Goal: Task Accomplishment & Management: Manage account settings

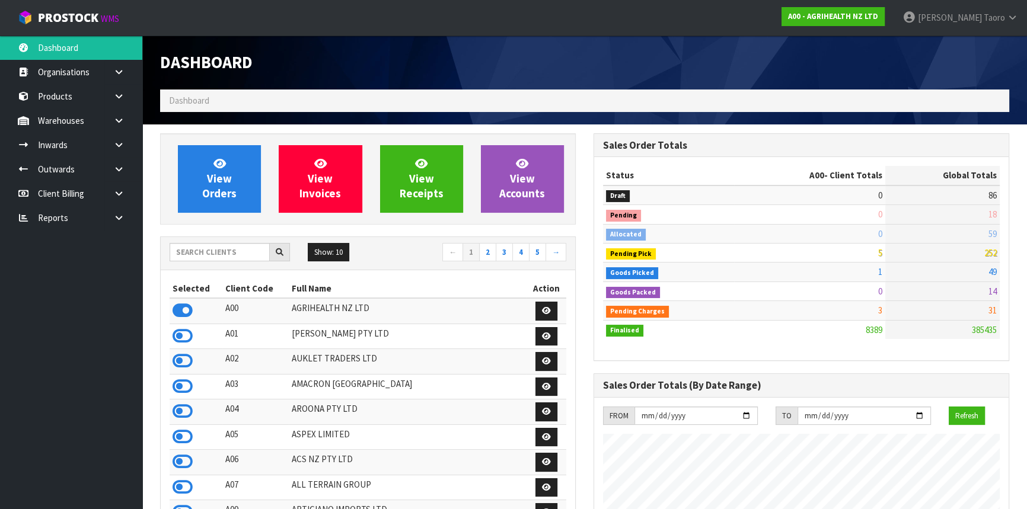
scroll to position [896, 433]
click at [251, 252] on input "text" at bounding box center [220, 252] width 100 height 18
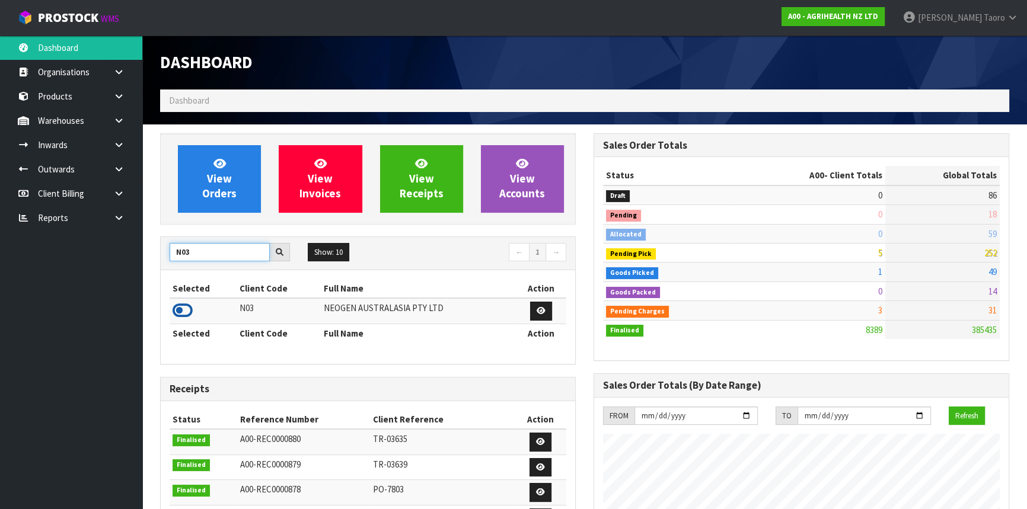
type input "N03"
click at [186, 314] on icon at bounding box center [183, 311] width 20 height 18
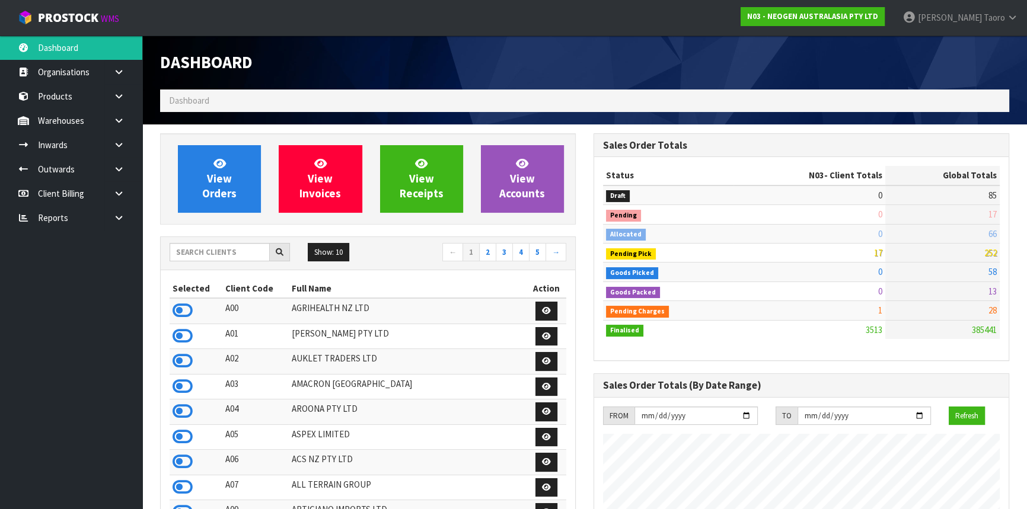
scroll to position [922, 433]
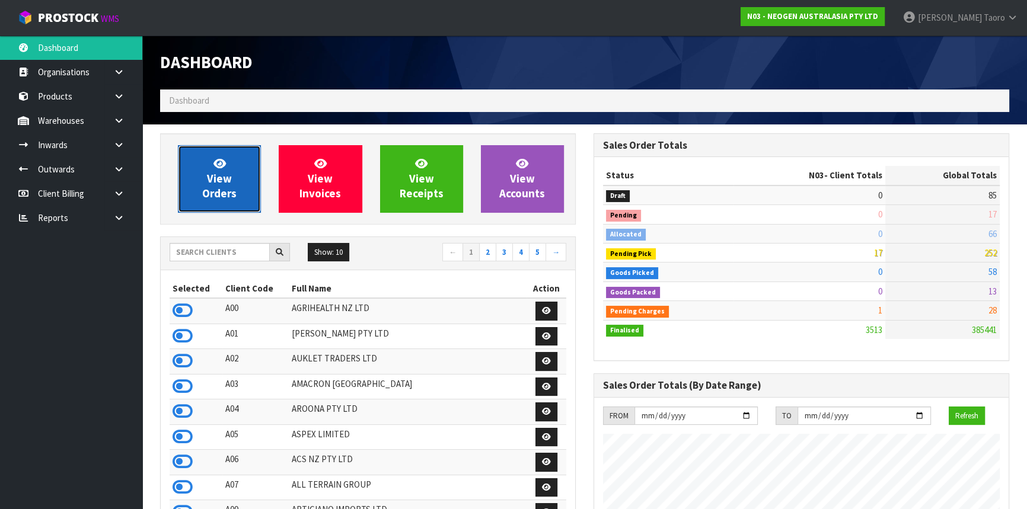
click at [230, 161] on link "View Orders" at bounding box center [219, 179] width 83 height 68
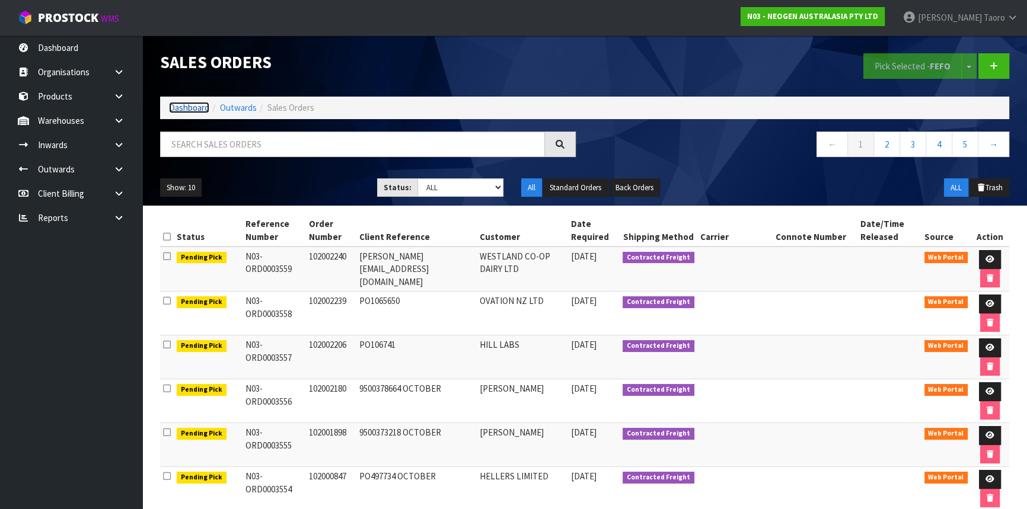
click at [188, 106] on link "Dashboard" at bounding box center [189, 107] width 40 height 11
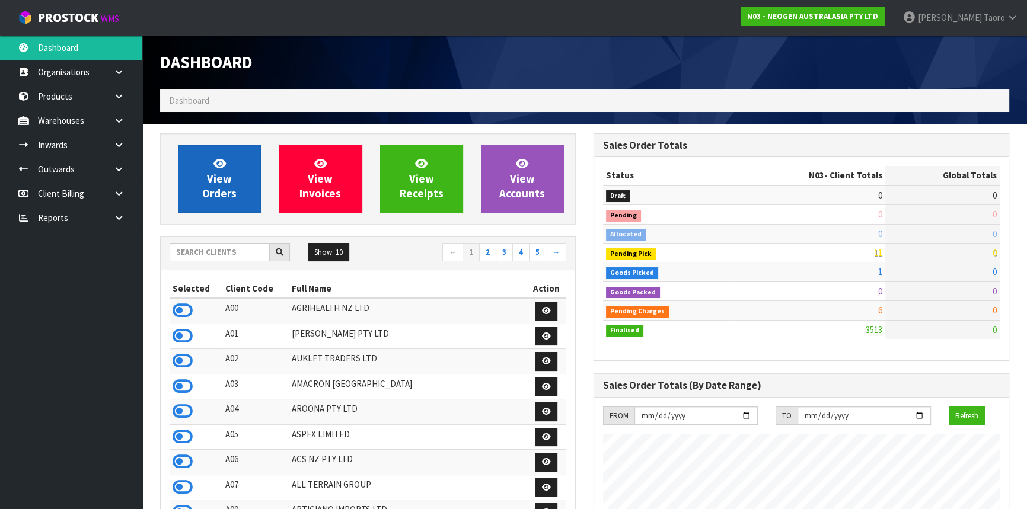
scroll to position [896, 433]
click at [218, 161] on icon at bounding box center [219, 163] width 12 height 11
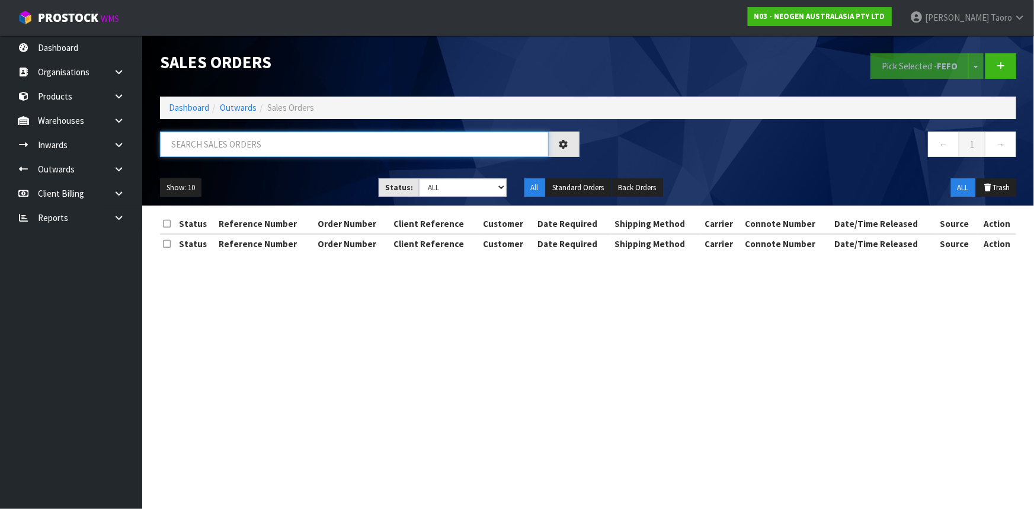
click at [219, 143] on input "text" at bounding box center [354, 144] width 389 height 25
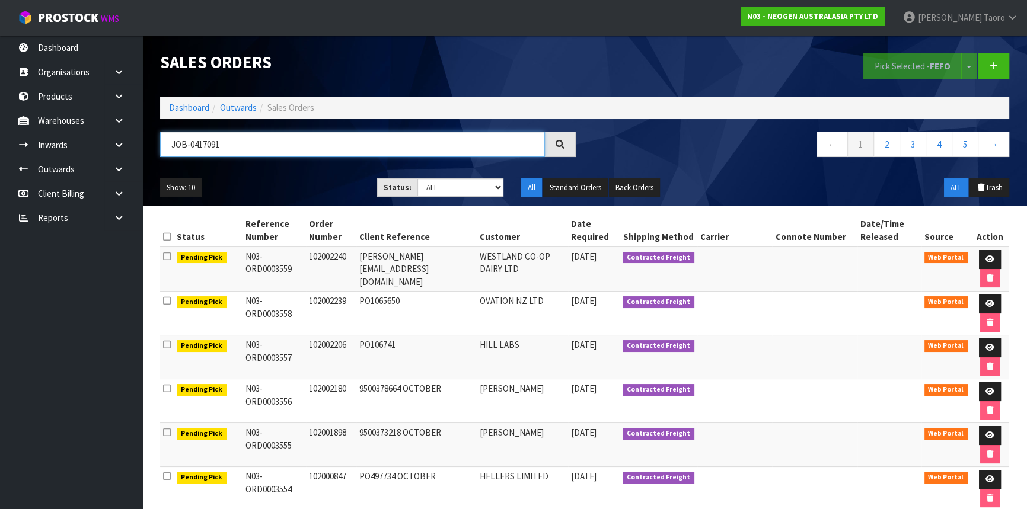
type input "JOB-0417091"
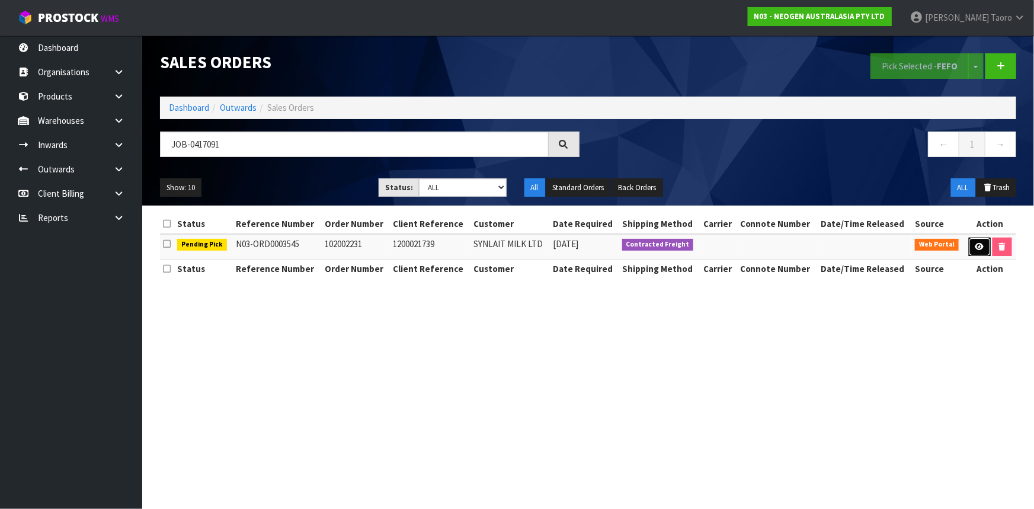
click at [985, 247] on link at bounding box center [980, 247] width 22 height 19
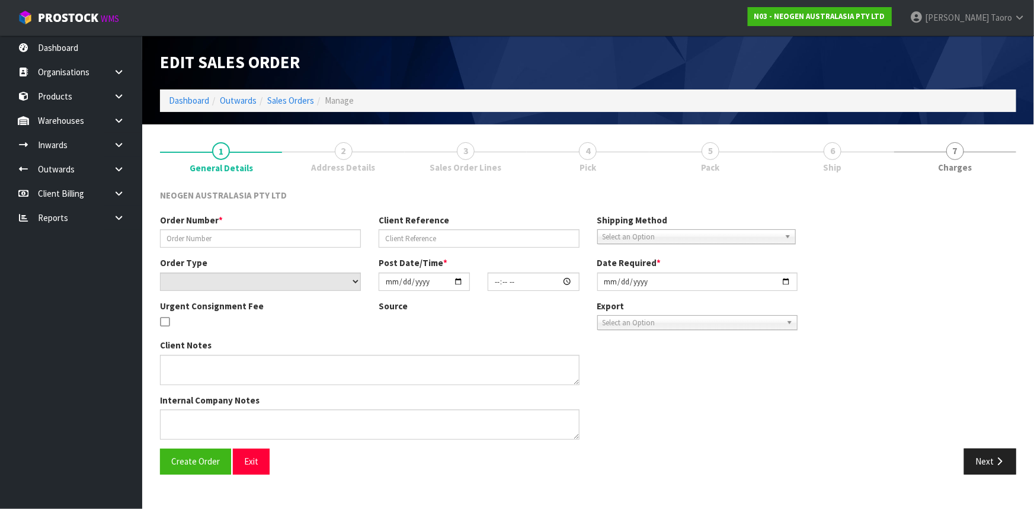
type input "102002231"
type input "1200021739"
select select "number:0"
type input "[DATE]"
type input "16:56:00.000"
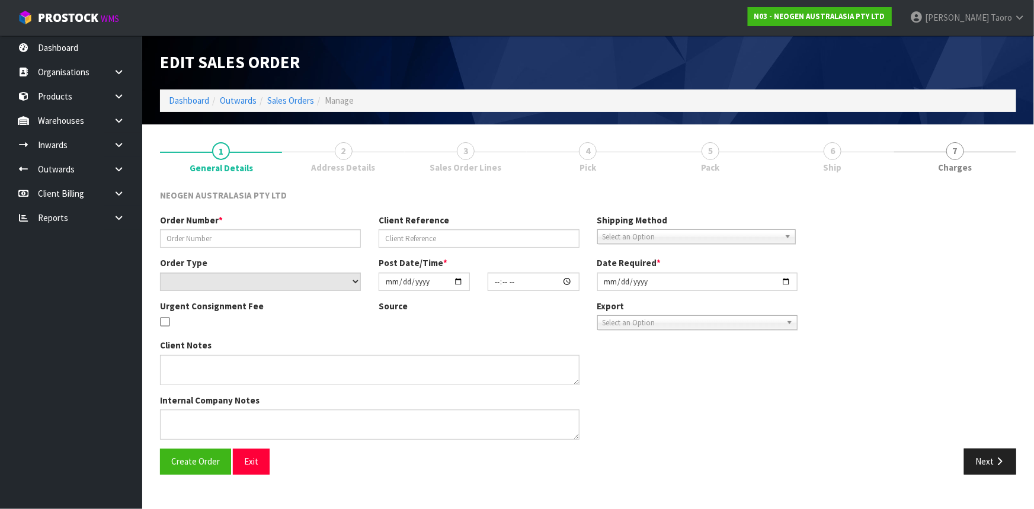
type input "[DATE]"
type textarea "ATTN: [PERSON_NAME] SANTA [PERSON_NAME]"
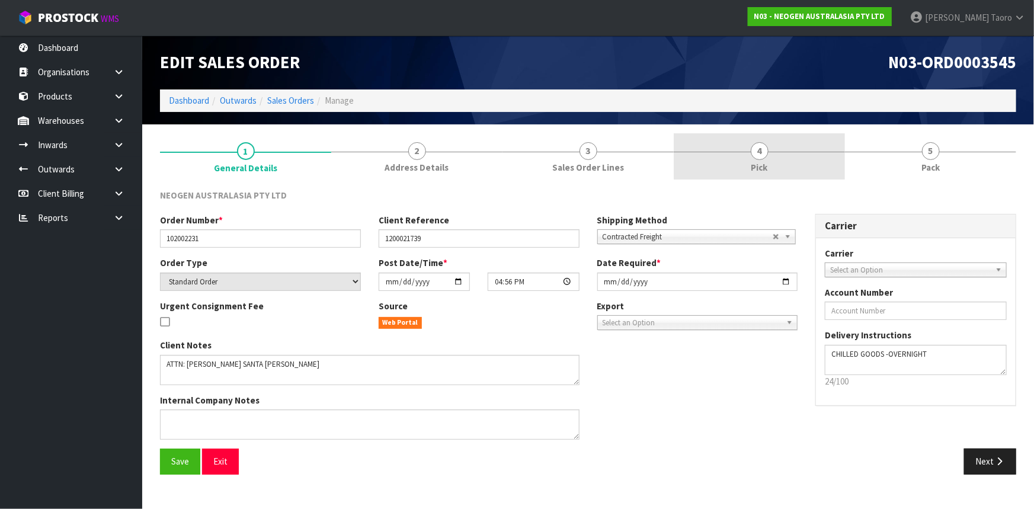
click at [809, 161] on link "4 Pick" at bounding box center [759, 156] width 171 height 47
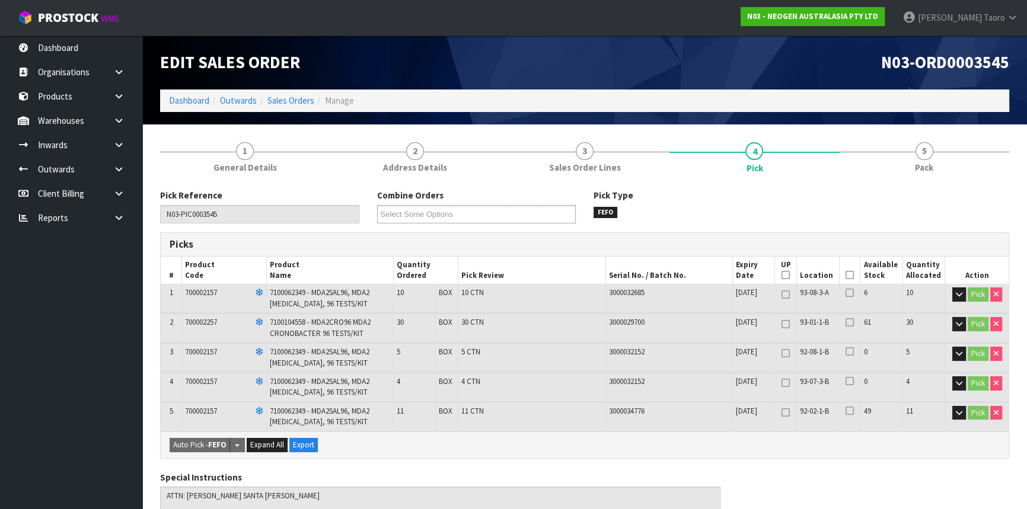
click at [849, 275] on icon at bounding box center [849, 275] width 8 height 1
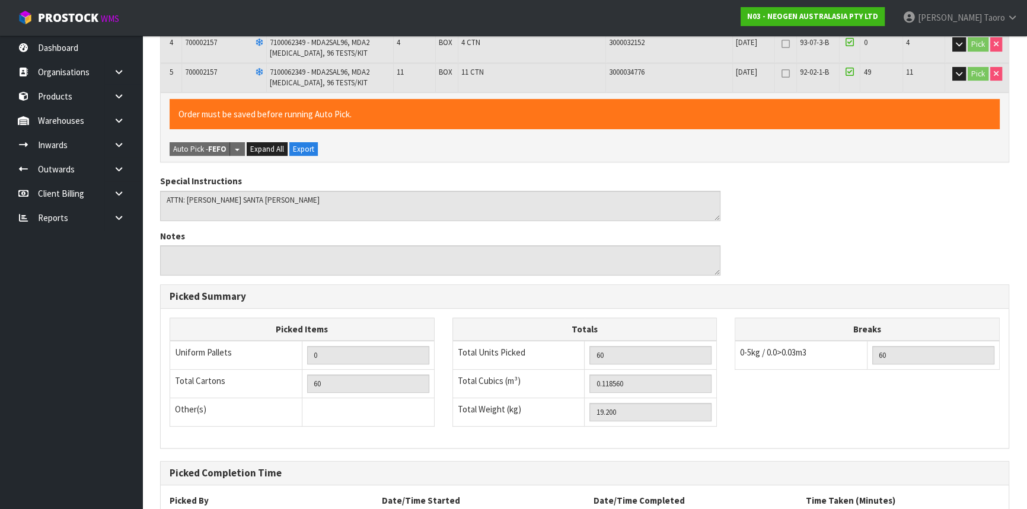
scroll to position [439, 0]
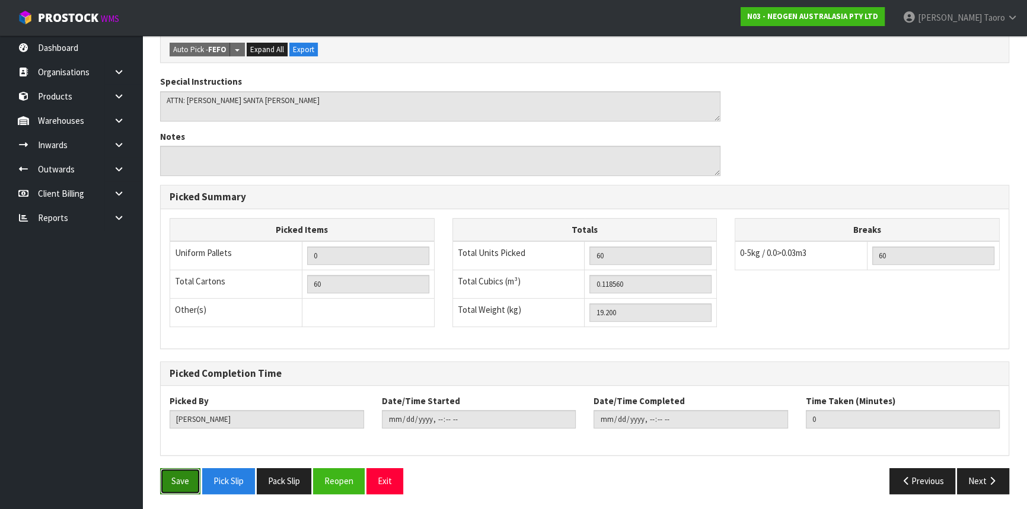
click at [171, 475] on button "Save" at bounding box center [180, 480] width 40 height 25
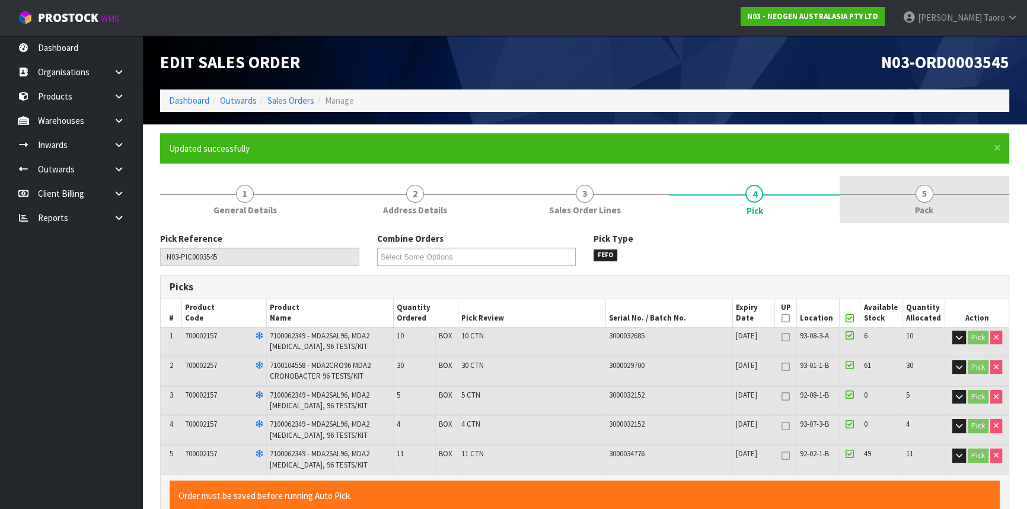
click at [944, 184] on link "5 Pack" at bounding box center [924, 199] width 170 height 47
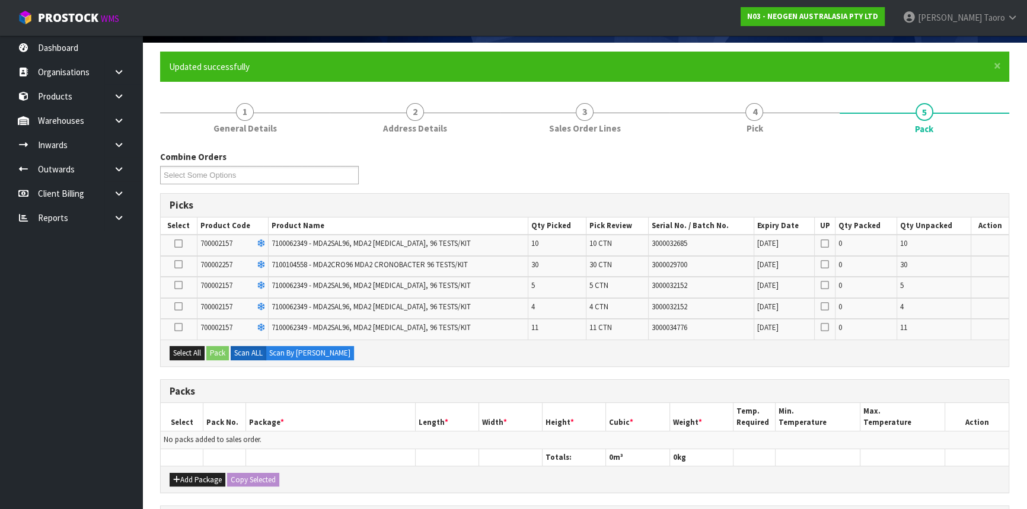
scroll to position [107, 0]
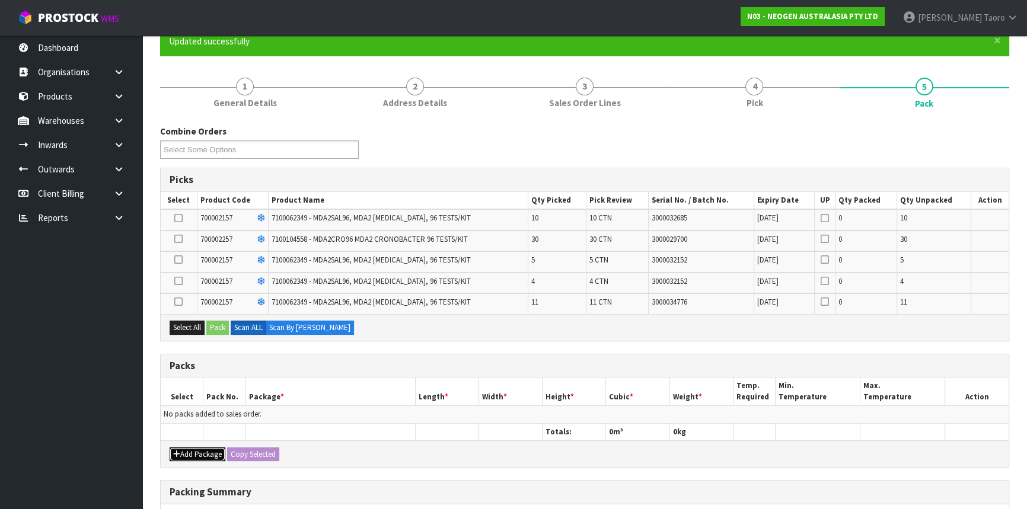
click at [186, 453] on button "Add Package" at bounding box center [198, 455] width 56 height 14
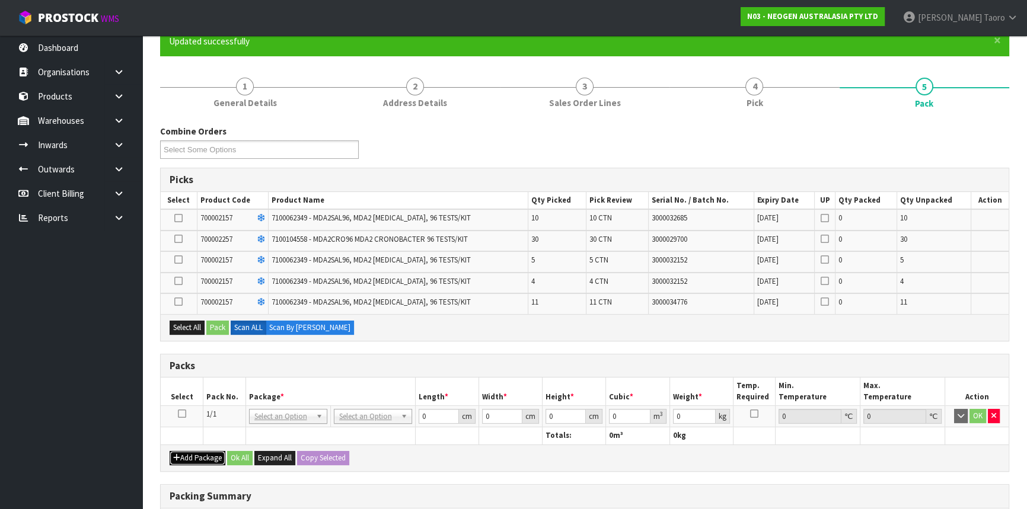
click at [183, 453] on button "Add Package" at bounding box center [198, 458] width 56 height 14
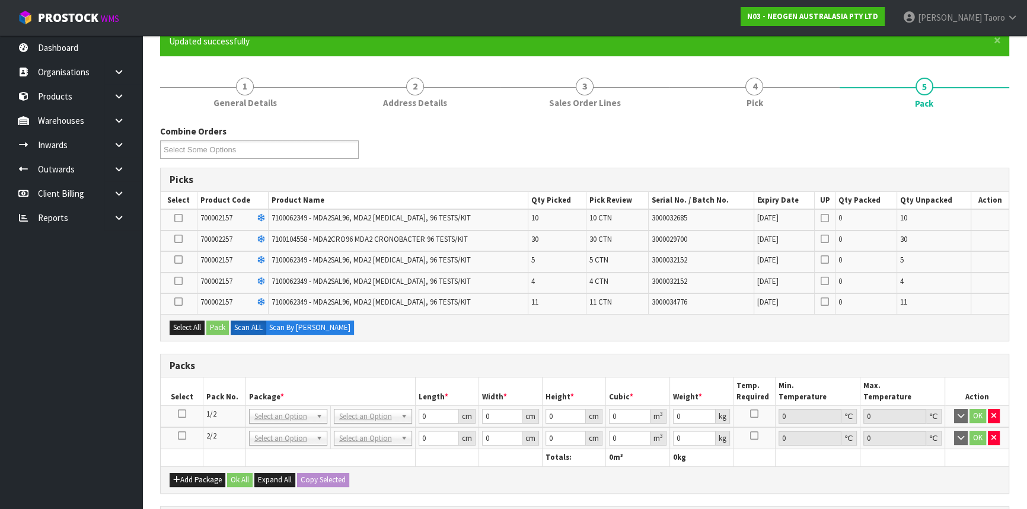
click at [182, 436] on icon at bounding box center [182, 436] width 8 height 1
click at [180, 414] on icon at bounding box center [182, 414] width 8 height 1
click at [181, 239] on icon at bounding box center [178, 239] width 8 height 1
click at [0, 0] on input "checkbox" at bounding box center [0, 0] width 0 height 0
click at [218, 331] on button "Pack" at bounding box center [217, 328] width 23 height 14
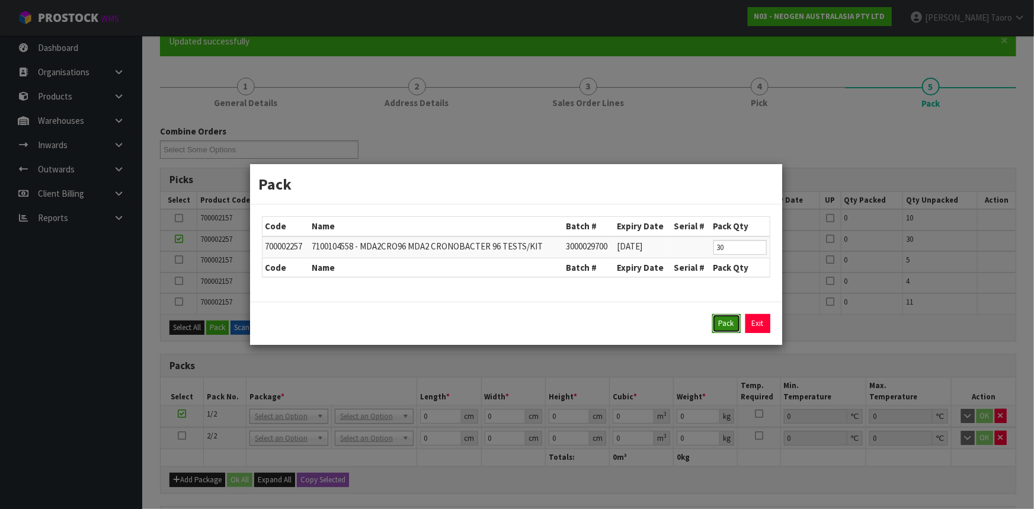
click at [731, 332] on button "Pack" at bounding box center [727, 323] width 28 height 19
type input "0.000"
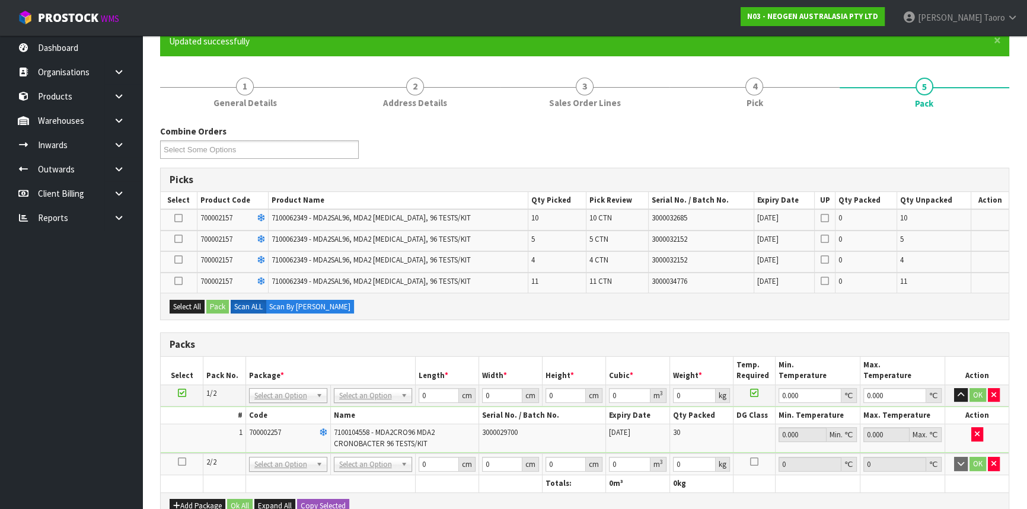
click at [172, 462] on td at bounding box center [182, 464] width 43 height 22
click at [182, 462] on icon at bounding box center [182, 462] width 8 height 1
click at [196, 317] on div "Select All Pack Scan ALL Scan By [PERSON_NAME]" at bounding box center [585, 306] width 848 height 27
click at [199, 304] on button "Select All" at bounding box center [187, 307] width 35 height 14
click at [216, 302] on button "Pack" at bounding box center [217, 307] width 23 height 14
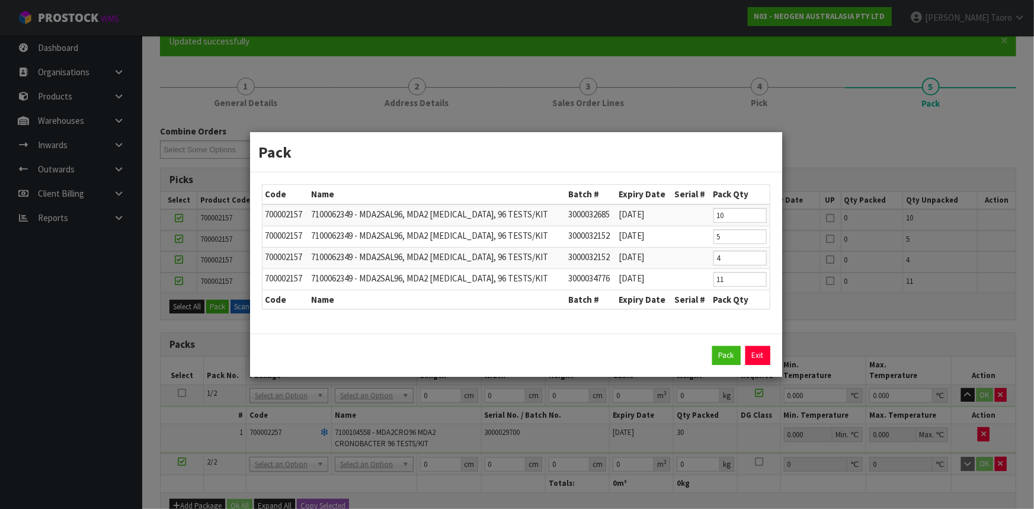
click at [728, 344] on div "Pack Exit" at bounding box center [516, 355] width 532 height 43
click at [737, 348] on button "Pack" at bounding box center [727, 355] width 28 height 19
type input "0.000"
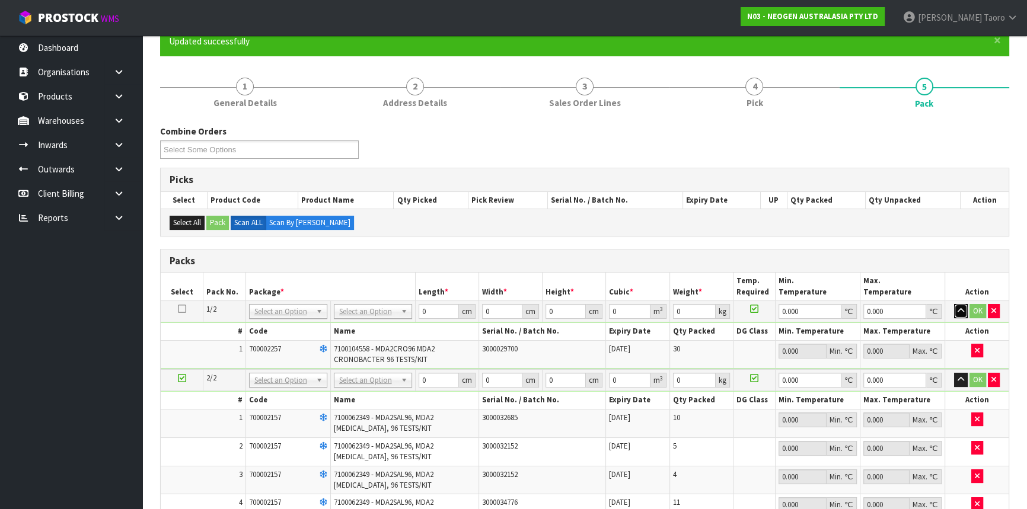
drag, startPoint x: 960, startPoint y: 310, endPoint x: 956, endPoint y: 343, distance: 32.9
click at [960, 310] on icon "button" at bounding box center [960, 311] width 7 height 8
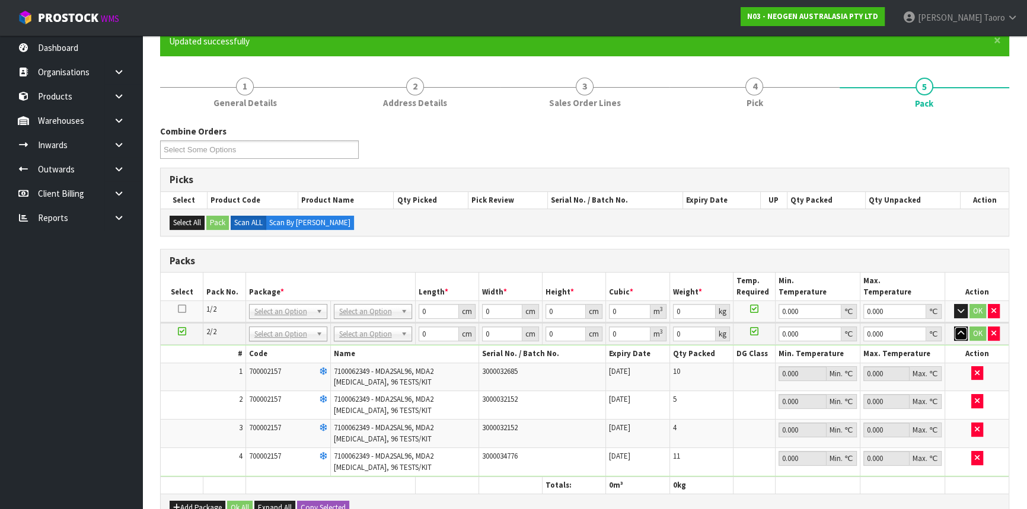
click at [962, 331] on icon "button" at bounding box center [960, 334] width 7 height 8
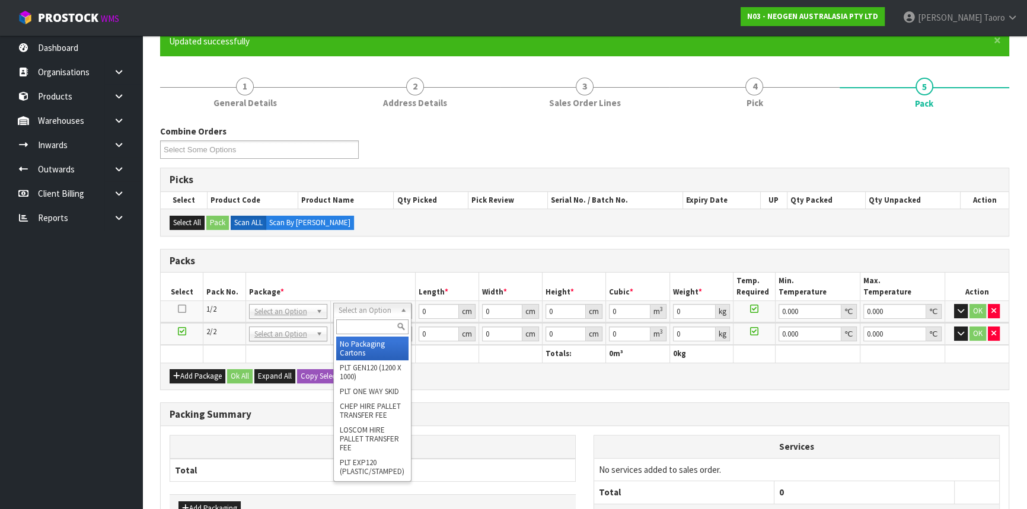
click at [380, 330] on input "text" at bounding box center [372, 327] width 72 height 15
type input "CTN7"
type input "45.5"
type input "35"
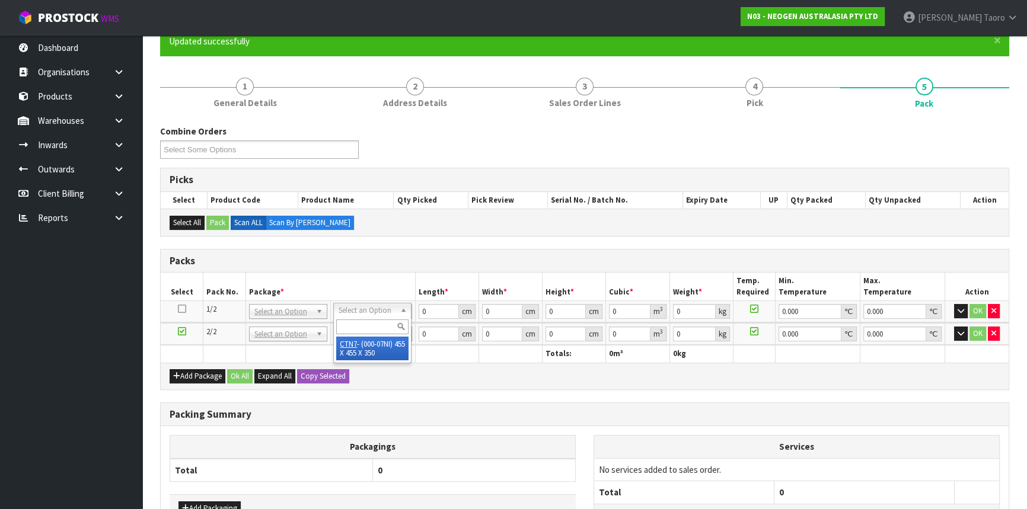
type input "0.072459"
type input "10.4"
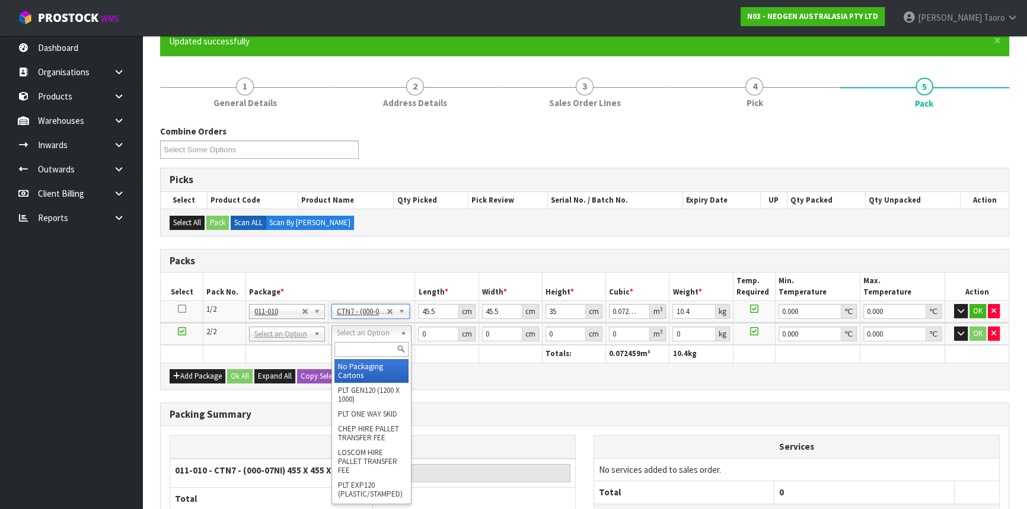
click at [388, 349] on input "text" at bounding box center [371, 349] width 74 height 15
type input "CTN9"
type input "51"
type input "38"
type input "58.5"
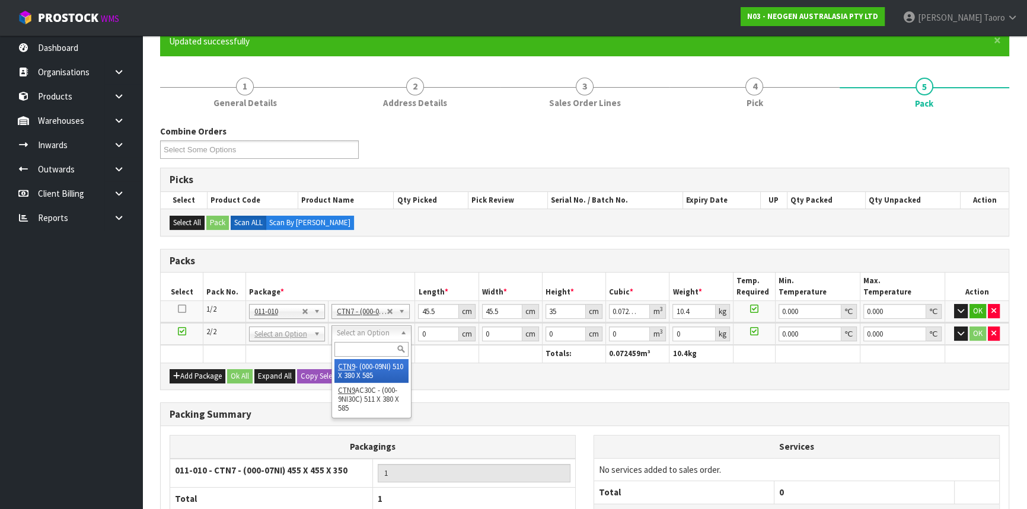
type input "0.113373"
type input "9.2"
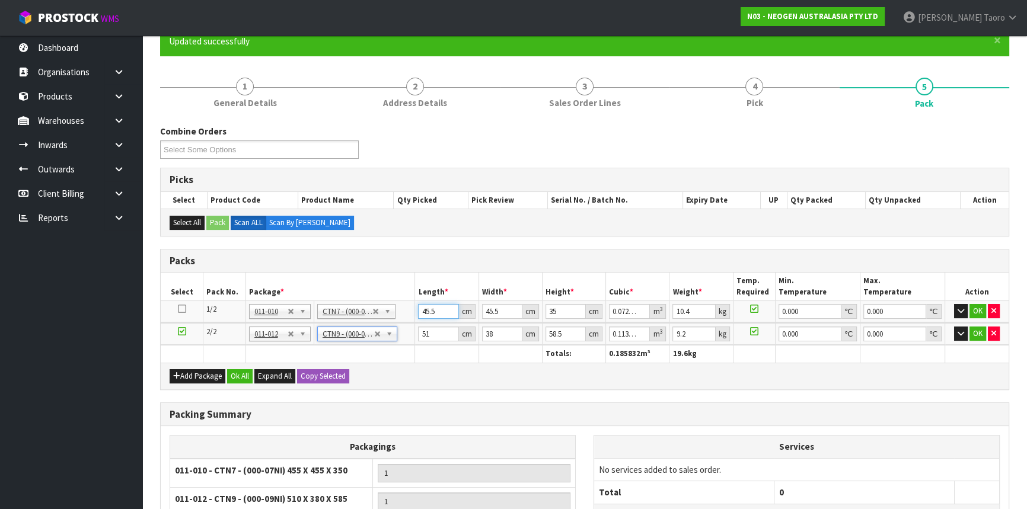
click at [429, 312] on input "45.5" at bounding box center [438, 311] width 40 height 15
type input "4"
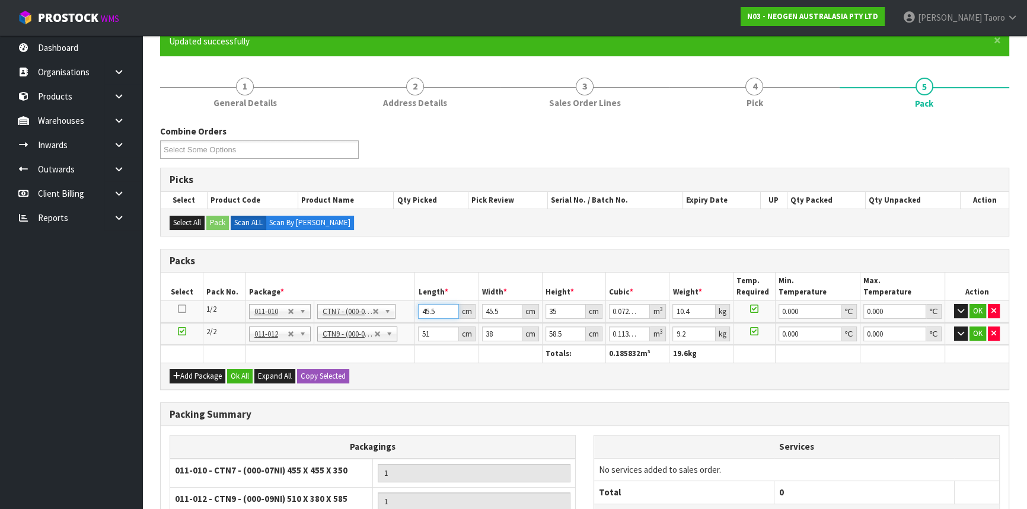
type input "0.00637"
type input "47"
type input "0.074847"
type input "47"
type input "4"
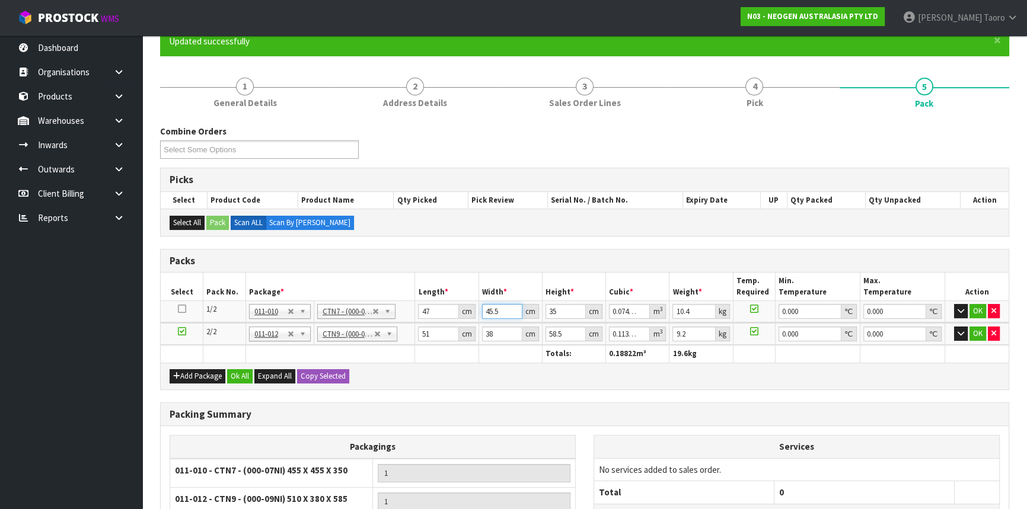
type input "0.00658"
type input "47"
type input "0.077315"
type input "47"
type input "3"
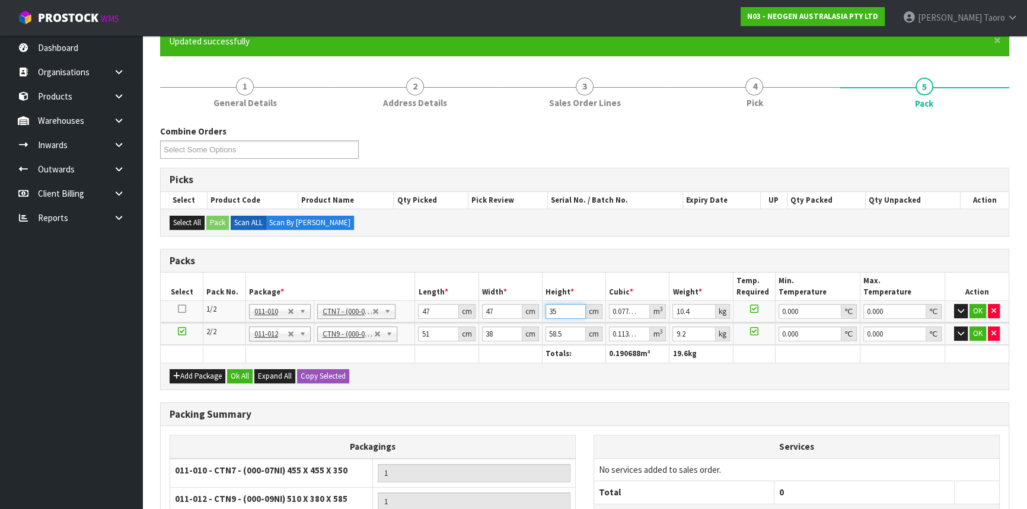
type input "0.006627"
type input "37"
type input "0.081733"
type input "37"
type input "11"
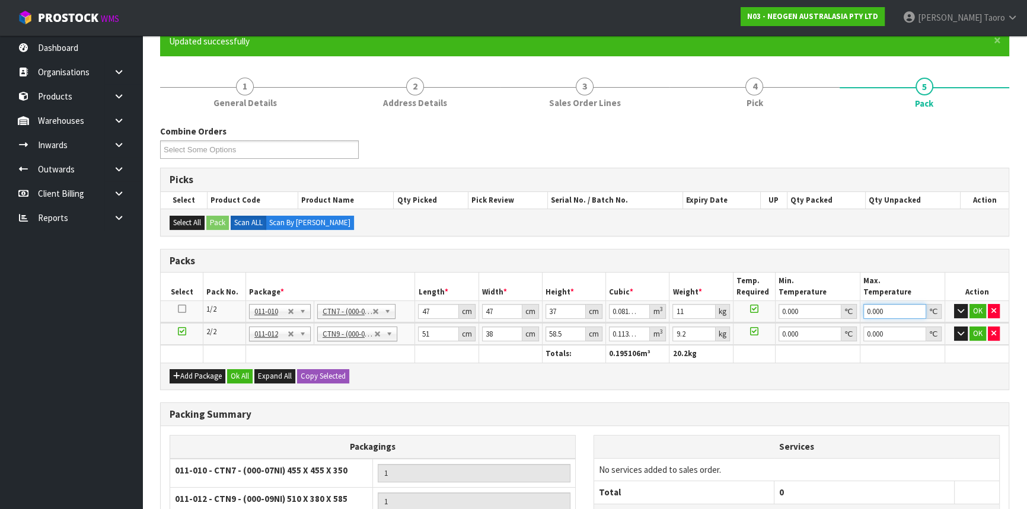
type input "0"
type input "5"
type input "0.011115"
type input "52"
type input "0.115596"
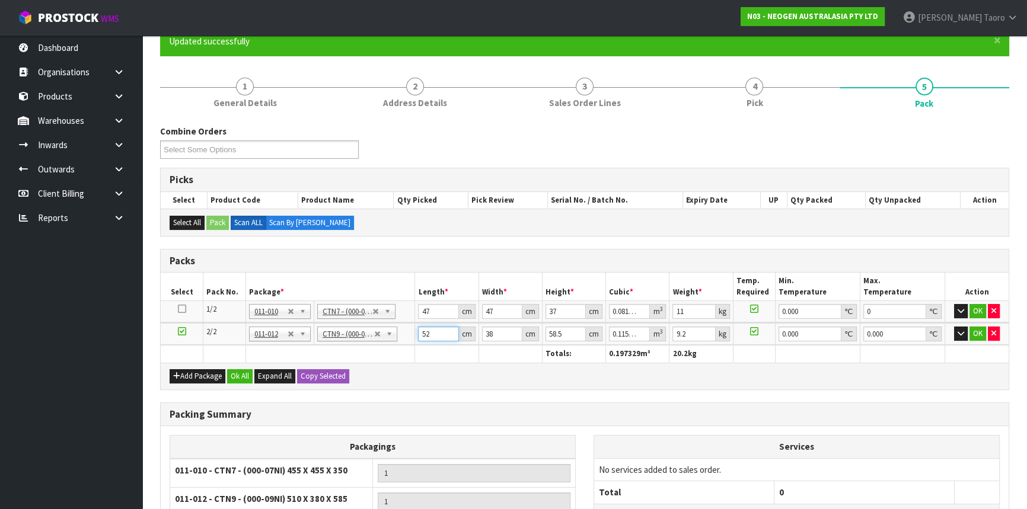
type input "52"
type input "4"
type input "0.012168"
type input "40"
type input "0.12168"
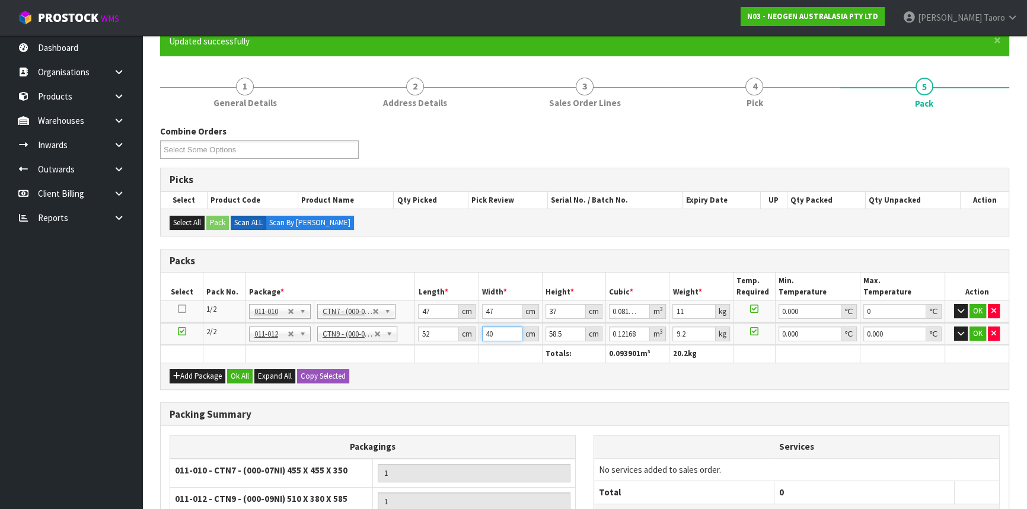
type input "40"
type input "4"
type input "0.00832"
type input "46"
type input "0.09568"
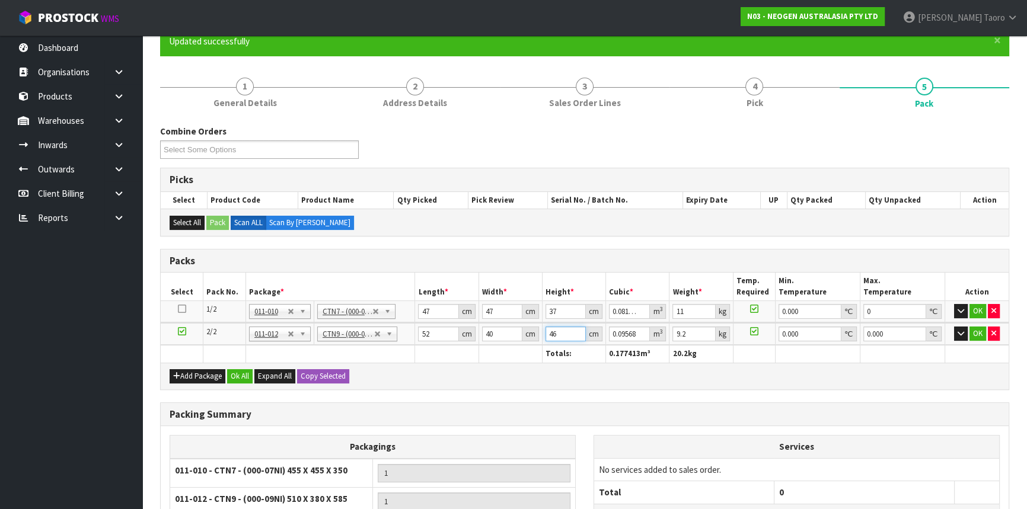
type input "46"
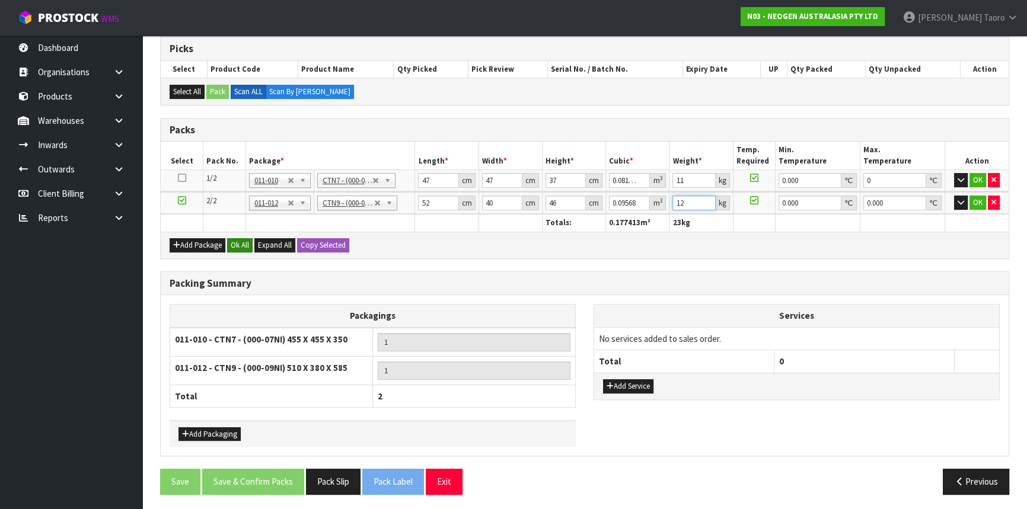
type input "12"
click at [243, 245] on button "Ok All" at bounding box center [239, 245] width 25 height 14
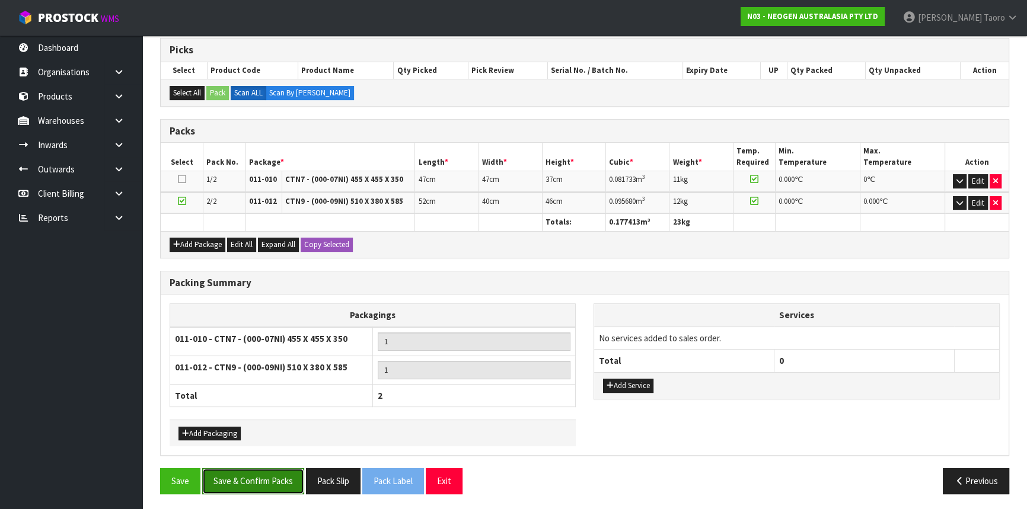
drag, startPoint x: 280, startPoint y: 480, endPoint x: 290, endPoint y: 480, distance: 10.1
click at [280, 480] on button "Save & Confirm Packs" at bounding box center [253, 480] width 102 height 25
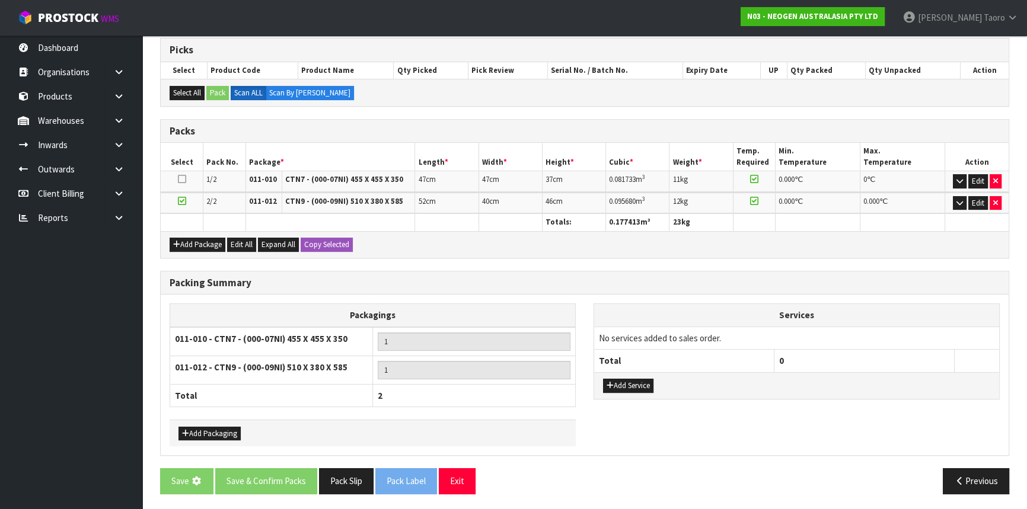
scroll to position [0, 0]
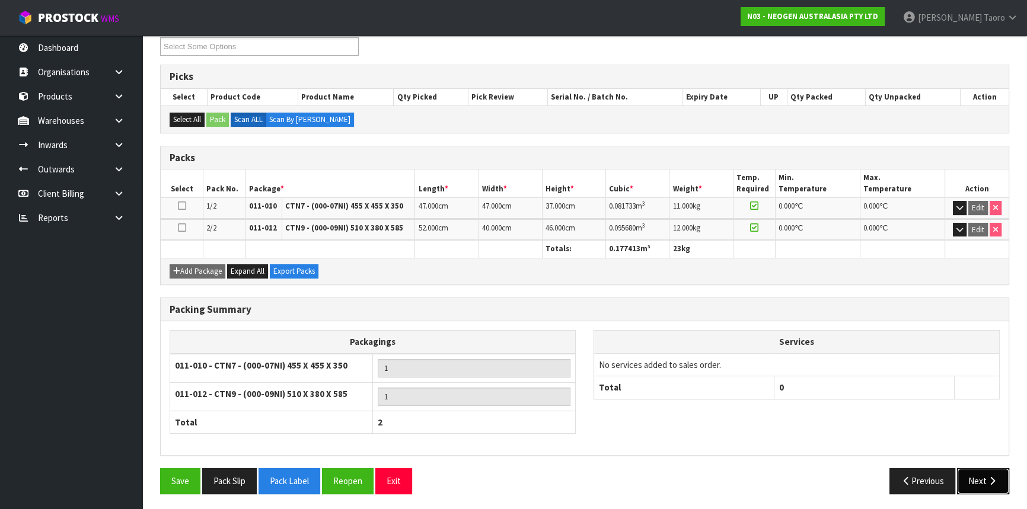
click at [989, 477] on icon "button" at bounding box center [991, 481] width 11 height 9
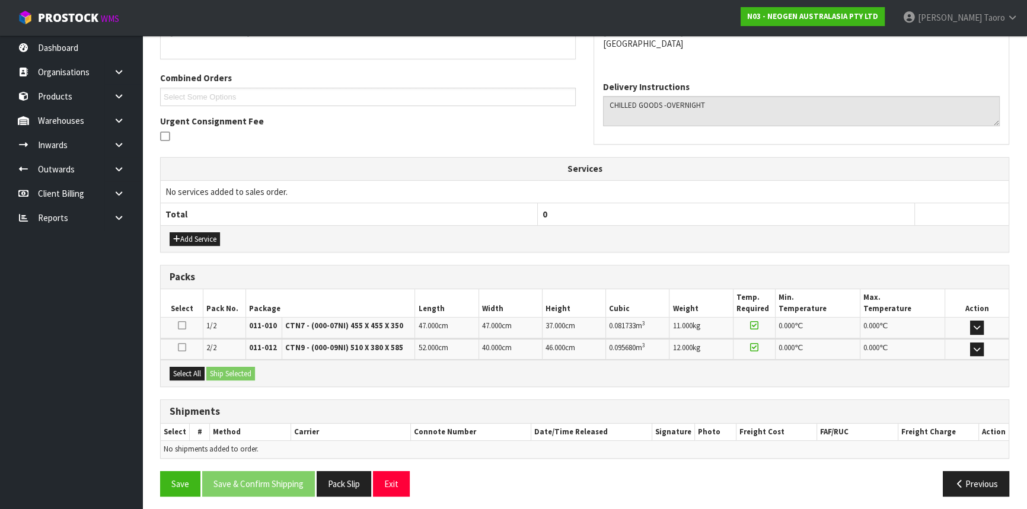
scroll to position [281, 0]
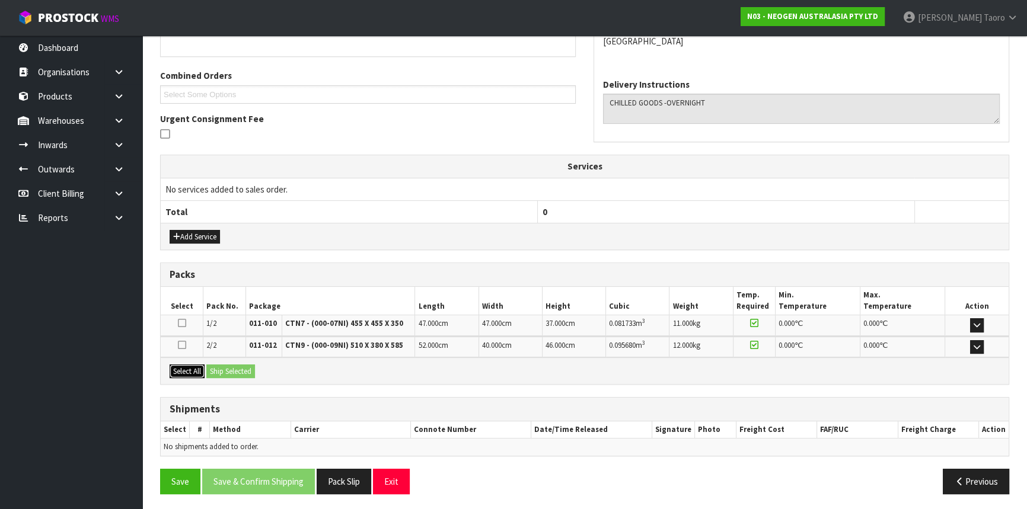
drag, startPoint x: 190, startPoint y: 369, endPoint x: 210, endPoint y: 370, distance: 20.2
click at [193, 369] on button "Select All" at bounding box center [187, 372] width 35 height 14
click at [243, 370] on button "Ship Selected" at bounding box center [230, 372] width 49 height 14
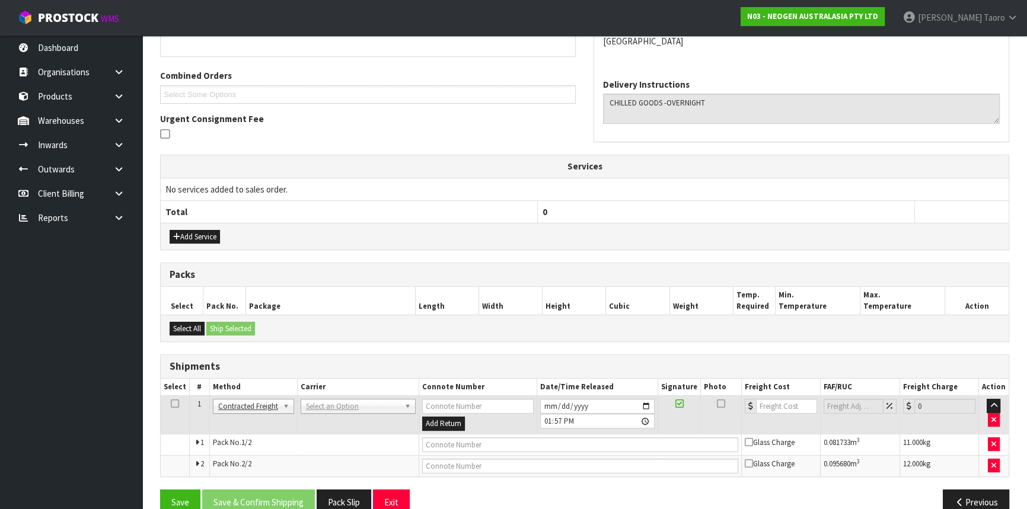
click at [653, 207] on th "0" at bounding box center [726, 211] width 377 height 23
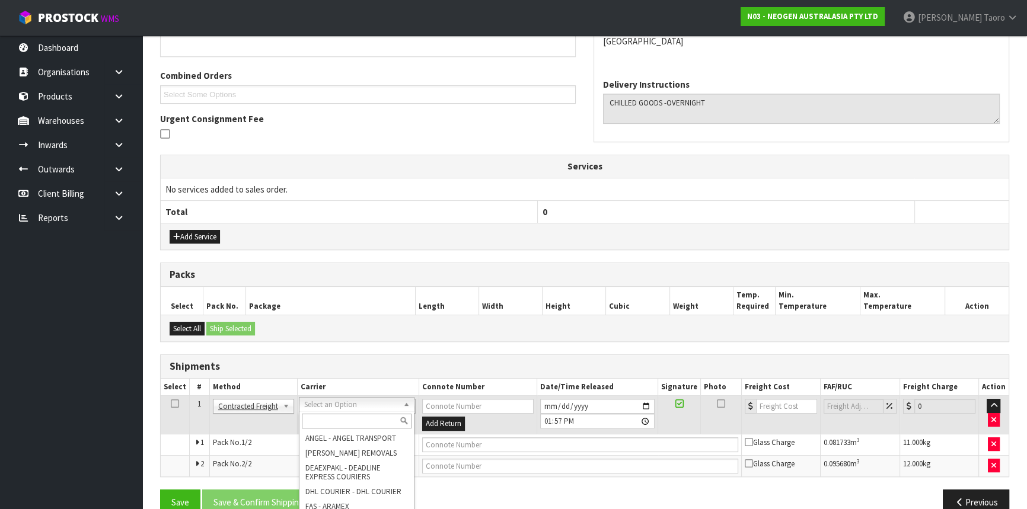
click at [349, 423] on input "text" at bounding box center [357, 421] width 110 height 15
type input "NZP"
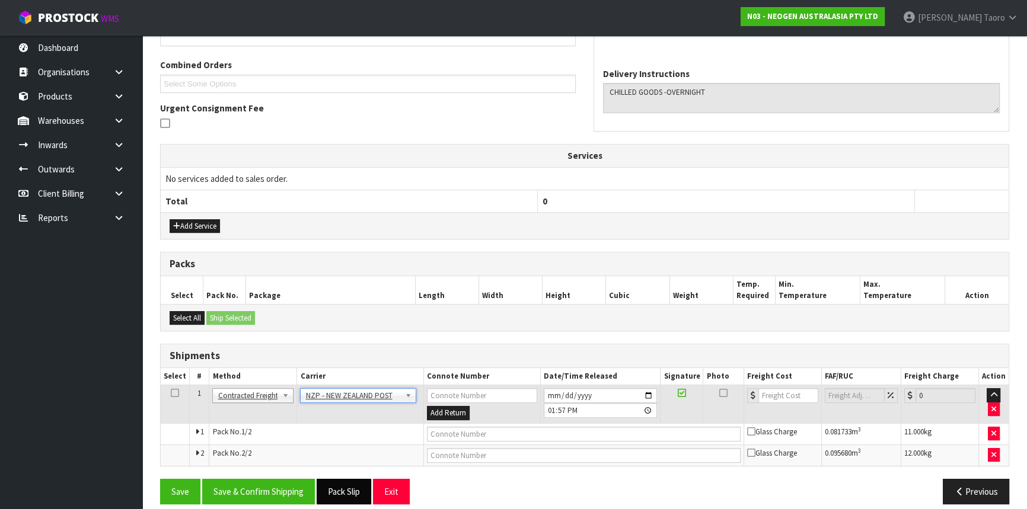
scroll to position [302, 0]
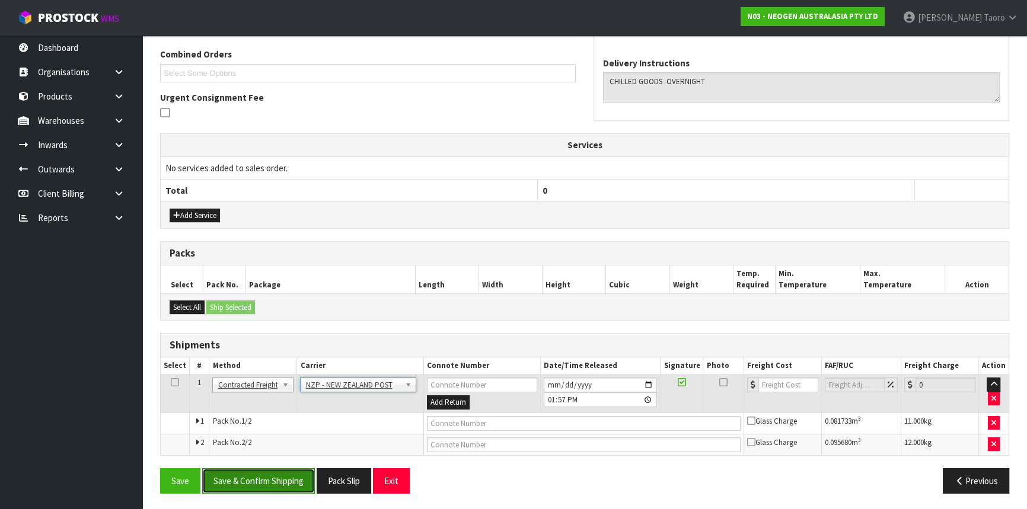
click at [299, 480] on button "Save & Confirm Shipping" at bounding box center [258, 480] width 113 height 25
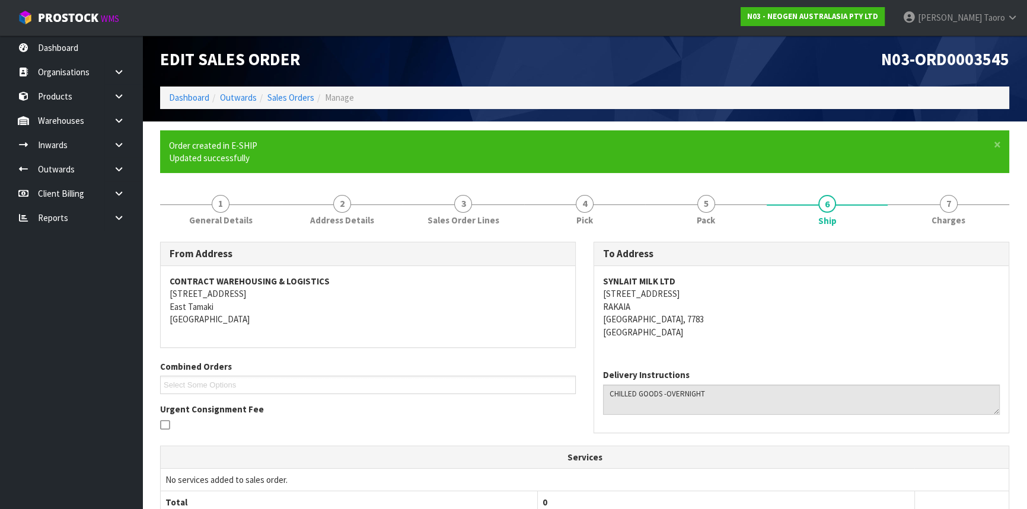
scroll to position [285, 0]
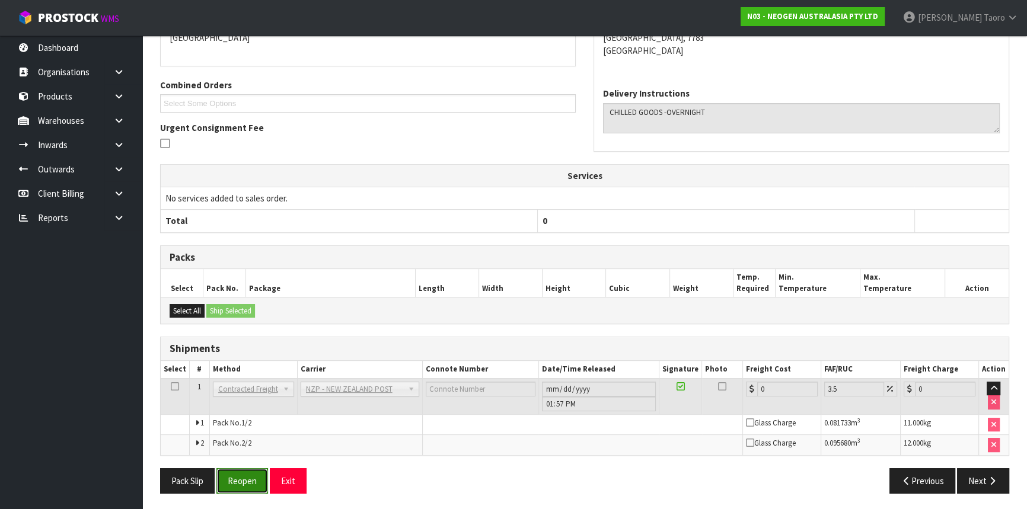
click at [247, 474] on button "Reopen" at bounding box center [242, 480] width 52 height 25
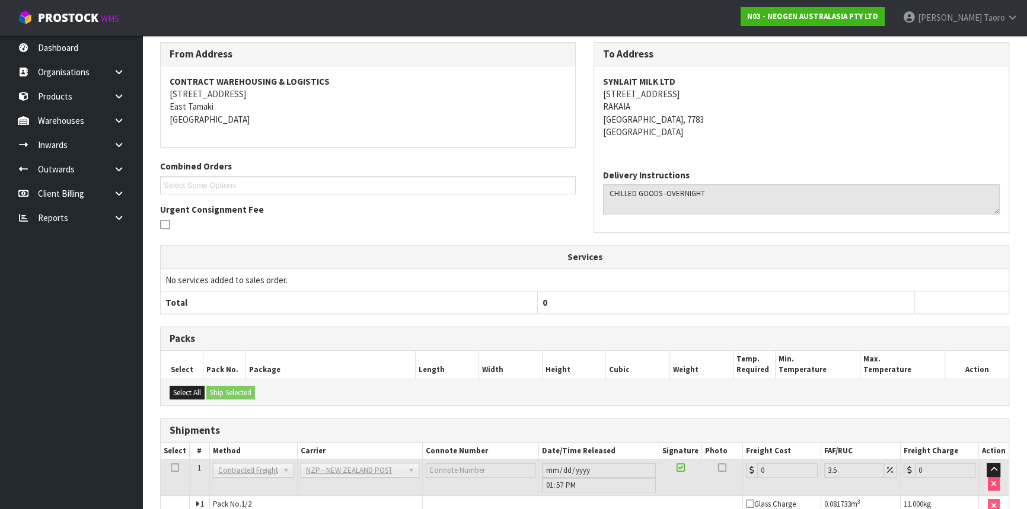
scroll to position [269, 0]
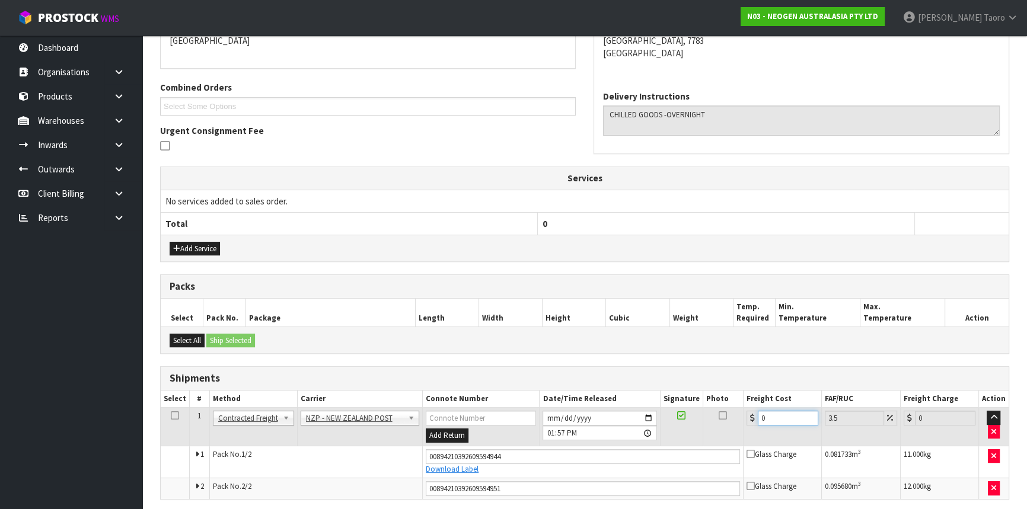
click at [777, 412] on input "0" at bounding box center [788, 418] width 60 height 15
type input "1"
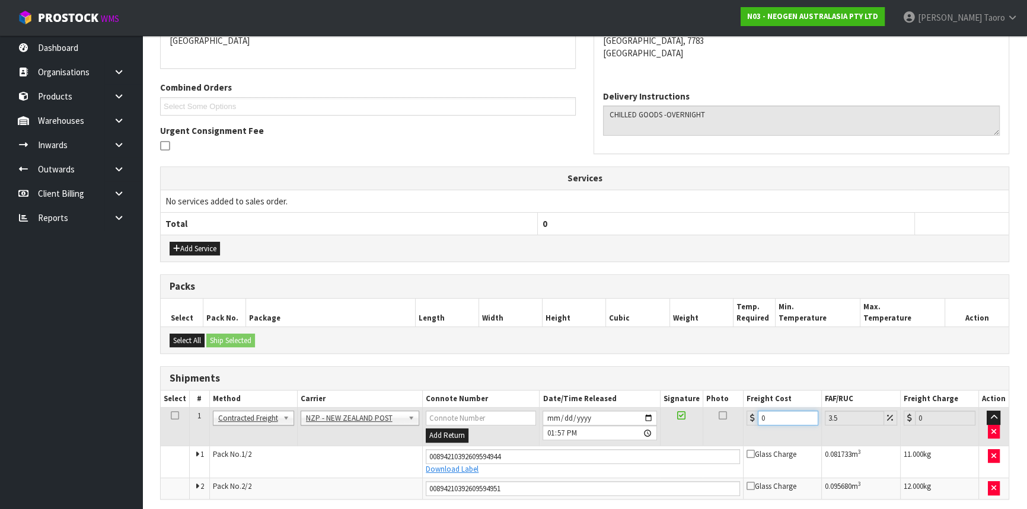
type input "1.03"
type input "13"
type input "13.45"
type input "133"
type input "137.66"
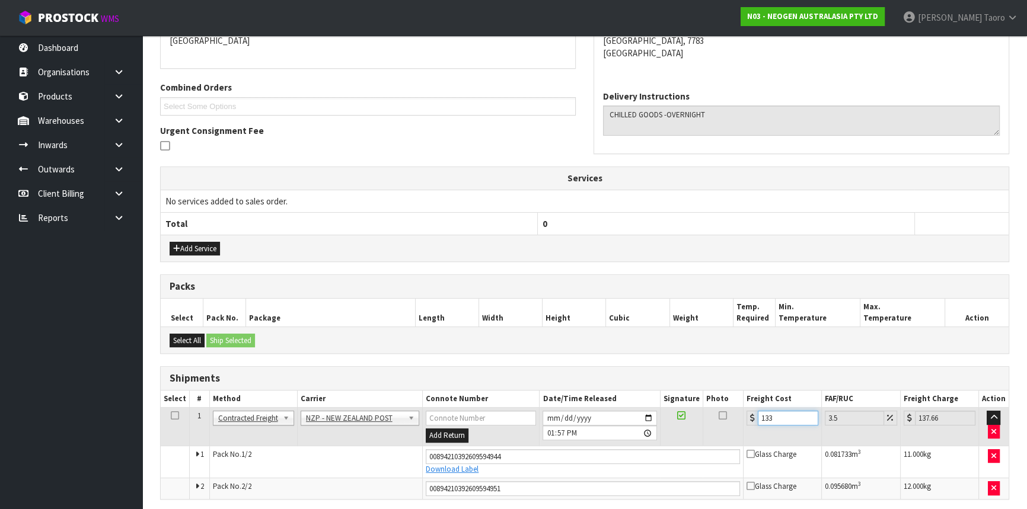
type input "133.3"
type input "137.97"
type input "133.39"
type input "138.06"
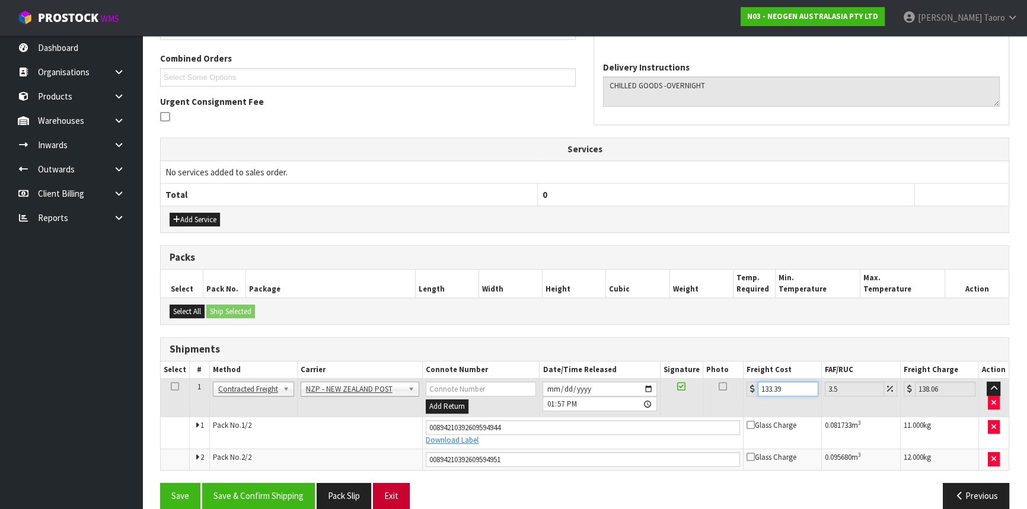
scroll to position [314, 0]
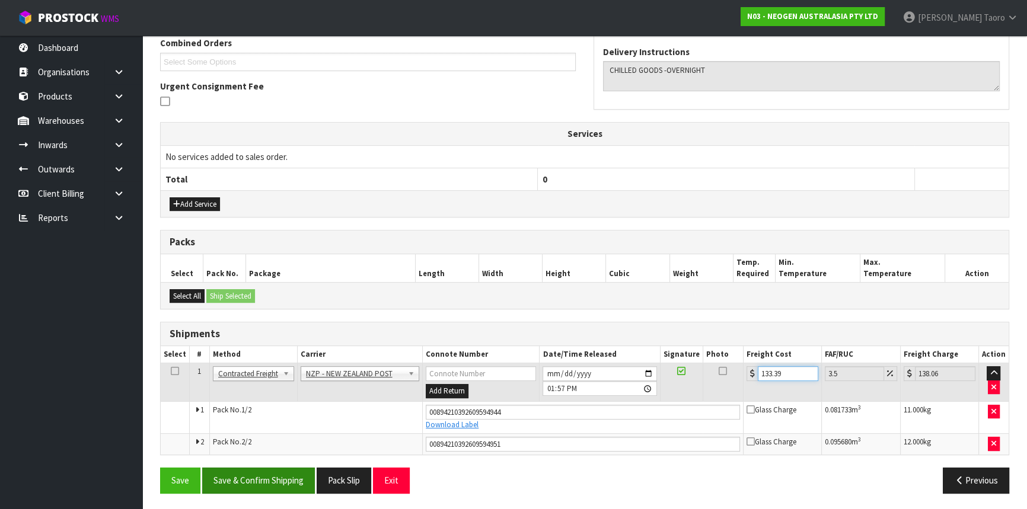
type input "133.39"
click at [292, 486] on button "Save & Confirm Shipping" at bounding box center [258, 480] width 113 height 25
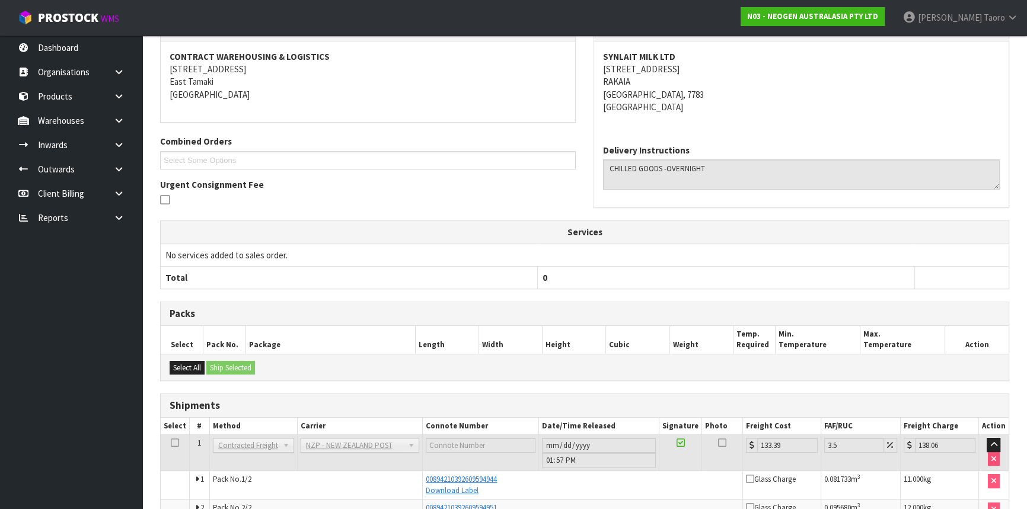
scroll to position [280, 0]
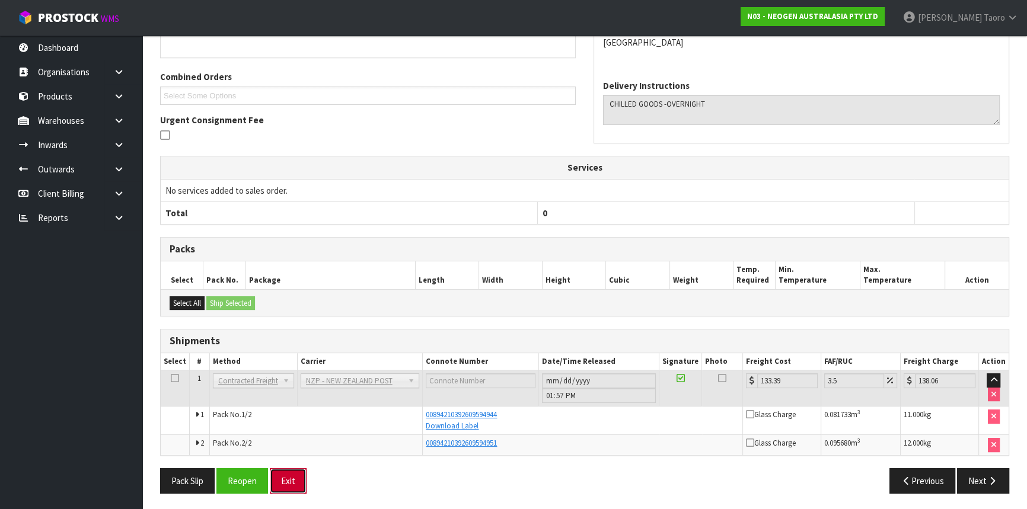
click at [289, 480] on button "Exit" at bounding box center [288, 480] width 37 height 25
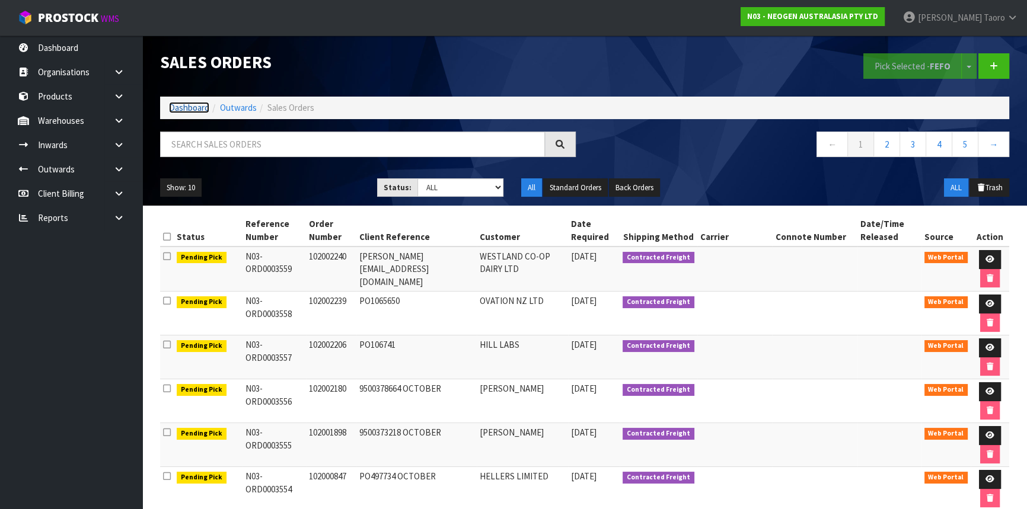
click at [195, 109] on link "Dashboard" at bounding box center [189, 107] width 40 height 11
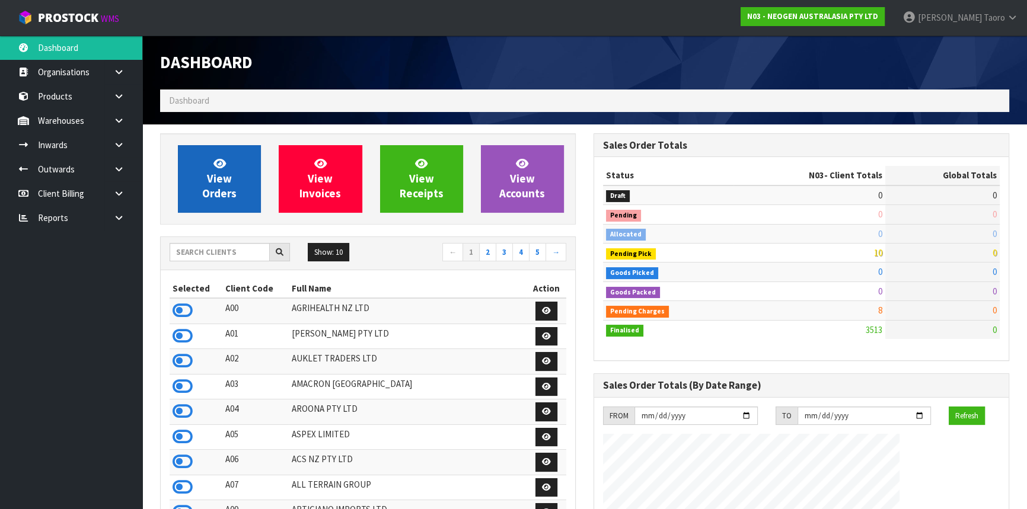
scroll to position [896, 433]
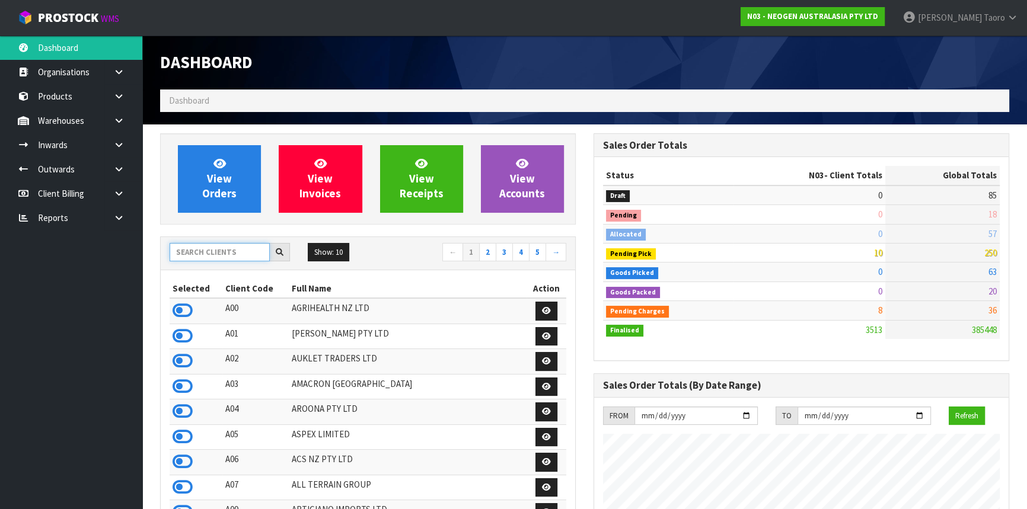
click at [233, 249] on input "text" at bounding box center [220, 252] width 100 height 18
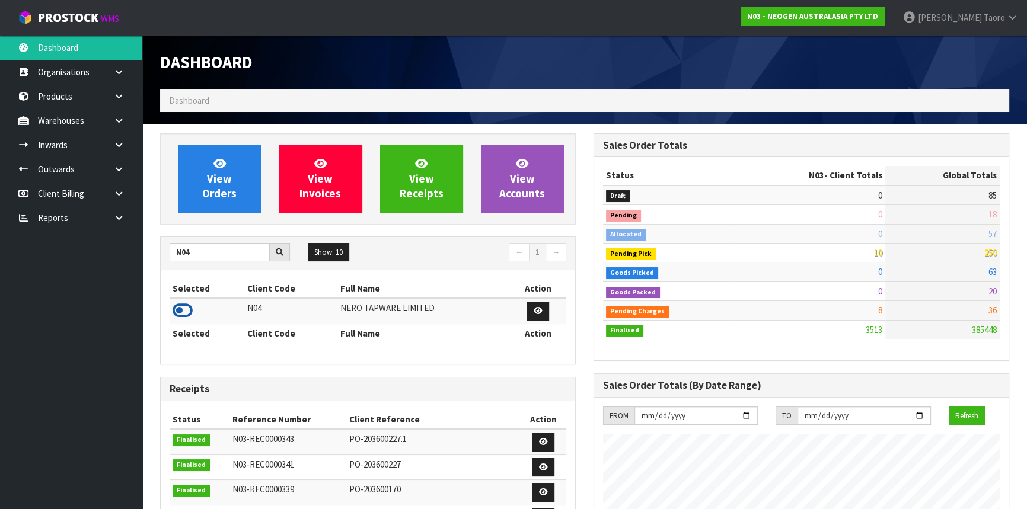
click at [180, 312] on icon at bounding box center [183, 311] width 20 height 18
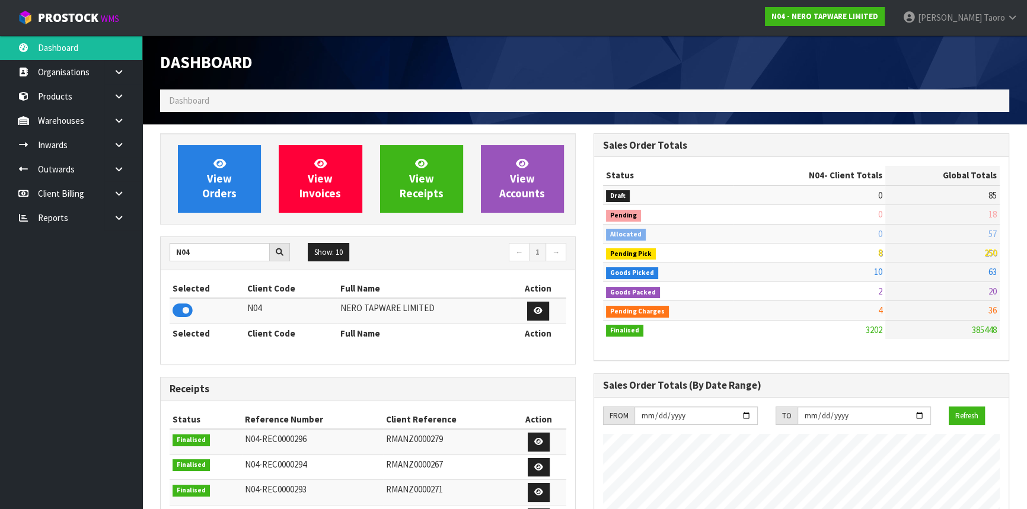
scroll to position [934, 433]
click at [198, 256] on input "N04" at bounding box center [220, 252] width 100 height 18
type input "N03"
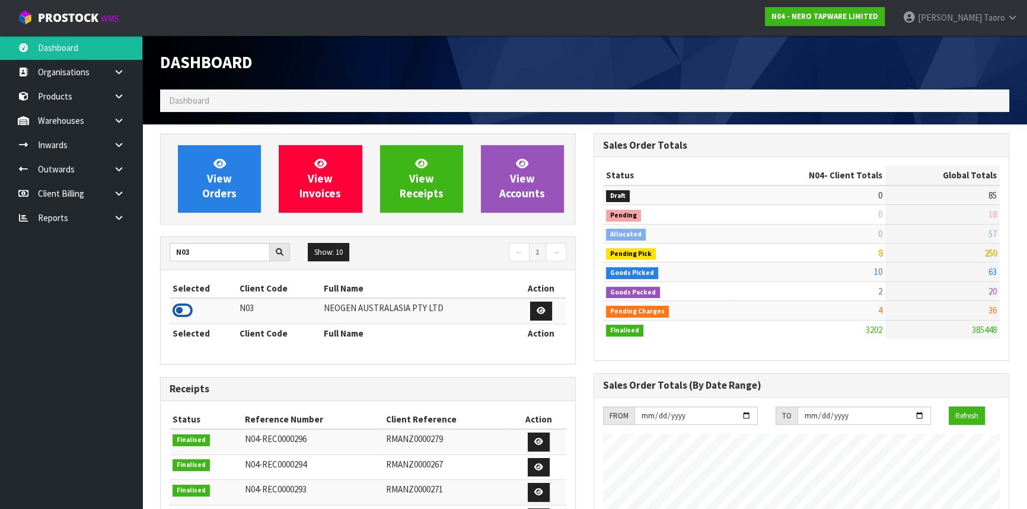
click at [181, 318] on icon at bounding box center [183, 311] width 20 height 18
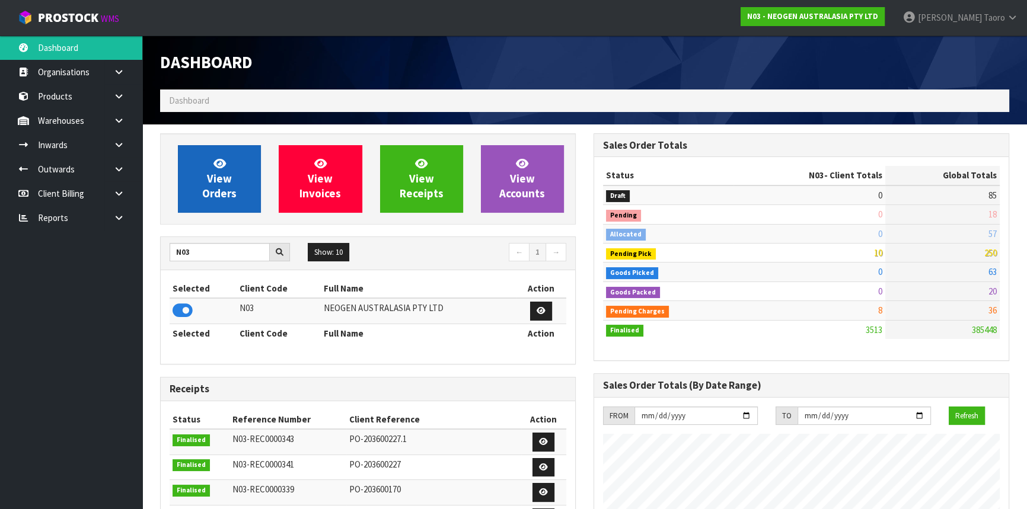
scroll to position [896, 433]
click at [222, 182] on span "View Orders" at bounding box center [219, 178] width 34 height 44
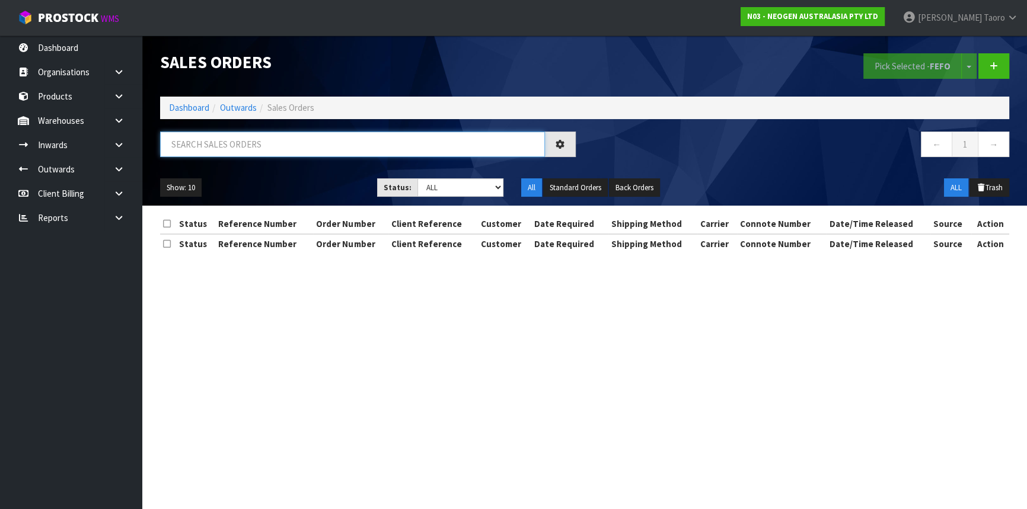
click at [221, 145] on input "text" at bounding box center [352, 144] width 385 height 25
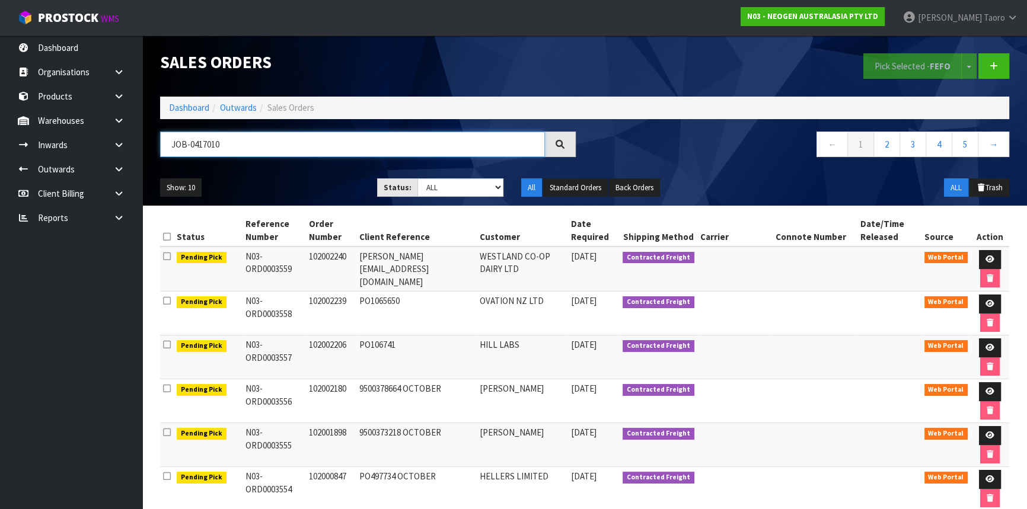
type input "JOB-0417010"
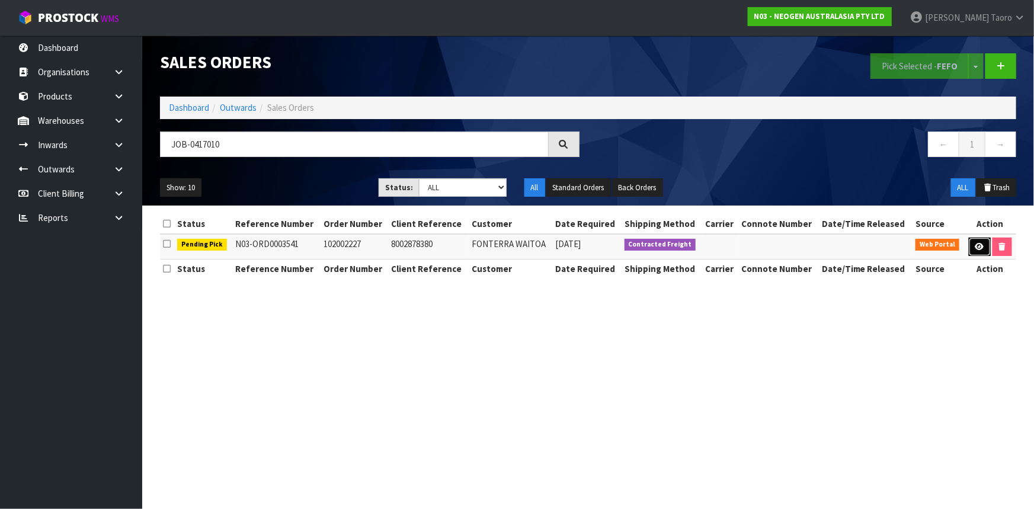
click at [984, 247] on link at bounding box center [980, 247] width 22 height 19
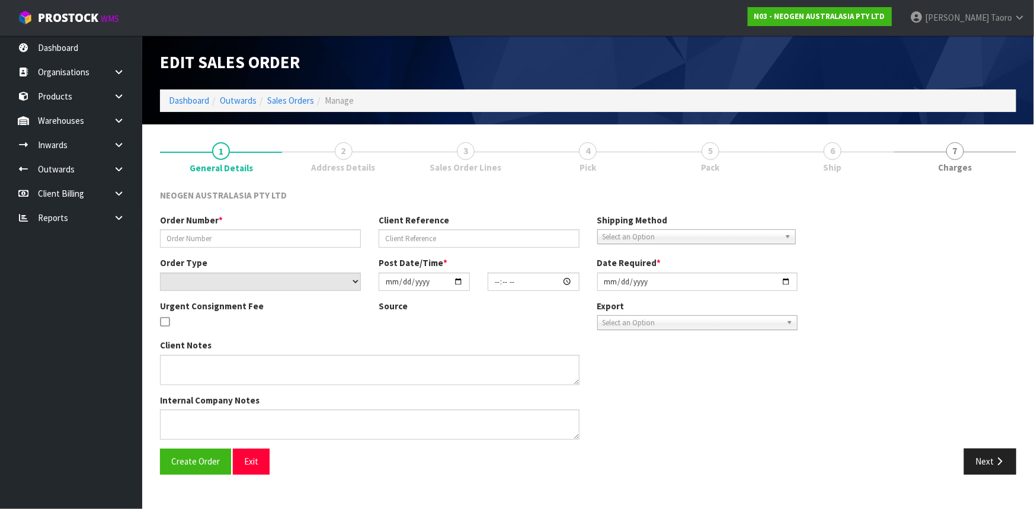
type input "102002227"
type input "8002878380"
select select "number:0"
type input "[DATE]"
type input "11:16:00.000"
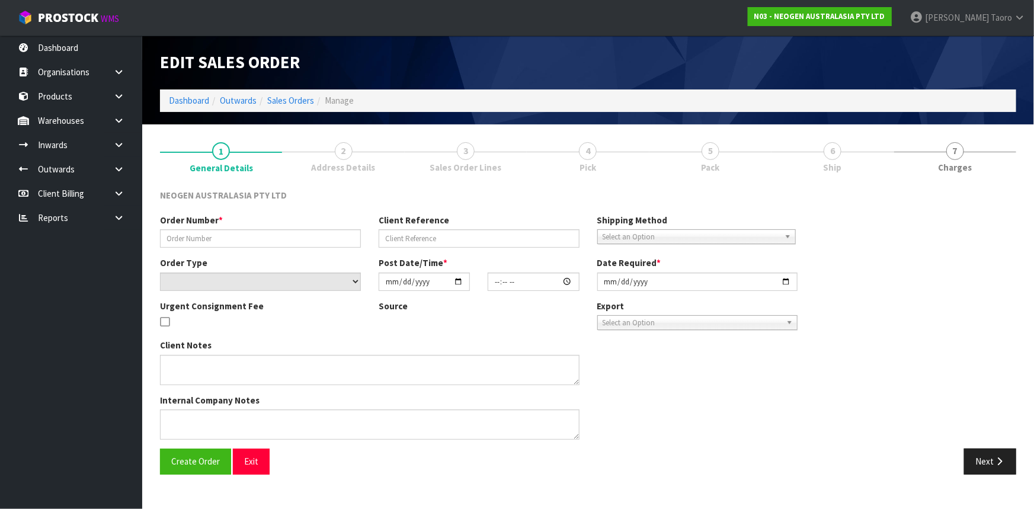
type input "[DATE]"
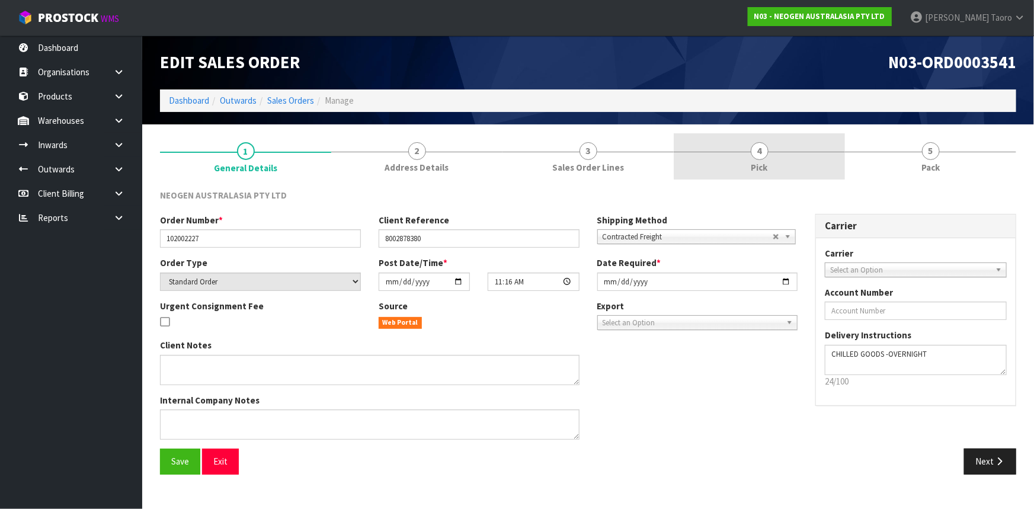
click at [798, 168] on link "4 Pick" at bounding box center [759, 156] width 171 height 47
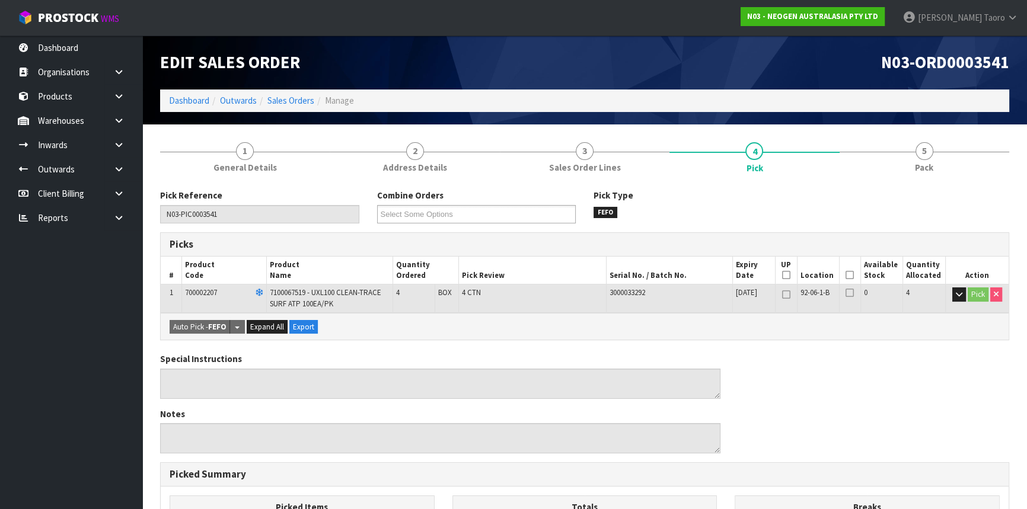
click at [850, 275] on icon at bounding box center [849, 275] width 8 height 1
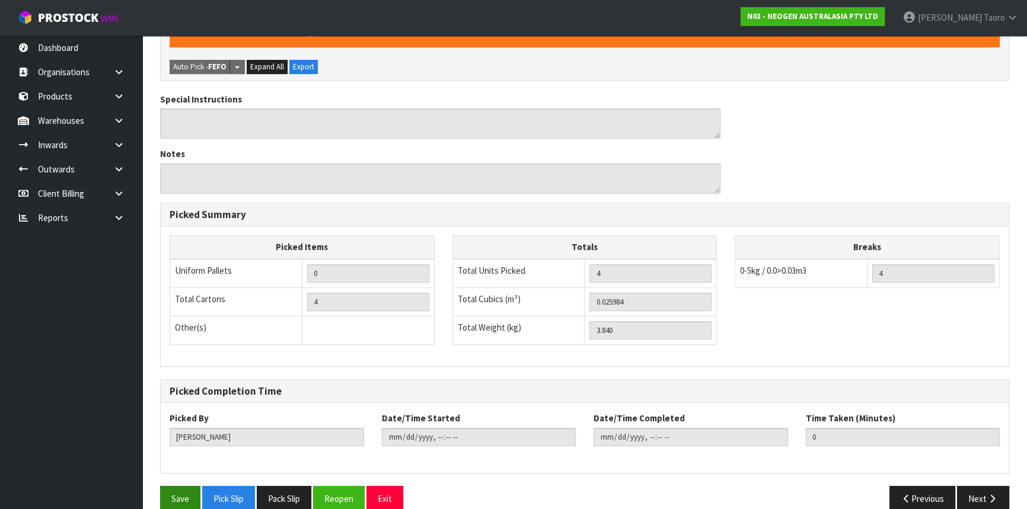
scroll to position [321, 0]
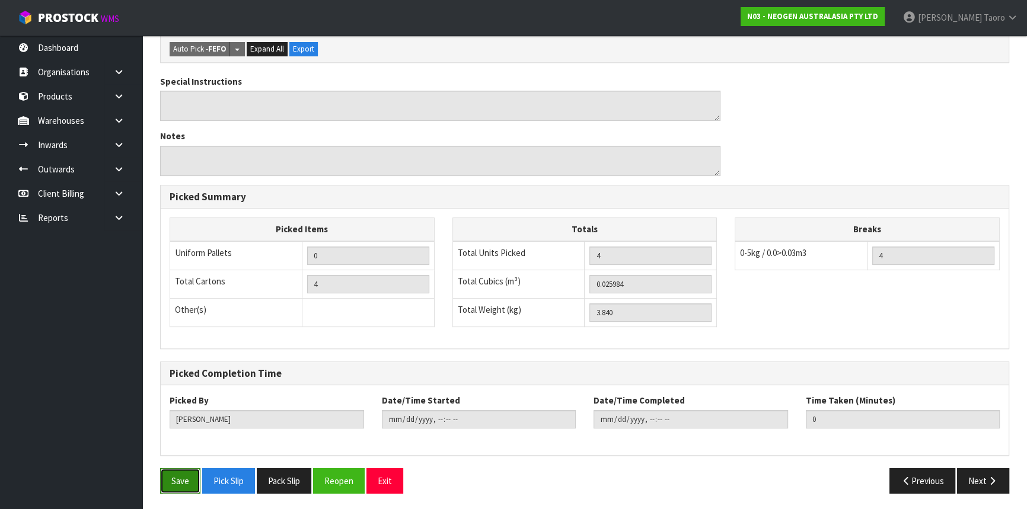
click at [184, 480] on button "Save" at bounding box center [180, 480] width 40 height 25
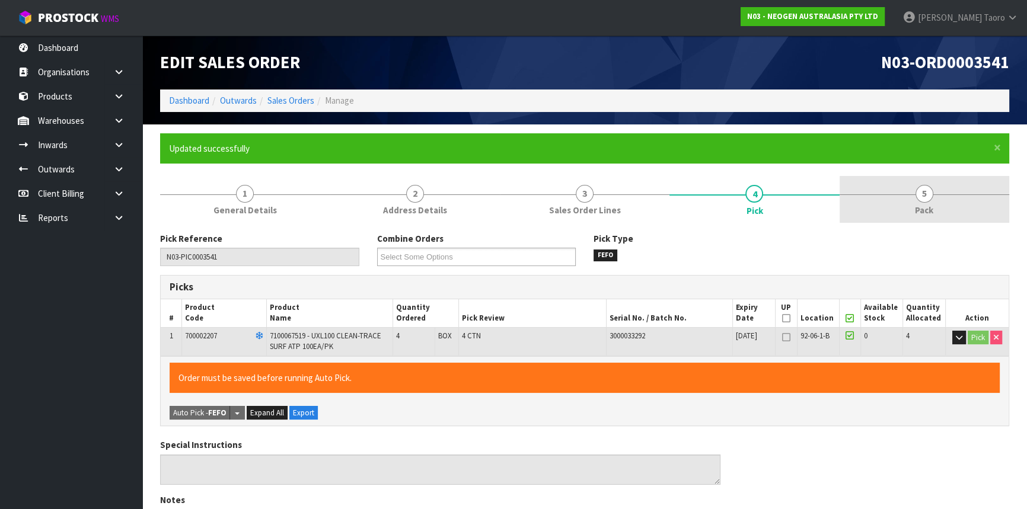
click at [954, 177] on link "5 Pack" at bounding box center [924, 199] width 170 height 47
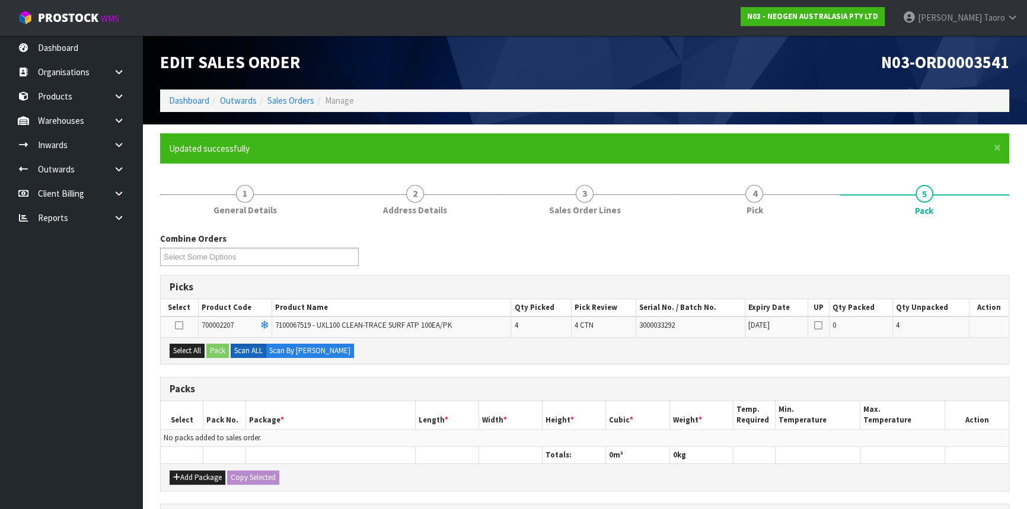
click at [190, 338] on div "Select All Pack Scan ALL Scan By [PERSON_NAME]" at bounding box center [585, 350] width 848 height 27
click at [198, 344] on button "Select All" at bounding box center [187, 351] width 35 height 14
click at [219, 346] on button "Pack" at bounding box center [217, 351] width 23 height 14
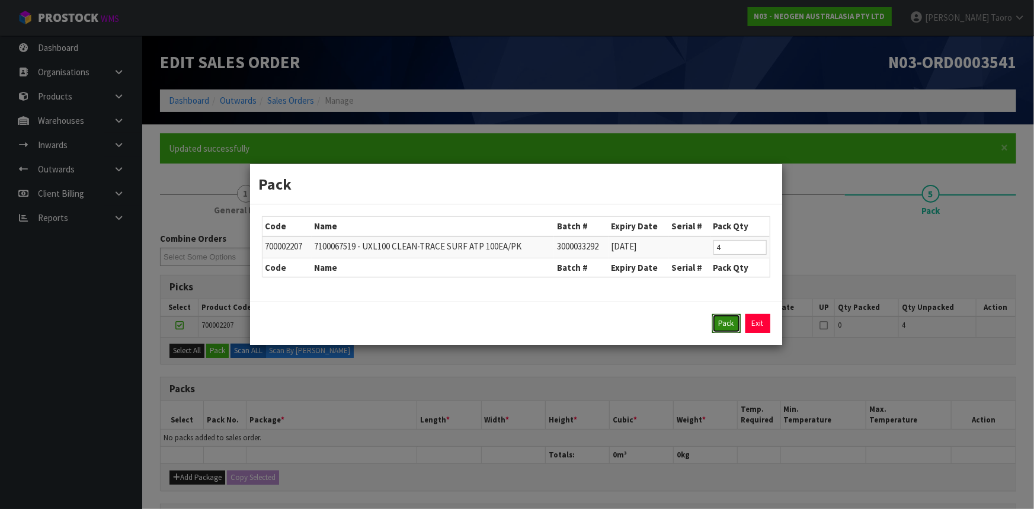
click at [729, 320] on button "Pack" at bounding box center [727, 323] width 28 height 19
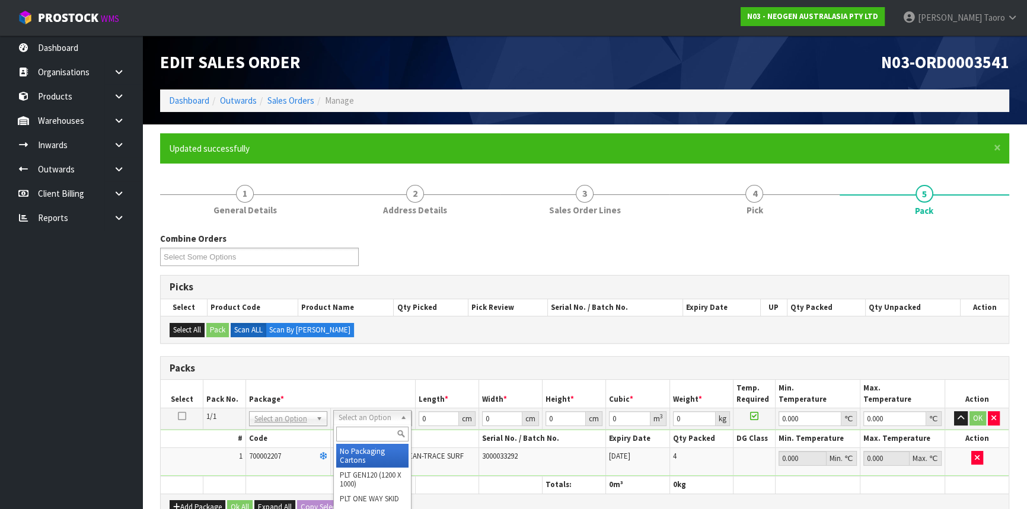
click at [370, 430] on input "text" at bounding box center [372, 434] width 72 height 15
type input "CTN5"
type input "43"
type input "33"
type input "25.5"
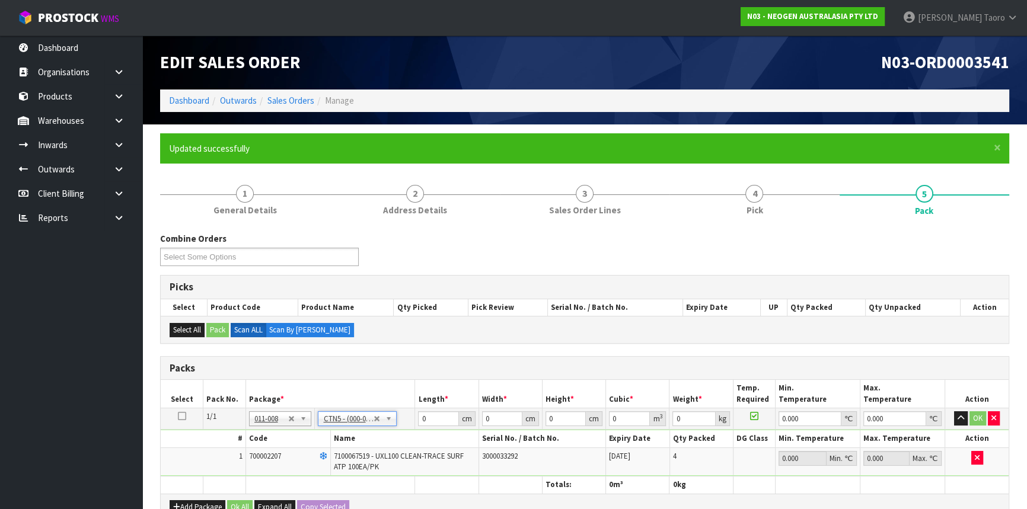
type input "0.036185"
type input "4.04"
click at [434, 420] on input "43" at bounding box center [438, 418] width 40 height 15
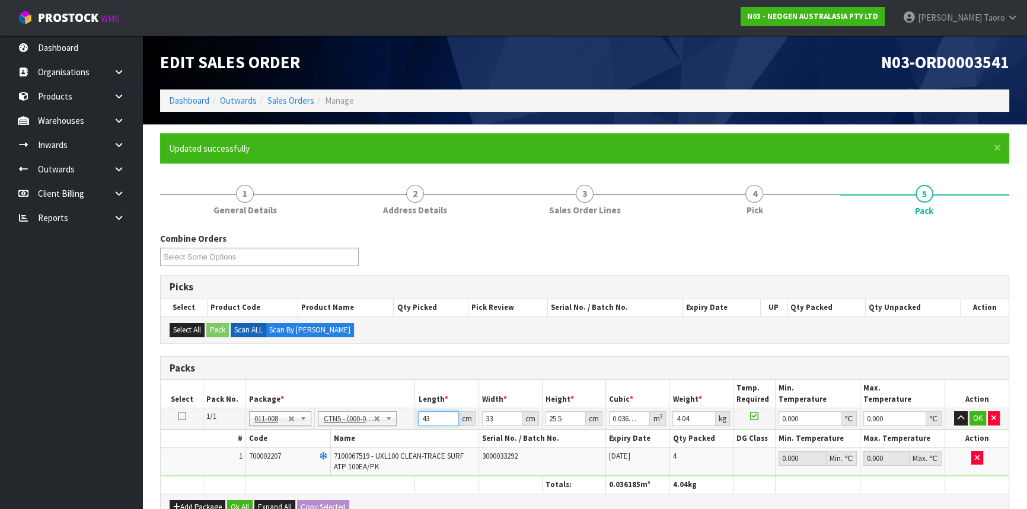
type input "4"
type input "0.003366"
type input "44"
type input "0.037026"
type input "44"
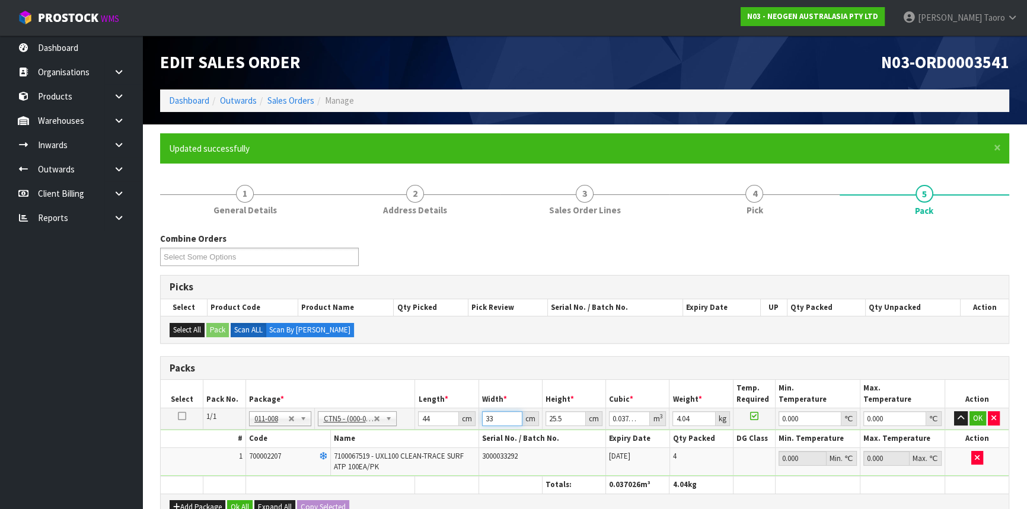
type input "3"
type input "0.003366"
type input "35"
type input "0.03927"
type input "35"
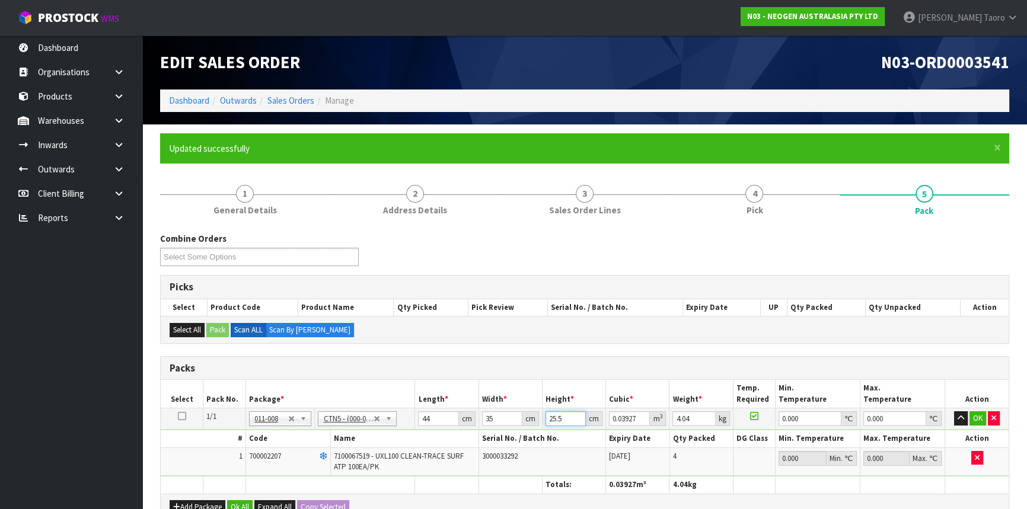
type input "2"
type input "0.00308"
type input "28"
type input "0.04312"
type input "28"
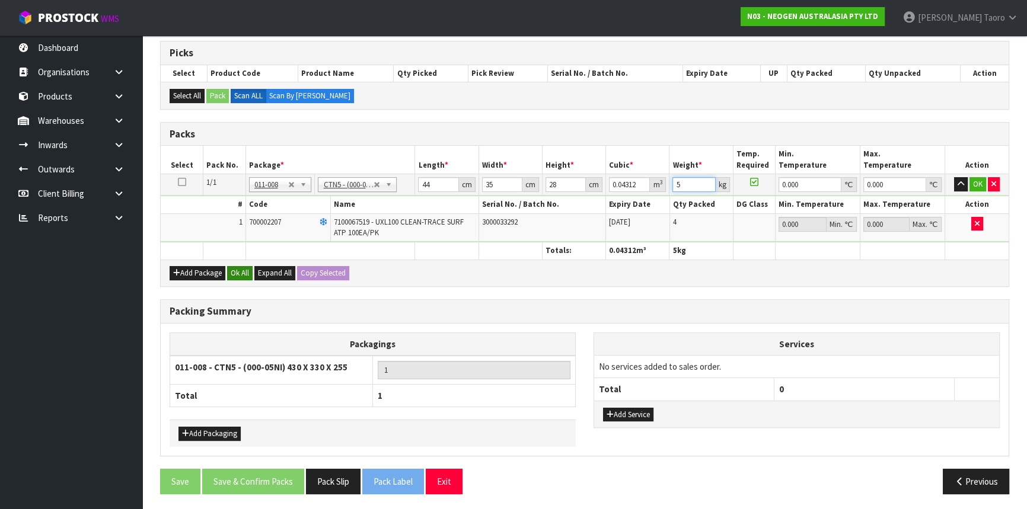
type input "5"
click at [247, 273] on button "Ok All" at bounding box center [239, 273] width 25 height 14
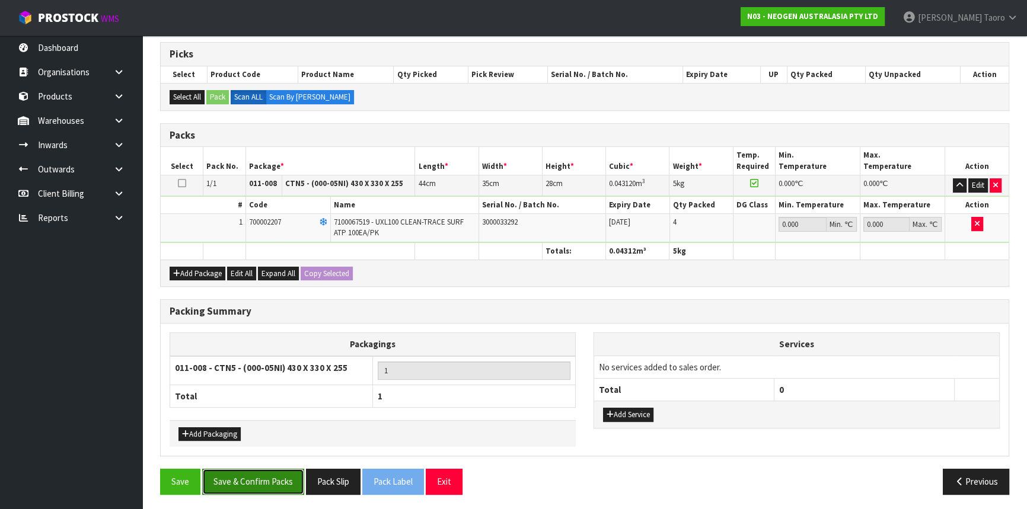
click at [280, 475] on button "Save & Confirm Packs" at bounding box center [253, 481] width 102 height 25
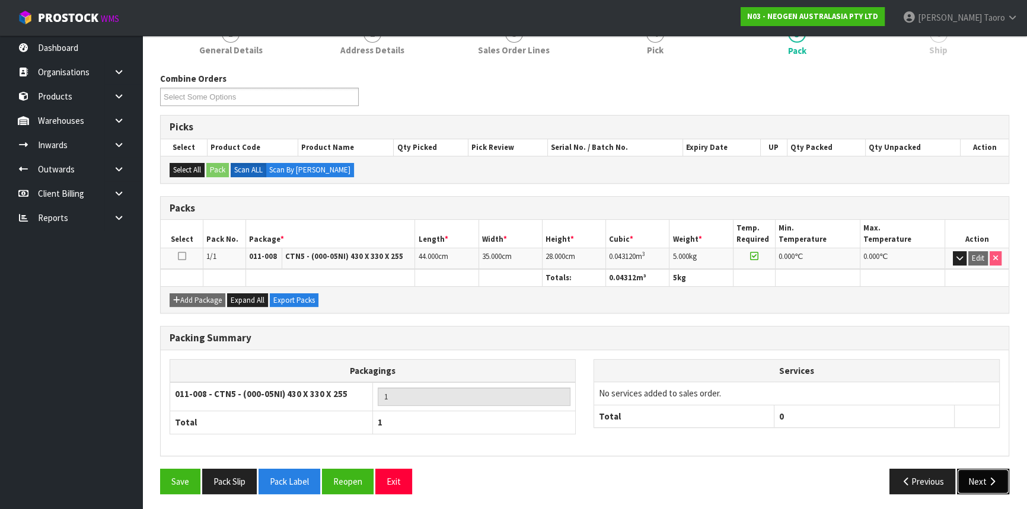
click at [998, 470] on button "Next" at bounding box center [983, 481] width 52 height 25
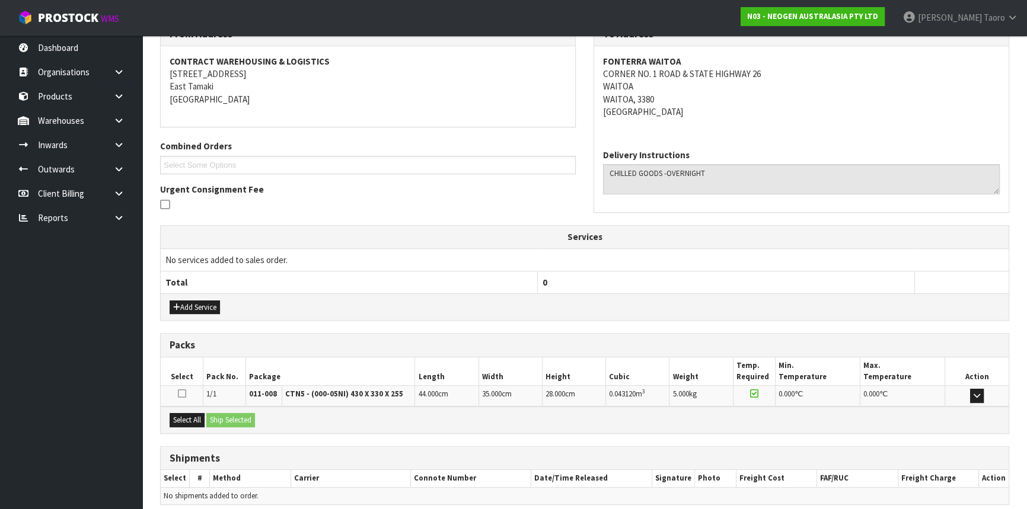
scroll to position [260, 0]
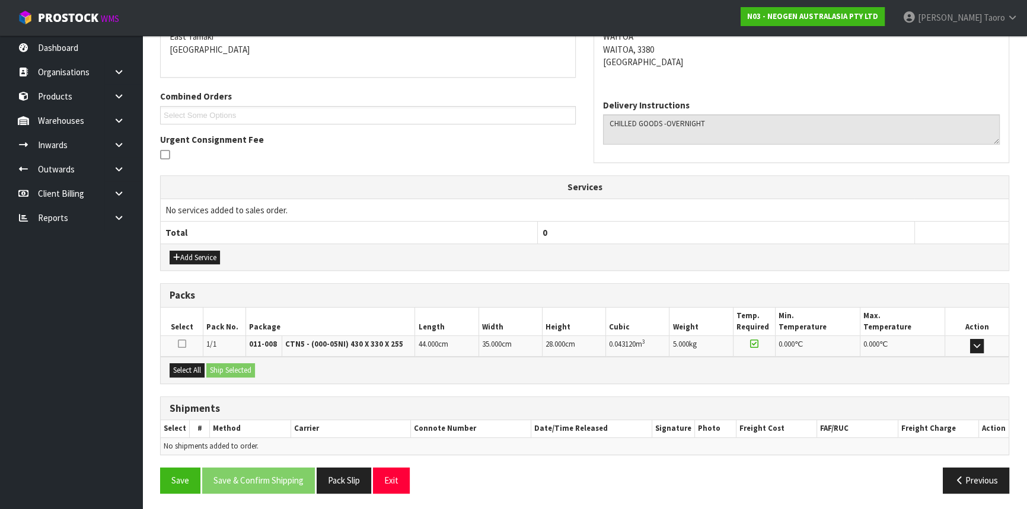
click at [635, 292] on h3 "Packs" at bounding box center [585, 295] width 830 height 11
drag, startPoint x: 193, startPoint y: 376, endPoint x: 215, endPoint y: 372, distance: 21.7
click at [196, 376] on div "Select All Ship Selected" at bounding box center [585, 370] width 848 height 27
click at [195, 372] on button "Select All" at bounding box center [187, 370] width 35 height 14
click at [215, 370] on button "Ship Selected" at bounding box center [230, 370] width 49 height 14
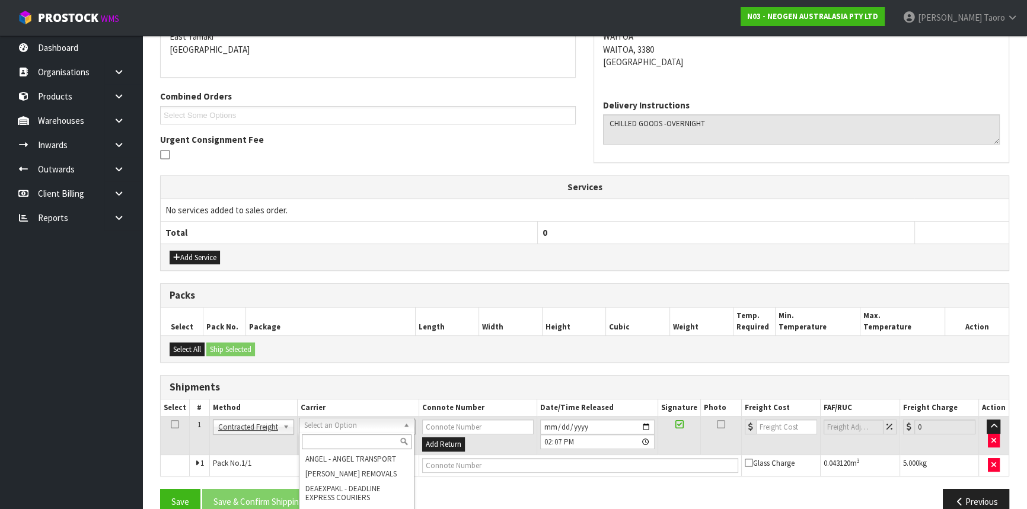
click at [325, 440] on input "text" at bounding box center [357, 442] width 110 height 15
type input "NZP"
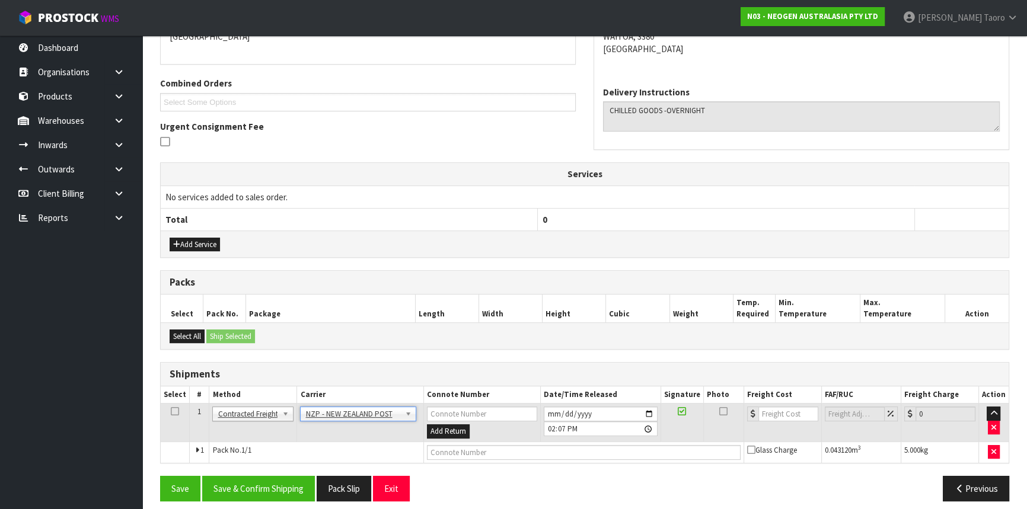
scroll to position [281, 0]
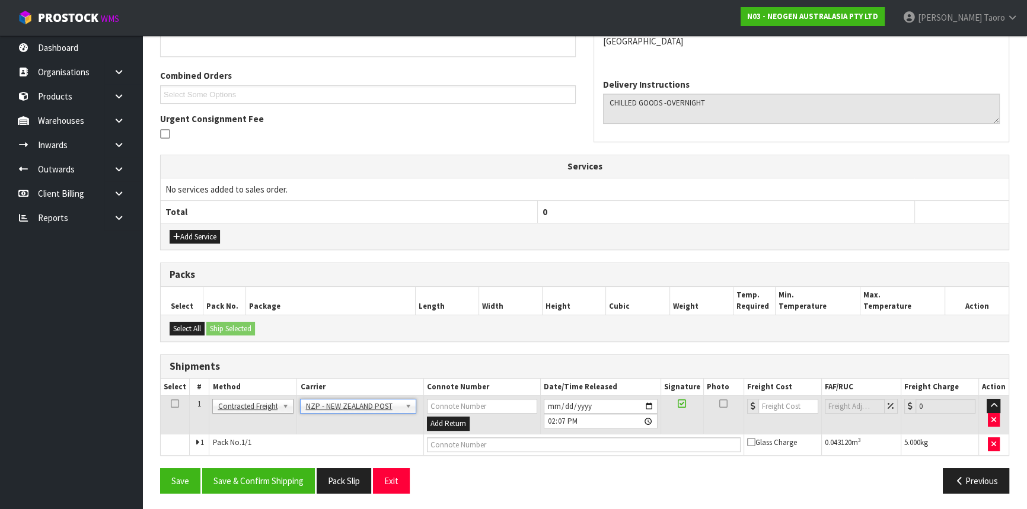
drag, startPoint x: 316, startPoint y: 499, endPoint x: 309, endPoint y: 494, distance: 8.1
click at [315, 499] on div "Save Save & Confirm Shipping Pack Slip Exit Previous" at bounding box center [584, 485] width 867 height 34
click at [303, 485] on button "Save & Confirm Shipping" at bounding box center [258, 480] width 113 height 25
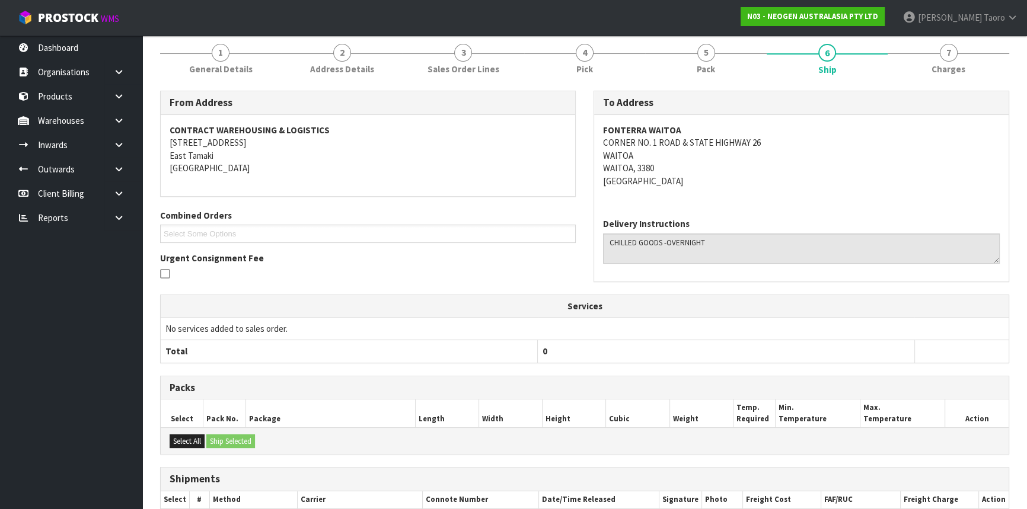
scroll to position [264, 0]
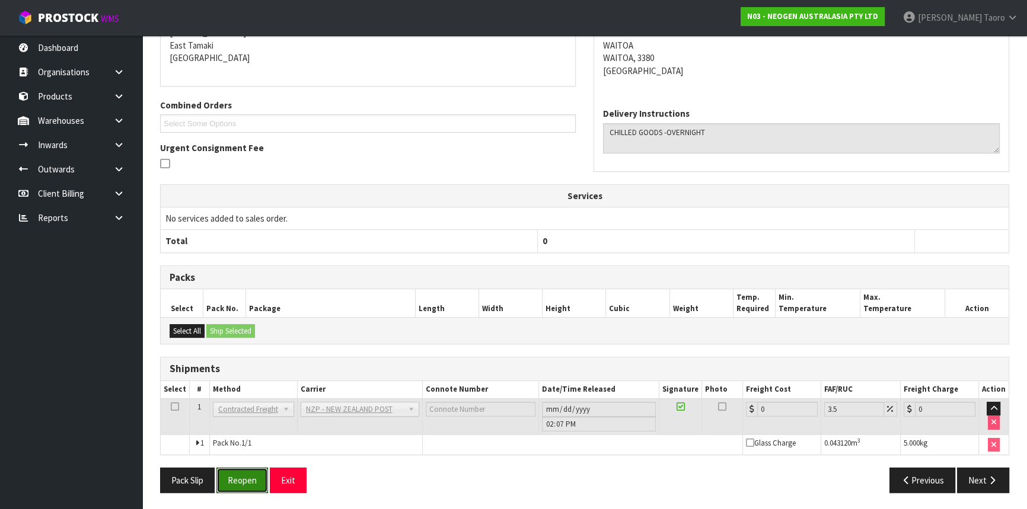
drag, startPoint x: 250, startPoint y: 475, endPoint x: 244, endPoint y: 455, distance: 20.3
click at [250, 471] on button "Reopen" at bounding box center [242, 480] width 52 height 25
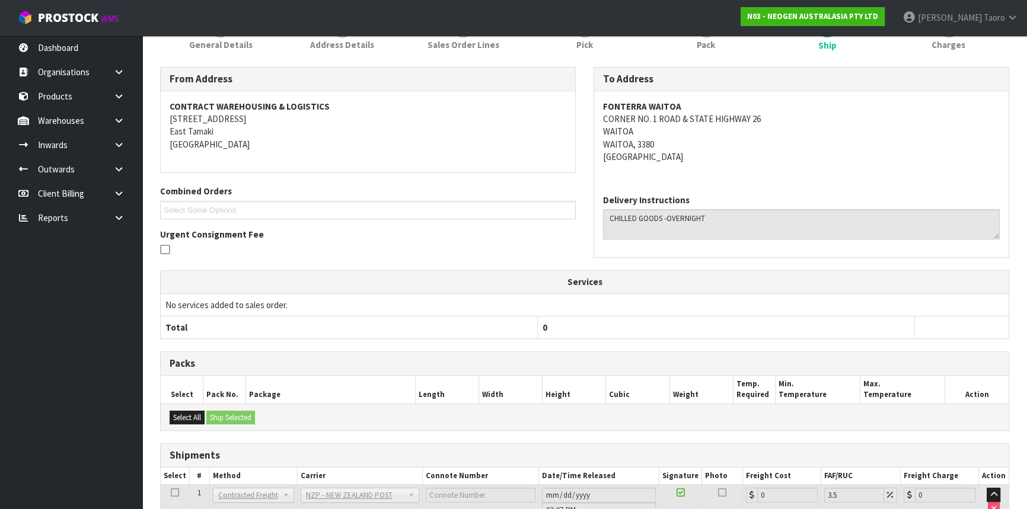
scroll to position [251, 0]
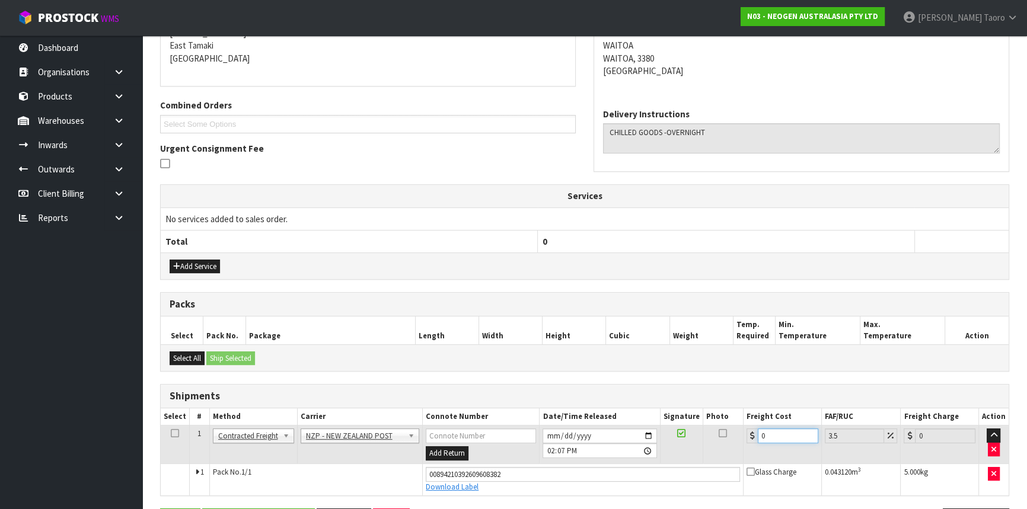
click at [794, 430] on input "0" at bounding box center [788, 436] width 60 height 15
type input "1"
type input "1.03"
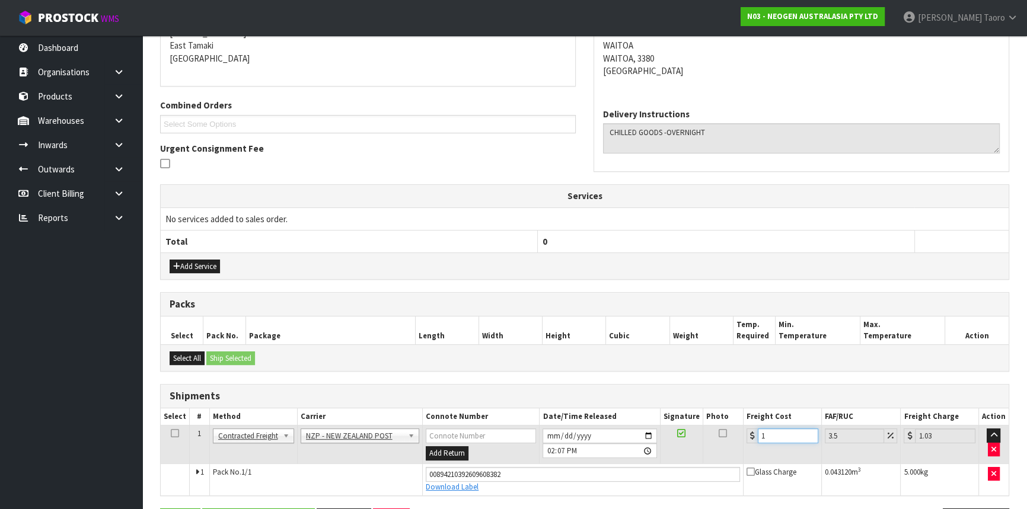
type input "11"
type input "11.38"
type input "11.9"
type input "12.32"
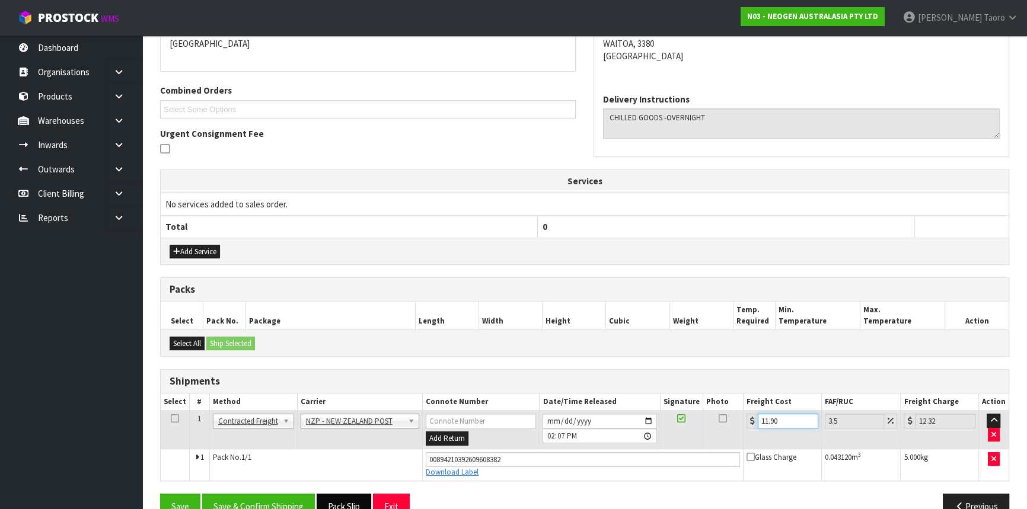
scroll to position [292, 0]
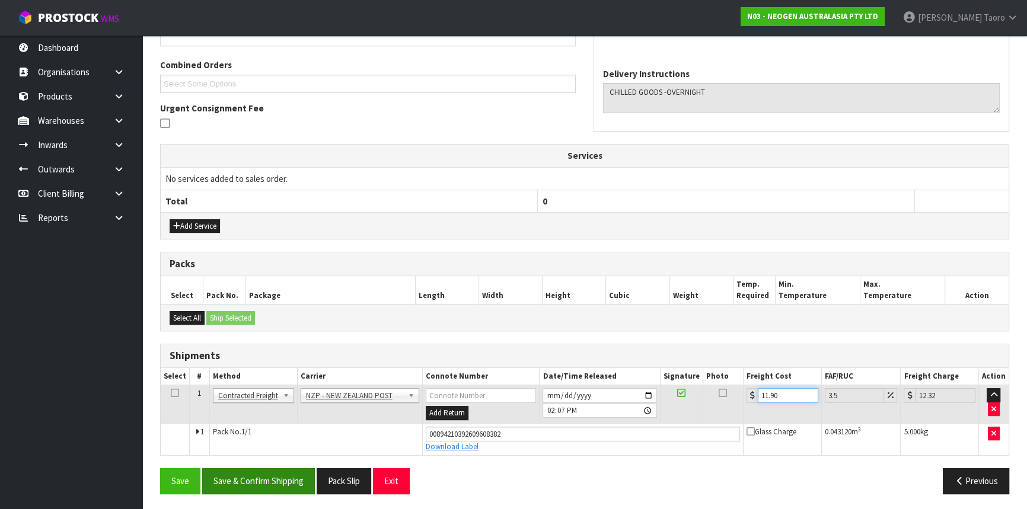
type input "11.90"
click at [290, 477] on button "Save & Confirm Shipping" at bounding box center [258, 480] width 113 height 25
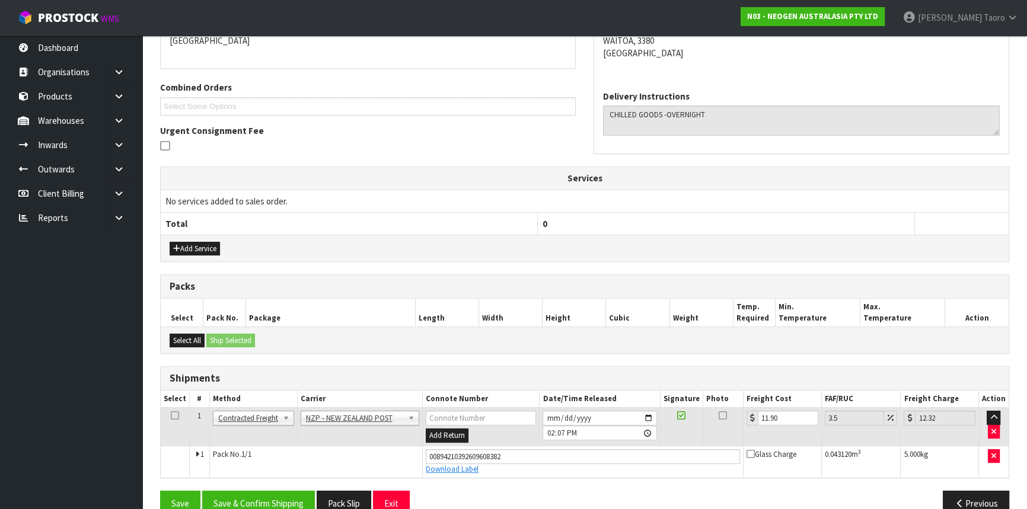
scroll to position [260, 0]
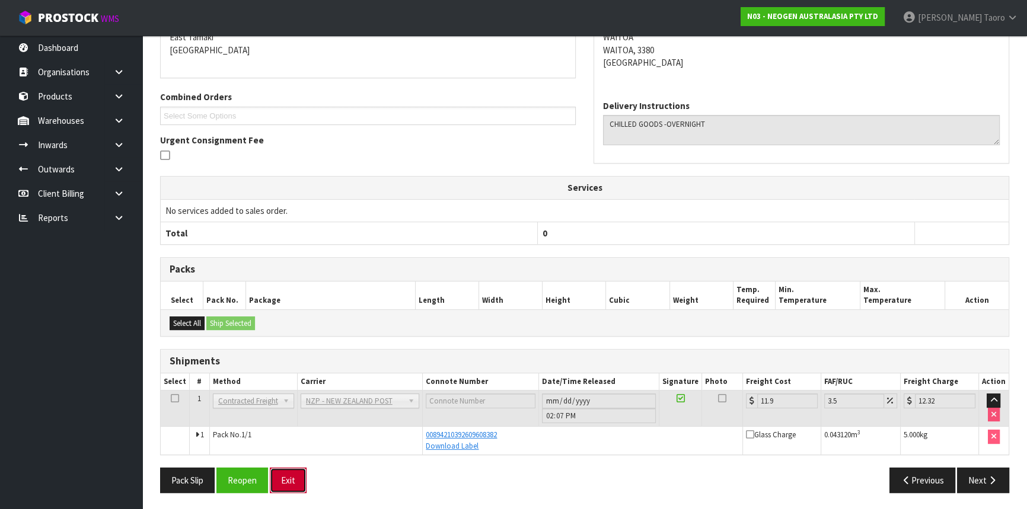
click at [287, 475] on button "Exit" at bounding box center [288, 480] width 37 height 25
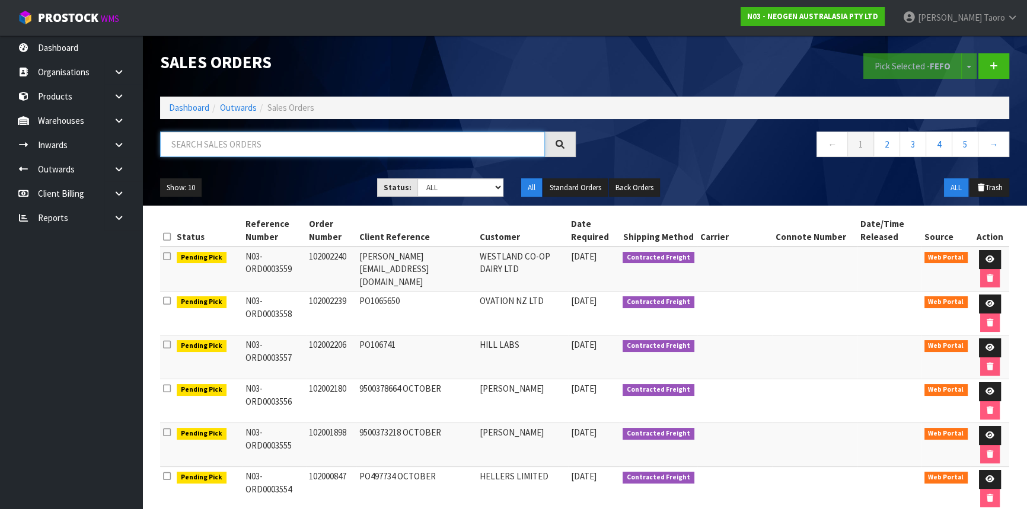
click at [344, 149] on input "text" at bounding box center [352, 144] width 385 height 25
type input "JOB-0416854"
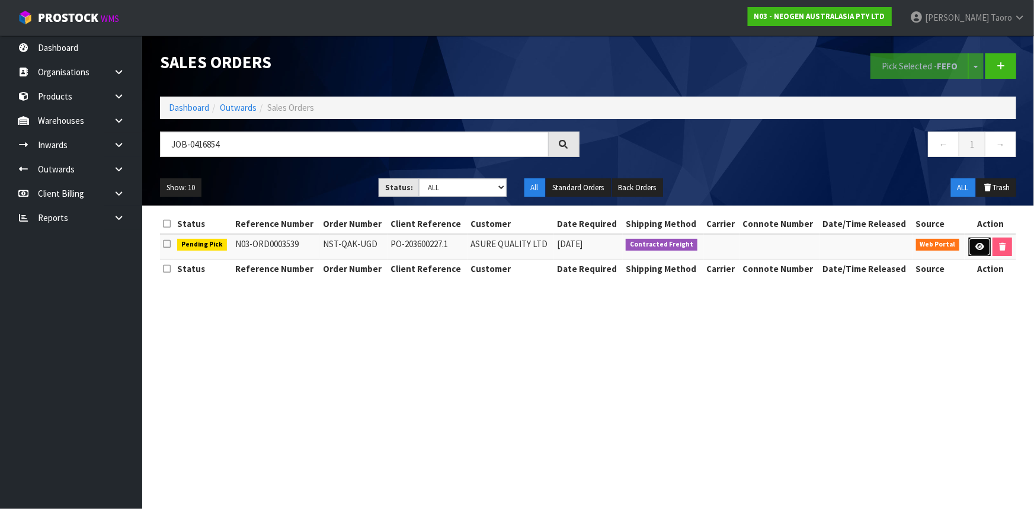
drag, startPoint x: 979, startPoint y: 247, endPoint x: 973, endPoint y: 231, distance: 17.1
click at [979, 247] on icon at bounding box center [980, 247] width 9 height 8
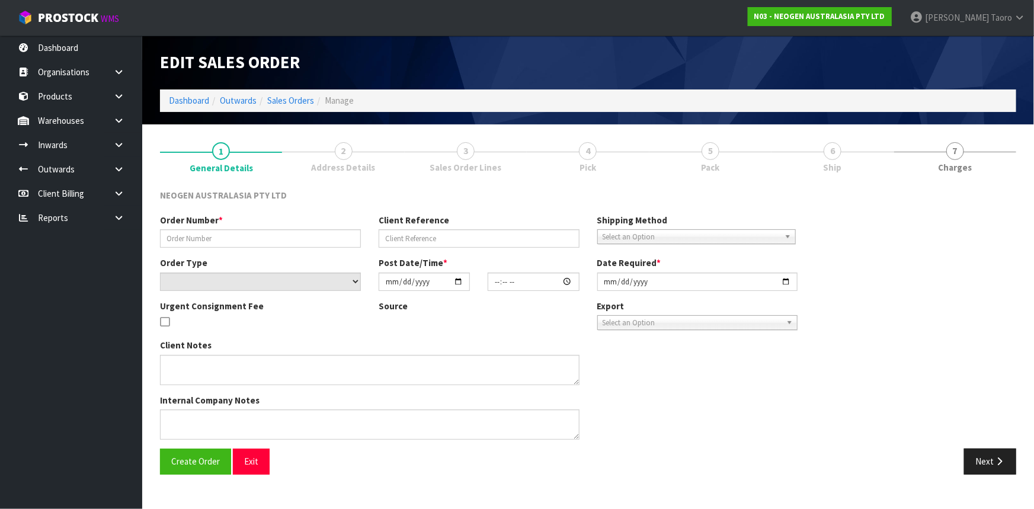
type input "NST-QAK-UGD"
type input "PO-203600227.1"
select select "number:0"
type input "[DATE]"
type input "13:56:00.000"
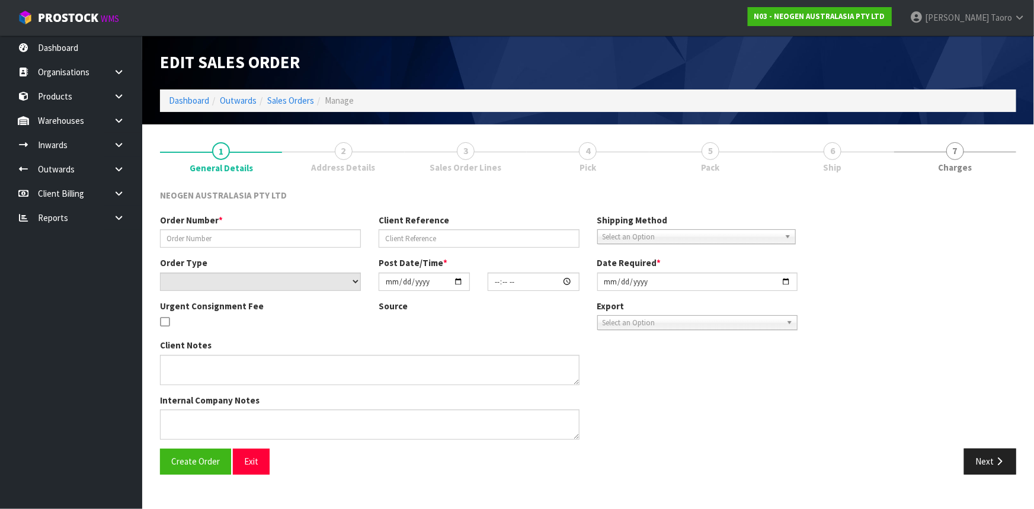
type input "[DATE]"
type textarea "PLEASE NOTE - THIS BOX MUST COME FROM HELD WAREHOUSE – BATCH # 418325155A A BAR…"
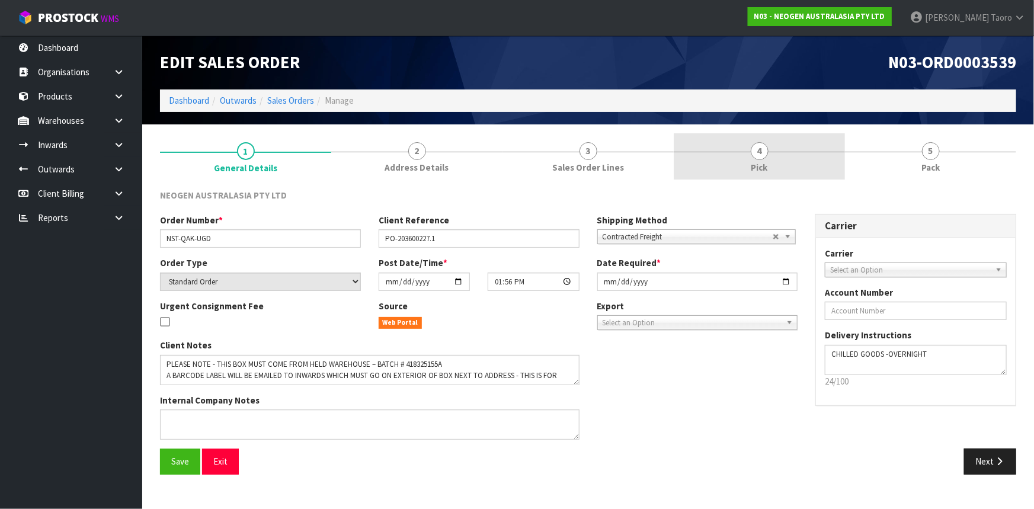
click at [818, 163] on link "4 Pick" at bounding box center [759, 156] width 171 height 47
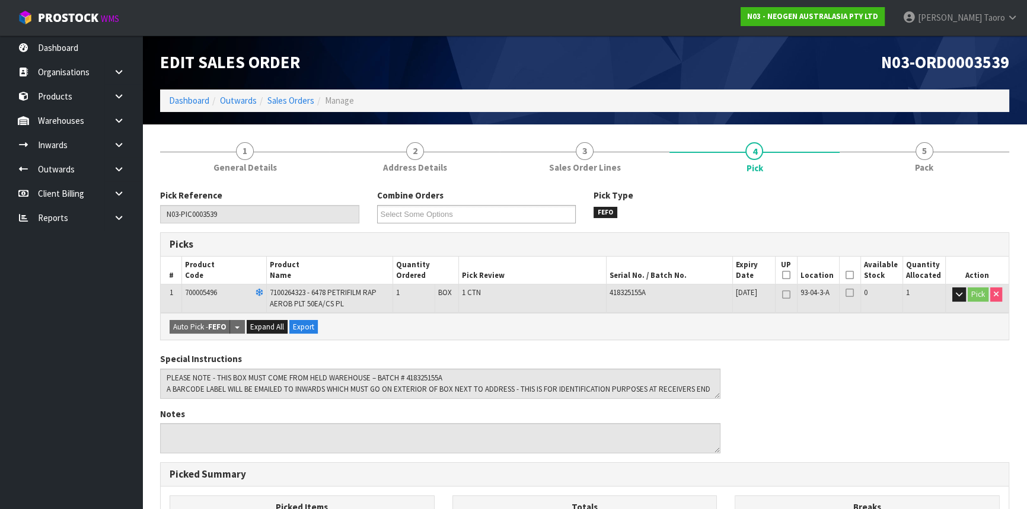
click at [849, 275] on icon at bounding box center [849, 275] width 8 height 1
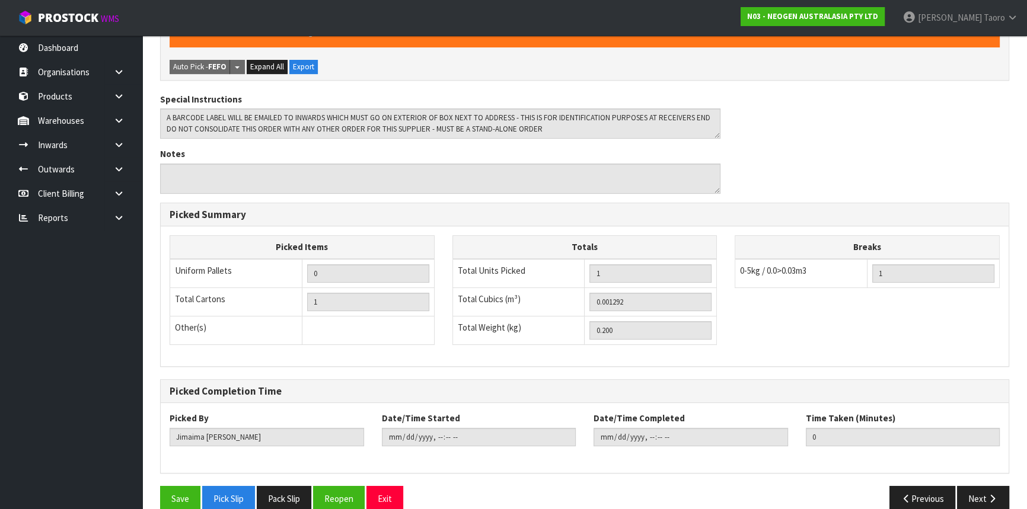
scroll to position [321, 0]
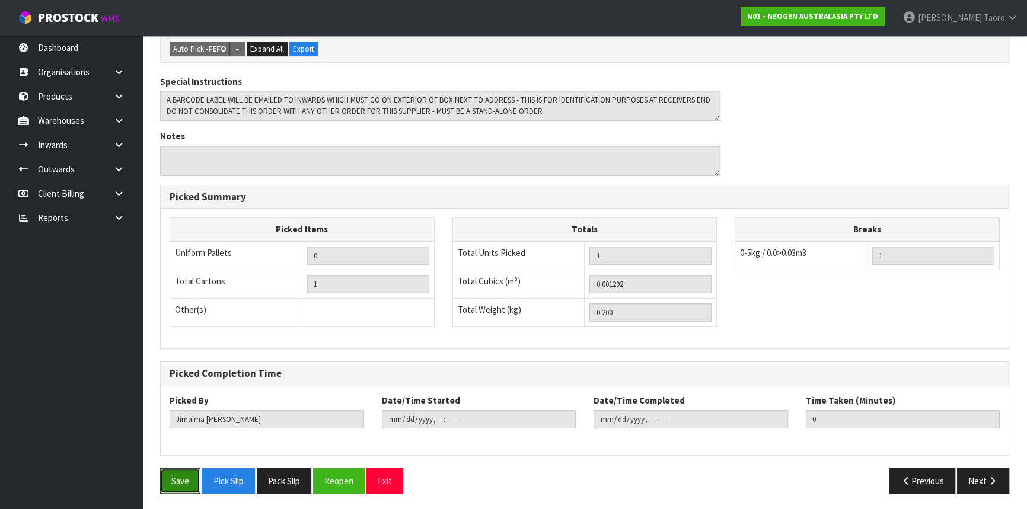
click at [178, 481] on button "Save" at bounding box center [180, 480] width 40 height 25
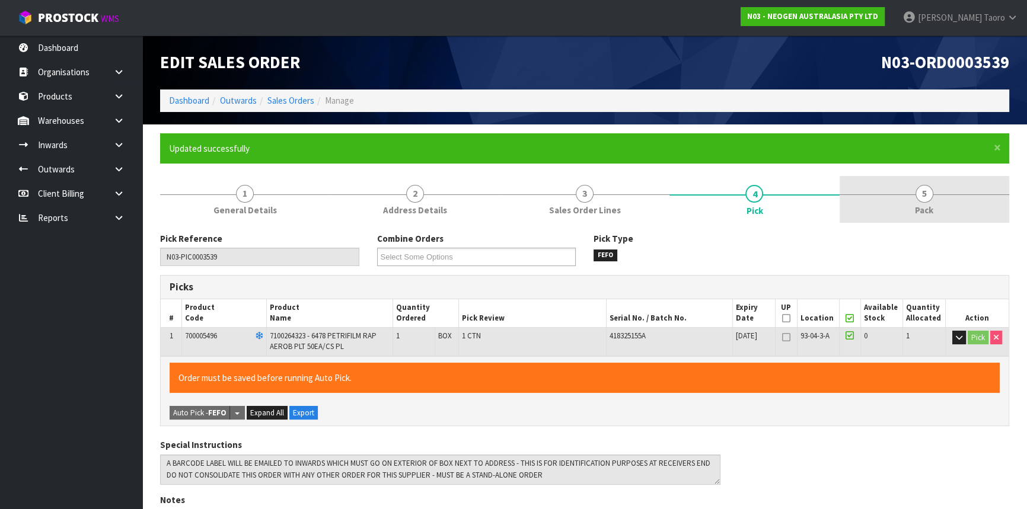
click at [916, 197] on span "5" at bounding box center [924, 194] width 18 height 18
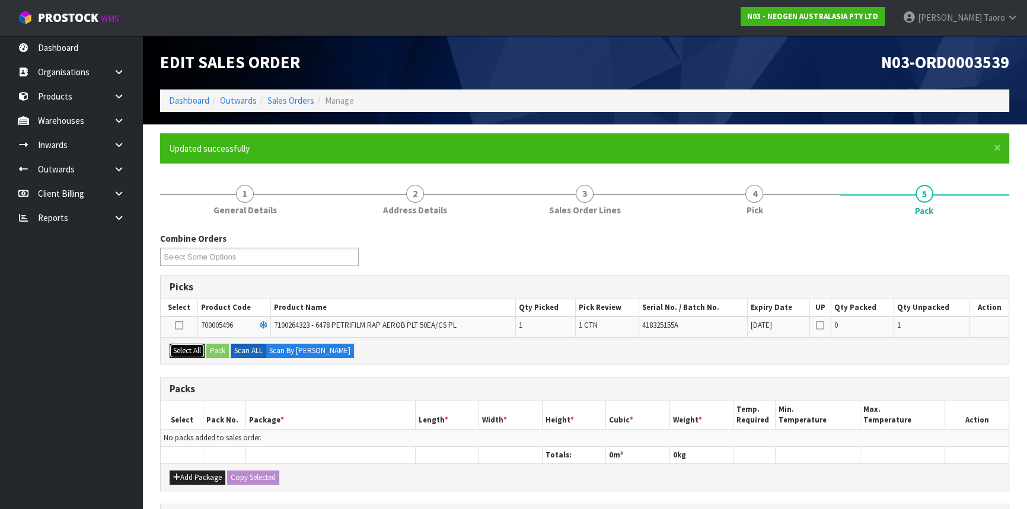
click at [191, 354] on button "Select All" at bounding box center [187, 351] width 35 height 14
click at [220, 352] on button "Pack" at bounding box center [217, 351] width 23 height 14
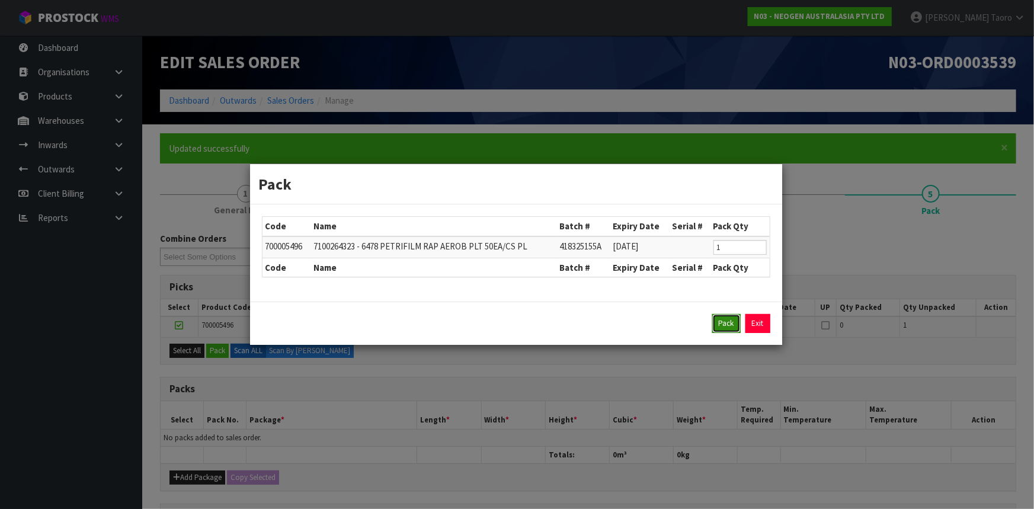
click at [722, 326] on button "Pack" at bounding box center [727, 323] width 28 height 19
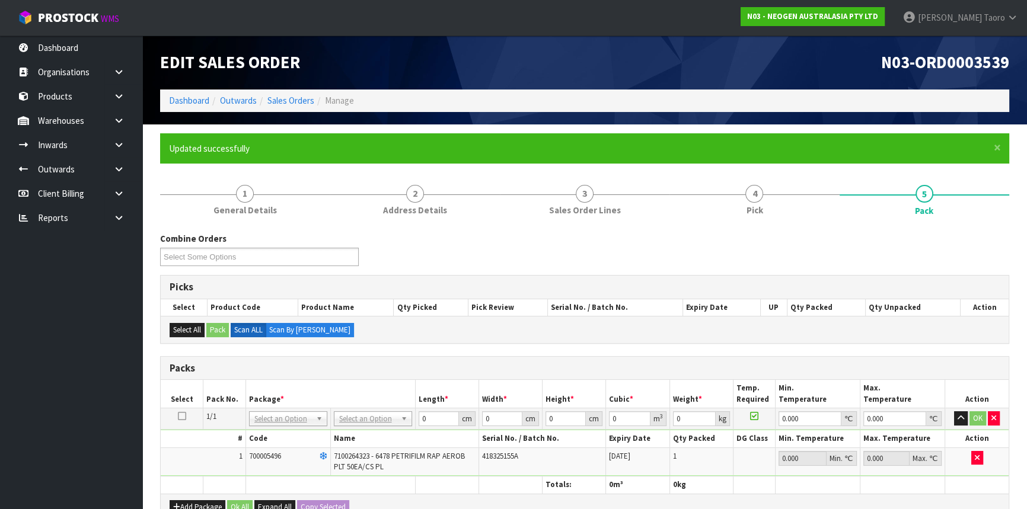
drag, startPoint x: 395, startPoint y: 417, endPoint x: 383, endPoint y: 427, distance: 16.0
click at [371, 439] on input "text" at bounding box center [372, 434] width 72 height 15
type input "200"
type input "25"
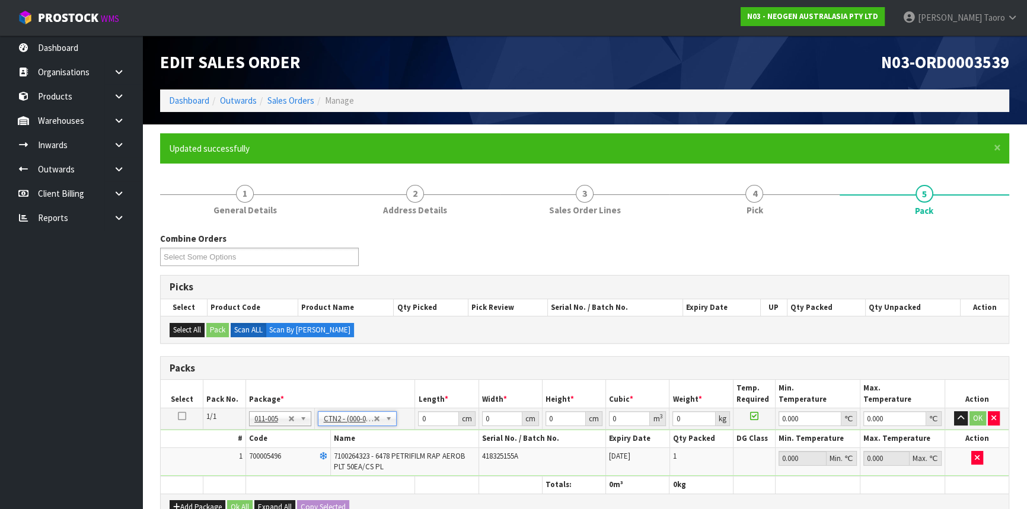
type input "20"
type input "0.0125"
type input "0.4"
click at [426, 421] on input "25" at bounding box center [438, 418] width 40 height 15
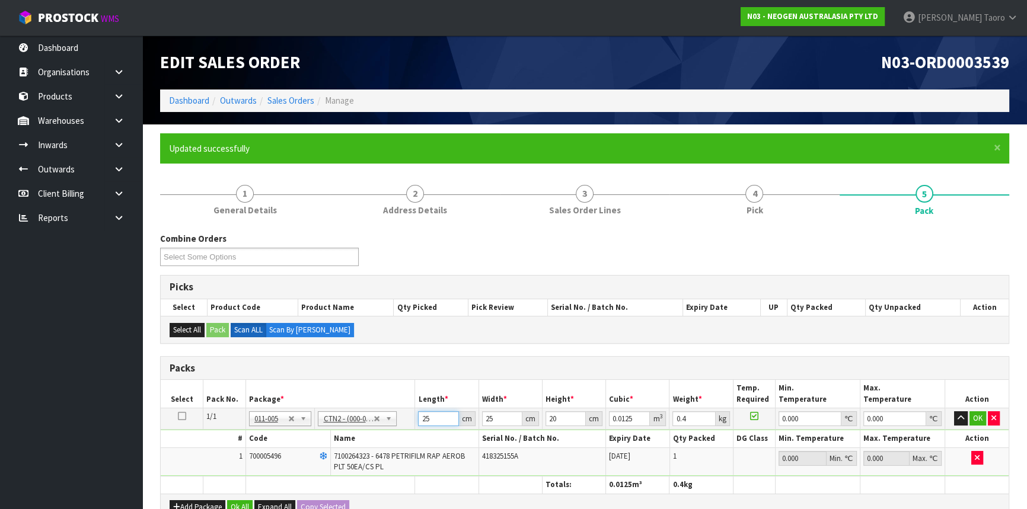
click at [426, 421] on input "25" at bounding box center [438, 418] width 40 height 15
type input "2"
type input "0.001"
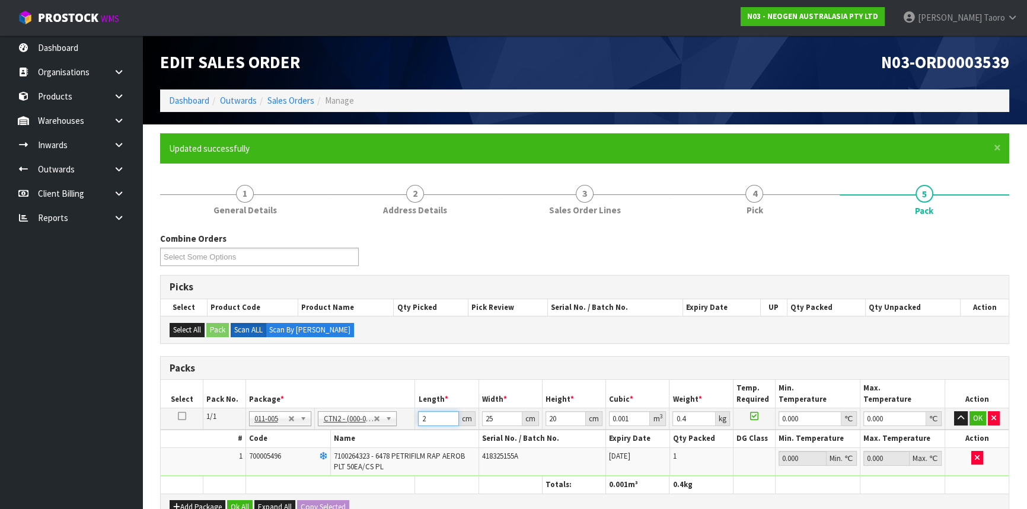
type input "21"
type input "0.0105"
type input "21"
type input "1"
type input "0.00042"
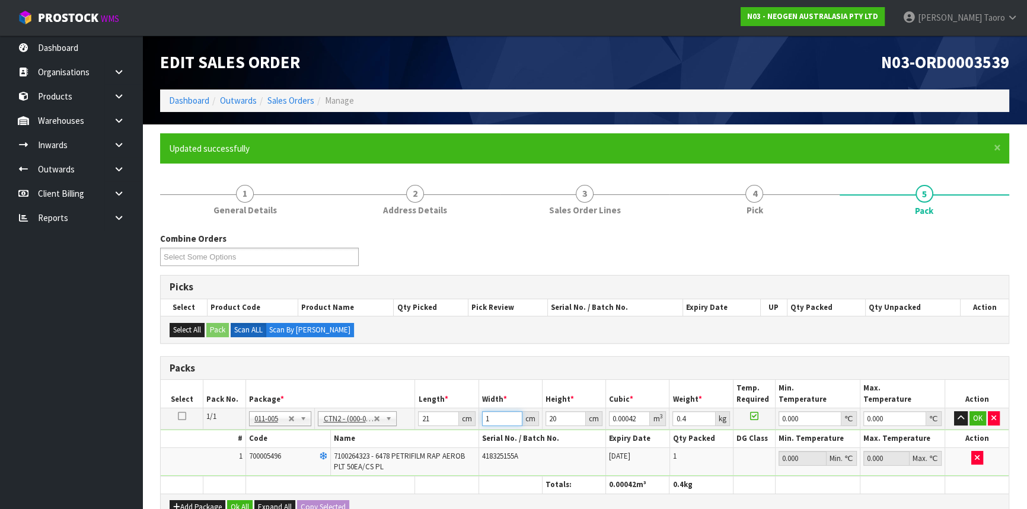
type input "14"
type input "0.00588"
type input "14"
type input "1"
type input "0.000294"
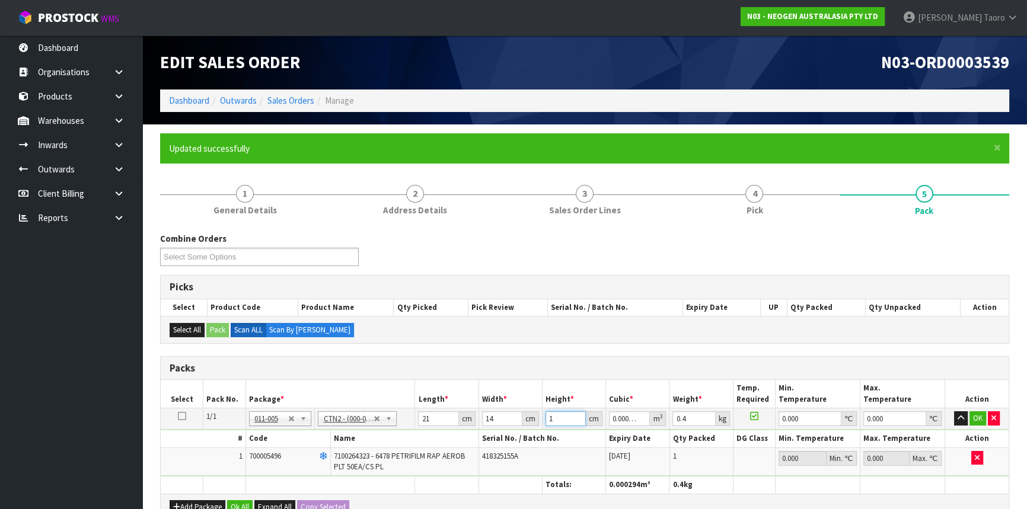
type input "17"
type input "0.004998"
type input "17"
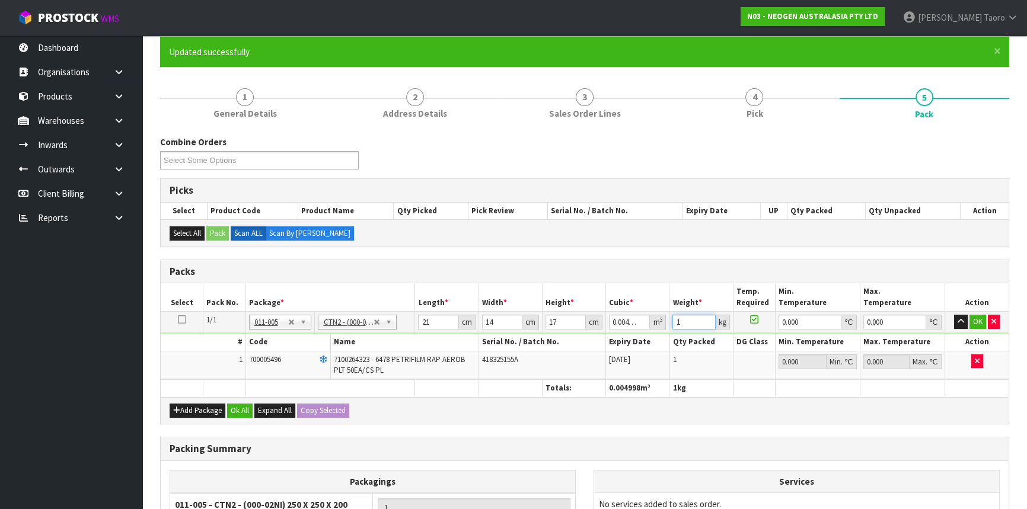
scroll to position [234, 0]
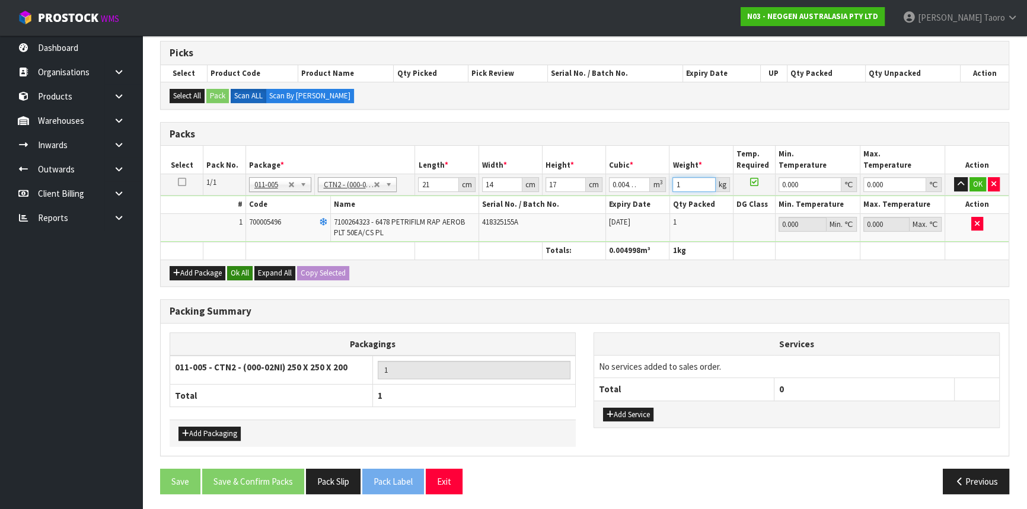
type input "1"
drag, startPoint x: 232, startPoint y: 274, endPoint x: 266, endPoint y: 414, distance: 143.2
click at [233, 274] on button "Ok All" at bounding box center [239, 273] width 25 height 14
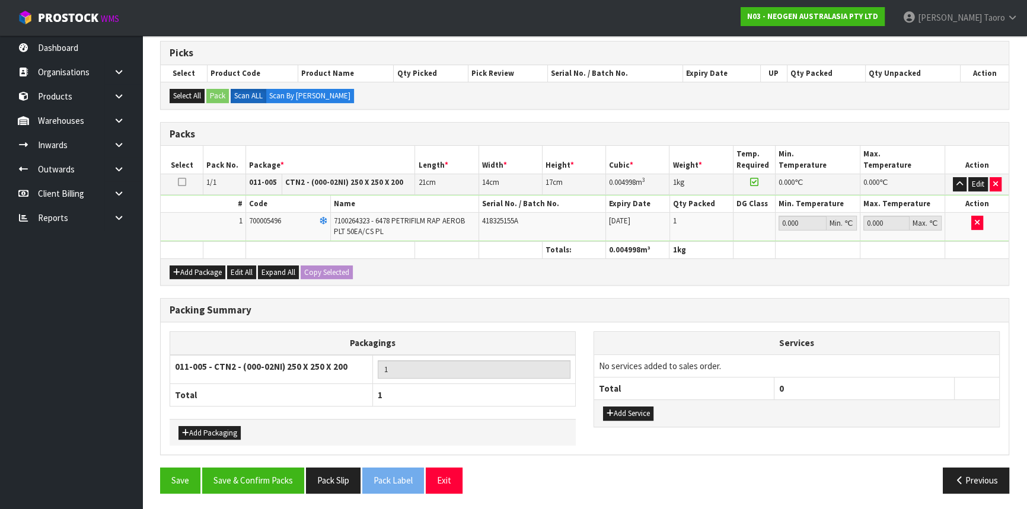
scroll to position [233, 0]
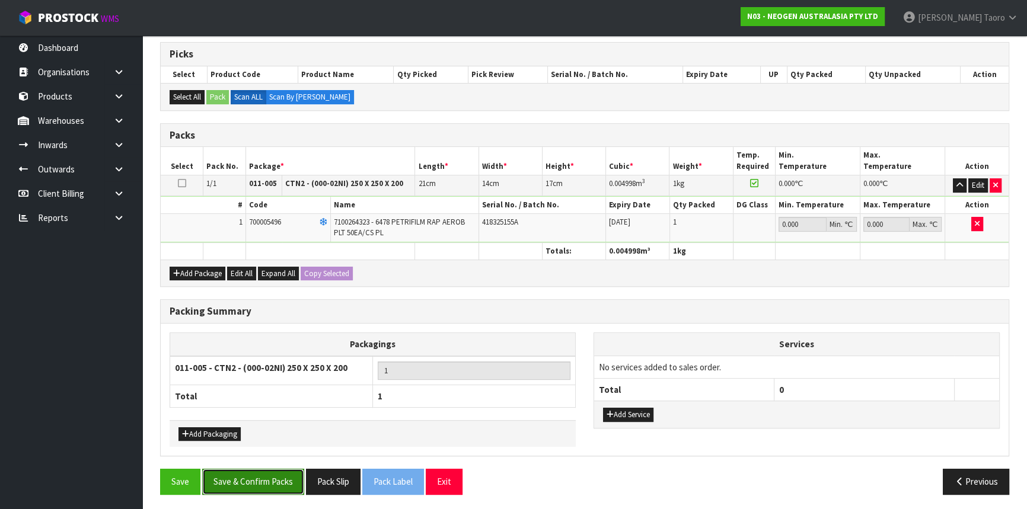
drag, startPoint x: 279, startPoint y: 478, endPoint x: 283, endPoint y: 466, distance: 12.6
click at [279, 477] on button "Save & Confirm Packs" at bounding box center [253, 481] width 102 height 25
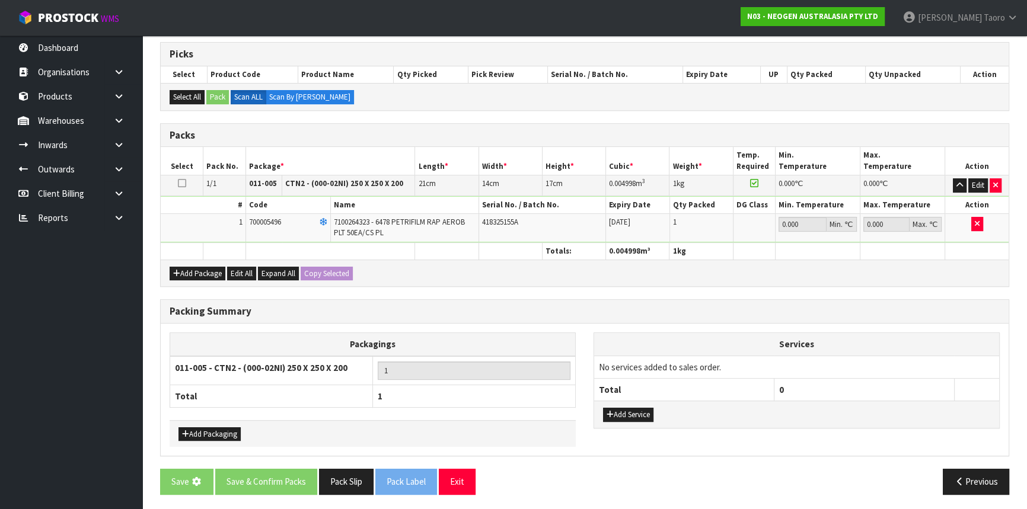
scroll to position [0, 0]
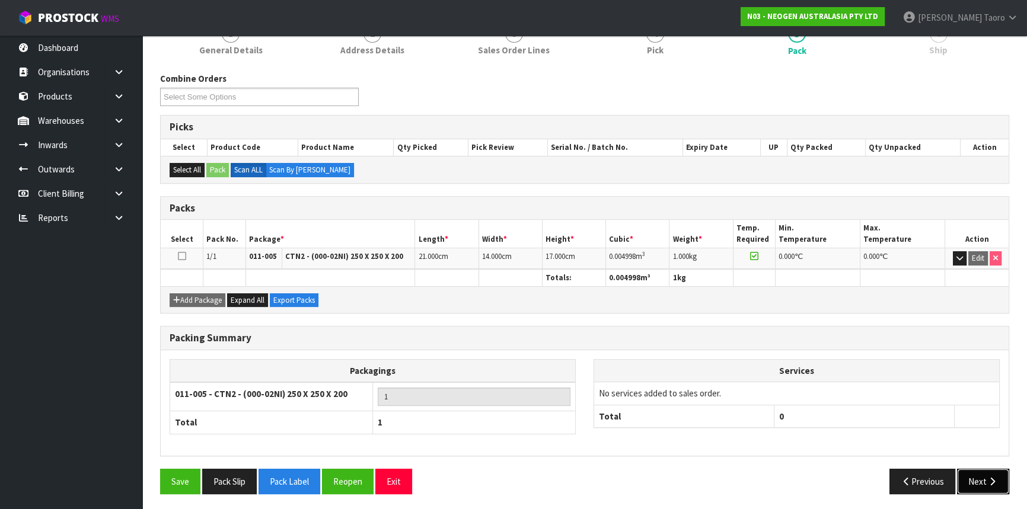
click at [987, 477] on icon "button" at bounding box center [991, 481] width 11 height 9
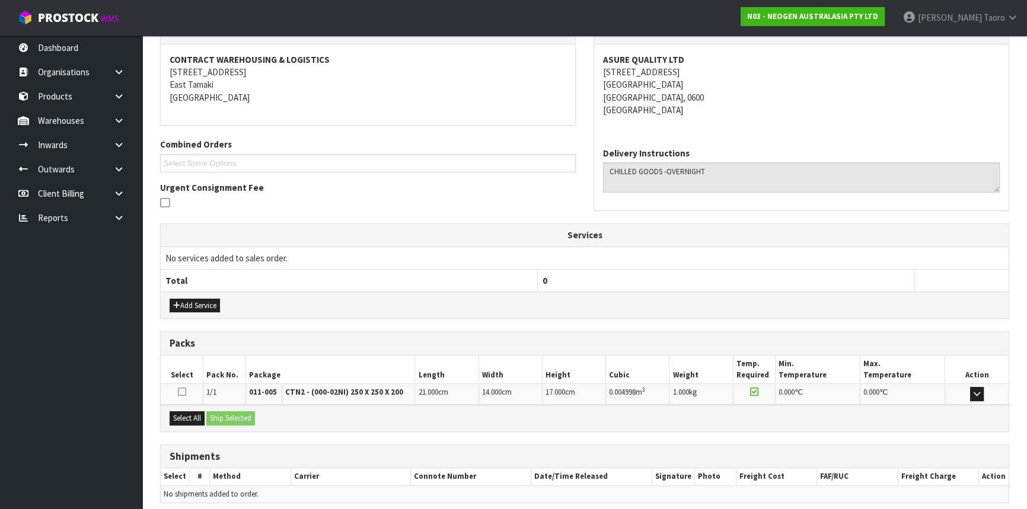
scroll to position [260, 0]
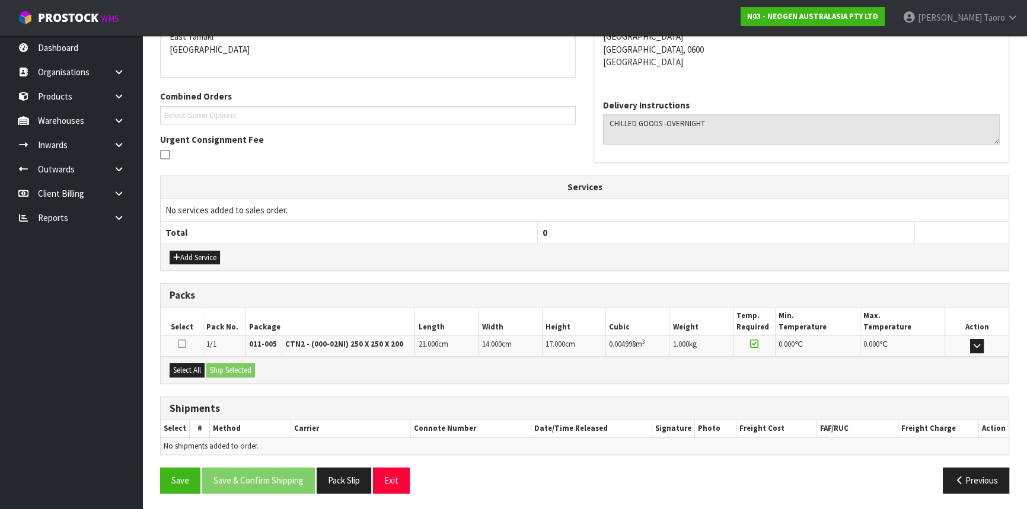
click at [659, 308] on th "Cubic" at bounding box center [637, 322] width 63 height 28
drag, startPoint x: 193, startPoint y: 368, endPoint x: 219, endPoint y: 366, distance: 26.7
click at [196, 368] on button "Select All" at bounding box center [187, 370] width 35 height 14
click at [222, 366] on button "Ship Selected" at bounding box center [230, 370] width 49 height 14
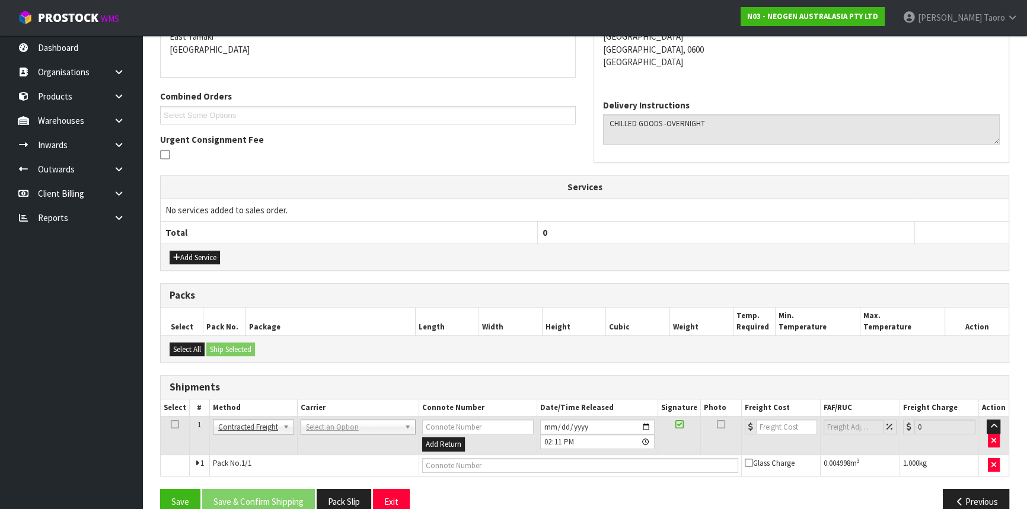
drag, startPoint x: 335, startPoint y: 424, endPoint x: 336, endPoint y: 451, distance: 26.7
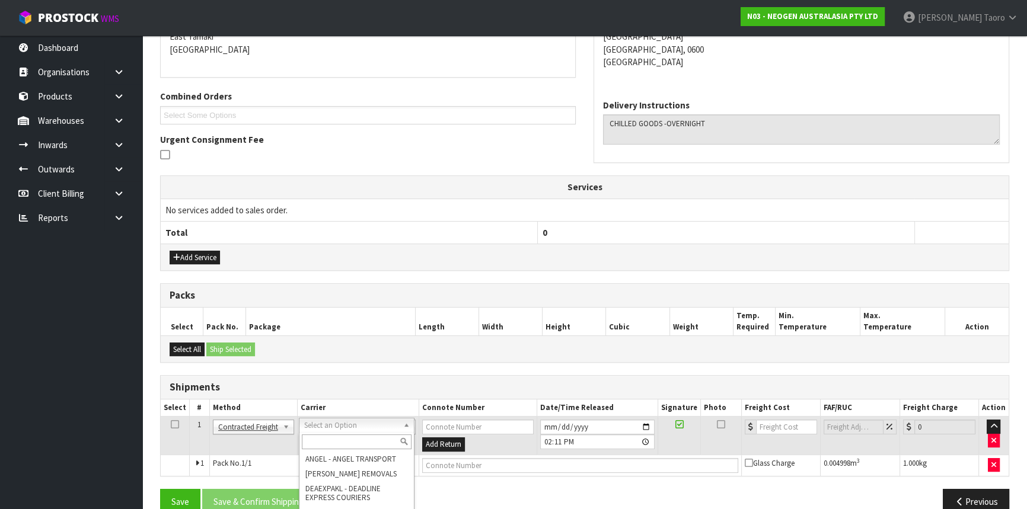
click at [338, 439] on input "text" at bounding box center [357, 442] width 110 height 15
type input "NZP"
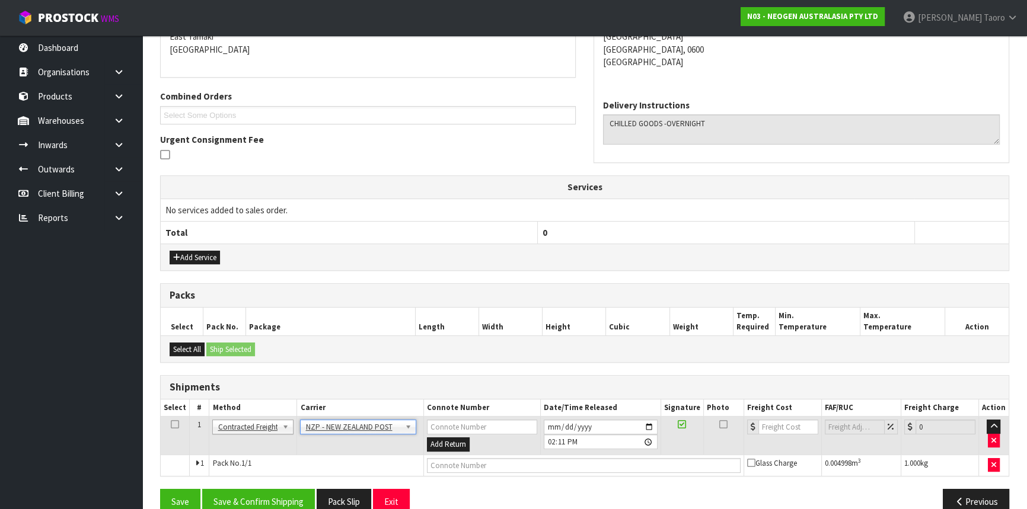
scroll to position [281, 0]
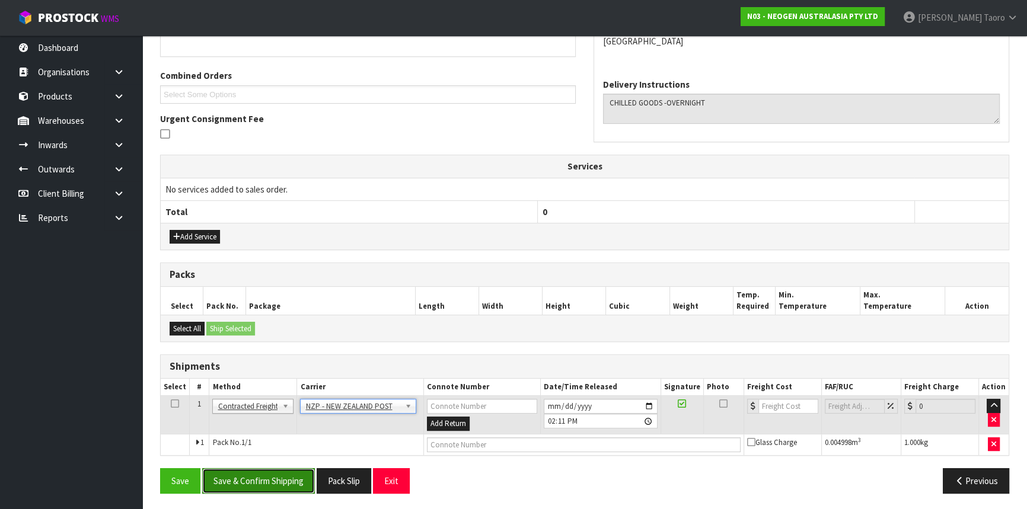
click at [298, 468] on button "Save & Confirm Shipping" at bounding box center [258, 480] width 113 height 25
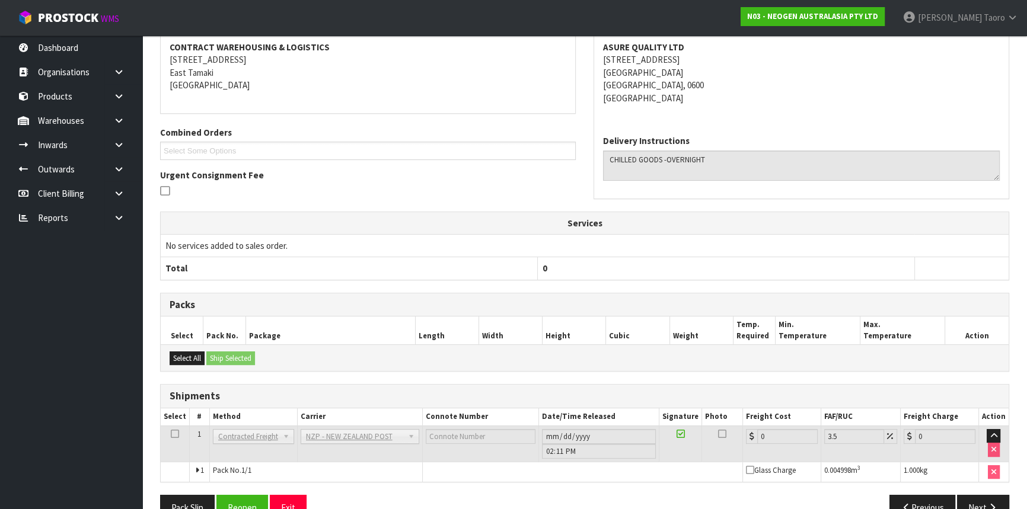
scroll to position [264, 0]
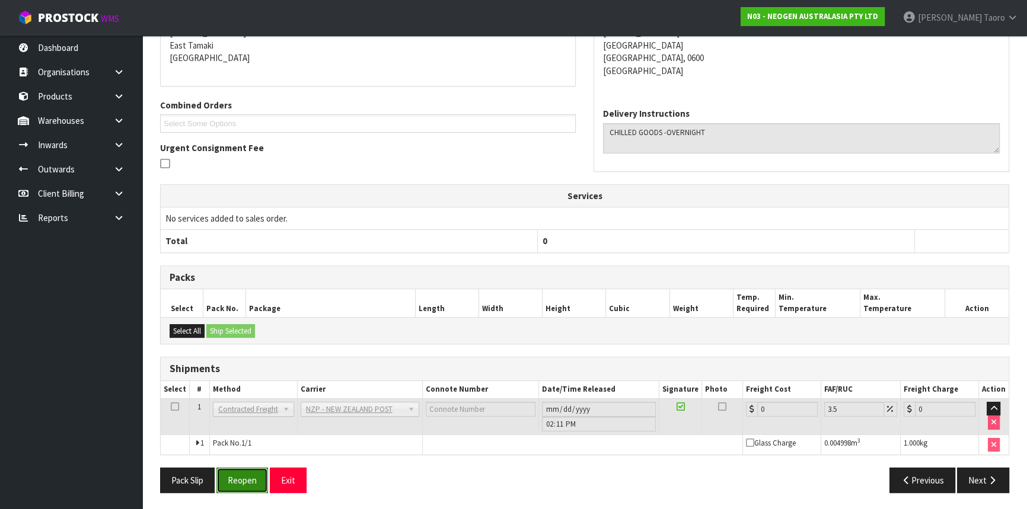
drag, startPoint x: 239, startPoint y: 482, endPoint x: 226, endPoint y: 477, distance: 13.3
click at [239, 482] on button "Reopen" at bounding box center [242, 480] width 52 height 25
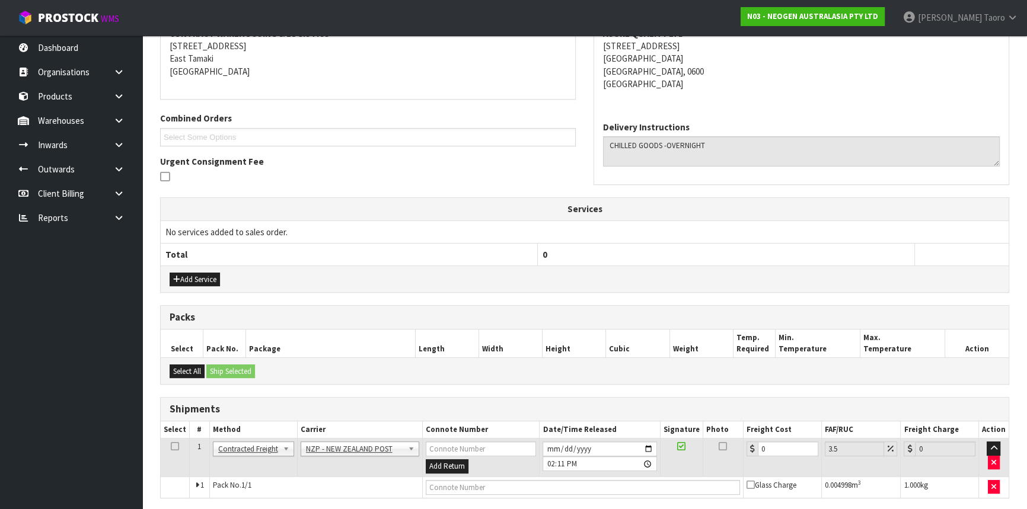
scroll to position [251, 0]
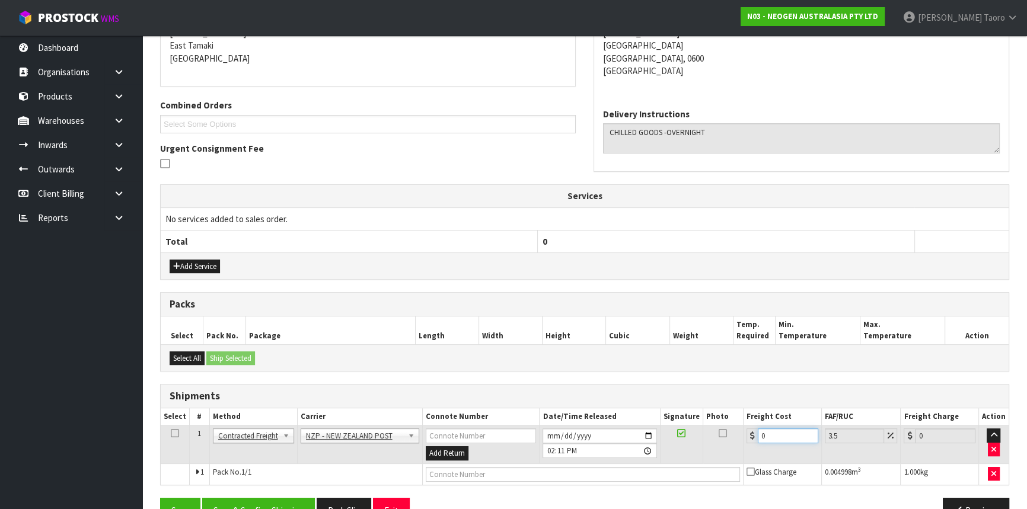
click at [781, 431] on input "0" at bounding box center [788, 436] width 60 height 15
type input "4"
type input "4.14"
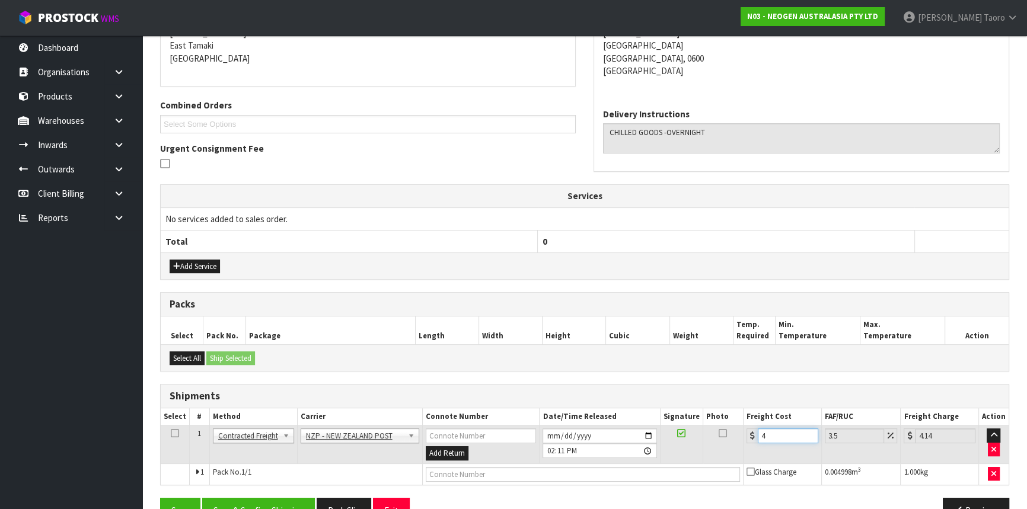
type input "4.3"
type input "4.45"
type input "4.33"
type input "4.48"
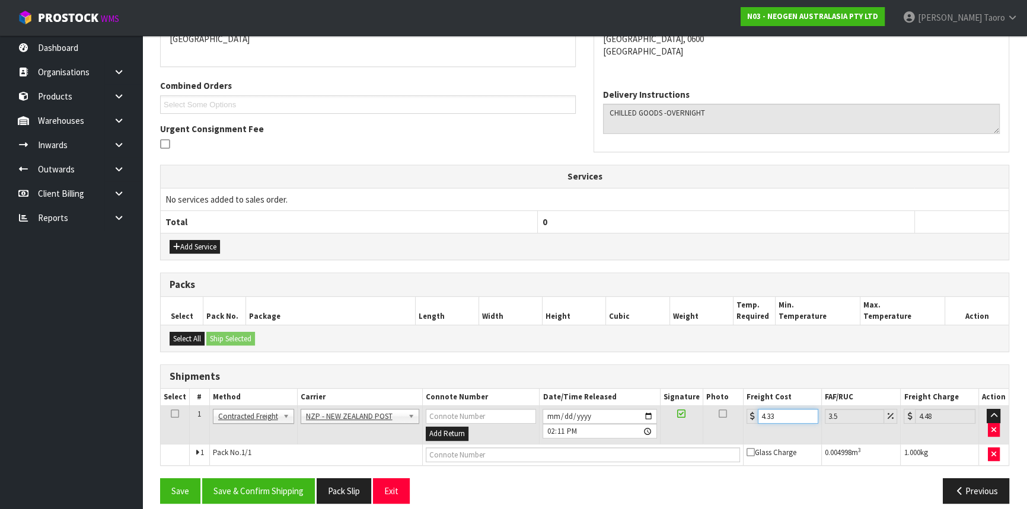
scroll to position [281, 0]
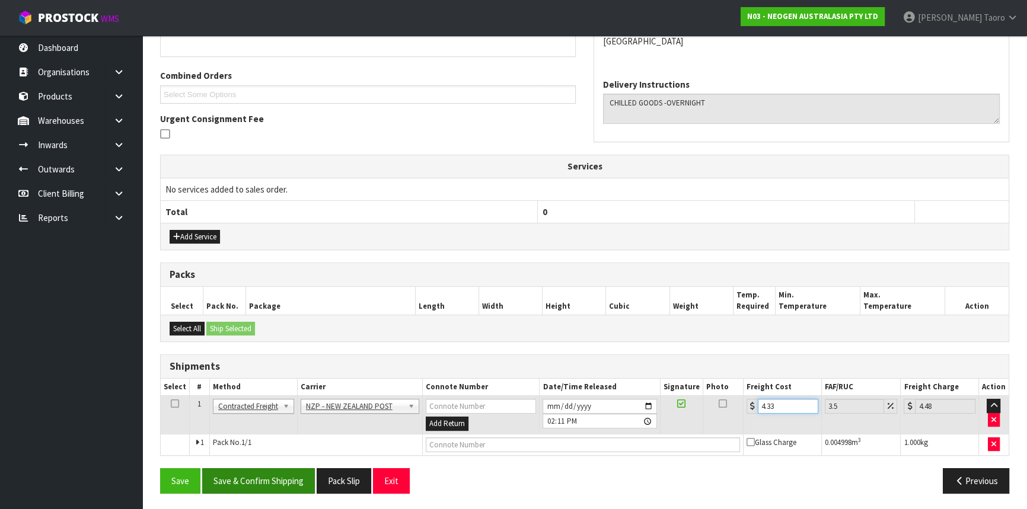
type input "4.33"
click at [266, 480] on button "Save & Confirm Shipping" at bounding box center [258, 480] width 113 height 25
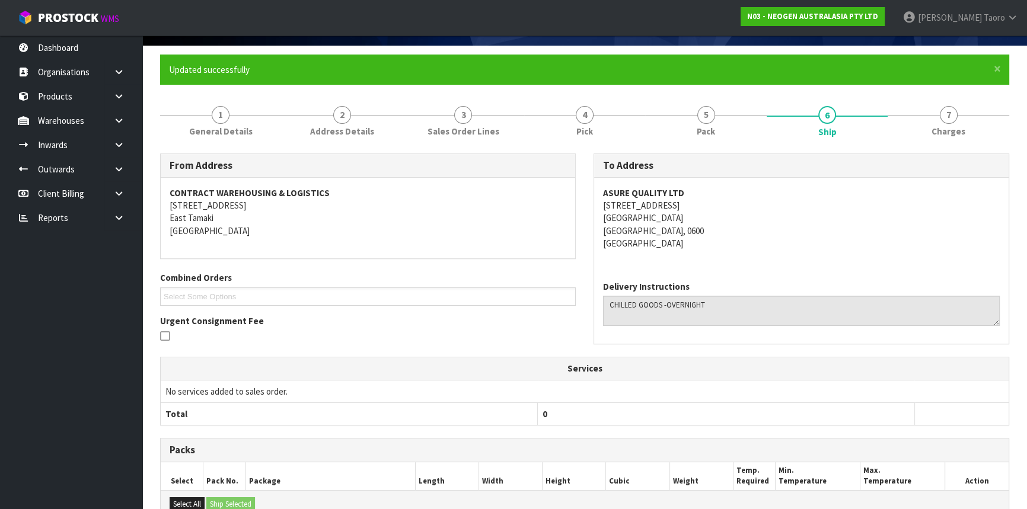
scroll to position [251, 0]
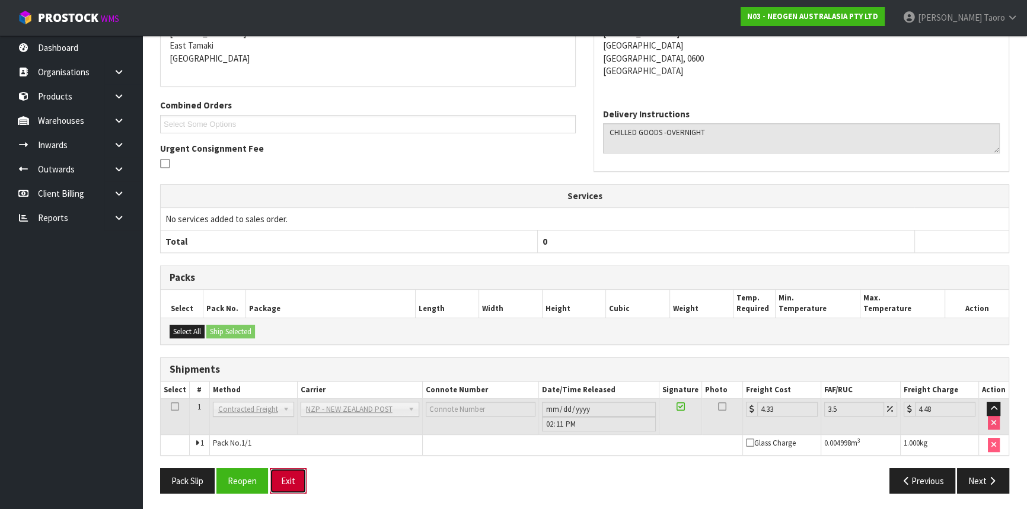
click at [290, 479] on button "Exit" at bounding box center [288, 480] width 37 height 25
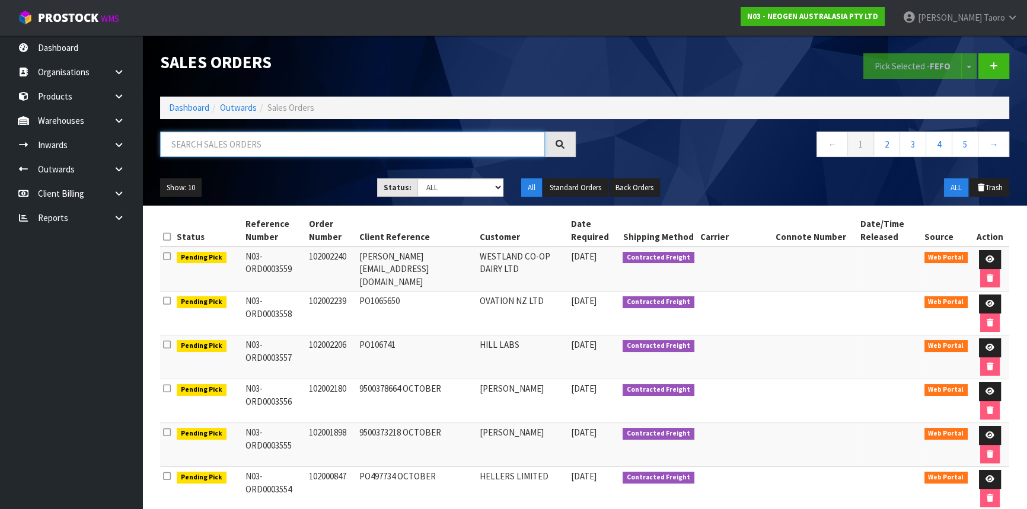
click at [298, 148] on input "text" at bounding box center [352, 144] width 385 height 25
type input "JOB-0417008"
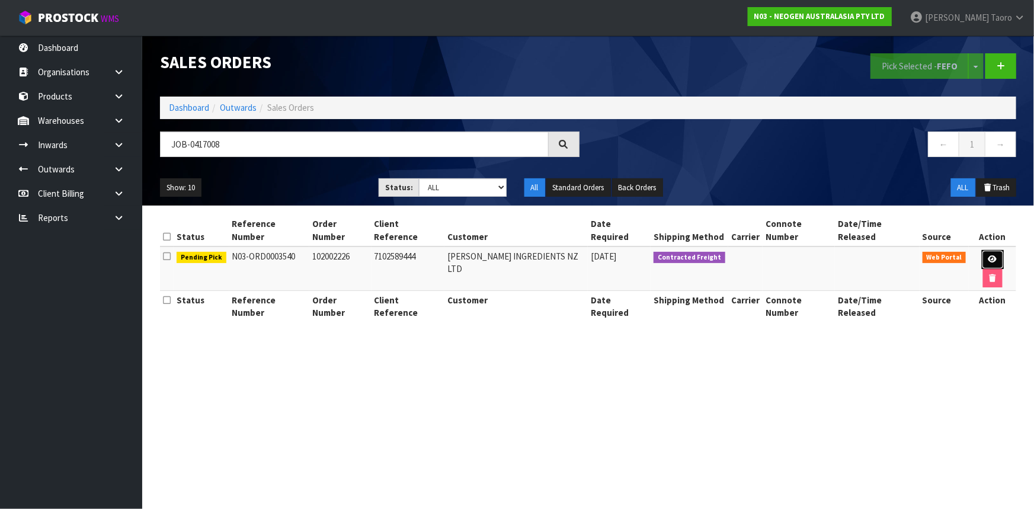
click at [989, 250] on link at bounding box center [993, 259] width 22 height 19
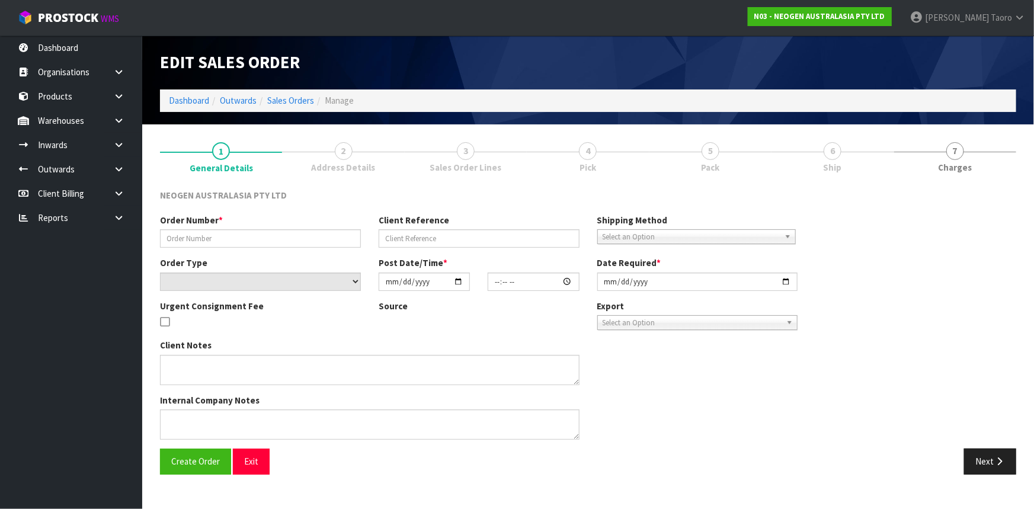
type input "102002226"
type input "7102589444"
select select "number:0"
type input "[DATE]"
type input "11:06:00.000"
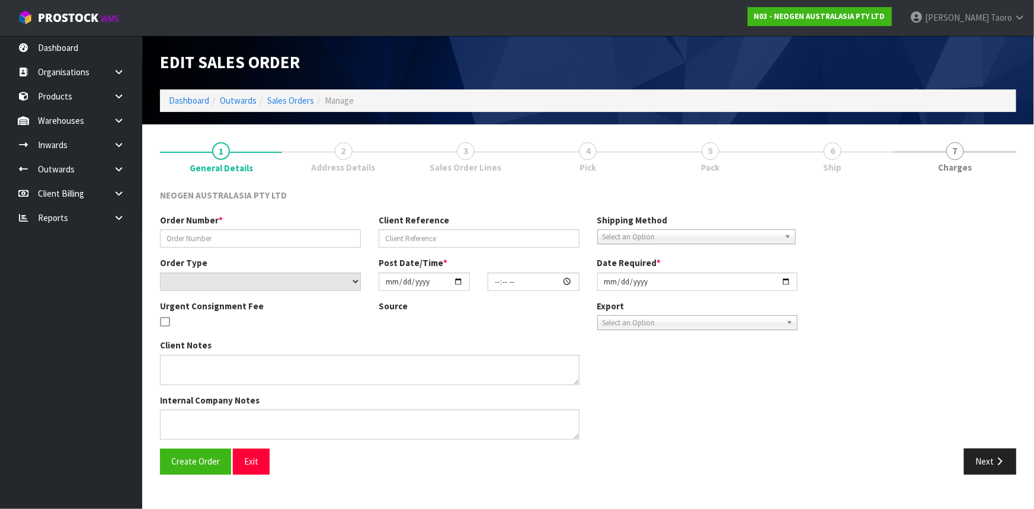
type input "[DATE]"
type textarea "ATTN: [PERSON_NAME]"
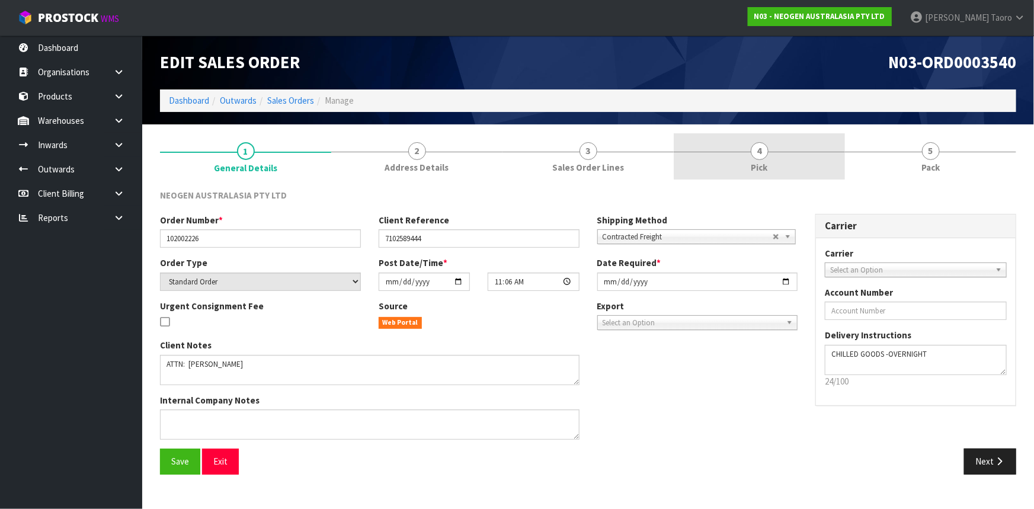
click at [759, 156] on span "4" at bounding box center [760, 151] width 18 height 18
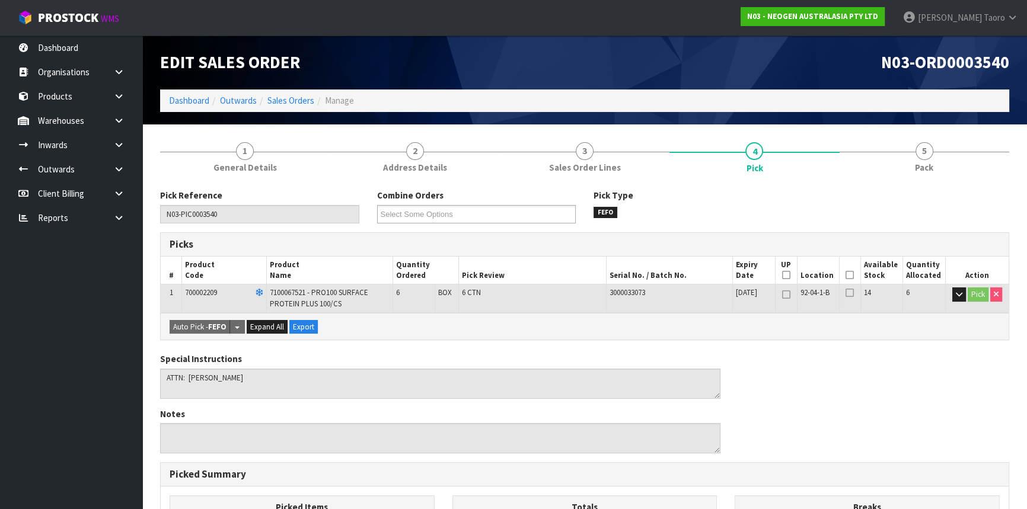
click at [848, 275] on icon at bounding box center [849, 275] width 8 height 1
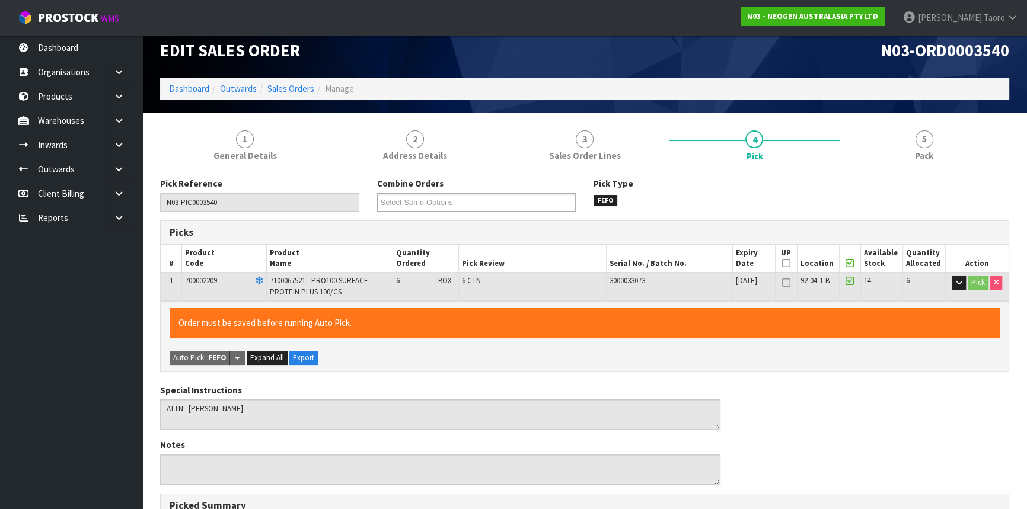
scroll to position [321, 0]
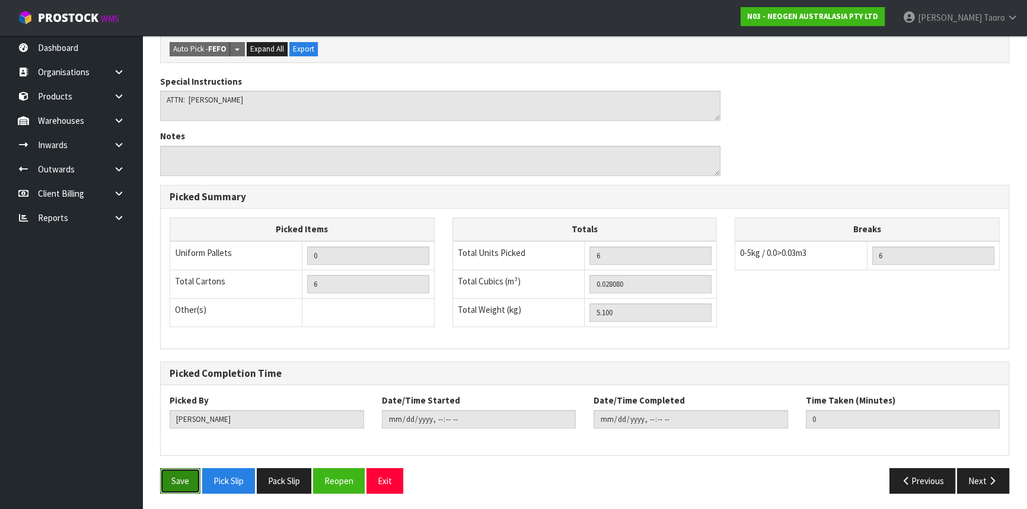
click at [189, 472] on button "Save" at bounding box center [180, 480] width 40 height 25
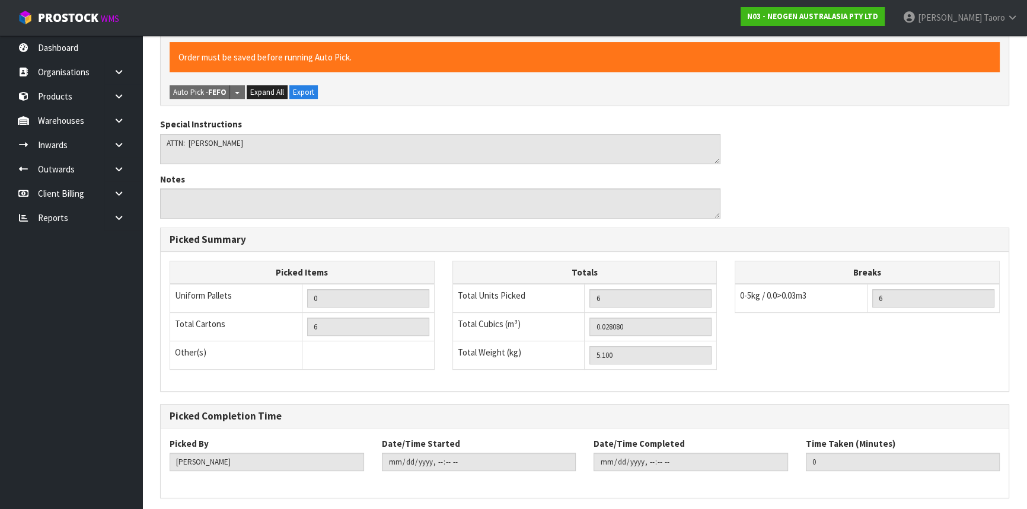
scroll to position [0, 0]
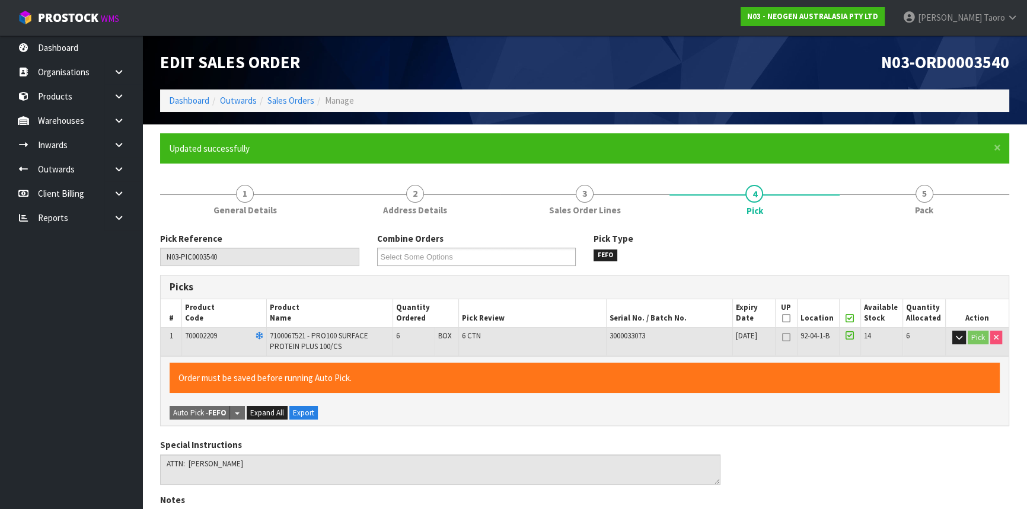
click at [946, 171] on form "× Close Updated successfully 1 General Details 2 Address Details 3 Sales Order …" at bounding box center [584, 499] width 849 height 733
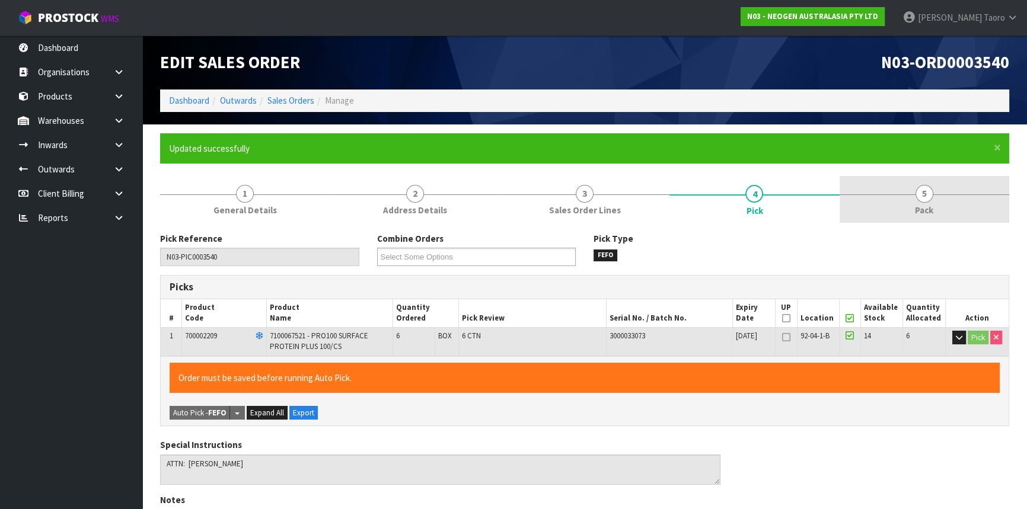
type input "[PERSON_NAME]"
type input "[DATE]T14:18:29"
click at [947, 184] on link "5 Pack" at bounding box center [924, 199] width 170 height 47
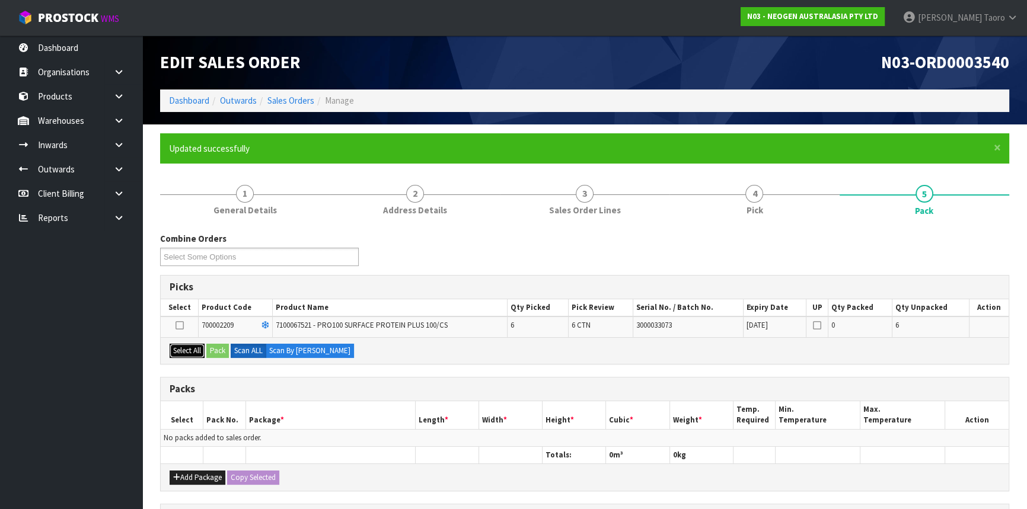
click at [194, 349] on button "Select All" at bounding box center [187, 351] width 35 height 14
click at [213, 347] on button "Pack" at bounding box center [217, 351] width 23 height 14
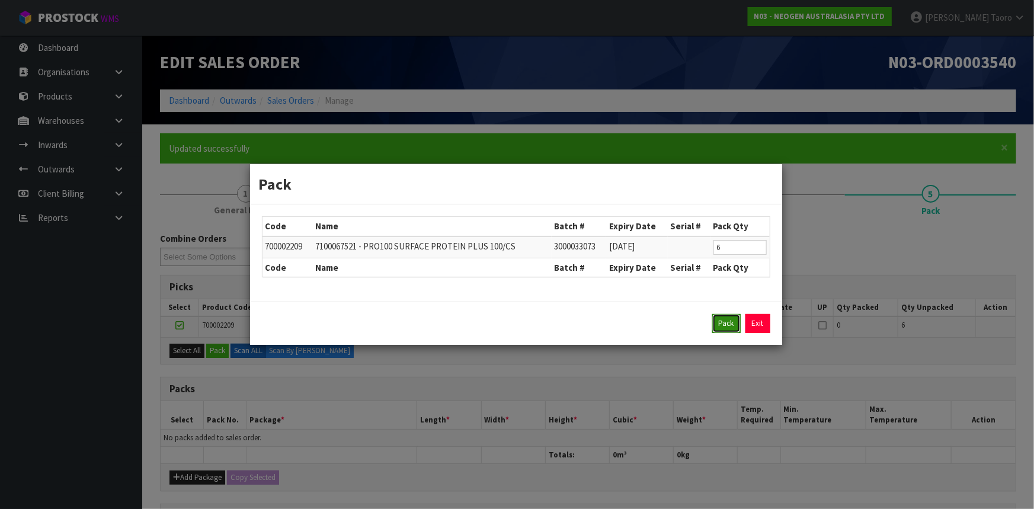
click at [732, 326] on button "Pack" at bounding box center [727, 323] width 28 height 19
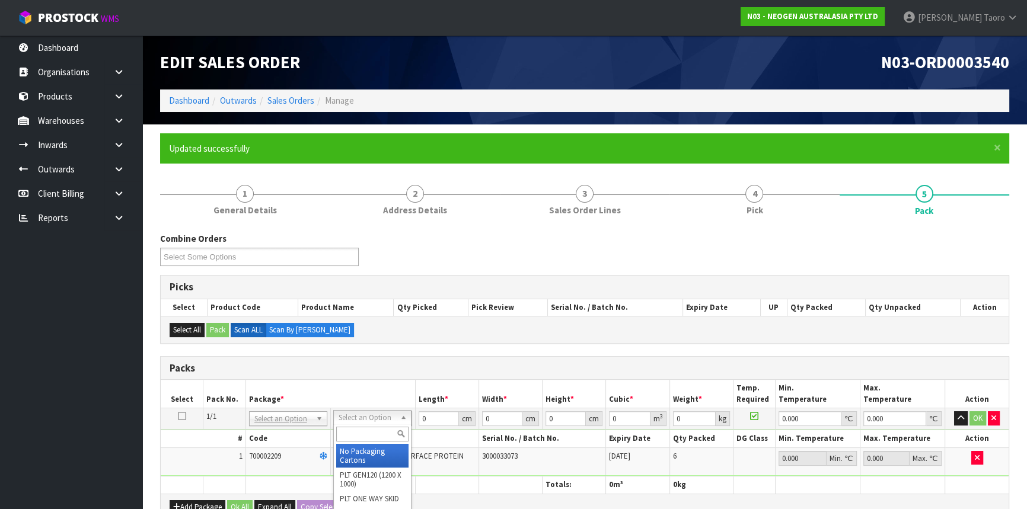
drag, startPoint x: 386, startPoint y: 426, endPoint x: 382, endPoint y: 434, distance: 9.0
click at [386, 428] on div at bounding box center [372, 434] width 77 height 20
click at [385, 439] on input "text" at bounding box center [372, 434] width 72 height 15
type input "CTN5"
type input "43"
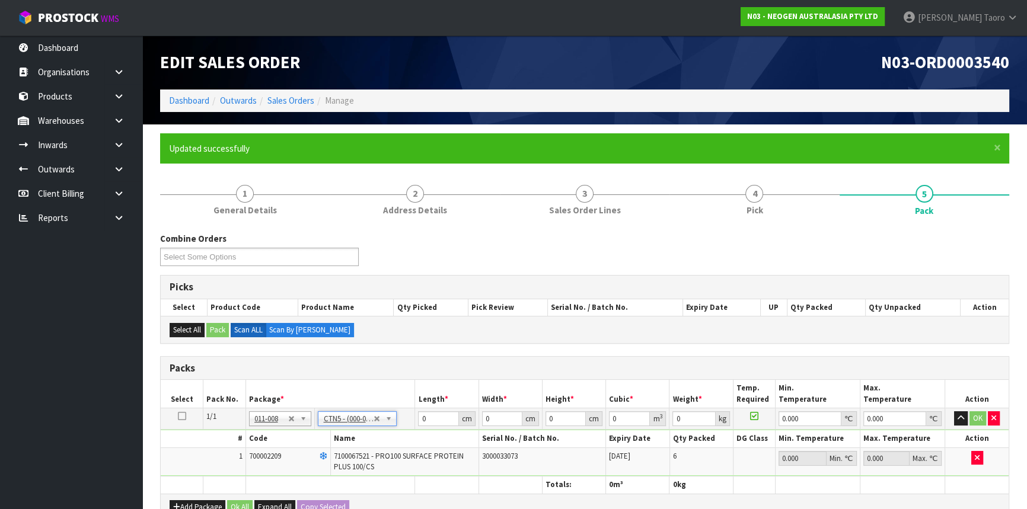
type input "33"
type input "25.5"
type input "0.036185"
type input "5.3"
click at [433, 420] on input "43" at bounding box center [438, 418] width 40 height 15
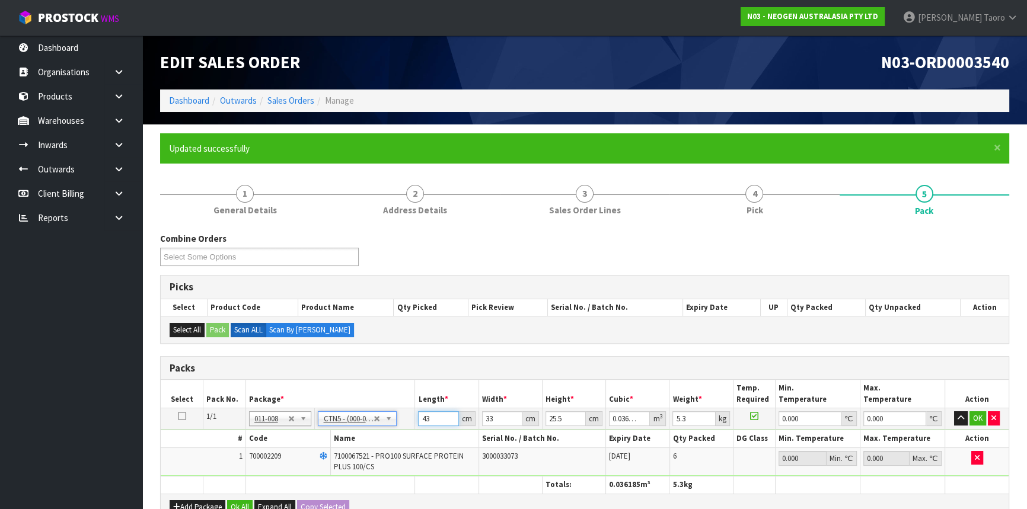
click at [433, 420] on input "43" at bounding box center [438, 418] width 40 height 15
type input "4"
type input "0.003366"
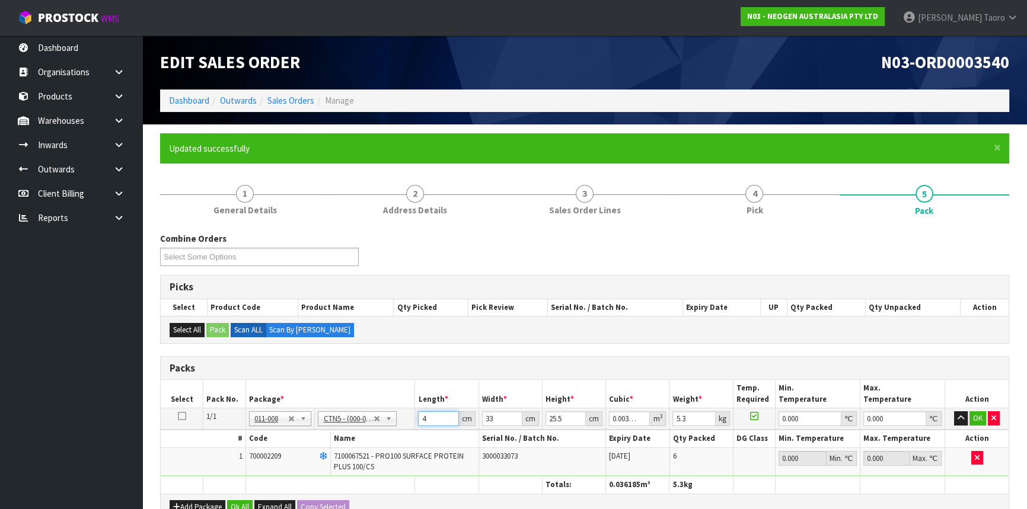
type input "44"
type input "0.037026"
type input "44"
type input "3"
type input "0.003366"
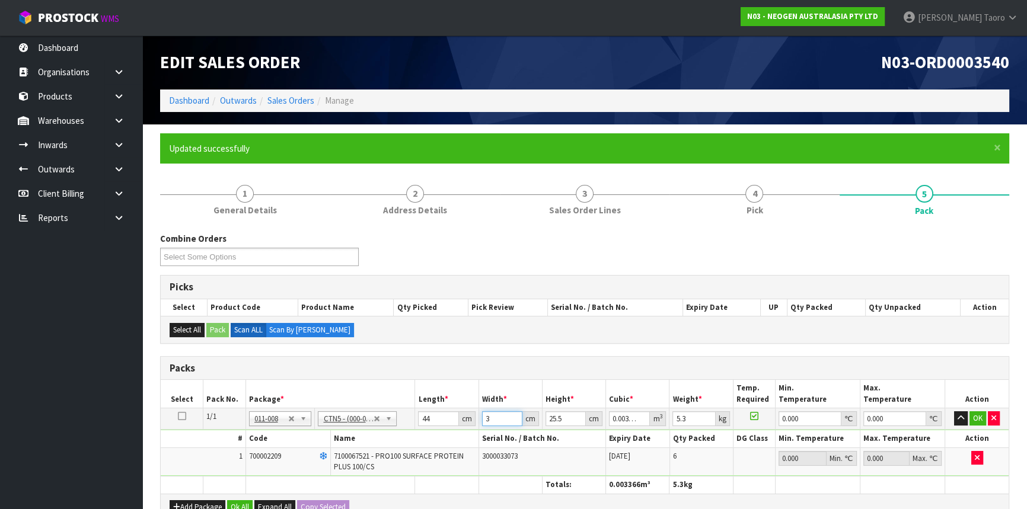
type input "35"
type input "0.03927"
type input "35"
type input "2"
type input "0.00308"
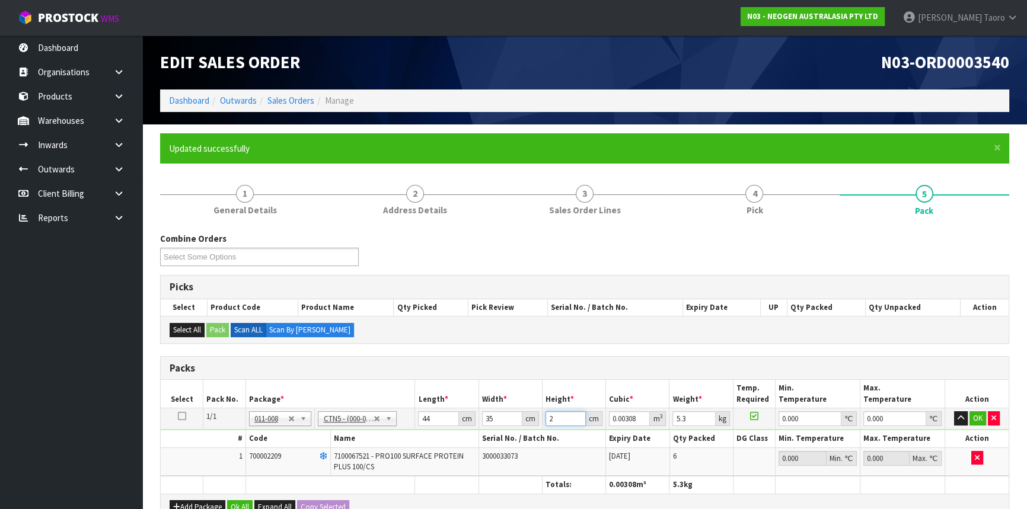
type input "25"
type input "0.0385"
type input "25"
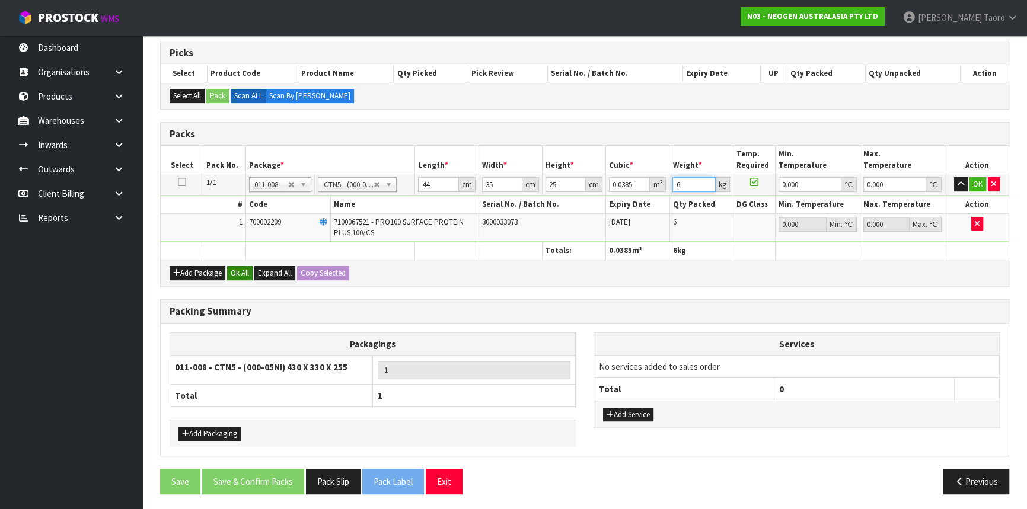
type input "6"
click at [240, 272] on button "Ok All" at bounding box center [239, 273] width 25 height 14
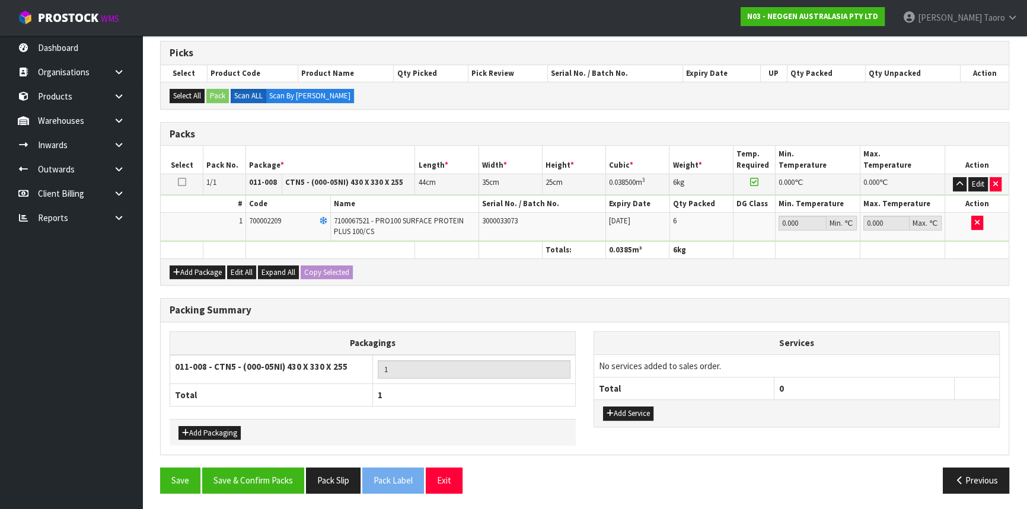
scroll to position [233, 0]
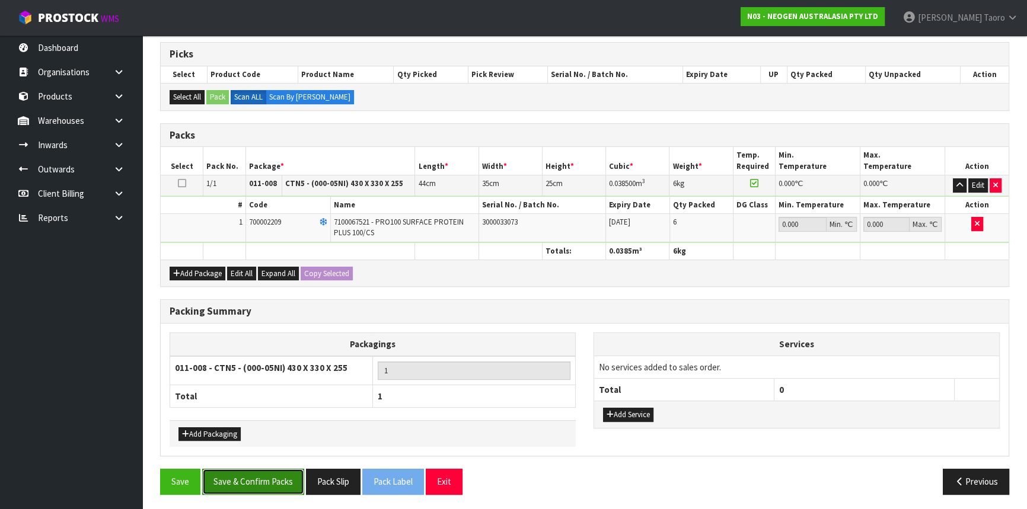
drag, startPoint x: 276, startPoint y: 478, endPoint x: 289, endPoint y: 477, distance: 13.6
click at [276, 477] on button "Save & Confirm Packs" at bounding box center [253, 481] width 102 height 25
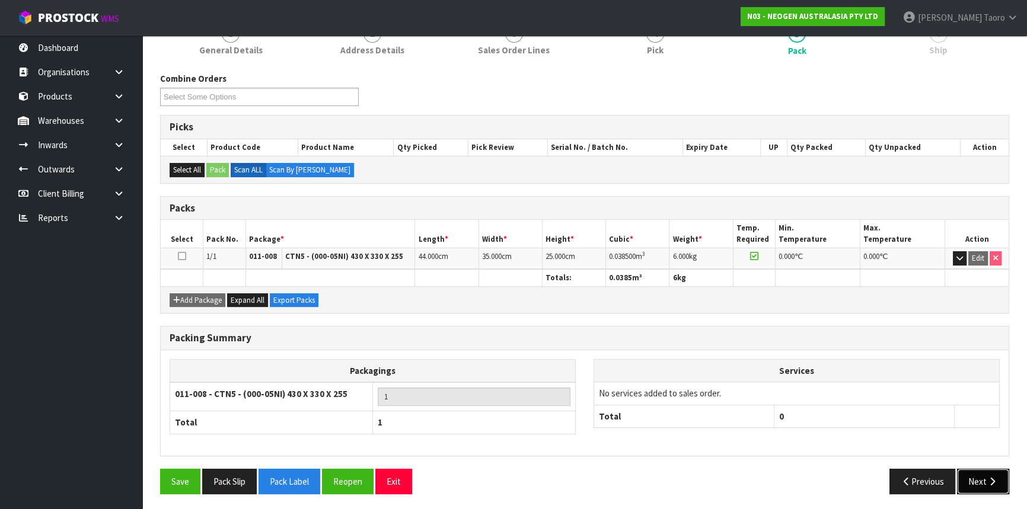
click at [985, 483] on button "Next" at bounding box center [983, 481] width 52 height 25
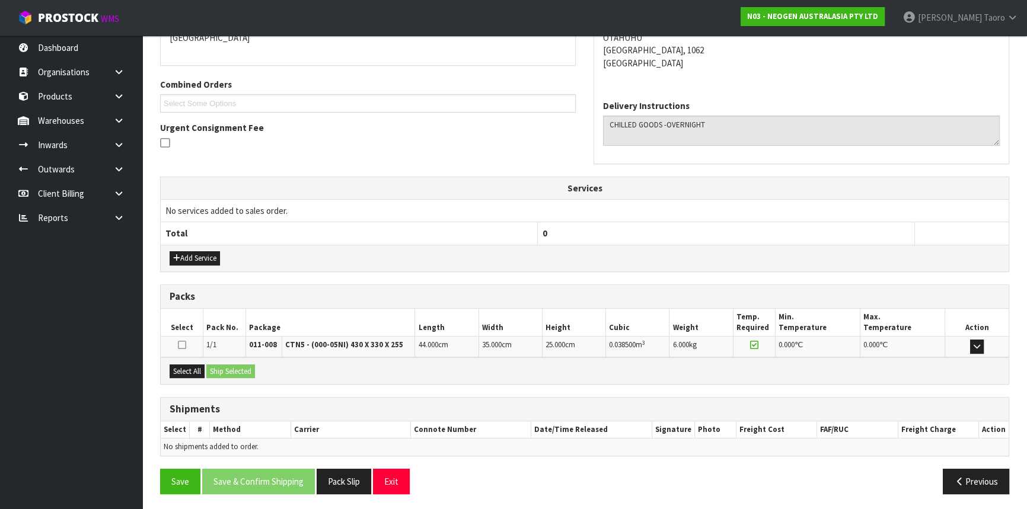
scroll to position [273, 0]
click at [202, 374] on button "Select All" at bounding box center [187, 371] width 35 height 14
drag, startPoint x: 698, startPoint y: 207, endPoint x: 637, endPoint y: 257, distance: 78.3
click at [698, 207] on td "No services added to sales order." at bounding box center [585, 210] width 848 height 23
drag, startPoint x: 191, startPoint y: 364, endPoint x: 200, endPoint y: 365, distance: 9.5
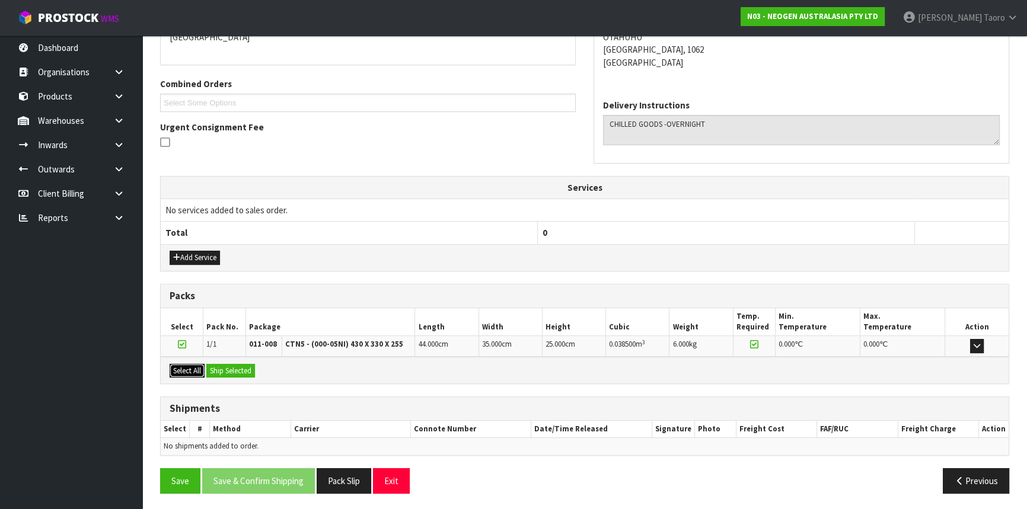
click at [191, 364] on button "Select All" at bounding box center [187, 371] width 35 height 14
click at [219, 365] on button "Ship Selected" at bounding box center [230, 371] width 49 height 14
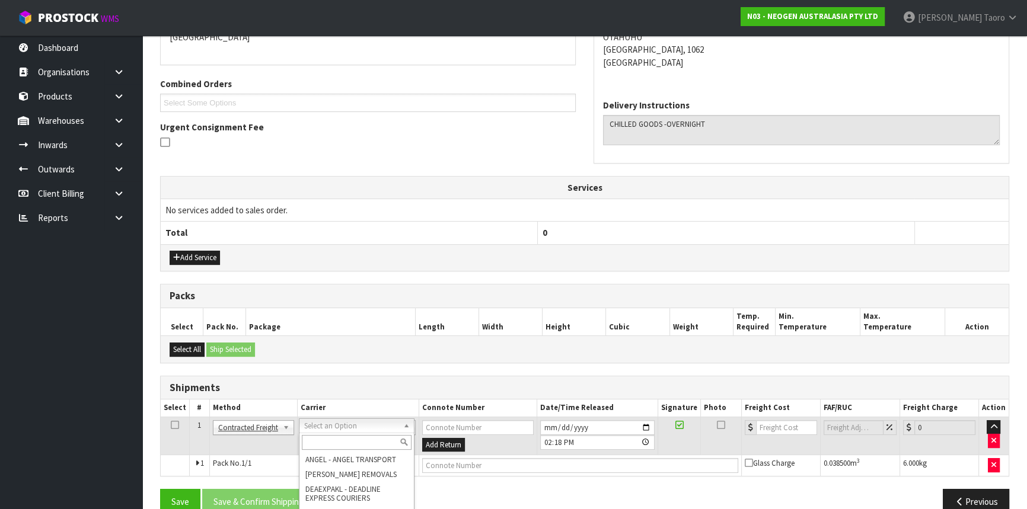
click at [341, 440] on input "text" at bounding box center [357, 442] width 110 height 15
type input "NZP"
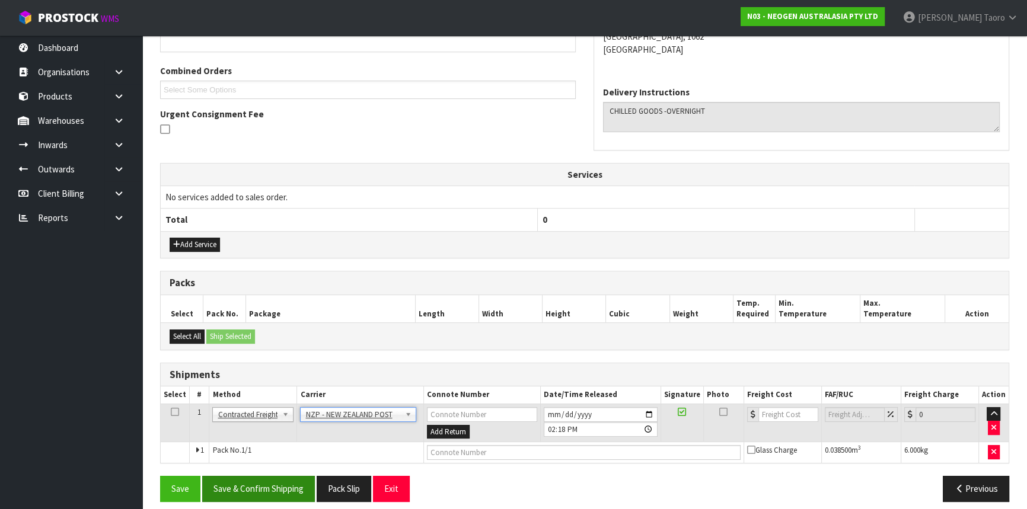
scroll to position [293, 0]
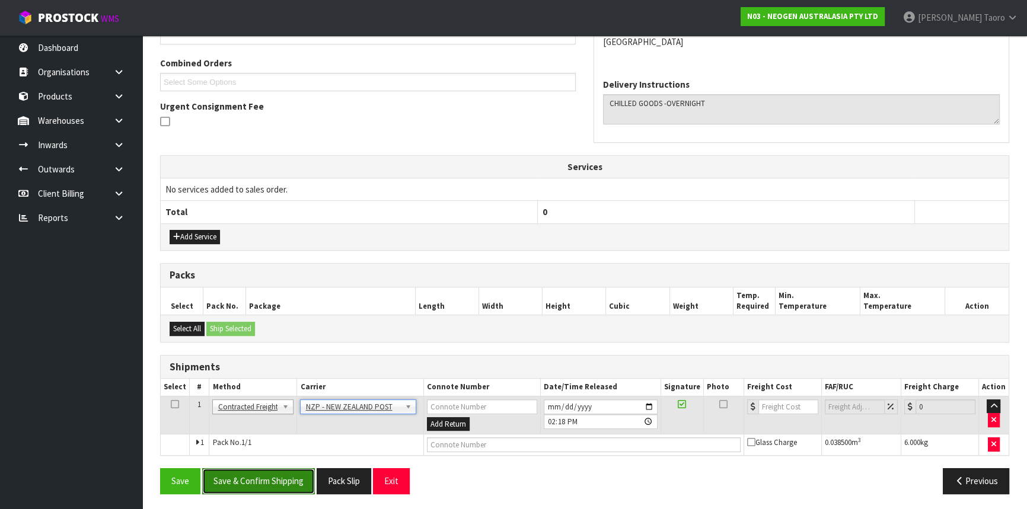
click at [293, 471] on button "Save & Confirm Shipping" at bounding box center [258, 480] width 113 height 25
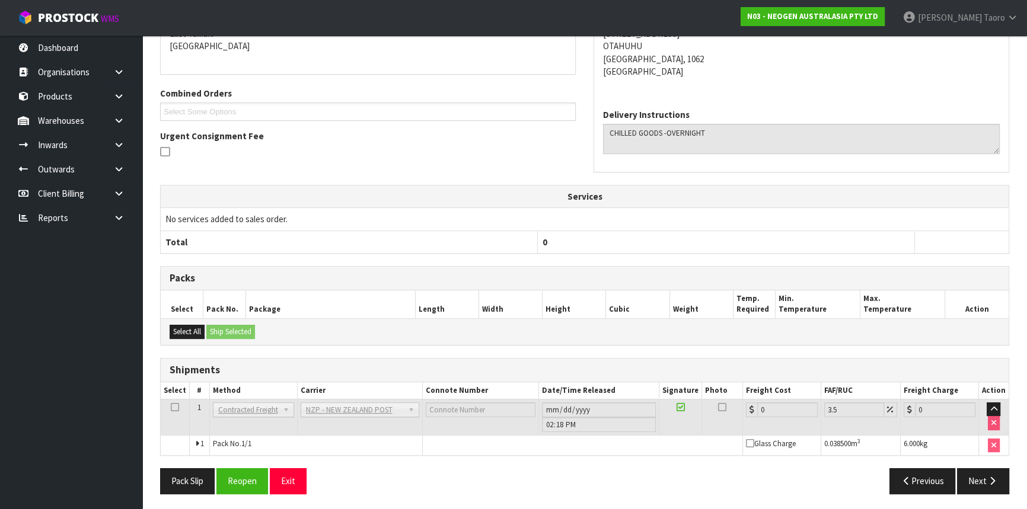
scroll to position [277, 0]
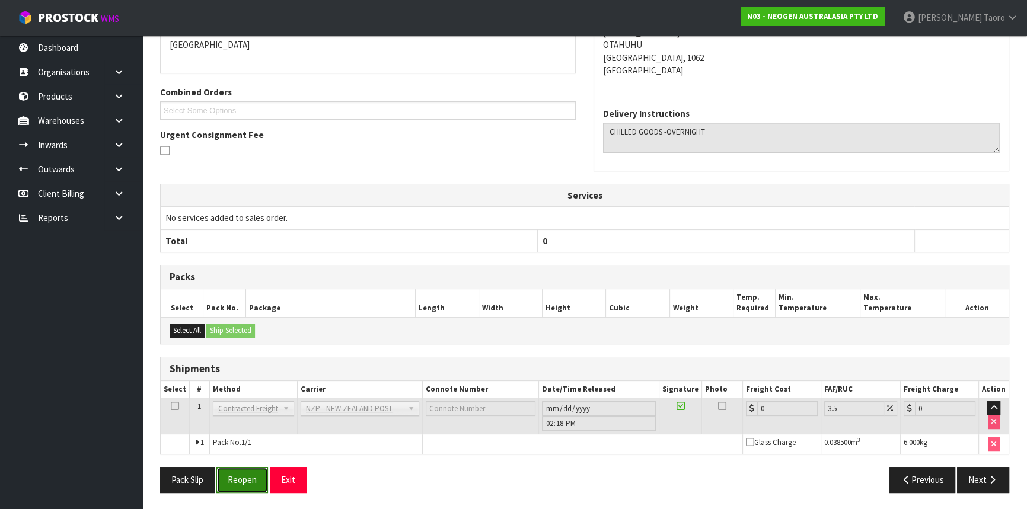
click at [244, 485] on button "Reopen" at bounding box center [242, 479] width 52 height 25
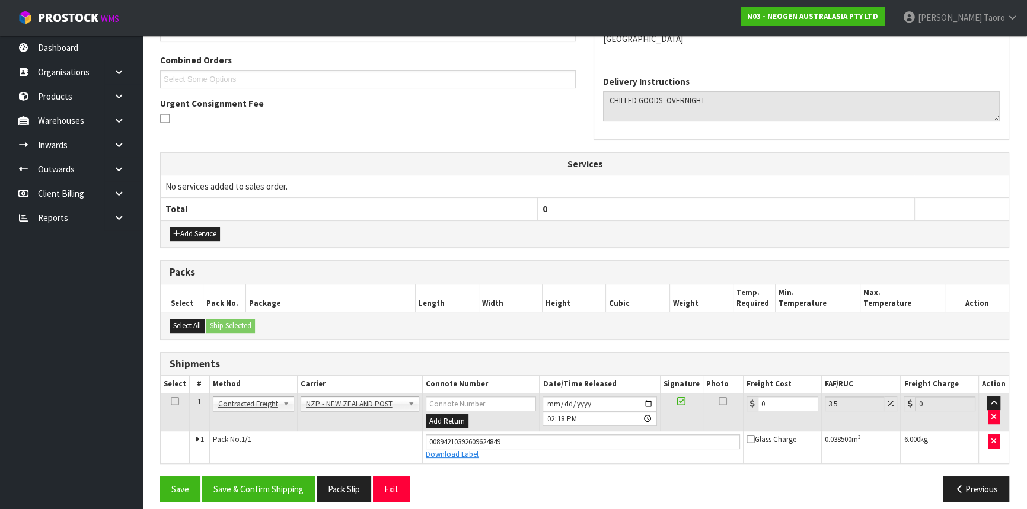
scroll to position [305, 0]
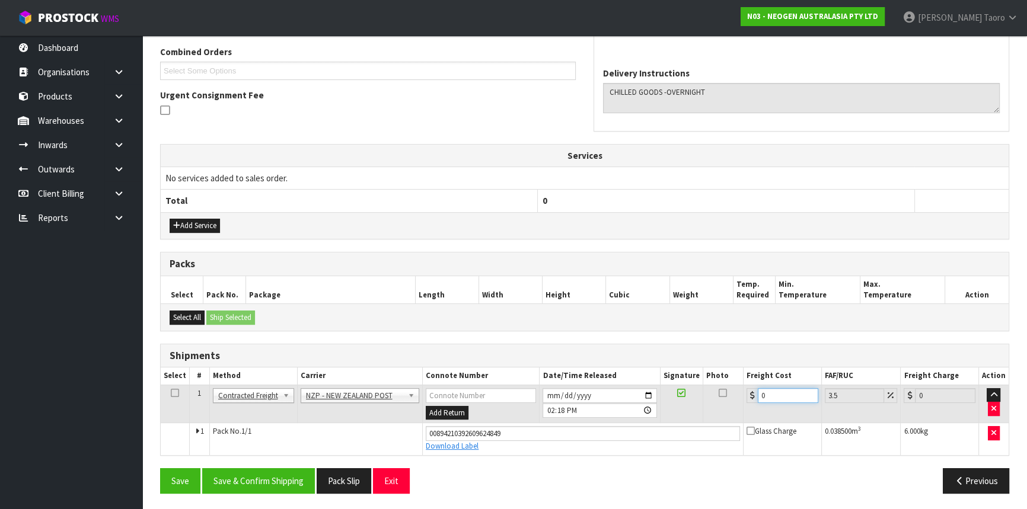
click at [761, 396] on input "0" at bounding box center [788, 395] width 60 height 15
type input "4"
type input "4.14"
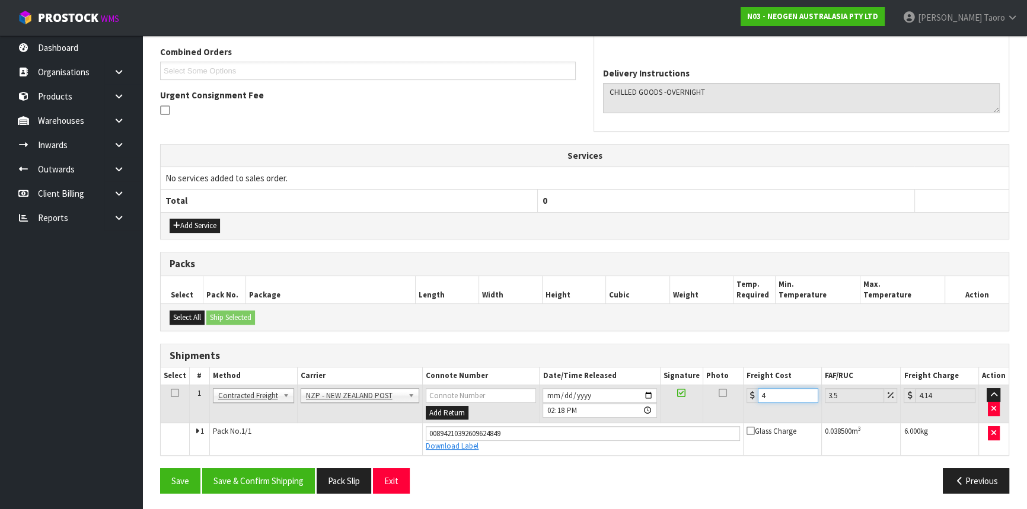
type input "4.3"
type input "4.45"
type input "4.33"
type input "4.48"
type input "4.33"
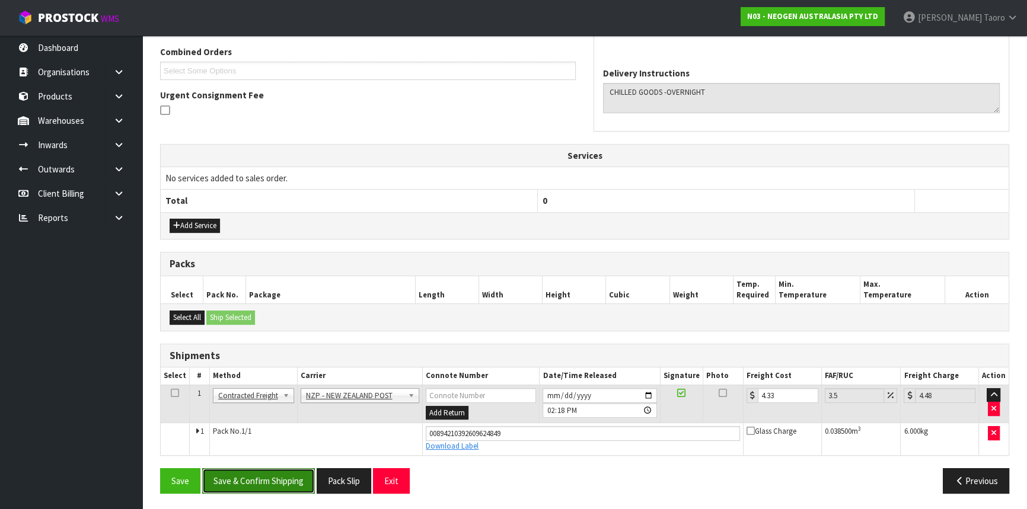
click at [240, 475] on button "Save & Confirm Shipping" at bounding box center [258, 480] width 113 height 25
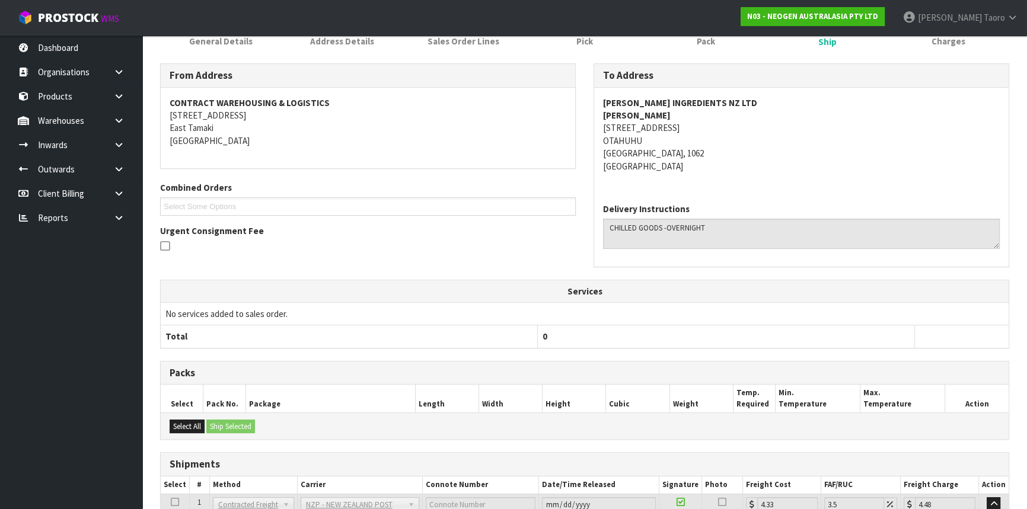
scroll to position [273, 0]
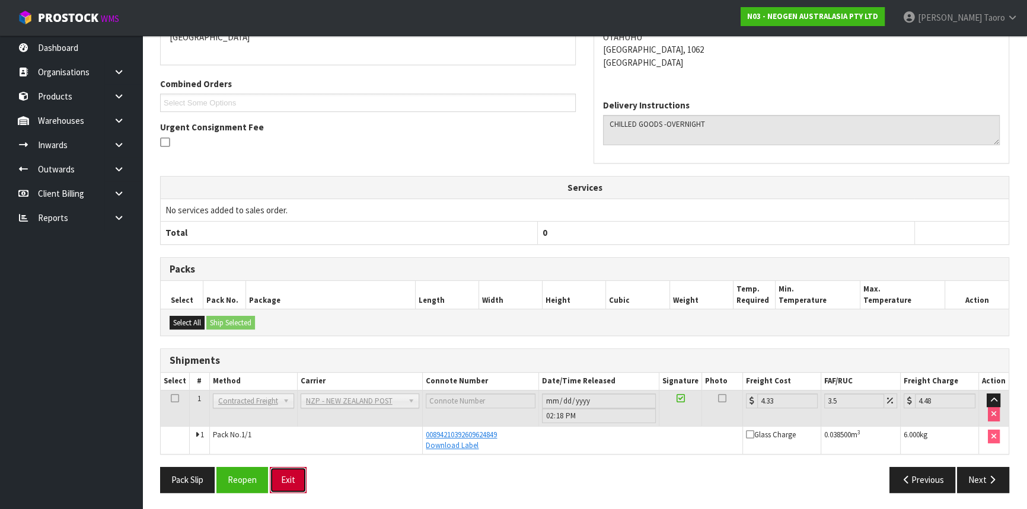
click at [297, 481] on button "Exit" at bounding box center [288, 479] width 37 height 25
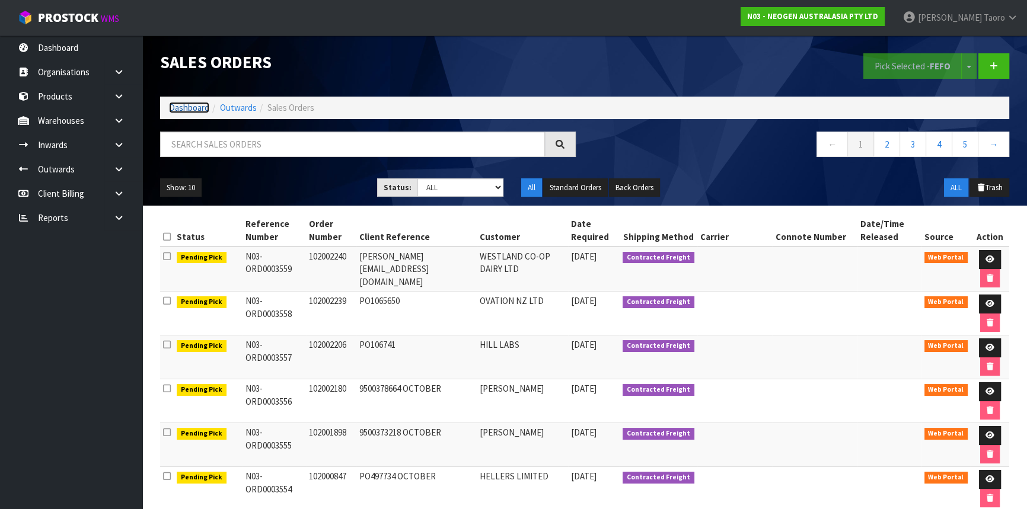
click at [183, 107] on link "Dashboard" at bounding box center [189, 107] width 40 height 11
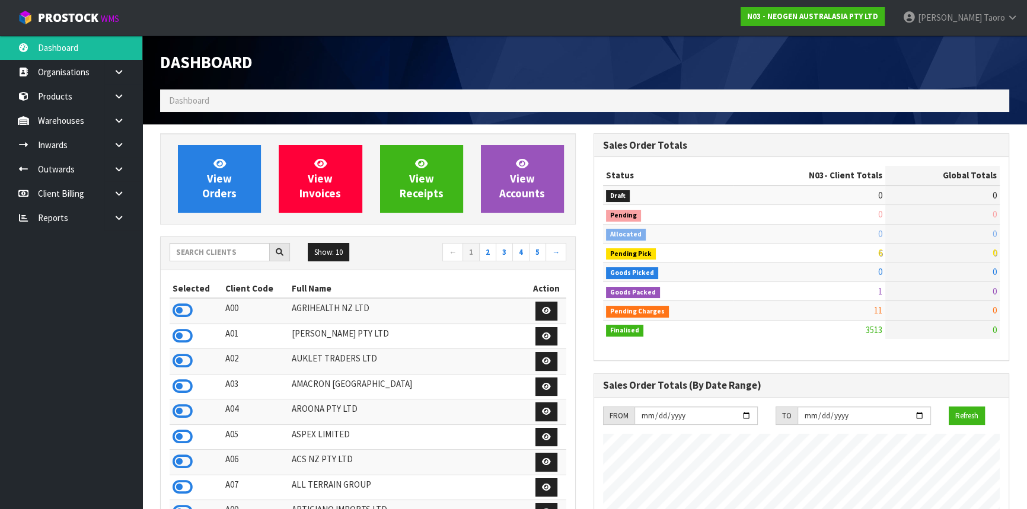
scroll to position [896, 433]
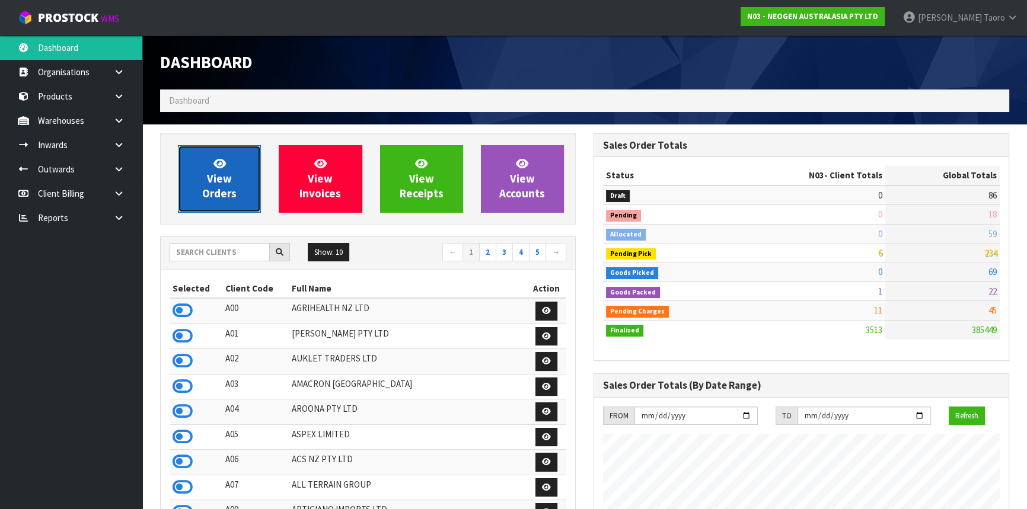
click at [229, 183] on span "View Orders" at bounding box center [219, 178] width 34 height 44
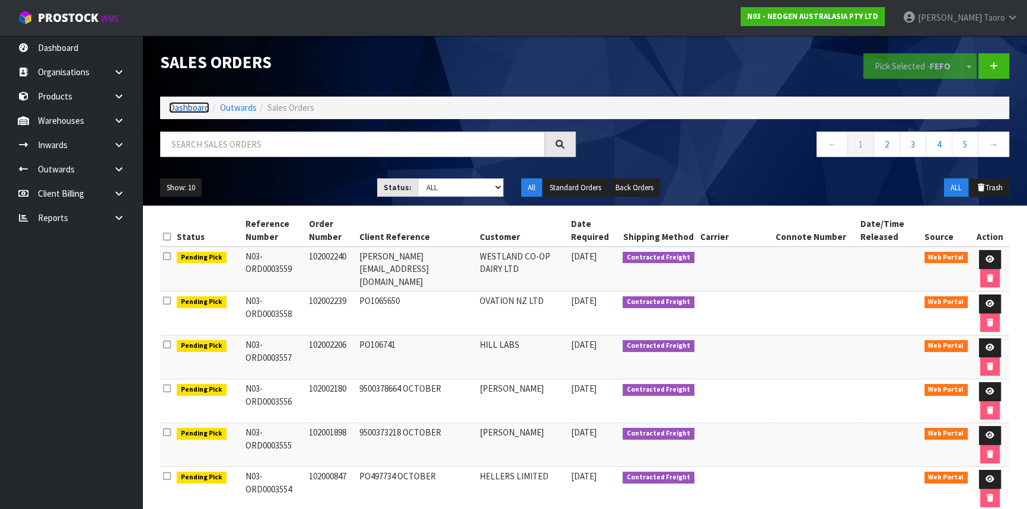
click at [193, 110] on link "Dashboard" at bounding box center [189, 107] width 40 height 11
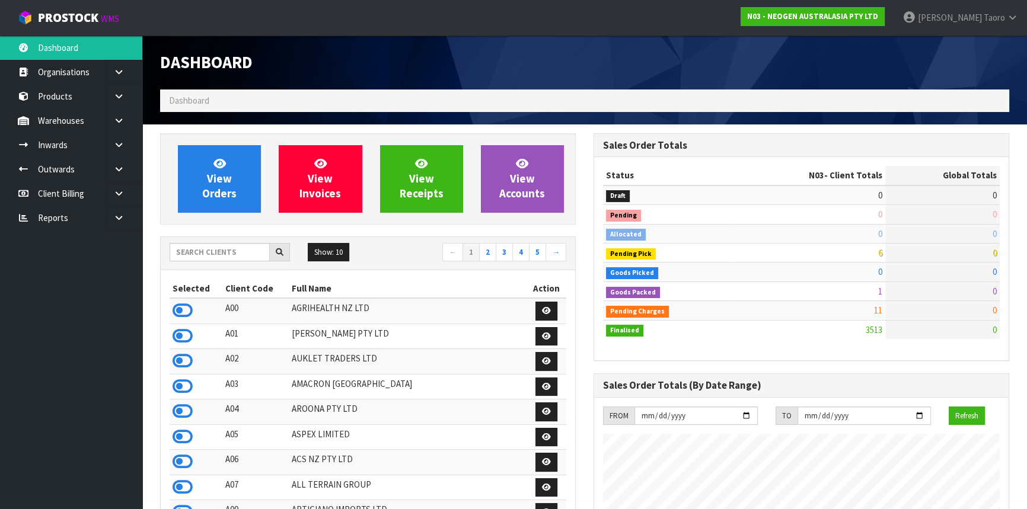
scroll to position [896, 433]
click at [241, 247] on input "text" at bounding box center [220, 252] width 100 height 18
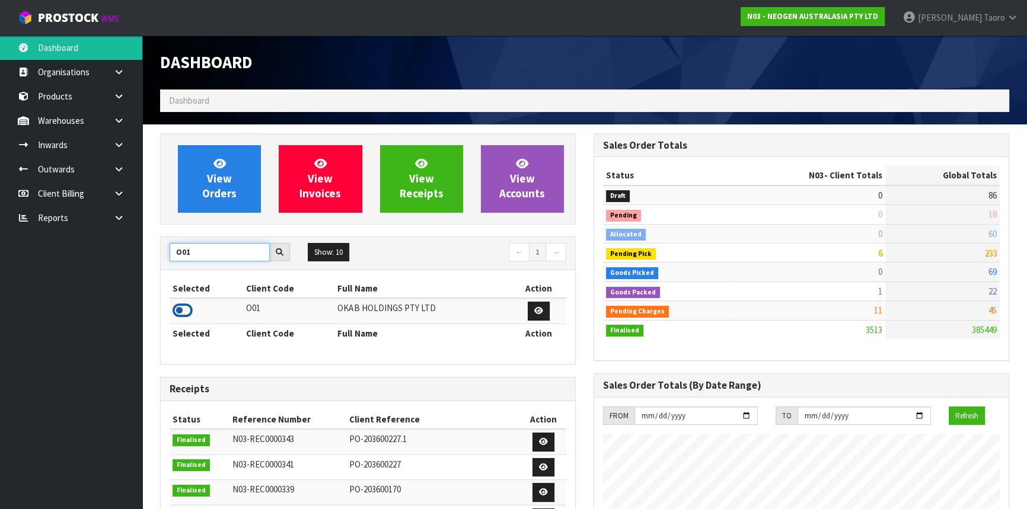
type input "O01"
click at [182, 316] on icon at bounding box center [183, 311] width 20 height 18
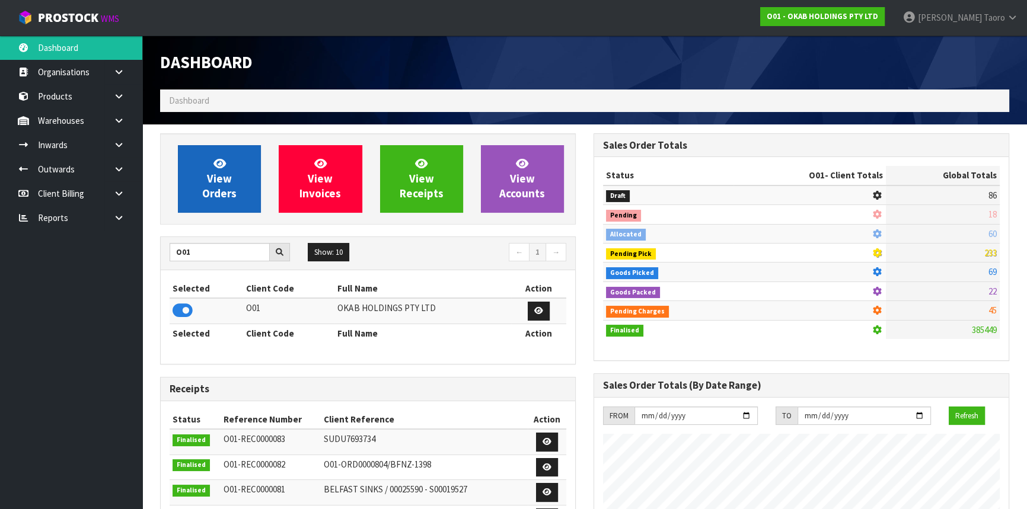
scroll to position [902, 433]
click at [199, 202] on link "View Orders" at bounding box center [219, 179] width 83 height 68
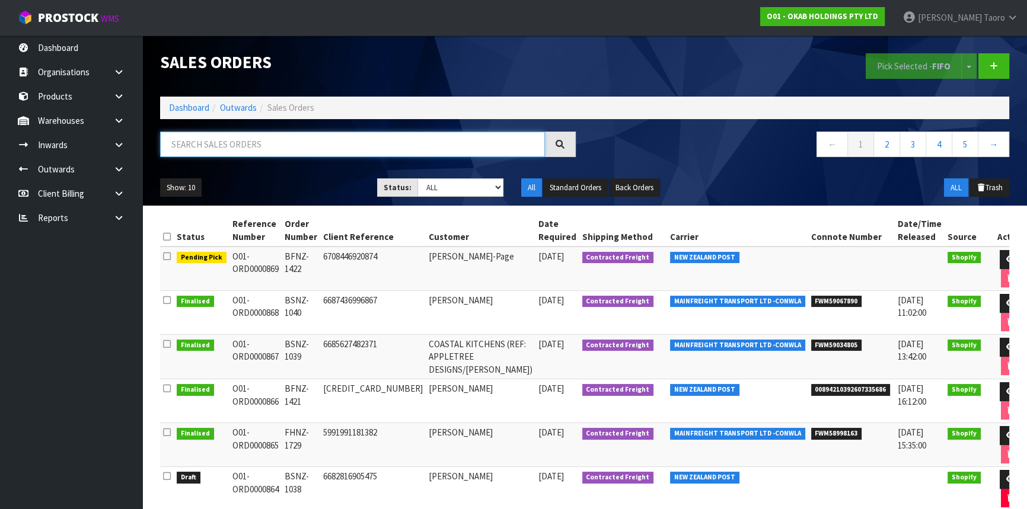
click at [221, 152] on input "text" at bounding box center [352, 144] width 385 height 25
type input "JOB-0416954"
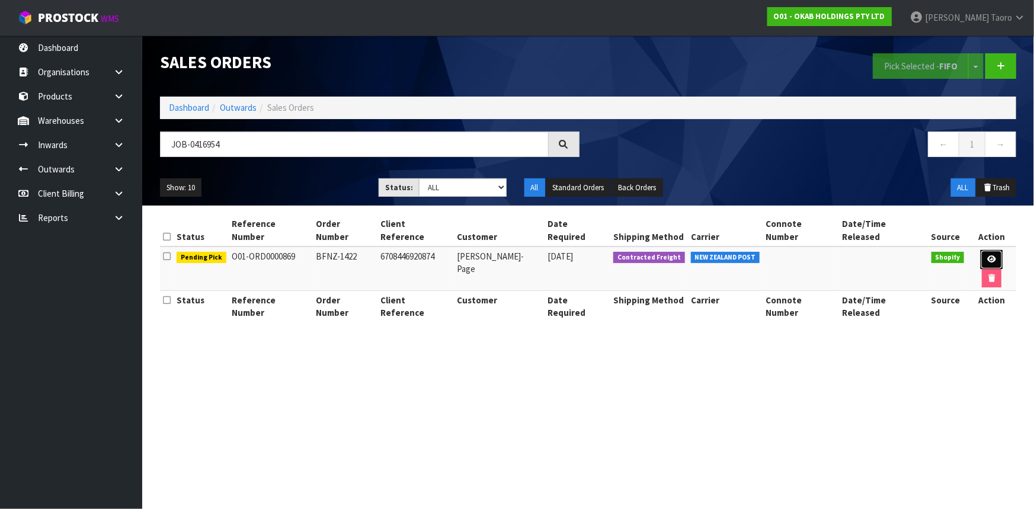
drag, startPoint x: 981, startPoint y: 247, endPoint x: 988, endPoint y: 245, distance: 7.2
click at [988, 255] on icon at bounding box center [992, 259] width 9 height 8
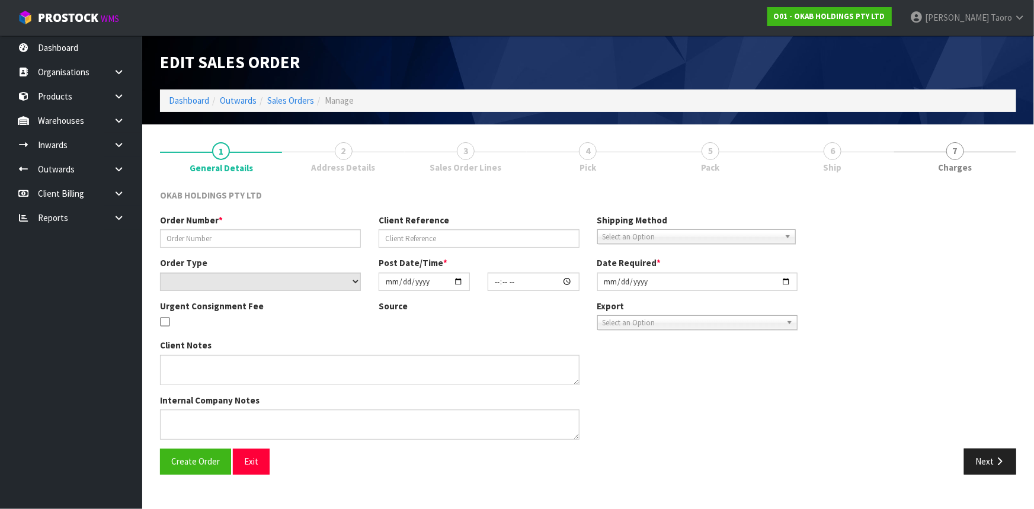
type input "BFNZ-1422"
type input "6708446920874"
select select "number:0"
type input "[DATE]"
type input "22:46:43.000"
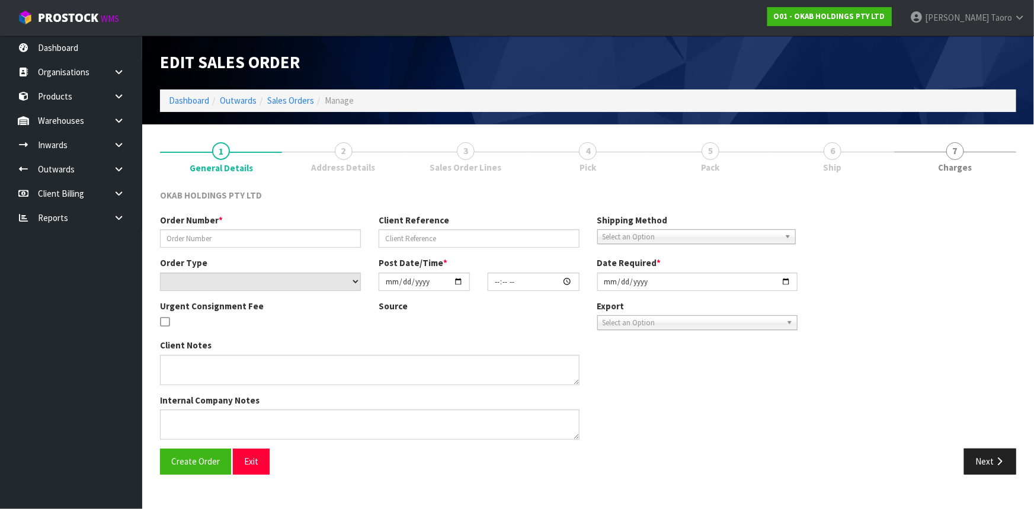
type input "[DATE]"
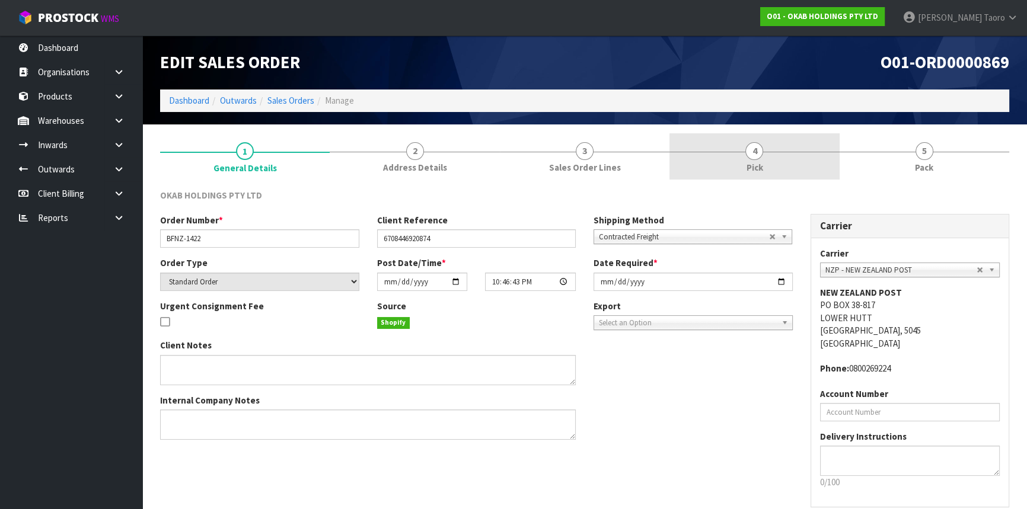
click at [806, 163] on link "4 Pick" at bounding box center [754, 156] width 170 height 47
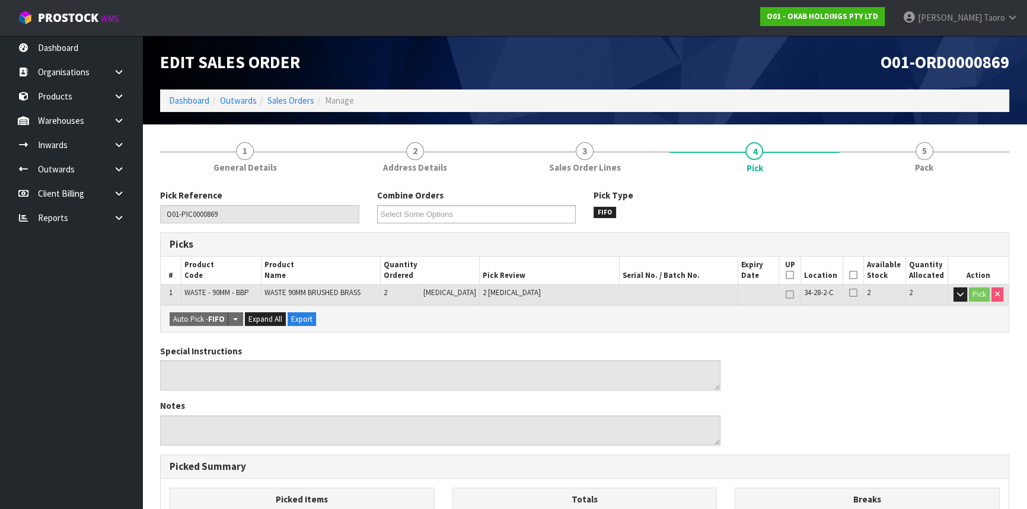
click at [849, 275] on icon at bounding box center [853, 275] width 8 height 1
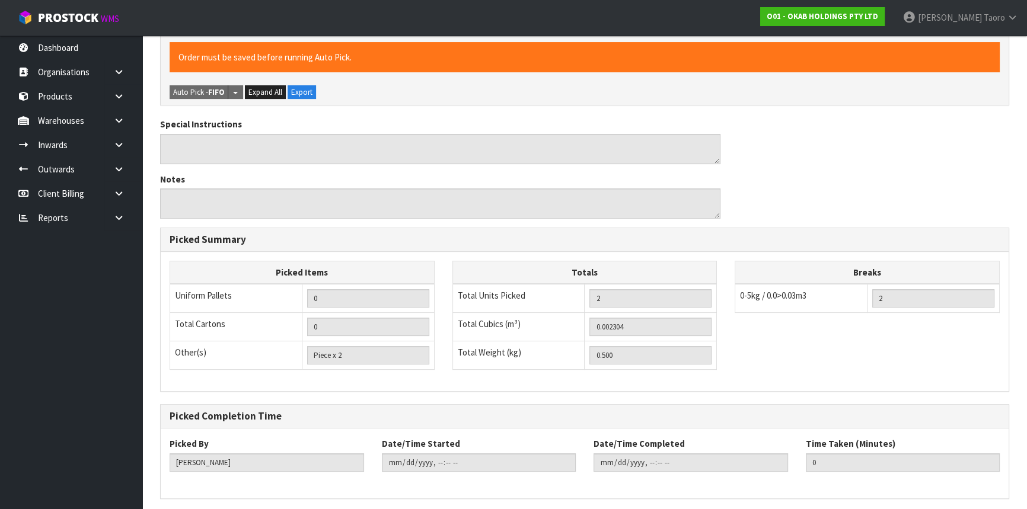
scroll to position [313, 0]
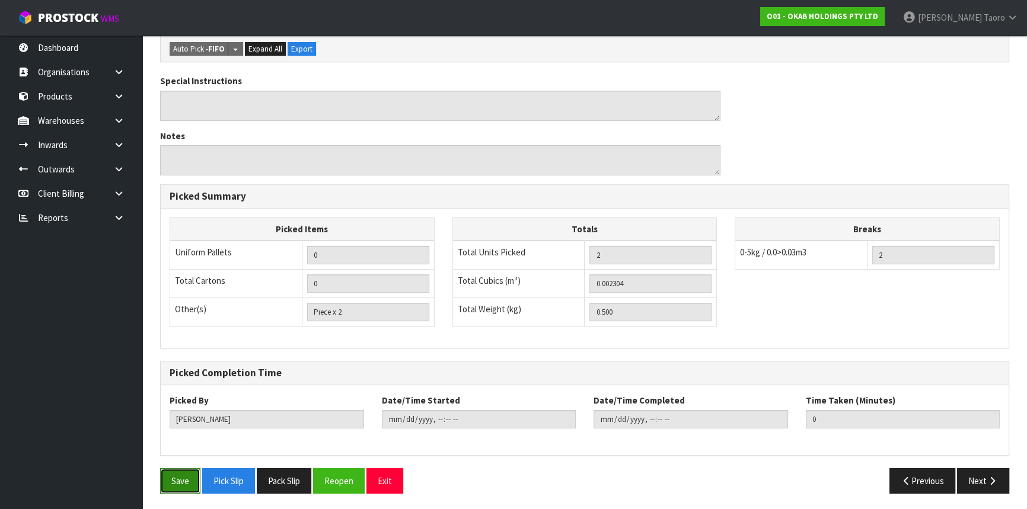
click at [189, 484] on button "Save" at bounding box center [180, 480] width 40 height 25
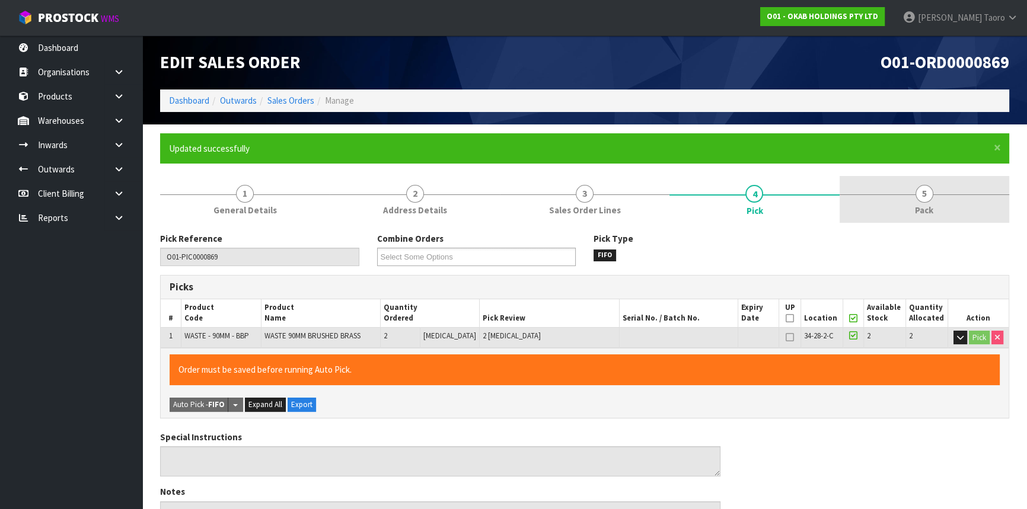
click at [940, 207] on link "5 Pack" at bounding box center [924, 199] width 170 height 47
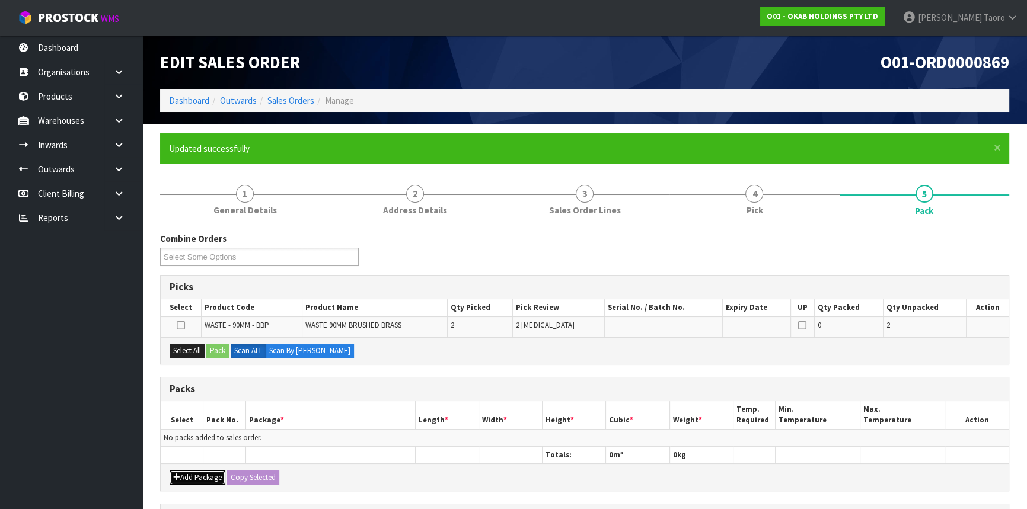
click at [200, 471] on button "Add Package" at bounding box center [198, 478] width 56 height 14
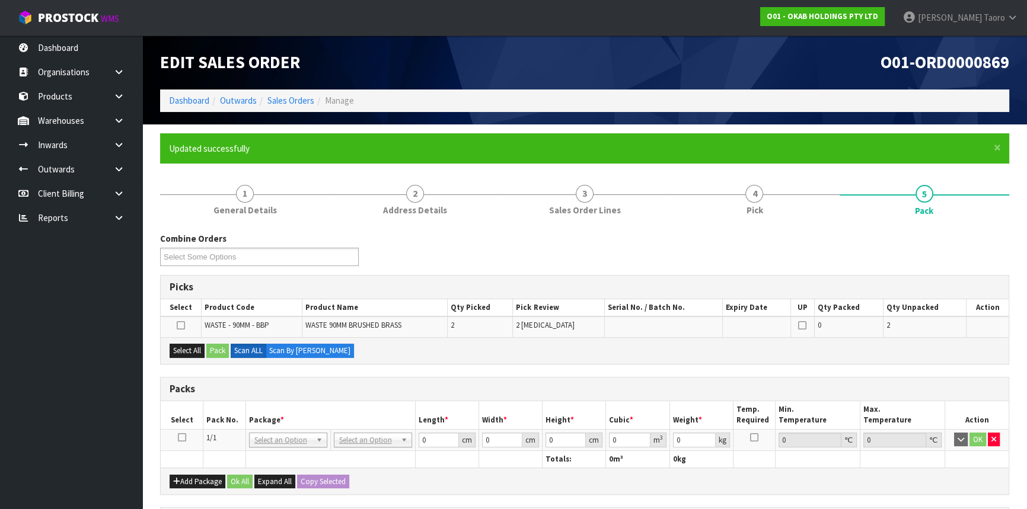
click at [184, 437] on icon at bounding box center [182, 437] width 8 height 1
click at [207, 422] on th "Pack No." at bounding box center [224, 415] width 43 height 28
click at [196, 354] on button "Select All" at bounding box center [187, 351] width 35 height 14
click at [219, 352] on button "Pack" at bounding box center [217, 351] width 23 height 14
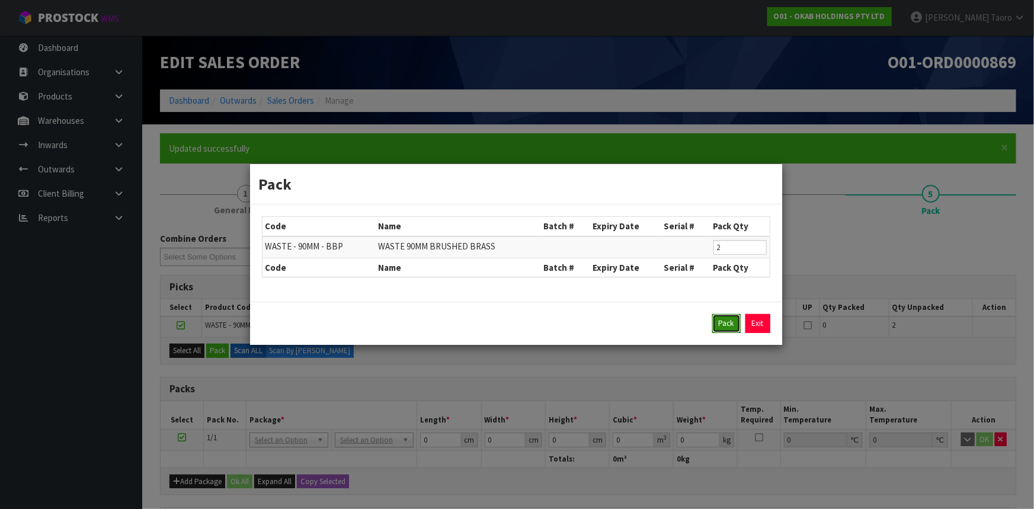
click at [727, 320] on button "Pack" at bounding box center [727, 323] width 28 height 19
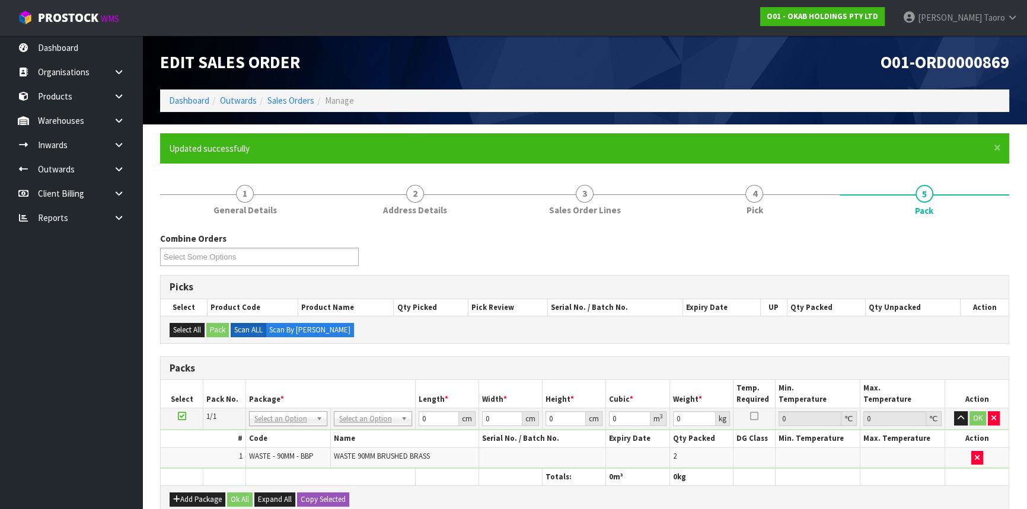
click at [746, 255] on div "Combine Orders O01-ORD0000858 O01-ORD0000869 Select Some Options" at bounding box center [584, 253] width 867 height 43
click at [622, 244] on div "Combine Orders O01-ORD0000858 O01-ORD0000869 Select Some Options" at bounding box center [584, 253] width 867 height 43
click at [390, 432] on input "text" at bounding box center [372, 434] width 72 height 15
type input "OC"
type input "0.5"
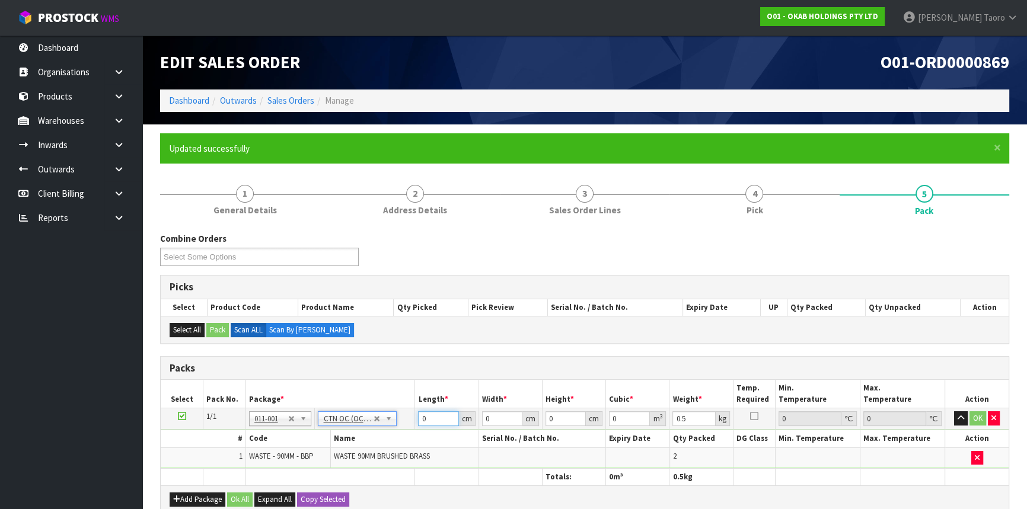
click at [430, 415] on input "0" at bounding box center [438, 418] width 40 height 15
type input "28"
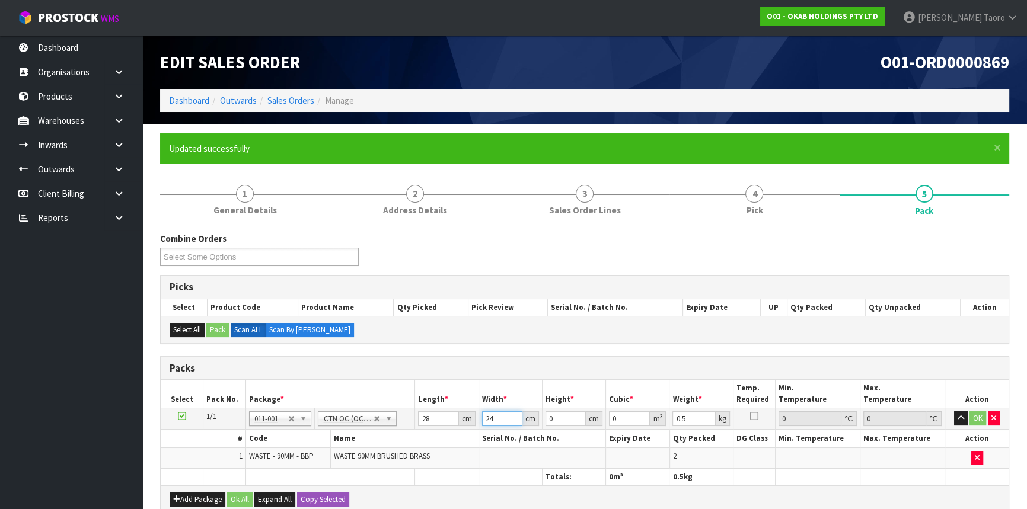
type input "24"
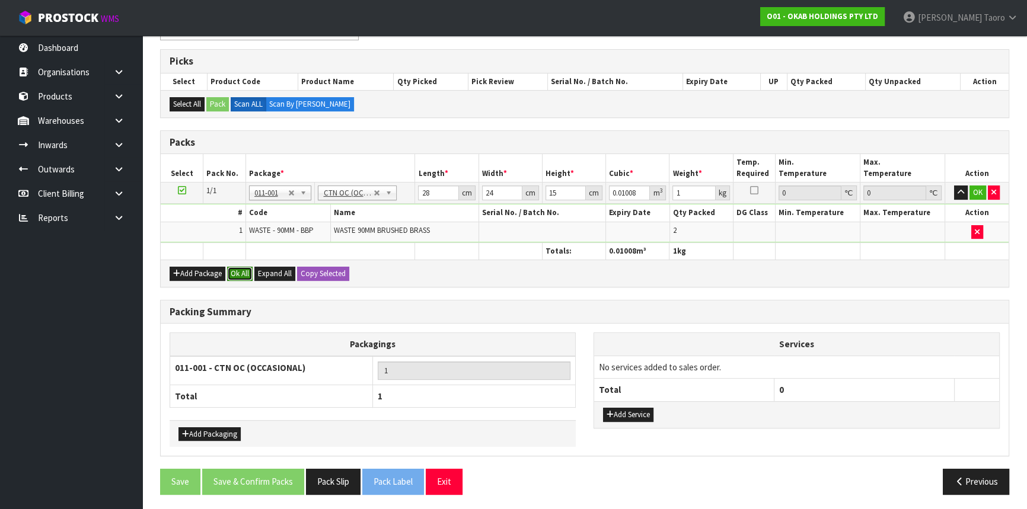
click at [244, 272] on button "Ok All" at bounding box center [239, 274] width 25 height 14
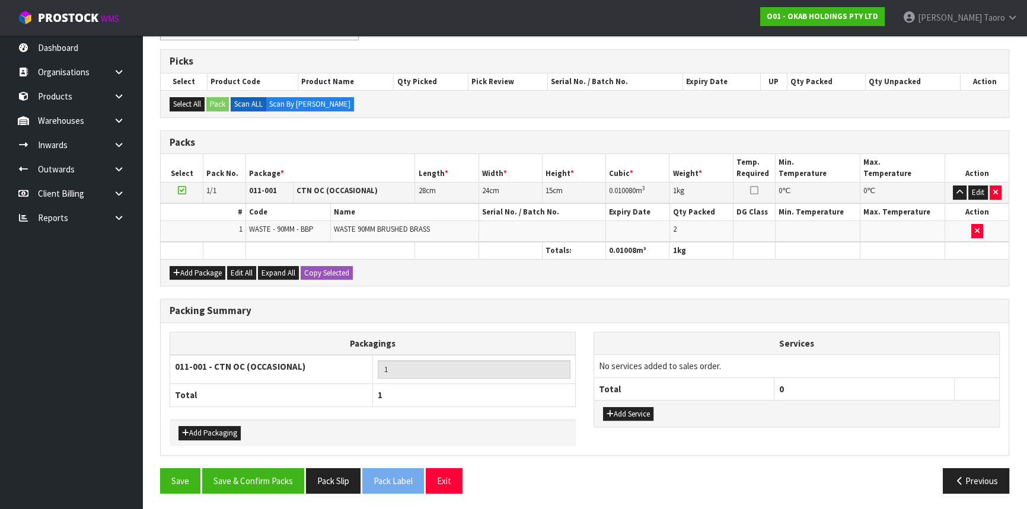
scroll to position [225, 0]
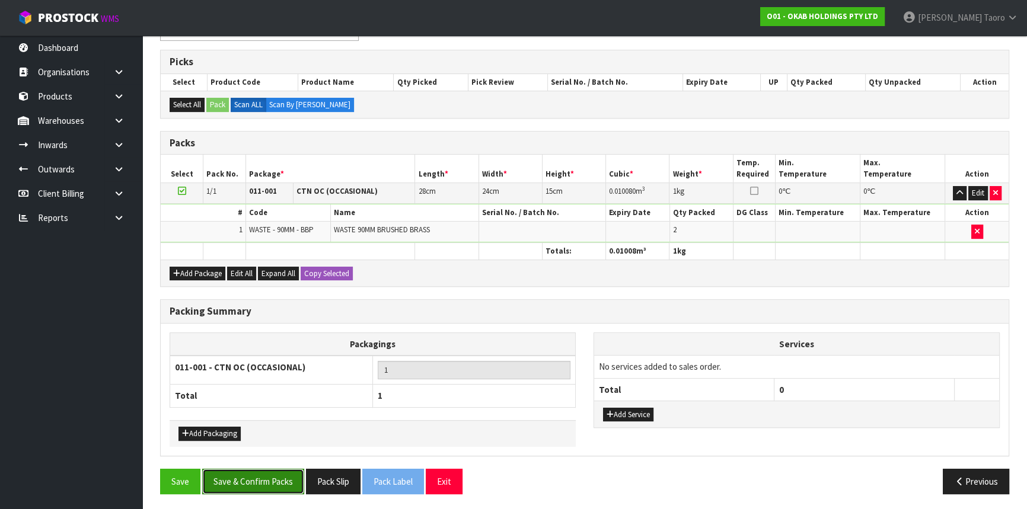
click at [280, 475] on button "Save & Confirm Packs" at bounding box center [253, 481] width 102 height 25
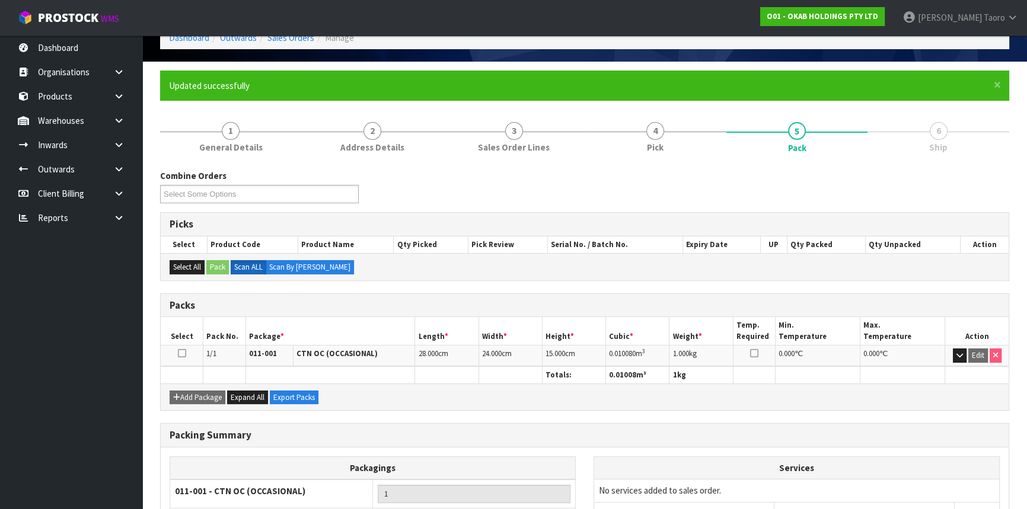
scroll to position [160, 0]
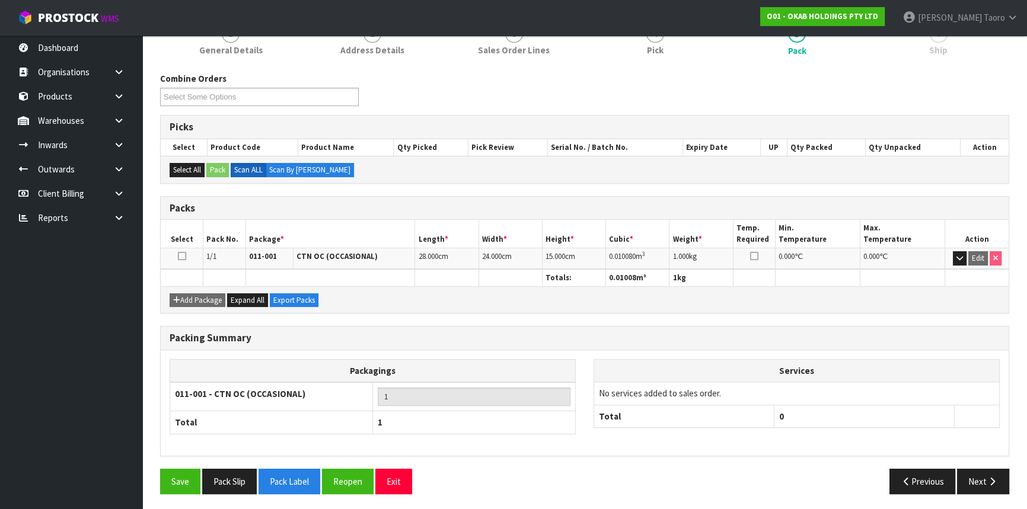
drag, startPoint x: 855, startPoint y: 376, endPoint x: 877, endPoint y: 433, distance: 60.4
click at [855, 377] on th "Services" at bounding box center [796, 371] width 405 height 23
click at [983, 473] on button "Next" at bounding box center [983, 481] width 52 height 25
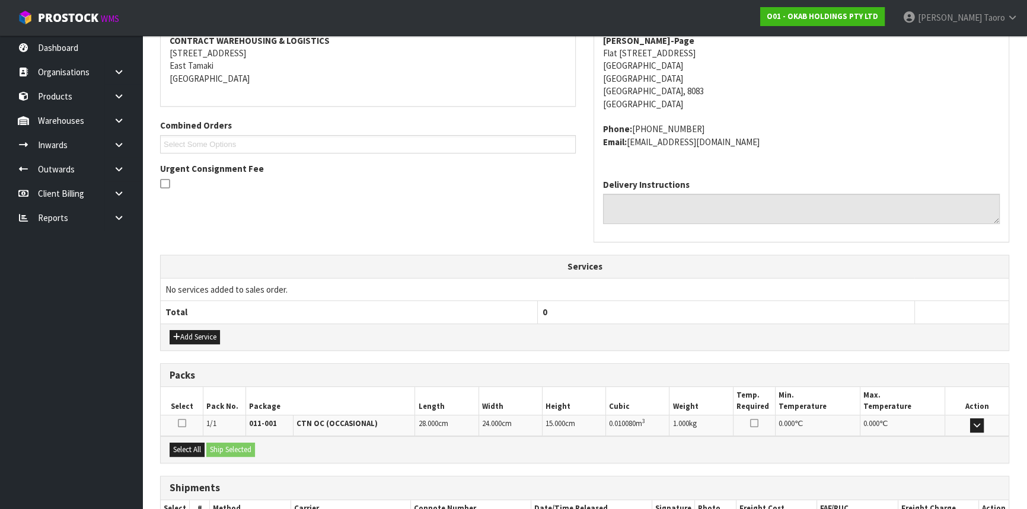
scroll to position [310, 0]
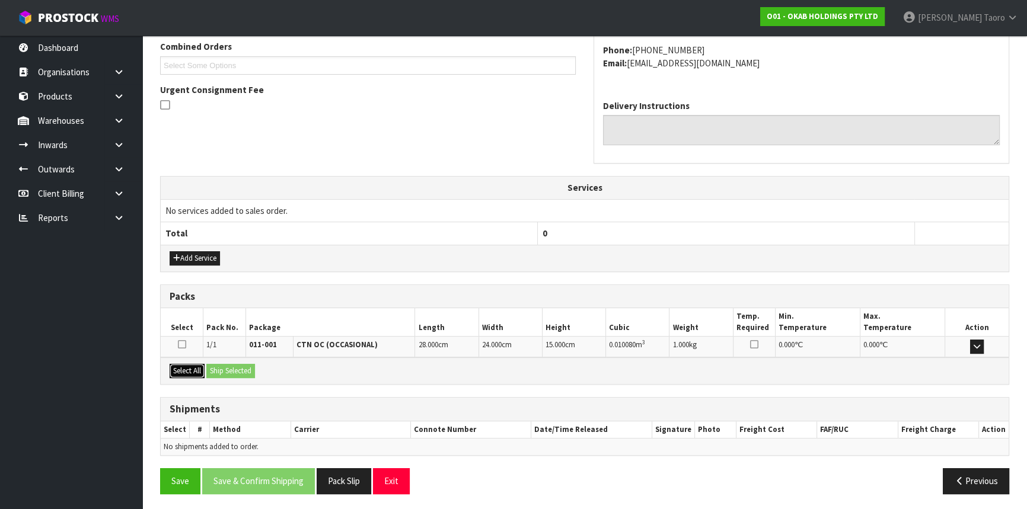
drag, startPoint x: 191, startPoint y: 368, endPoint x: 218, endPoint y: 370, distance: 26.2
click at [192, 369] on button "Select All" at bounding box center [187, 371] width 35 height 14
click at [219, 370] on button "Ship Selected" at bounding box center [230, 371] width 49 height 14
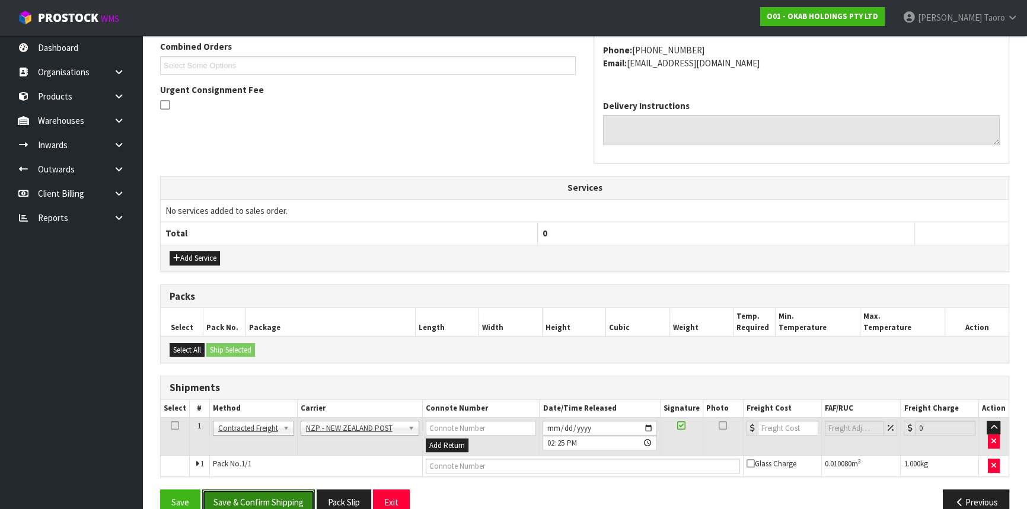
drag, startPoint x: 303, startPoint y: 491, endPoint x: 298, endPoint y: 486, distance: 6.7
click at [303, 491] on button "Save & Confirm Shipping" at bounding box center [258, 502] width 113 height 25
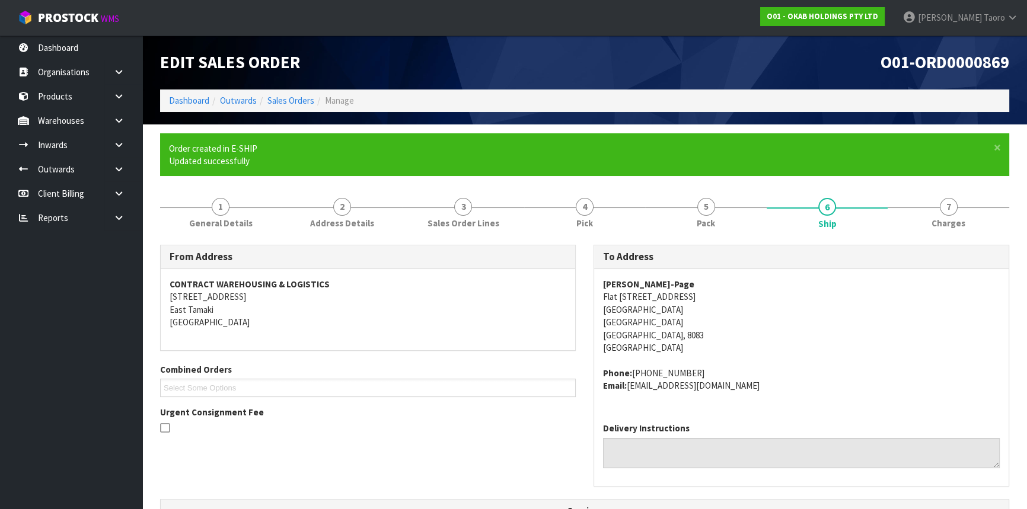
click at [807, 66] on h1 "O01-ORD0000869" at bounding box center [801, 62] width 416 height 18
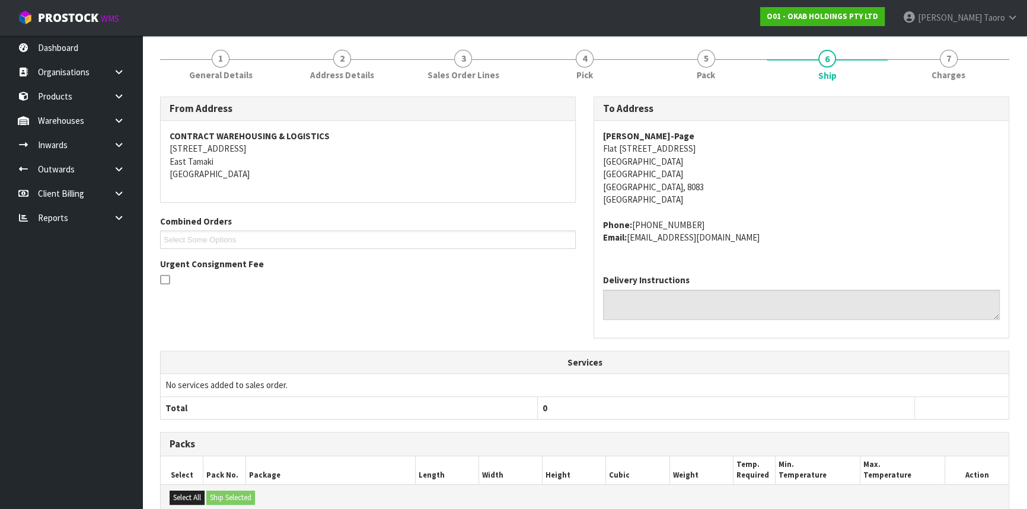
scroll to position [315, 0]
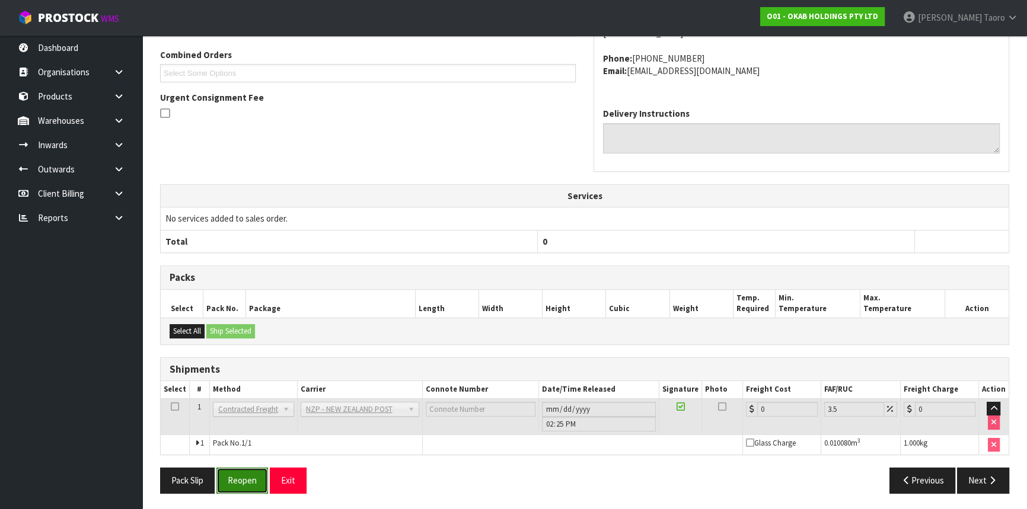
drag, startPoint x: 249, startPoint y: 480, endPoint x: 243, endPoint y: 481, distance: 6.0
click at [249, 480] on button "Reopen" at bounding box center [242, 480] width 52 height 25
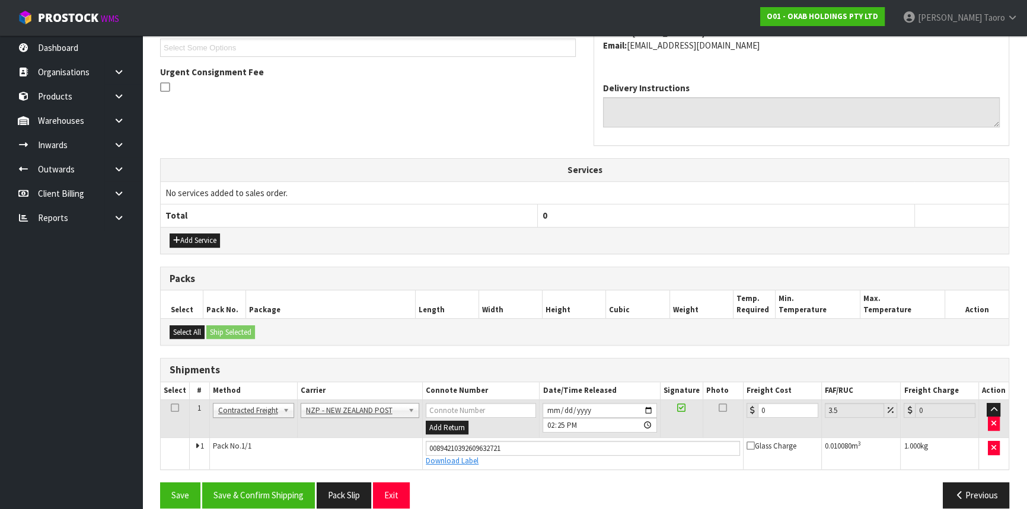
scroll to position [343, 0]
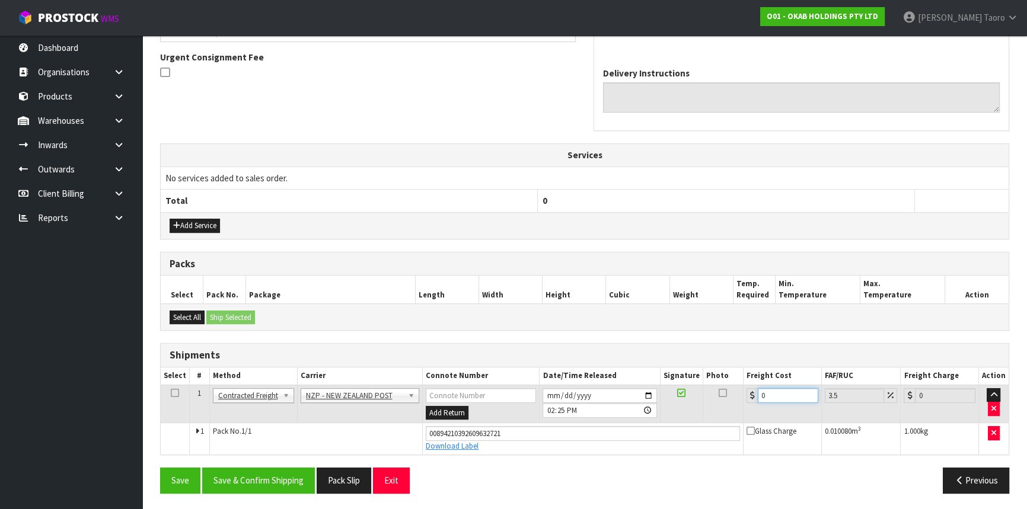
click at [785, 392] on input "0" at bounding box center [788, 395] width 60 height 15
click at [280, 480] on button "Save & Confirm Shipping" at bounding box center [258, 480] width 113 height 25
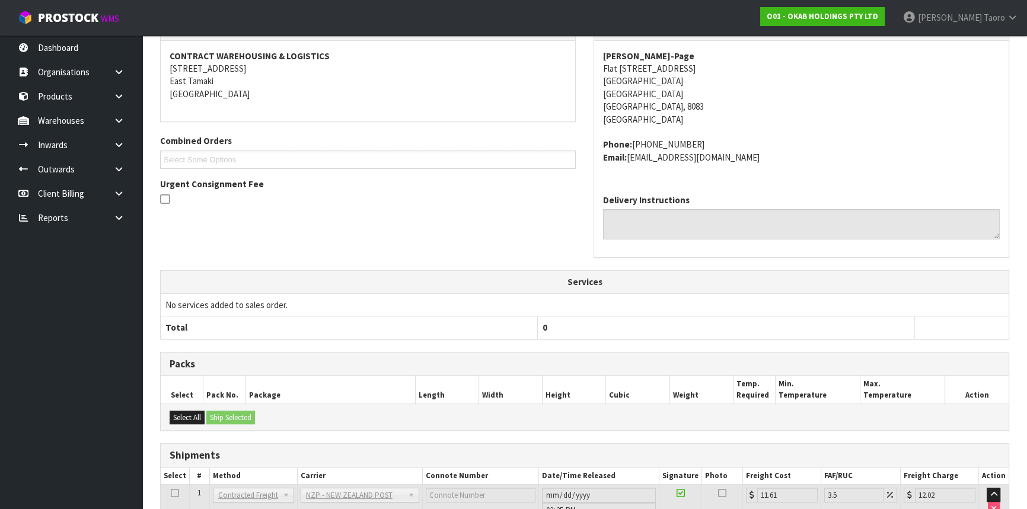
scroll to position [310, 0]
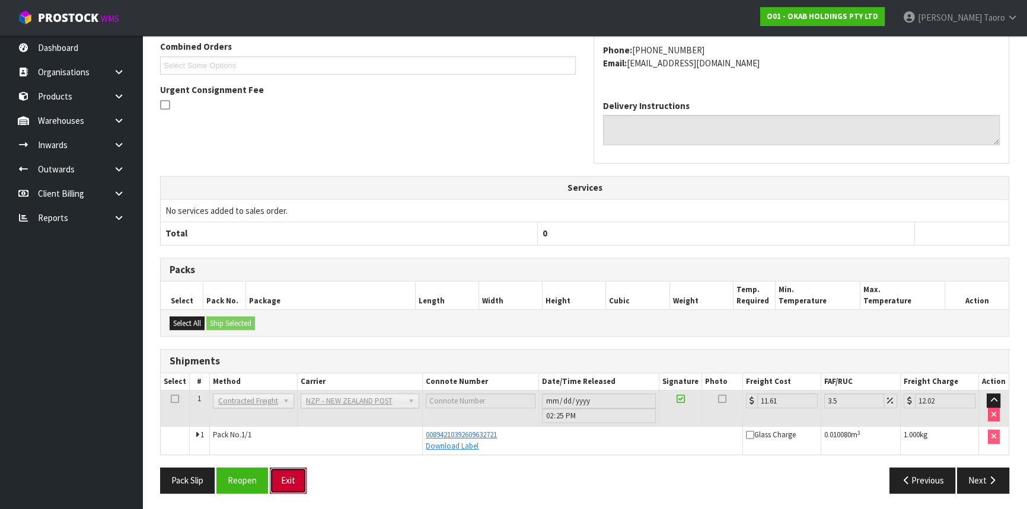
click at [284, 480] on button "Exit" at bounding box center [288, 480] width 37 height 25
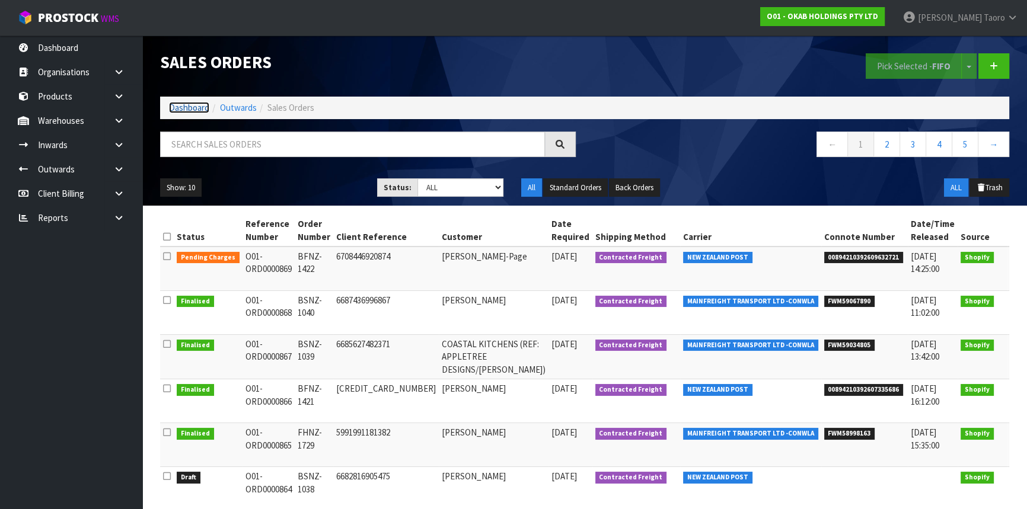
click at [191, 103] on link "Dashboard" at bounding box center [189, 107] width 40 height 11
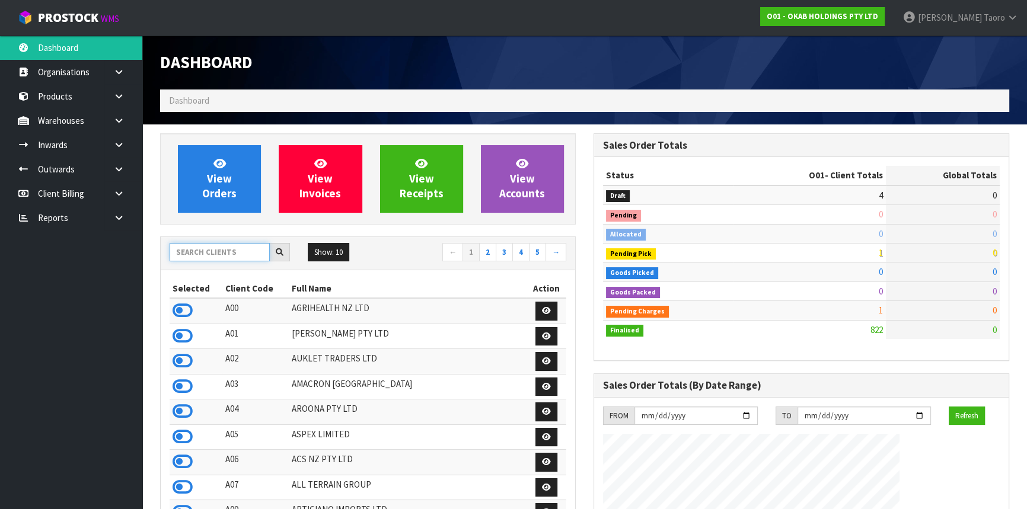
click at [220, 248] on input "text" at bounding box center [220, 252] width 100 height 18
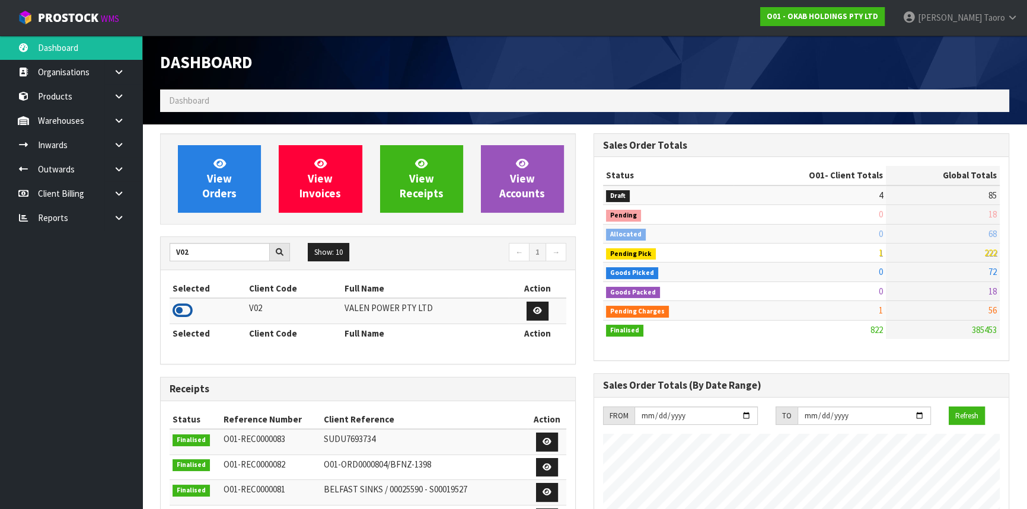
drag, startPoint x: 188, startPoint y: 306, endPoint x: 190, endPoint y: 299, distance: 6.8
click at [188, 305] on icon at bounding box center [183, 311] width 20 height 18
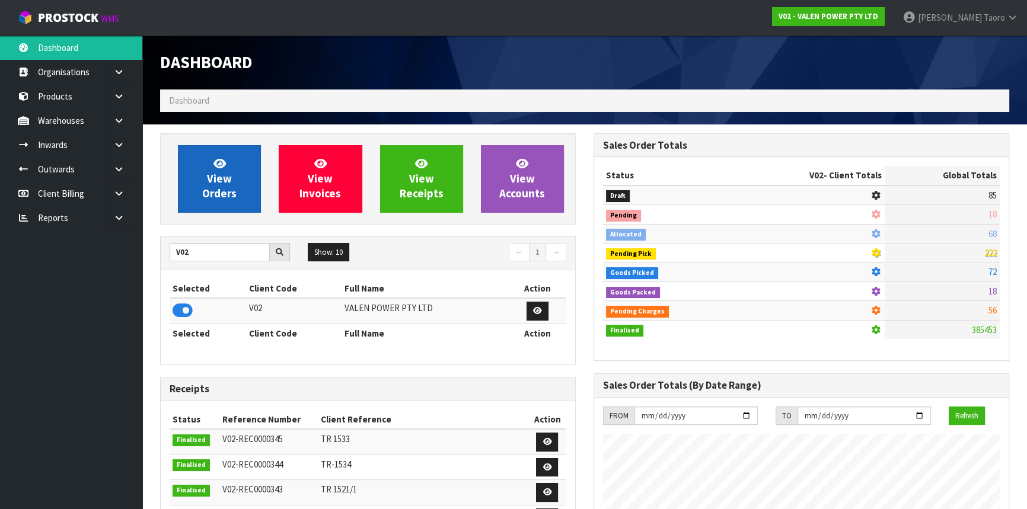
scroll to position [934, 433]
click at [209, 190] on span "View Orders" at bounding box center [219, 178] width 34 height 44
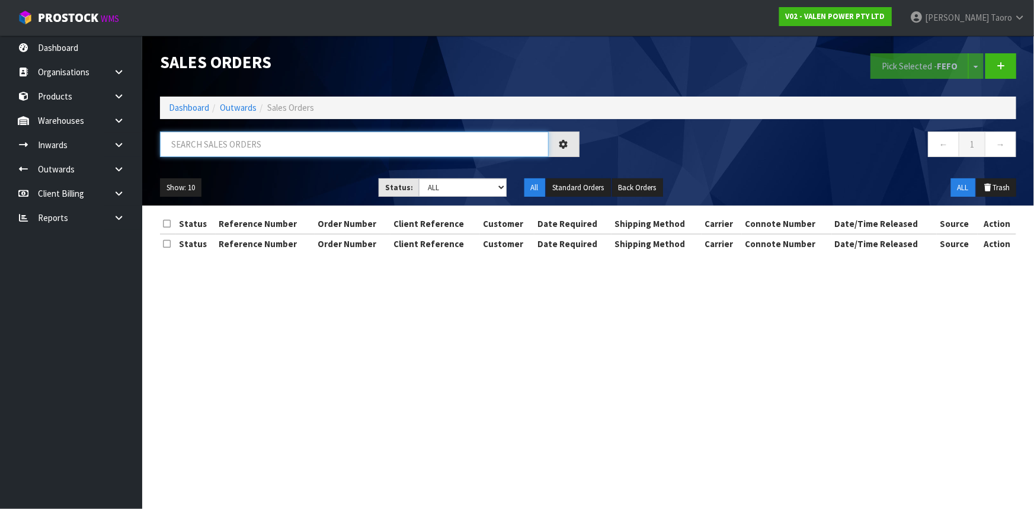
click at [217, 147] on input "text" at bounding box center [354, 144] width 389 height 25
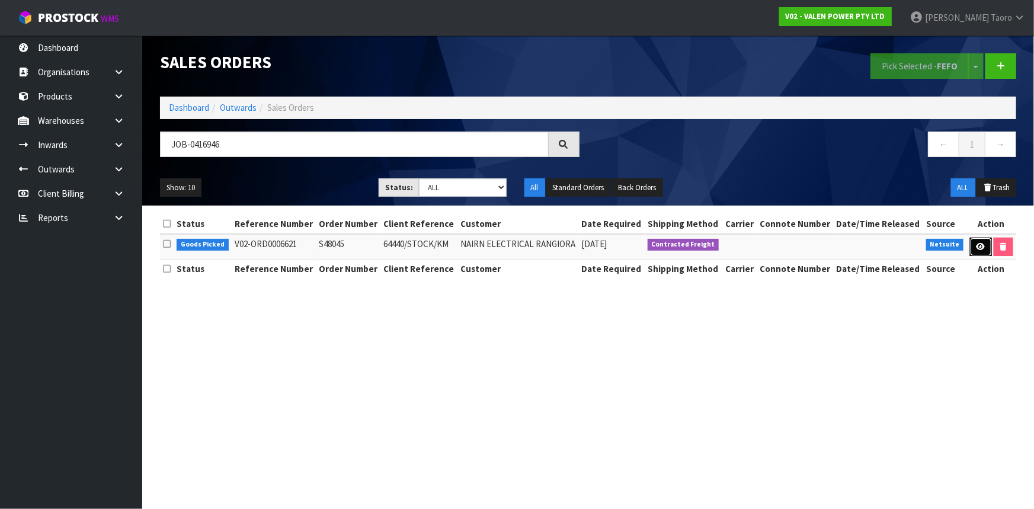
click at [979, 252] on link at bounding box center [981, 247] width 22 height 19
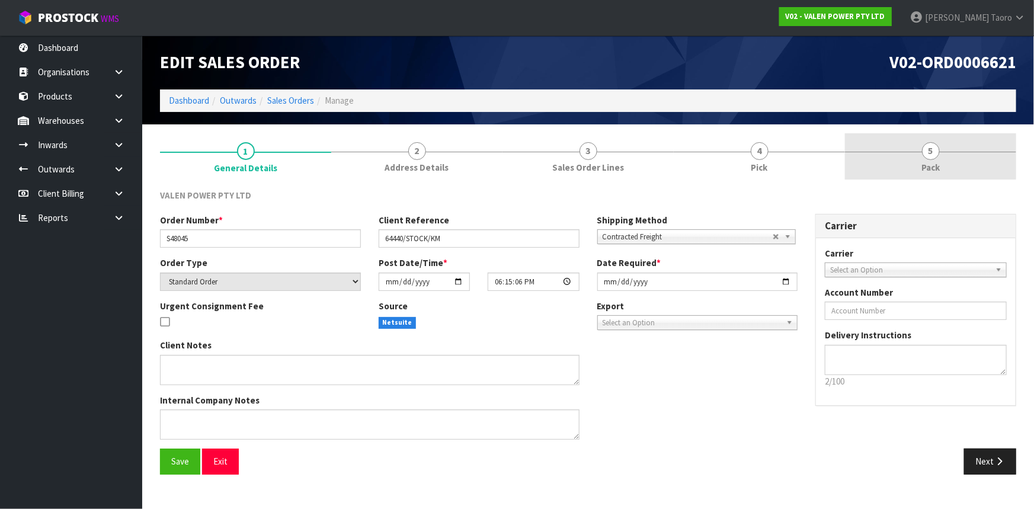
click at [925, 168] on span "Pack" at bounding box center [931, 167] width 18 height 12
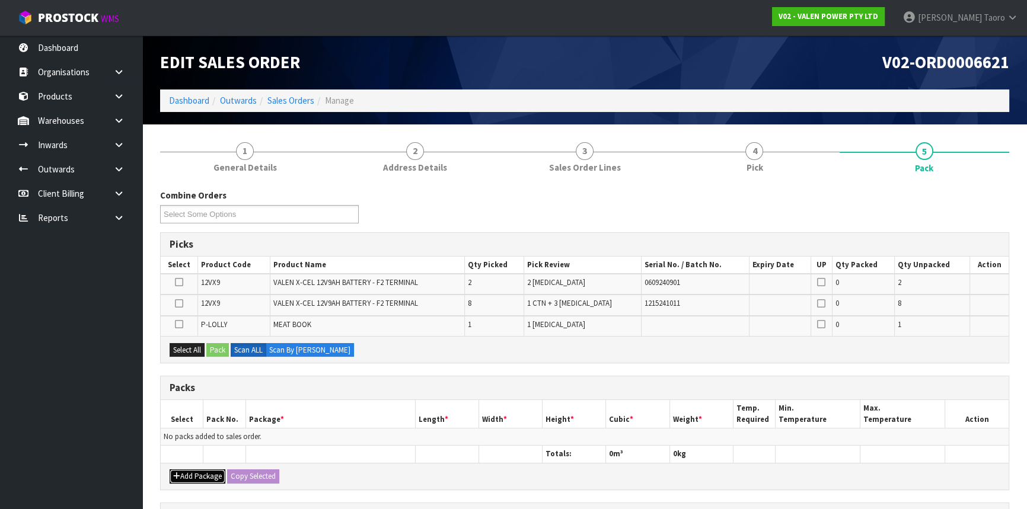
click at [203, 478] on button "Add Package" at bounding box center [198, 476] width 56 height 14
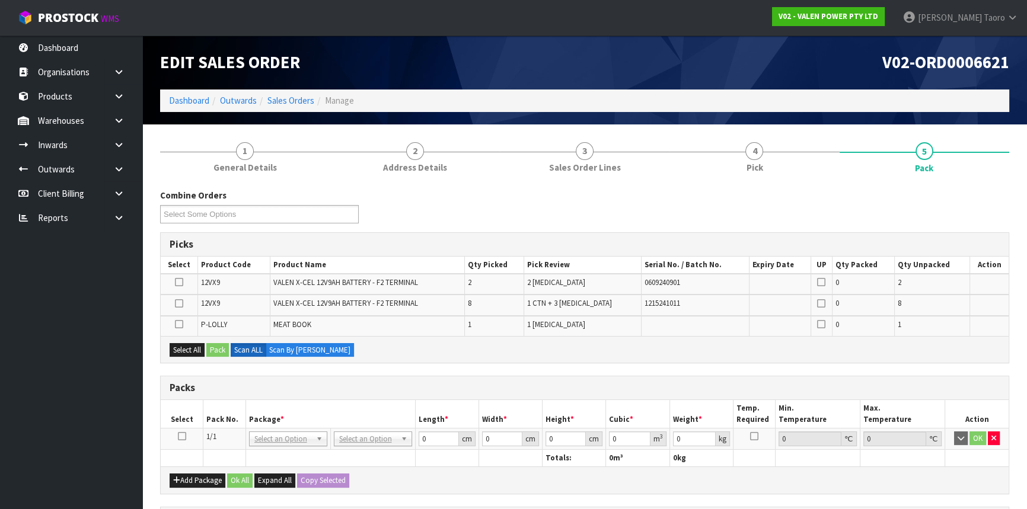
click at [181, 436] on icon at bounding box center [182, 436] width 8 height 1
click at [180, 304] on icon at bounding box center [179, 304] width 8 height 1
click at [0, 0] on input "checkbox" at bounding box center [0, 0] width 0 height 0
click at [220, 343] on button "Pack" at bounding box center [217, 350] width 23 height 14
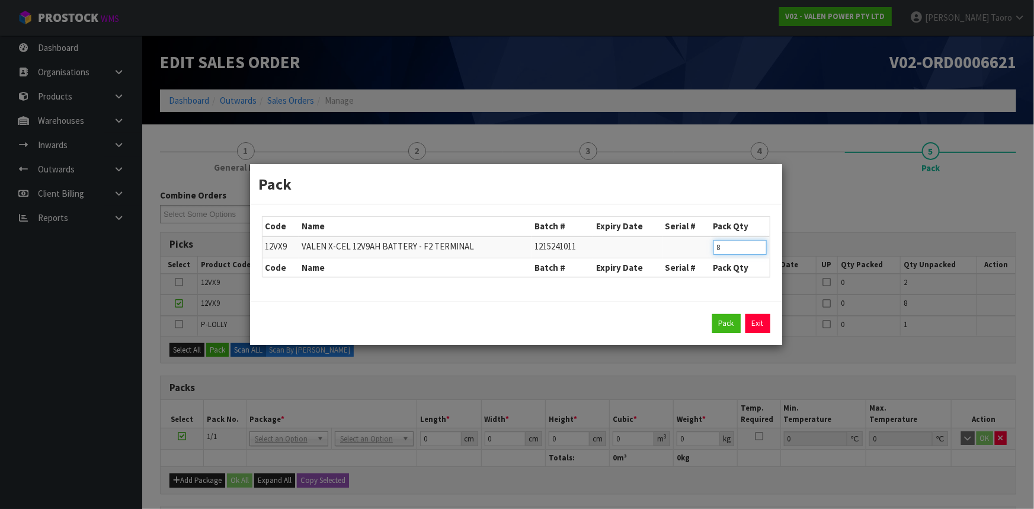
drag, startPoint x: 730, startPoint y: 244, endPoint x: 699, endPoint y: 251, distance: 31.5
click at [699, 251] on tr "12VX9 VALEN X-CEL 12V9AH BATTERY - F2 TERMINAL 1215241011 8" at bounding box center [516, 248] width 507 height 22
click button "Pack" at bounding box center [727, 323] width 28 height 19
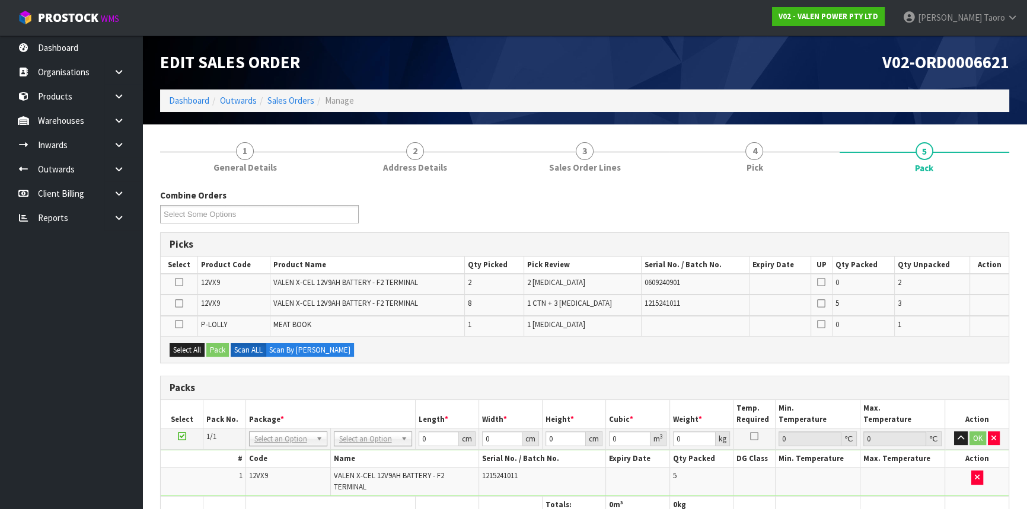
drag, startPoint x: 180, startPoint y: 322, endPoint x: 200, endPoint y: 349, distance: 34.3
click at [180, 324] on icon at bounding box center [179, 324] width 8 height 1
click at [0, 0] on input "checkbox" at bounding box center [0, 0] width 0 height 0
click at [215, 344] on button "Pack" at bounding box center [217, 350] width 23 height 14
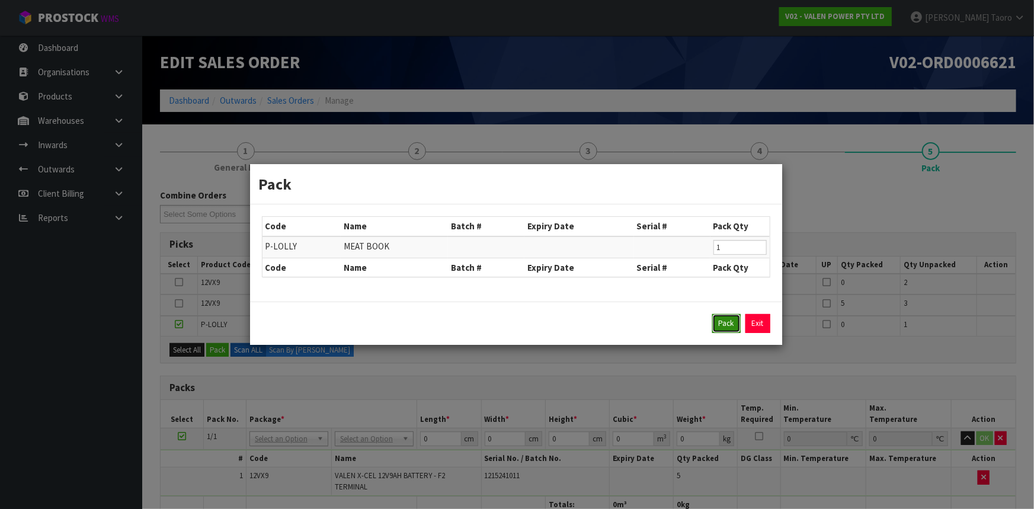
click at [721, 328] on button "Pack" at bounding box center [727, 323] width 28 height 19
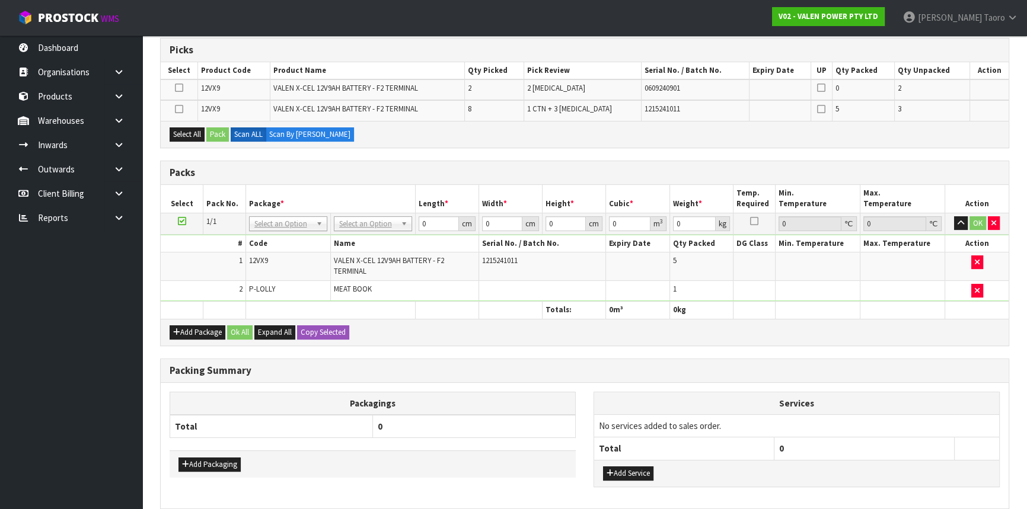
scroll to position [247, 0]
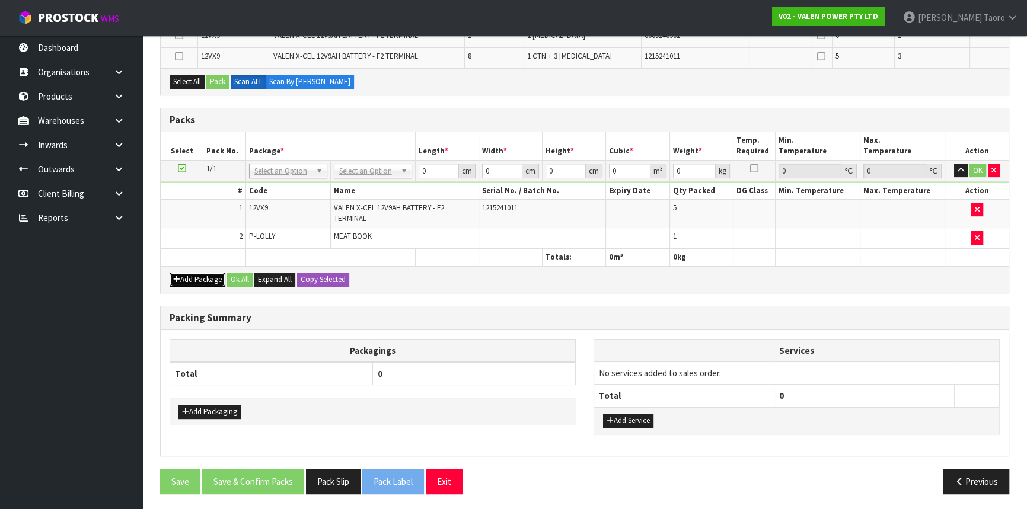
click at [194, 280] on button "Add Package" at bounding box center [198, 280] width 56 height 14
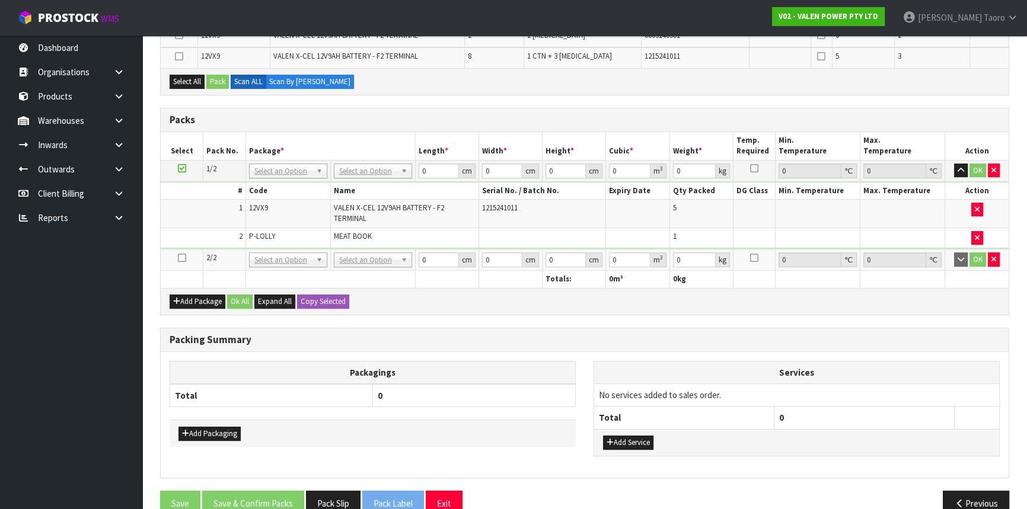
click at [181, 258] on icon at bounding box center [182, 258] width 8 height 1
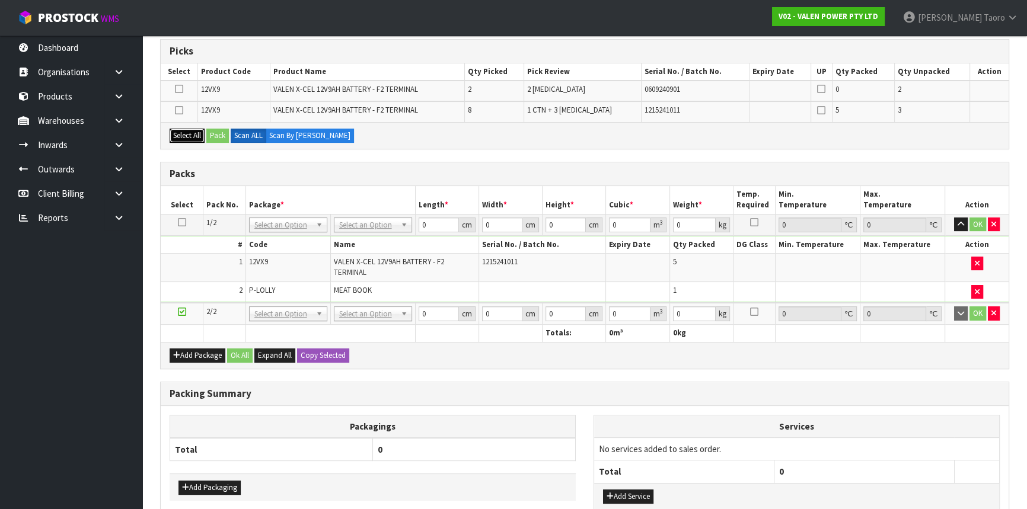
drag, startPoint x: 195, startPoint y: 132, endPoint x: 219, endPoint y: 130, distance: 23.8
click at [195, 130] on button "Select All" at bounding box center [187, 136] width 35 height 14
click at [220, 130] on button "Pack" at bounding box center [217, 136] width 23 height 14
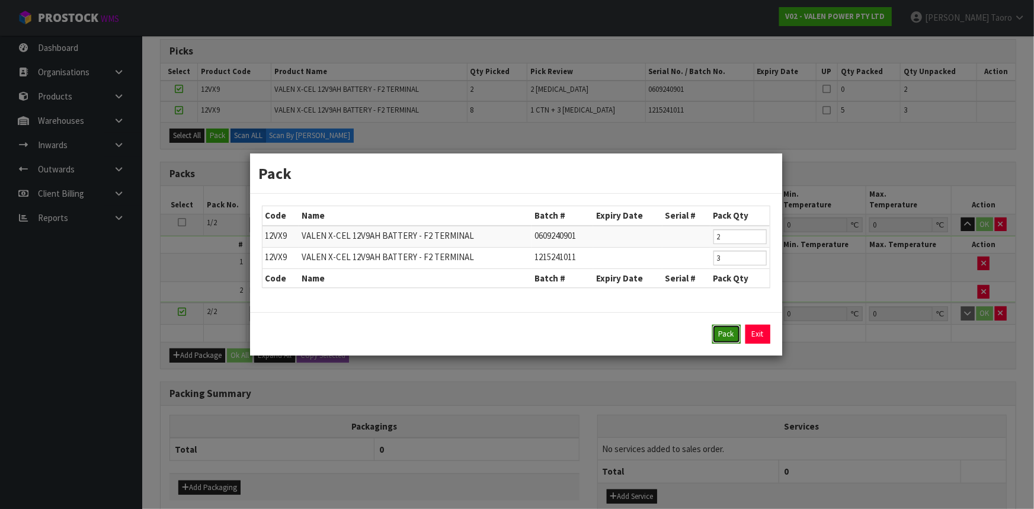
click at [724, 338] on button "Pack" at bounding box center [727, 334] width 28 height 19
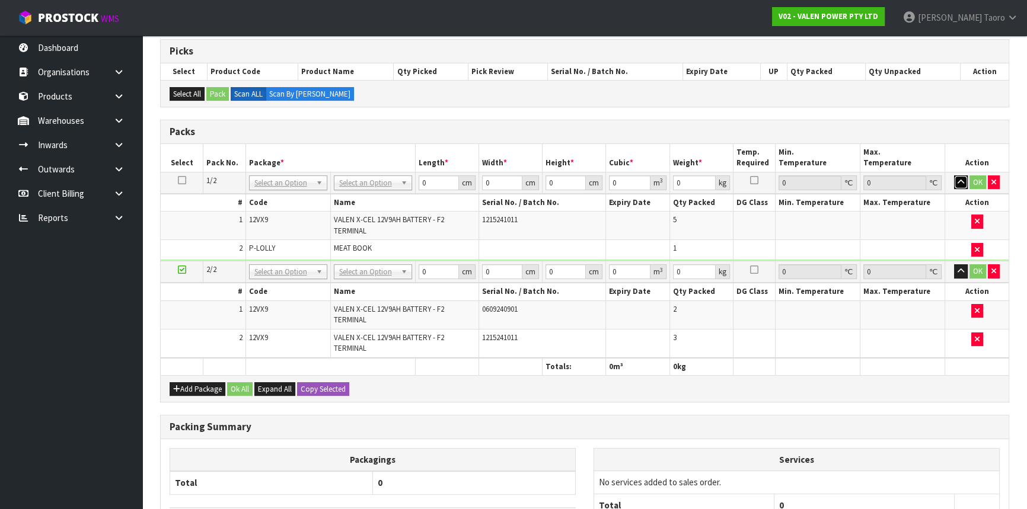
click at [957, 178] on icon "button" at bounding box center [960, 182] width 7 height 8
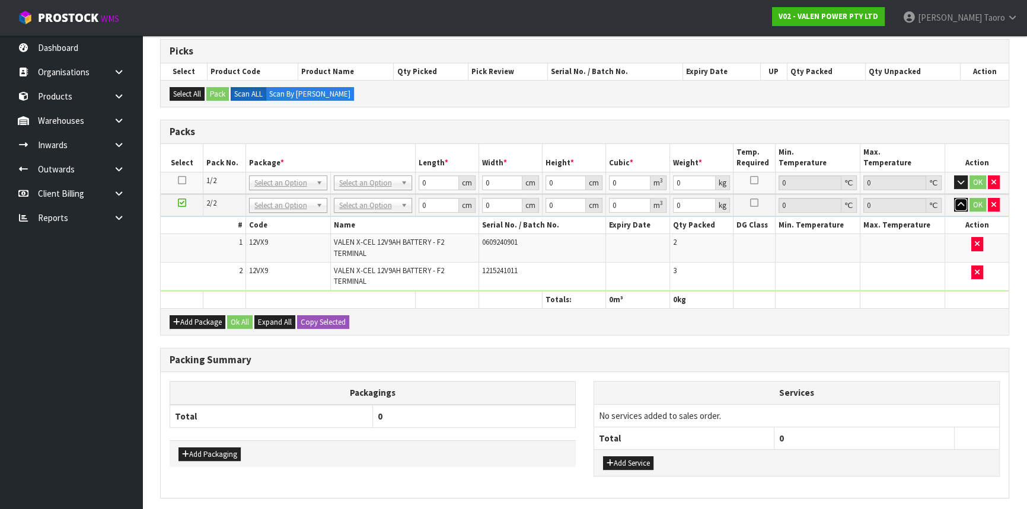
click at [961, 206] on icon "button" at bounding box center [960, 205] width 7 height 8
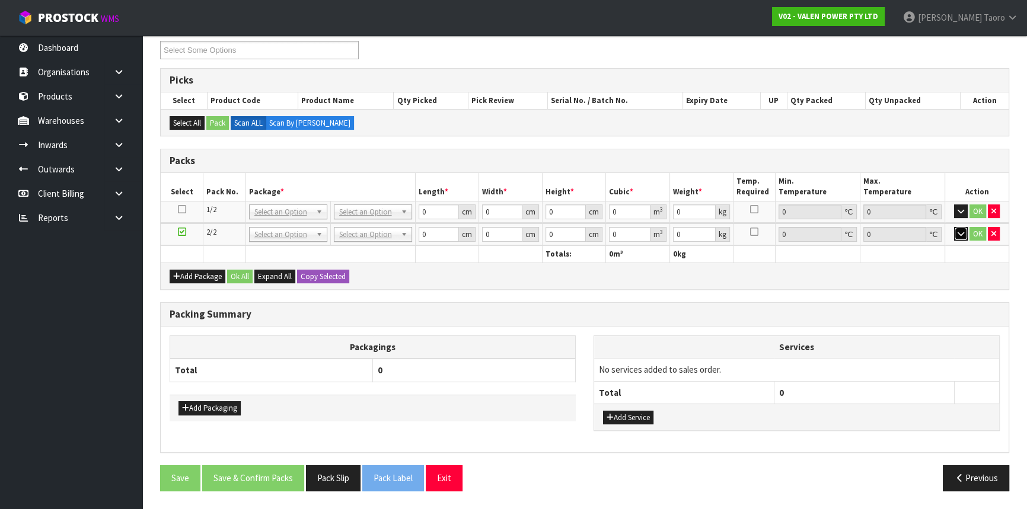
scroll to position [161, 0]
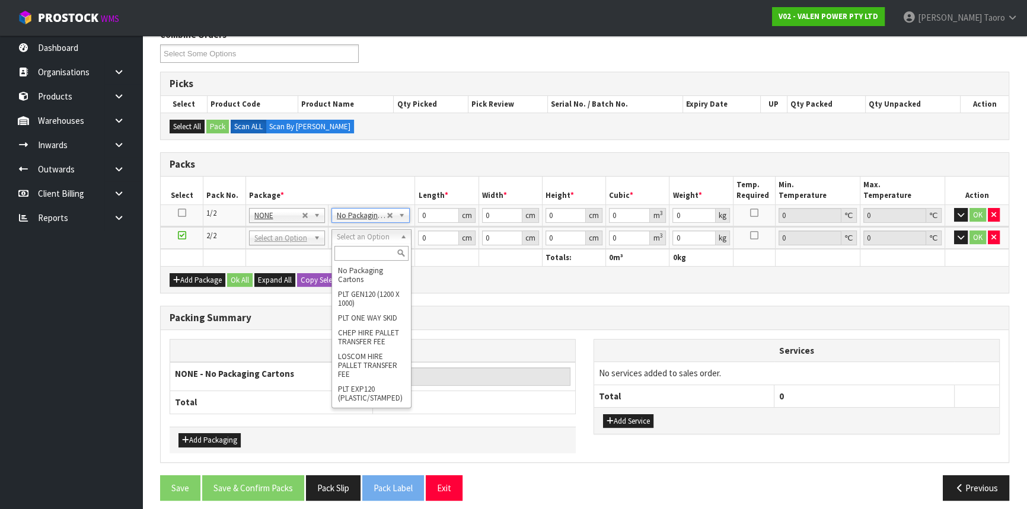
click at [373, 253] on input "text" at bounding box center [371, 253] width 74 height 15
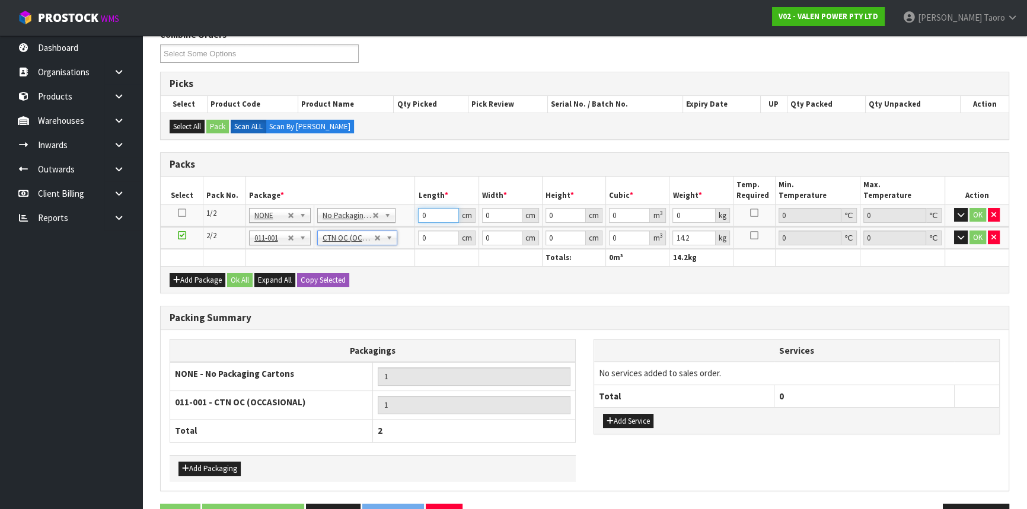
click at [427, 213] on input "0" at bounding box center [438, 215] width 40 height 15
click at [491, 236] on input "21" at bounding box center [502, 238] width 40 height 15
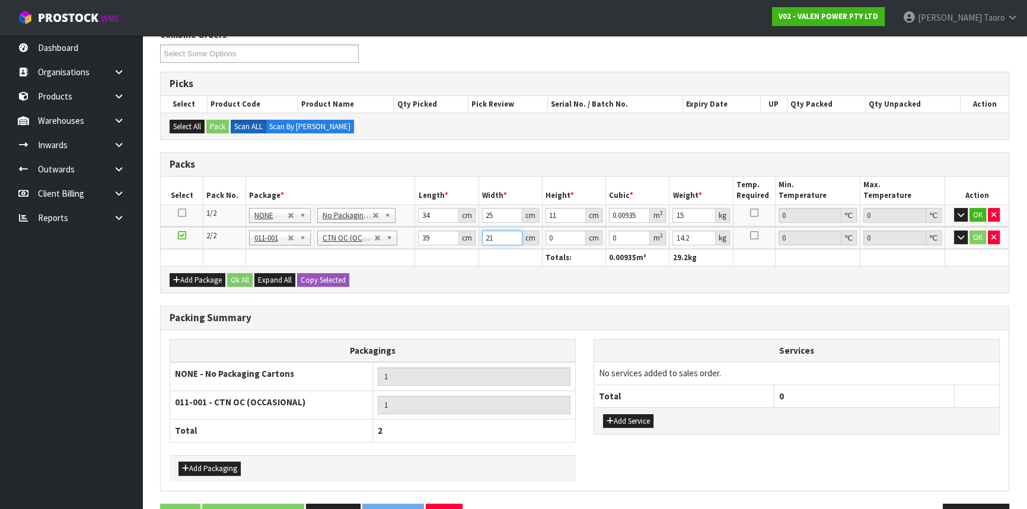
click at [491, 236] on input "21" at bounding box center [502, 238] width 40 height 15
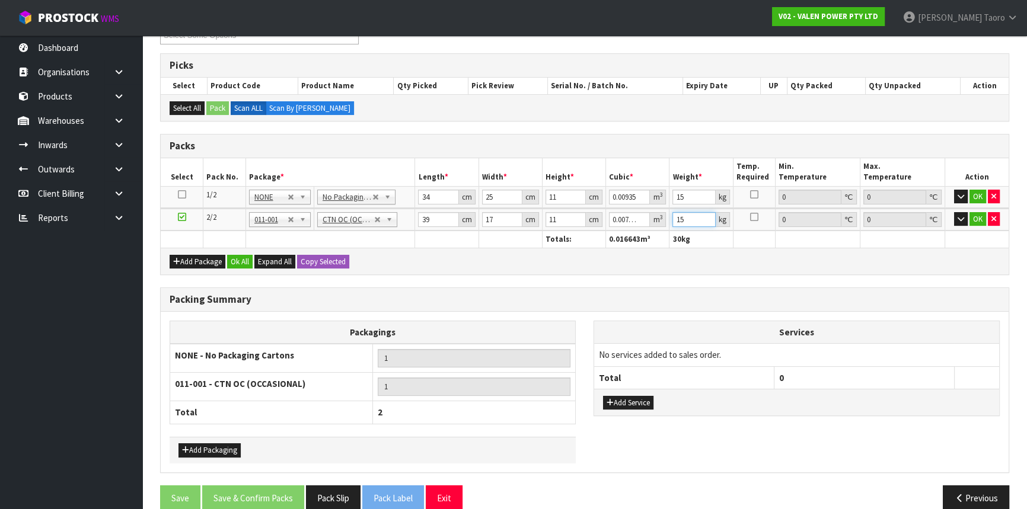
scroll to position [196, 0]
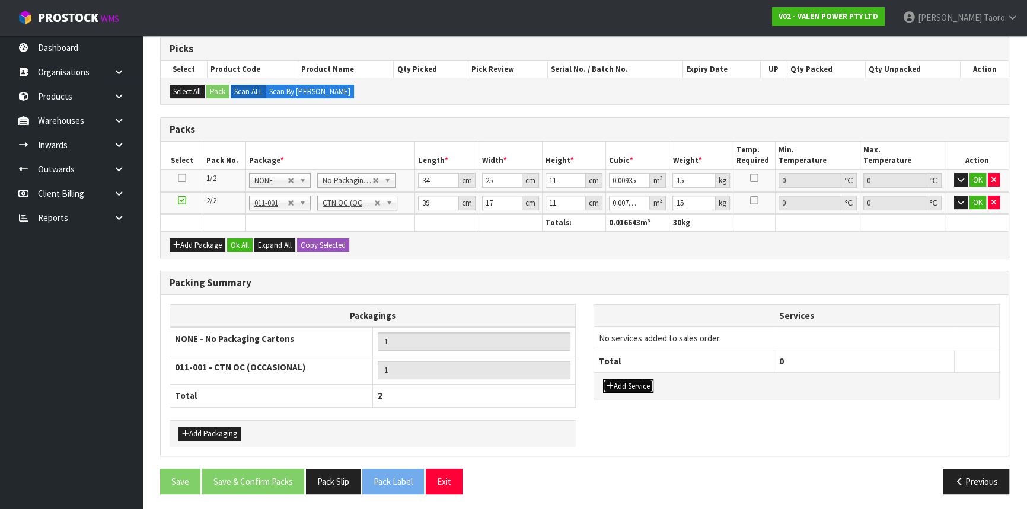
click at [643, 385] on button "Add Service" at bounding box center [628, 386] width 50 height 14
click at [644, 388] on button "Add Service" at bounding box center [628, 392] width 50 height 14
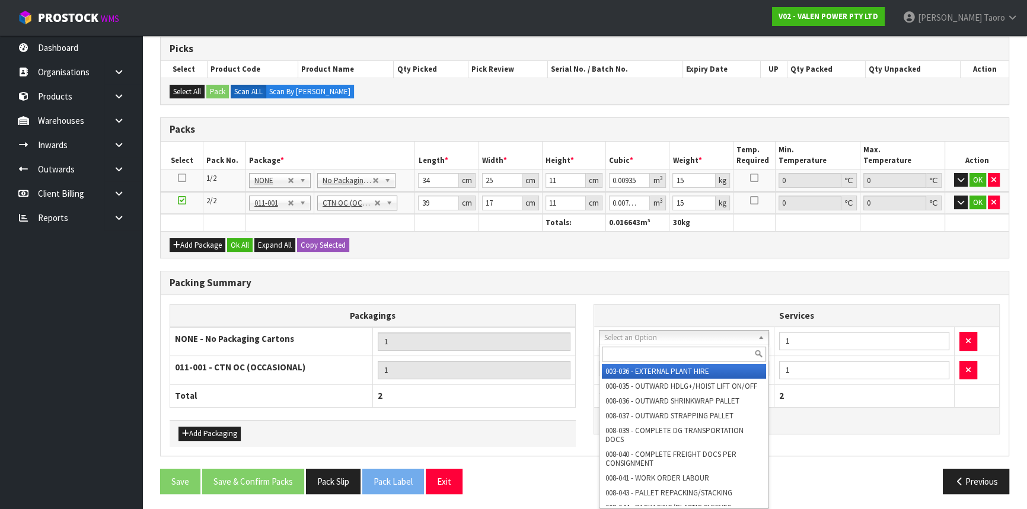
click at [660, 350] on input "text" at bounding box center [684, 354] width 164 height 15
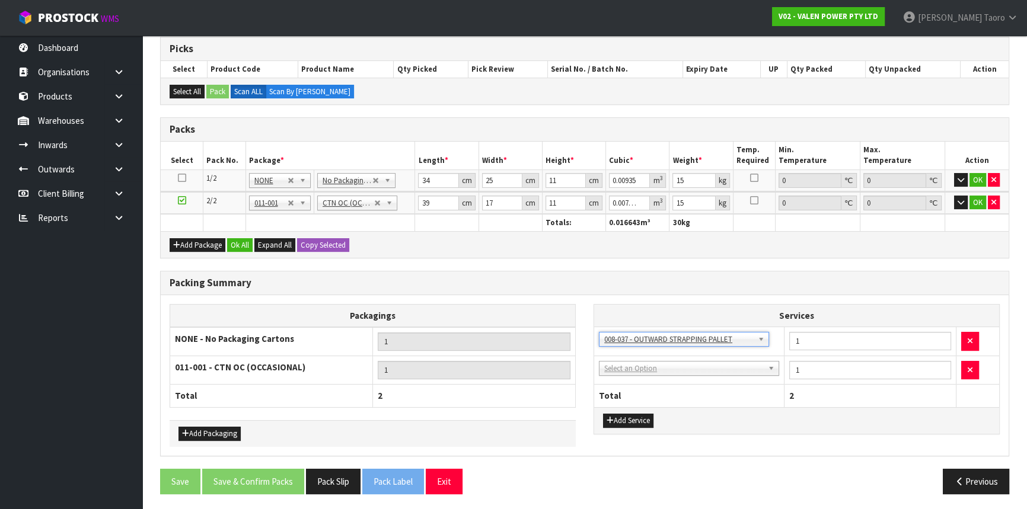
drag, startPoint x: 672, startPoint y: 367, endPoint x: 675, endPoint y: 377, distance: 10.5
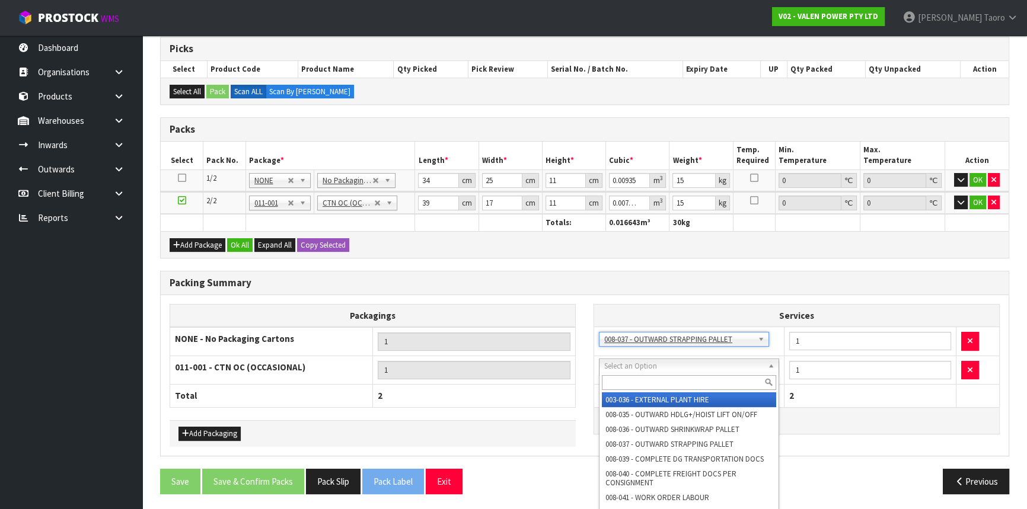
click at [675, 380] on input "text" at bounding box center [689, 382] width 174 height 15
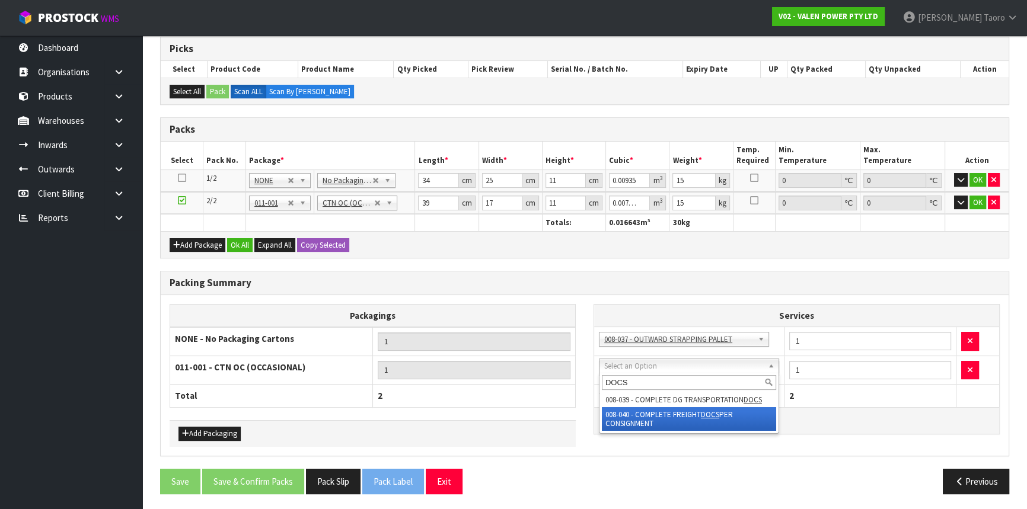
drag, startPoint x: 707, startPoint y: 417, endPoint x: 829, endPoint y: 362, distance: 134.8
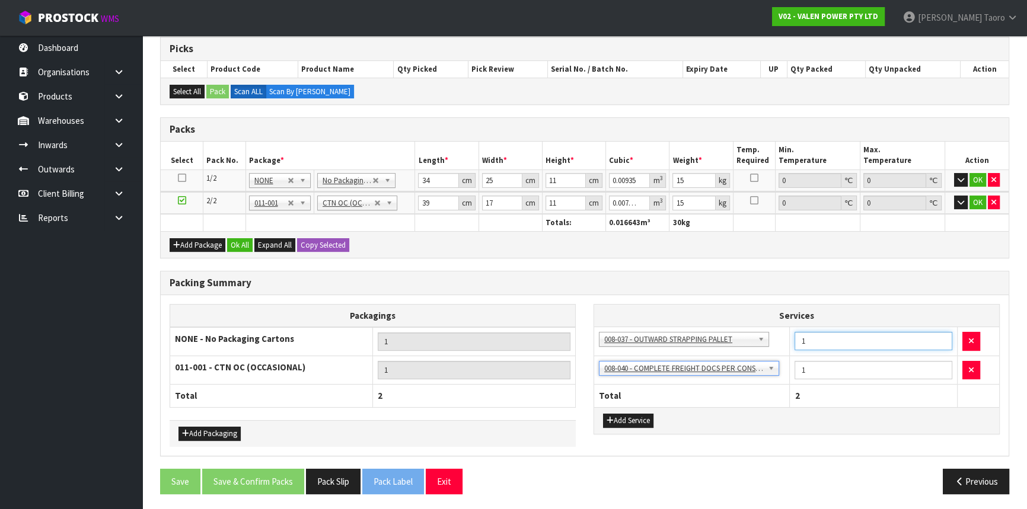
click at [830, 341] on input "1" at bounding box center [873, 341] width 158 height 18
click at [802, 296] on div "Packagings NONE - No Packaging Cartons 1 011-001 - CTN OC (OCCASIONAL) 1 Total …" at bounding box center [585, 375] width 848 height 161
click at [237, 248] on button "Ok All" at bounding box center [239, 245] width 25 height 14
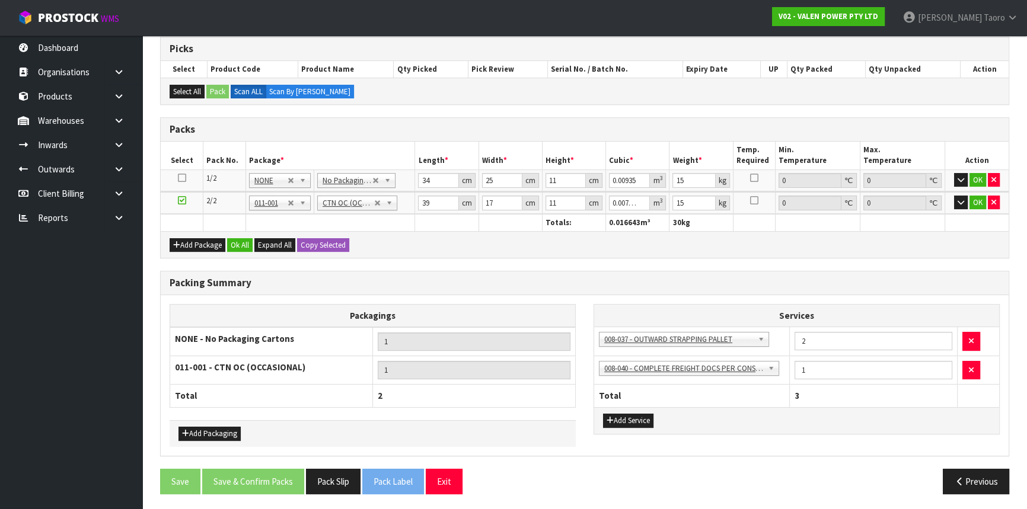
scroll to position [194, 0]
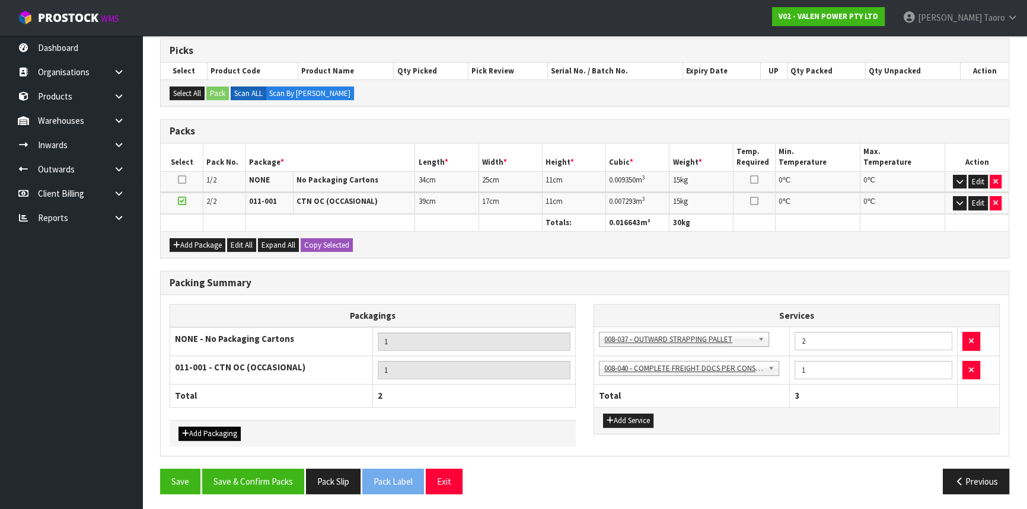
click at [224, 428] on div "Add Packaging" at bounding box center [373, 433] width 406 height 27
drag, startPoint x: 225, startPoint y: 429, endPoint x: 230, endPoint y: 413, distance: 16.3
click at [226, 427] on button "Add Packaging" at bounding box center [209, 434] width 62 height 14
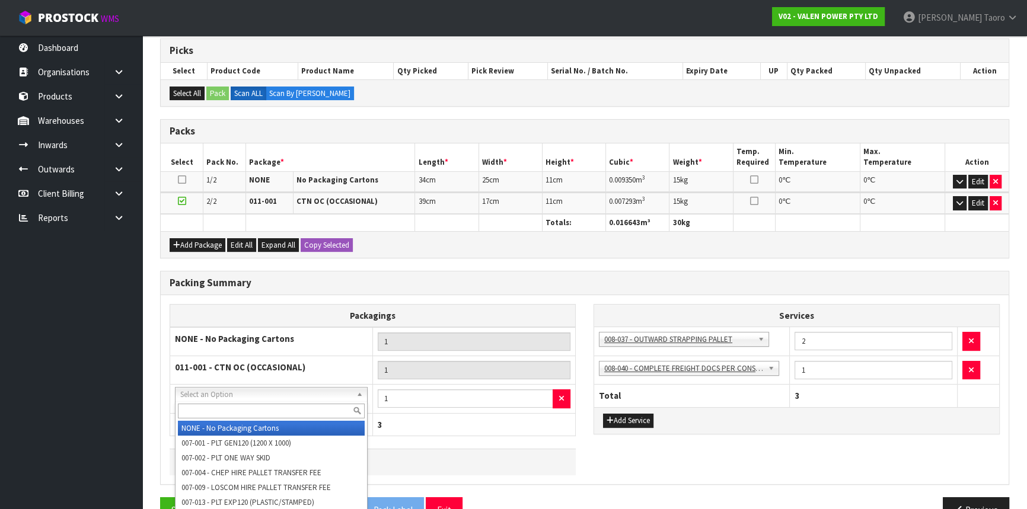
click at [242, 416] on input "text" at bounding box center [271, 411] width 187 height 15
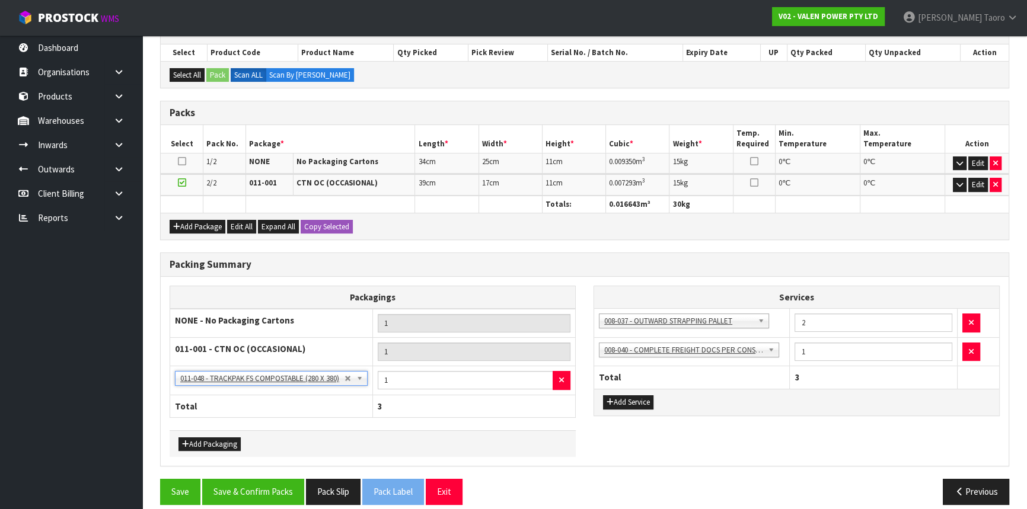
scroll to position [222, 0]
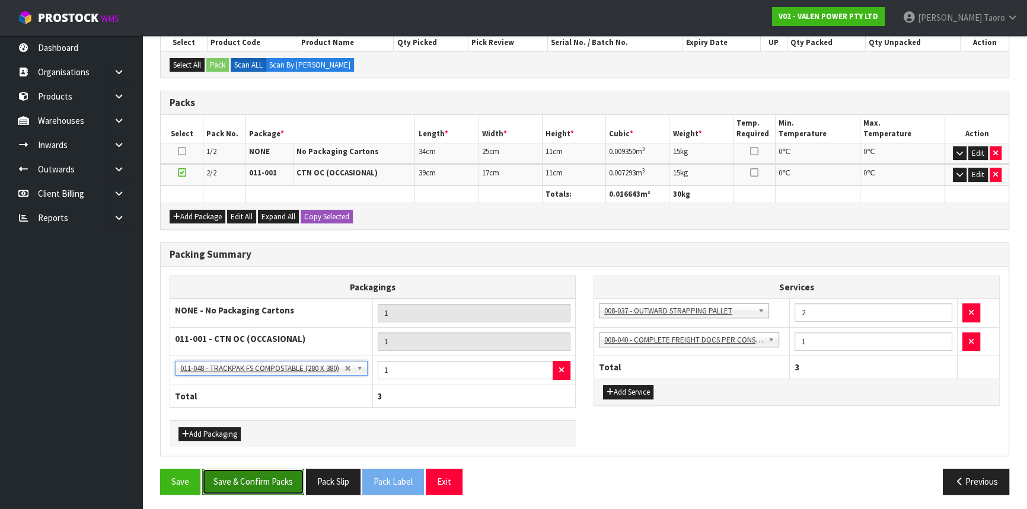
click at [272, 477] on button "Save & Confirm Packs" at bounding box center [253, 481] width 102 height 25
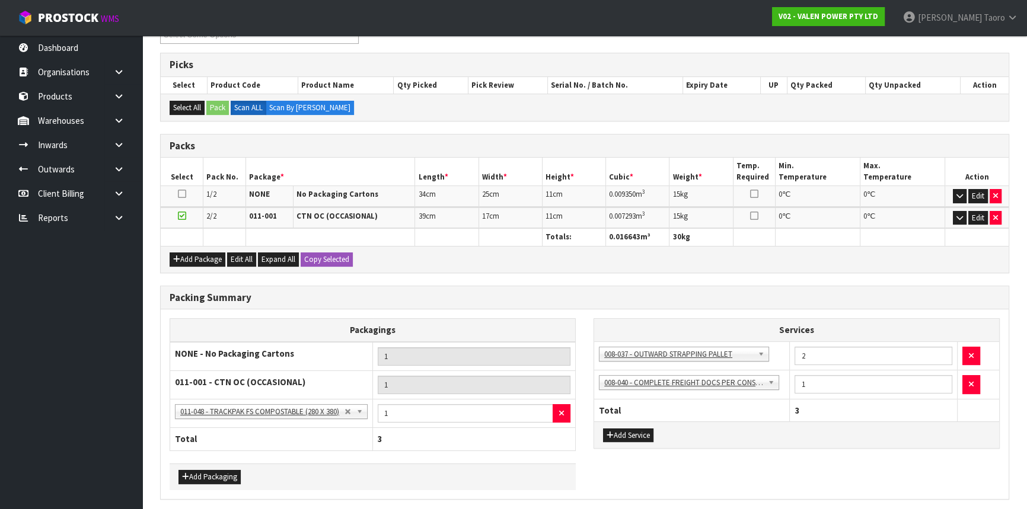
scroll to position [0, 0]
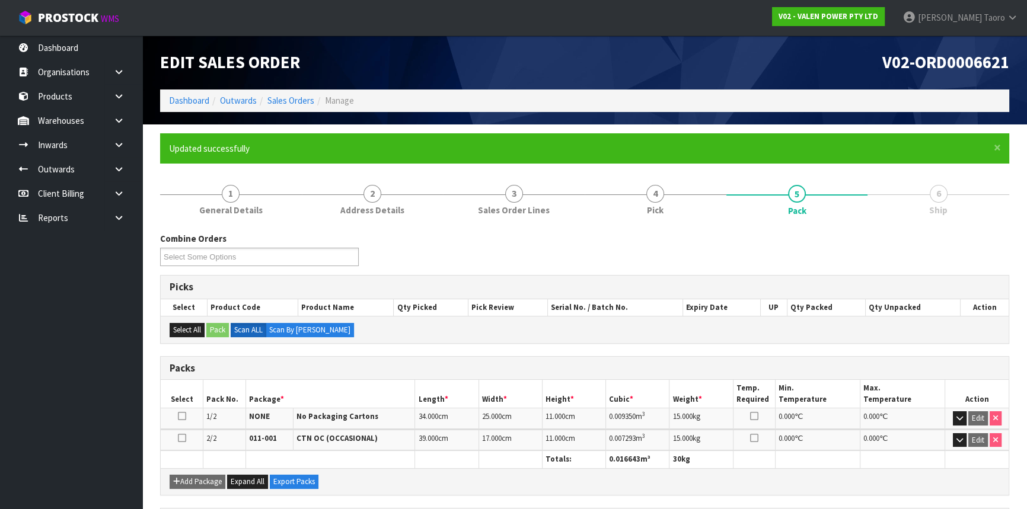
drag, startPoint x: 760, startPoint y: 247, endPoint x: 765, endPoint y: 287, distance: 40.0
click at [760, 247] on div "Combine Orders V02-ORD0006621 V02-ORD0006623 Select Some Options" at bounding box center [584, 253] width 867 height 43
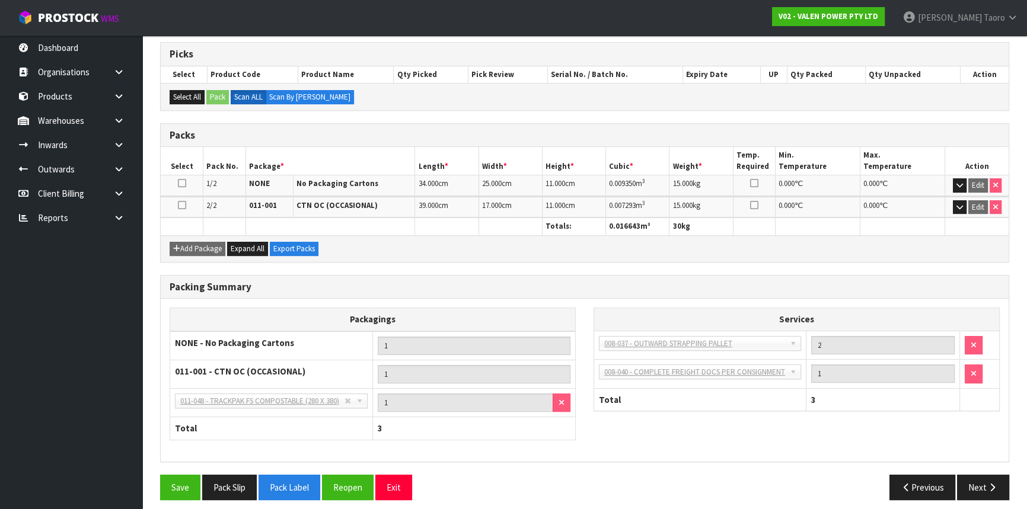
scroll to position [239, 0]
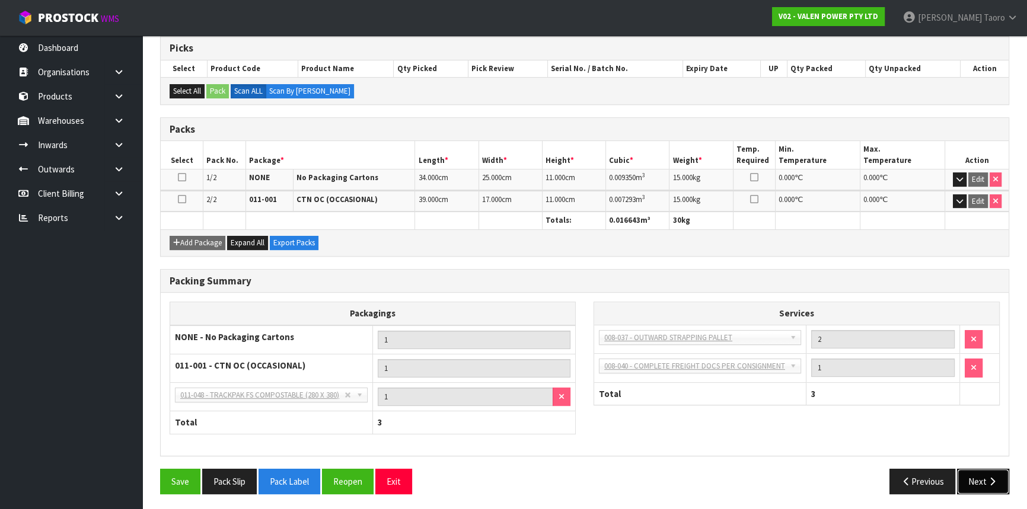
click at [992, 483] on button "Next" at bounding box center [983, 481] width 52 height 25
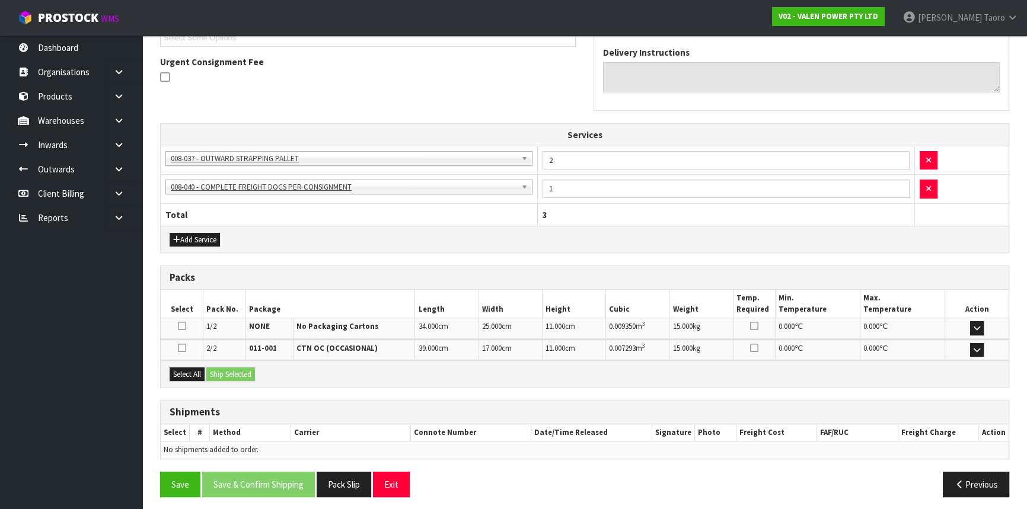
scroll to position [341, 0]
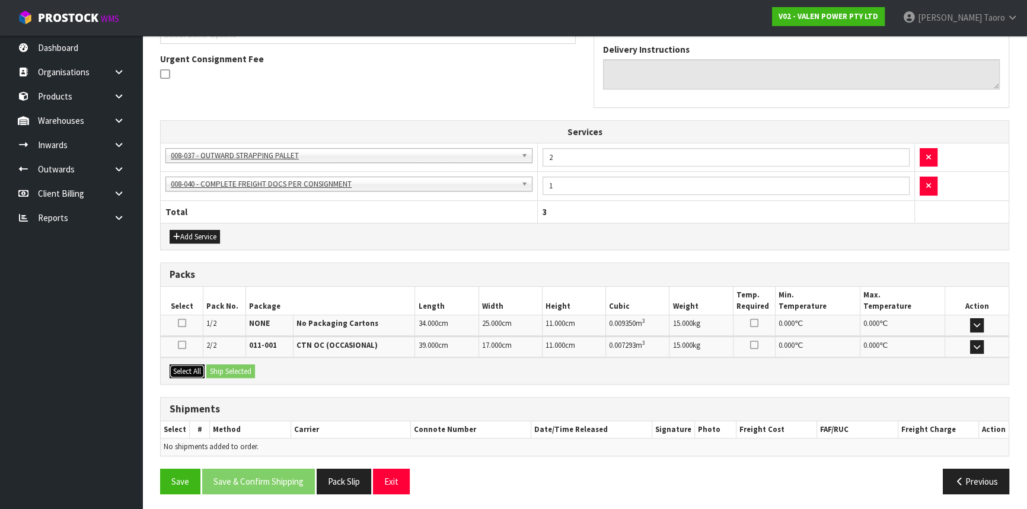
click at [177, 369] on button "Select All" at bounding box center [187, 372] width 35 height 14
click at [209, 370] on button "Ship Selected" at bounding box center [230, 372] width 49 height 14
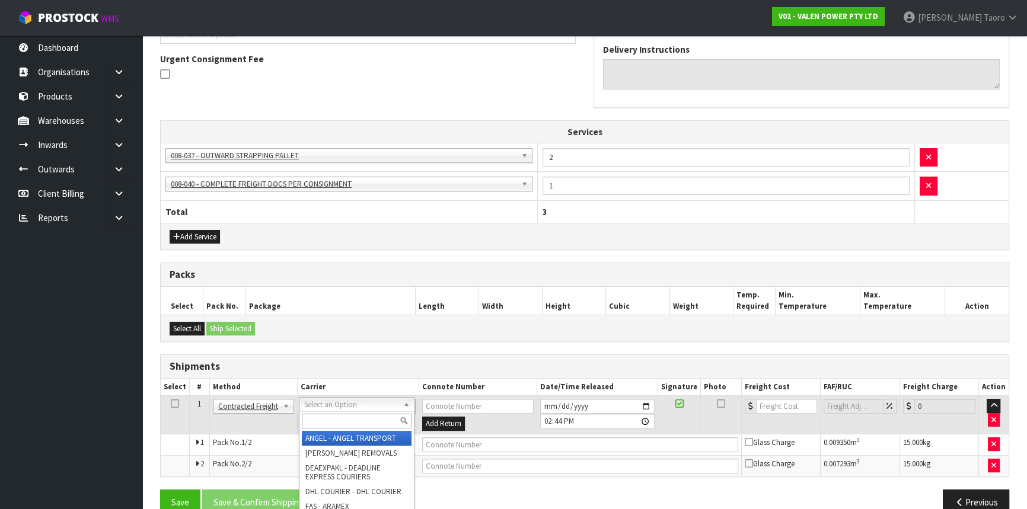
click at [346, 419] on input "text" at bounding box center [357, 421] width 110 height 15
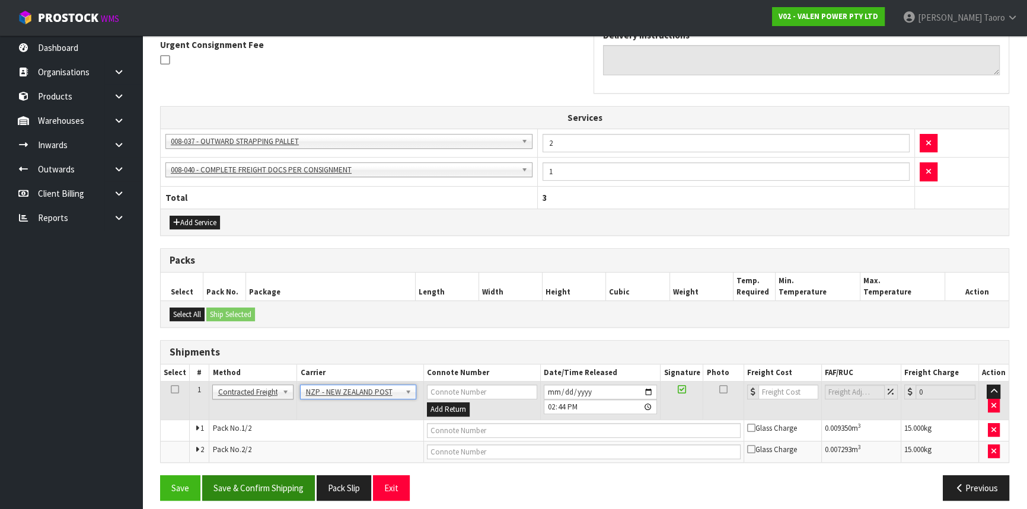
scroll to position [362, 0]
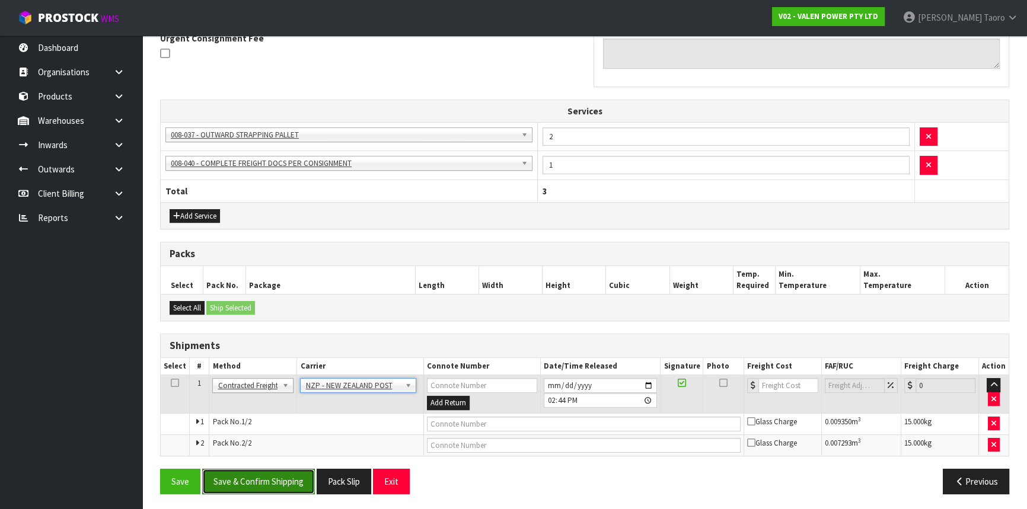
click at [286, 469] on button "Save & Confirm Shipping" at bounding box center [258, 481] width 113 height 25
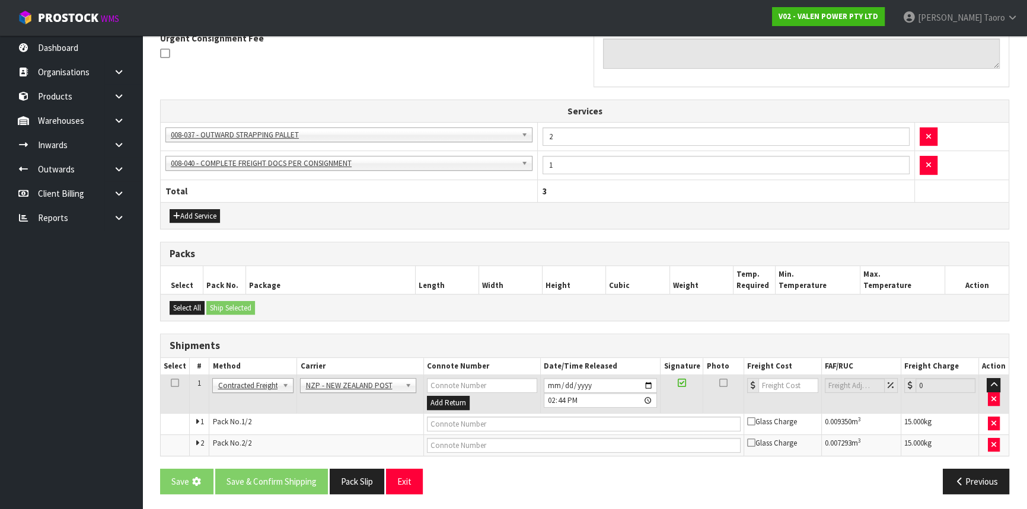
click at [745, 106] on th "Services" at bounding box center [585, 111] width 848 height 23
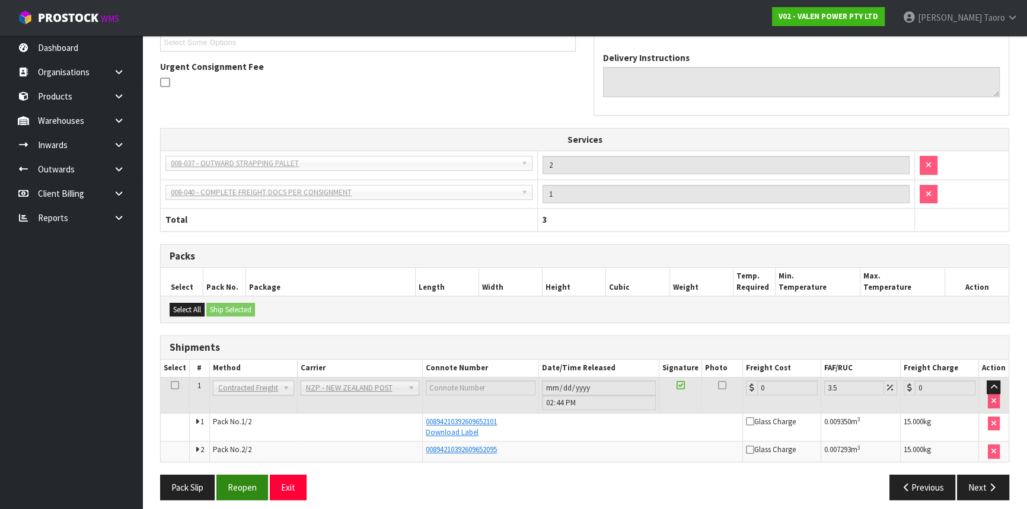
scroll to position [352, 0]
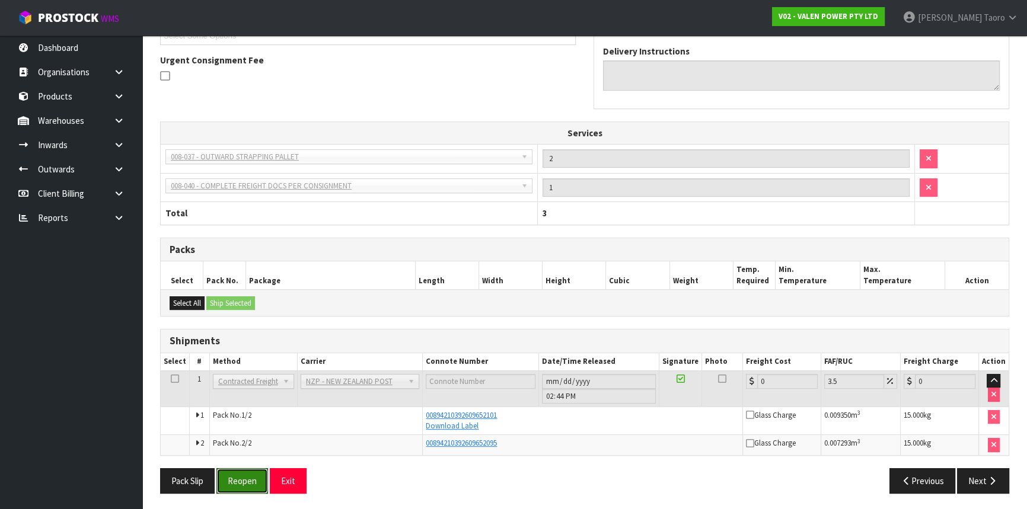
drag, startPoint x: 239, startPoint y: 467, endPoint x: 231, endPoint y: 451, distance: 18.6
click at [239, 468] on button "Reopen" at bounding box center [242, 480] width 52 height 25
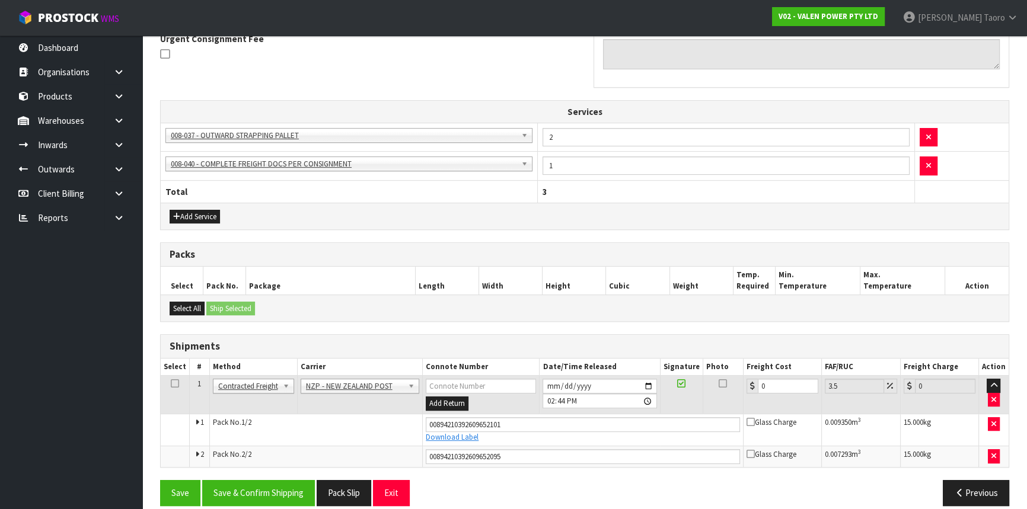
scroll to position [373, 0]
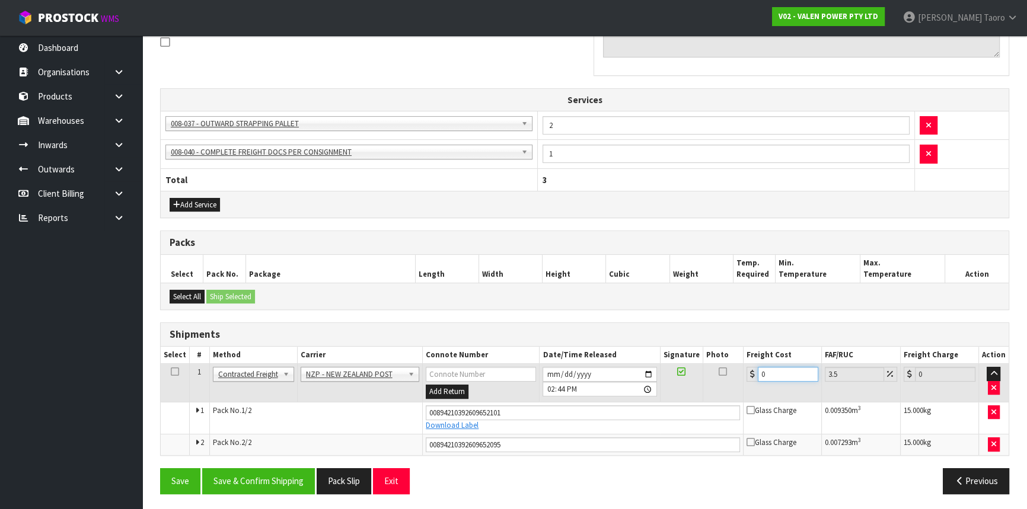
click at [800, 370] on input "0" at bounding box center [788, 374] width 60 height 15
click at [239, 478] on button "Save & Confirm Shipping" at bounding box center [258, 480] width 113 height 25
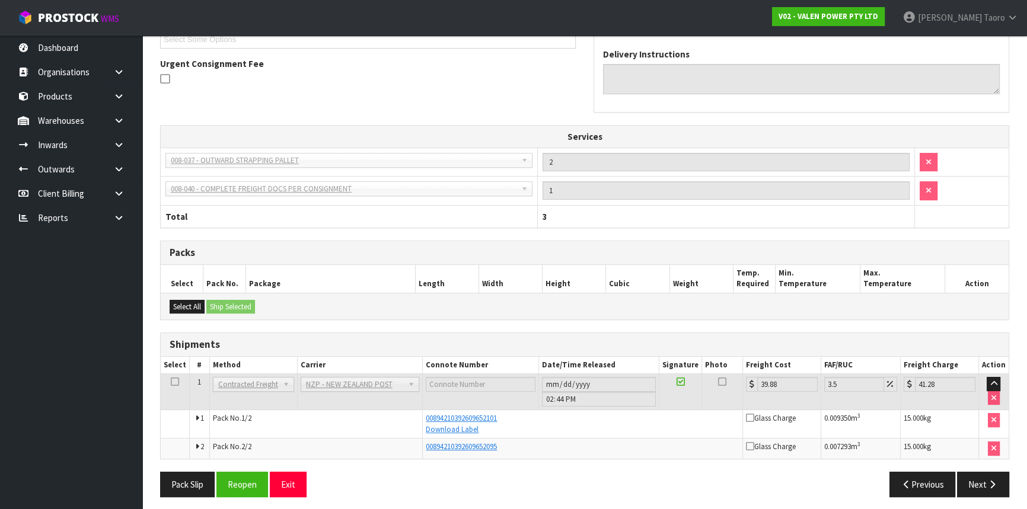
scroll to position [340, 0]
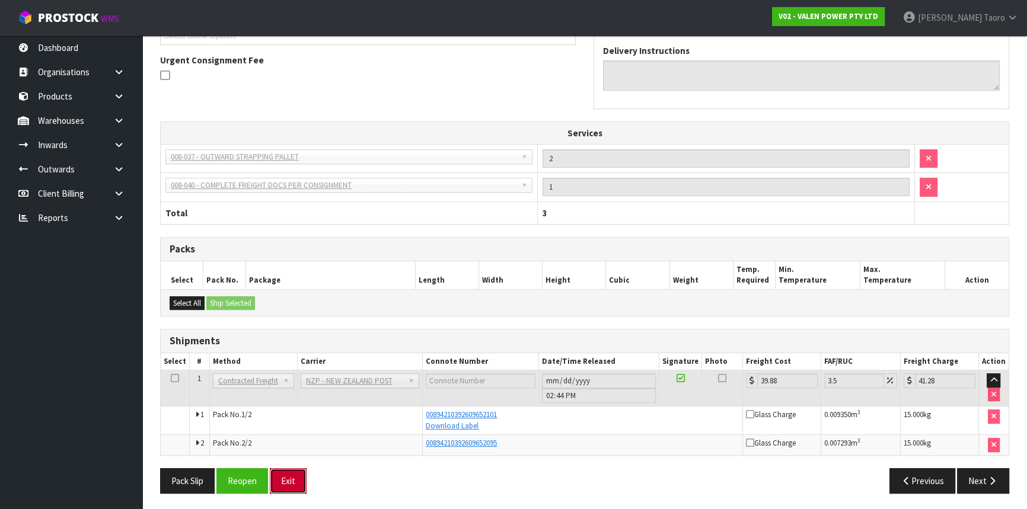
click at [292, 481] on button "Exit" at bounding box center [288, 480] width 37 height 25
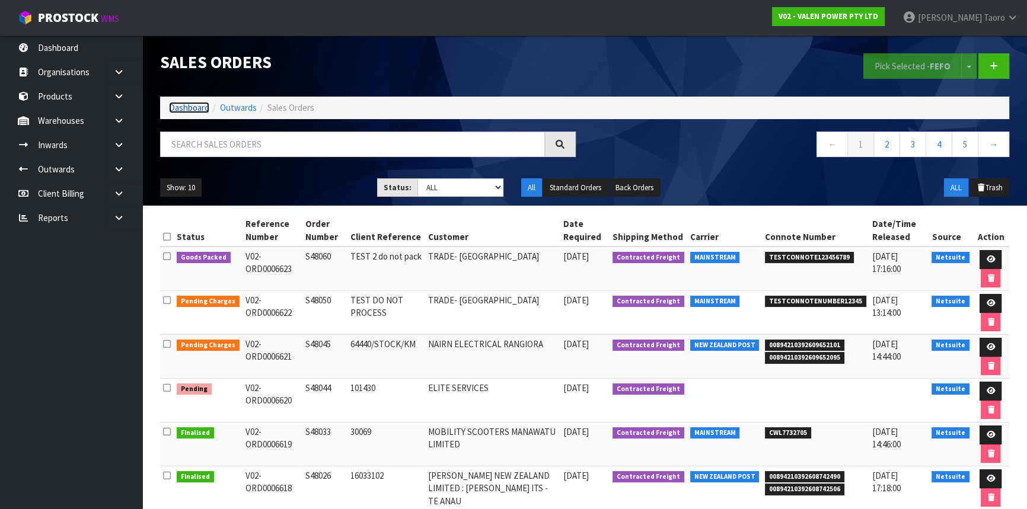
click at [180, 103] on link "Dashboard" at bounding box center [189, 107] width 40 height 11
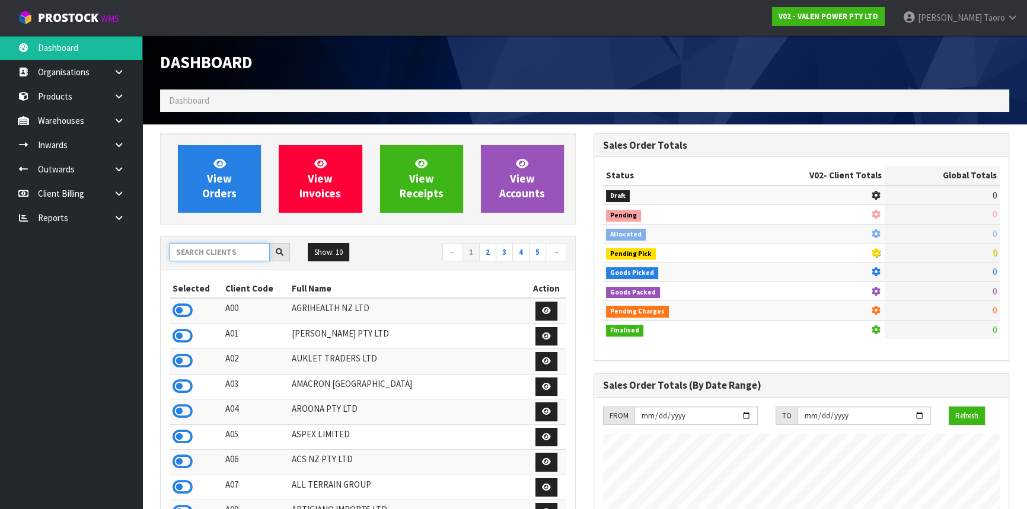
click at [239, 253] on input "text" at bounding box center [220, 252] width 100 height 18
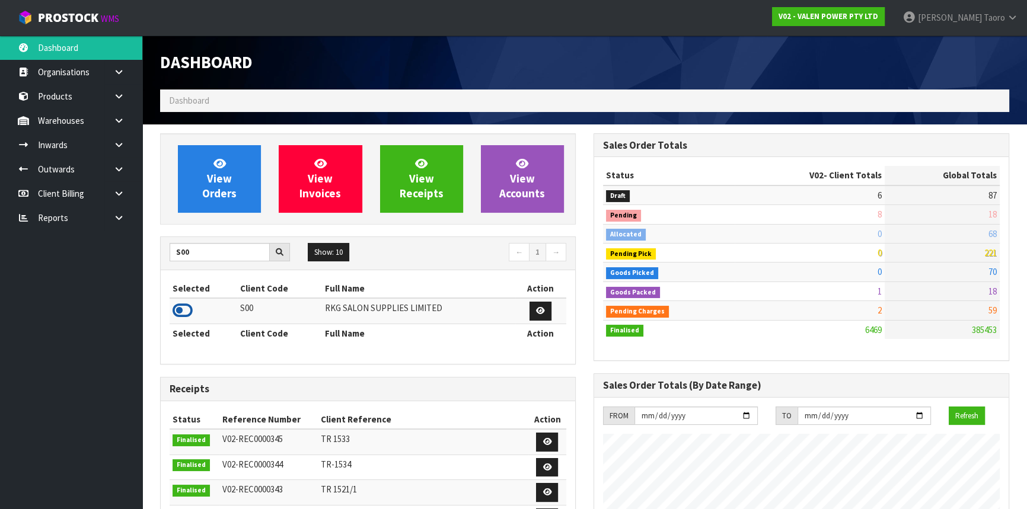
click at [184, 313] on icon at bounding box center [183, 311] width 20 height 18
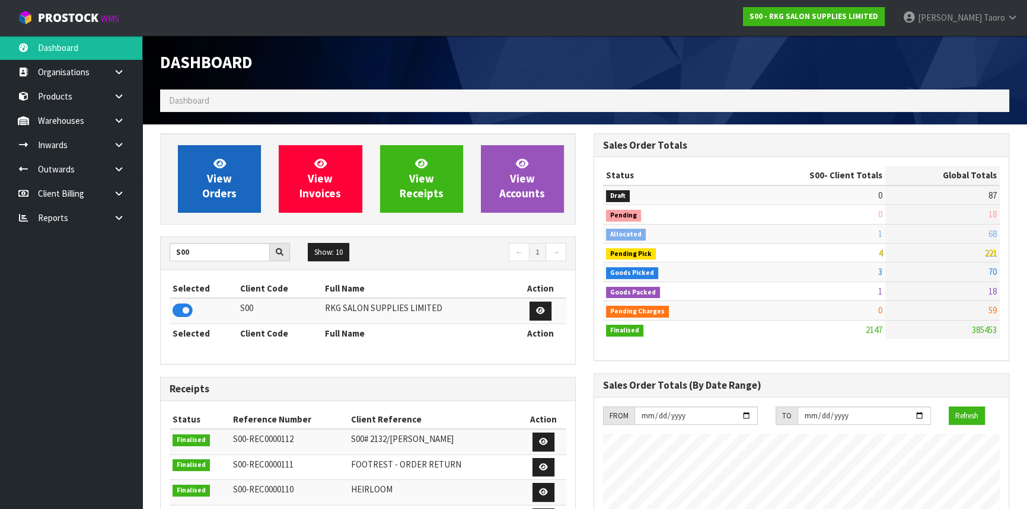
scroll to position [896, 433]
click at [217, 190] on span "View Orders" at bounding box center [219, 178] width 34 height 44
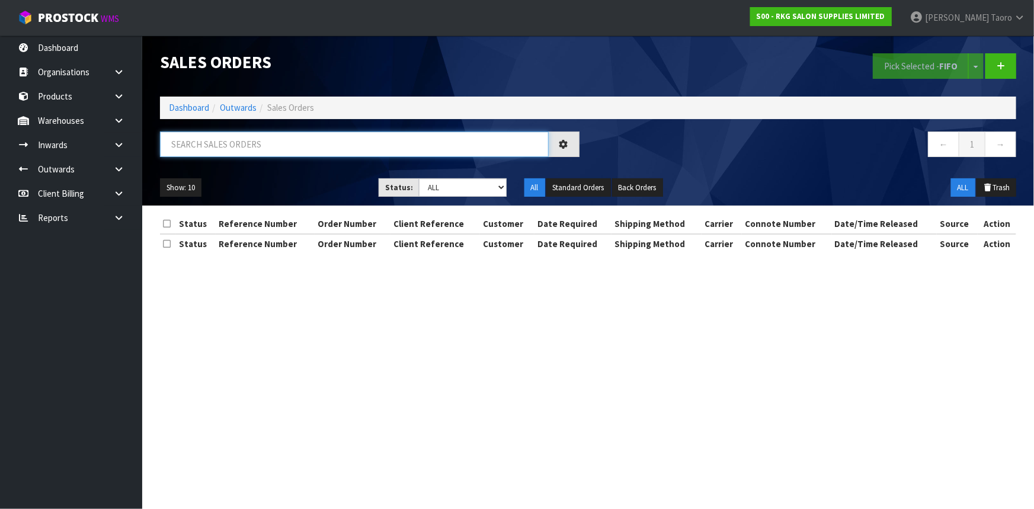
click at [231, 146] on input "text" at bounding box center [354, 144] width 389 height 25
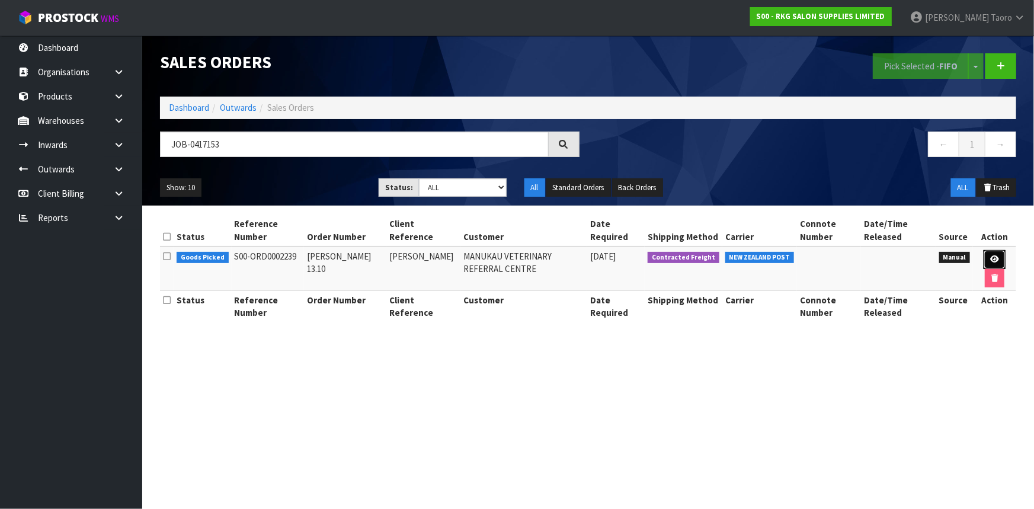
click at [988, 258] on link at bounding box center [995, 259] width 22 height 19
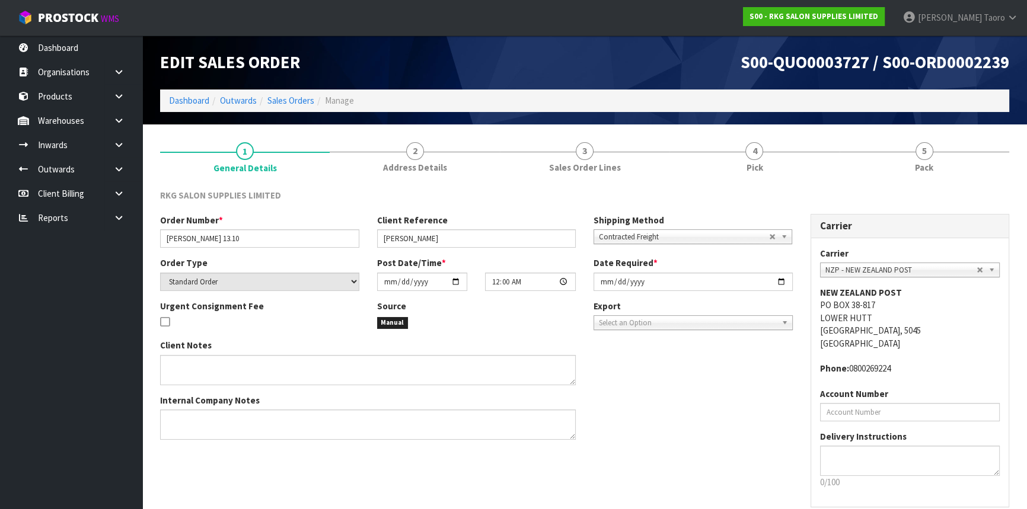
drag, startPoint x: 925, startPoint y: 158, endPoint x: 853, endPoint y: 123, distance: 79.8
click at [924, 156] on span "5" at bounding box center [924, 151] width 18 height 18
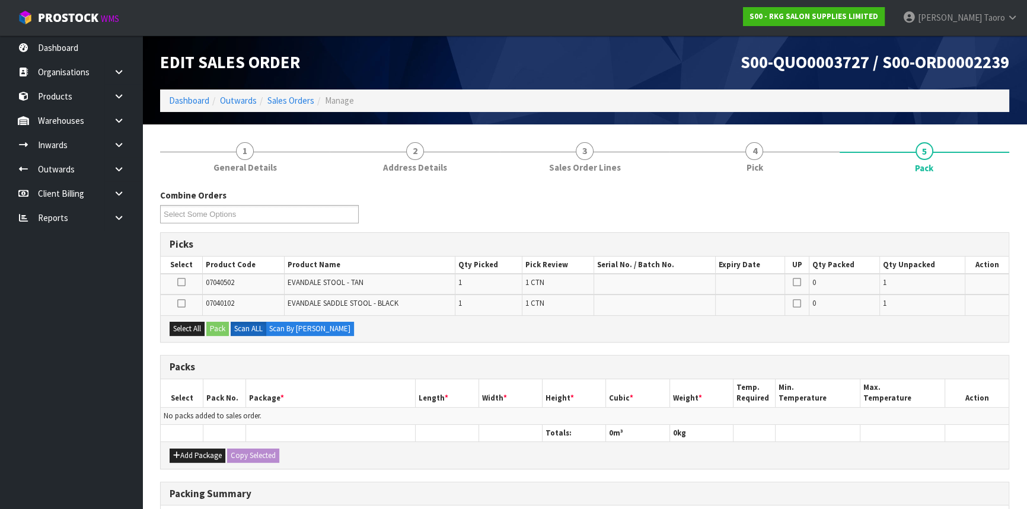
click at [544, 53] on h1 "Edit Sales Order" at bounding box center [368, 62] width 416 height 18
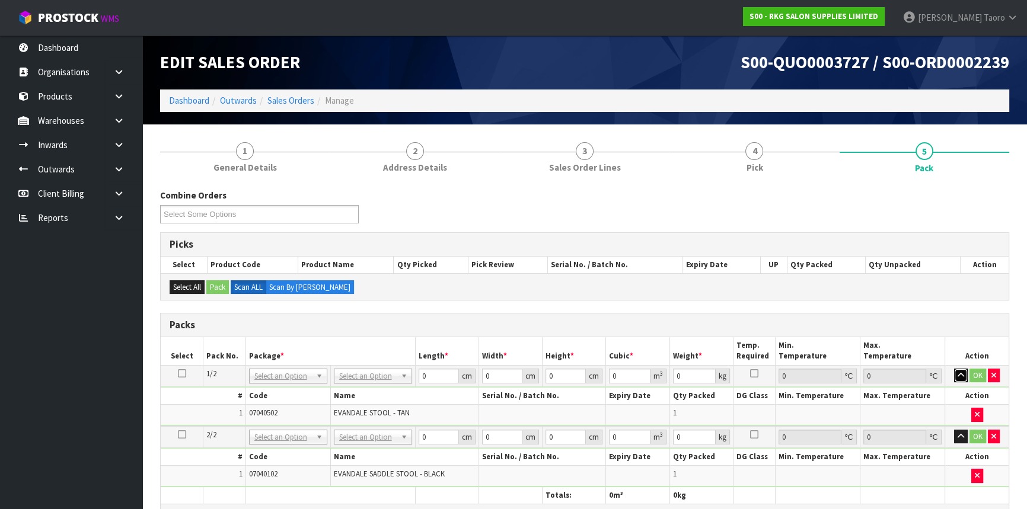
click at [960, 376] on icon "button" at bounding box center [960, 376] width 7 height 8
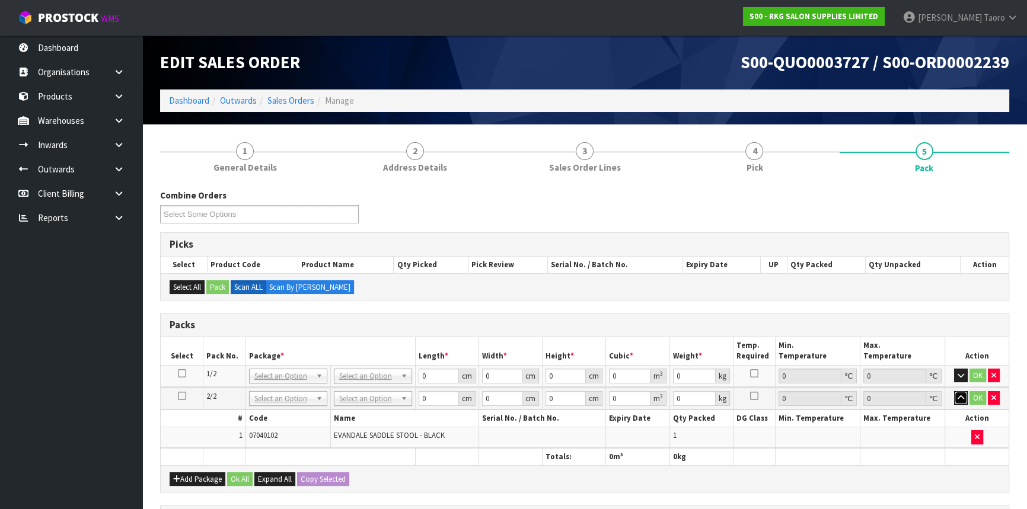
drag, startPoint x: 960, startPoint y: 402, endPoint x: 948, endPoint y: 400, distance: 12.0
click at [960, 401] on button "button" at bounding box center [961, 398] width 14 height 14
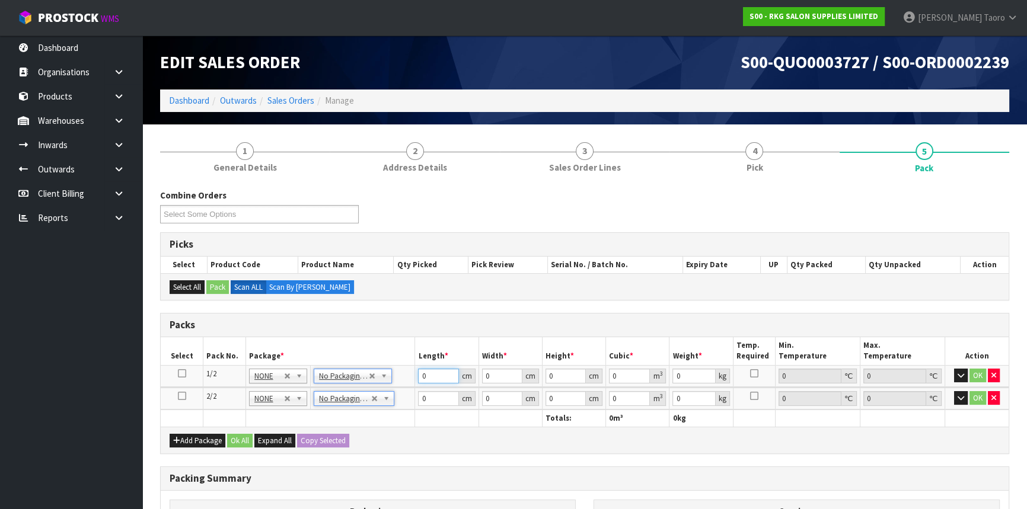
click at [435, 373] on input "0" at bounding box center [438, 376] width 40 height 15
click at [437, 373] on input "49" at bounding box center [438, 376] width 40 height 15
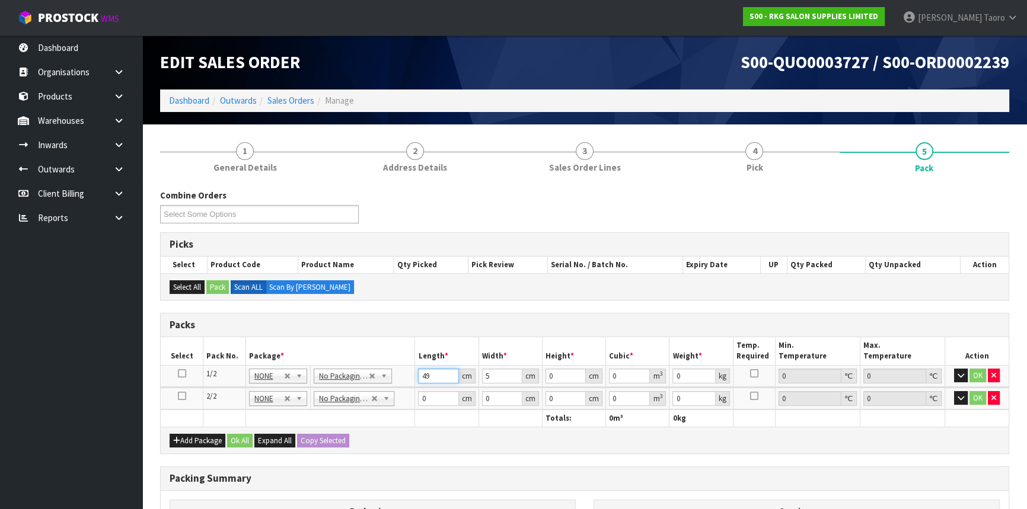
click at [437, 373] on input "49" at bounding box center [438, 376] width 40 height 15
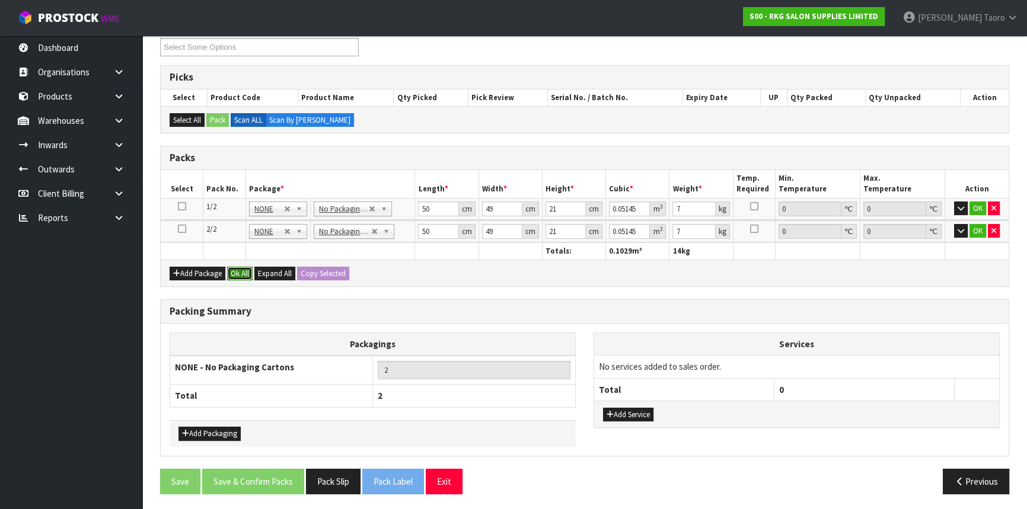
click at [240, 272] on button "Ok All" at bounding box center [239, 274] width 25 height 14
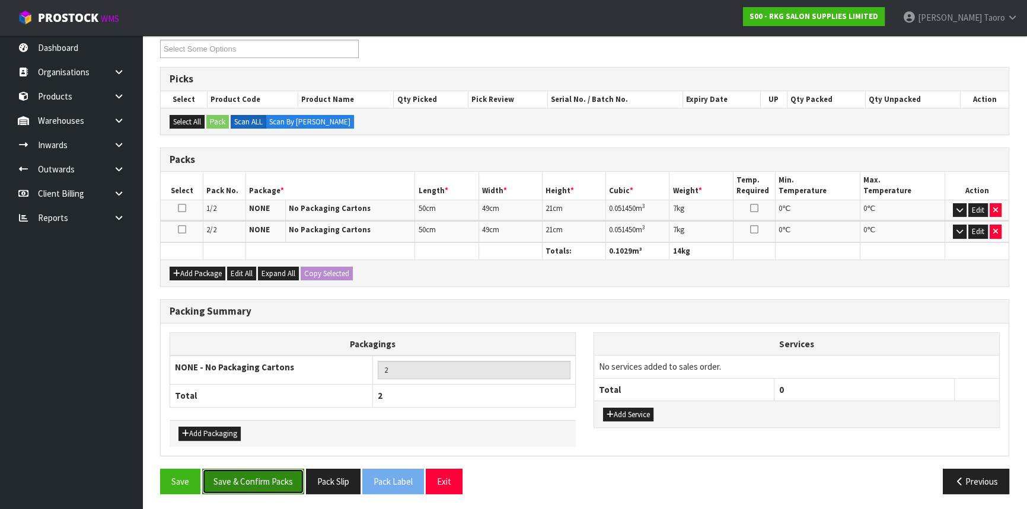
click at [280, 476] on button "Save & Confirm Packs" at bounding box center [253, 481] width 102 height 25
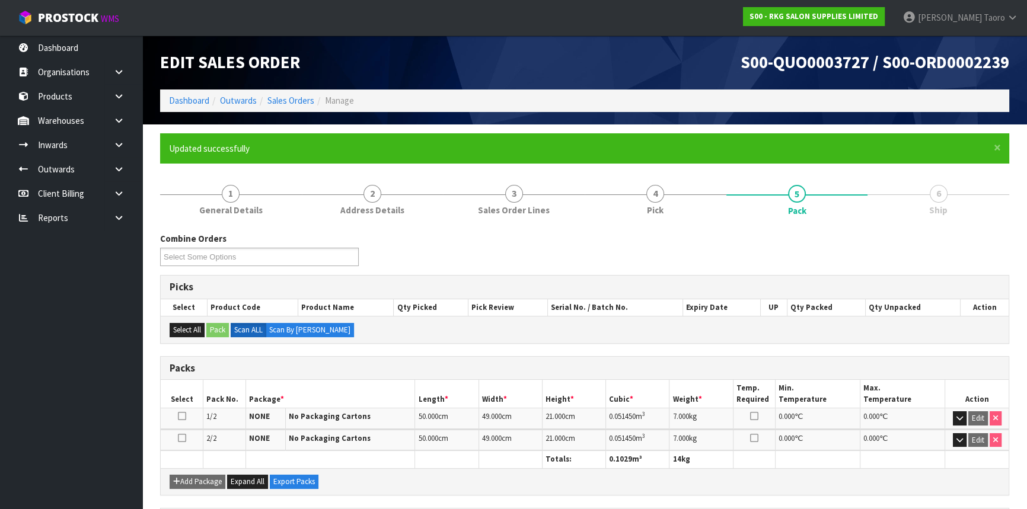
scroll to position [182, 0]
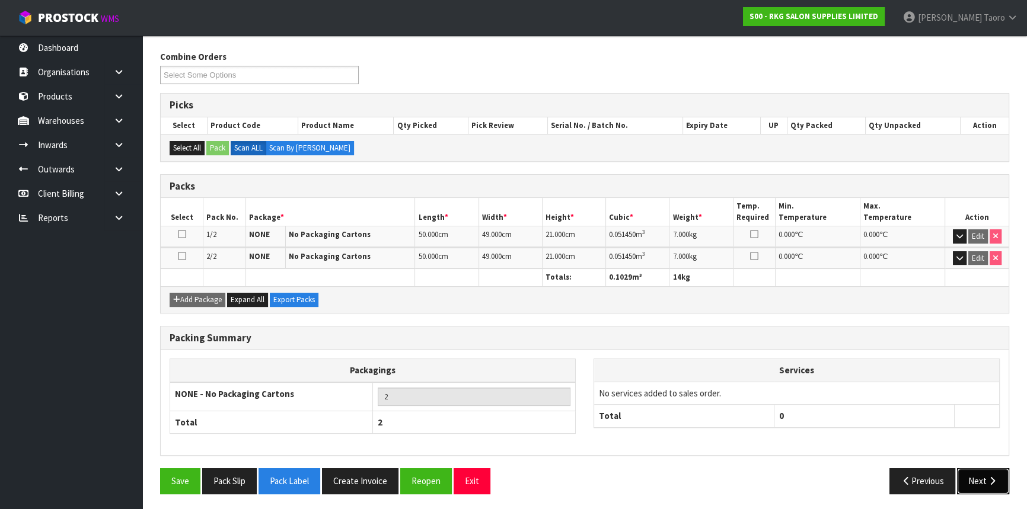
click at [990, 477] on icon "button" at bounding box center [991, 481] width 11 height 9
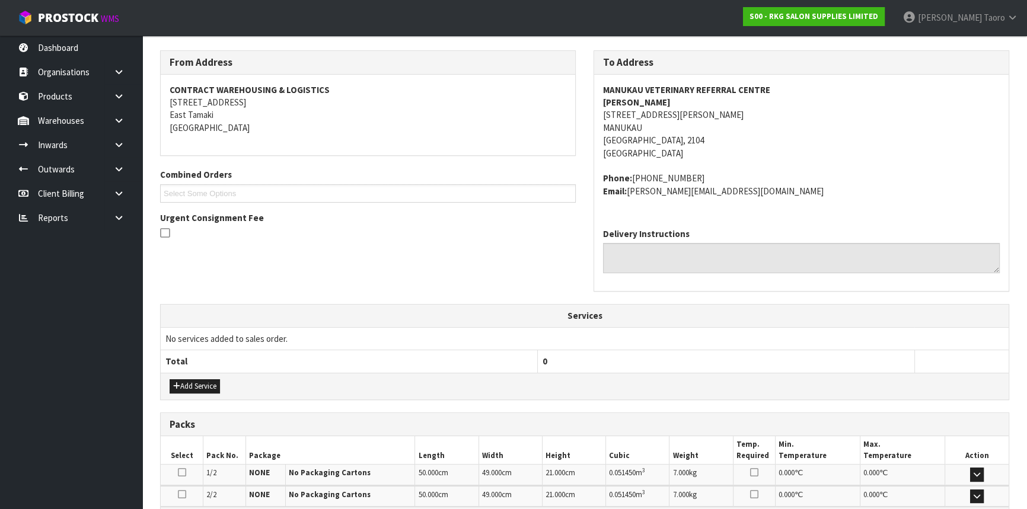
click at [609, 330] on td "No services added to sales order." at bounding box center [585, 338] width 848 height 23
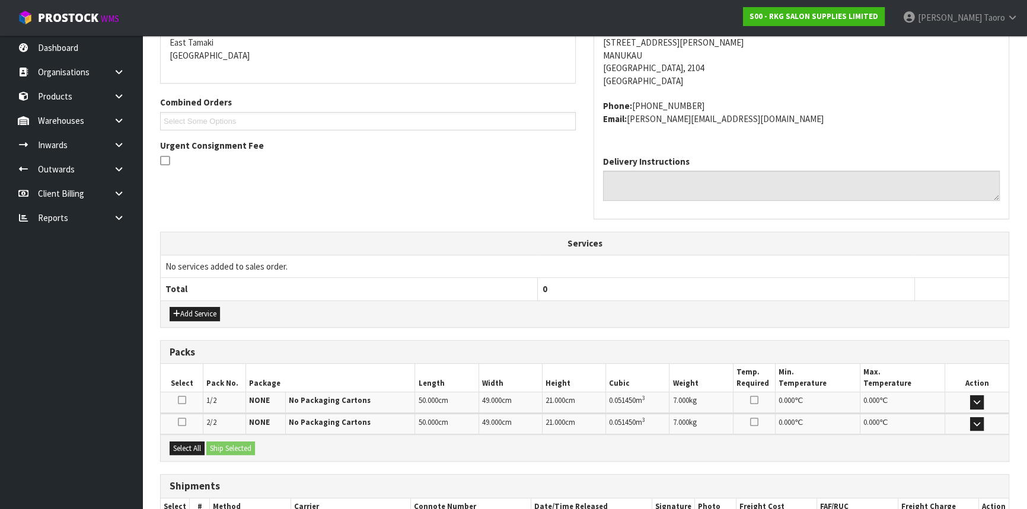
scroll to position [332, 0]
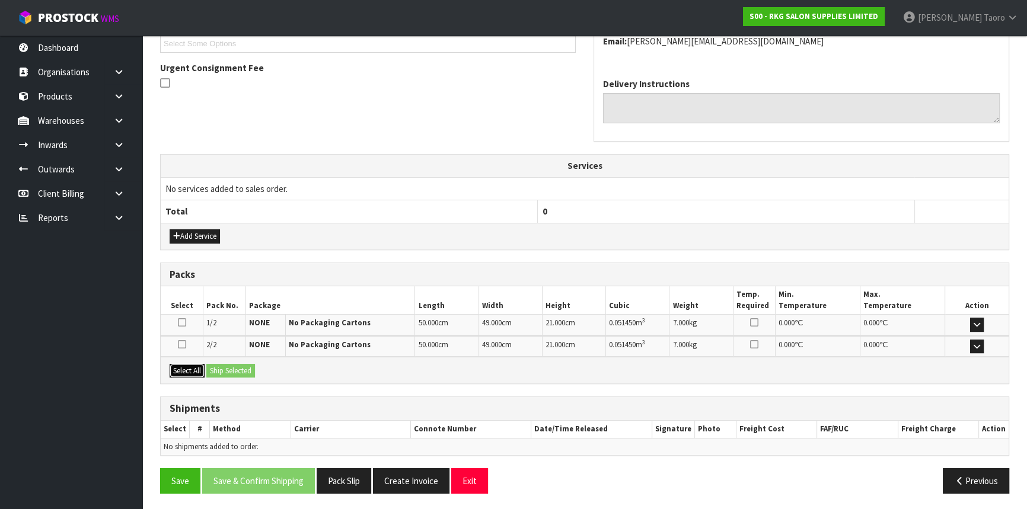
click at [177, 365] on button "Select All" at bounding box center [187, 371] width 35 height 14
click at [216, 366] on button "Ship Selected" at bounding box center [230, 371] width 49 height 14
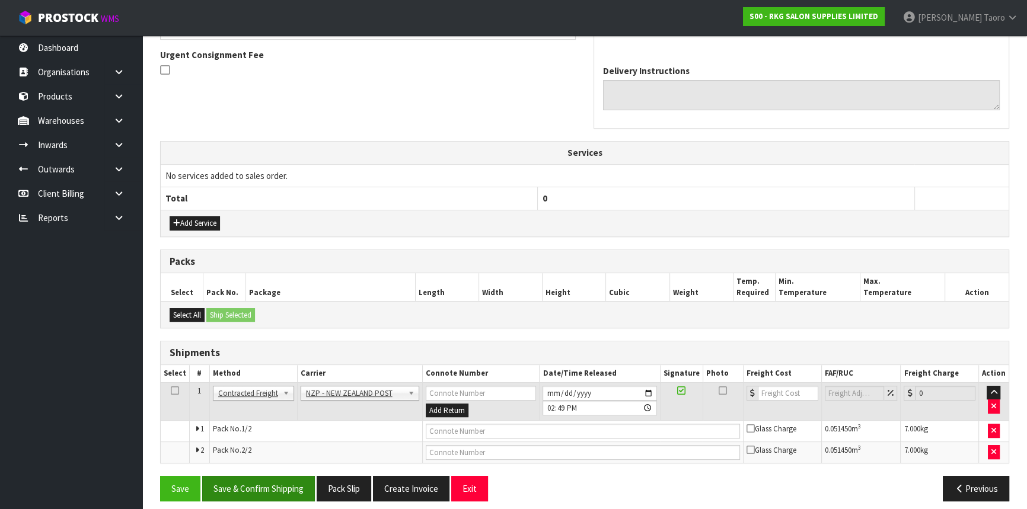
scroll to position [353, 0]
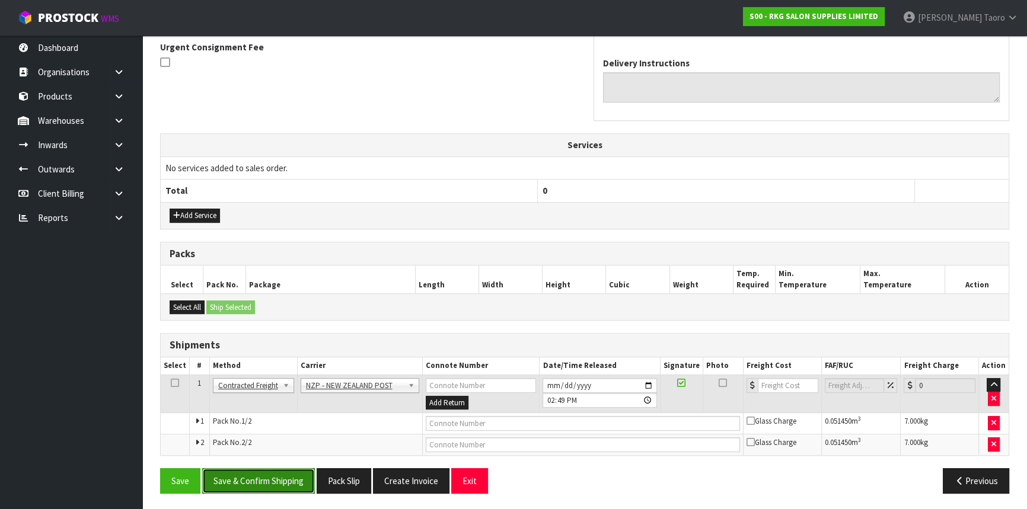
click at [300, 475] on button "Save & Confirm Shipping" at bounding box center [258, 480] width 113 height 25
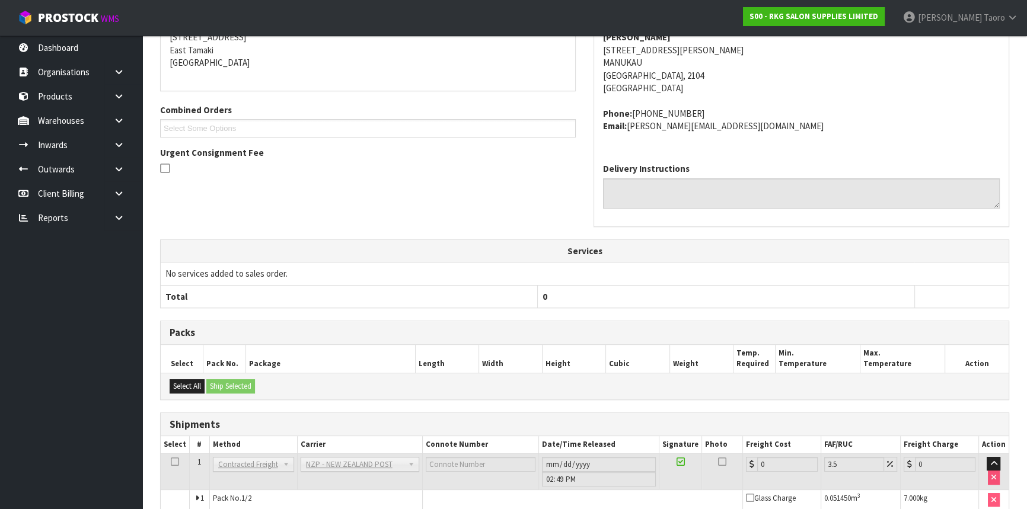
scroll to position [335, 0]
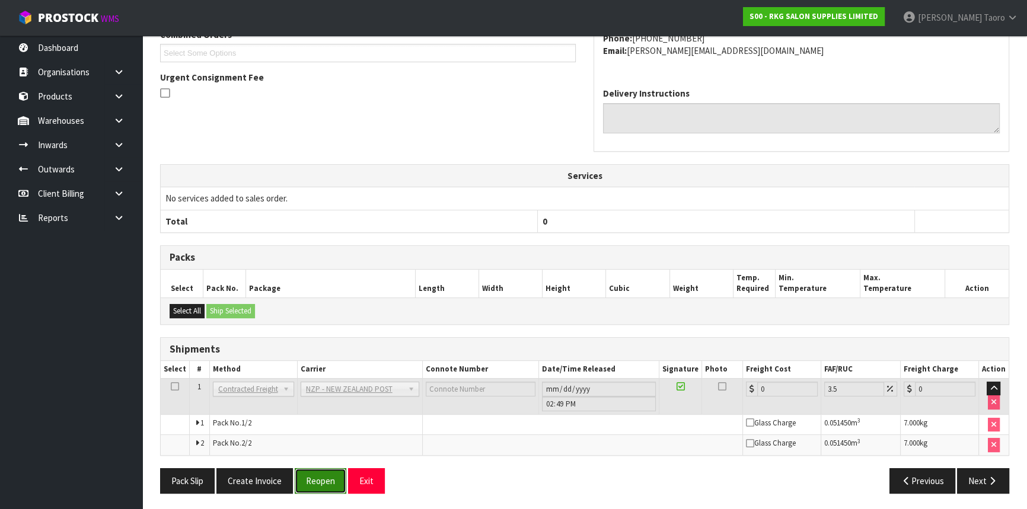
drag, startPoint x: 321, startPoint y: 481, endPoint x: 324, endPoint y: 475, distance: 6.4
click at [323, 480] on button "Reopen" at bounding box center [321, 480] width 52 height 25
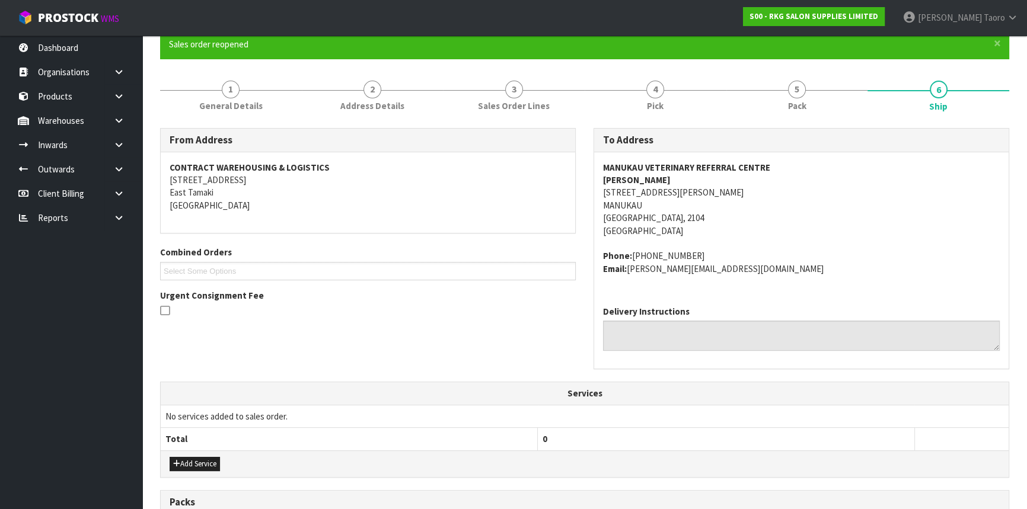
scroll to position [363, 0]
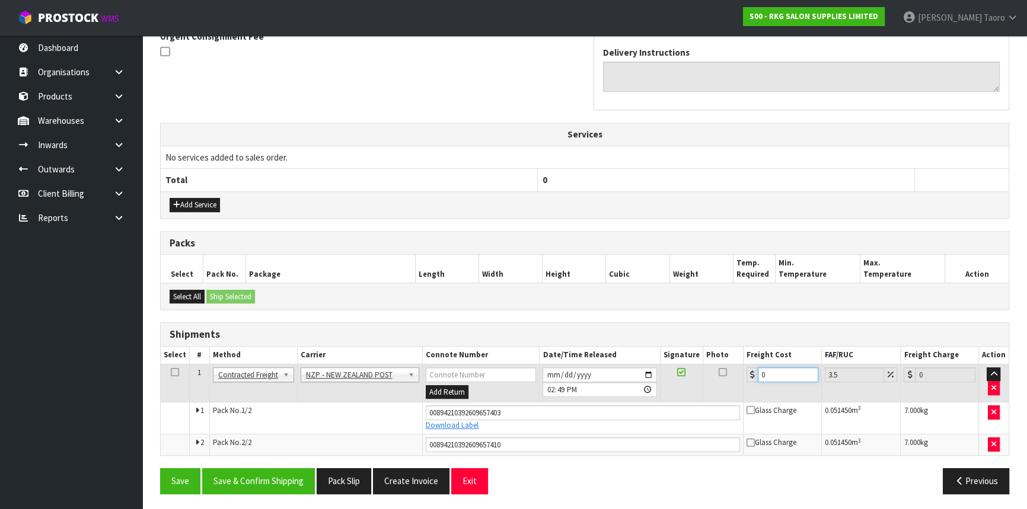
click at [780, 374] on input "0" at bounding box center [788, 375] width 60 height 15
click at [780, 373] on input "0" at bounding box center [788, 375] width 60 height 15
click at [288, 474] on button "Save & Confirm Shipping" at bounding box center [258, 480] width 113 height 25
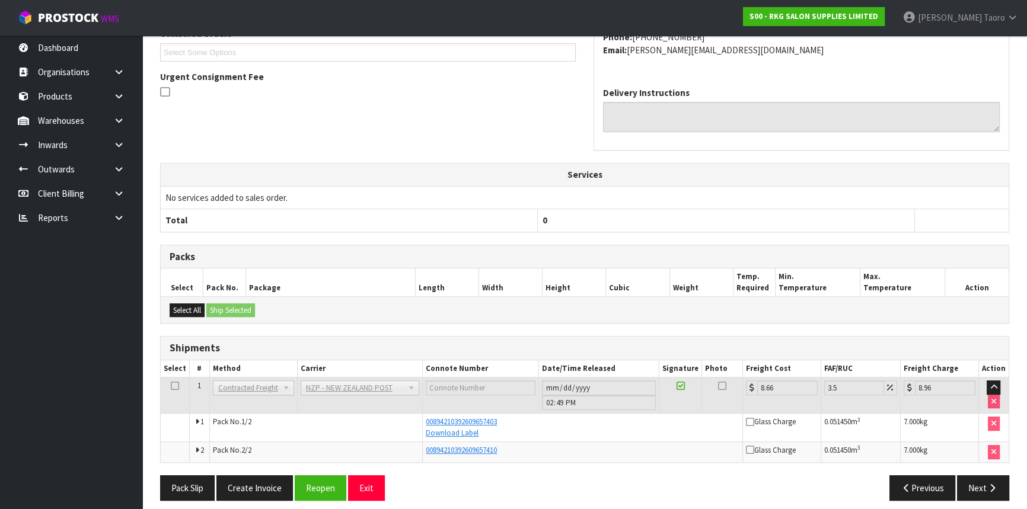
scroll to position [331, 0]
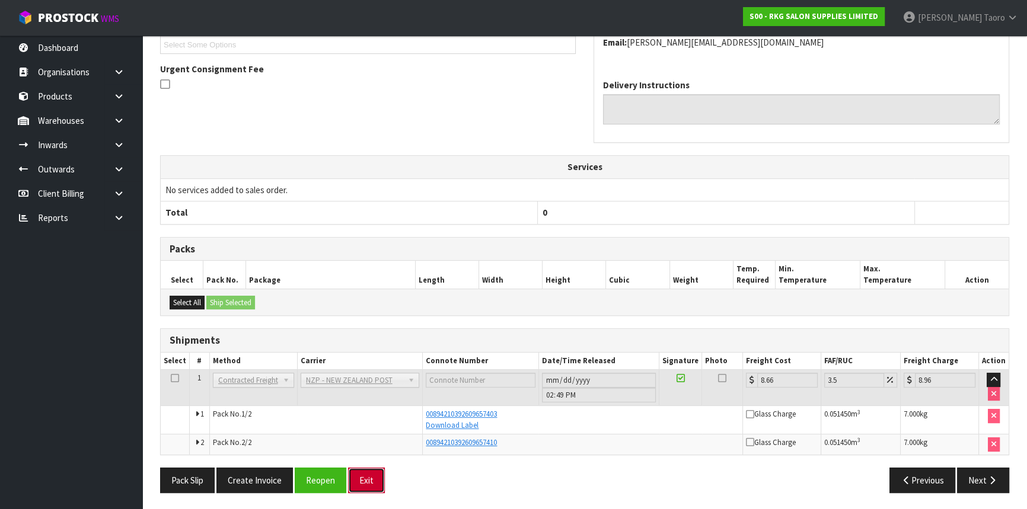
click at [368, 475] on button "Exit" at bounding box center [366, 480] width 37 height 25
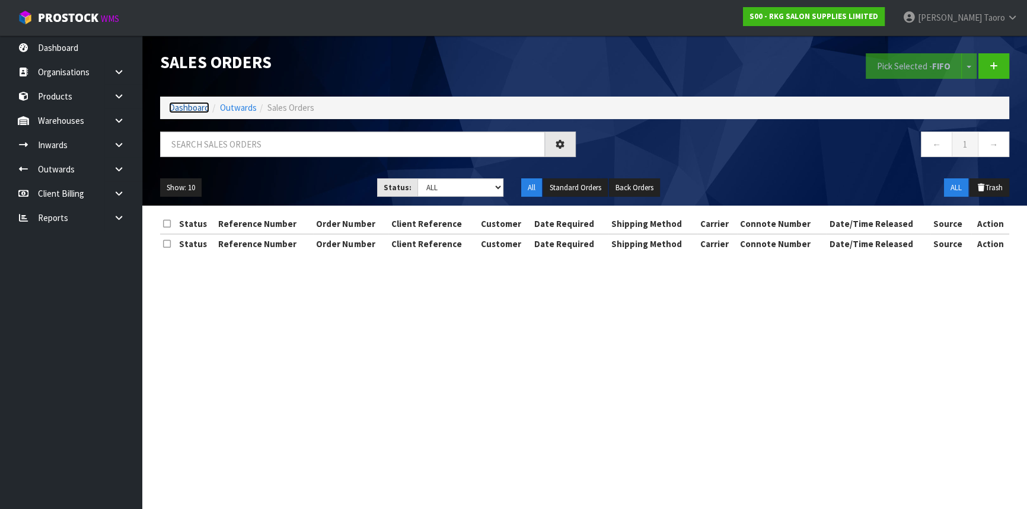
click at [198, 107] on link "Dashboard" at bounding box center [189, 107] width 40 height 11
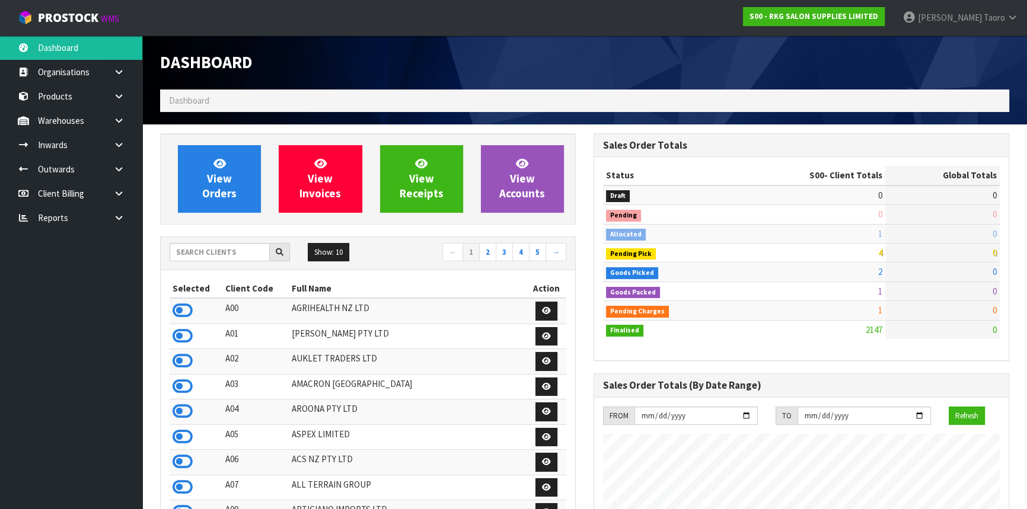
scroll to position [896, 433]
click at [245, 248] on input "text" at bounding box center [220, 252] width 100 height 18
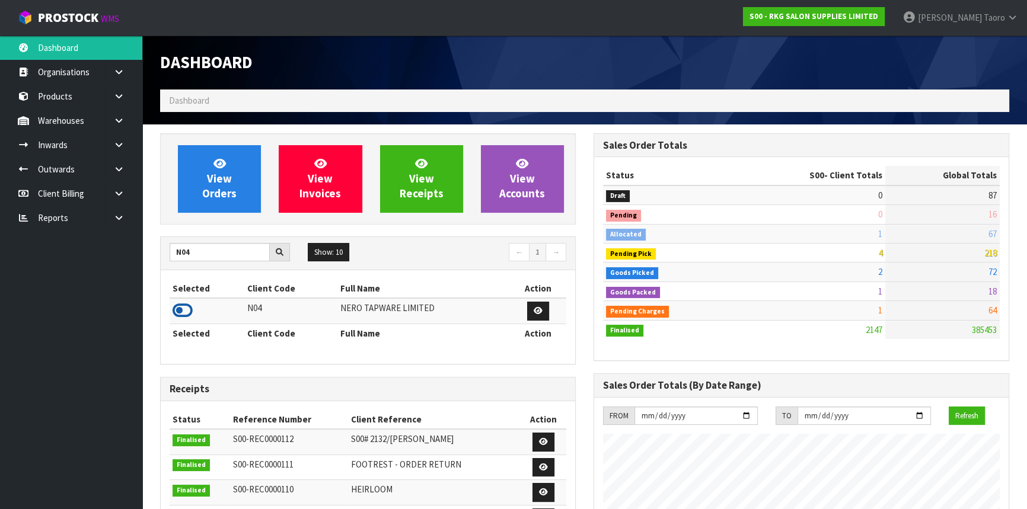
click at [175, 312] on icon at bounding box center [183, 311] width 20 height 18
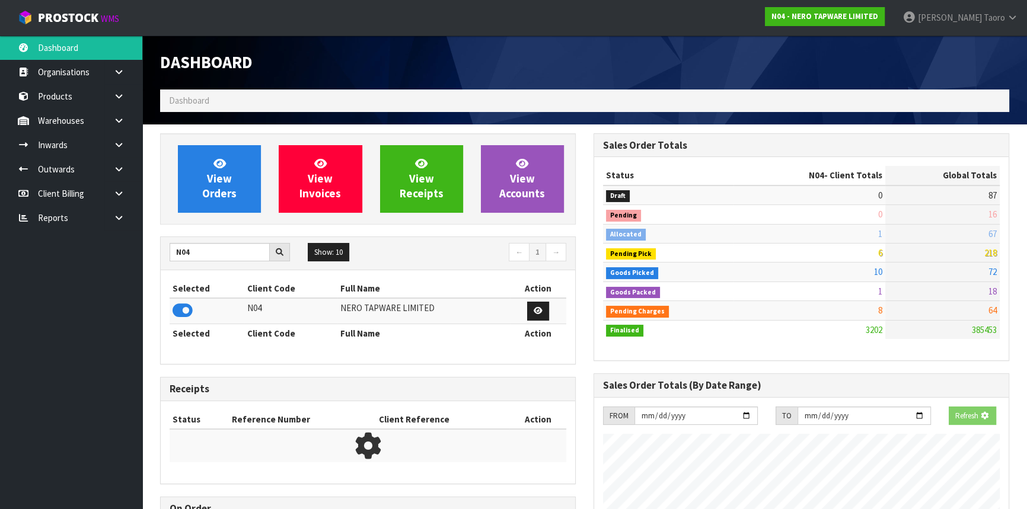
scroll to position [934, 433]
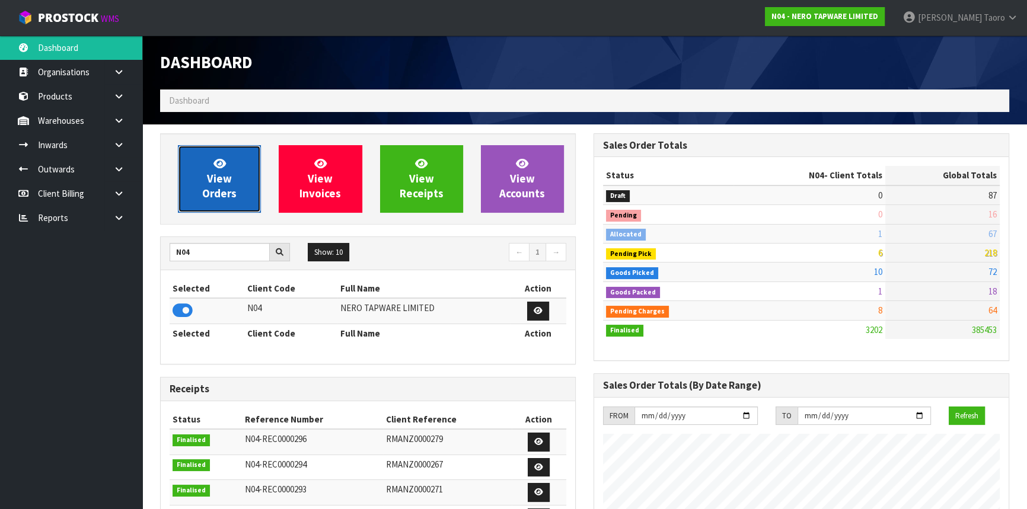
click at [216, 161] on icon at bounding box center [219, 163] width 12 height 11
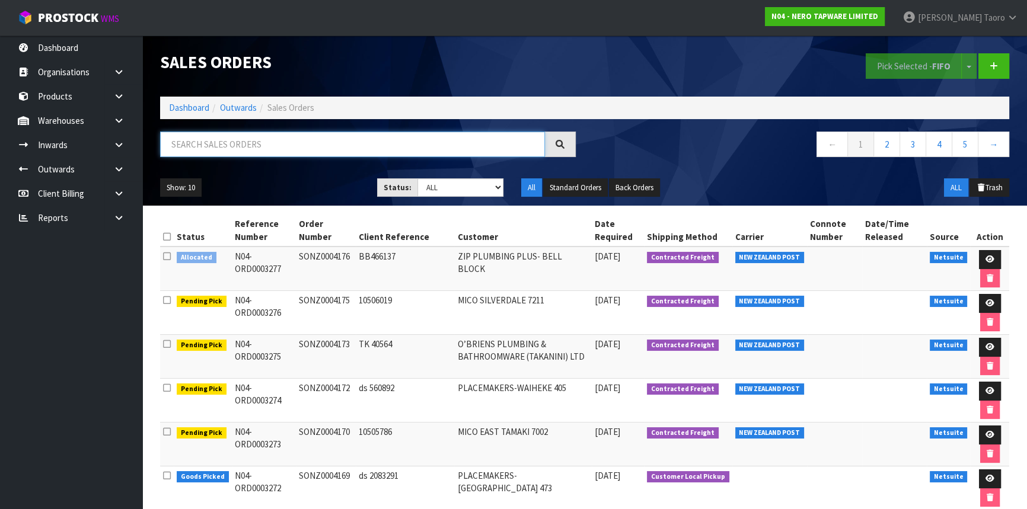
click at [212, 140] on input "text" at bounding box center [352, 144] width 385 height 25
click at [254, 146] on input "text" at bounding box center [352, 144] width 385 height 25
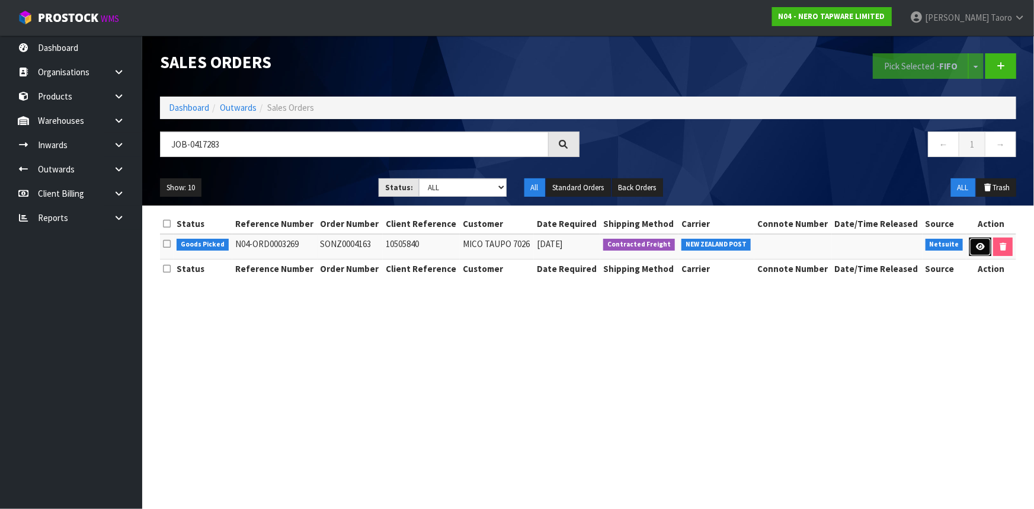
click at [978, 246] on icon at bounding box center [980, 247] width 9 height 8
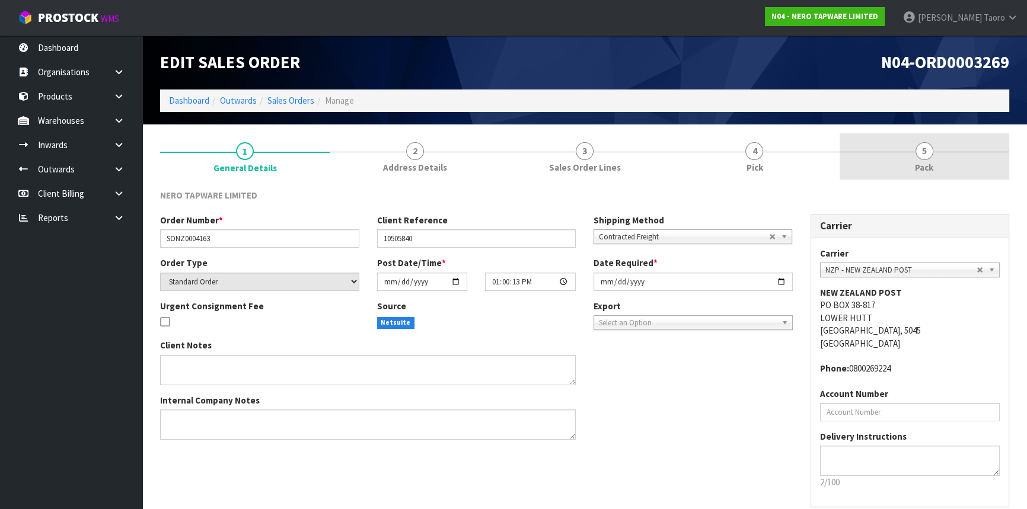
drag, startPoint x: 937, startPoint y: 155, endPoint x: 901, endPoint y: 149, distance: 36.7
click at [937, 154] on link "5 Pack" at bounding box center [924, 156] width 170 height 47
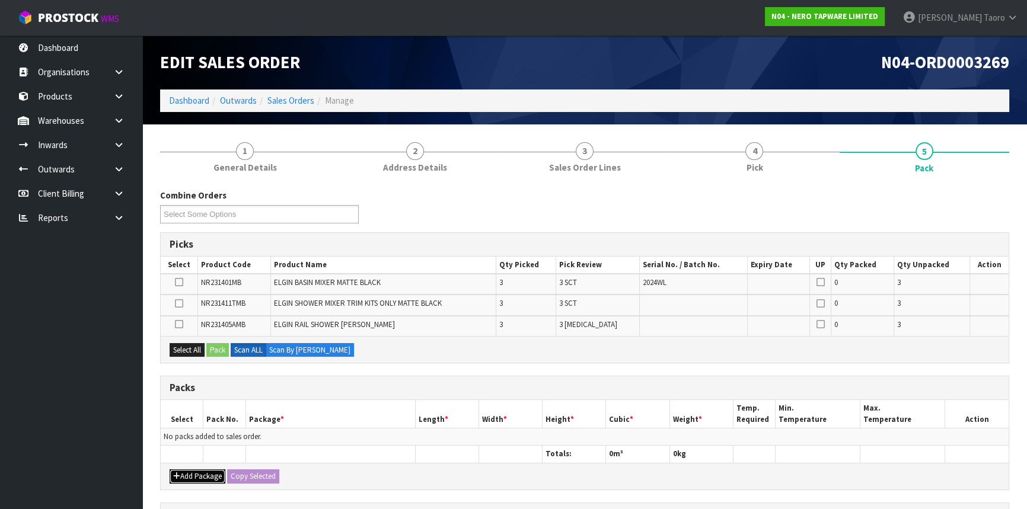
click at [189, 474] on button "Add Package" at bounding box center [198, 476] width 56 height 14
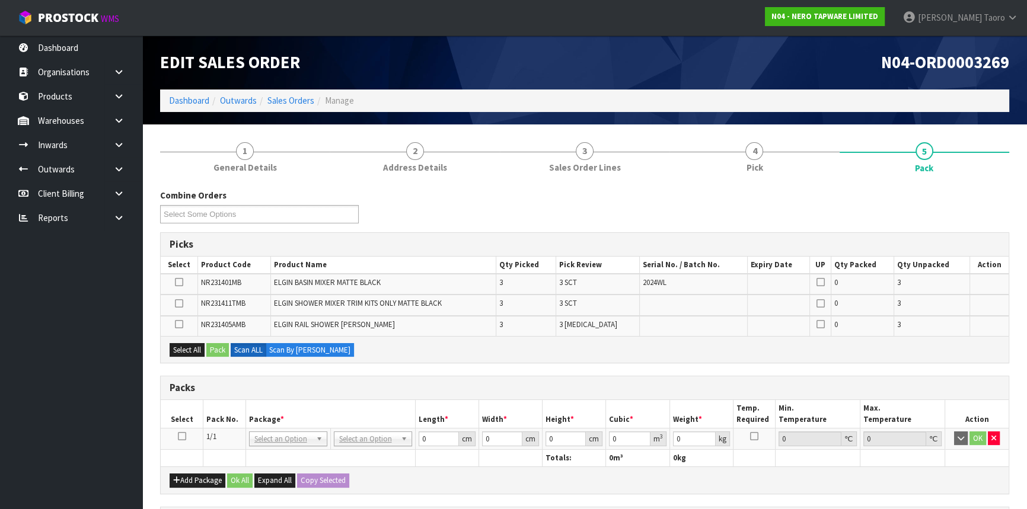
drag, startPoint x: 183, startPoint y: 433, endPoint x: 202, endPoint y: 420, distance: 22.7
click at [183, 436] on icon at bounding box center [182, 436] width 8 height 1
click at [212, 409] on th "Pack No." at bounding box center [224, 414] width 43 height 28
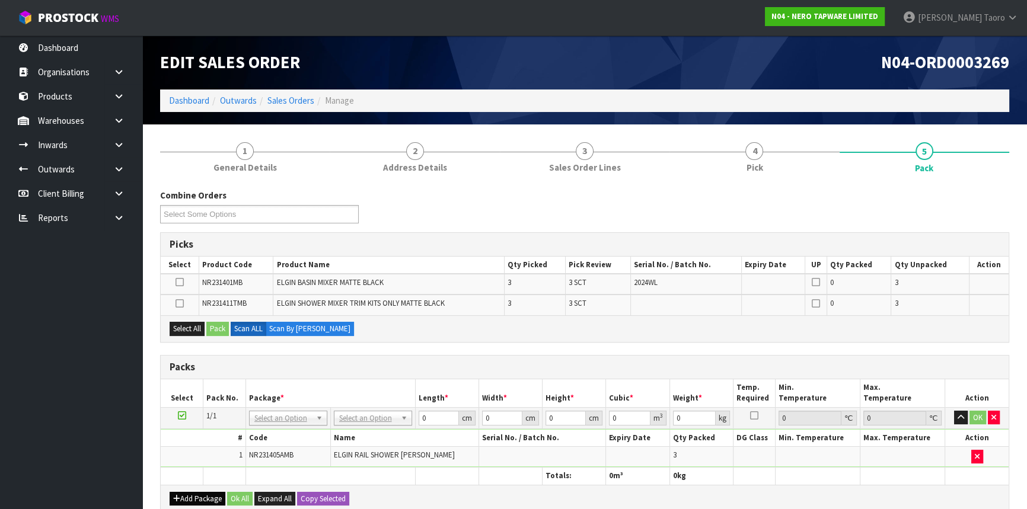
click at [199, 493] on div "Add Package Ok All Expand All Copy Selected" at bounding box center [585, 498] width 848 height 27
click at [193, 495] on button "Add Package" at bounding box center [198, 499] width 56 height 14
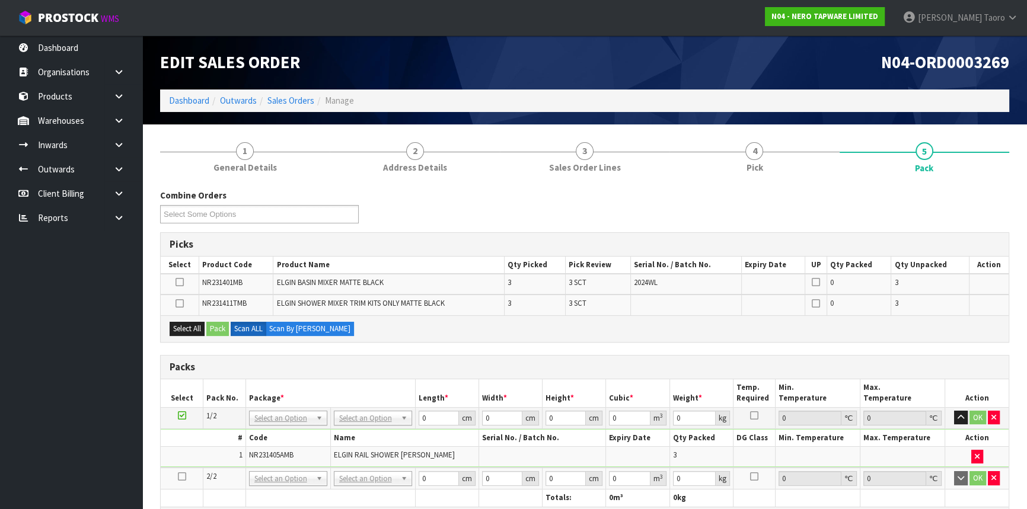
drag, startPoint x: 184, startPoint y: 475, endPoint x: 187, endPoint y: 461, distance: 14.5
click at [183, 477] on icon at bounding box center [182, 477] width 8 height 1
click at [190, 451] on td "1" at bounding box center [203, 456] width 85 height 20
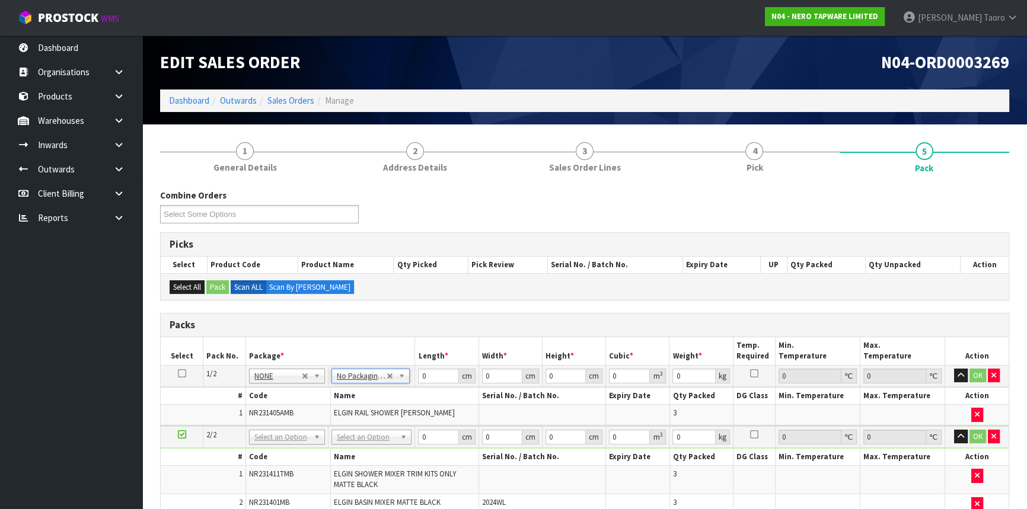
drag, startPoint x: 382, startPoint y: 434, endPoint x: 385, endPoint y: 448, distance: 14.0
click at [385, 452] on input "text" at bounding box center [371, 452] width 74 height 15
click at [427, 375] on input "0" at bounding box center [438, 376] width 40 height 15
click at [427, 374] on input "0" at bounding box center [438, 376] width 40 height 15
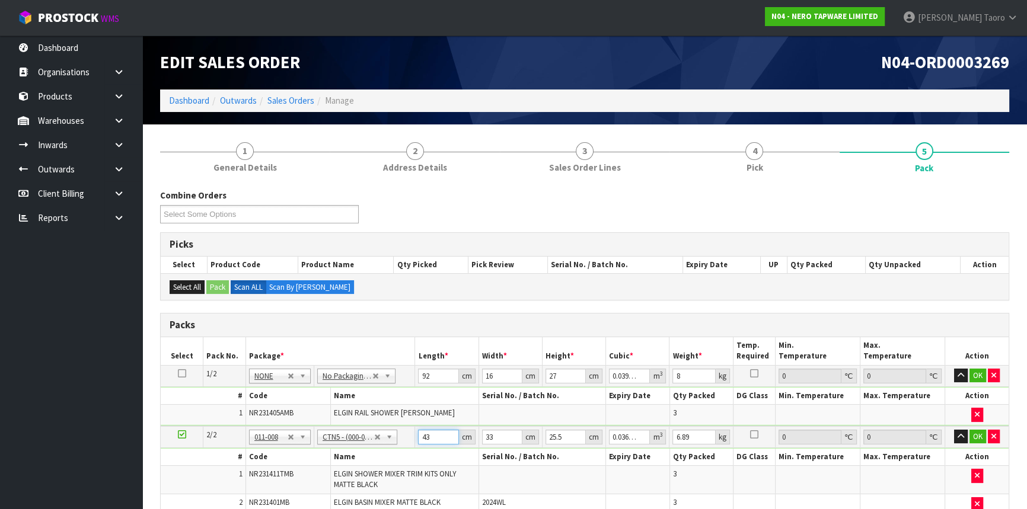
click at [429, 436] on input "43" at bounding box center [438, 437] width 40 height 15
click at [429, 435] on input "43" at bounding box center [438, 437] width 40 height 15
click at [432, 434] on input "43" at bounding box center [438, 437] width 40 height 15
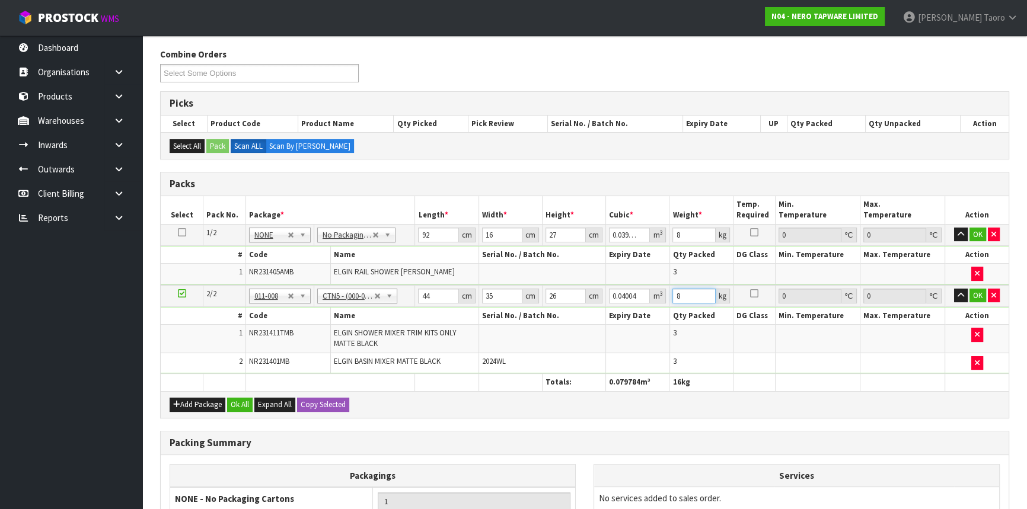
scroll to position [301, 0]
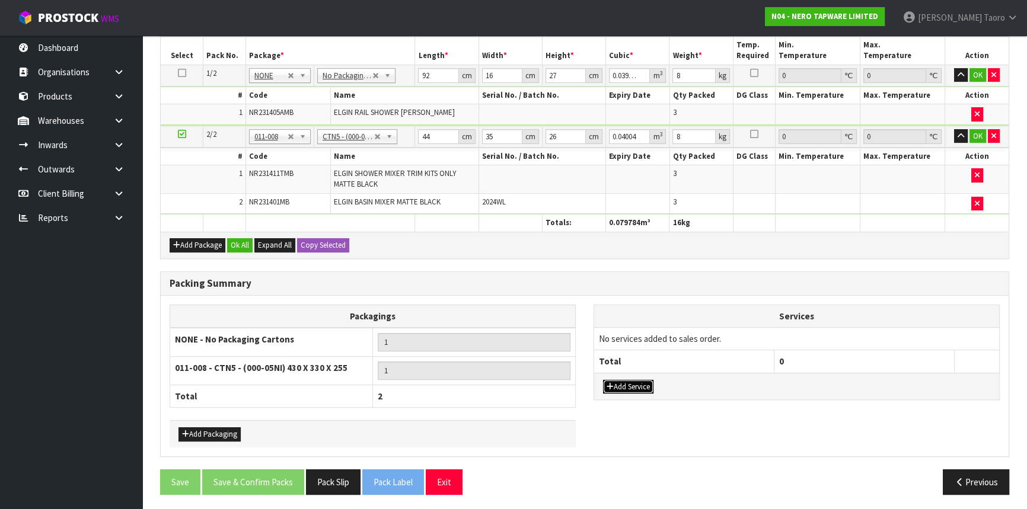
click at [631, 385] on button "Add Service" at bounding box center [628, 387] width 50 height 14
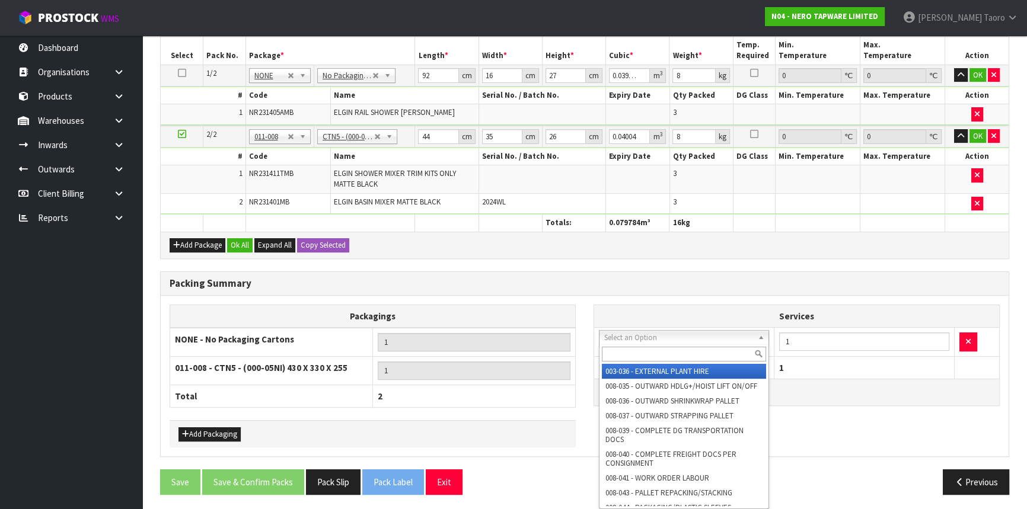
click at [647, 357] on input "text" at bounding box center [684, 354] width 164 height 15
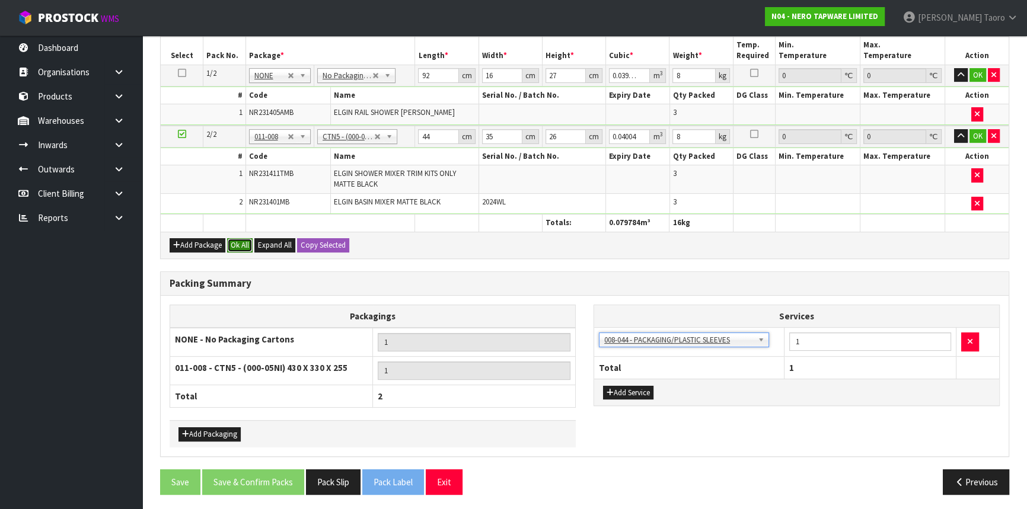
click at [245, 244] on button "Ok All" at bounding box center [239, 245] width 25 height 14
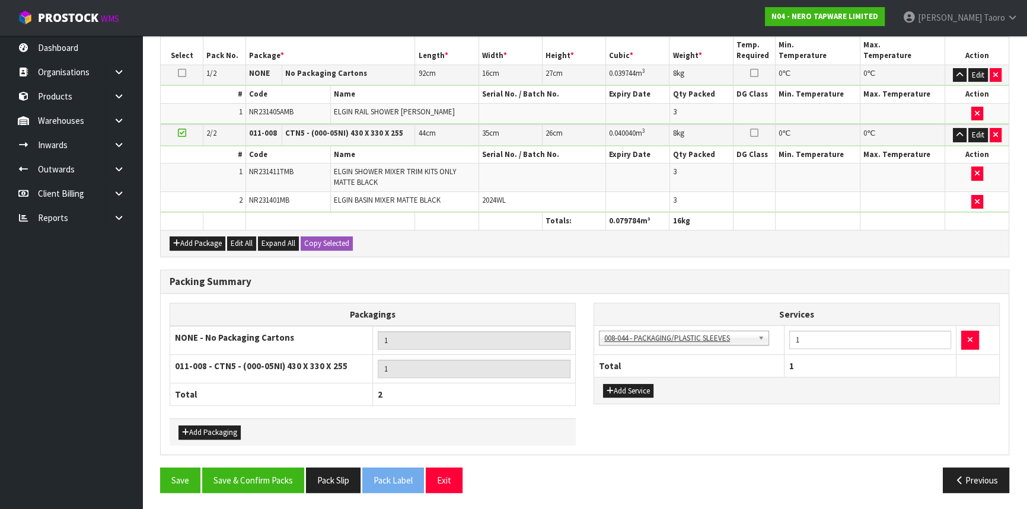
scroll to position [298, 0]
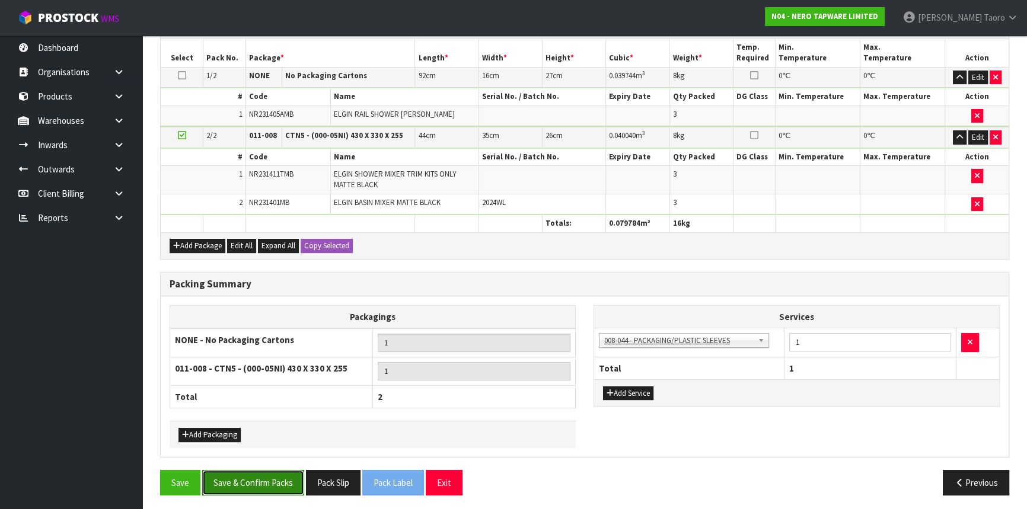
click at [284, 478] on button "Save & Confirm Packs" at bounding box center [253, 482] width 102 height 25
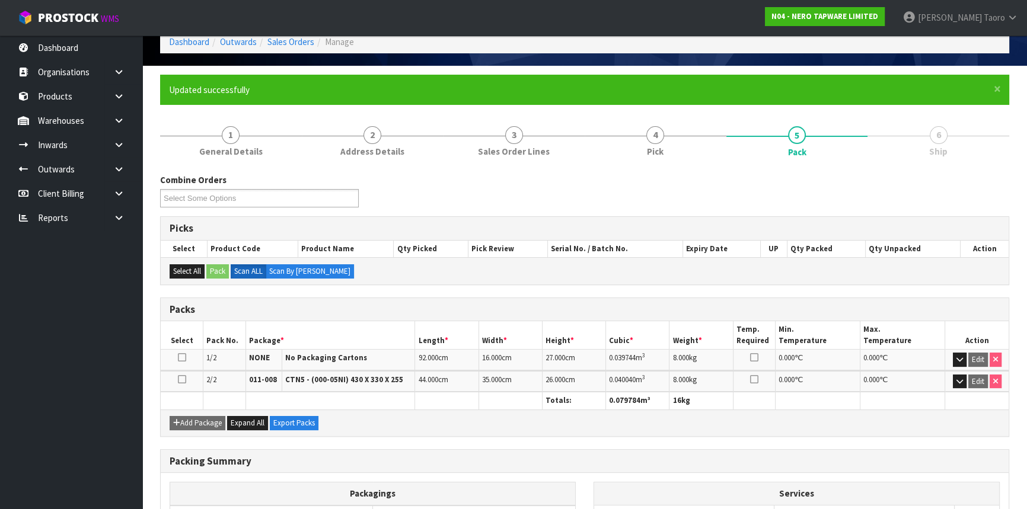
scroll to position [210, 0]
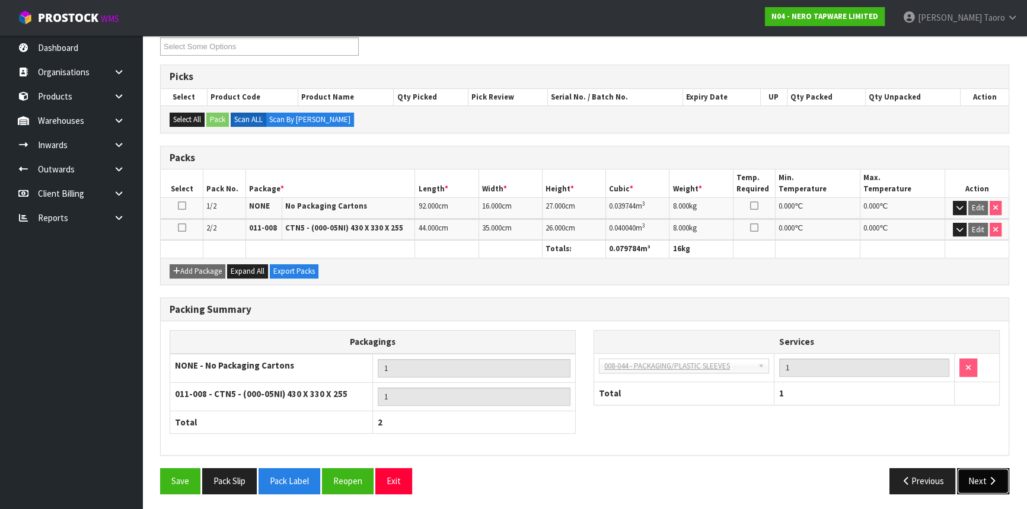
click at [996, 479] on icon "button" at bounding box center [991, 481] width 11 height 9
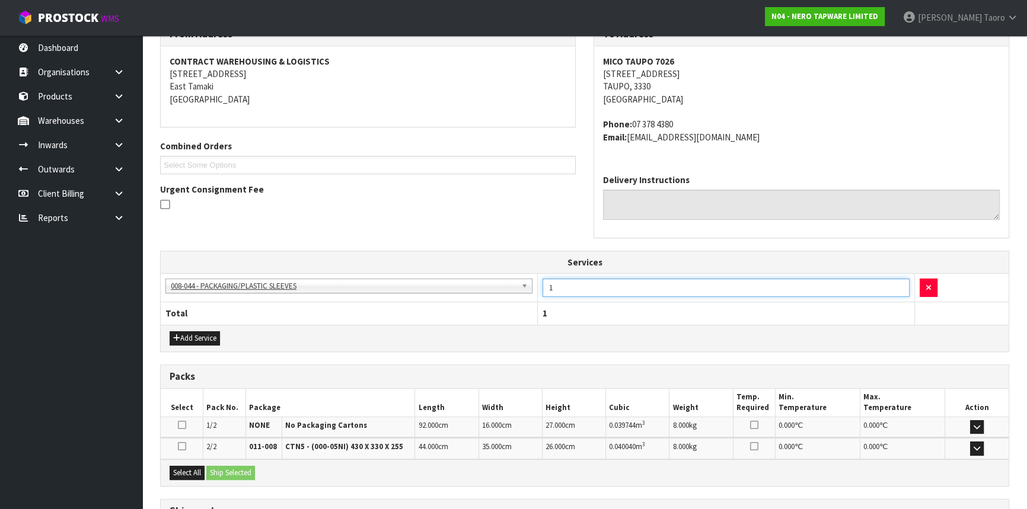
click at [686, 291] on input "1" at bounding box center [725, 288] width 367 height 18
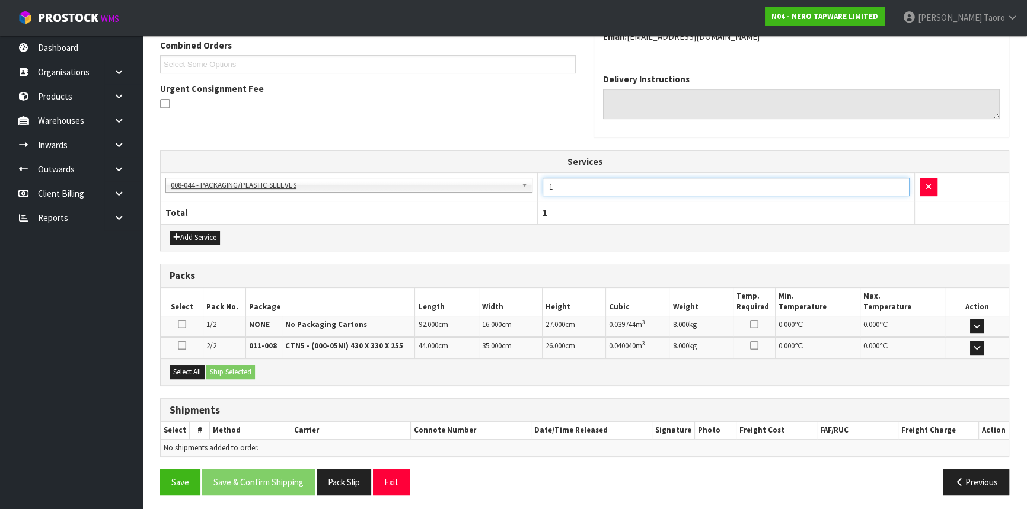
scroll to position [312, 0]
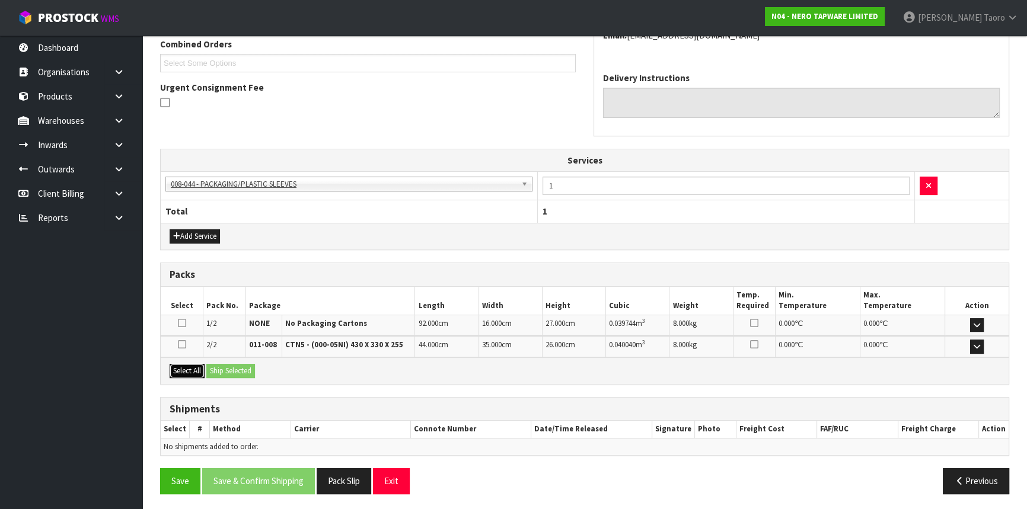
click at [193, 368] on button "Select All" at bounding box center [187, 371] width 35 height 14
click at [229, 368] on button "Ship Selected" at bounding box center [230, 371] width 49 height 14
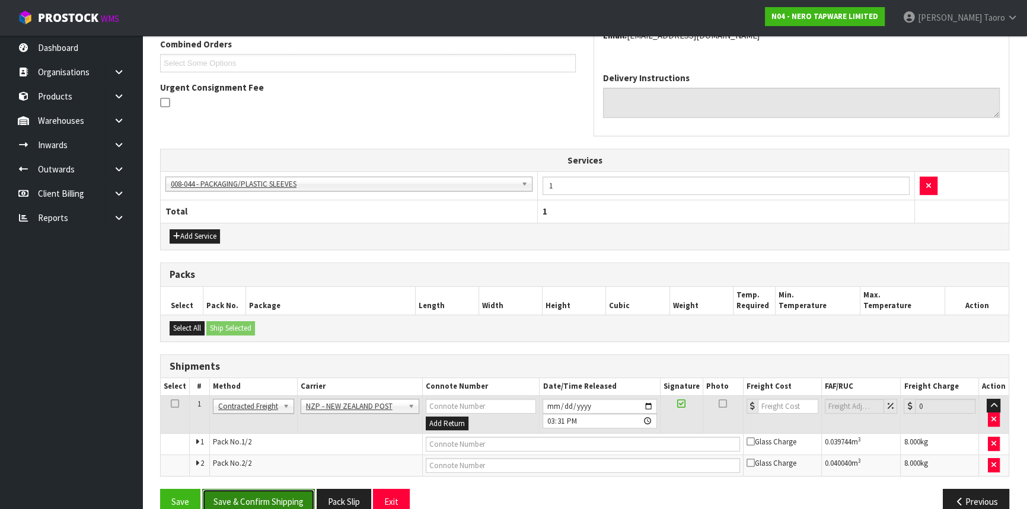
click at [302, 502] on button "Save & Confirm Shipping" at bounding box center [258, 501] width 113 height 25
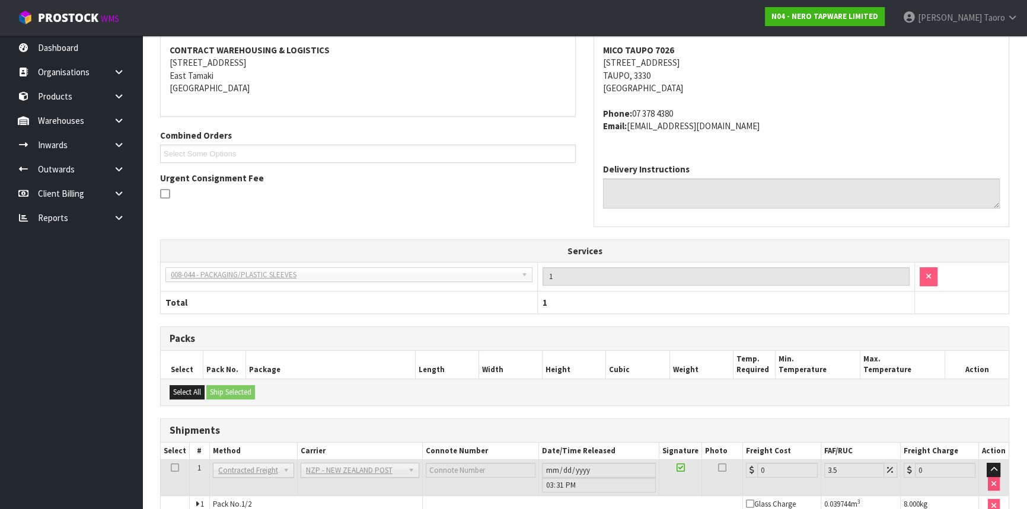
scroll to position [315, 0]
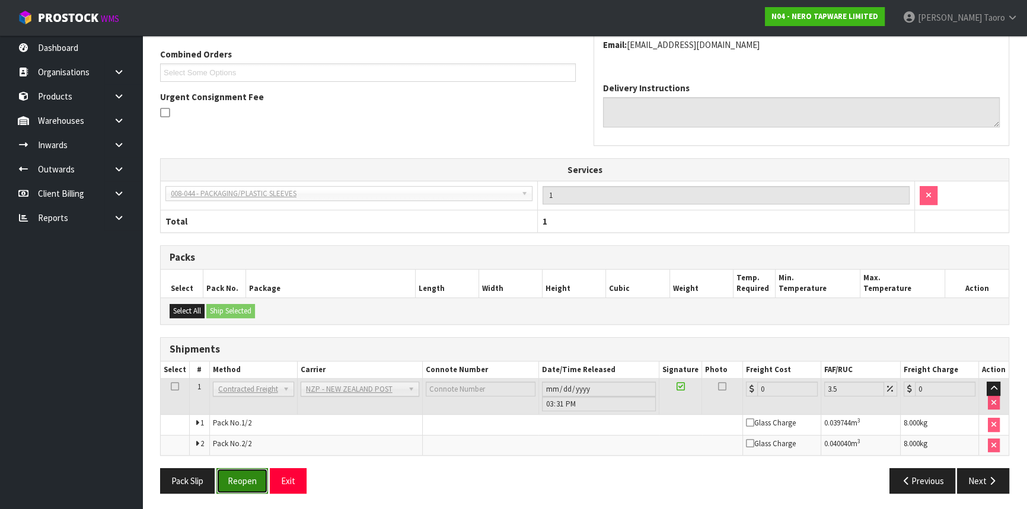
click at [243, 468] on button "Reopen" at bounding box center [242, 480] width 52 height 25
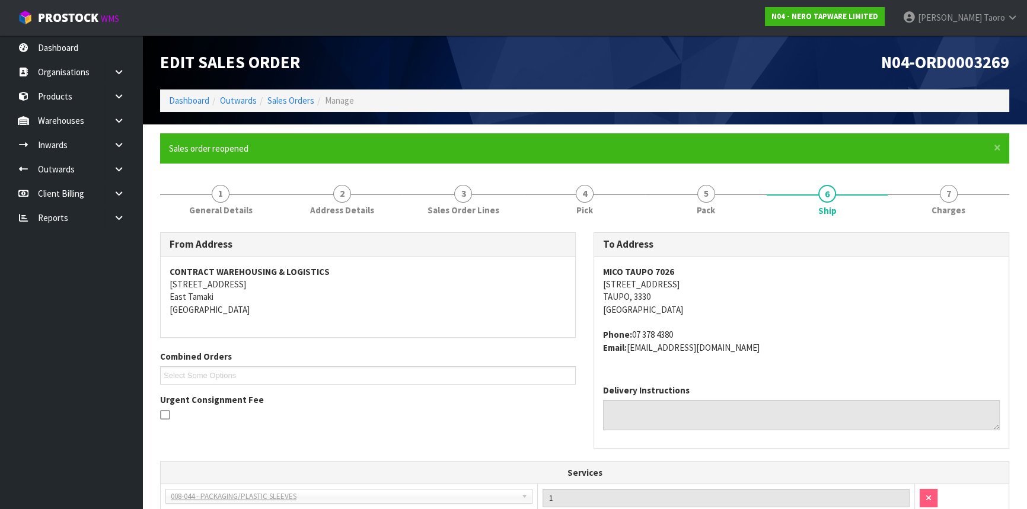
scroll to position [303, 0]
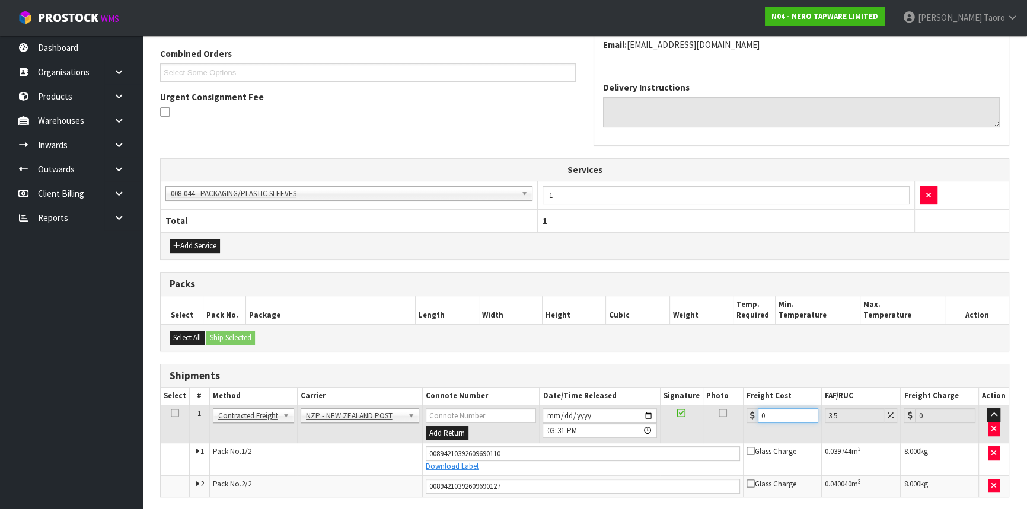
click at [782, 413] on input "0" at bounding box center [788, 415] width 60 height 15
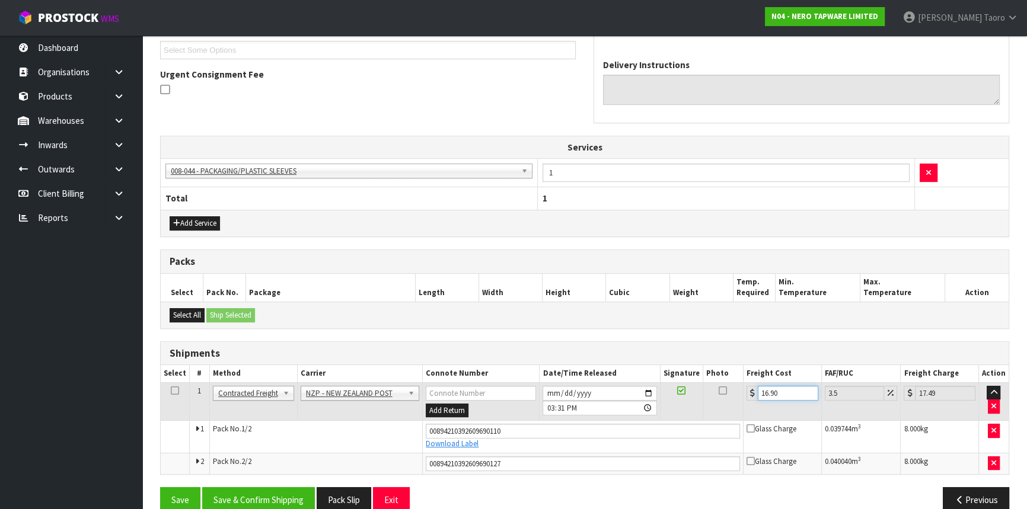
scroll to position [344, 0]
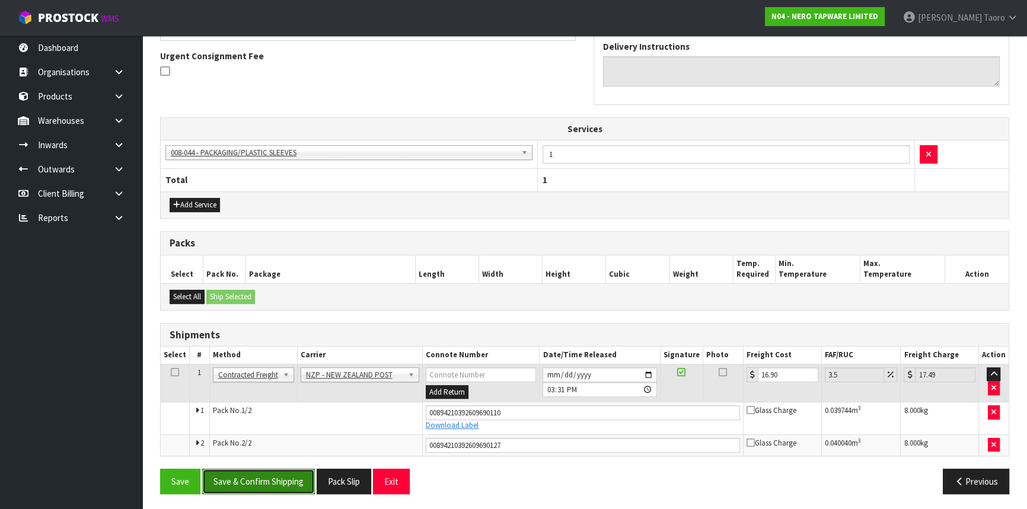
click at [274, 480] on button "Save & Confirm Shipping" at bounding box center [258, 481] width 113 height 25
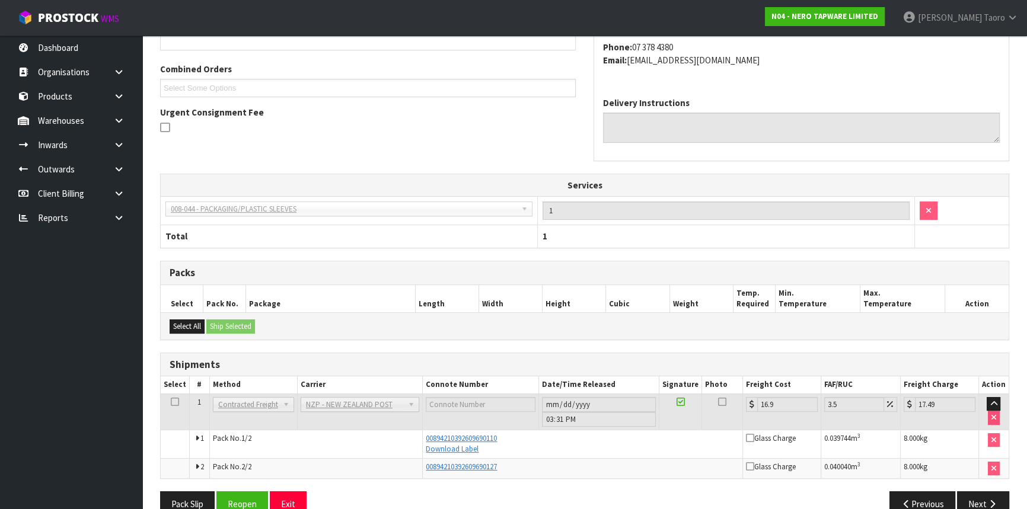
scroll to position [311, 0]
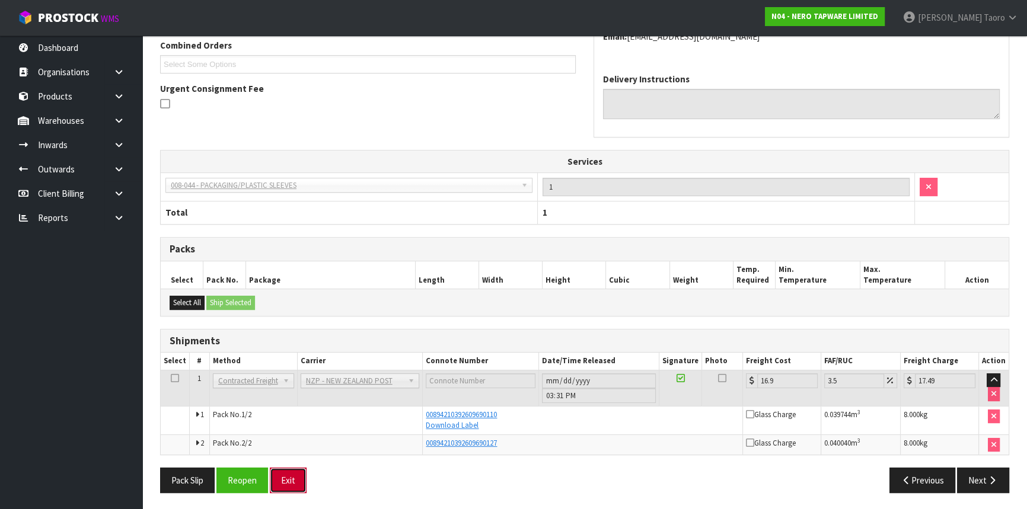
click at [297, 475] on button "Exit" at bounding box center [288, 480] width 37 height 25
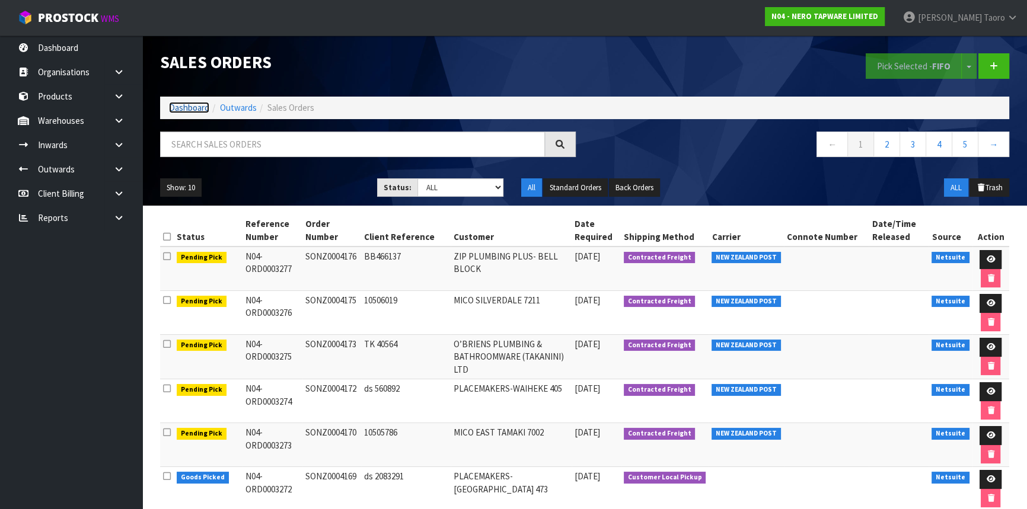
click at [196, 111] on link "Dashboard" at bounding box center [189, 107] width 40 height 11
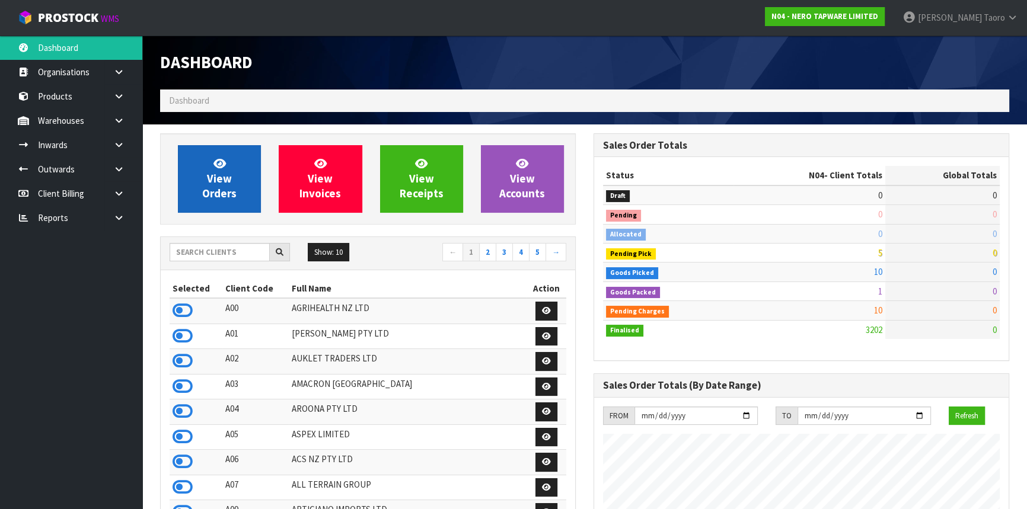
scroll to position [934, 433]
click at [235, 186] on span "View Orders" at bounding box center [219, 178] width 34 height 44
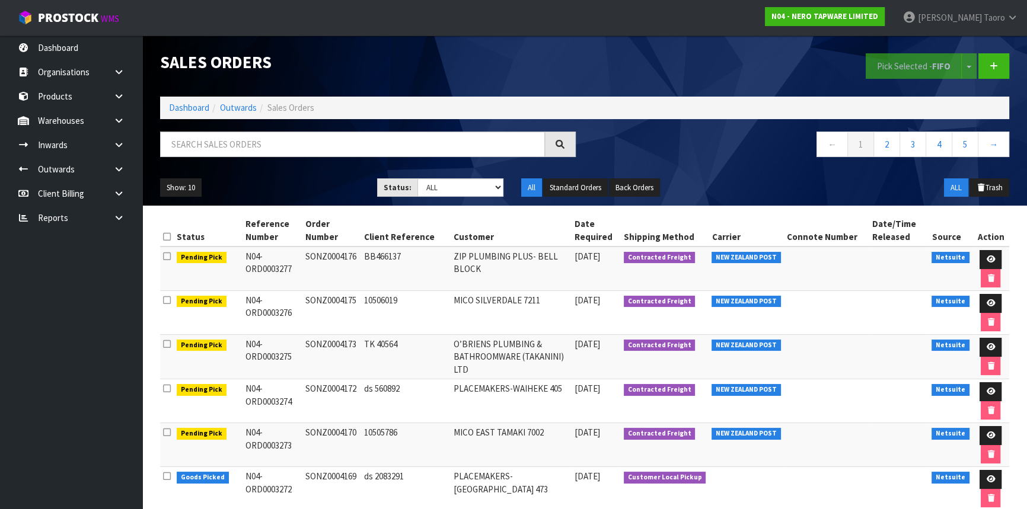
click at [302, 85] on div "Sales Orders" at bounding box center [367, 63] width 433 height 54
click at [293, 148] on input "text" at bounding box center [352, 144] width 385 height 25
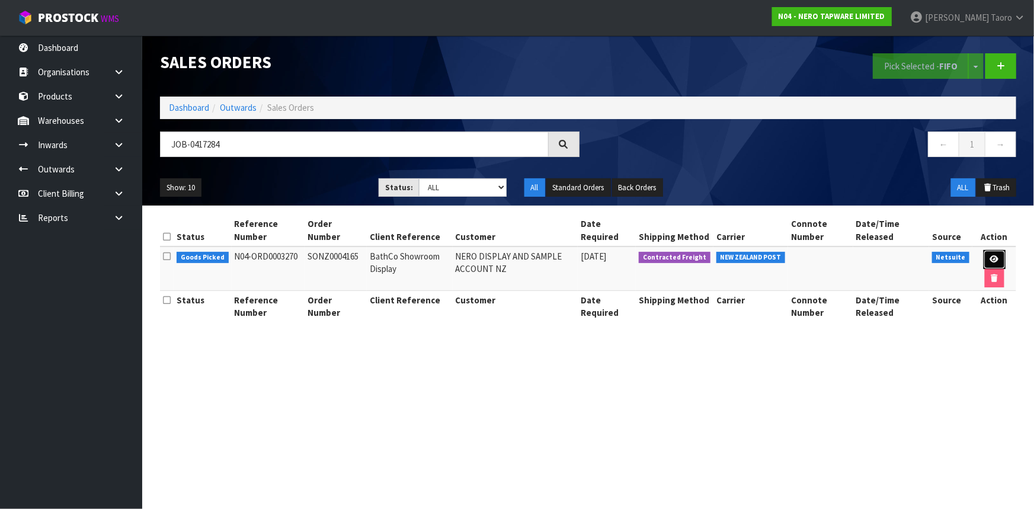
click at [992, 258] on icon at bounding box center [995, 259] width 9 height 8
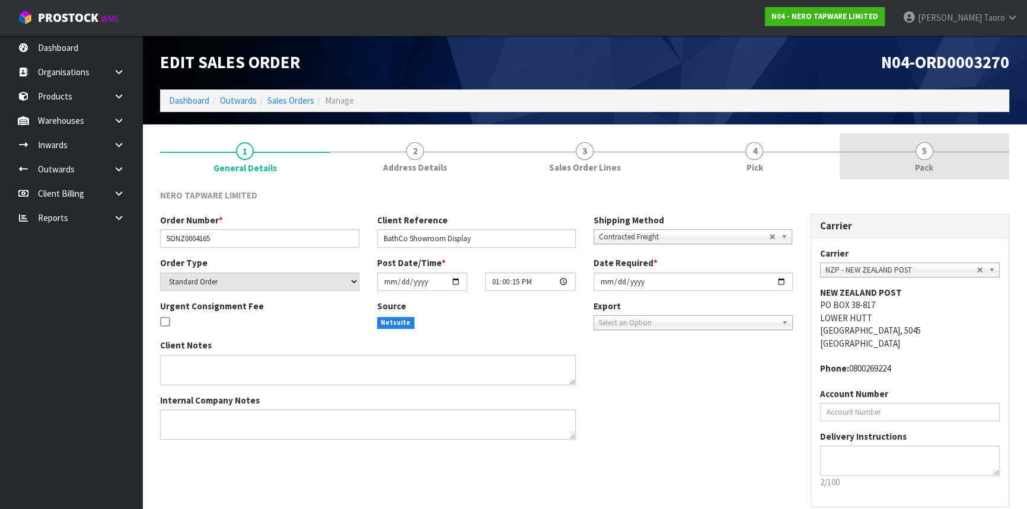
click at [928, 154] on span "5" at bounding box center [924, 151] width 18 height 18
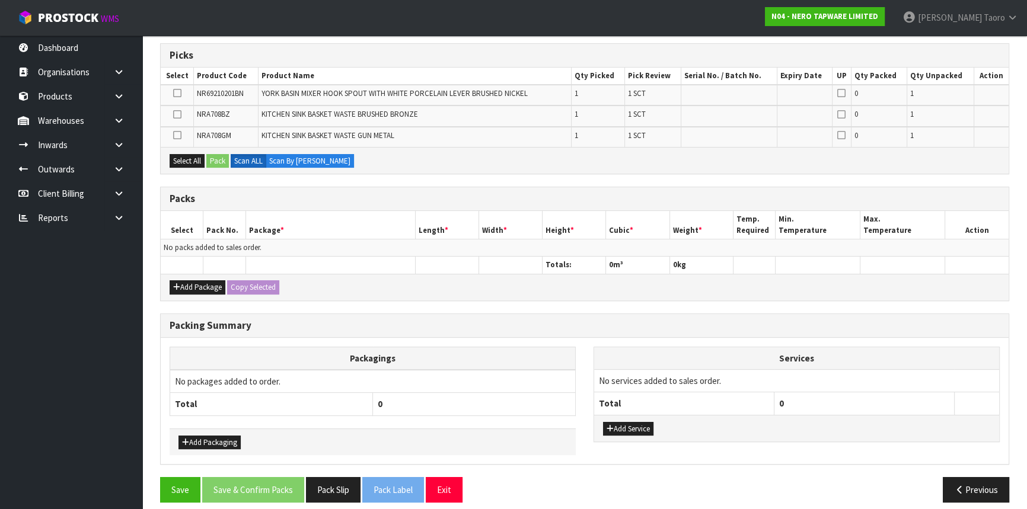
scroll to position [197, 0]
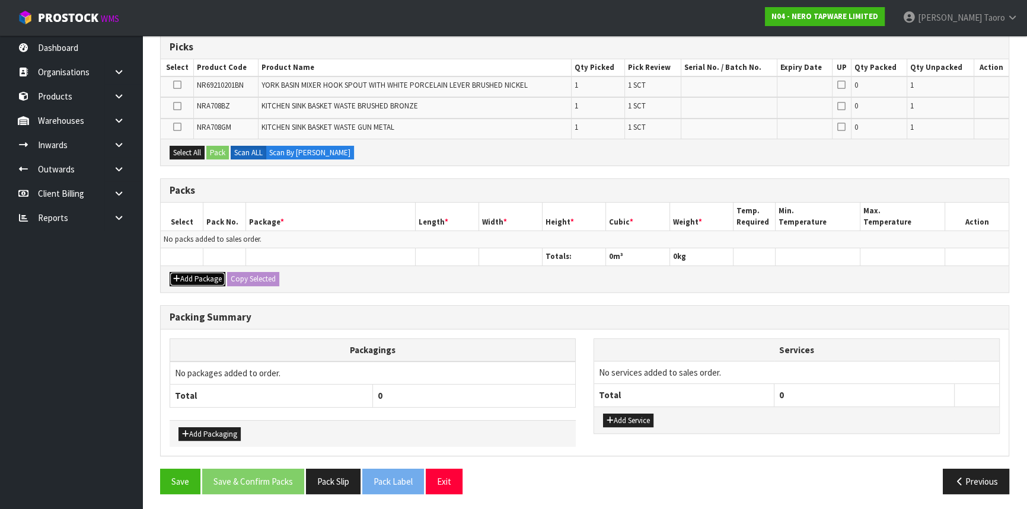
click at [194, 277] on button "Add Package" at bounding box center [198, 279] width 56 height 14
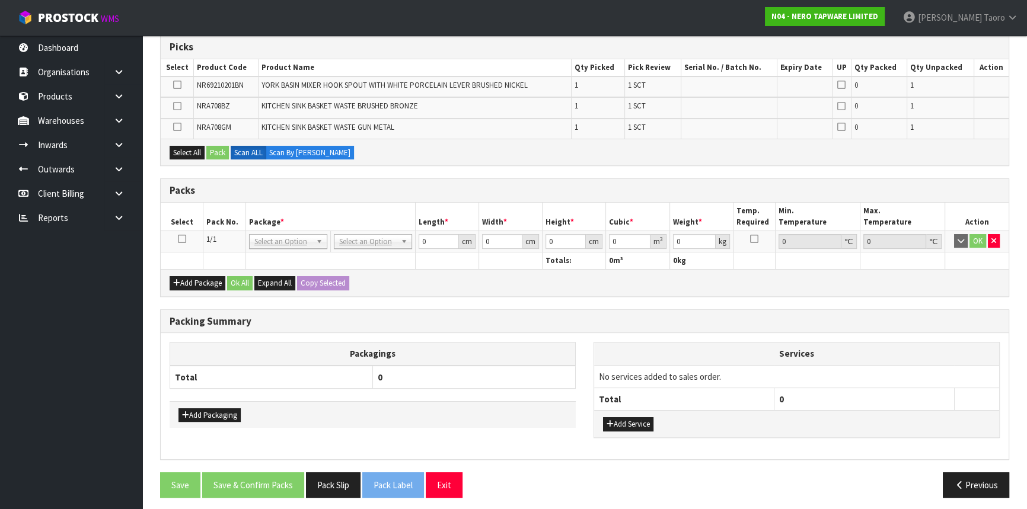
click at [184, 239] on icon at bounding box center [182, 239] width 8 height 1
click at [224, 212] on th "Pack No." at bounding box center [224, 217] width 43 height 28
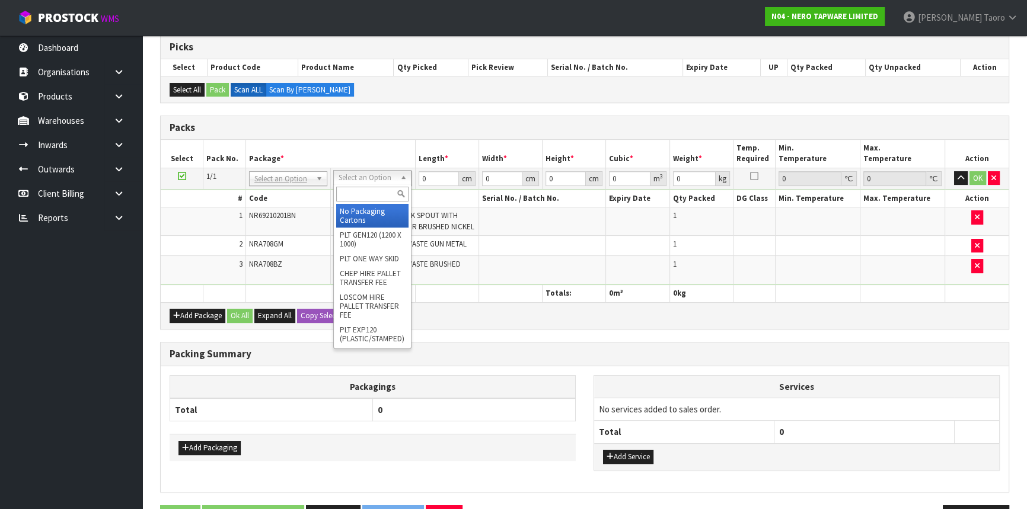
drag, startPoint x: 359, startPoint y: 180, endPoint x: 365, endPoint y: 212, distance: 31.9
click at [367, 196] on input "text" at bounding box center [372, 194] width 72 height 15
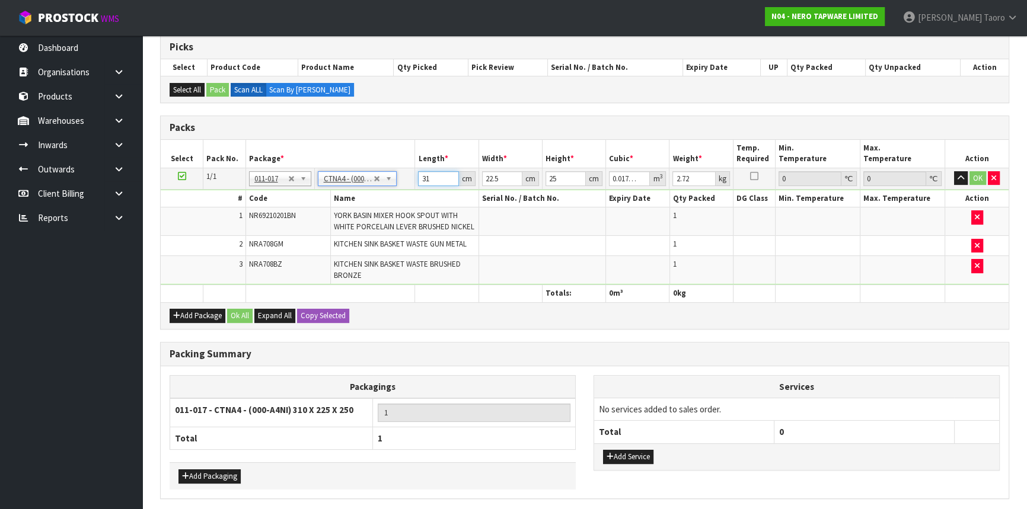
click at [430, 175] on input "31" at bounding box center [438, 178] width 40 height 15
click at [430, 174] on input "3" at bounding box center [438, 178] width 40 height 15
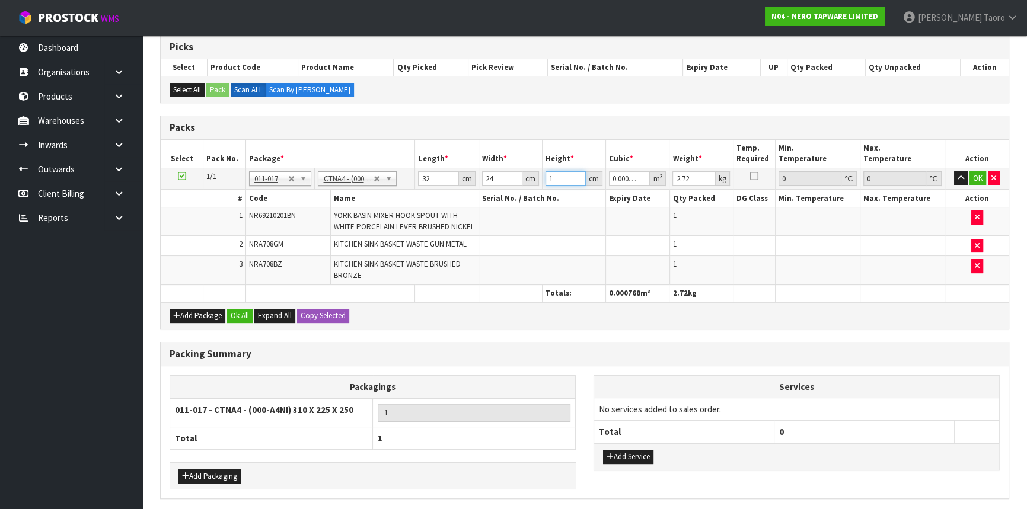
click at [561, 177] on input "1" at bounding box center [565, 178] width 40 height 15
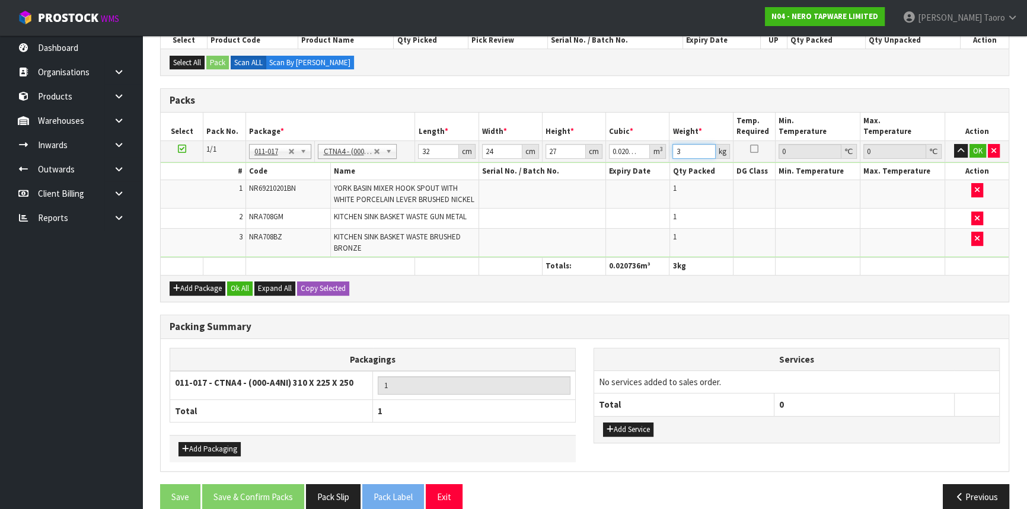
scroll to position [239, 0]
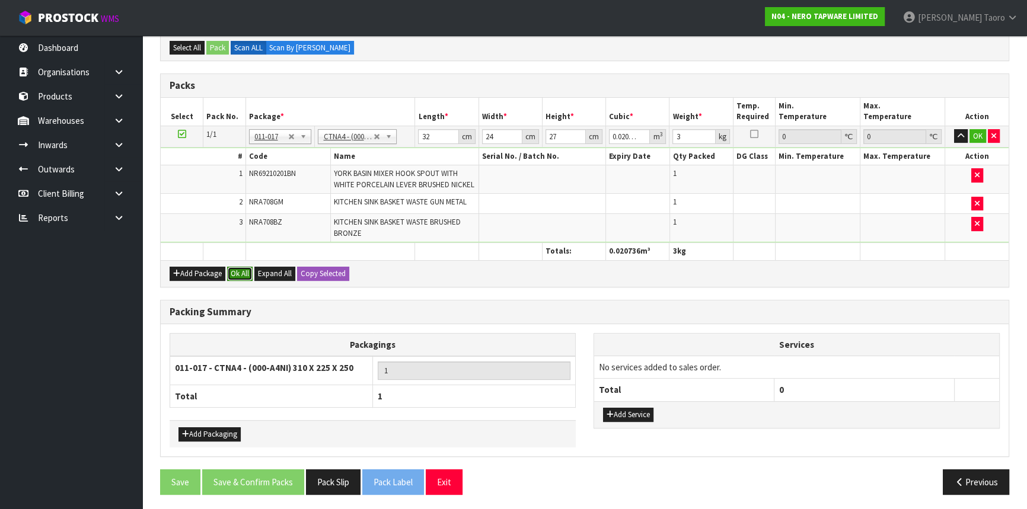
click at [246, 276] on button "Ok All" at bounding box center [239, 274] width 25 height 14
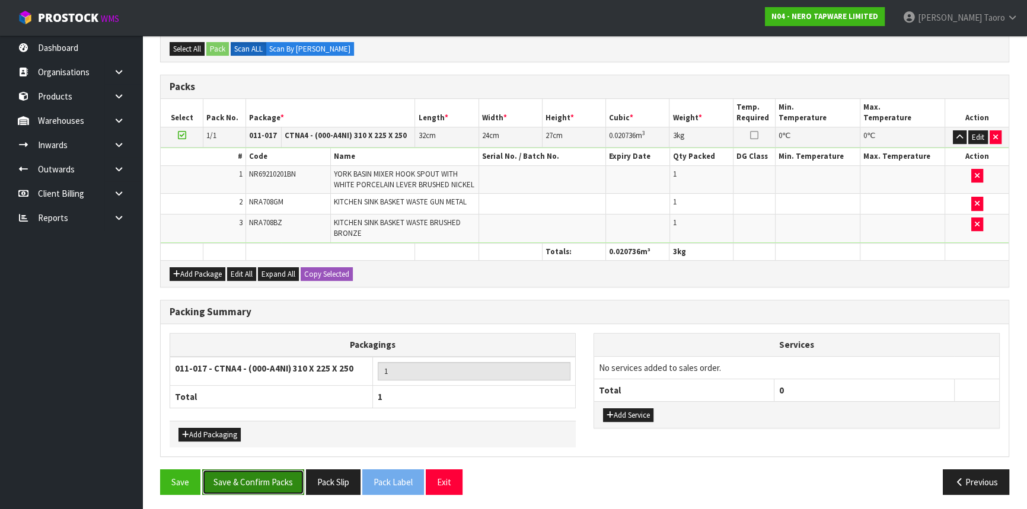
click at [274, 483] on button "Save & Confirm Packs" at bounding box center [253, 481] width 102 height 25
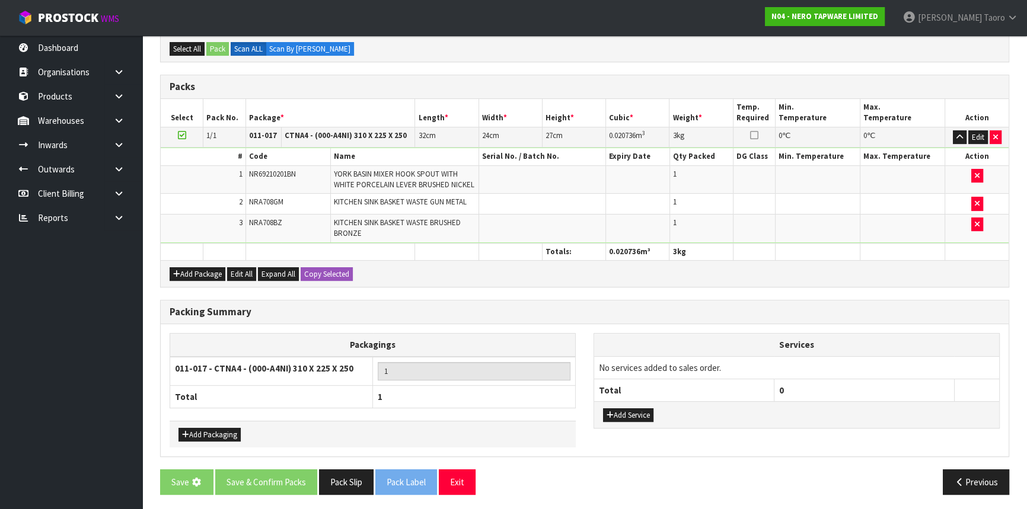
scroll to position [0, 0]
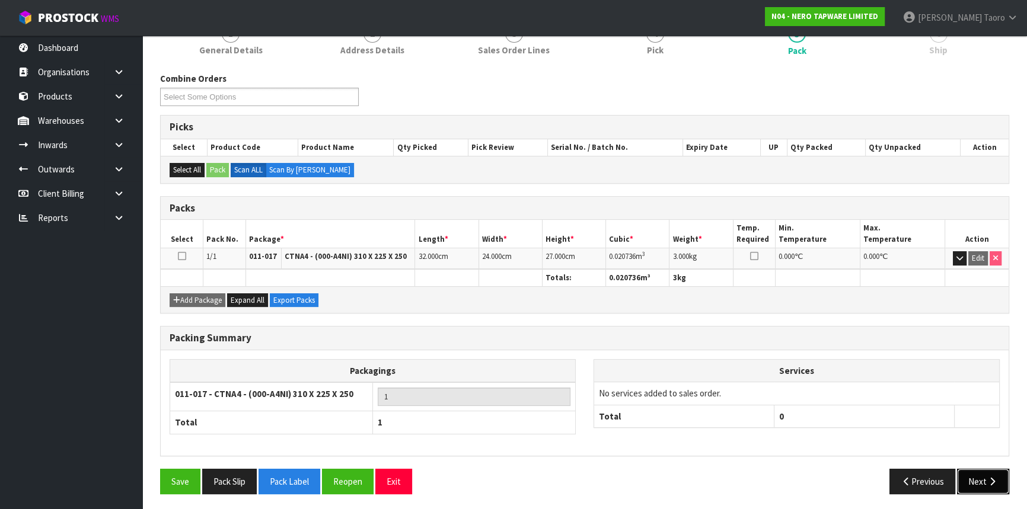
click at [988, 472] on button "Next" at bounding box center [983, 481] width 52 height 25
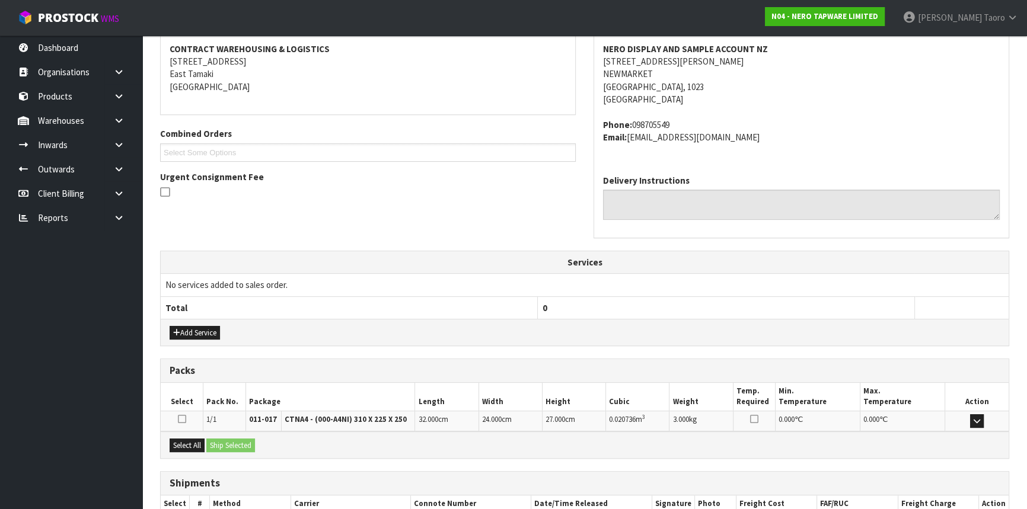
scroll to position [298, 0]
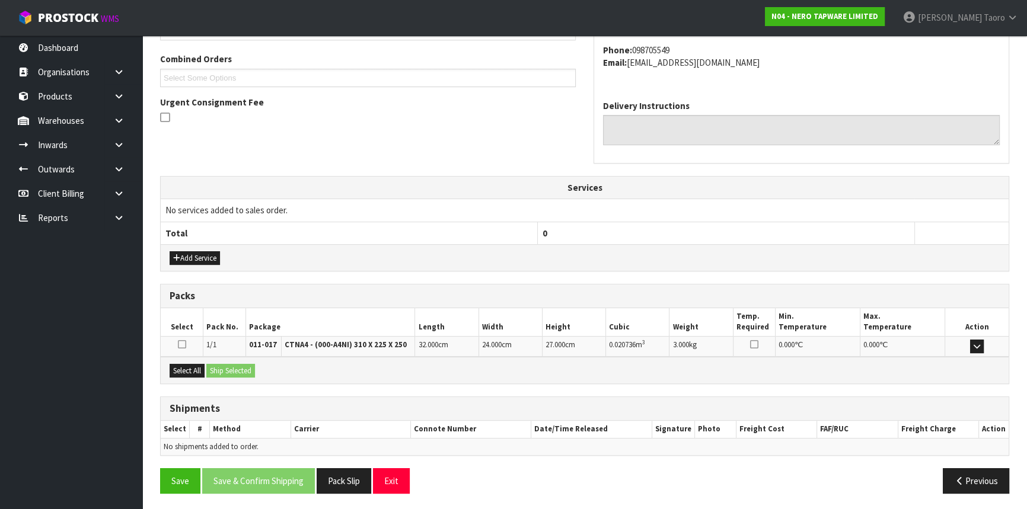
click at [644, 290] on h3 "Packs" at bounding box center [585, 295] width 830 height 11
drag, startPoint x: 178, startPoint y: 368, endPoint x: 186, endPoint y: 366, distance: 7.2
click at [184, 367] on button "Select All" at bounding box center [187, 371] width 35 height 14
click at [217, 368] on button "Ship Selected" at bounding box center [230, 371] width 49 height 14
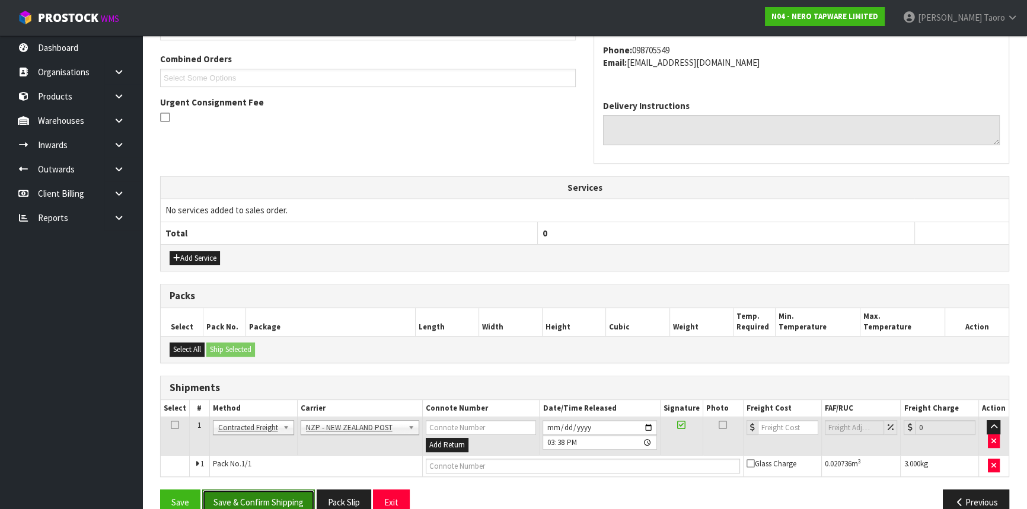
click at [270, 504] on button "Save & Confirm Shipping" at bounding box center [258, 502] width 113 height 25
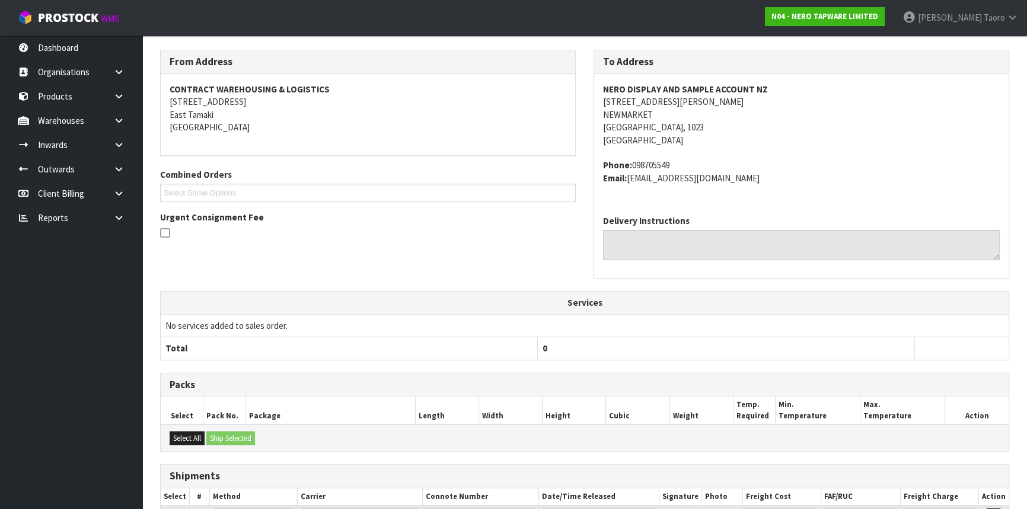
scroll to position [302, 0]
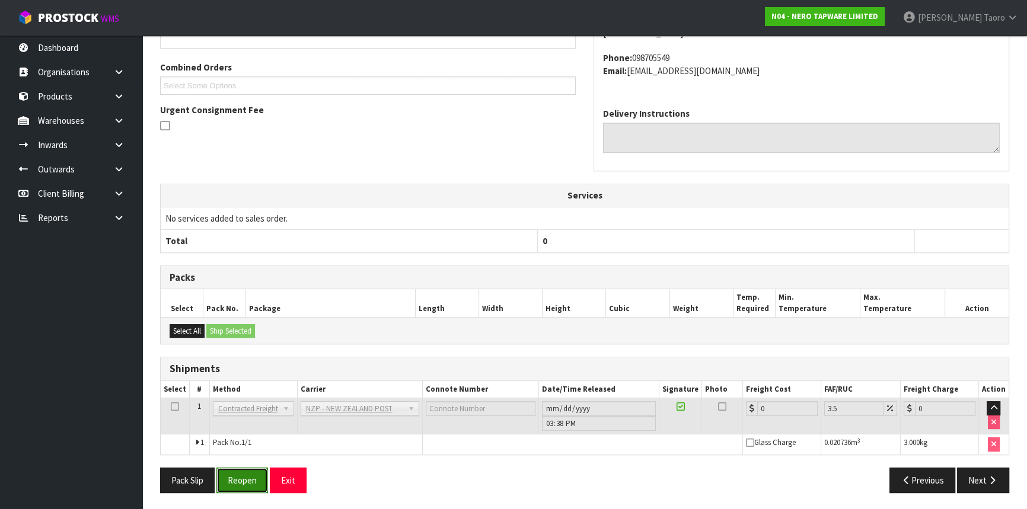
drag, startPoint x: 248, startPoint y: 483, endPoint x: 243, endPoint y: 474, distance: 10.6
click at [248, 483] on button "Reopen" at bounding box center [242, 480] width 52 height 25
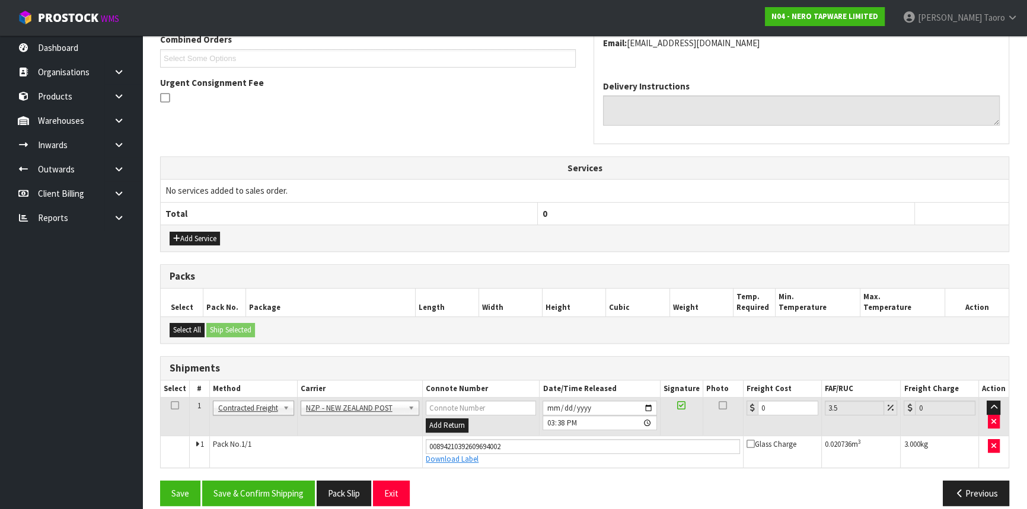
scroll to position [330, 0]
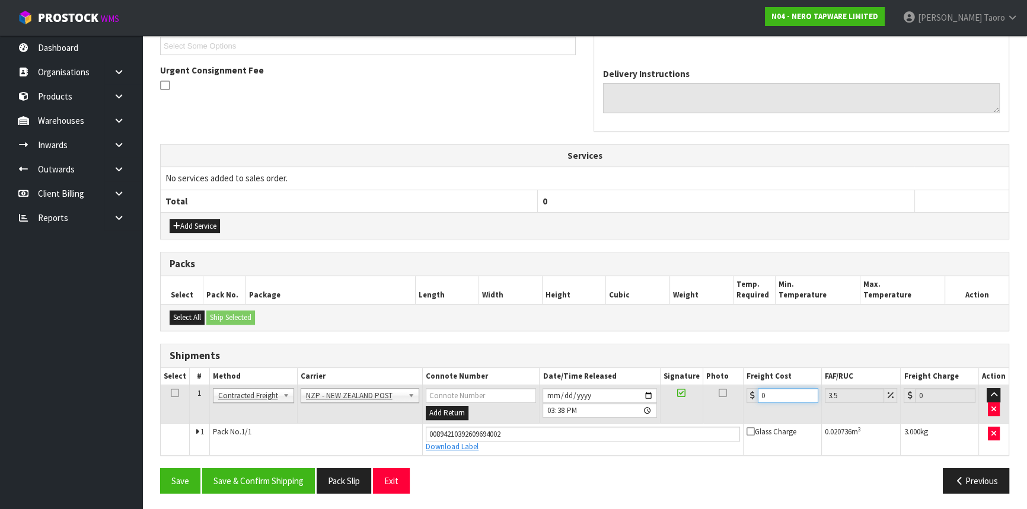
click at [778, 394] on input "0" at bounding box center [788, 395] width 60 height 15
click at [778, 393] on input "0" at bounding box center [788, 395] width 60 height 15
click at [780, 391] on input "0" at bounding box center [788, 395] width 60 height 15
click at [292, 477] on button "Save & Confirm Shipping" at bounding box center [258, 480] width 113 height 25
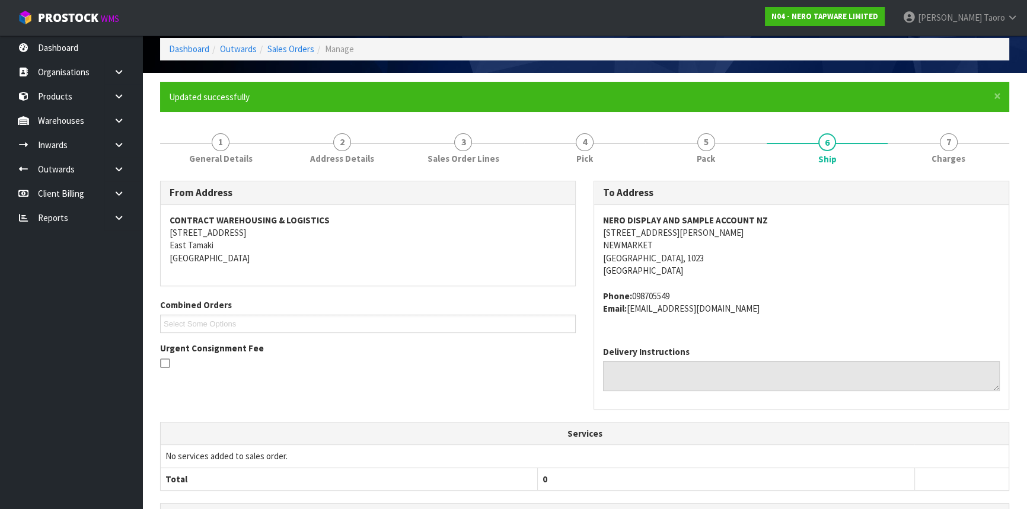
scroll to position [298, 0]
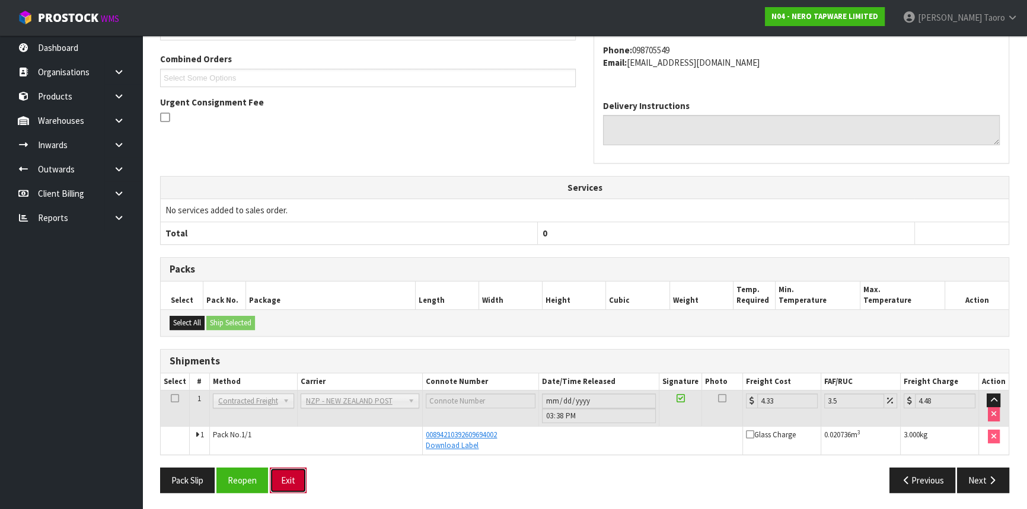
click at [300, 478] on button "Exit" at bounding box center [288, 480] width 37 height 25
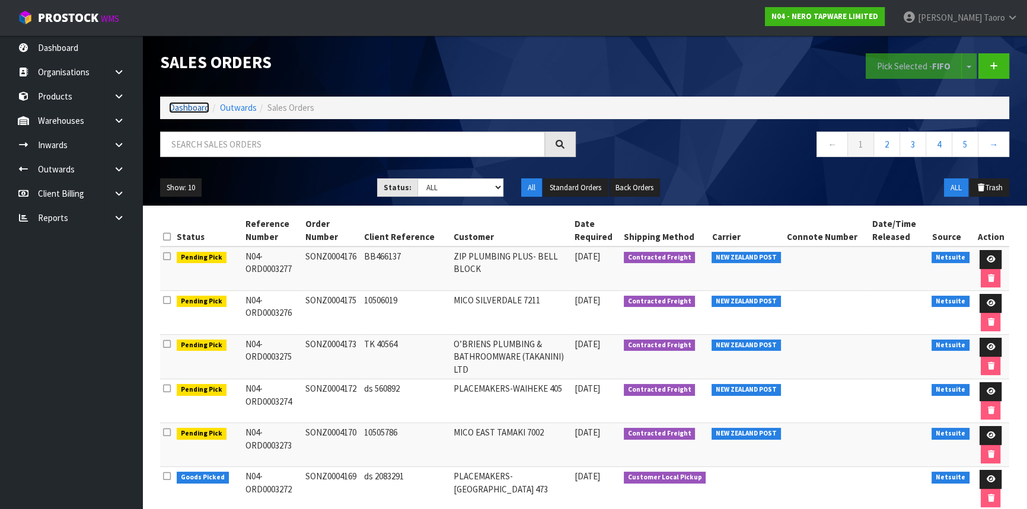
click at [190, 107] on link "Dashboard" at bounding box center [189, 107] width 40 height 11
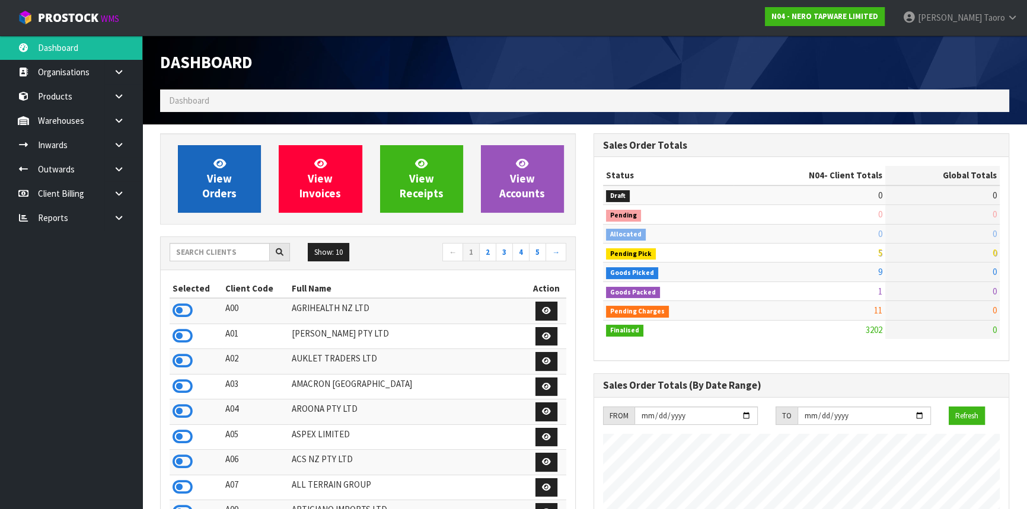
scroll to position [934, 433]
click at [230, 186] on span "View Orders" at bounding box center [219, 178] width 34 height 44
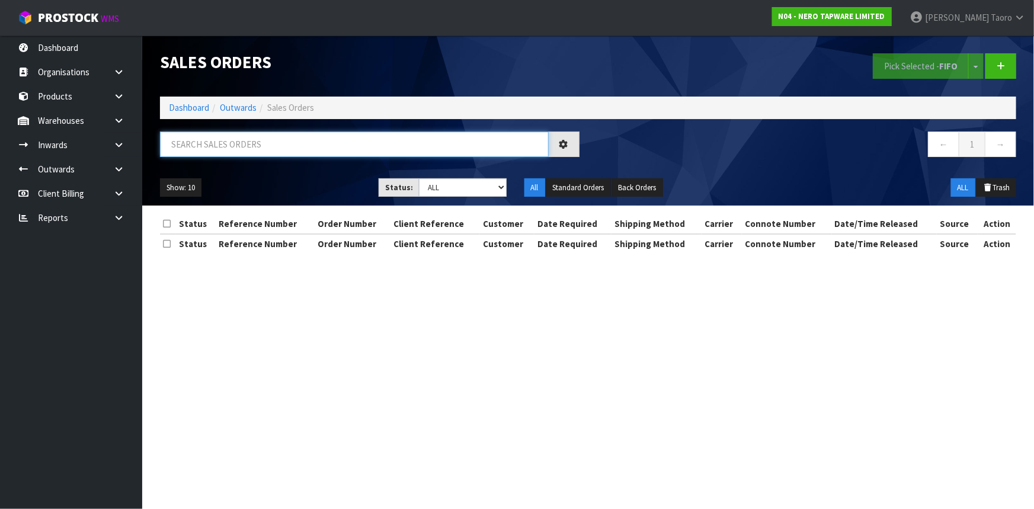
click at [236, 142] on input "text" at bounding box center [354, 144] width 389 height 25
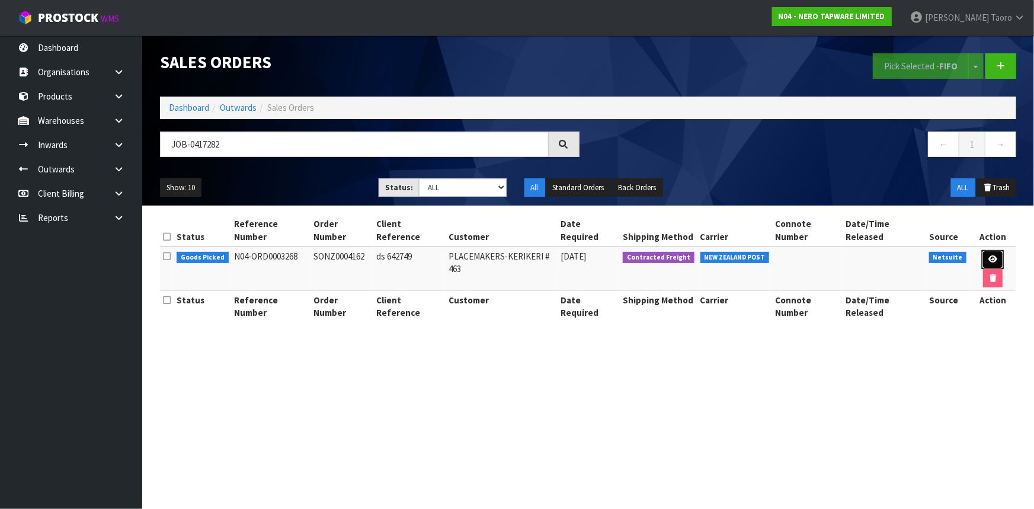
click at [986, 250] on link at bounding box center [993, 259] width 22 height 19
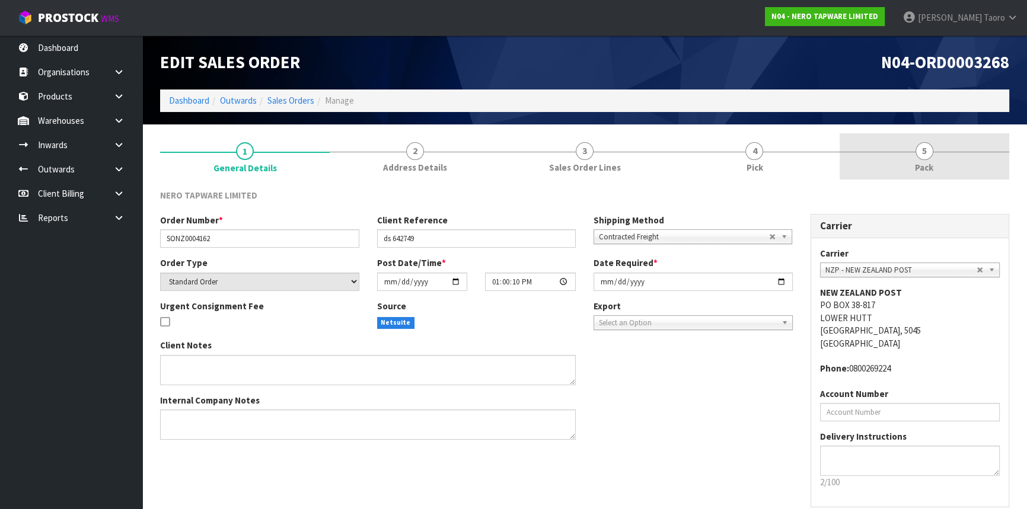
drag, startPoint x: 940, startPoint y: 157, endPoint x: 928, endPoint y: 152, distance: 12.8
click at [940, 156] on link "5 Pack" at bounding box center [924, 156] width 170 height 47
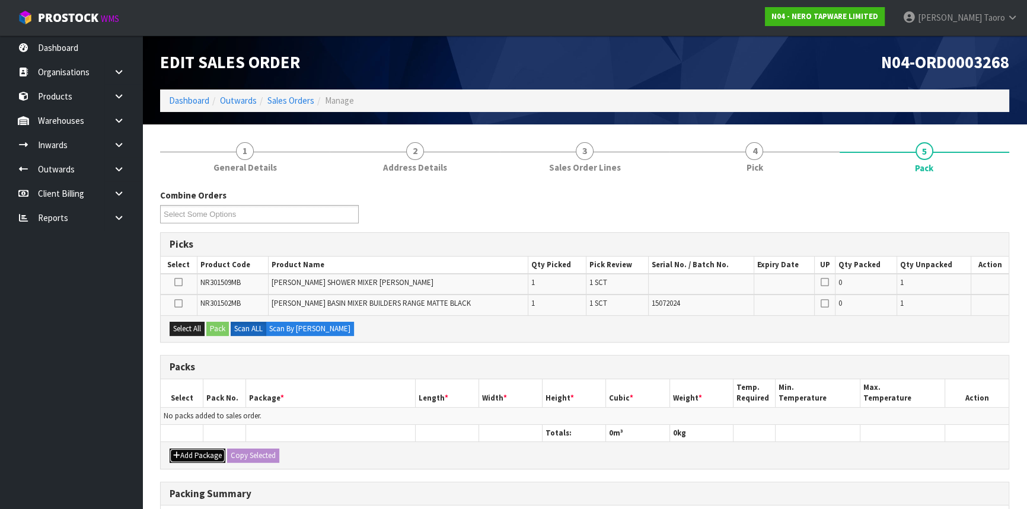
drag, startPoint x: 209, startPoint y: 458, endPoint x: 203, endPoint y: 451, distance: 9.4
click at [207, 456] on button "Add Package" at bounding box center [198, 456] width 56 height 14
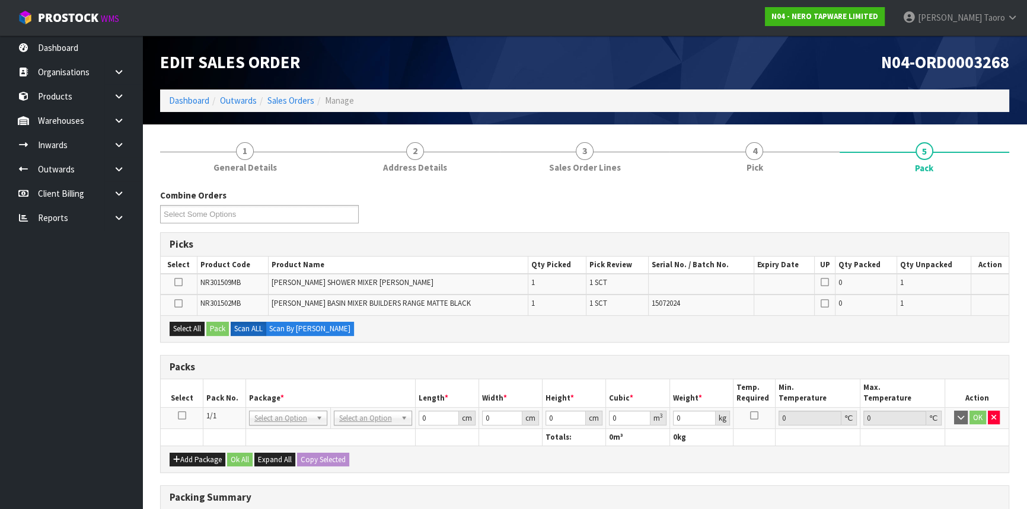
drag, startPoint x: 183, startPoint y: 411, endPoint x: 189, endPoint y: 400, distance: 13.0
click at [183, 416] on icon at bounding box center [182, 416] width 8 height 1
drag, startPoint x: 218, startPoint y: 366, endPoint x: 221, endPoint y: 357, distance: 9.4
click at [218, 362] on h3 "Packs" at bounding box center [585, 367] width 830 height 11
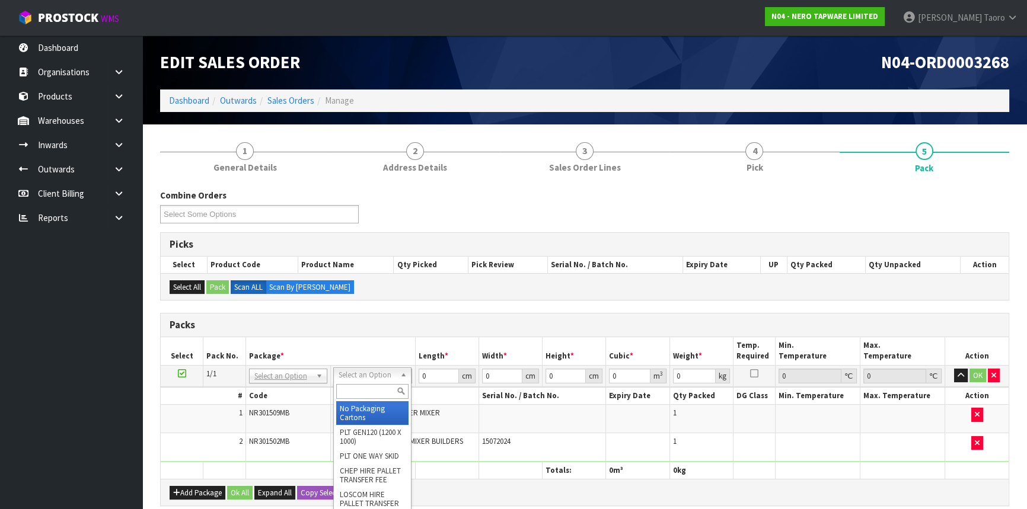
click at [369, 387] on input "text" at bounding box center [372, 391] width 72 height 15
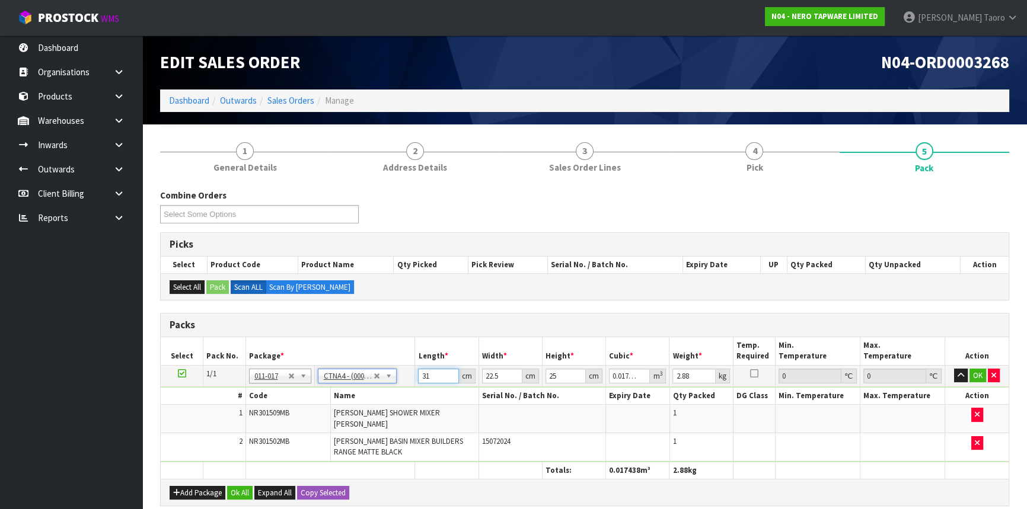
click at [428, 376] on input "31" at bounding box center [438, 376] width 40 height 15
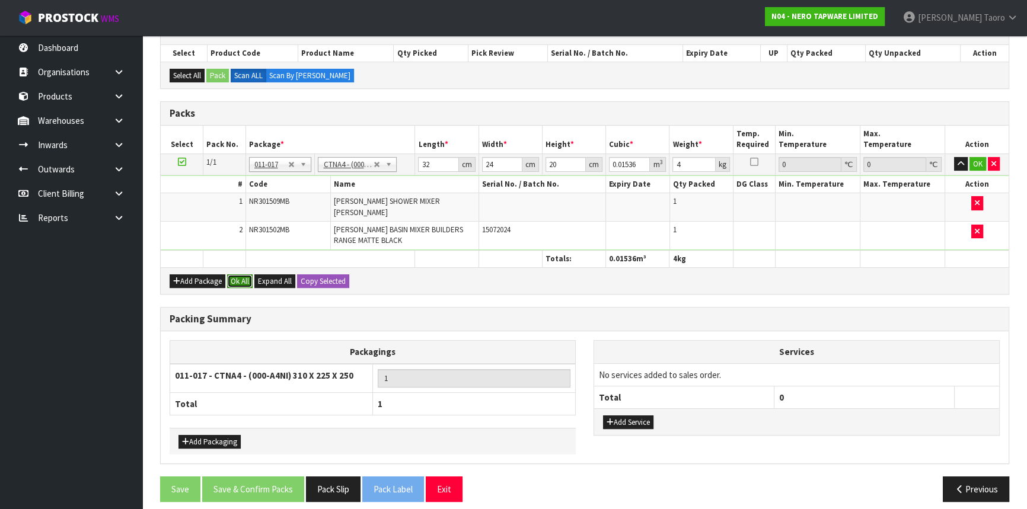
click at [231, 274] on button "Ok All" at bounding box center [239, 281] width 25 height 14
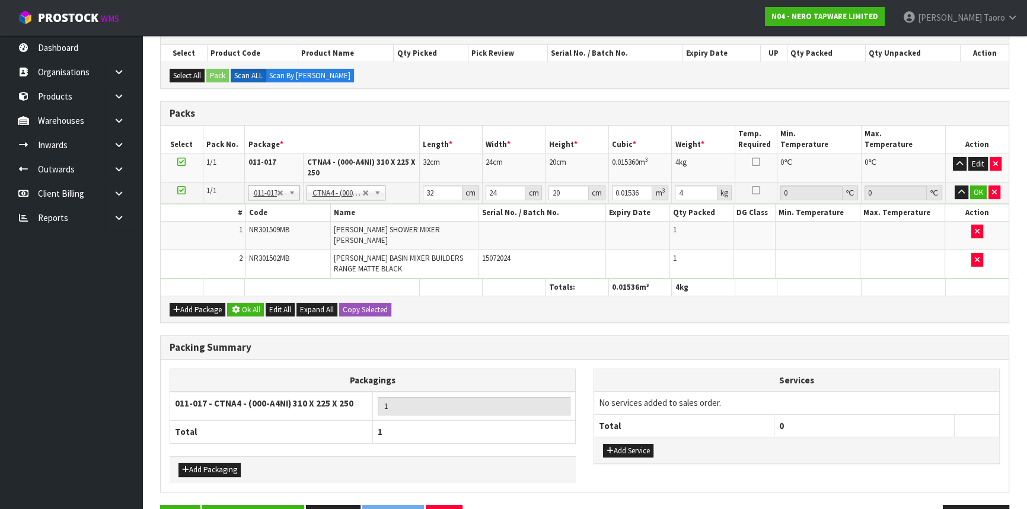
scroll to position [210, 0]
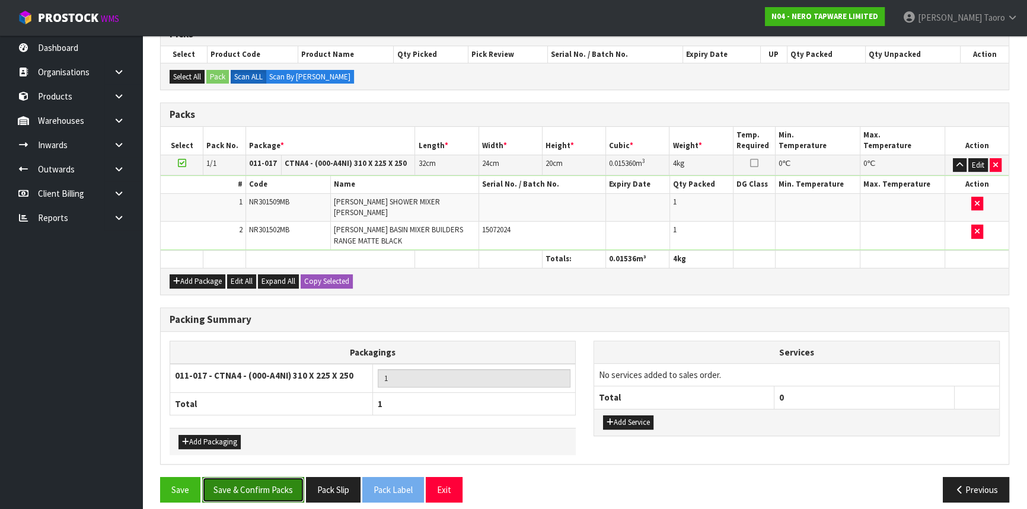
click at [276, 477] on button "Save & Confirm Packs" at bounding box center [253, 489] width 102 height 25
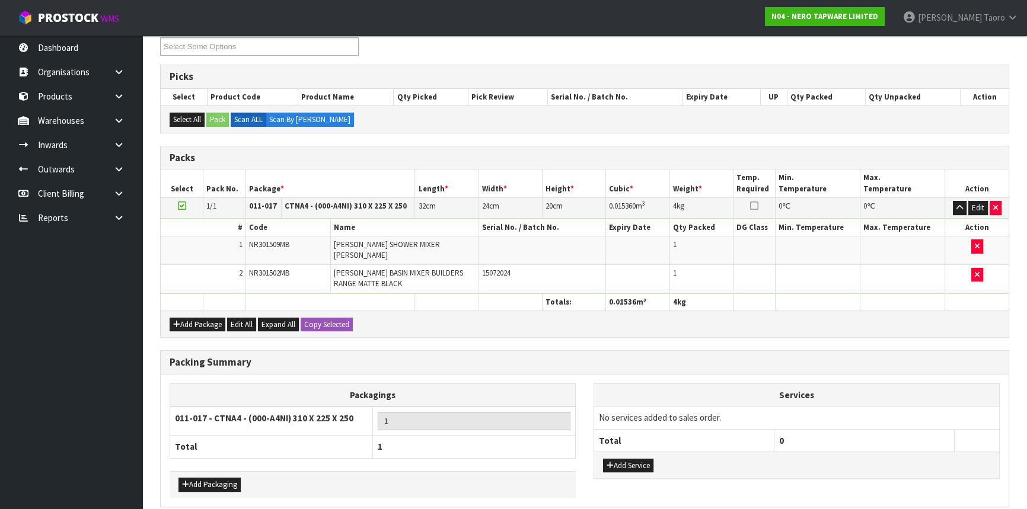
scroll to position [0, 0]
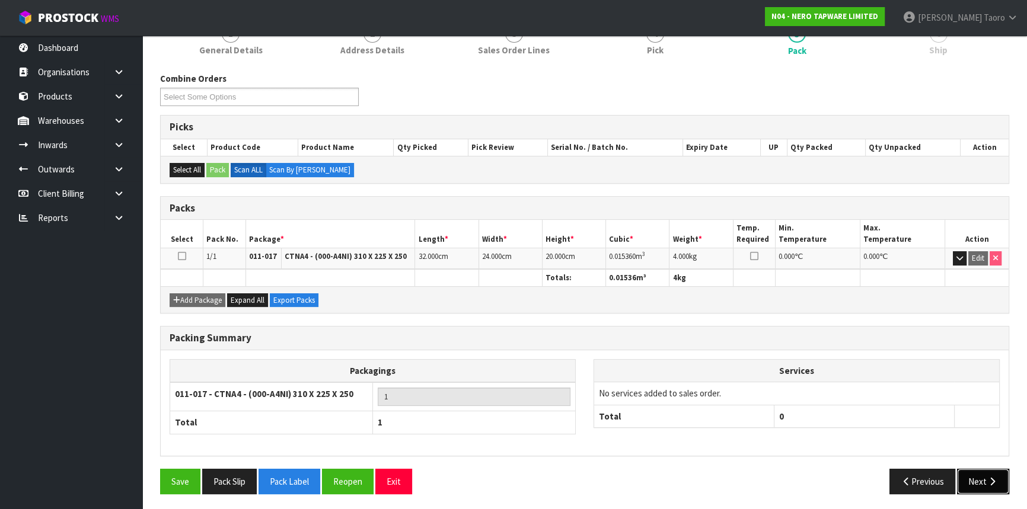
click at [987, 480] on icon "button" at bounding box center [991, 481] width 11 height 9
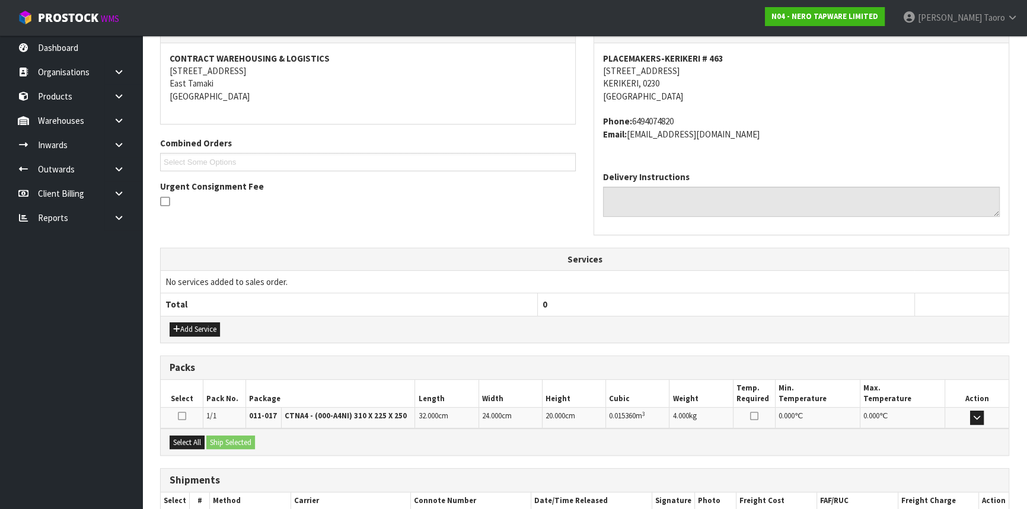
scroll to position [285, 0]
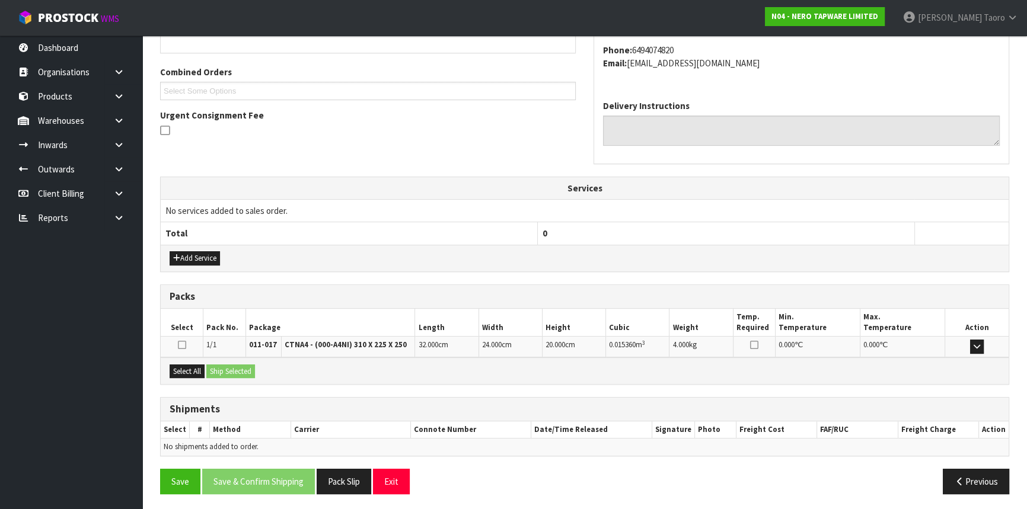
drag, startPoint x: 662, startPoint y: 331, endPoint x: 552, endPoint y: 350, distance: 111.4
click at [662, 328] on th "Cubic" at bounding box center [637, 323] width 63 height 28
drag, startPoint x: 183, startPoint y: 369, endPoint x: 194, endPoint y: 368, distance: 11.3
click at [184, 369] on button "Select All" at bounding box center [187, 372] width 35 height 14
click at [215, 366] on button "Ship Selected" at bounding box center [230, 372] width 49 height 14
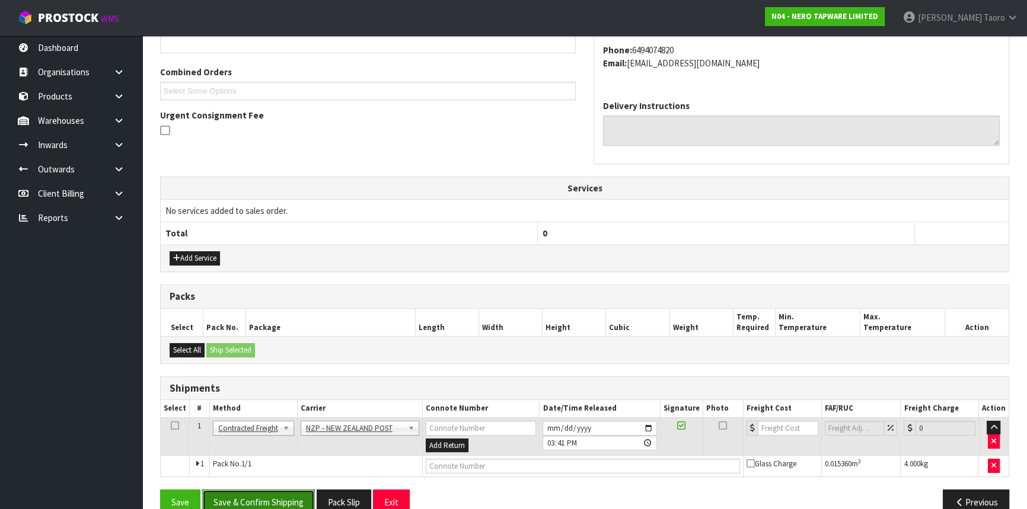
click at [296, 495] on button "Save & Confirm Shipping" at bounding box center [258, 502] width 113 height 25
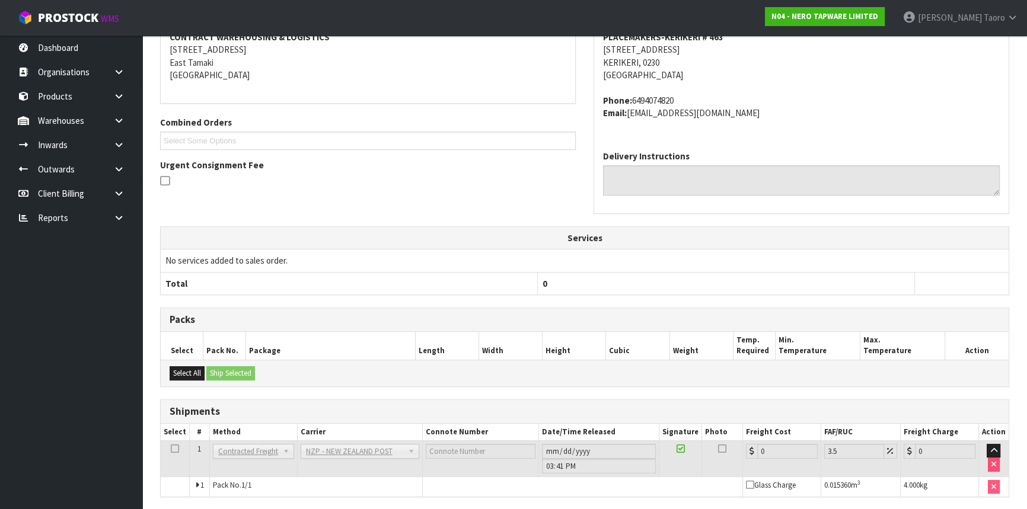
scroll to position [290, 0]
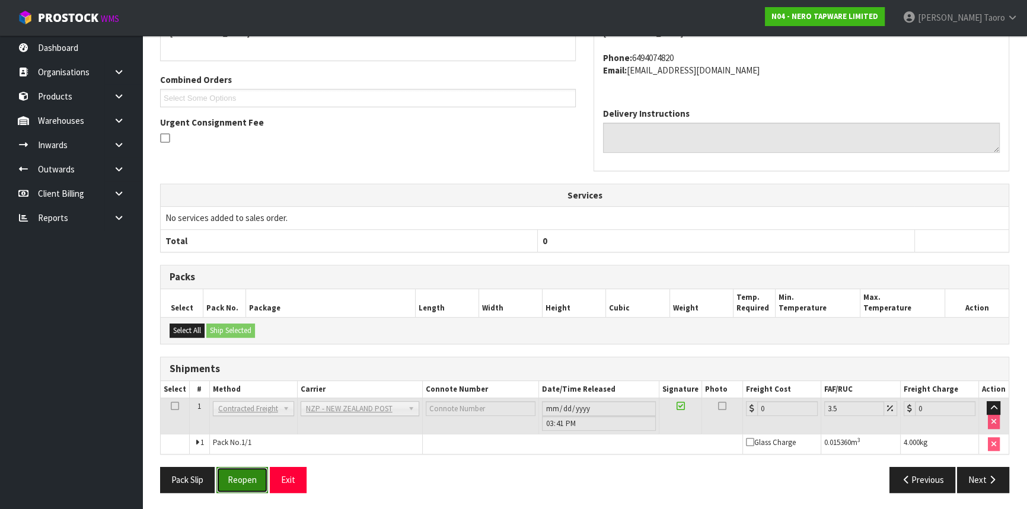
click at [239, 483] on button "Reopen" at bounding box center [242, 479] width 52 height 25
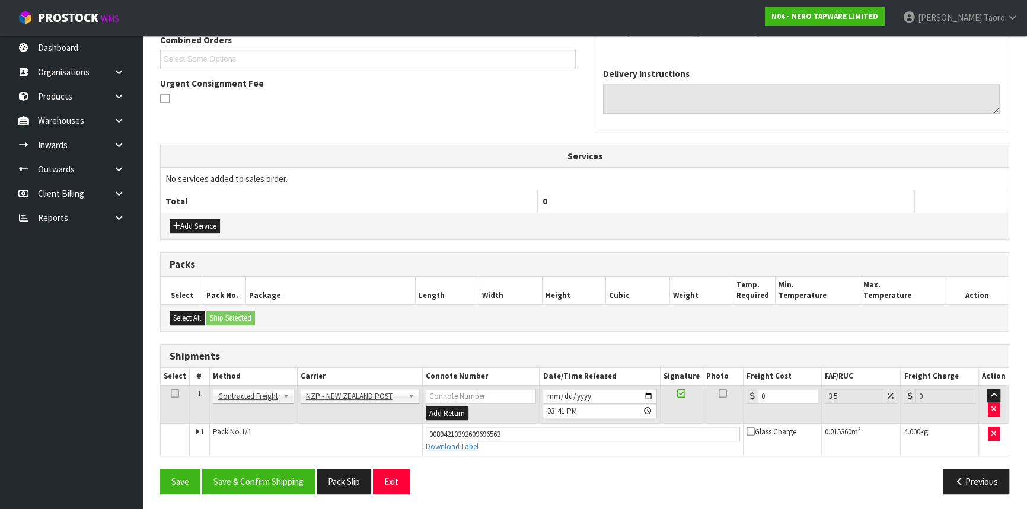
scroll to position [317, 0]
click at [782, 388] on input "0" at bounding box center [788, 395] width 60 height 15
click at [783, 388] on input "0" at bounding box center [788, 395] width 60 height 15
click at [292, 480] on button "Save & Confirm Shipping" at bounding box center [258, 480] width 113 height 25
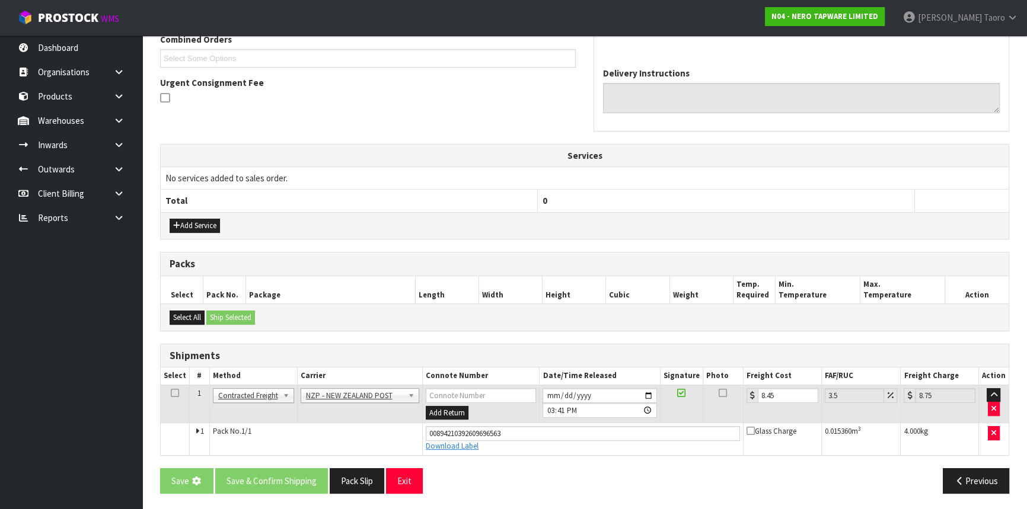
scroll to position [0, 0]
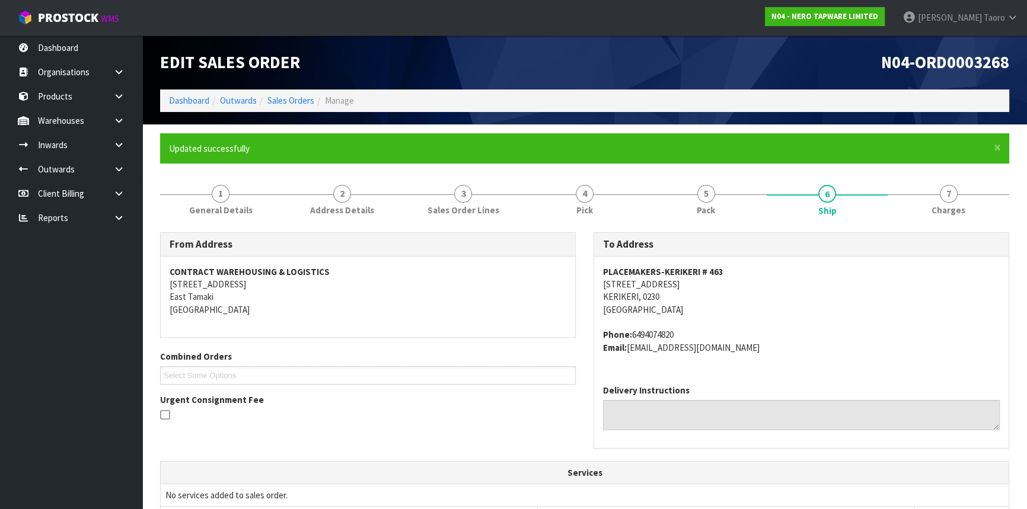
drag, startPoint x: 300, startPoint y: 478, endPoint x: 343, endPoint y: 406, distance: 84.0
click at [343, 406] on div "Urgent Consignment Fee" at bounding box center [368, 409] width 416 height 31
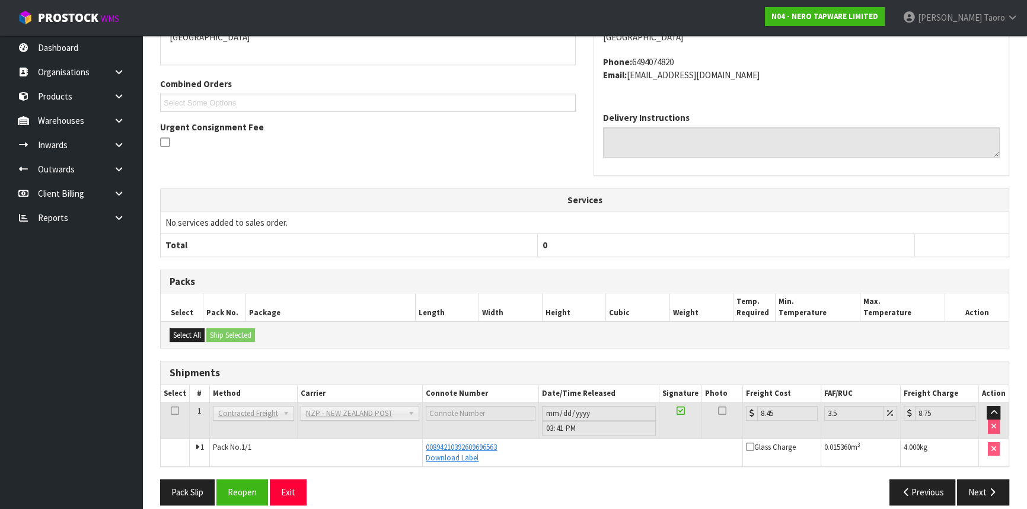
scroll to position [285, 0]
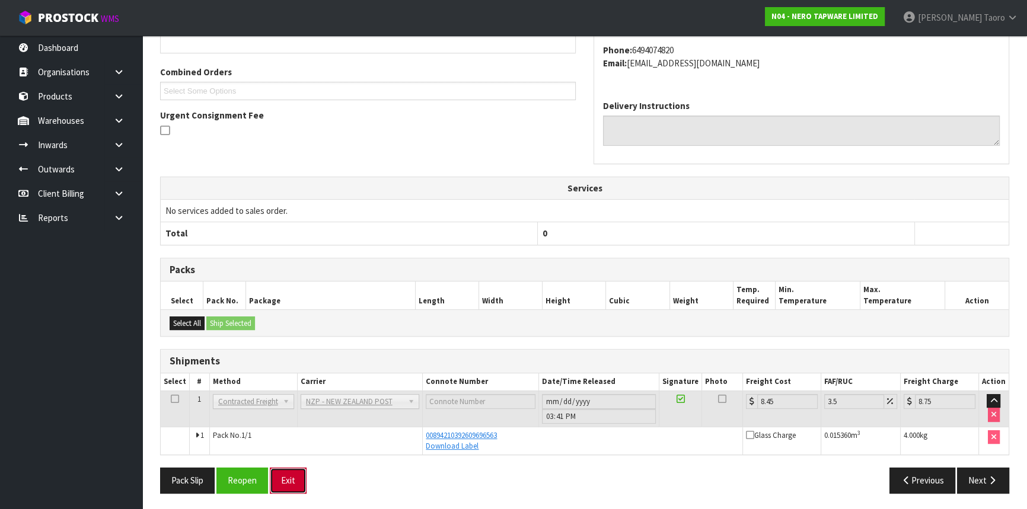
click at [305, 481] on button "Exit" at bounding box center [288, 480] width 37 height 25
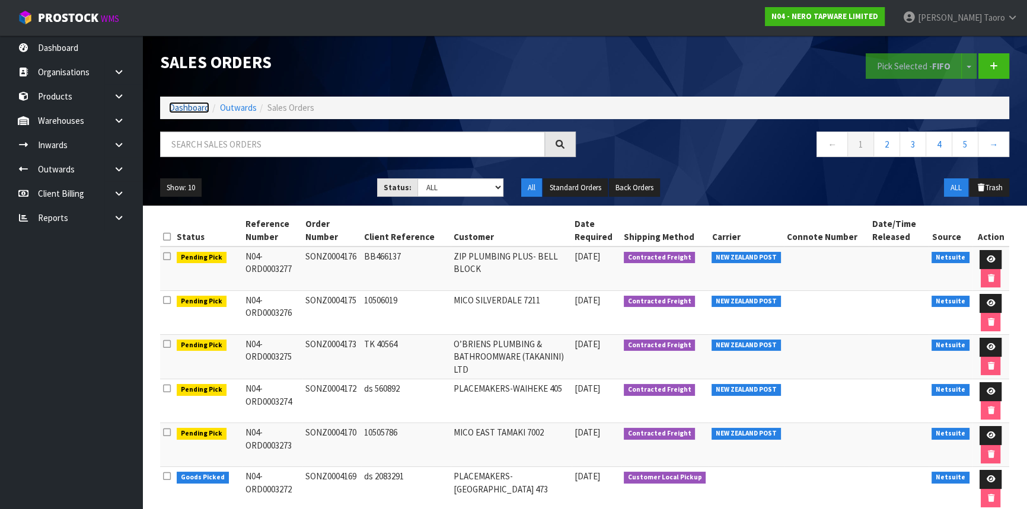
click at [196, 107] on link "Dashboard" at bounding box center [189, 107] width 40 height 11
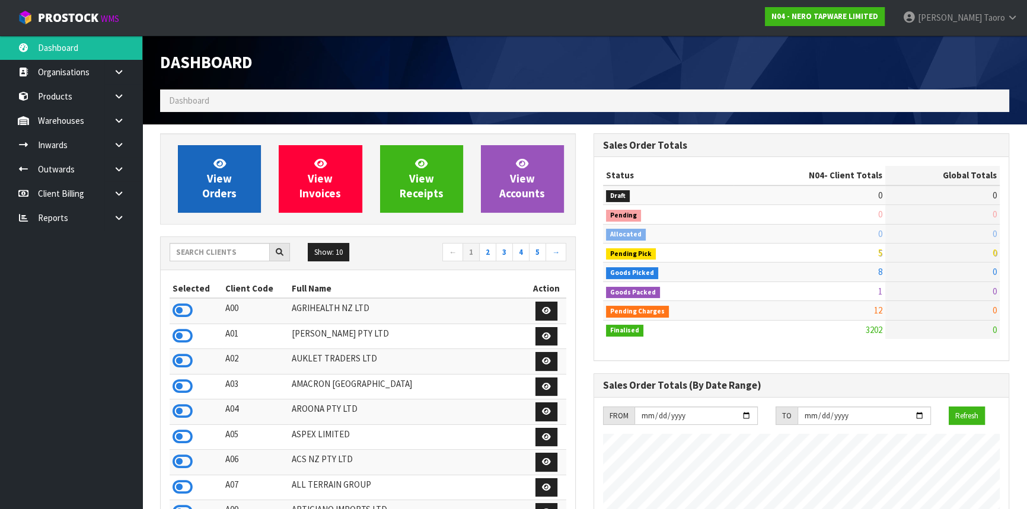
scroll to position [934, 433]
click at [245, 184] on link "View Orders" at bounding box center [219, 179] width 83 height 68
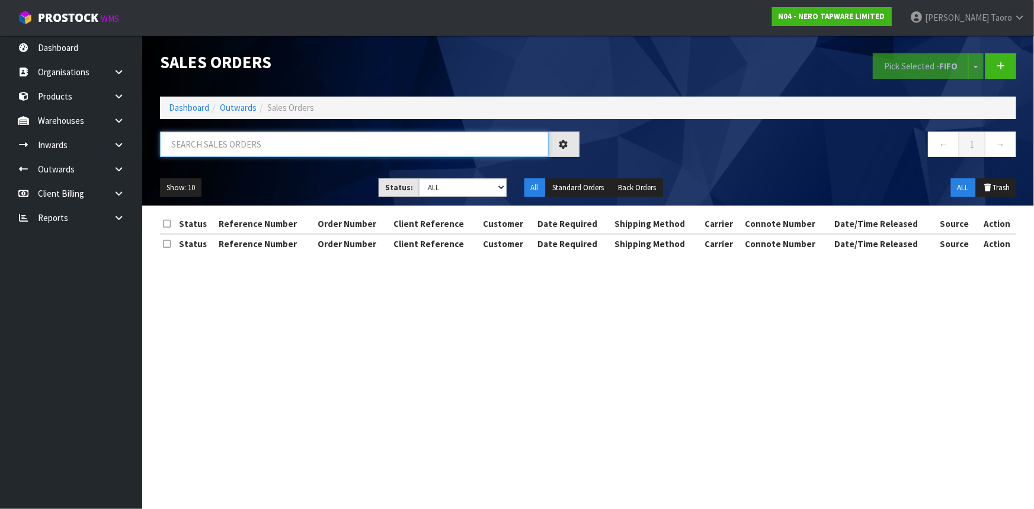
click at [255, 143] on input "text" at bounding box center [354, 144] width 389 height 25
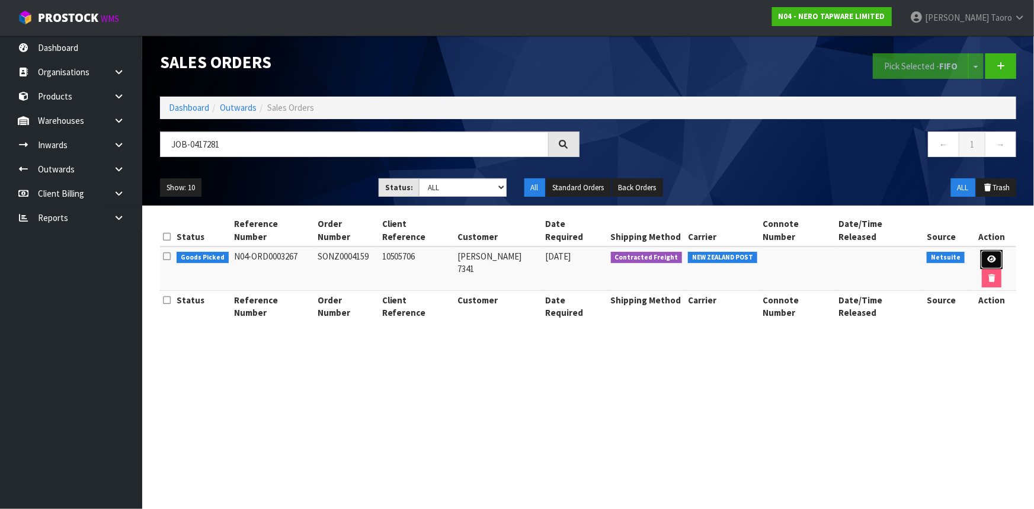
drag, startPoint x: 976, startPoint y: 242, endPoint x: 976, endPoint y: 249, distance: 7.1
click at [981, 250] on link at bounding box center [992, 259] width 22 height 19
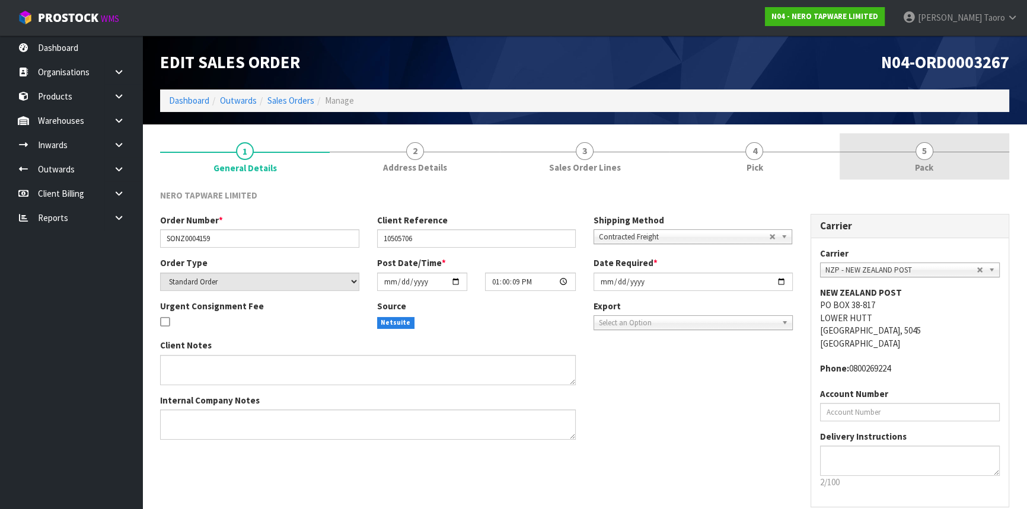
drag, startPoint x: 948, startPoint y: 155, endPoint x: 900, endPoint y: 162, distance: 48.6
click at [948, 154] on link "5 Pack" at bounding box center [924, 156] width 170 height 47
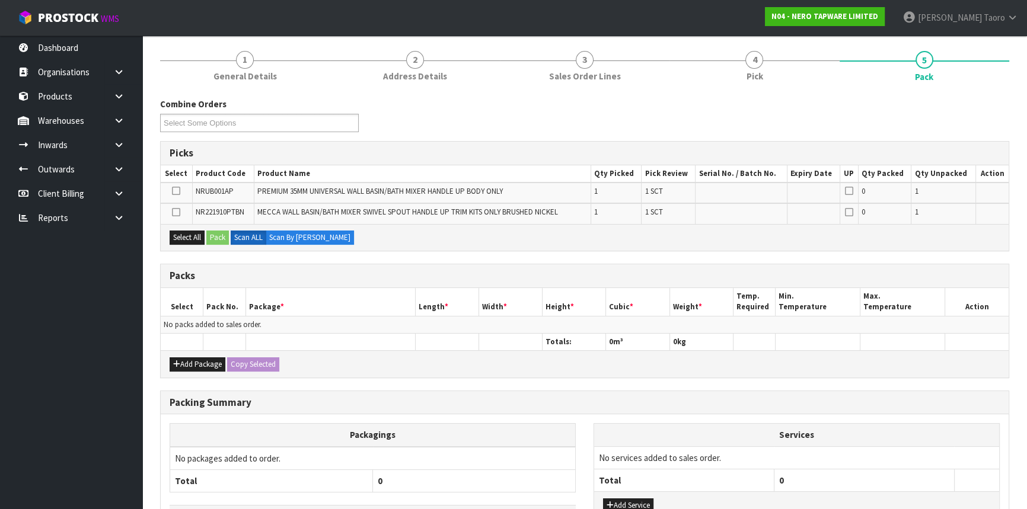
scroll to position [177, 0]
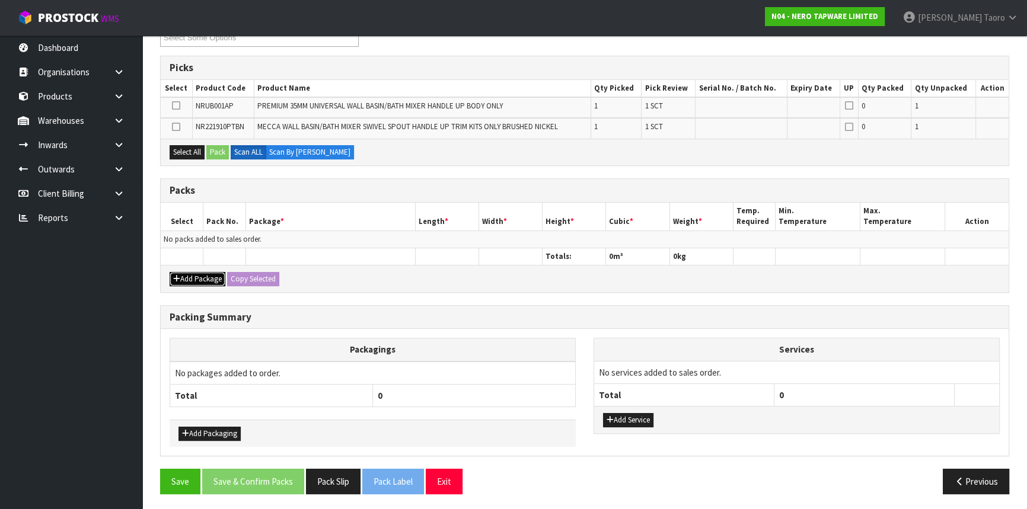
click at [181, 272] on button "Add Package" at bounding box center [198, 279] width 56 height 14
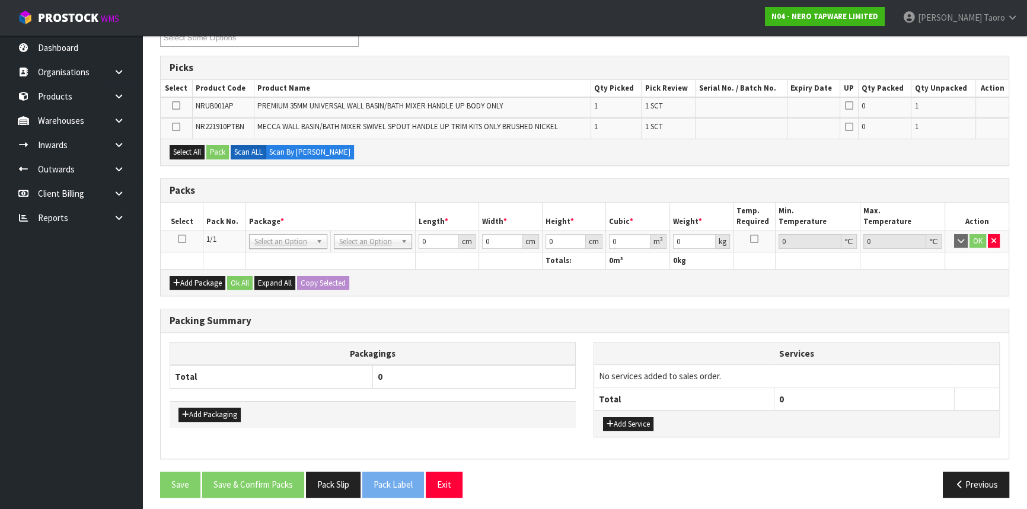
click at [181, 239] on icon at bounding box center [182, 239] width 8 height 1
click at [208, 225] on th "Pack No." at bounding box center [224, 217] width 43 height 28
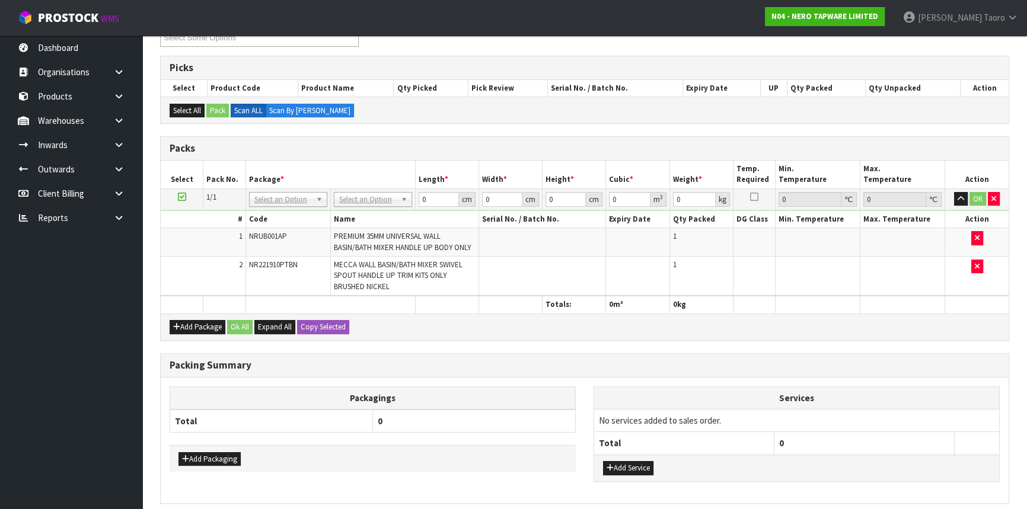
drag, startPoint x: 382, startPoint y: 184, endPoint x: 383, endPoint y: 194, distance: 10.1
click at [383, 193] on table "Select Pack No. Package * Length * Width * Height * Cubic * Weight * Temp. Requ…" at bounding box center [585, 237] width 848 height 153
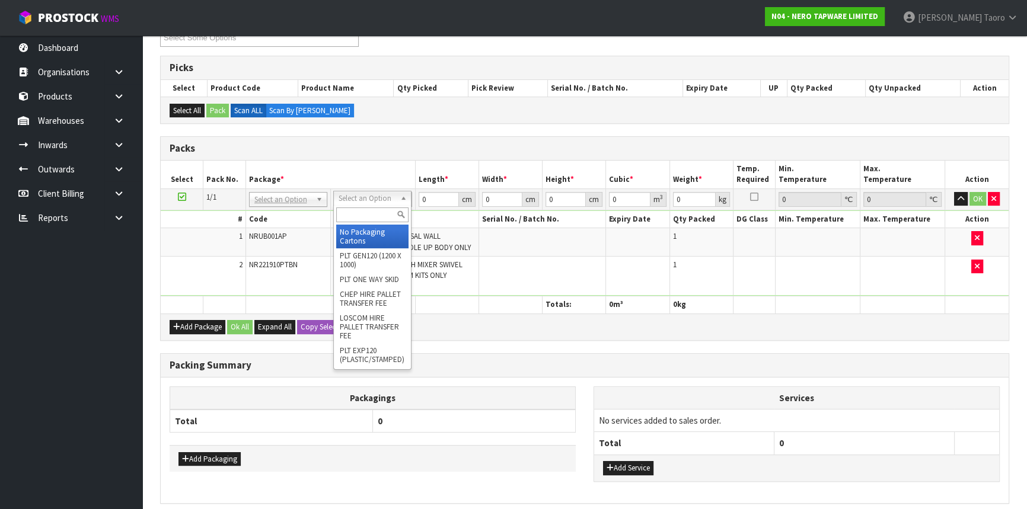
click at [383, 211] on input "text" at bounding box center [372, 214] width 72 height 15
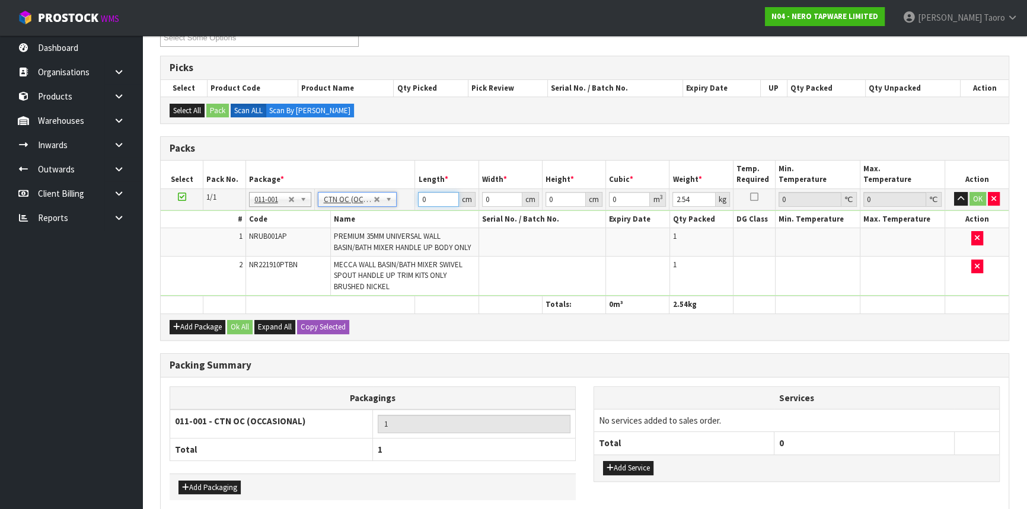
click at [436, 196] on input "0" at bounding box center [438, 199] width 40 height 15
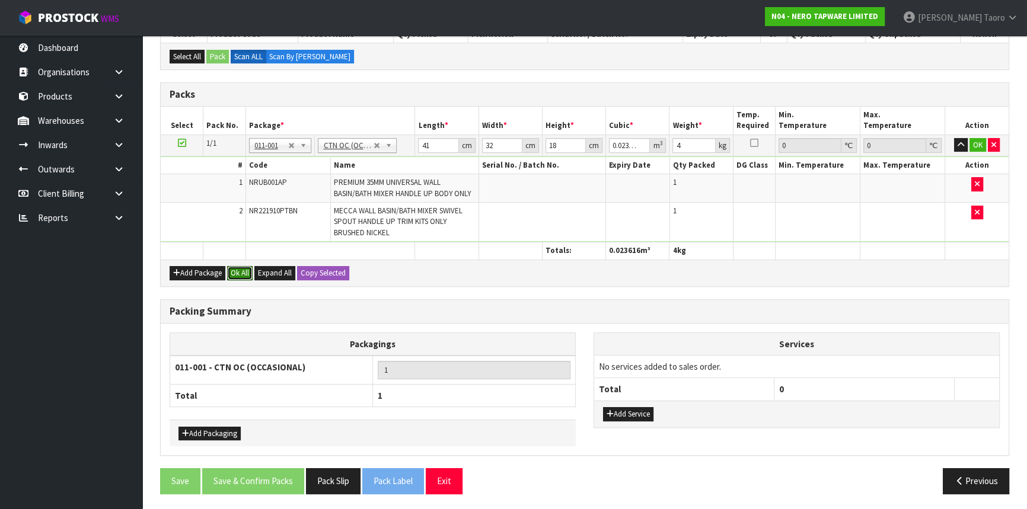
drag, startPoint x: 242, startPoint y: 269, endPoint x: 254, endPoint y: 491, distance: 222.6
click at [243, 270] on button "Ok All" at bounding box center [239, 273] width 25 height 14
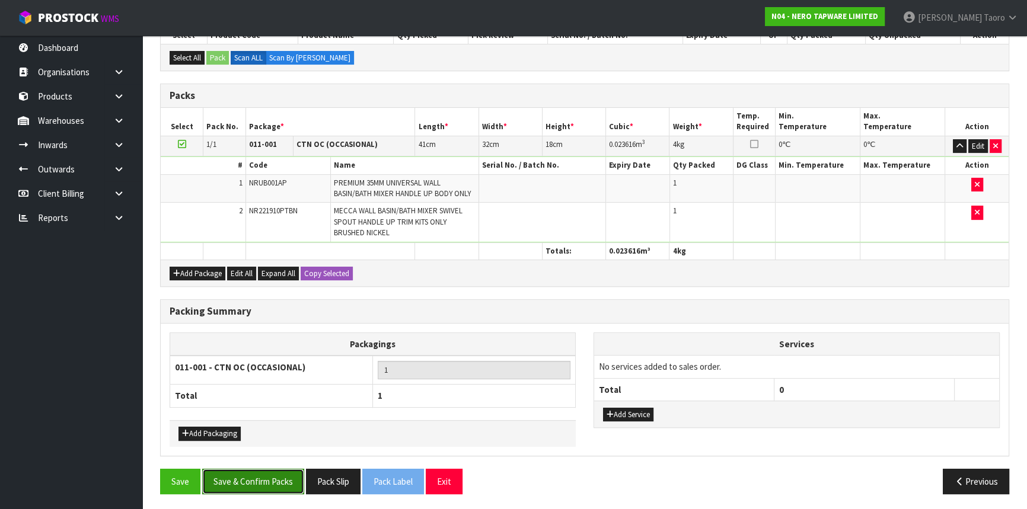
click at [274, 483] on button "Save & Confirm Packs" at bounding box center [253, 481] width 102 height 25
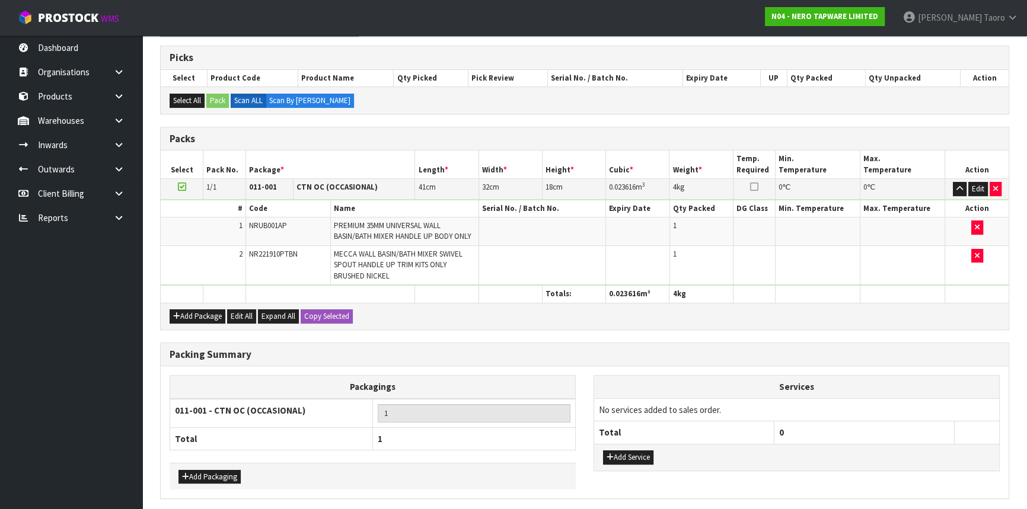
scroll to position [0, 0]
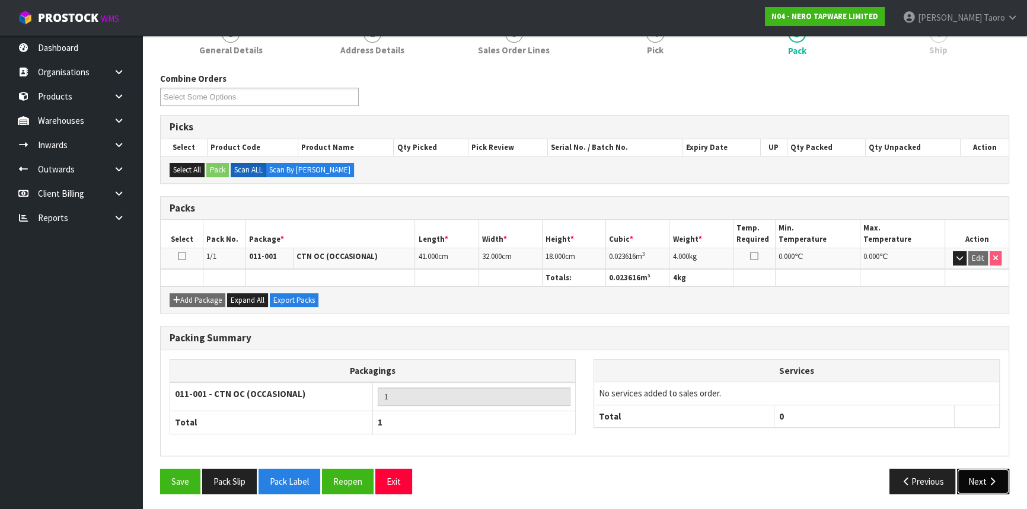
click at [980, 479] on button "Next" at bounding box center [983, 481] width 52 height 25
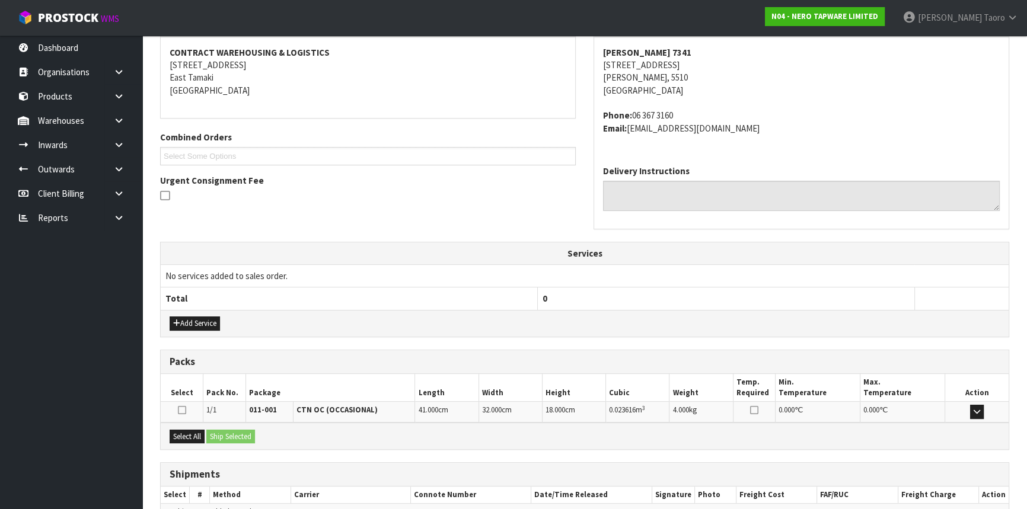
scroll to position [285, 0]
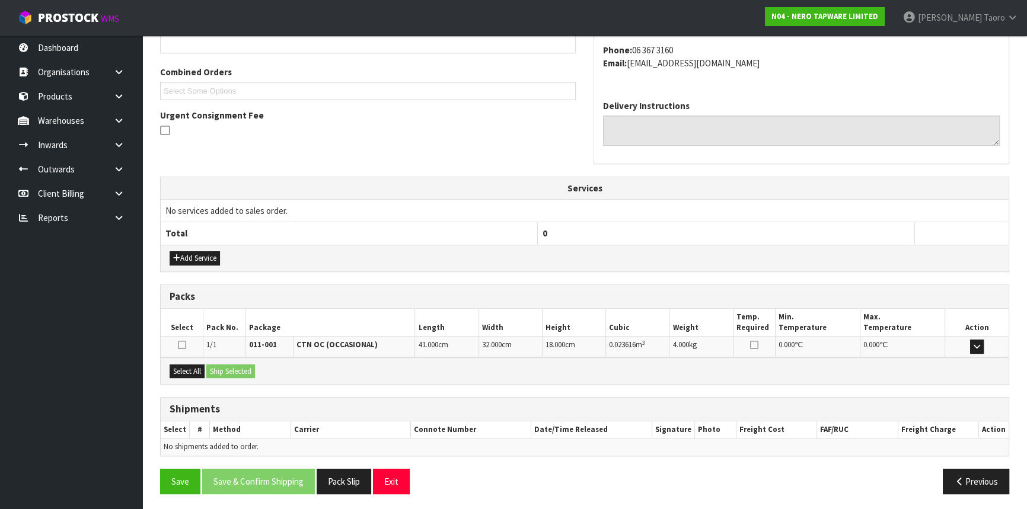
click at [723, 249] on div "Add Service" at bounding box center [585, 258] width 848 height 27
drag, startPoint x: 183, startPoint y: 372, endPoint x: 219, endPoint y: 368, distance: 36.4
click at [189, 371] on button "Select All" at bounding box center [187, 372] width 35 height 14
drag, startPoint x: 222, startPoint y: 366, endPoint x: 320, endPoint y: 406, distance: 105.8
click at [222, 366] on button "Ship Selected" at bounding box center [230, 372] width 49 height 14
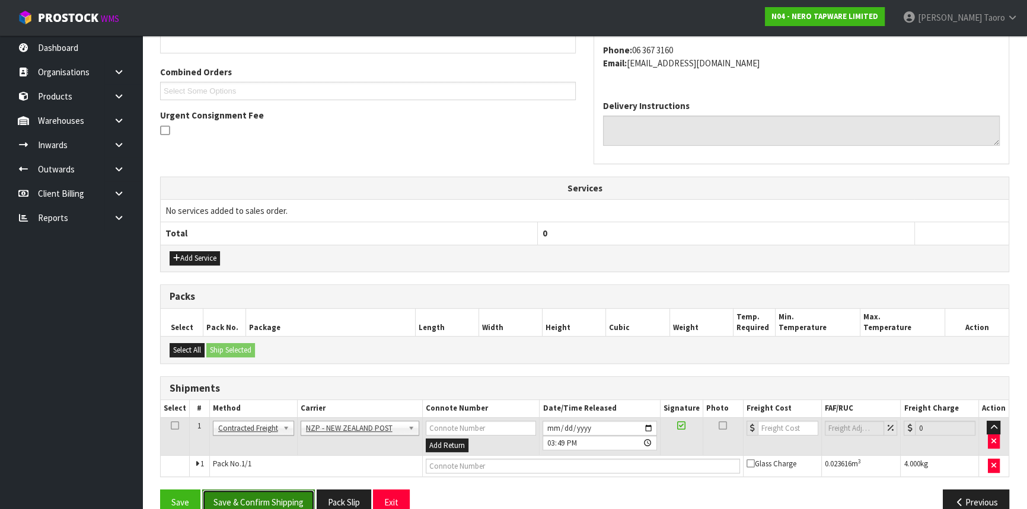
click at [285, 496] on button "Save & Confirm Shipping" at bounding box center [258, 502] width 113 height 25
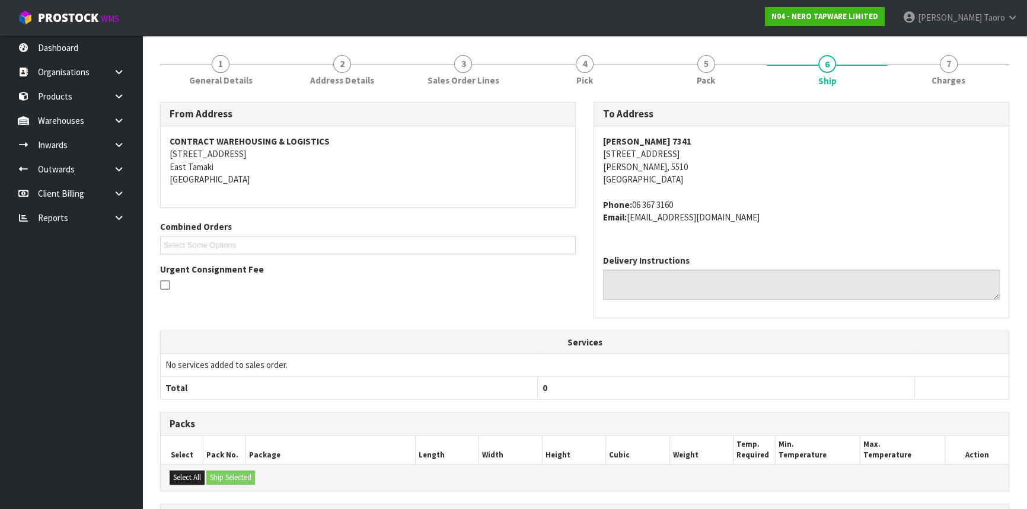
scroll to position [290, 0]
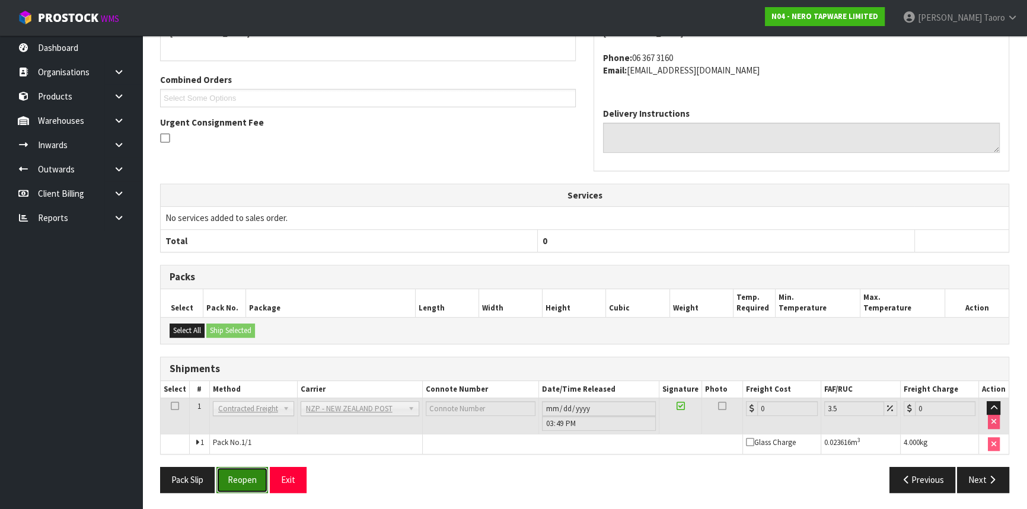
click at [243, 481] on button "Reopen" at bounding box center [242, 479] width 52 height 25
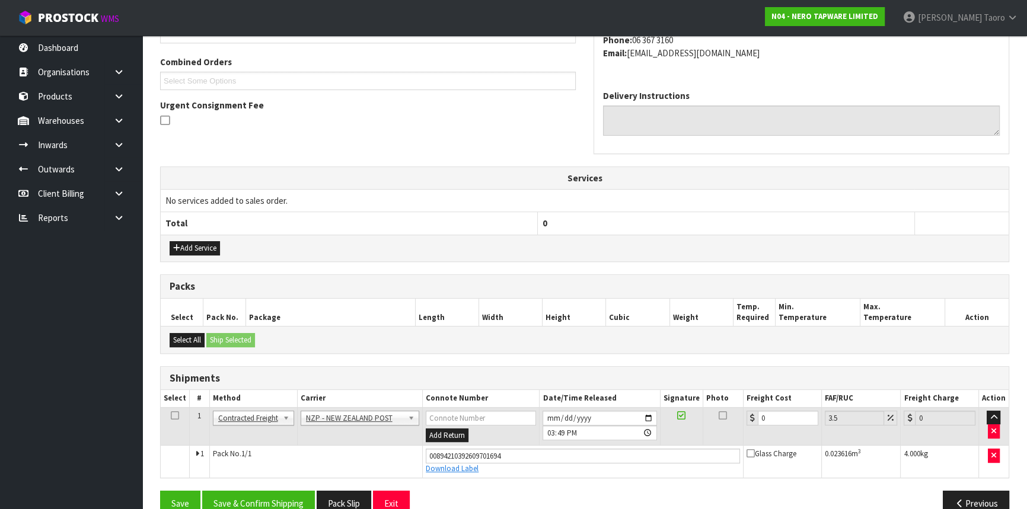
scroll to position [317, 0]
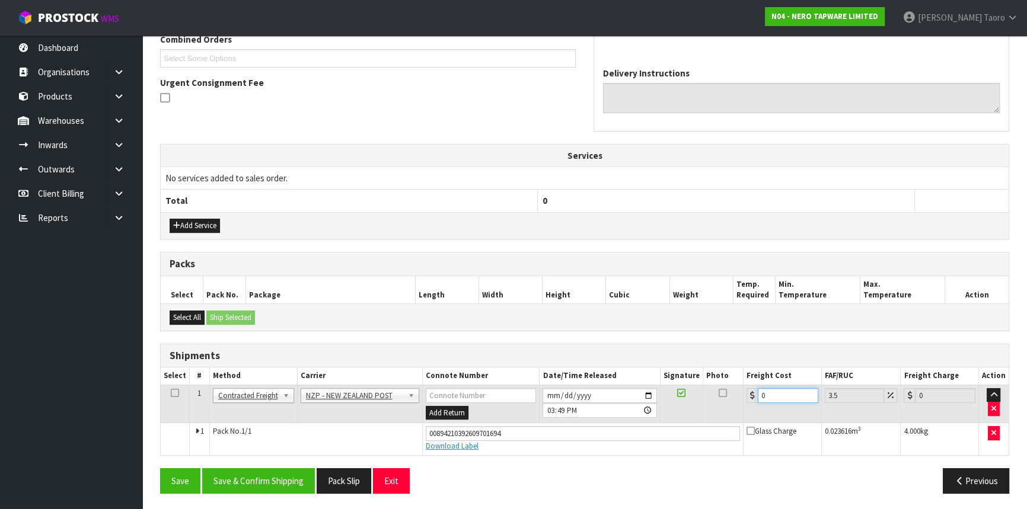
click at [782, 395] on input "0" at bounding box center [788, 395] width 60 height 15
click at [279, 478] on button "Save & Confirm Shipping" at bounding box center [258, 480] width 113 height 25
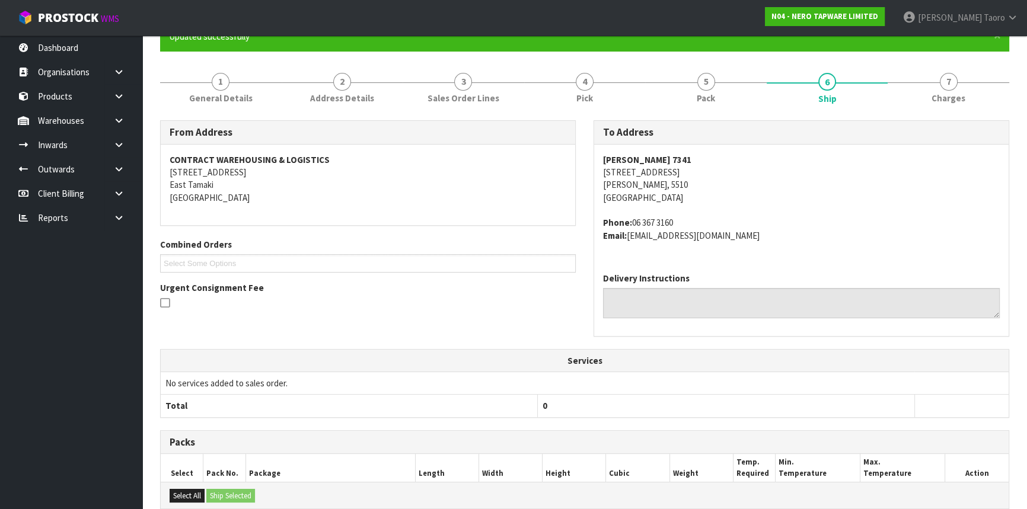
scroll to position [285, 0]
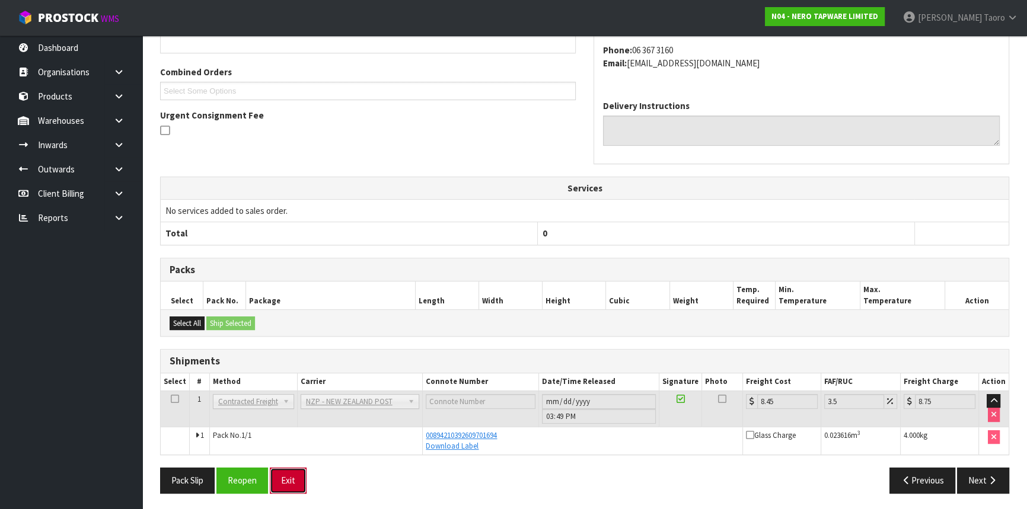
click at [289, 482] on button "Exit" at bounding box center [288, 480] width 37 height 25
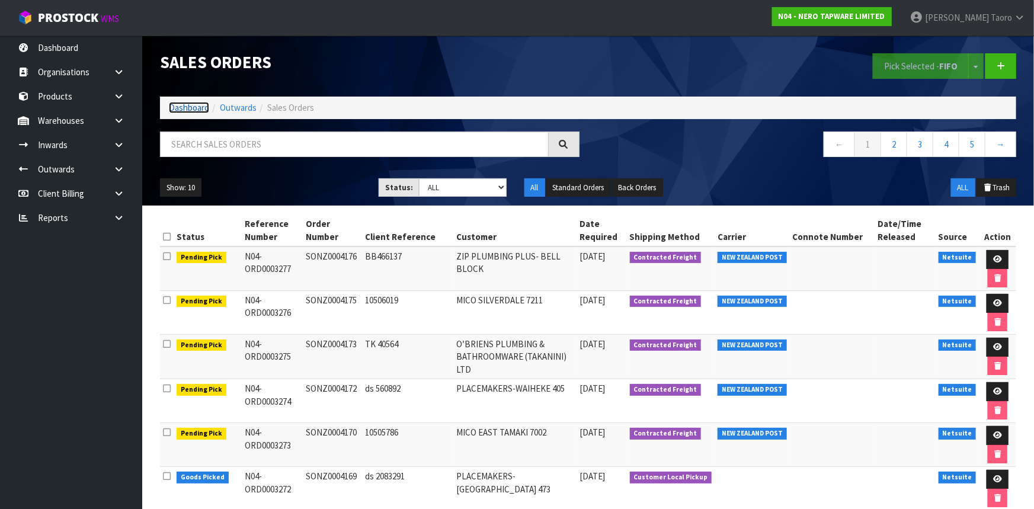
click at [196, 113] on link "Dashboard" at bounding box center [189, 107] width 40 height 11
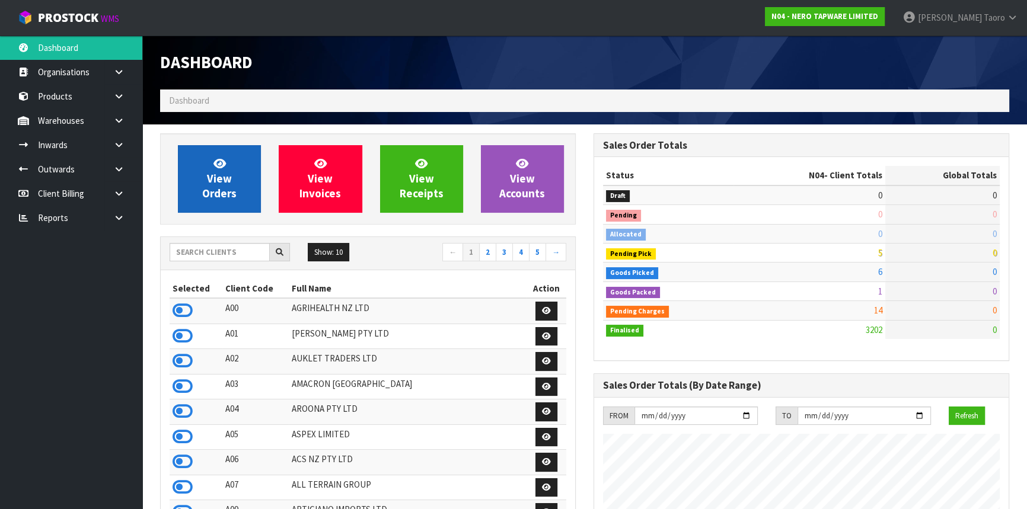
scroll to position [934, 433]
click at [210, 186] on span "View Orders" at bounding box center [219, 178] width 34 height 44
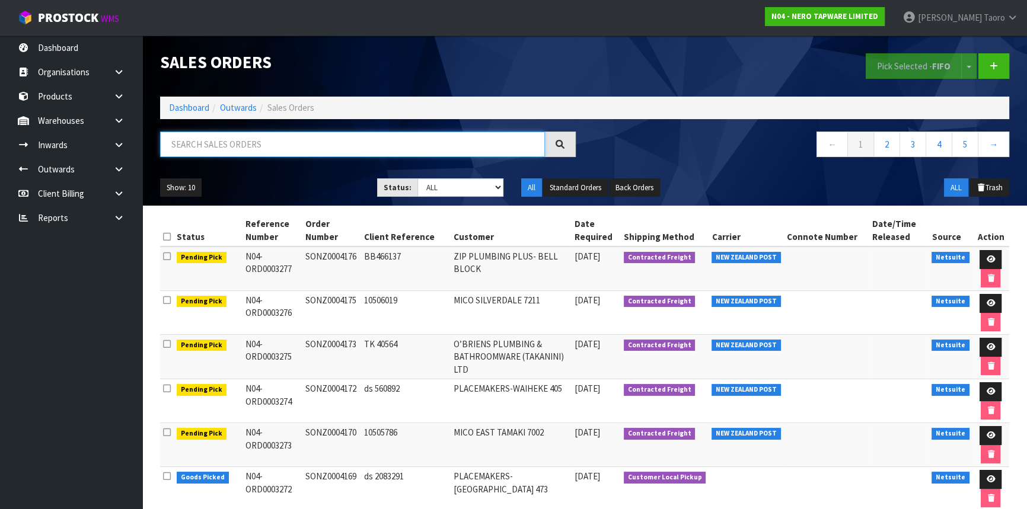
click at [249, 152] on input "text" at bounding box center [352, 144] width 385 height 25
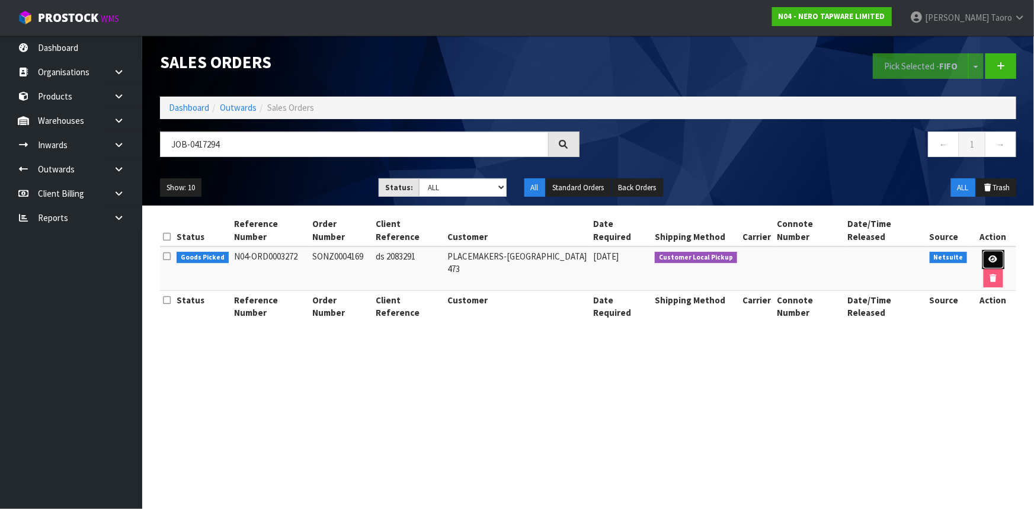
click at [983, 250] on link at bounding box center [994, 259] width 22 height 19
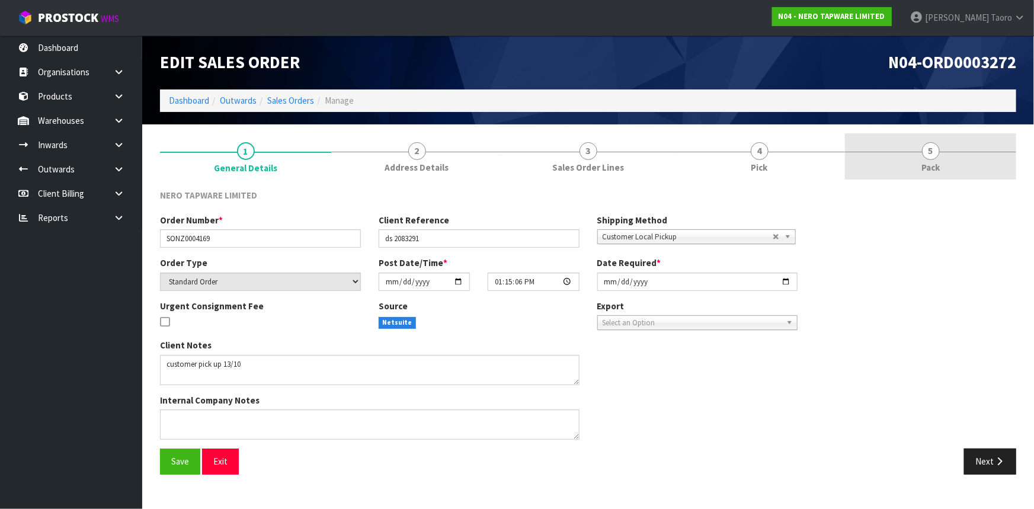
click at [926, 158] on link "5 Pack" at bounding box center [930, 156] width 171 height 47
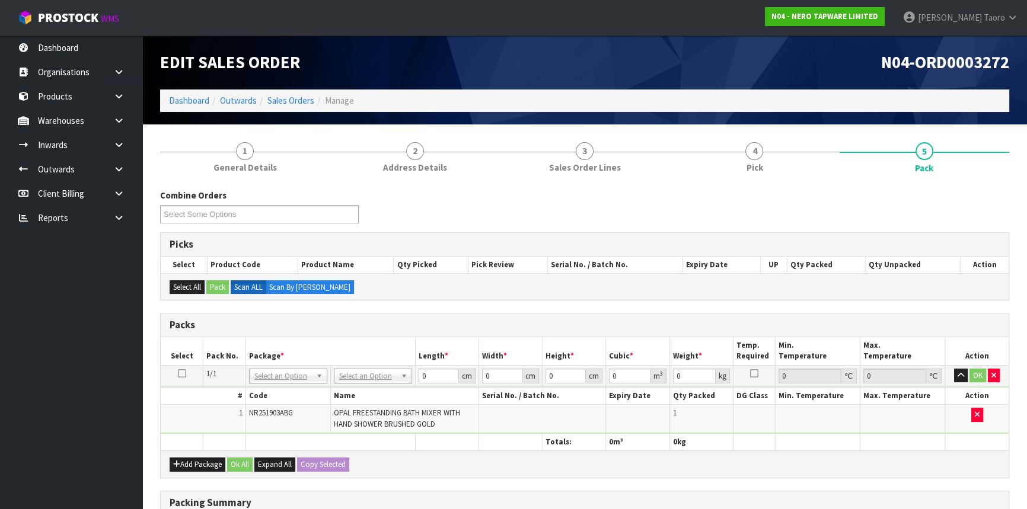
click at [401, 338] on th "Package *" at bounding box center [330, 351] width 170 height 28
drag, startPoint x: 379, startPoint y: 410, endPoint x: 435, endPoint y: 391, distance: 58.9
click at [437, 377] on input "0" at bounding box center [438, 376] width 40 height 15
click at [437, 376] on input "0" at bounding box center [438, 376] width 40 height 15
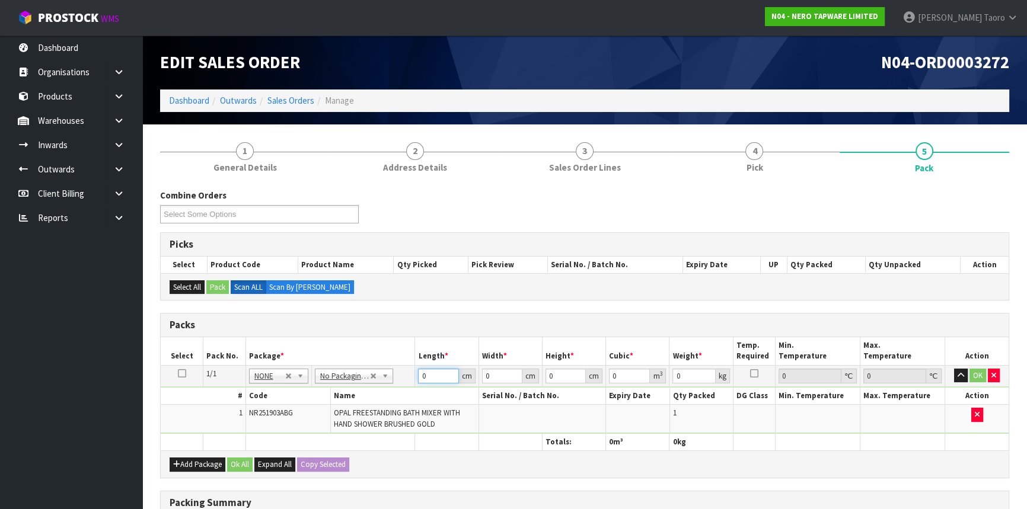
click at [437, 376] on input "0" at bounding box center [438, 376] width 40 height 15
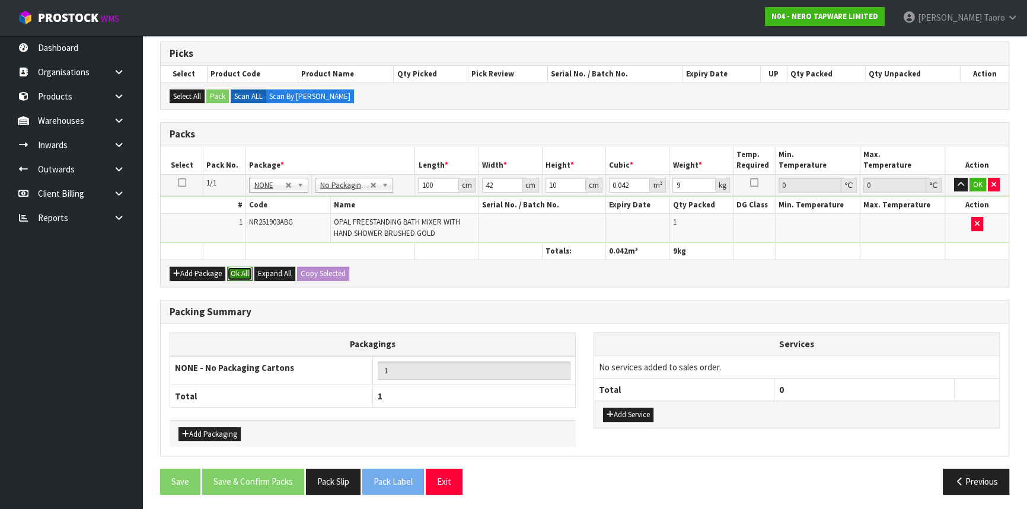
click at [246, 270] on button "Ok All" at bounding box center [239, 274] width 25 height 14
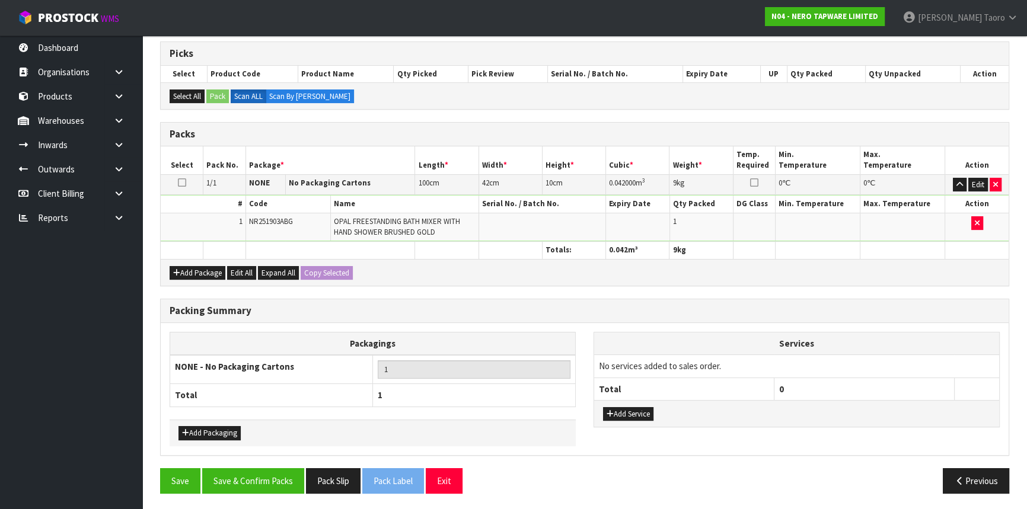
scroll to position [190, 0]
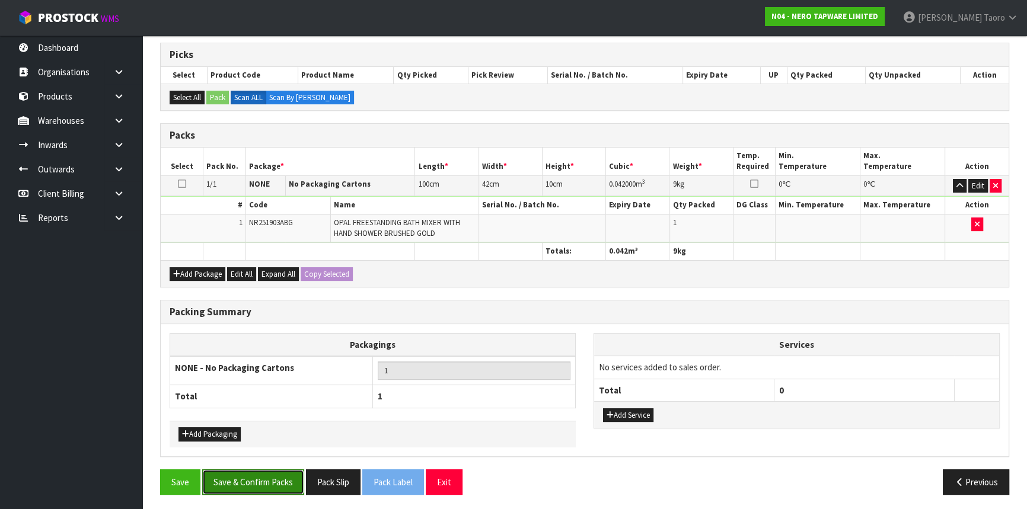
click at [262, 477] on button "Save & Confirm Packs" at bounding box center [253, 481] width 102 height 25
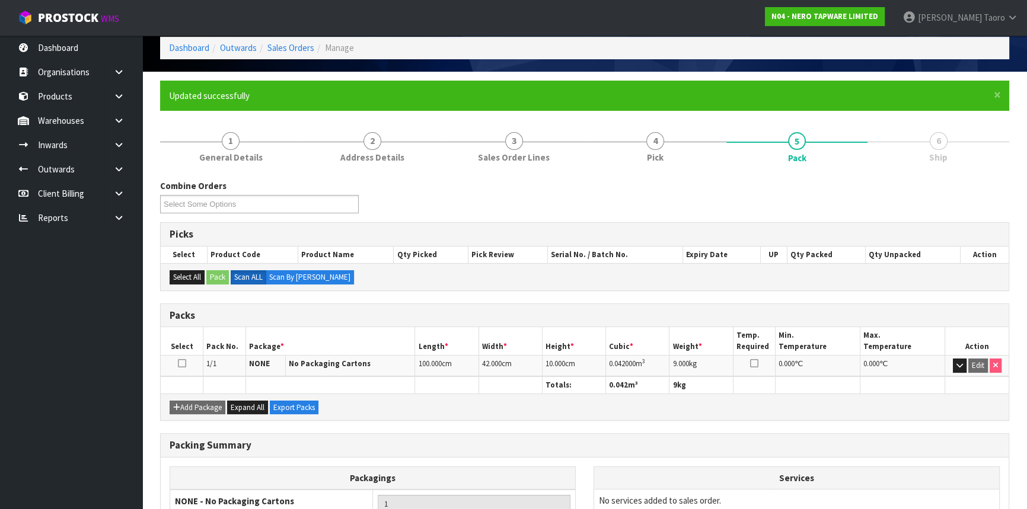
scroll to position [160, 0]
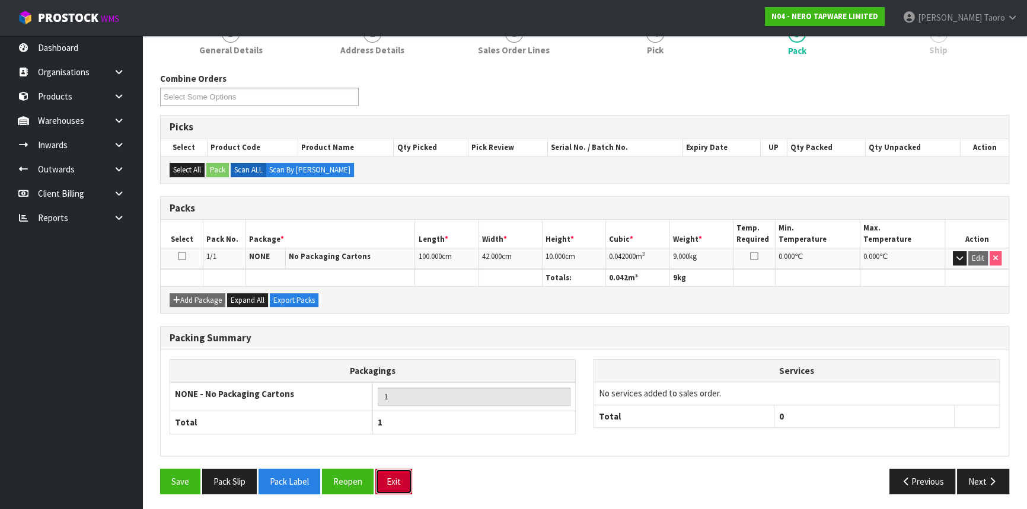
click at [400, 479] on button "Exit" at bounding box center [393, 481] width 37 height 25
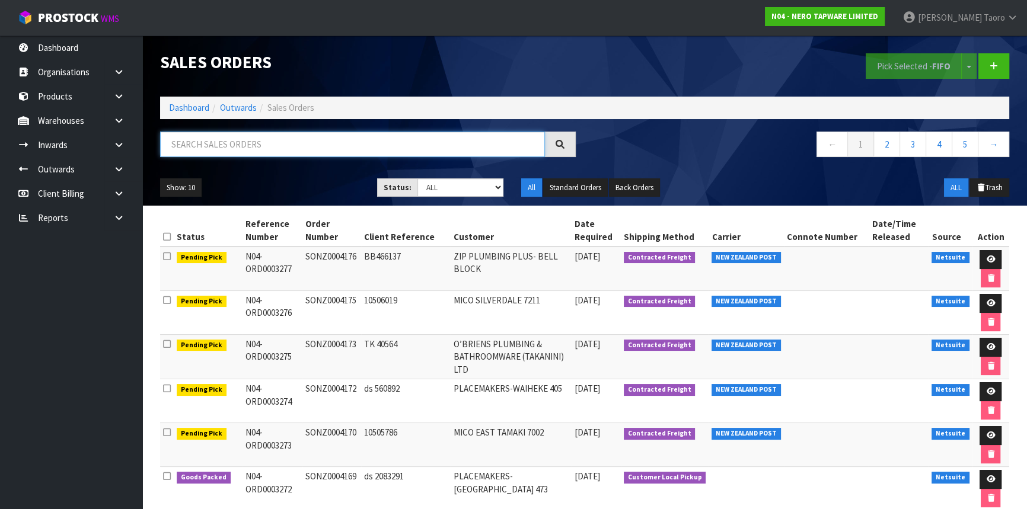
click at [529, 145] on input "text" at bounding box center [352, 144] width 385 height 25
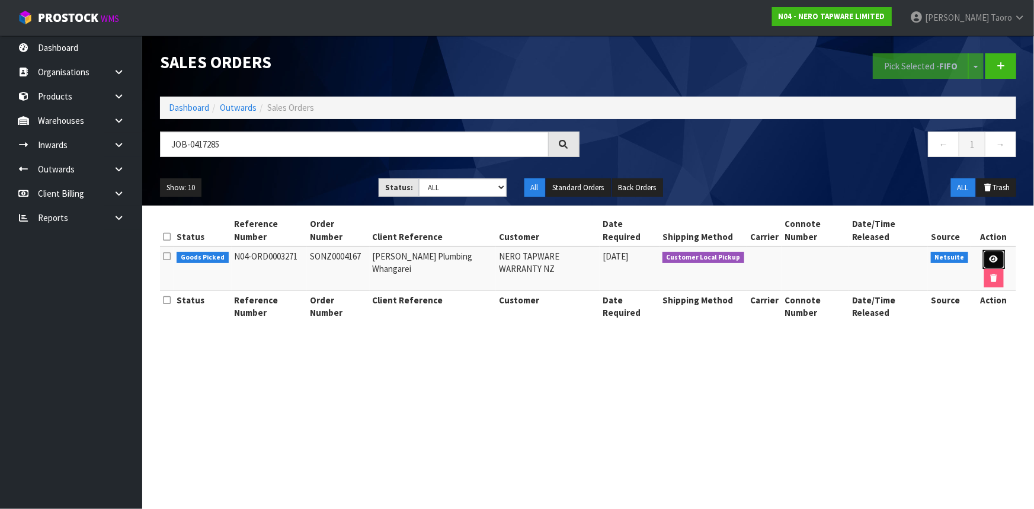
click at [990, 255] on icon at bounding box center [994, 259] width 9 height 8
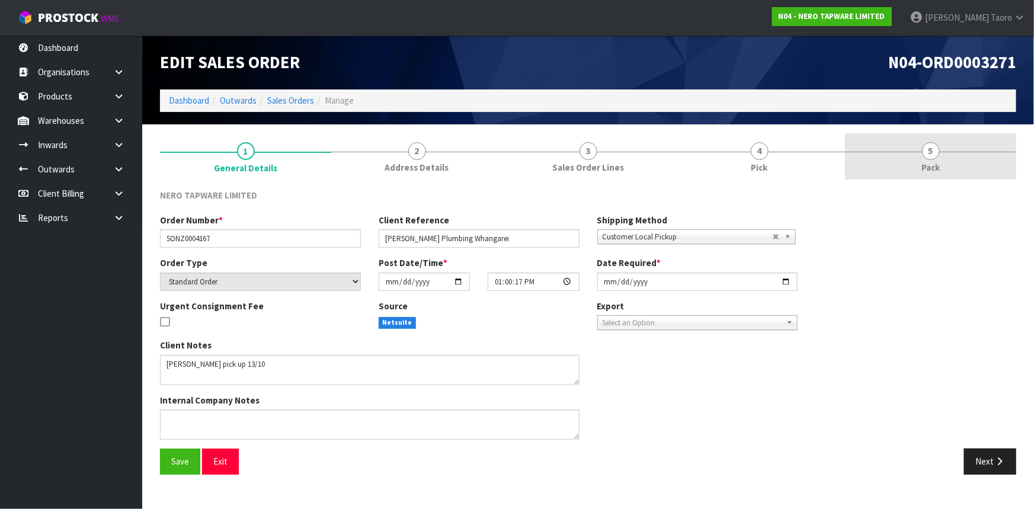
click at [931, 162] on span "Pack" at bounding box center [931, 167] width 18 height 12
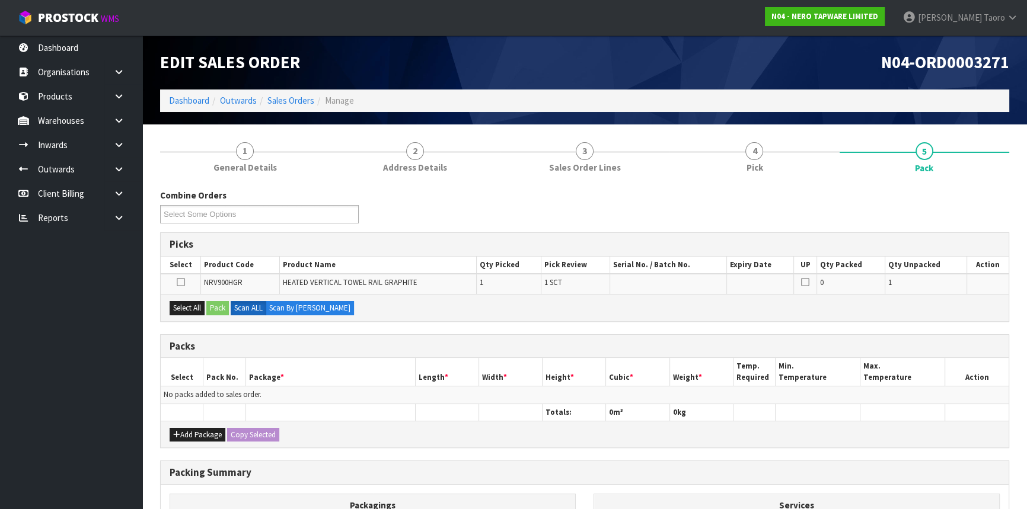
click at [829, 62] on h1 "N04-ORD0003271" at bounding box center [801, 62] width 416 height 18
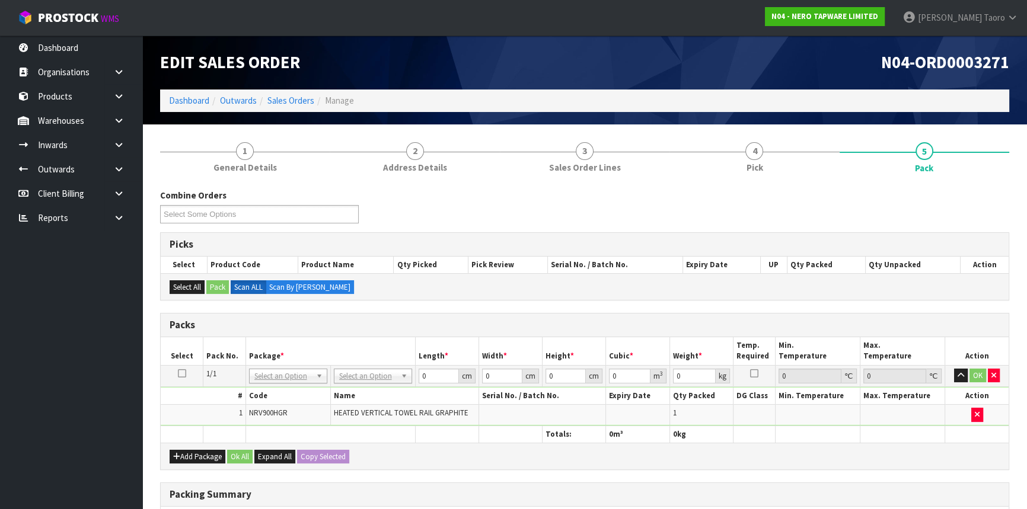
drag, startPoint x: 388, startPoint y: 373, endPoint x: 385, endPoint y: 397, distance: 23.9
click at [433, 374] on input "0" at bounding box center [438, 376] width 40 height 15
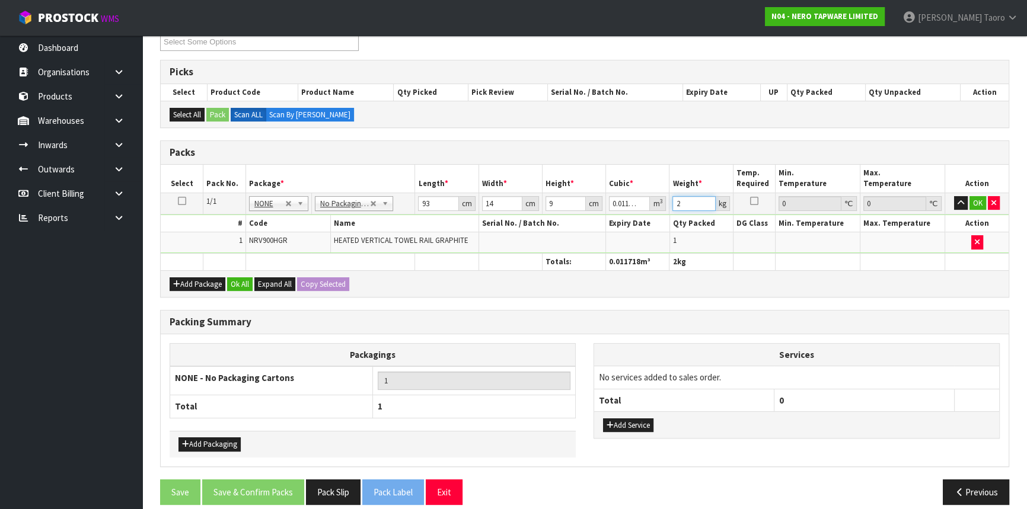
scroll to position [183, 0]
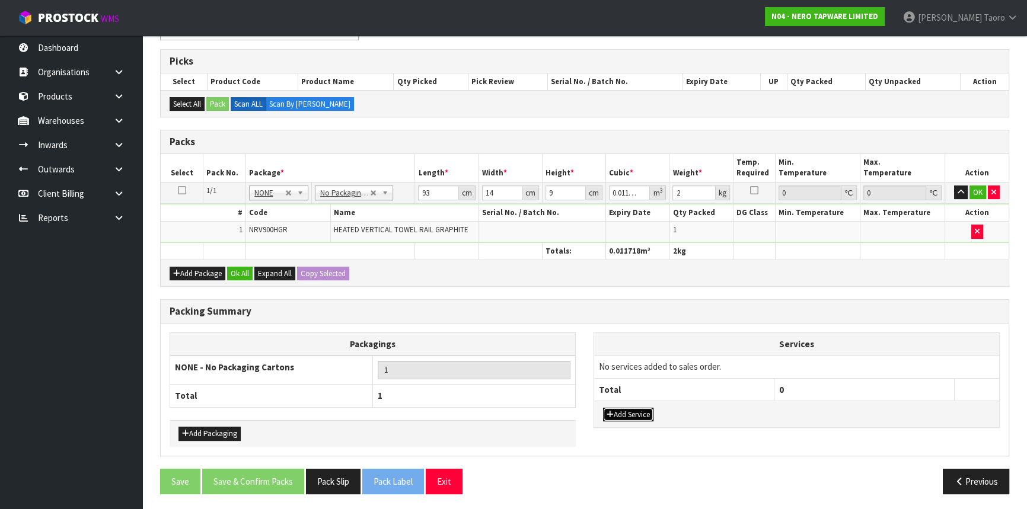
click at [635, 418] on button "Add Service" at bounding box center [628, 415] width 50 height 14
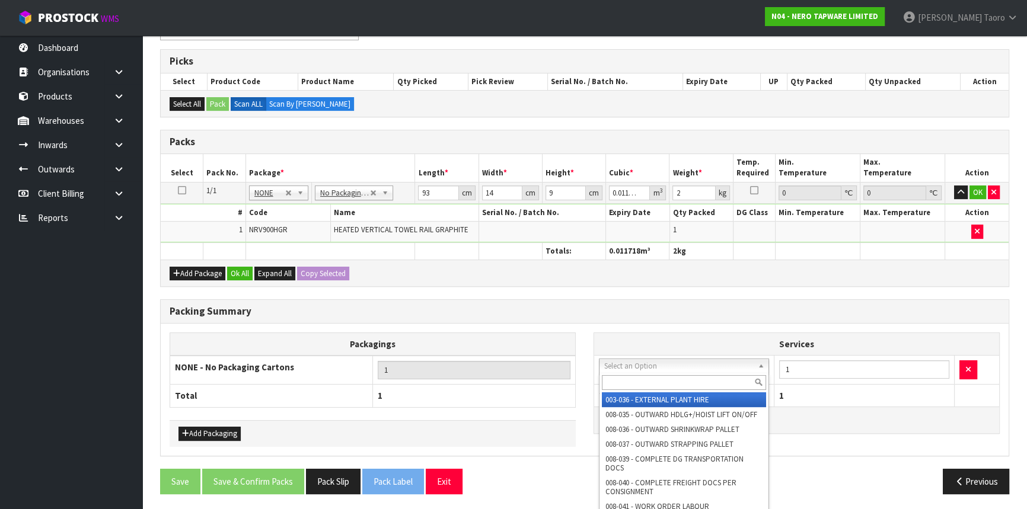
click at [664, 378] on input "text" at bounding box center [684, 382] width 164 height 15
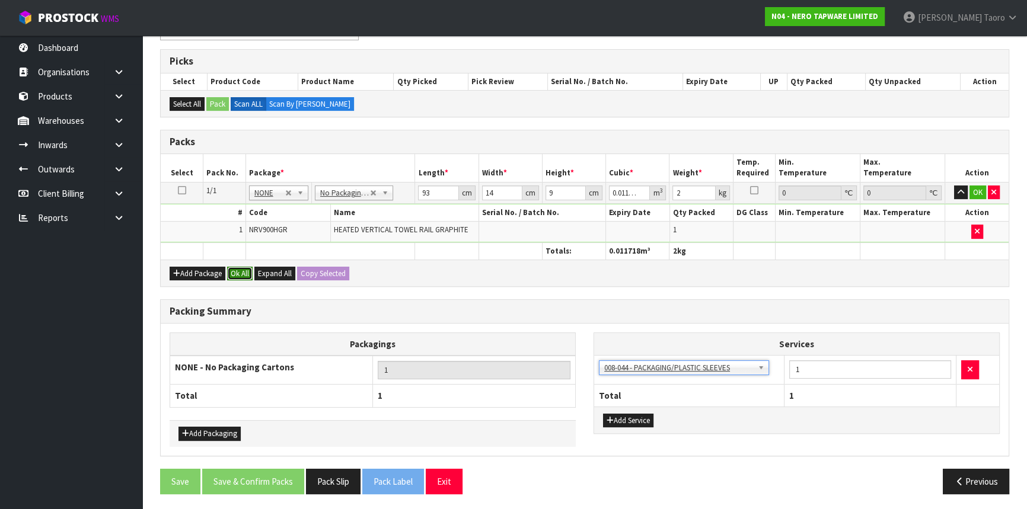
click at [247, 267] on button "Ok All" at bounding box center [239, 274] width 25 height 14
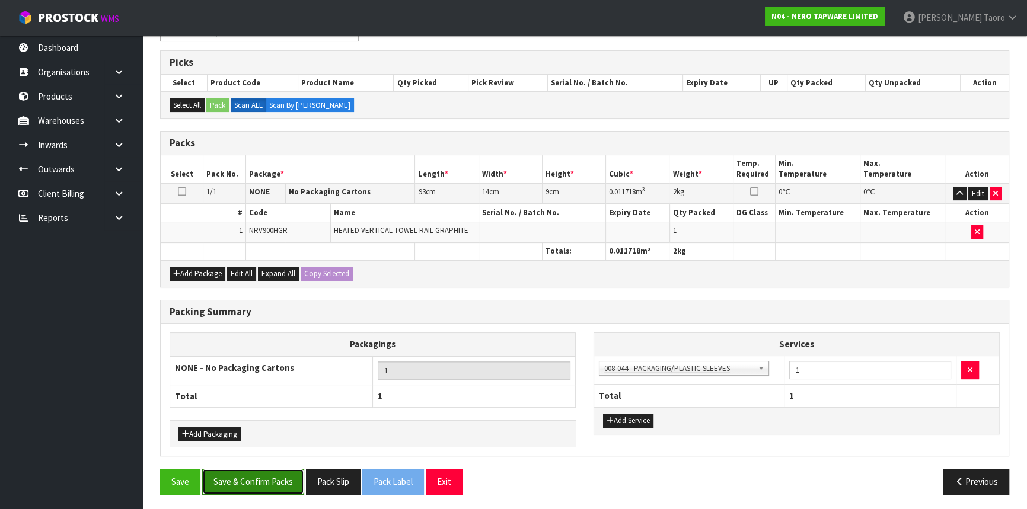
click at [269, 488] on button "Save & Confirm Packs" at bounding box center [253, 481] width 102 height 25
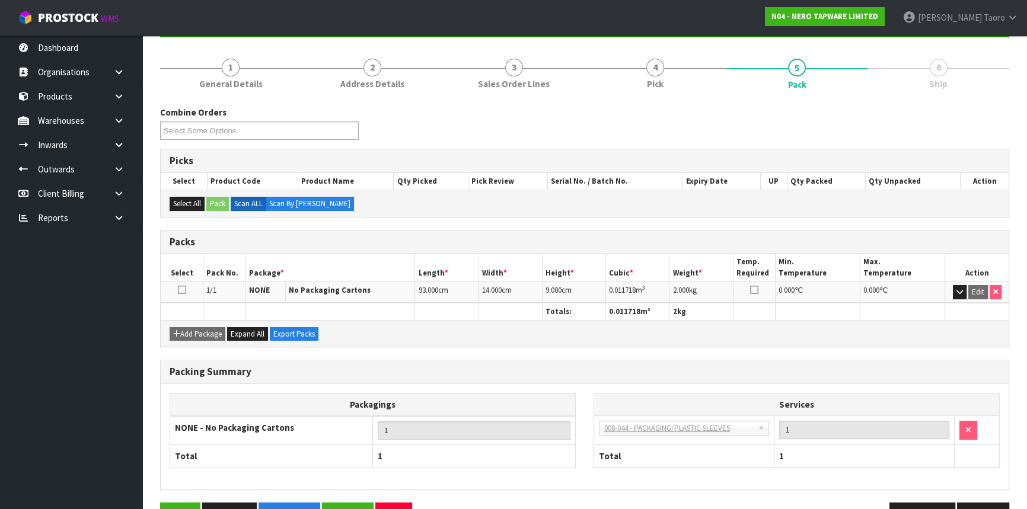
scroll to position [160, 0]
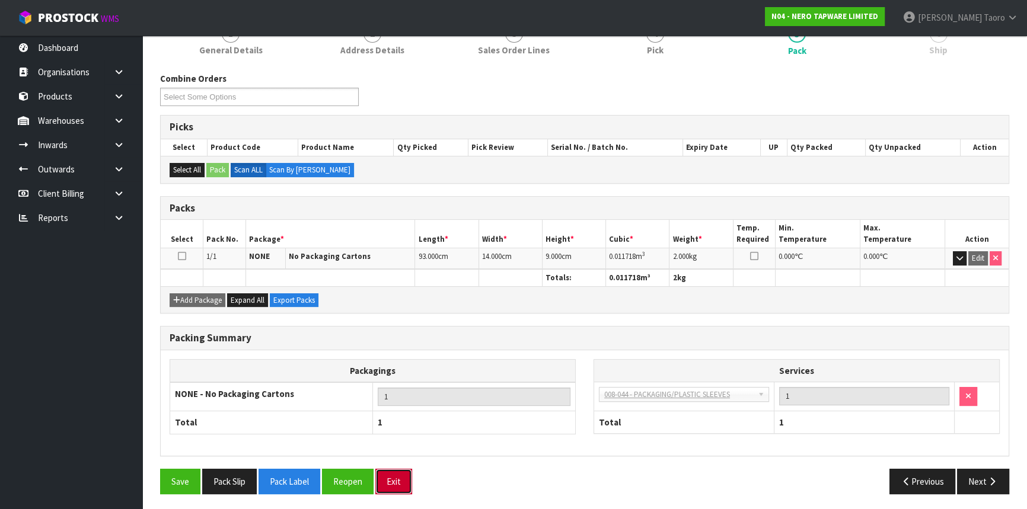
click at [401, 480] on button "Exit" at bounding box center [393, 481] width 37 height 25
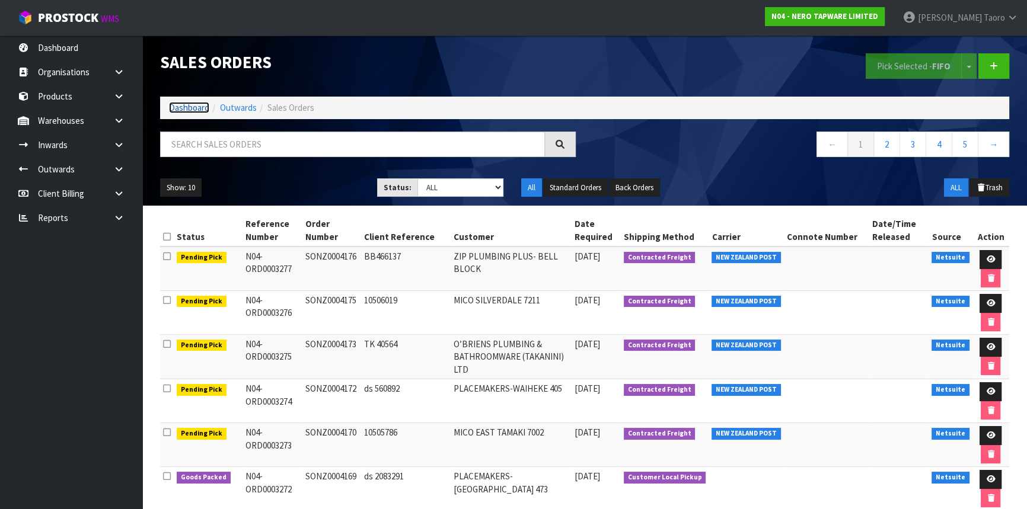
click at [193, 108] on link "Dashboard" at bounding box center [189, 107] width 40 height 11
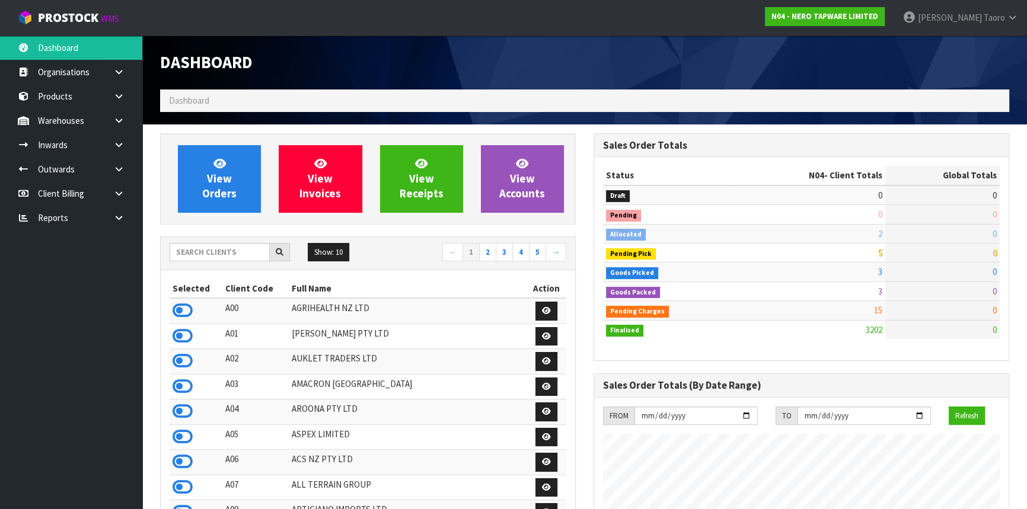
scroll to position [934, 433]
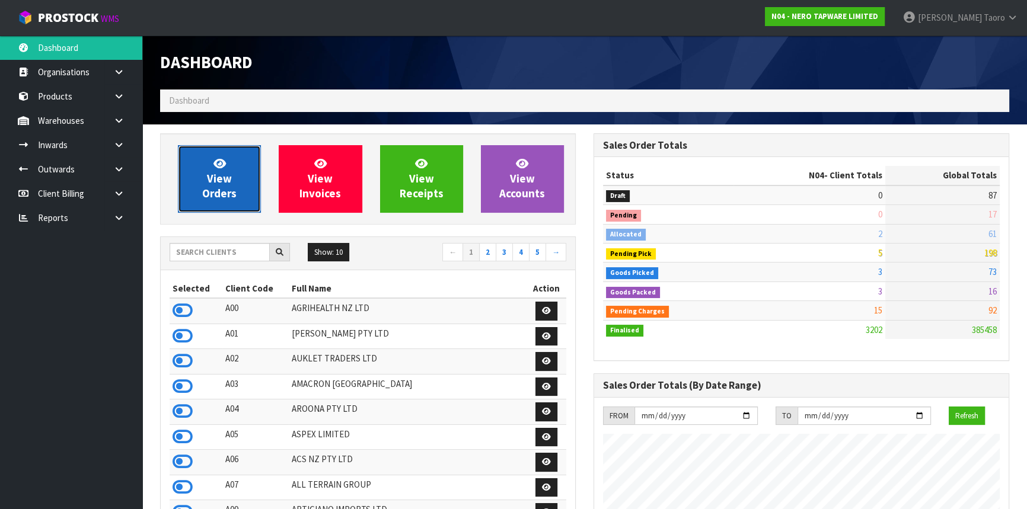
click at [239, 197] on link "View Orders" at bounding box center [219, 179] width 83 height 68
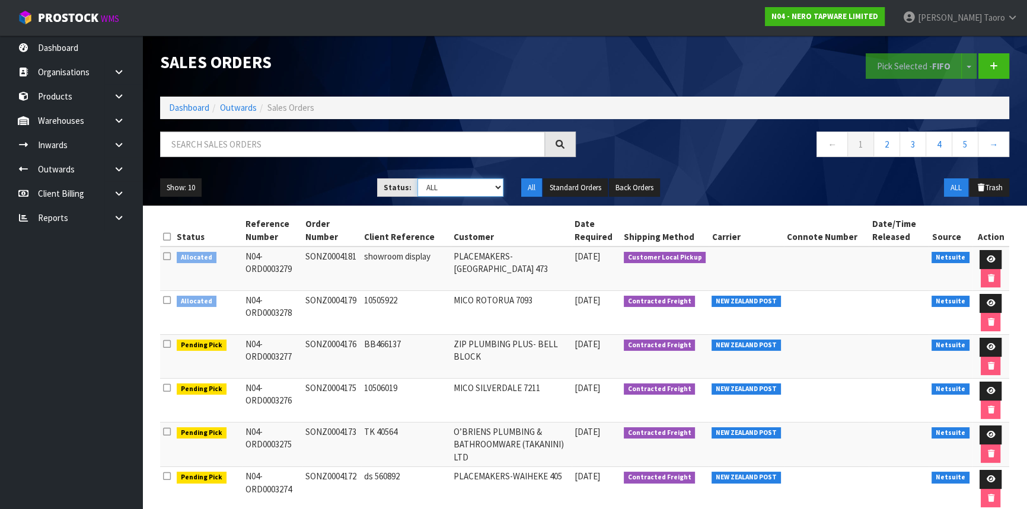
drag, startPoint x: 478, startPoint y: 180, endPoint x: 477, endPoint y: 189, distance: 8.3
click at [478, 180] on select "Draft Pending Allocated Pending Pick Goods Picked Goods Packed Pending Charges …" at bounding box center [460, 187] width 87 height 18
click at [417, 178] on select "Draft Pending Allocated Pending Pick Goods Picked Goods Packed Pending Charges …" at bounding box center [460, 187] width 87 height 18
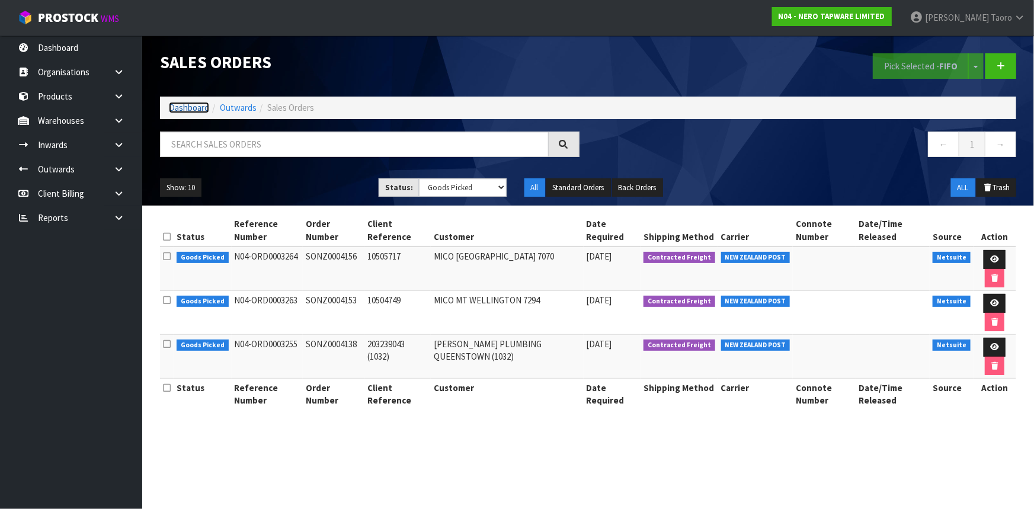
click at [183, 108] on link "Dashboard" at bounding box center [189, 107] width 40 height 11
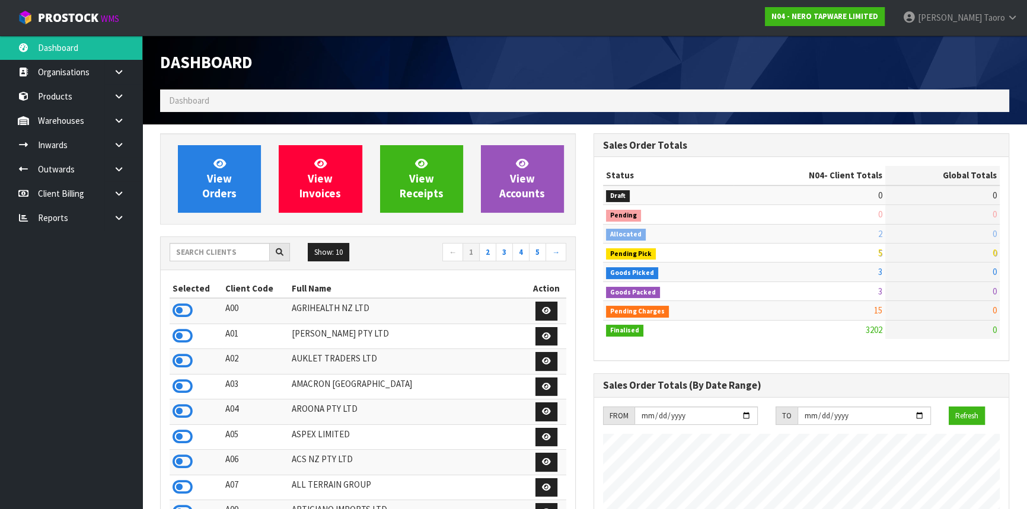
scroll to position [934, 433]
click at [349, 81] on div "Dashboard" at bounding box center [367, 63] width 433 height 54
click at [228, 251] on input "text" at bounding box center [220, 252] width 100 height 18
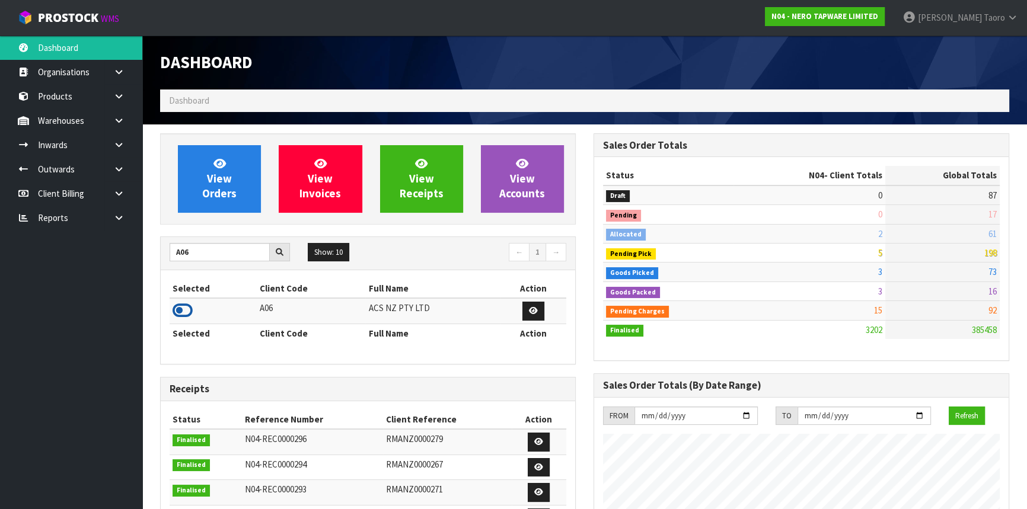
click at [185, 314] on icon at bounding box center [183, 311] width 20 height 18
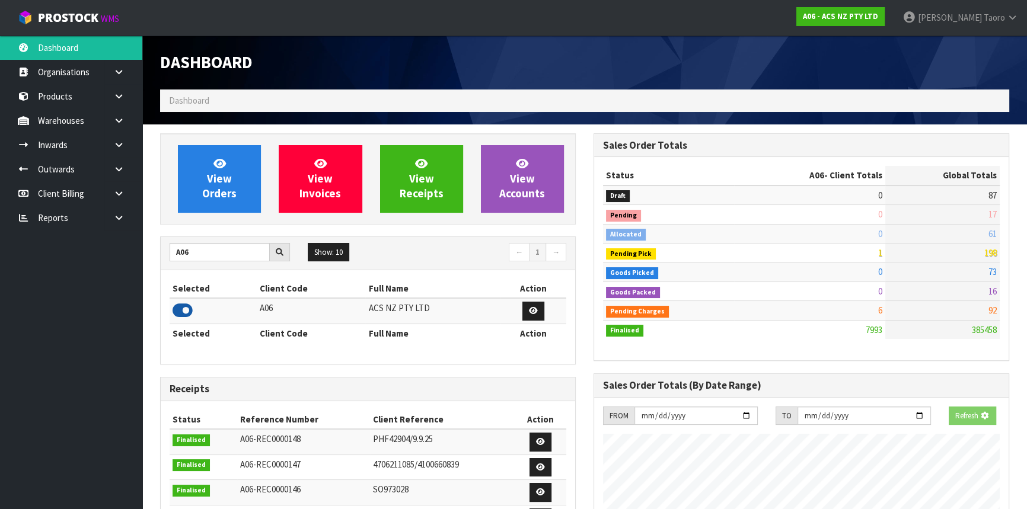
scroll to position [896, 433]
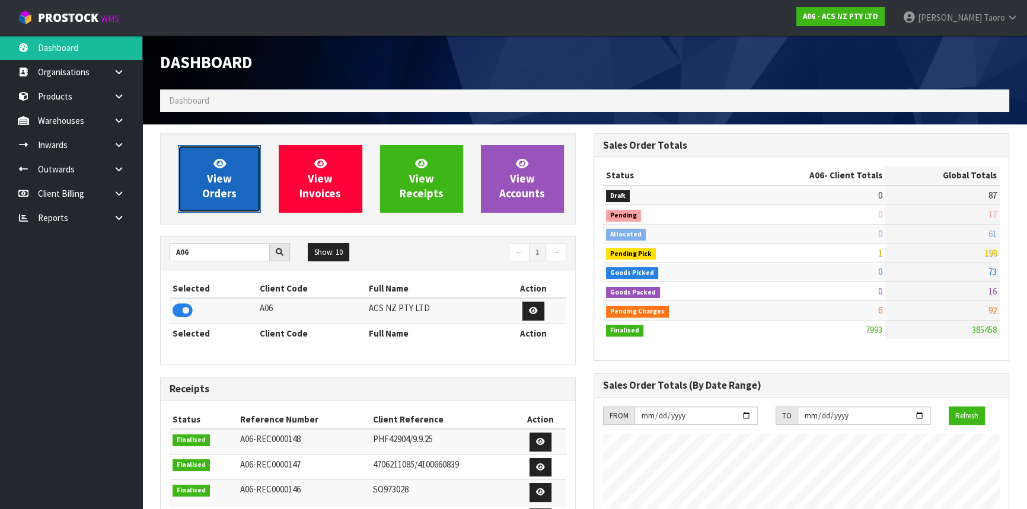
click at [234, 190] on span "View Orders" at bounding box center [219, 178] width 34 height 44
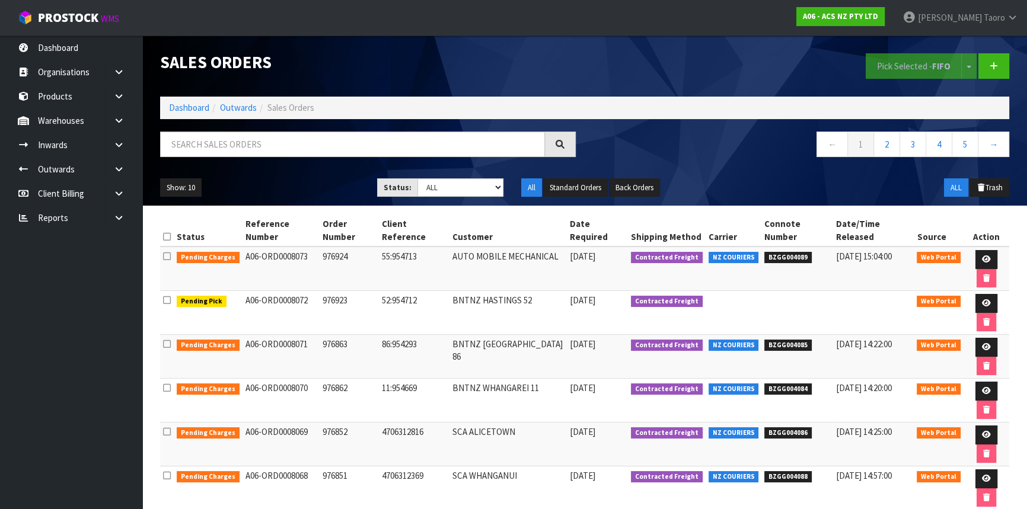
click at [331, 71] on h1 "Sales Orders" at bounding box center [368, 62] width 416 height 18
click at [192, 110] on link "Dashboard" at bounding box center [189, 107] width 40 height 11
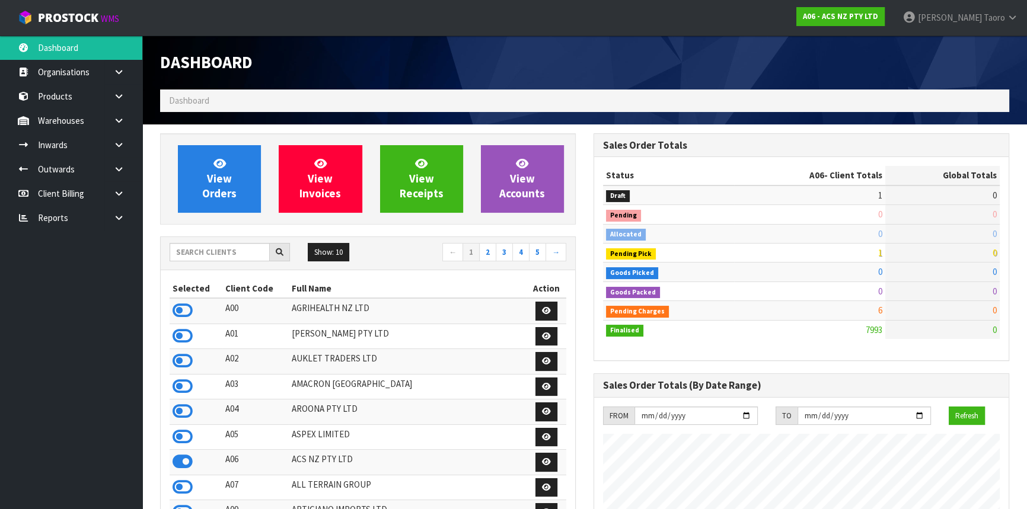
scroll to position [896, 433]
click at [237, 249] on input "text" at bounding box center [220, 252] width 100 height 18
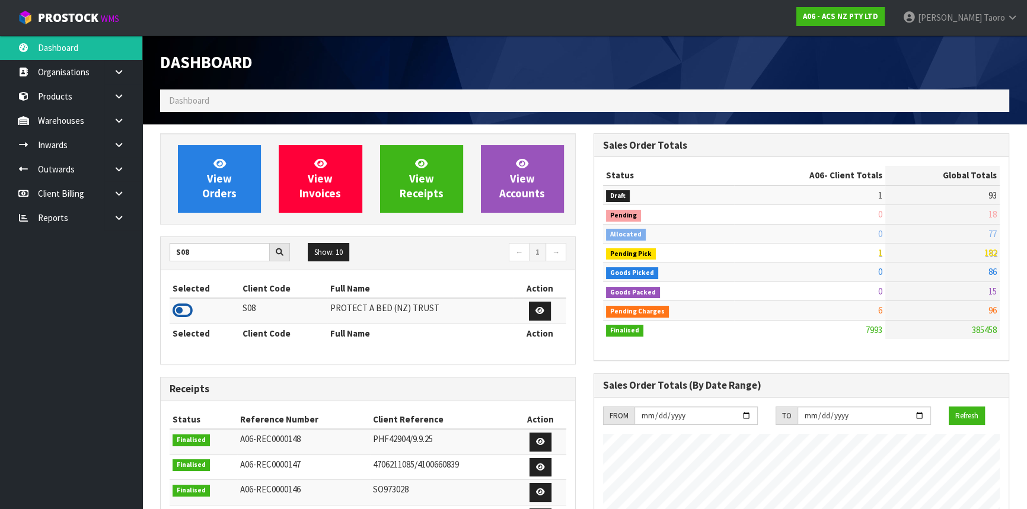
click at [183, 309] on icon at bounding box center [183, 311] width 20 height 18
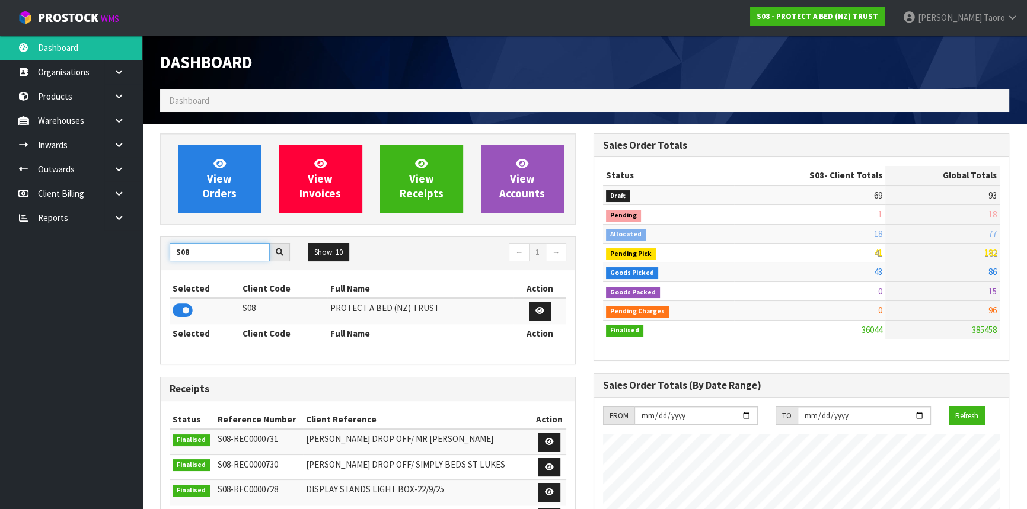
click at [211, 243] on input "S08" at bounding box center [220, 252] width 100 height 18
click at [184, 316] on icon at bounding box center [183, 311] width 20 height 18
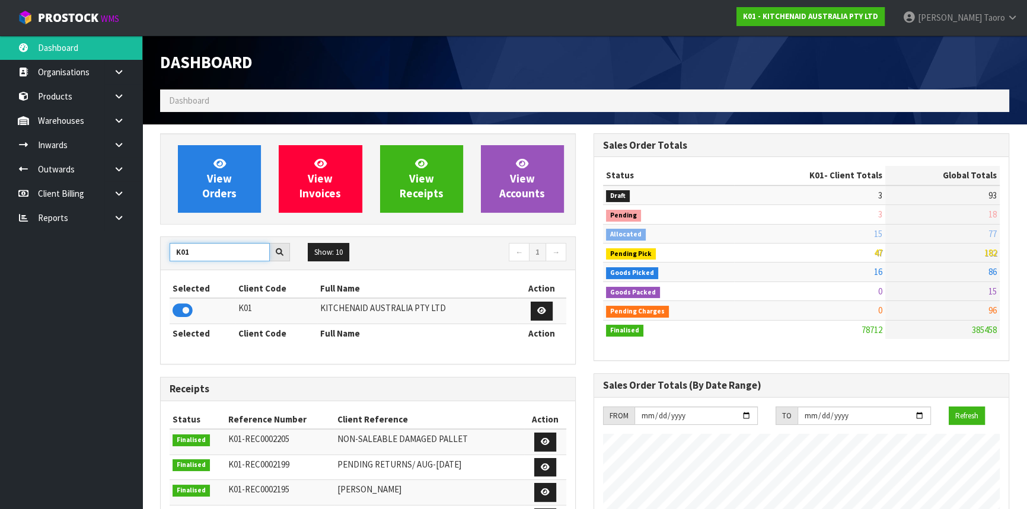
click at [200, 245] on input "K01" at bounding box center [220, 252] width 100 height 18
click at [323, 368] on div "View Orders View Invoices View Receipts View Accounts Show: 10 5 10 25" at bounding box center [367, 480] width 433 height 694
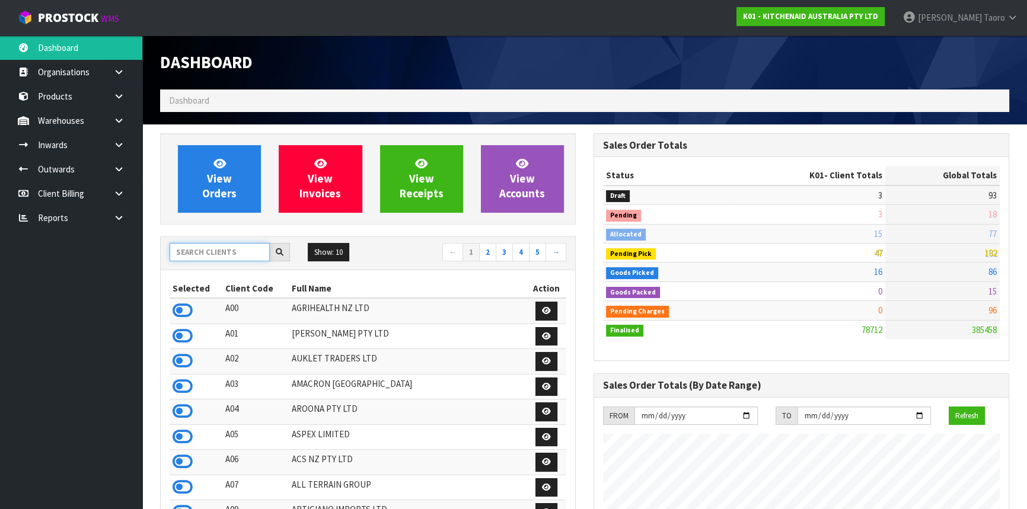
click at [262, 253] on input "text" at bounding box center [220, 252] width 100 height 18
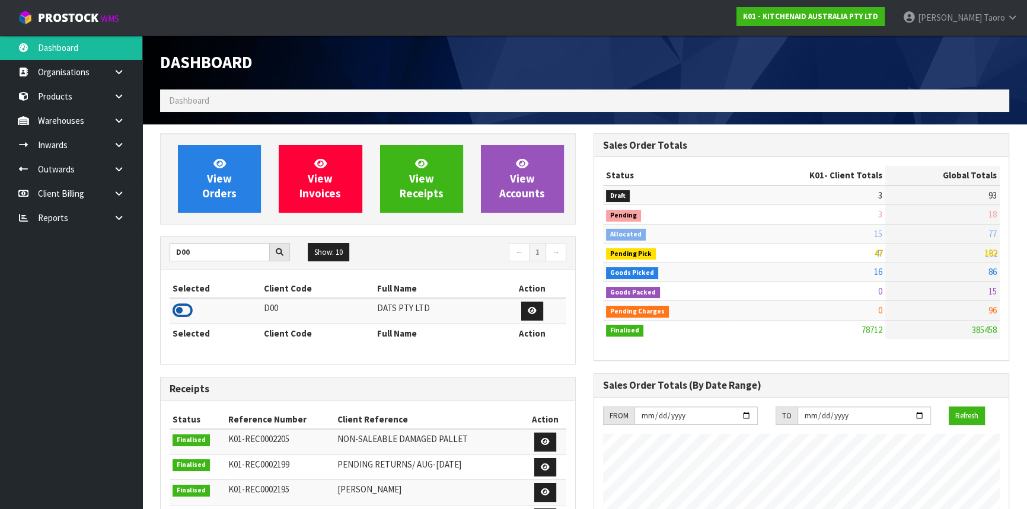
click at [190, 314] on icon at bounding box center [183, 311] width 20 height 18
drag, startPoint x: 193, startPoint y: 248, endPoint x: 165, endPoint y: 248, distance: 27.3
click at [165, 248] on div "D00" at bounding box center [230, 252] width 138 height 19
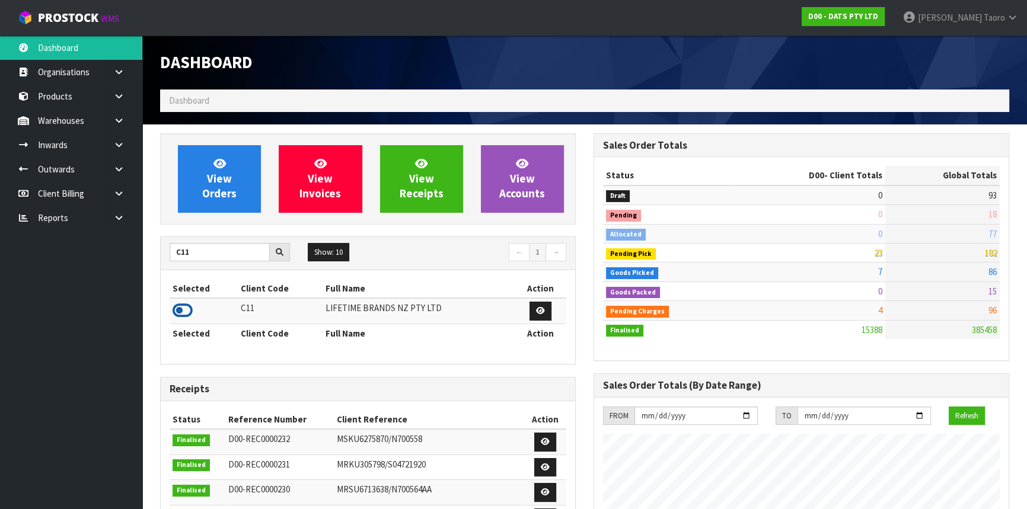
click at [180, 313] on icon at bounding box center [183, 311] width 20 height 18
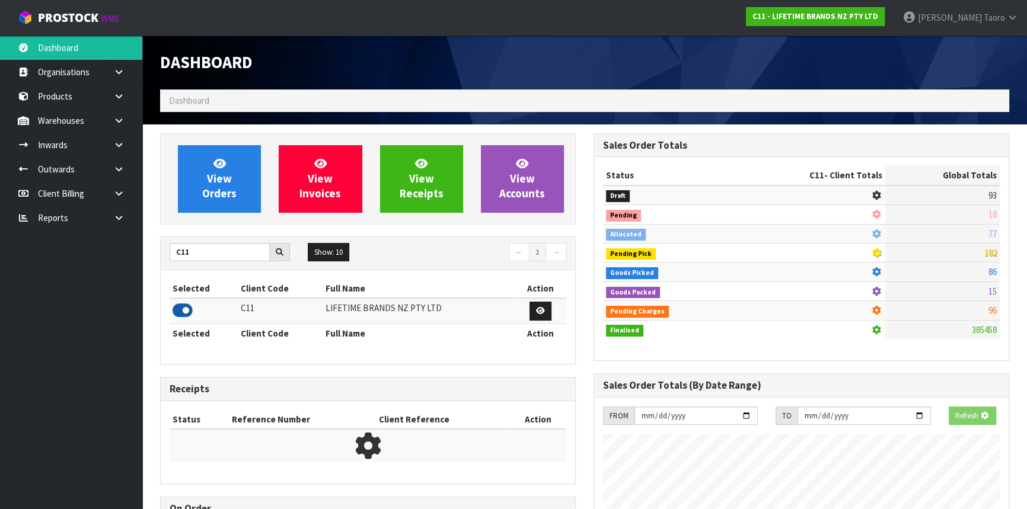
scroll to position [896, 433]
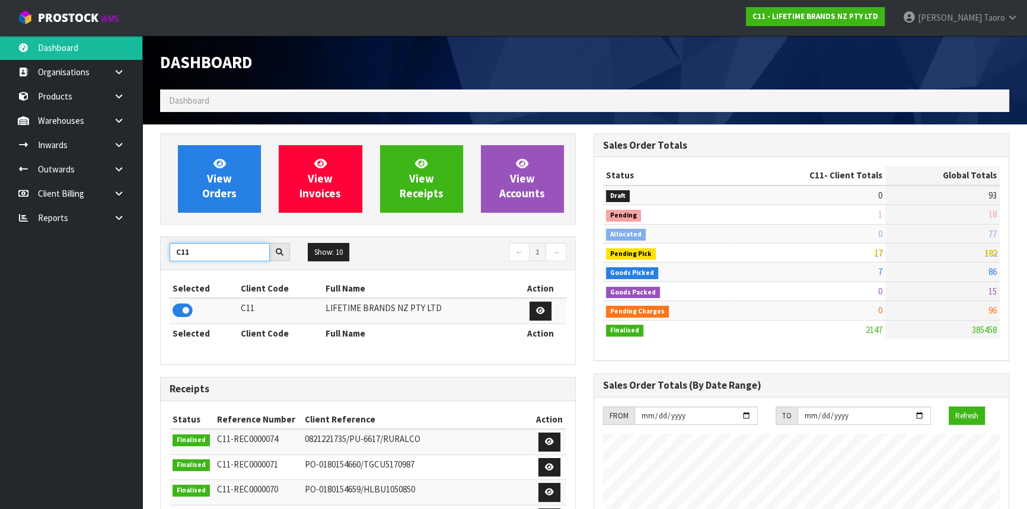
drag, startPoint x: 228, startPoint y: 252, endPoint x: 151, endPoint y: 255, distance: 77.1
click at [151, 255] on div "View Orders View Invoices View Receipts View Accounts C11 Show: 10 5 10 25 50 ←…" at bounding box center [367, 477] width 433 height 688
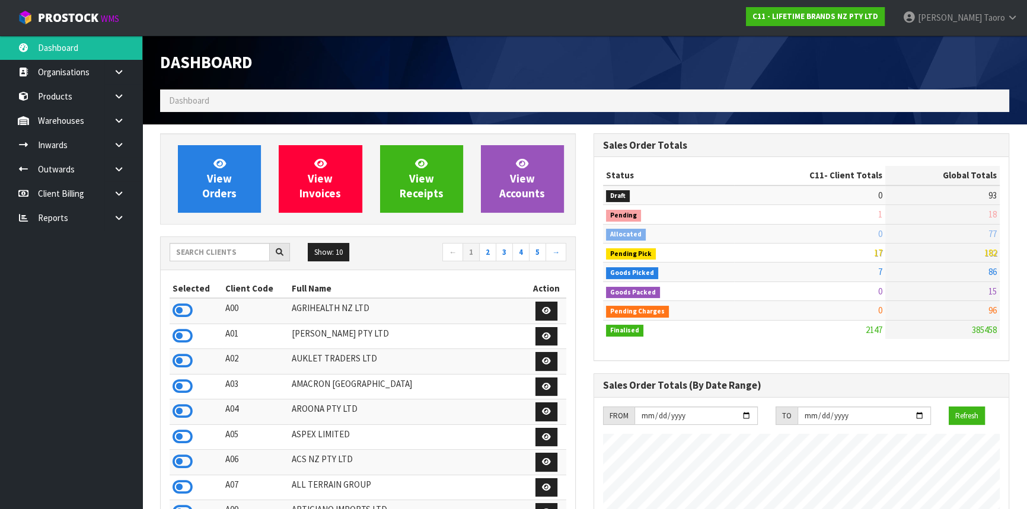
click at [208, 253] on input "text" at bounding box center [220, 252] width 100 height 18
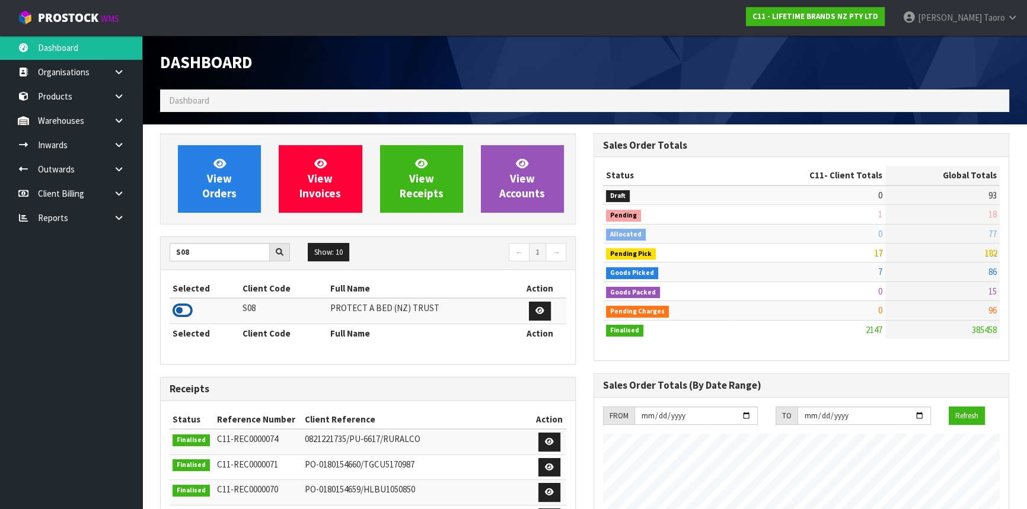
click at [187, 309] on icon at bounding box center [183, 311] width 20 height 18
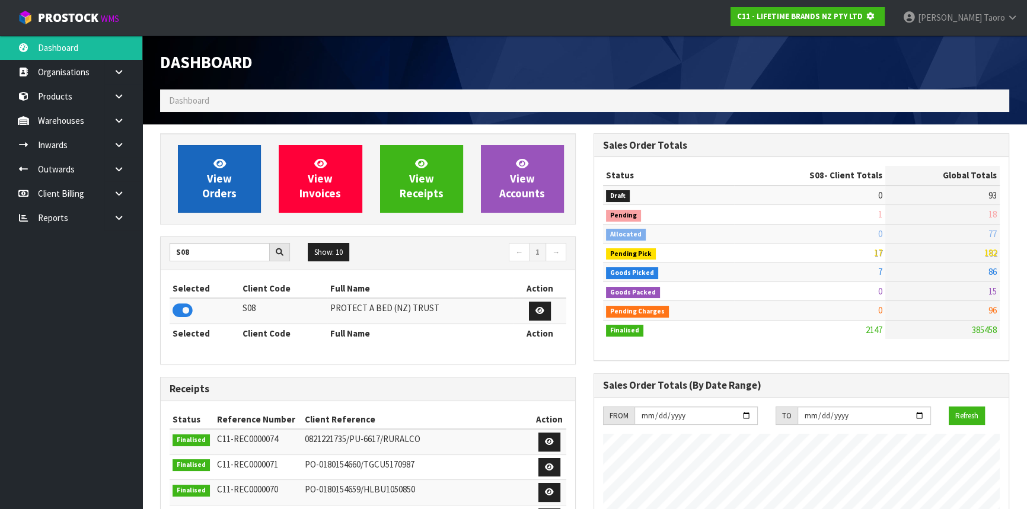
scroll to position [592060, 592365]
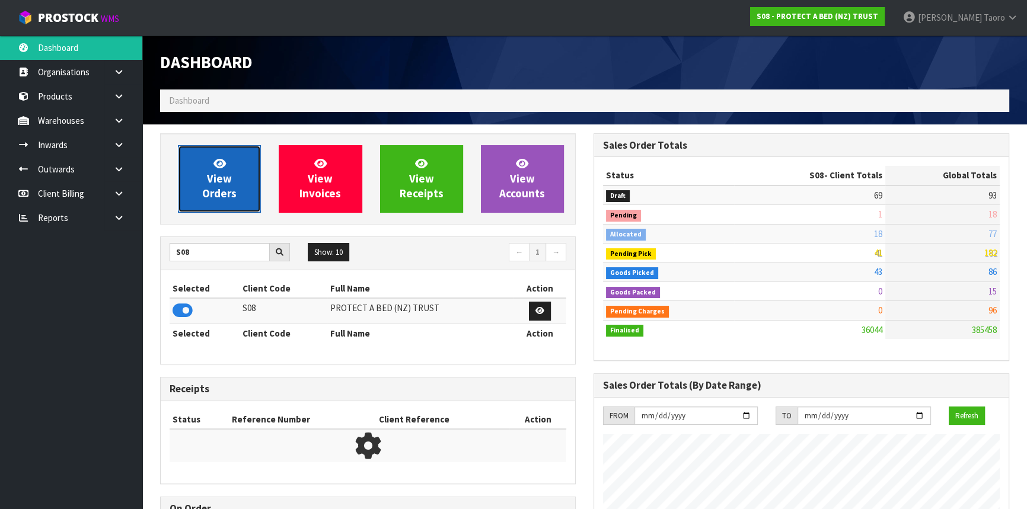
click at [218, 179] on span "View Orders" at bounding box center [219, 178] width 34 height 44
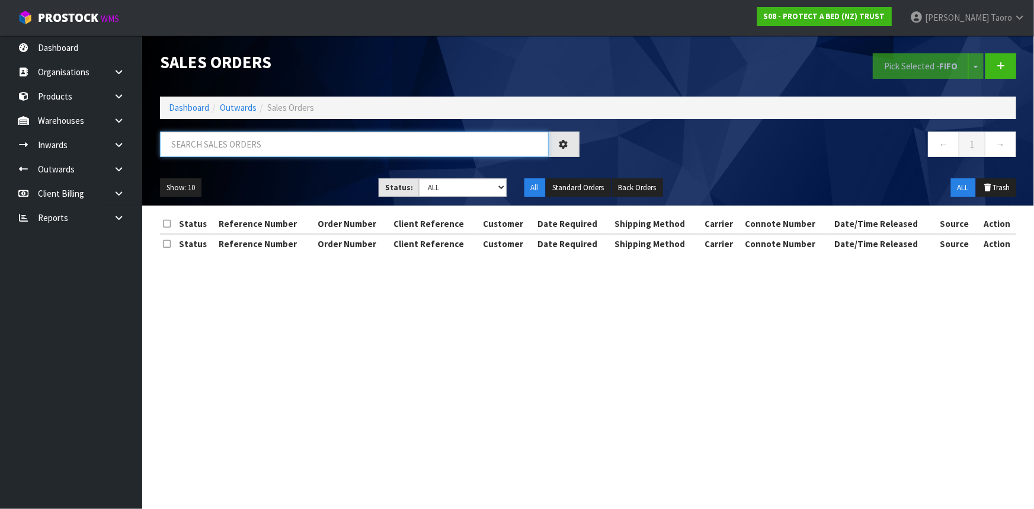
click at [231, 144] on input "text" at bounding box center [354, 144] width 389 height 25
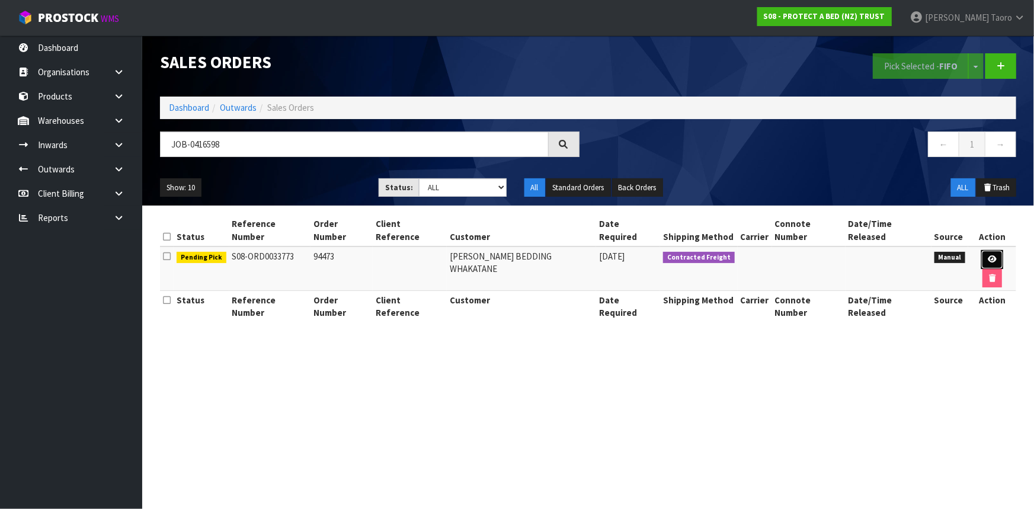
click at [988, 255] on icon at bounding box center [992, 259] width 9 height 8
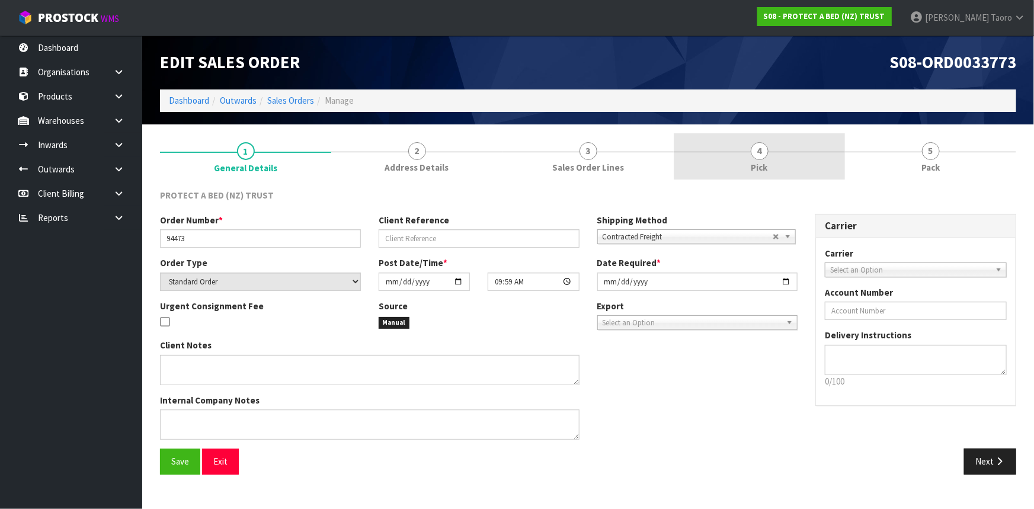
click at [807, 156] on link "4 Pick" at bounding box center [759, 156] width 171 height 47
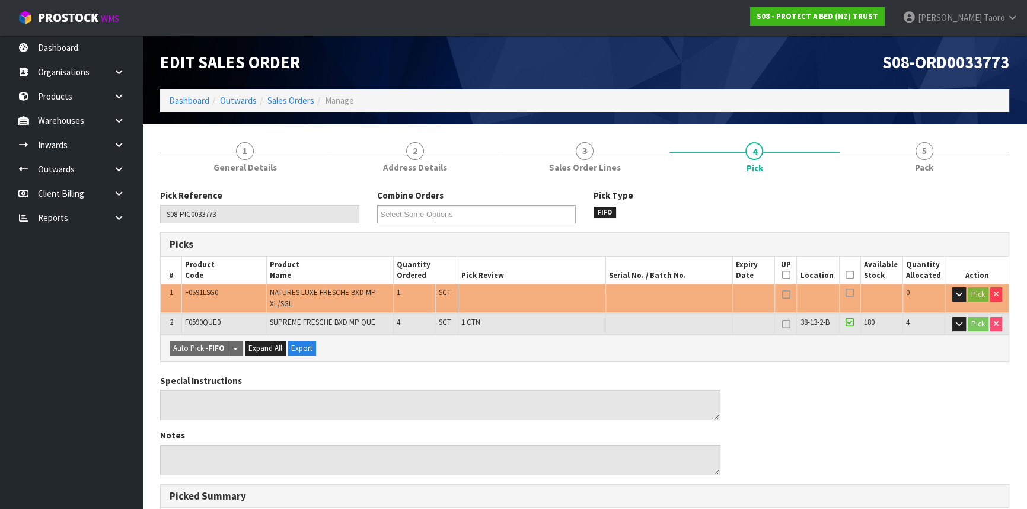
click at [849, 275] on icon at bounding box center [849, 275] width 8 height 1
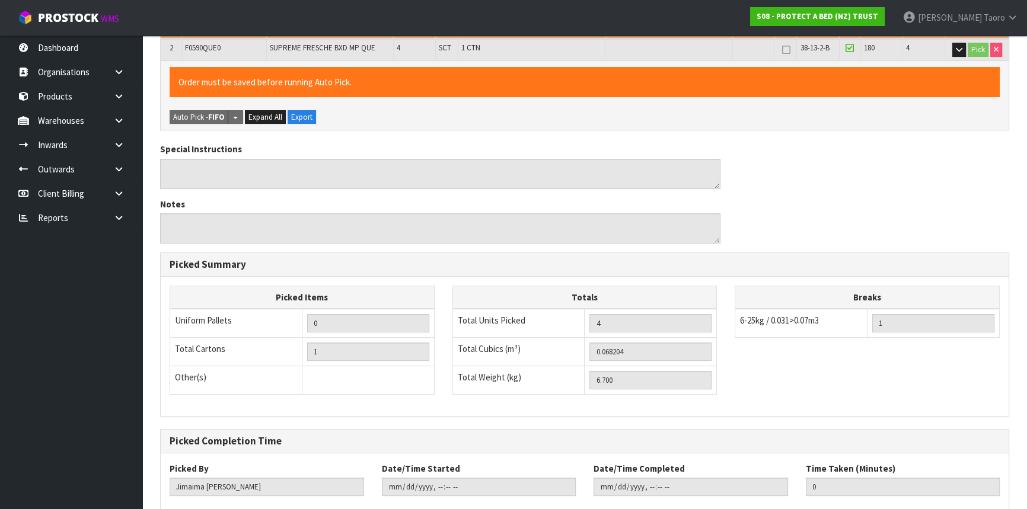
scroll to position [343, 0]
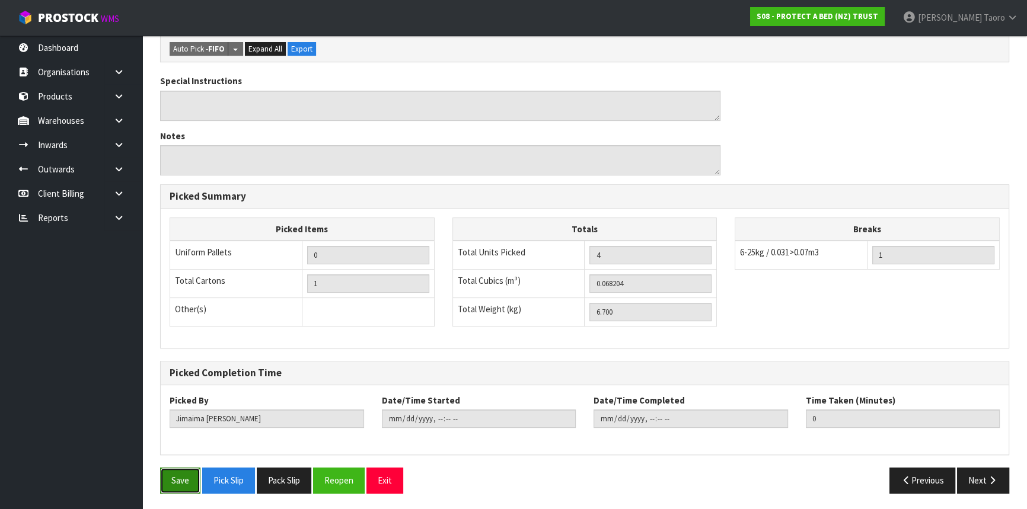
click at [192, 480] on button "Save" at bounding box center [180, 480] width 40 height 25
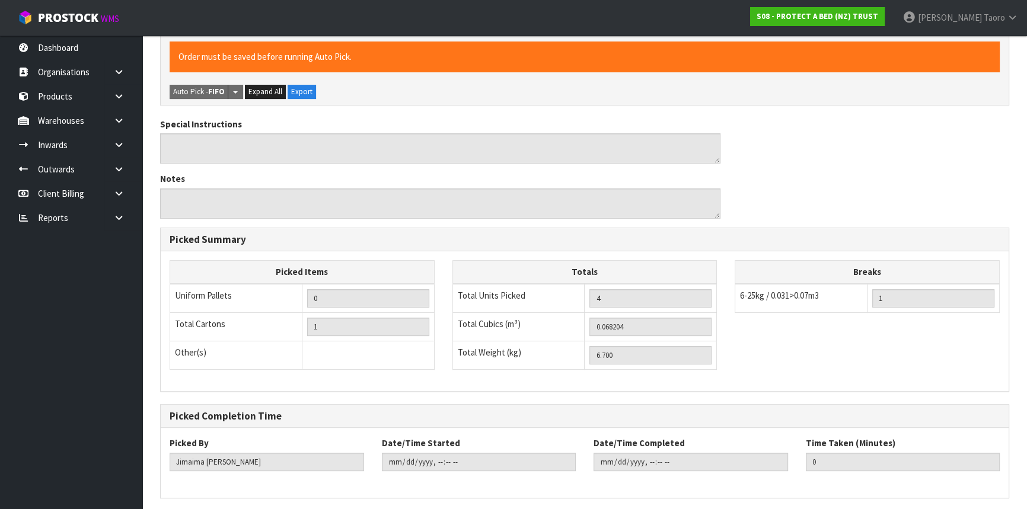
scroll to position [0, 0]
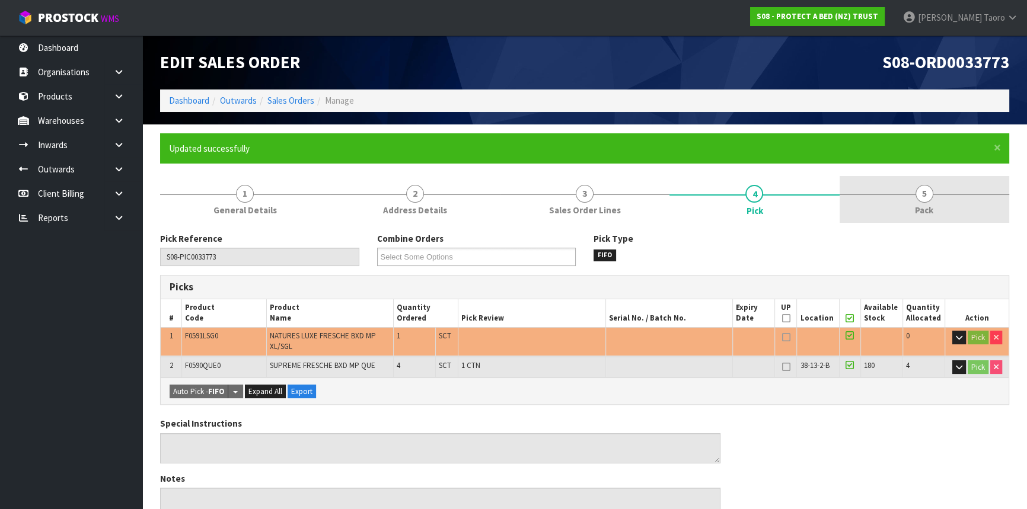
click at [951, 206] on link "5 Pack" at bounding box center [924, 199] width 170 height 47
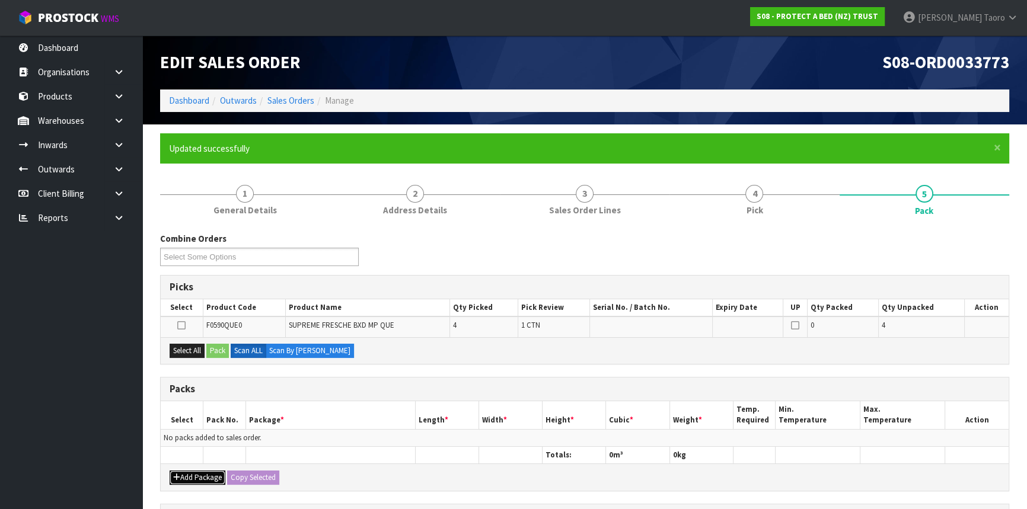
click at [199, 474] on button "Add Package" at bounding box center [198, 478] width 56 height 14
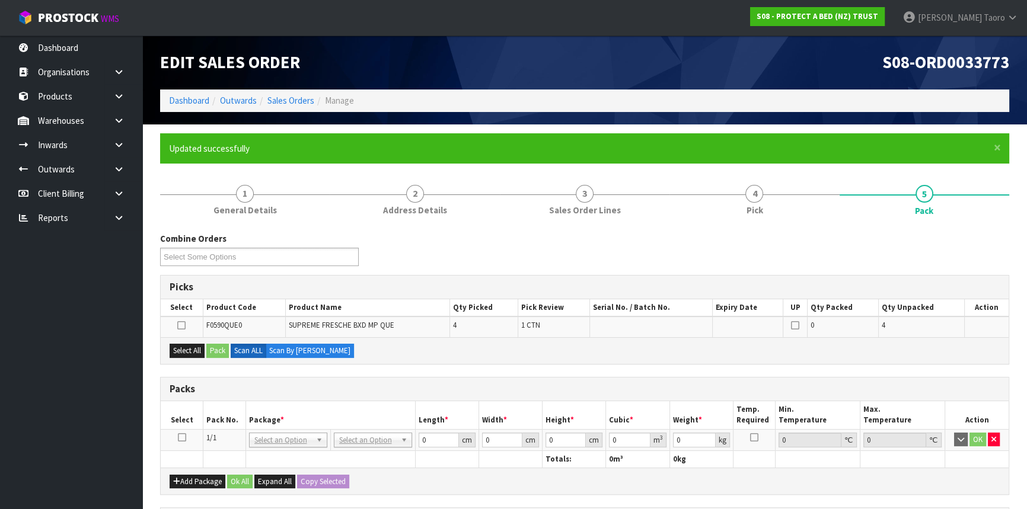
click at [184, 437] on icon at bounding box center [182, 437] width 8 height 1
click at [244, 402] on th "Pack No." at bounding box center [224, 415] width 43 height 28
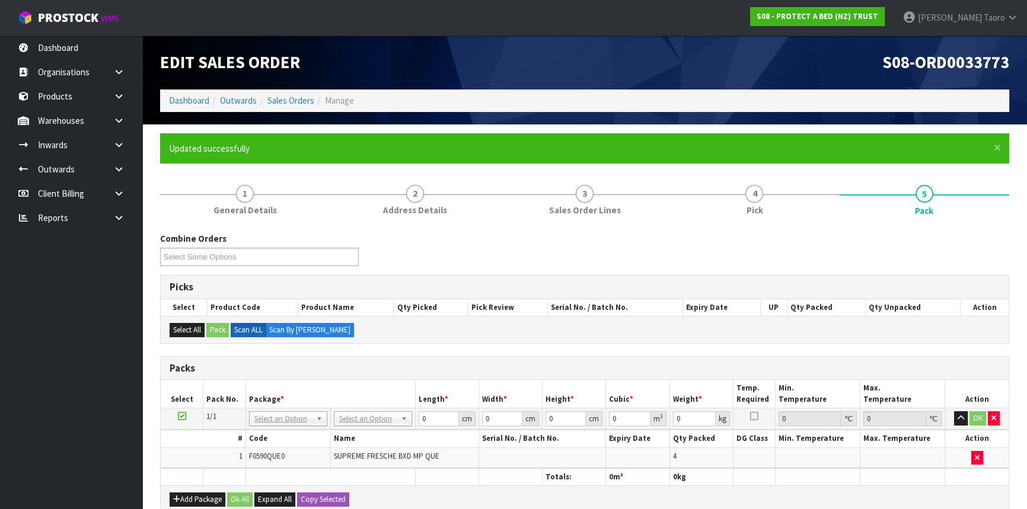
drag, startPoint x: 376, startPoint y: 403, endPoint x: 376, endPoint y: 414, distance: 10.7
click at [376, 411] on table "Select Pack No. Package * Length * Width * Height * Cubic * Weight * Temp. Requ…" at bounding box center [585, 433] width 848 height 106
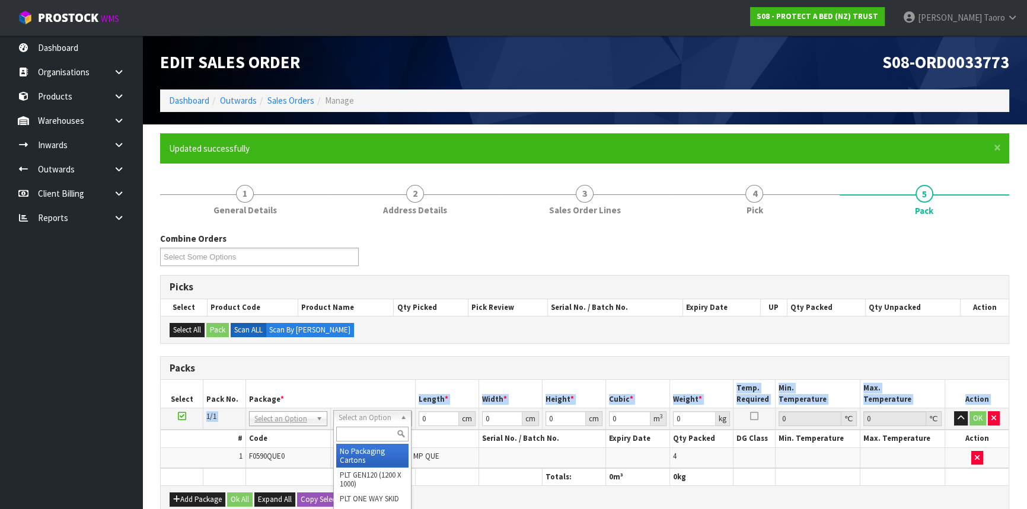
drag, startPoint x: 379, startPoint y: 456, endPoint x: 405, endPoint y: 437, distance: 31.9
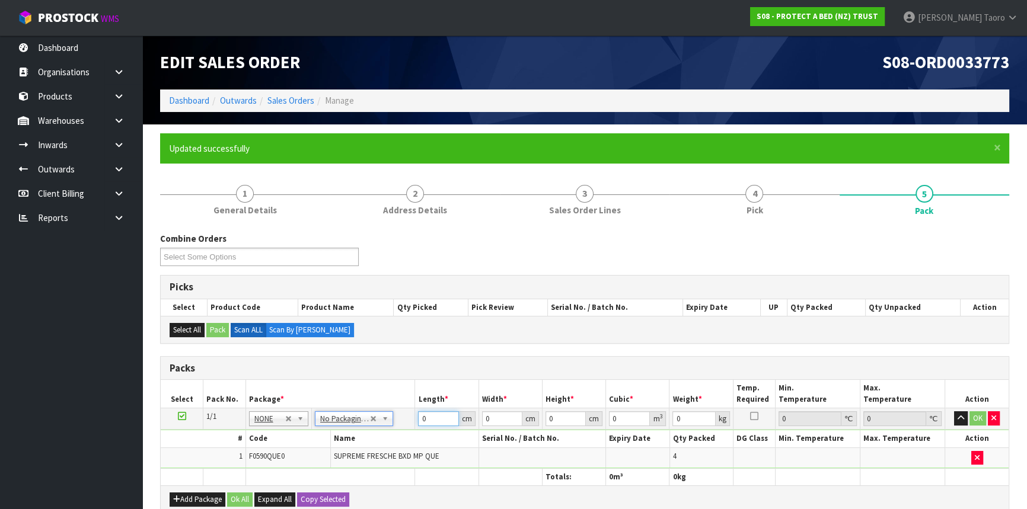
click at [433, 419] on input "0" at bounding box center [438, 418] width 40 height 15
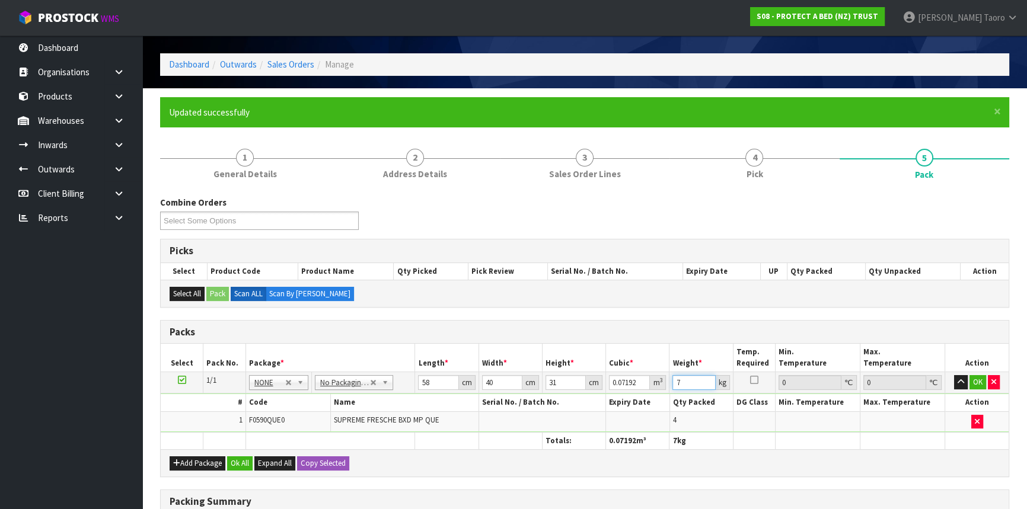
scroll to position [215, 0]
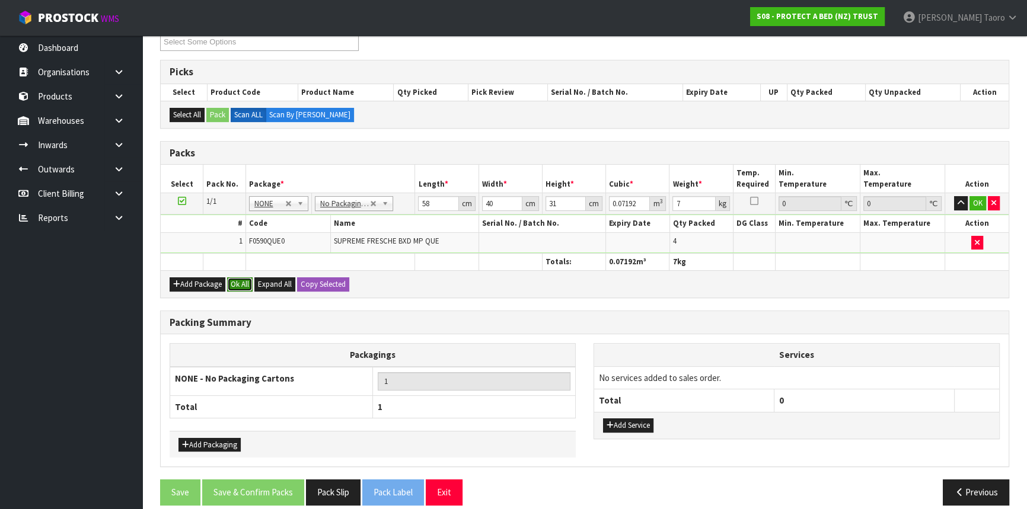
click at [243, 287] on button "Ok All" at bounding box center [239, 284] width 25 height 14
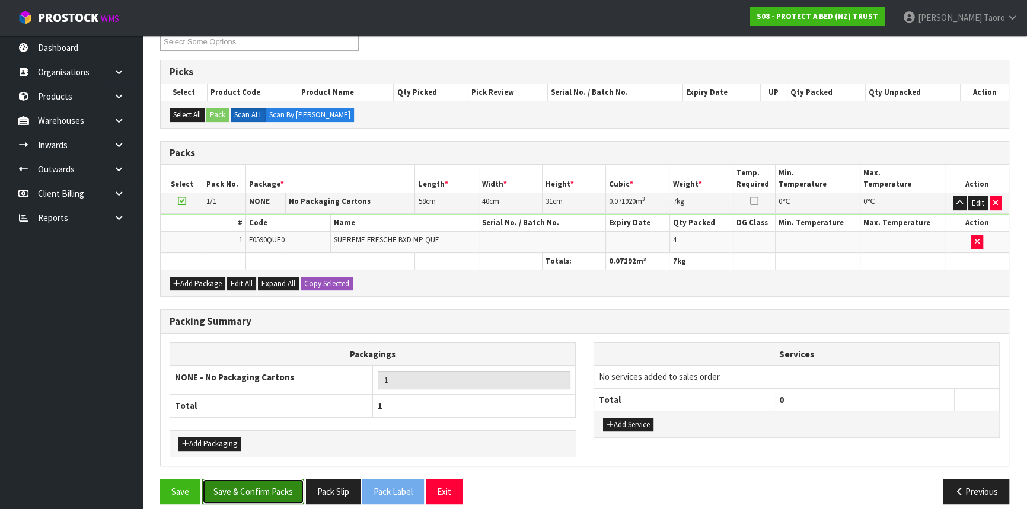
click at [288, 486] on button "Save & Confirm Packs" at bounding box center [253, 491] width 102 height 25
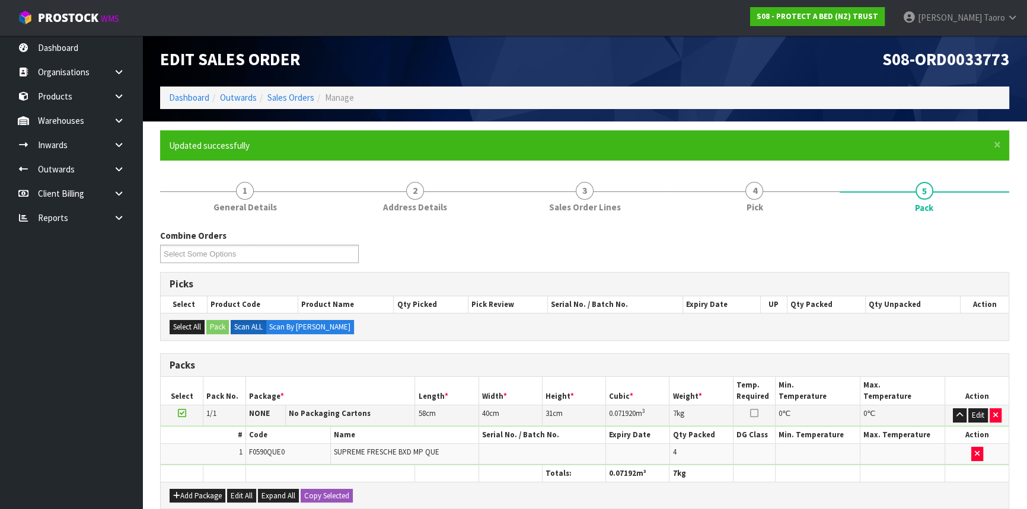
scroll to position [160, 0]
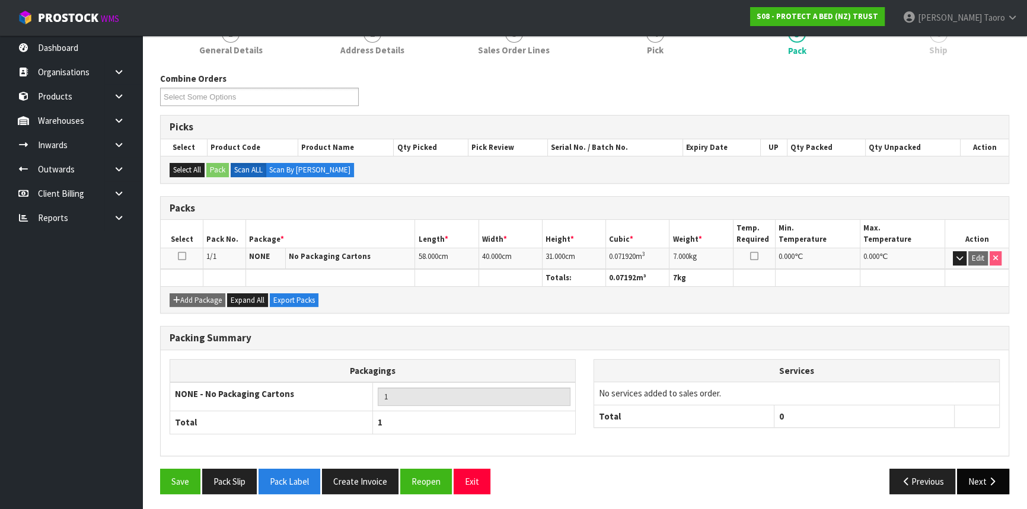
click at [971, 472] on button "Next" at bounding box center [983, 481] width 52 height 25
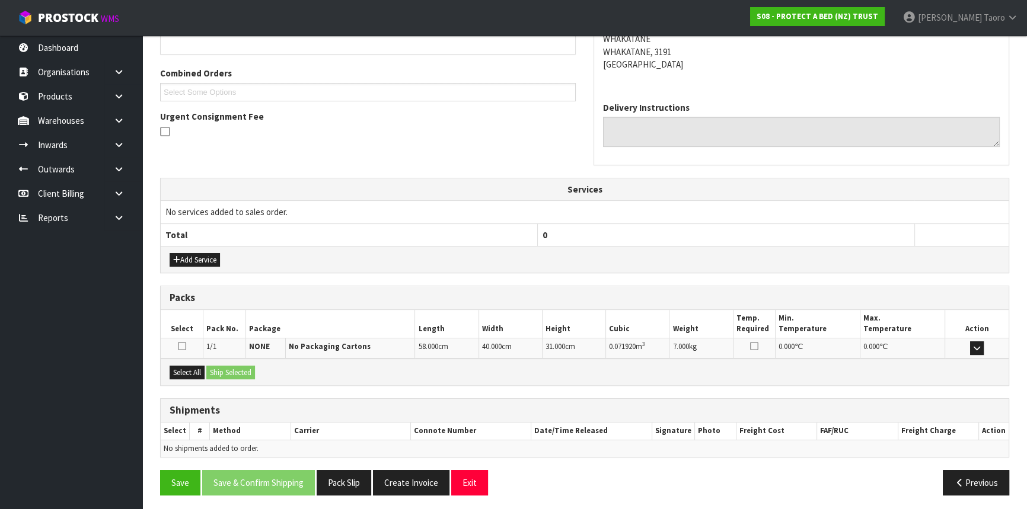
scroll to position [285, 0]
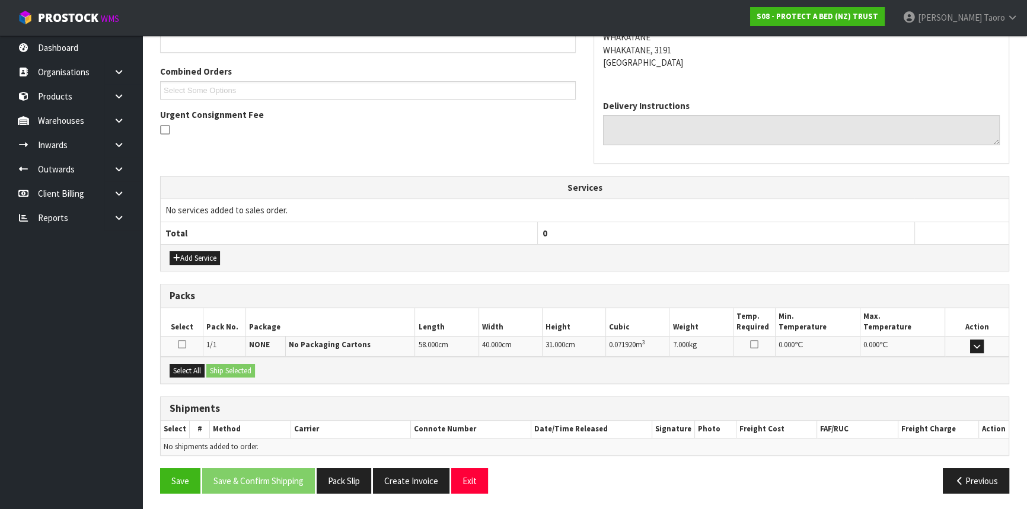
click at [702, 239] on th "0" at bounding box center [726, 233] width 377 height 23
click at [205, 377] on div "Select All Ship Selected" at bounding box center [585, 370] width 848 height 27
click at [194, 372] on button "Select All" at bounding box center [187, 371] width 35 height 14
click at [221, 368] on button "Ship Selected" at bounding box center [230, 371] width 49 height 14
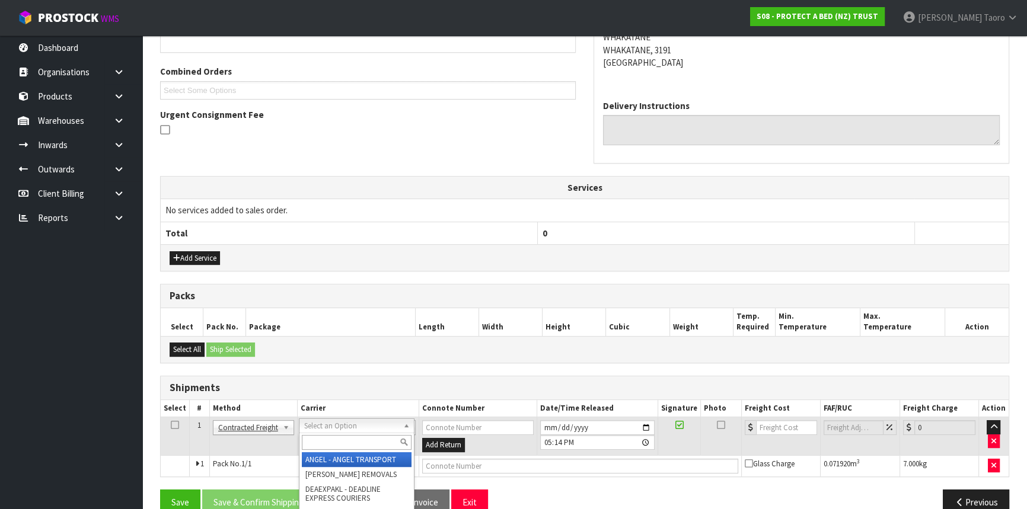
click at [337, 442] on input "text" at bounding box center [357, 442] width 110 height 15
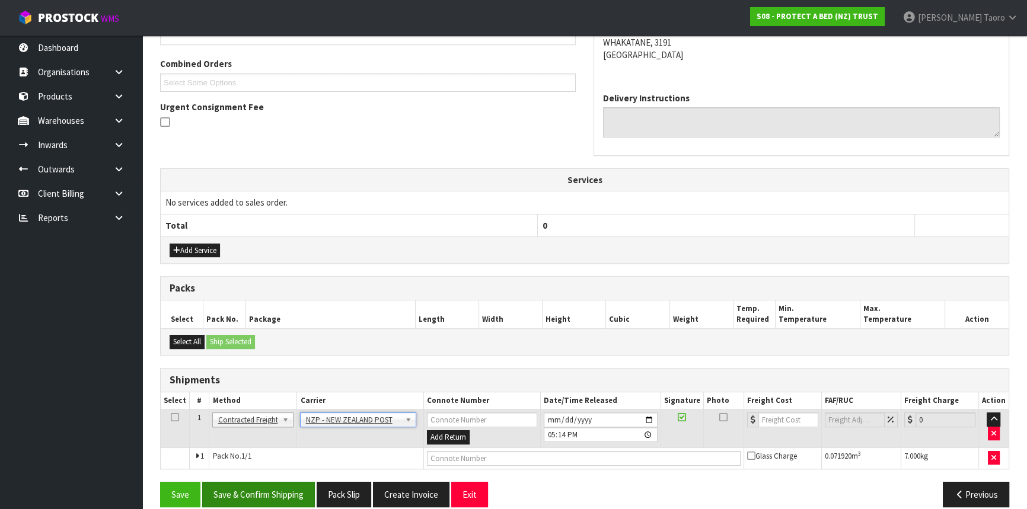
scroll to position [306, 0]
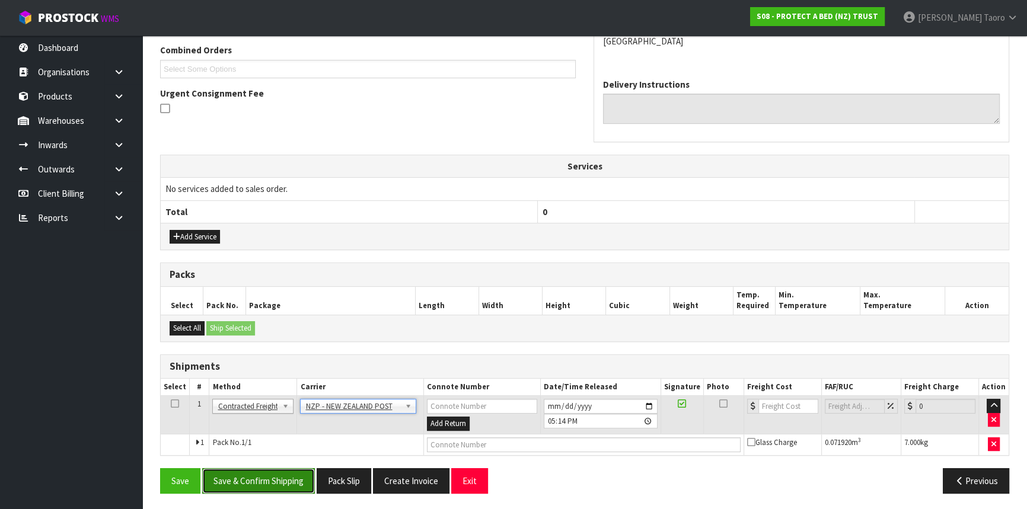
click at [292, 480] on button "Save & Confirm Shipping" at bounding box center [258, 480] width 113 height 25
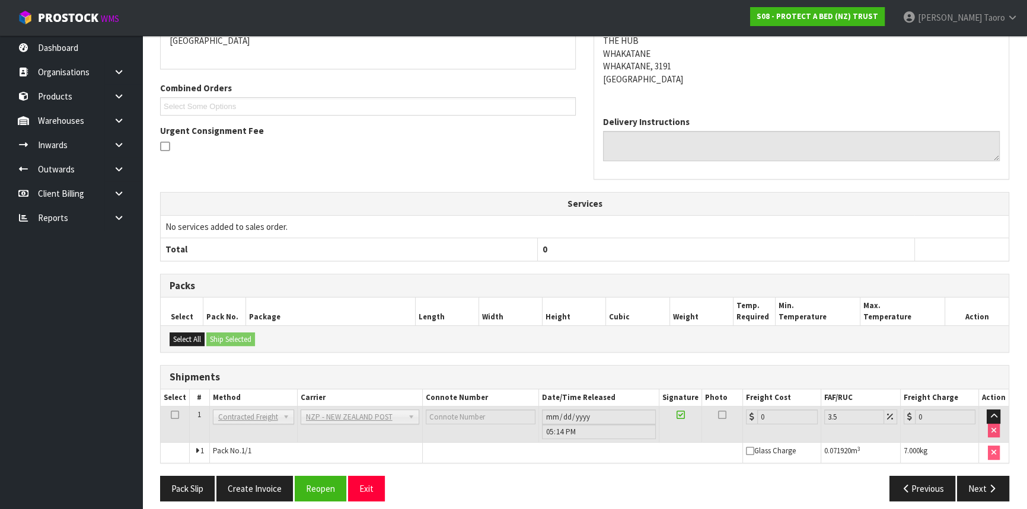
scroll to position [290, 0]
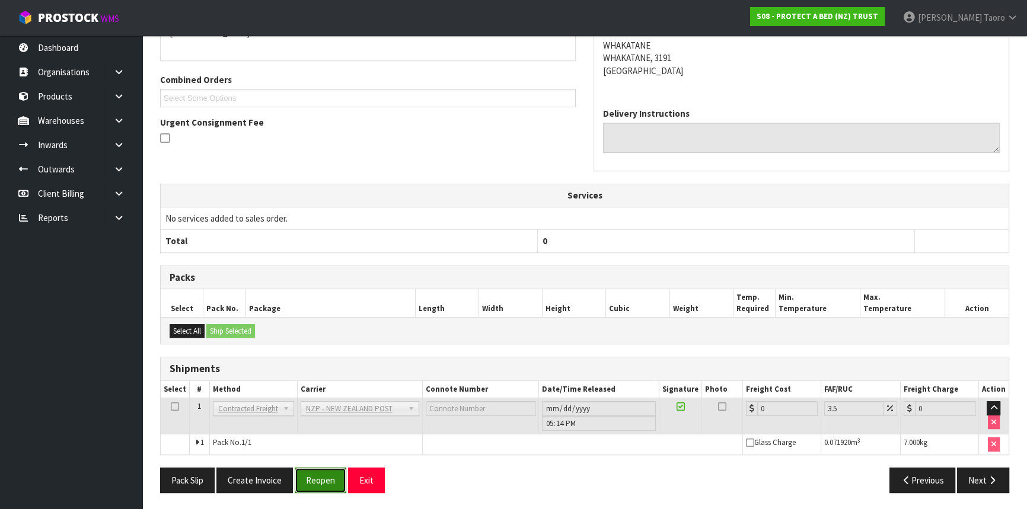
click at [321, 475] on button "Reopen" at bounding box center [321, 480] width 52 height 25
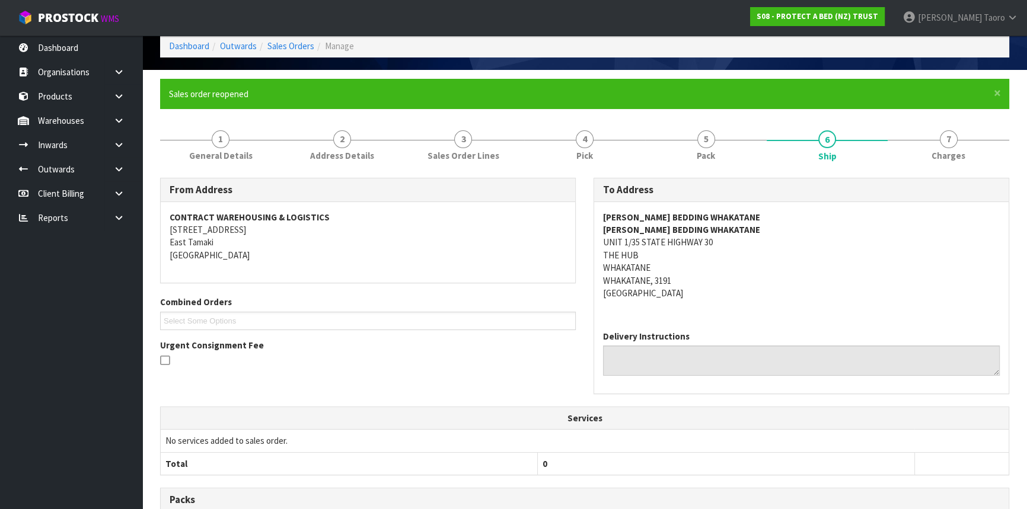
scroll to position [277, 0]
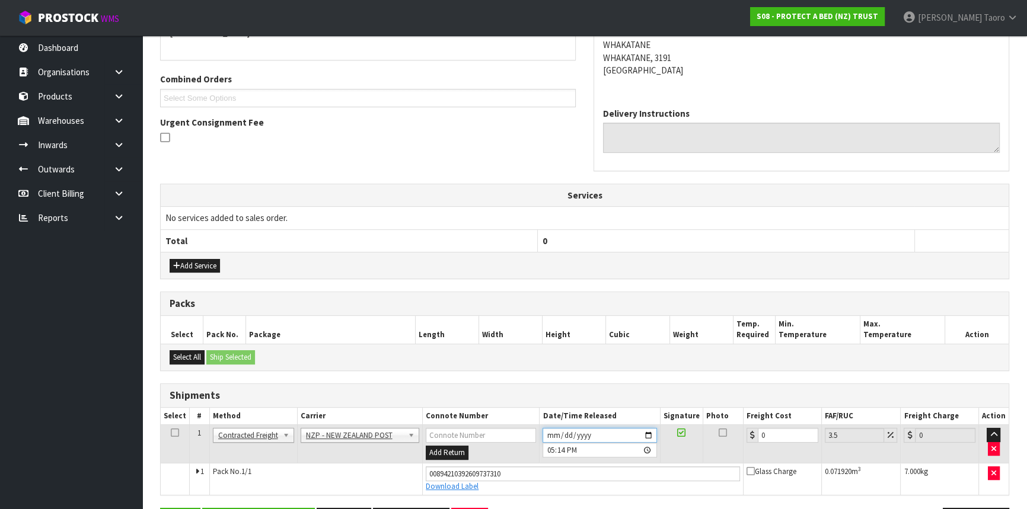
click at [545, 433] on input "[DATE]" at bounding box center [599, 435] width 114 height 15
click at [551, 443] on input "17:14:00.000" at bounding box center [599, 450] width 114 height 15
click at [787, 432] on input "0" at bounding box center [788, 435] width 60 height 15
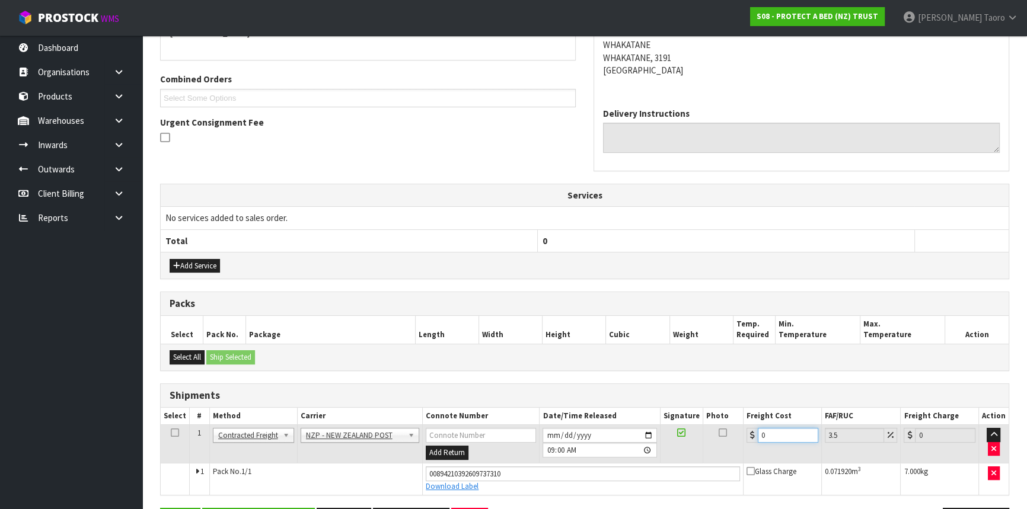
click at [787, 432] on input "0" at bounding box center [788, 435] width 60 height 15
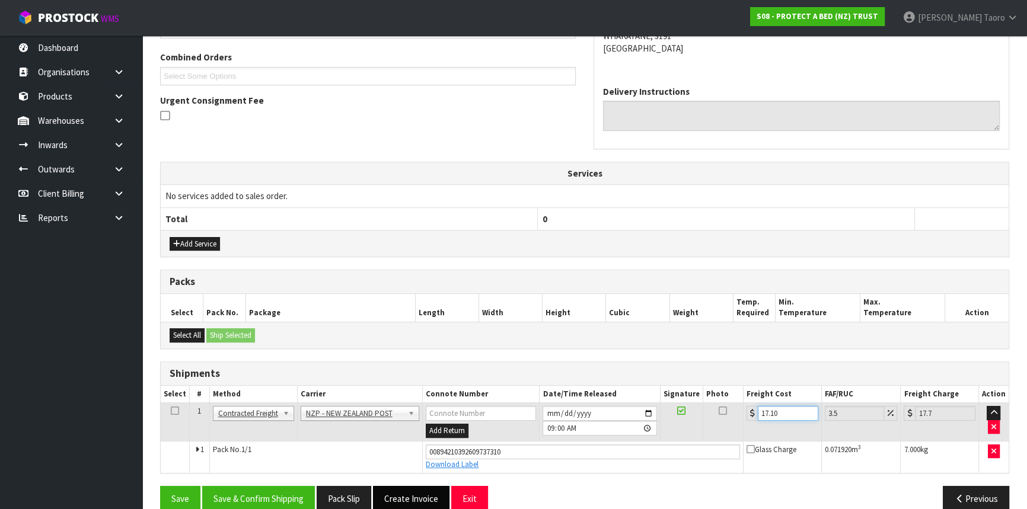
scroll to position [317, 0]
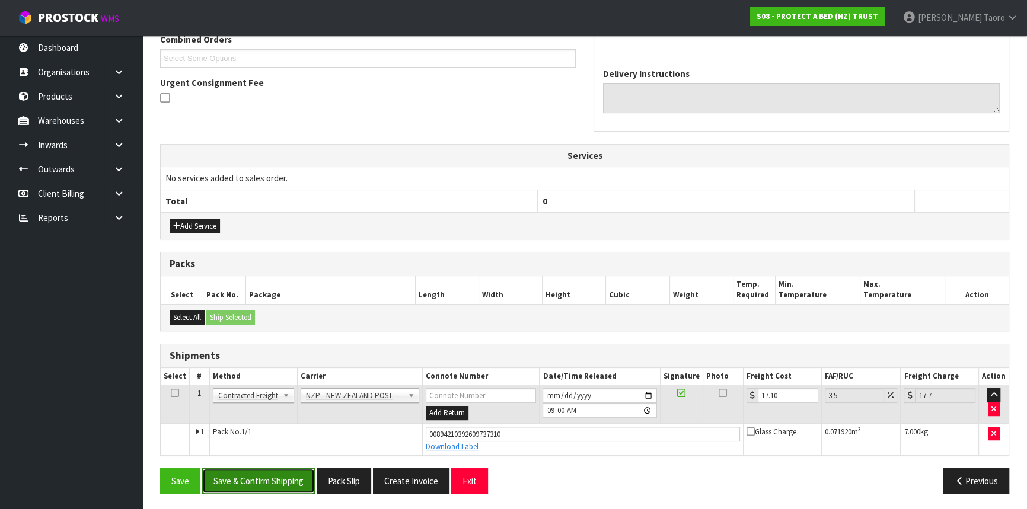
click at [286, 480] on button "Save & Confirm Shipping" at bounding box center [258, 480] width 113 height 25
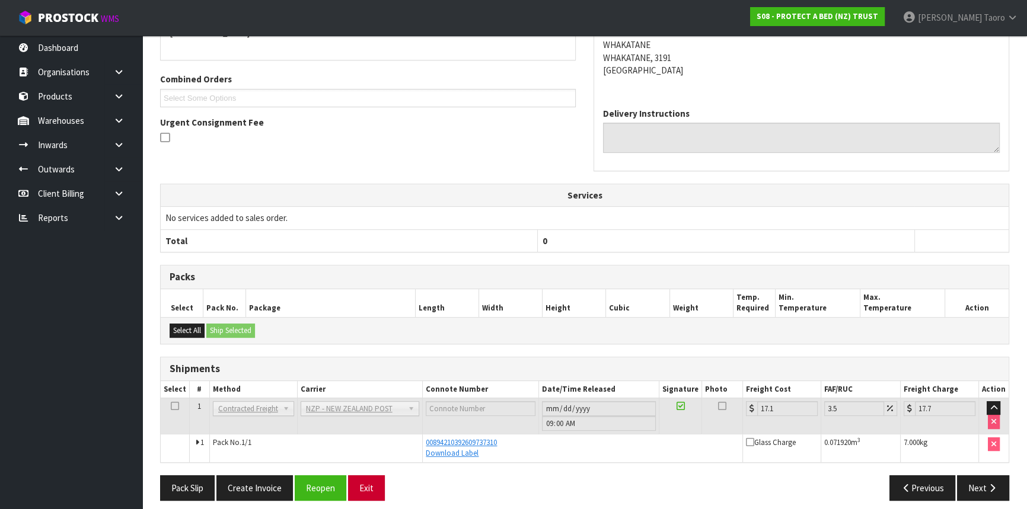
scroll to position [285, 0]
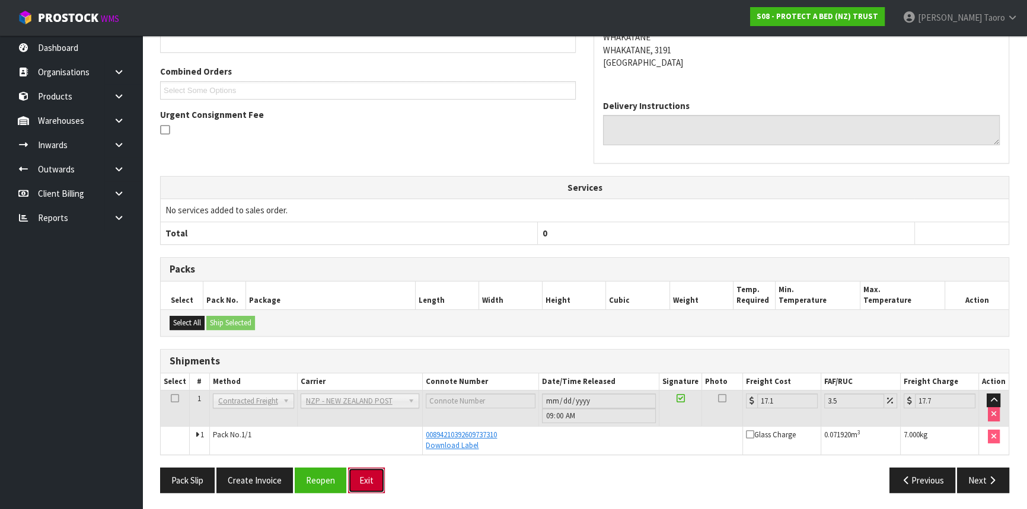
click at [368, 480] on button "Exit" at bounding box center [366, 480] width 37 height 25
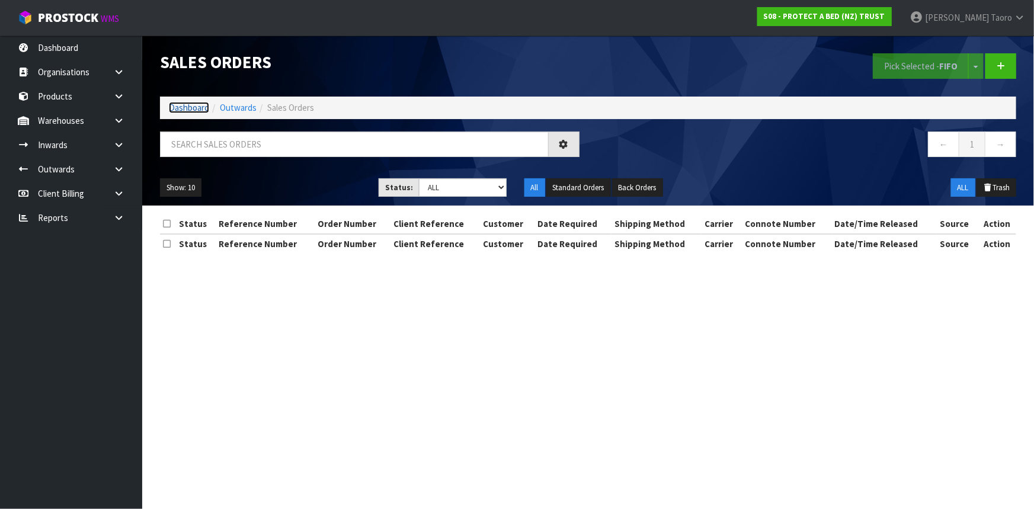
click at [184, 108] on link "Dashboard" at bounding box center [189, 107] width 40 height 11
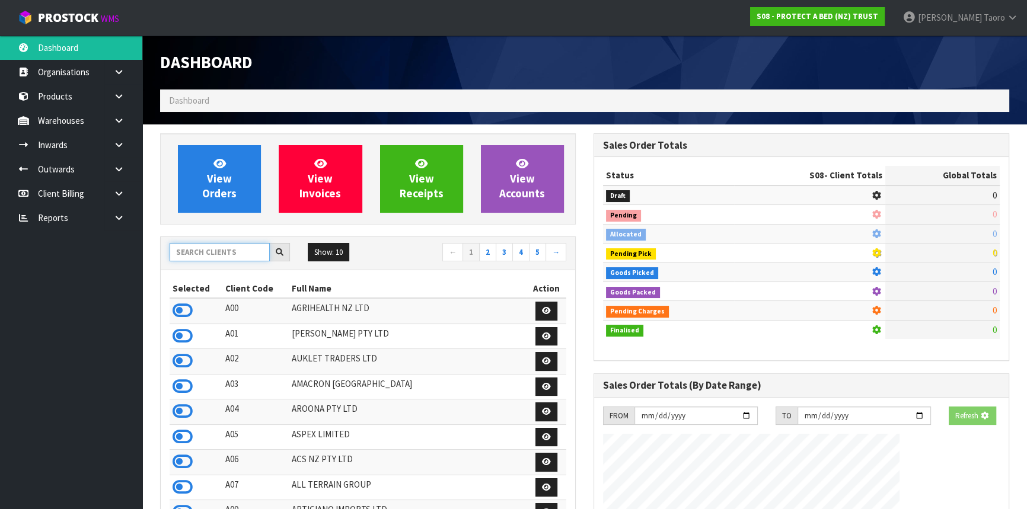
click at [231, 248] on input "text" at bounding box center [220, 252] width 100 height 18
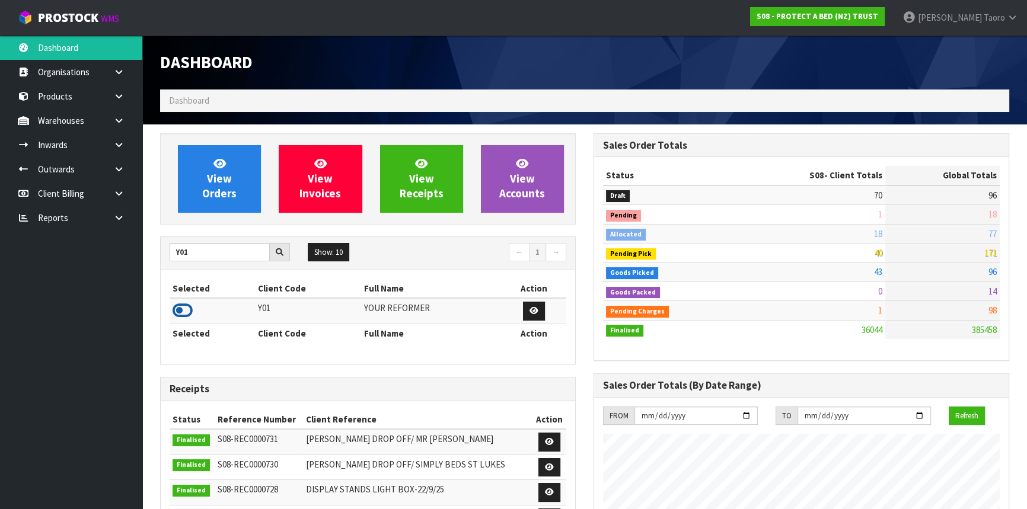
drag, startPoint x: 186, startPoint y: 312, endPoint x: 202, endPoint y: 272, distance: 42.8
click at [185, 312] on icon at bounding box center [183, 311] width 20 height 18
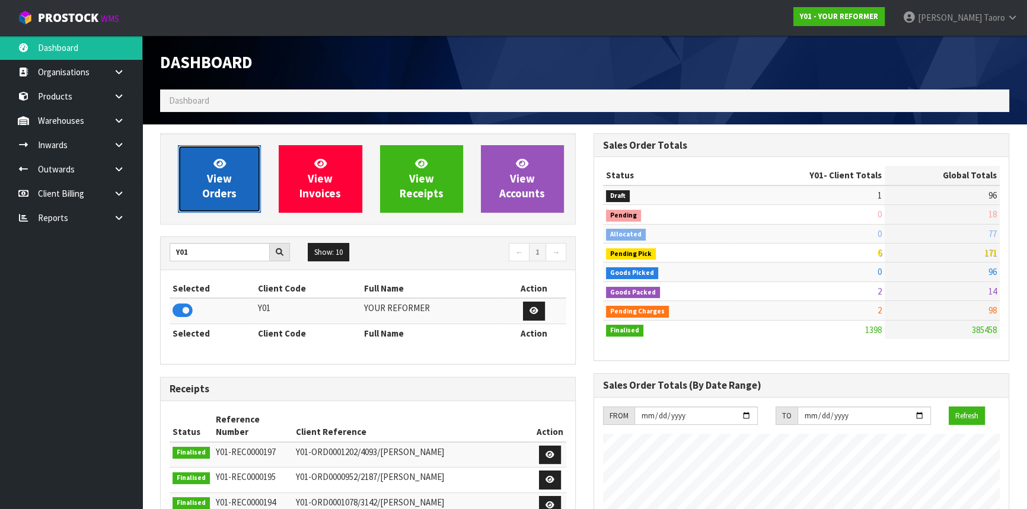
click at [233, 196] on span "View Orders" at bounding box center [219, 178] width 34 height 44
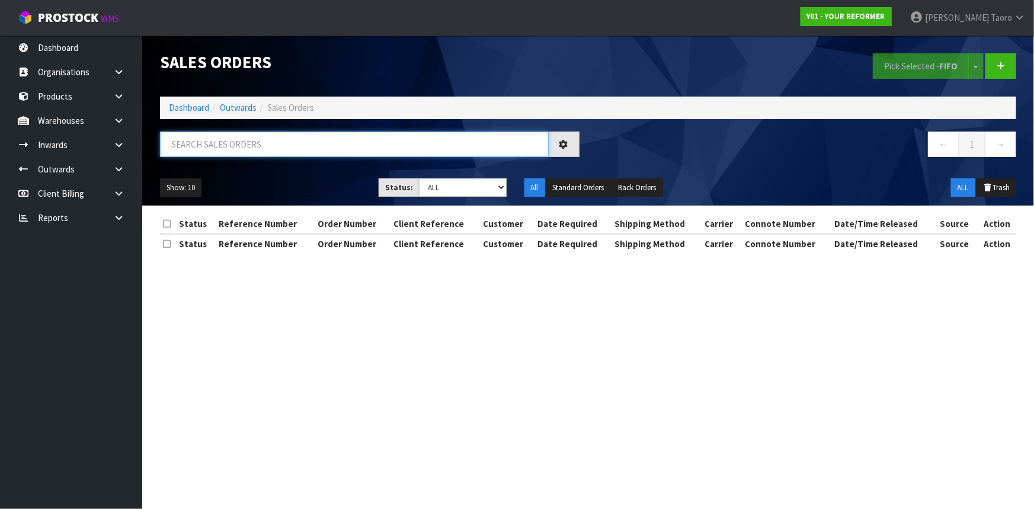
click at [263, 145] on input "text" at bounding box center [354, 144] width 389 height 25
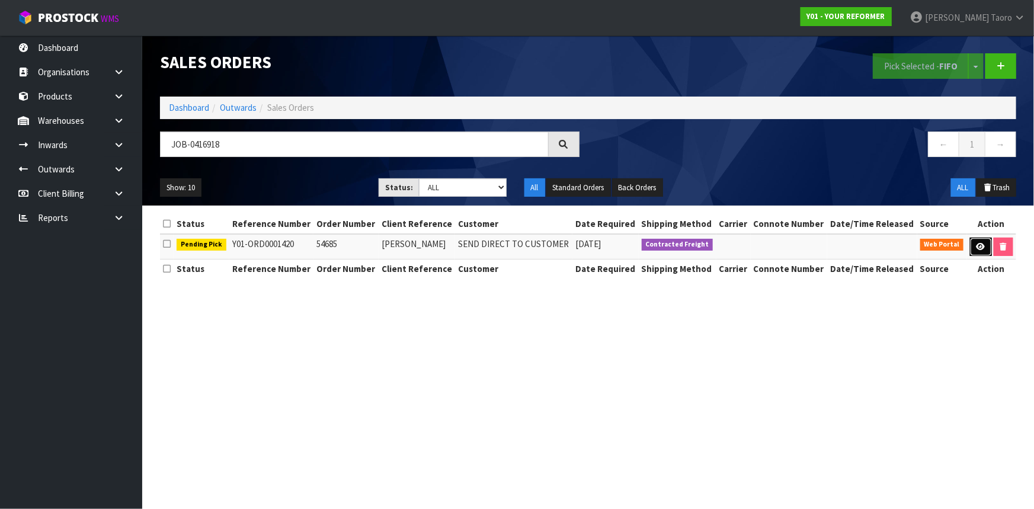
click at [980, 244] on icon at bounding box center [981, 247] width 9 height 8
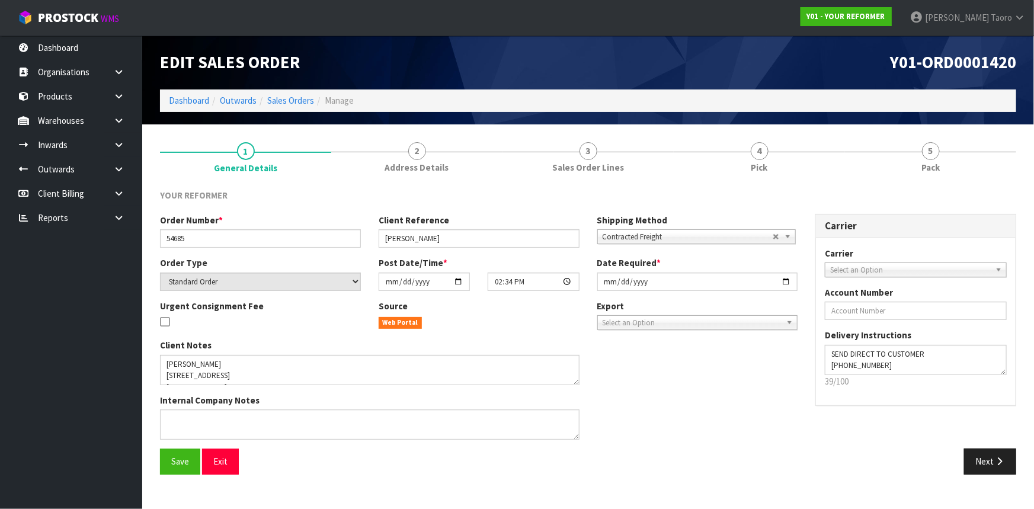
click at [793, 155] on link "4 Pick" at bounding box center [759, 156] width 171 height 47
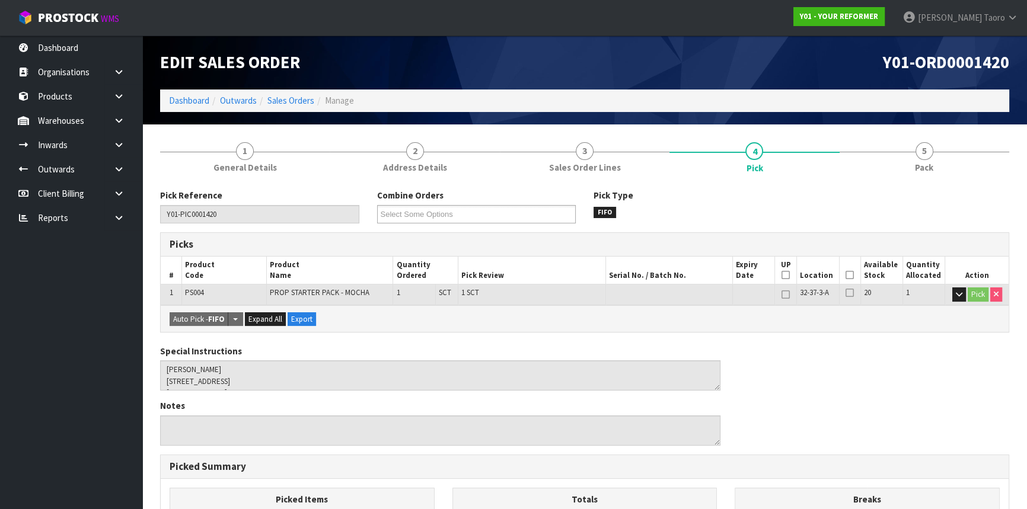
click at [849, 275] on icon at bounding box center [849, 275] width 8 height 1
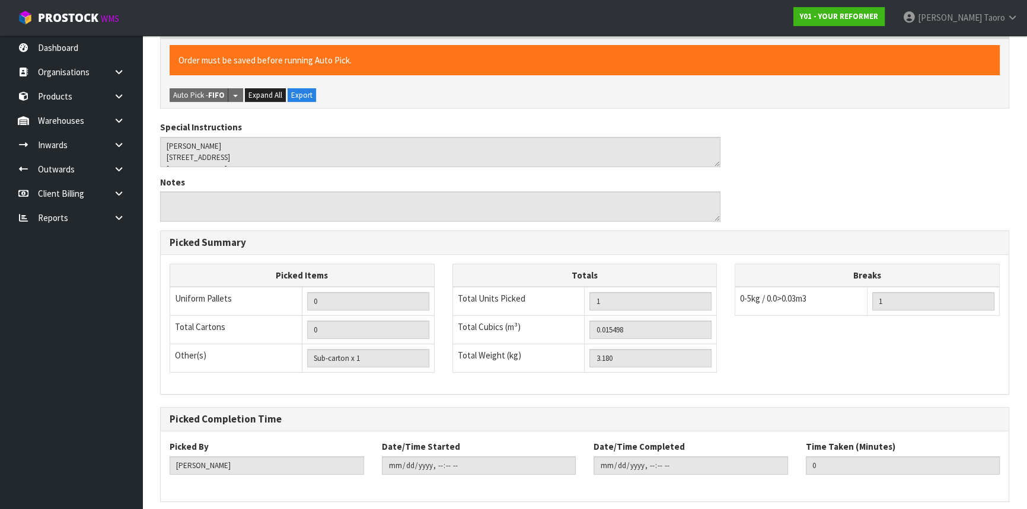
scroll to position [313, 0]
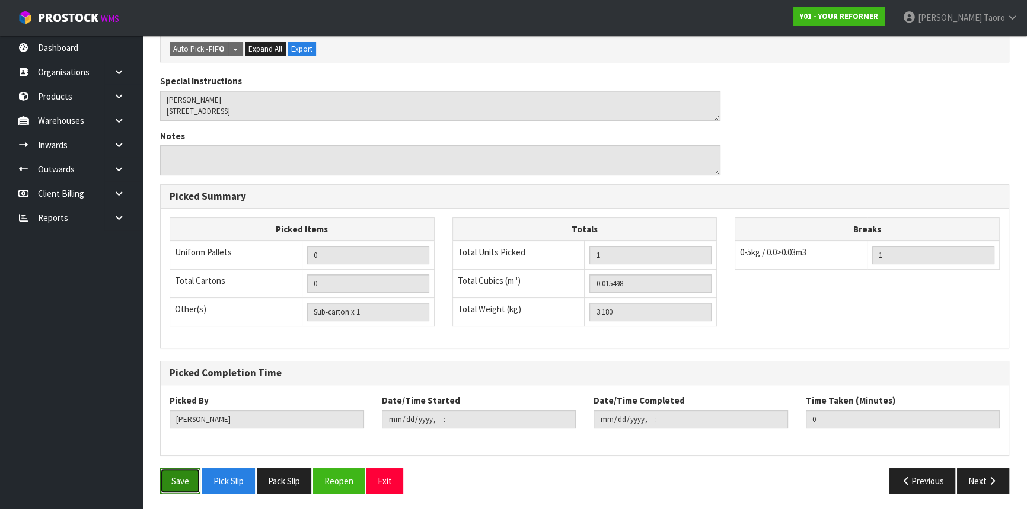
click at [187, 468] on button "Save" at bounding box center [180, 480] width 40 height 25
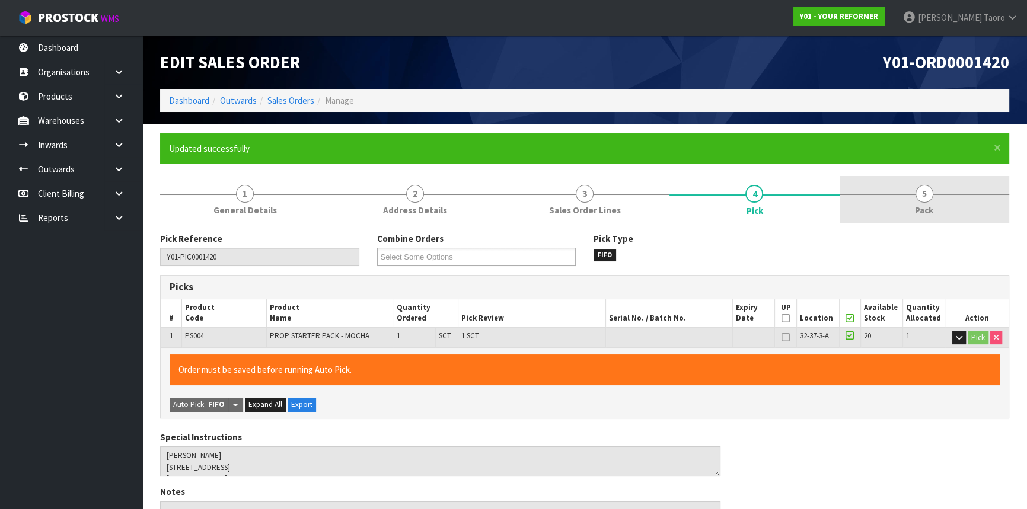
click at [944, 183] on link "5 Pack" at bounding box center [924, 199] width 170 height 47
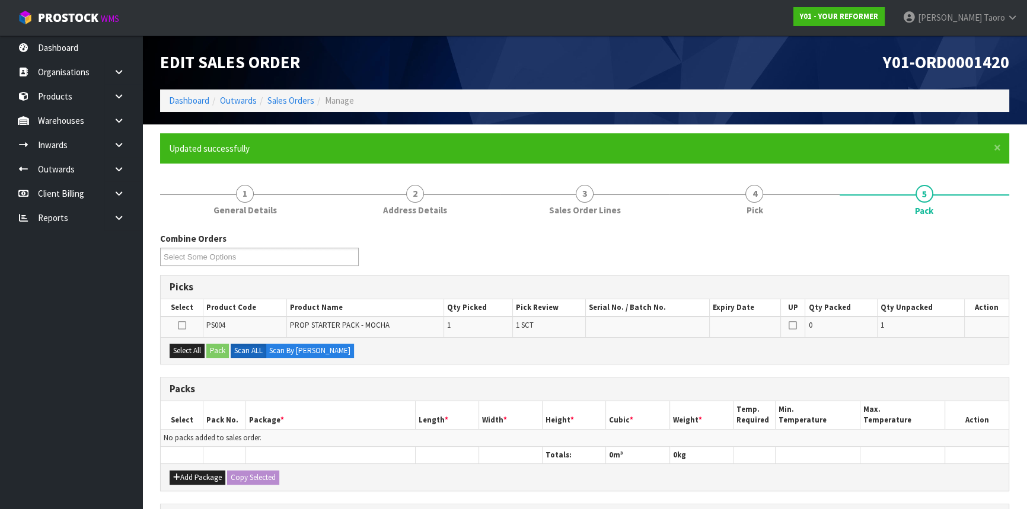
click at [831, 52] on div "Y01-ORD0001420" at bounding box center [800, 63] width 433 height 54
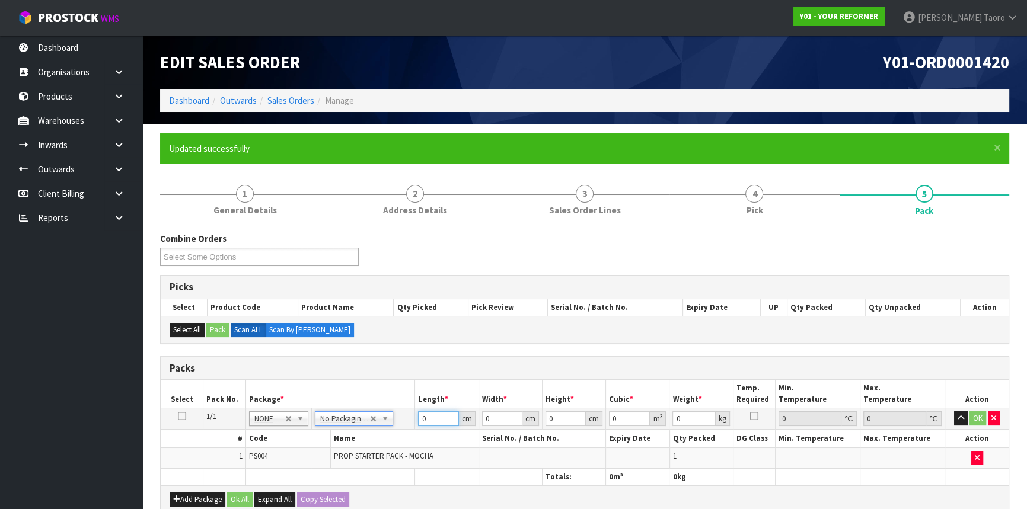
click at [443, 418] on input "0" at bounding box center [438, 418] width 40 height 15
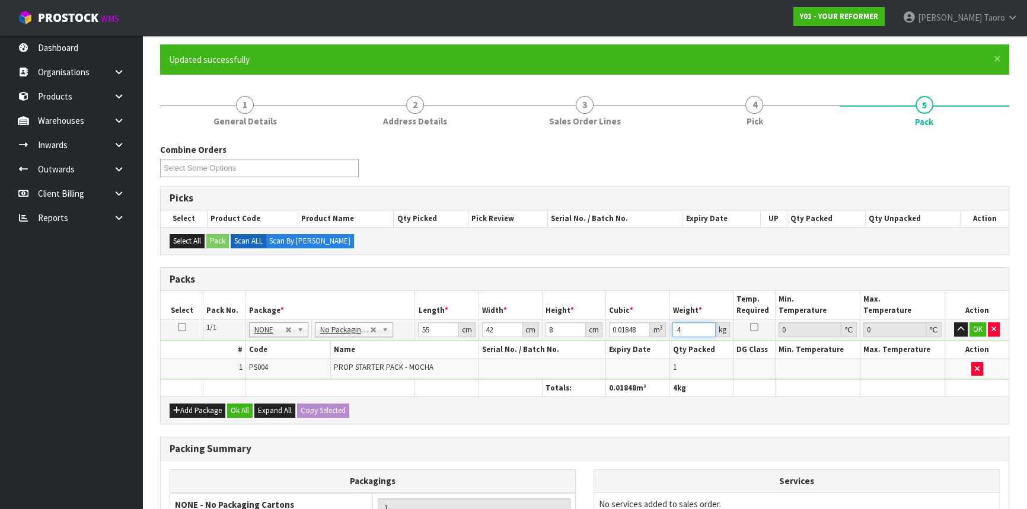
scroll to position [226, 0]
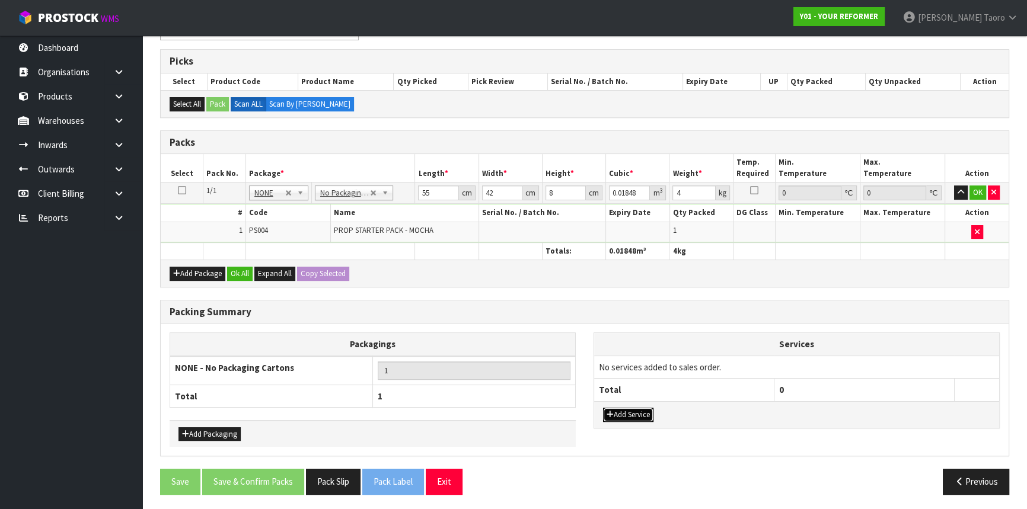
click at [639, 413] on button "Add Service" at bounding box center [628, 415] width 50 height 14
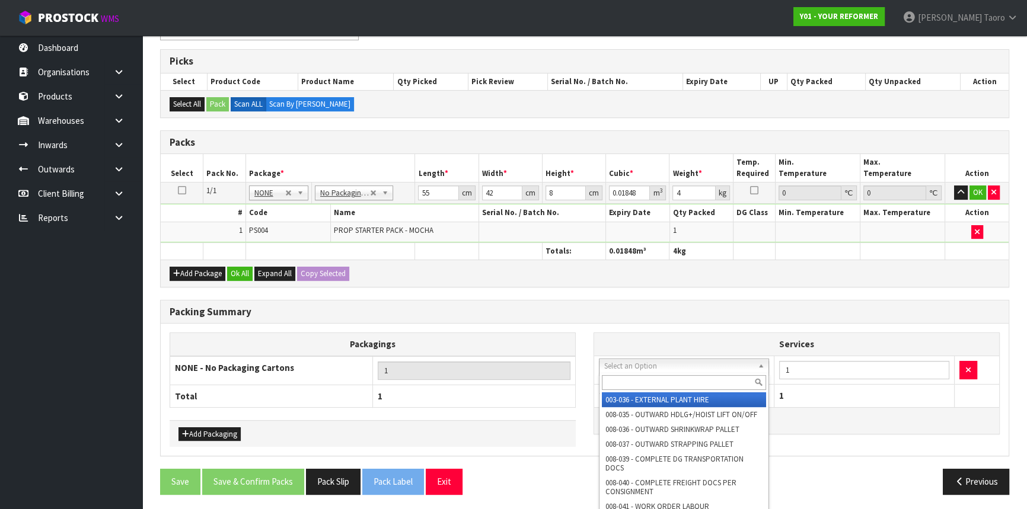
click at [646, 378] on input "text" at bounding box center [684, 382] width 164 height 15
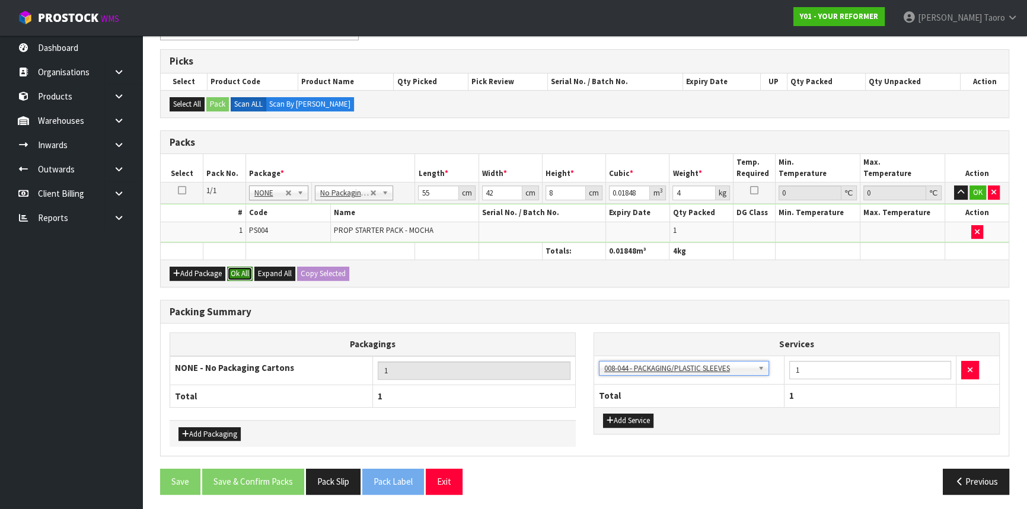
click at [245, 270] on button "Ok All" at bounding box center [239, 274] width 25 height 14
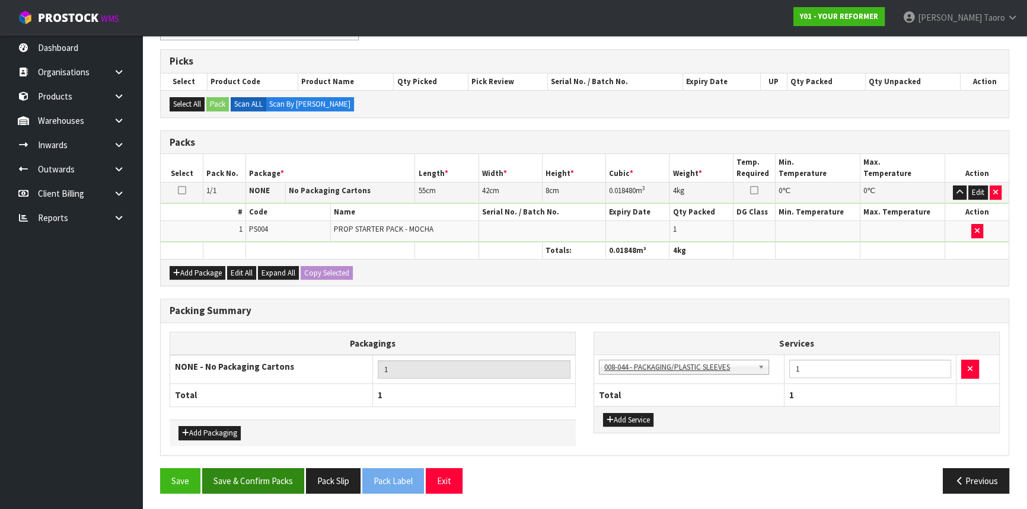
scroll to position [225, 0]
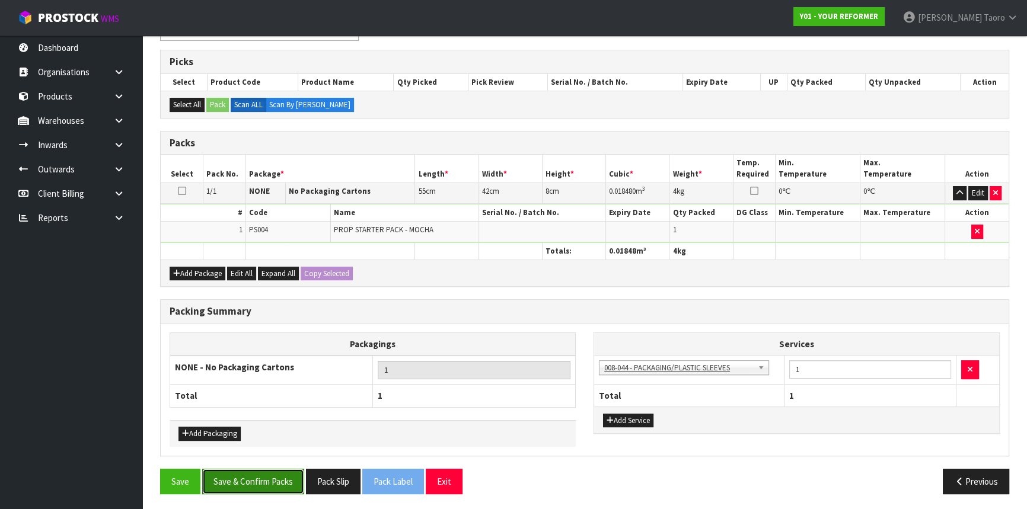
click at [261, 486] on button "Save & Confirm Packs" at bounding box center [253, 481] width 102 height 25
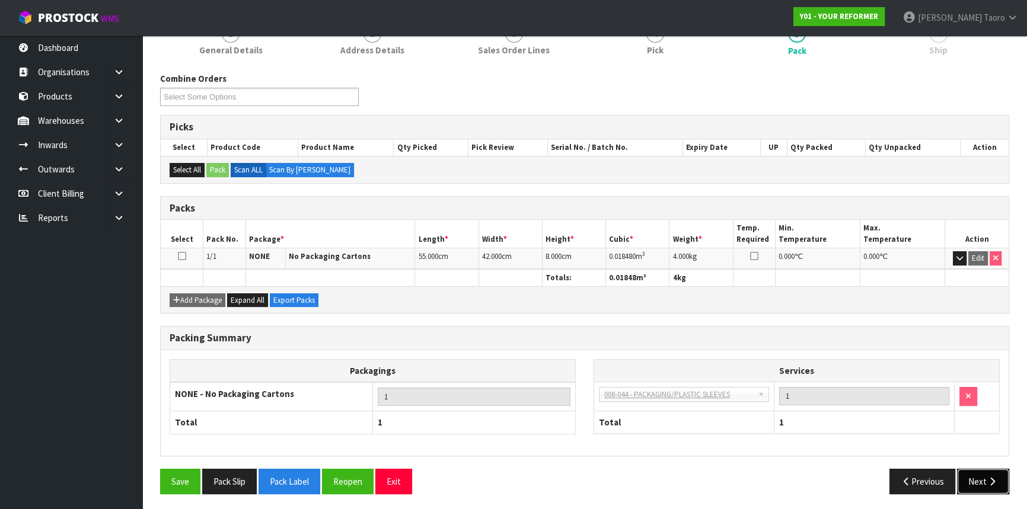
click at [986, 482] on button "Next" at bounding box center [983, 481] width 52 height 25
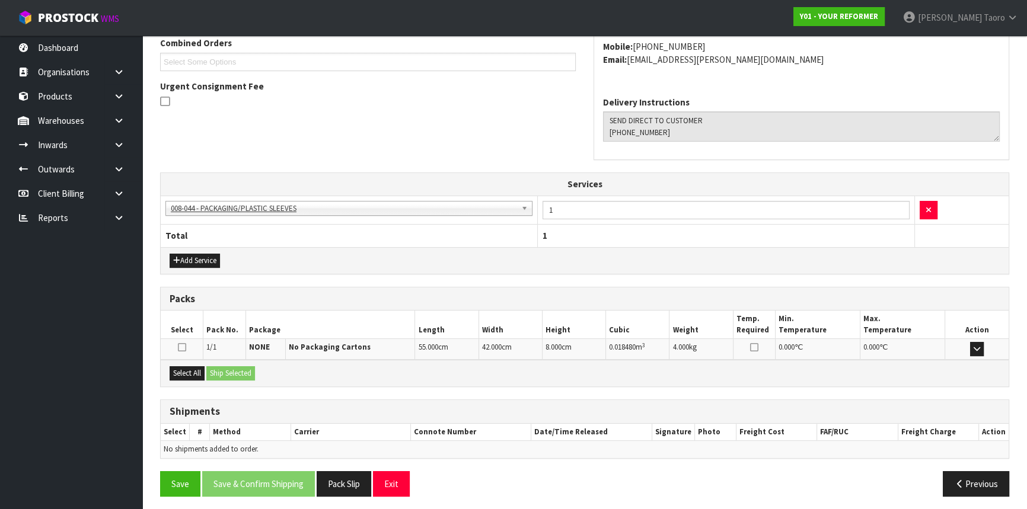
scroll to position [316, 0]
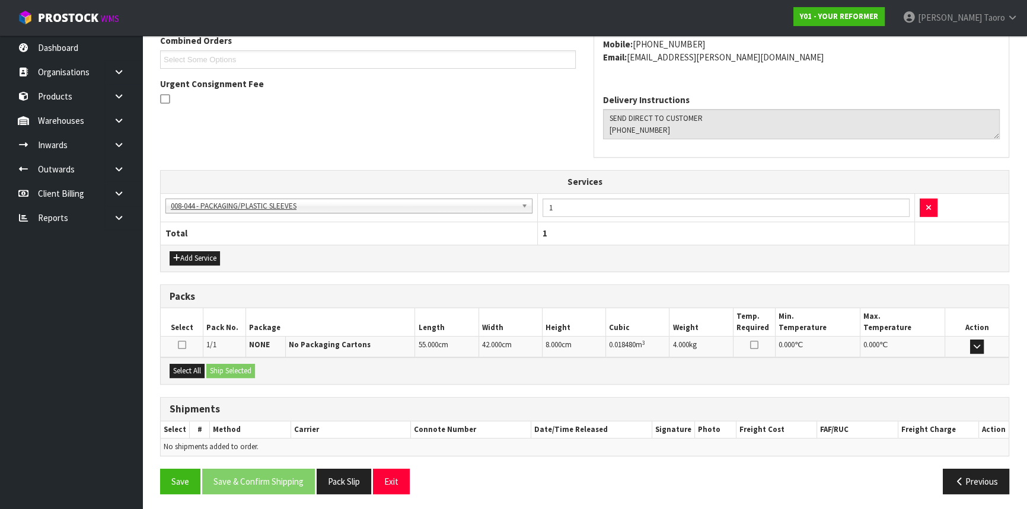
click at [733, 190] on th "Services" at bounding box center [585, 182] width 848 height 23
click at [200, 373] on button "Select All" at bounding box center [187, 371] width 35 height 14
click at [226, 367] on button "Ship Selected" at bounding box center [230, 371] width 49 height 14
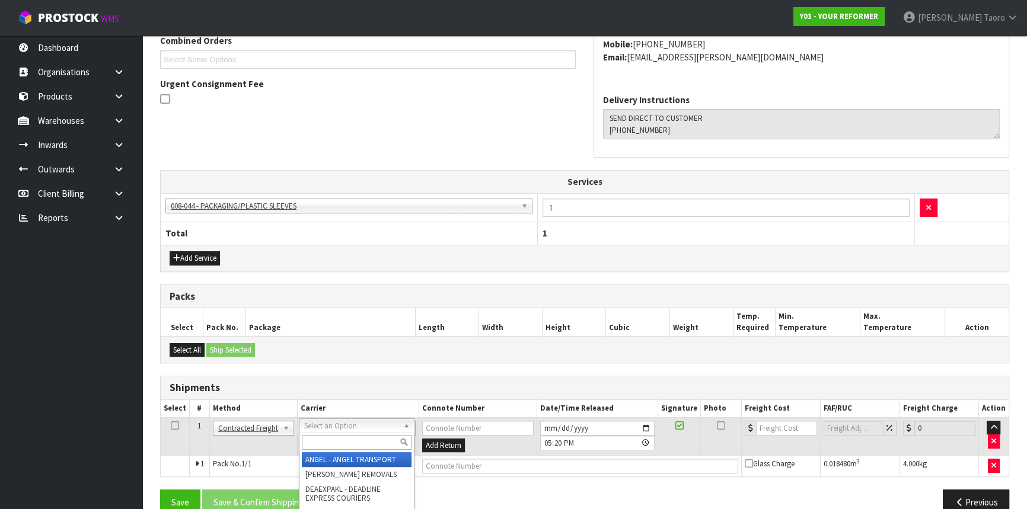
drag, startPoint x: 344, startPoint y: 440, endPoint x: 328, endPoint y: 435, distance: 16.3
click at [344, 440] on input "text" at bounding box center [357, 442] width 110 height 15
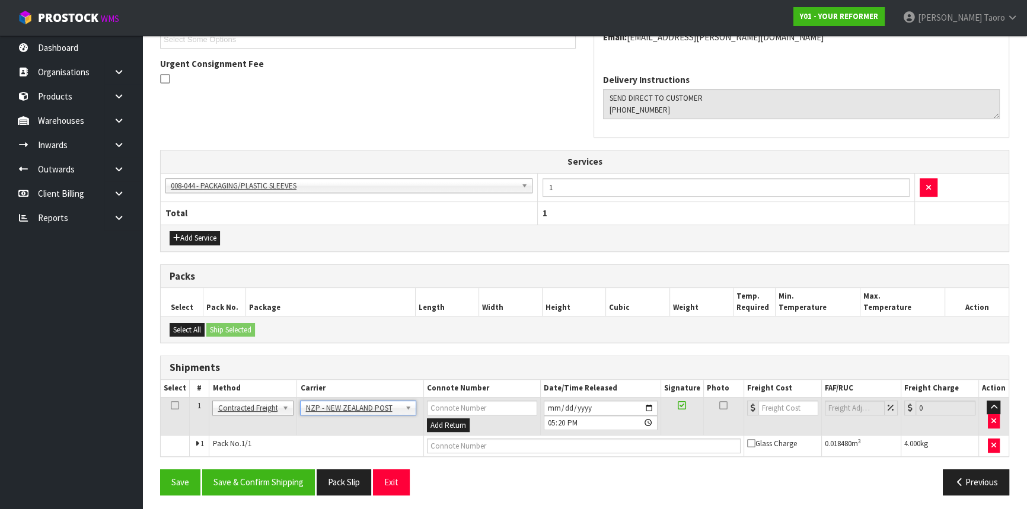
scroll to position [337, 0]
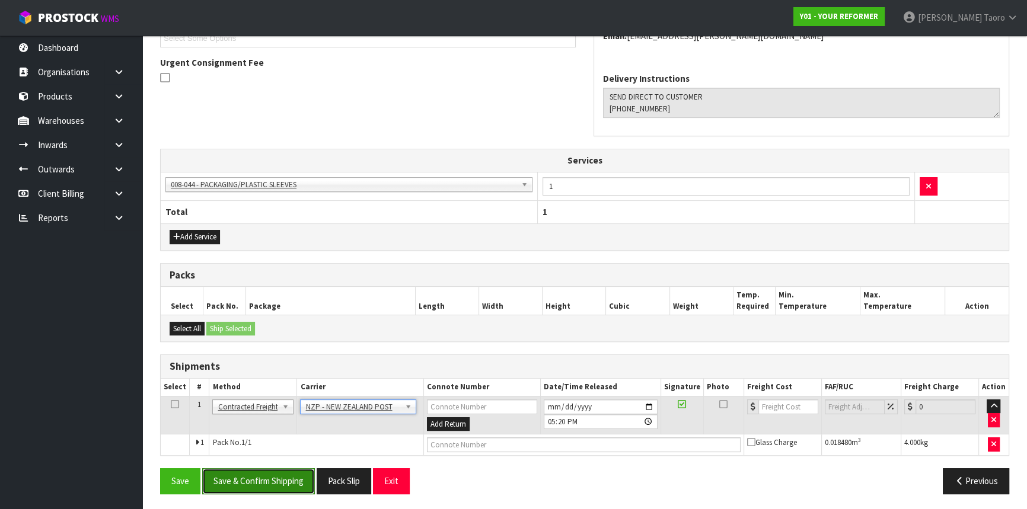
click at [274, 479] on button "Save & Confirm Shipping" at bounding box center [258, 480] width 113 height 25
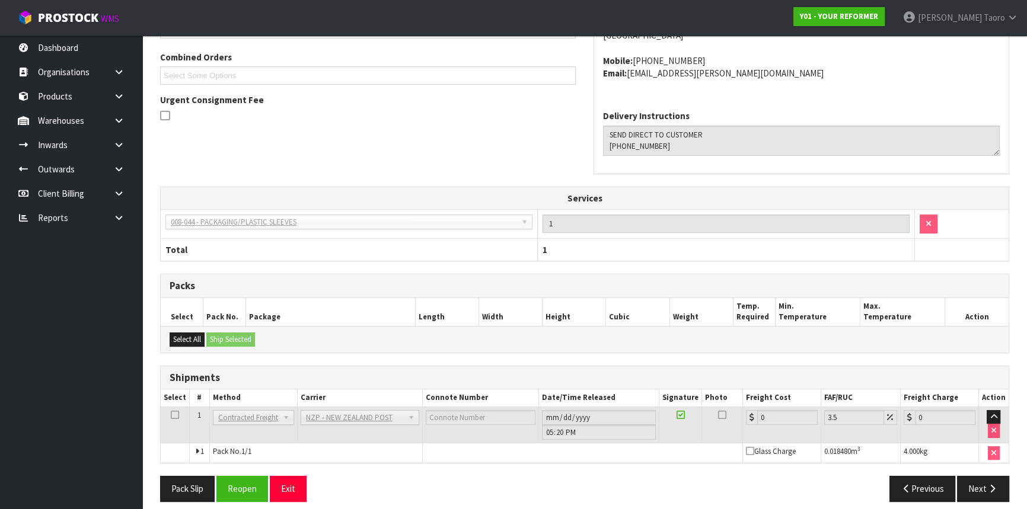
scroll to position [321, 0]
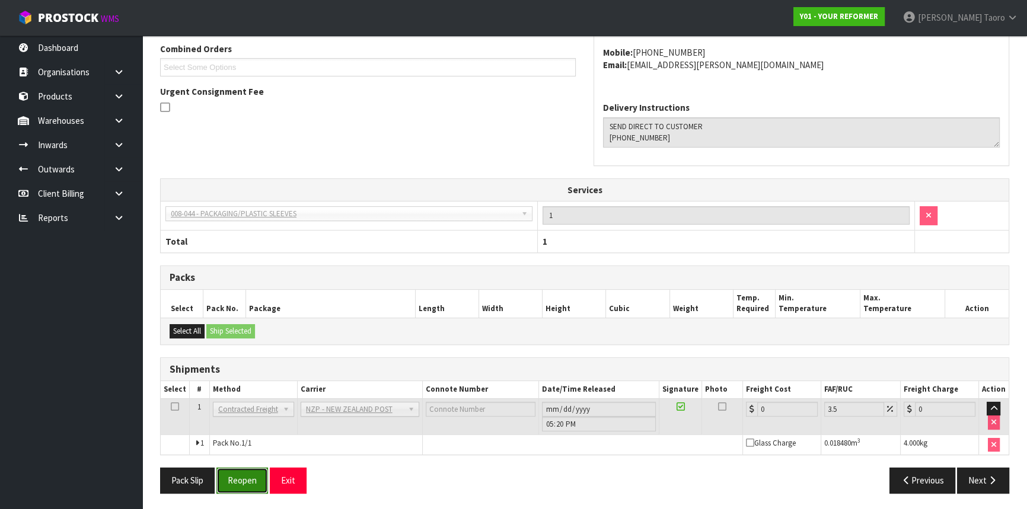
click at [260, 480] on button "Reopen" at bounding box center [242, 480] width 52 height 25
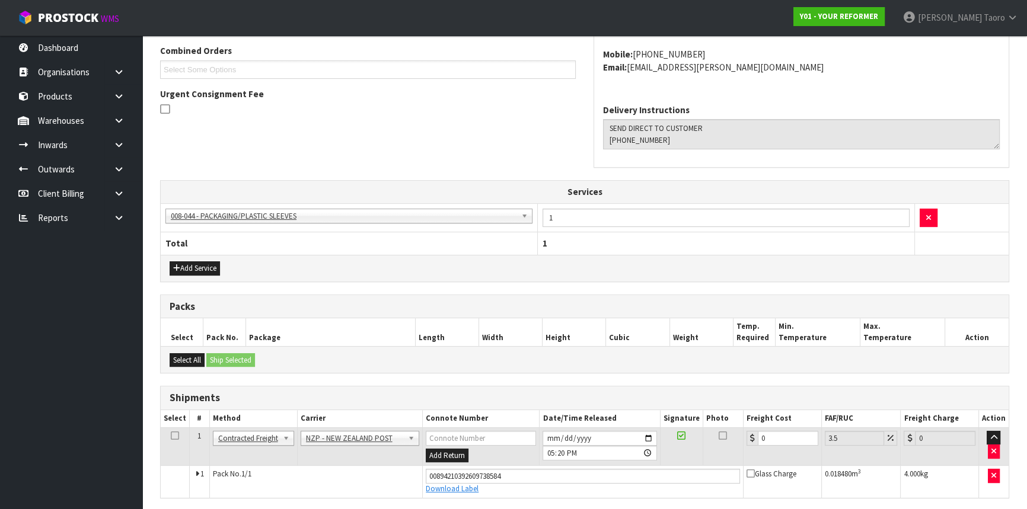
scroll to position [308, 0]
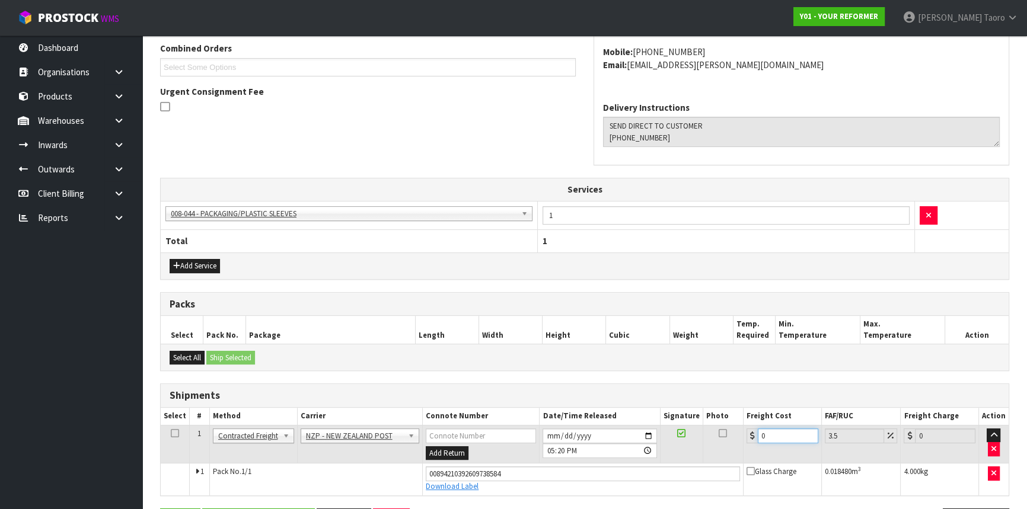
click at [774, 436] on input "0" at bounding box center [788, 436] width 60 height 15
click at [552, 430] on input "[DATE]" at bounding box center [599, 436] width 114 height 15
click at [550, 446] on input "17:20:00.000" at bounding box center [599, 450] width 114 height 15
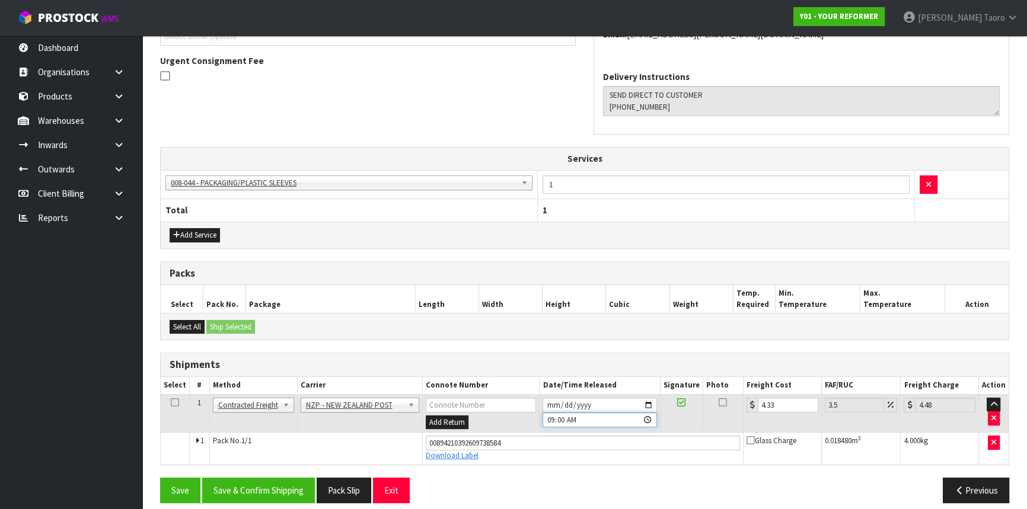
scroll to position [349, 0]
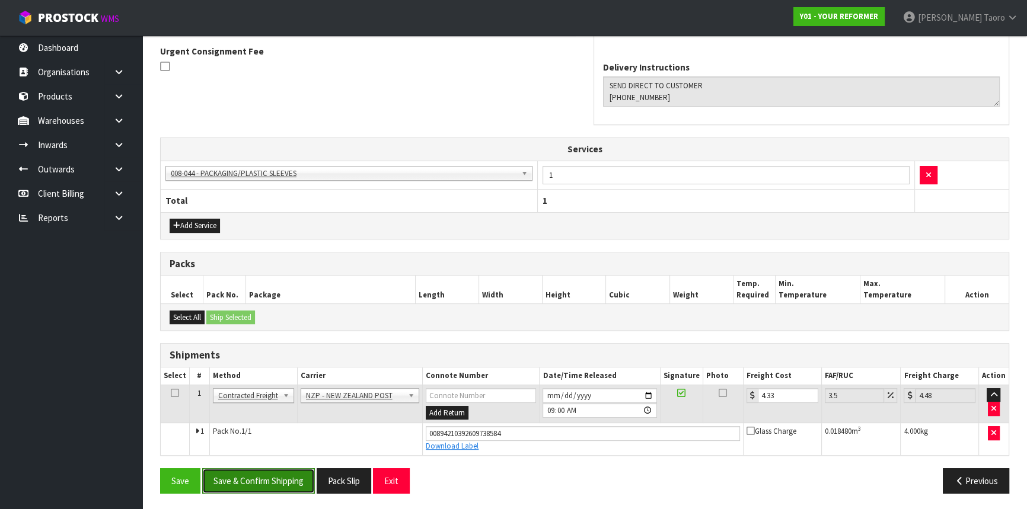
click at [272, 486] on button "Save & Confirm Shipping" at bounding box center [258, 480] width 113 height 25
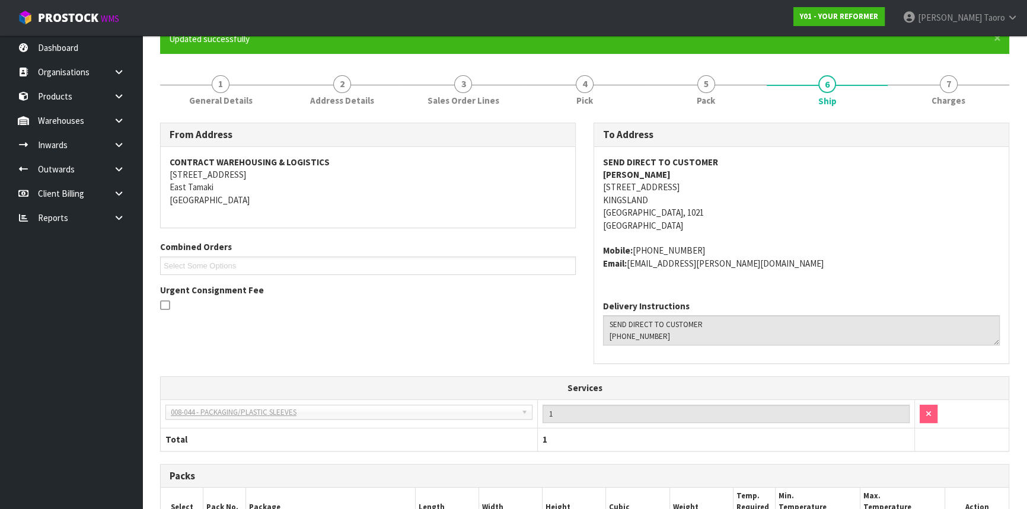
scroll to position [316, 0]
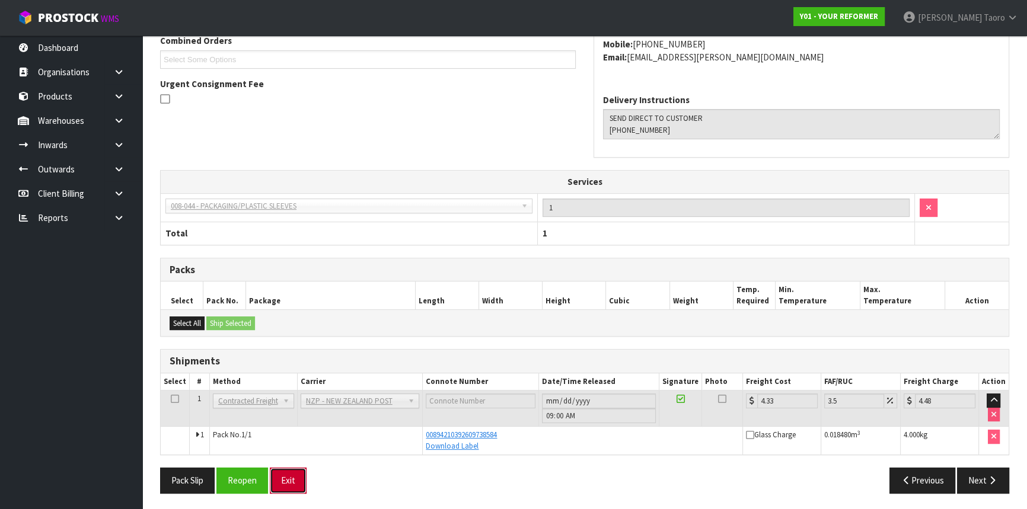
click at [294, 477] on button "Exit" at bounding box center [288, 480] width 37 height 25
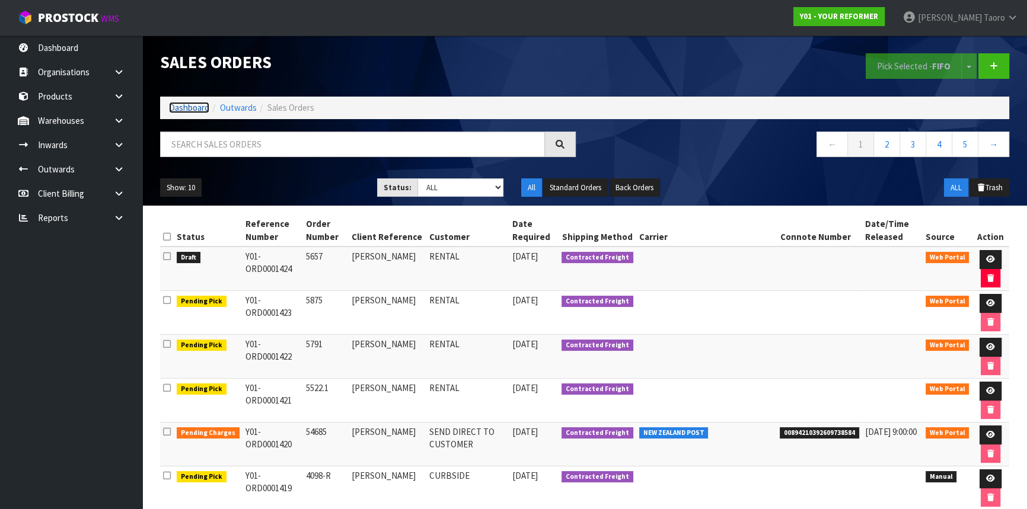
click at [196, 108] on link "Dashboard" at bounding box center [189, 107] width 40 height 11
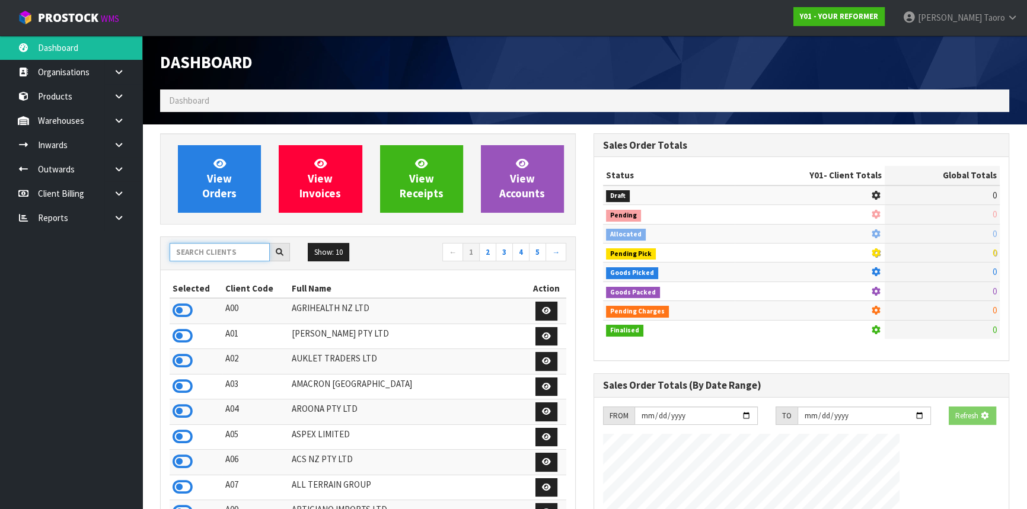
click at [233, 252] on input "text" at bounding box center [220, 252] width 100 height 18
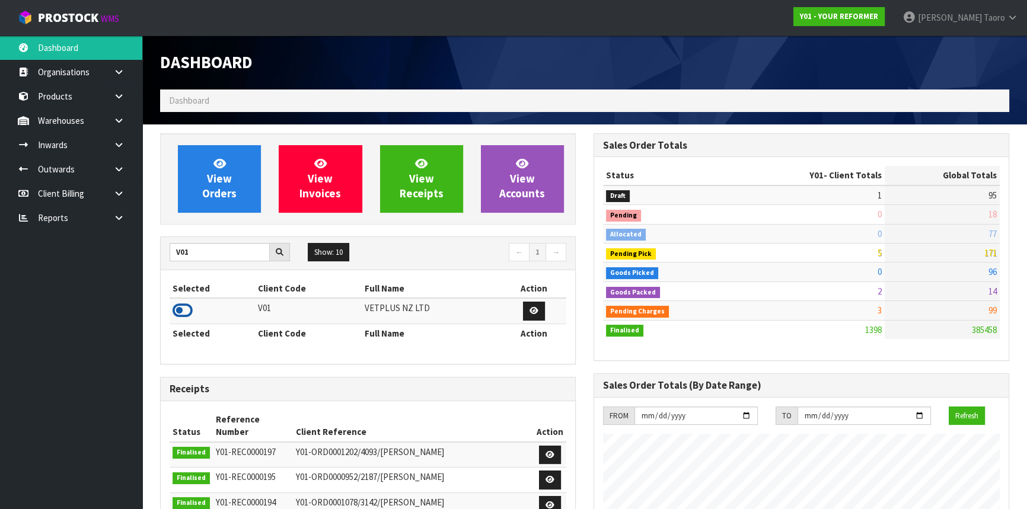
click at [183, 310] on icon at bounding box center [183, 311] width 20 height 18
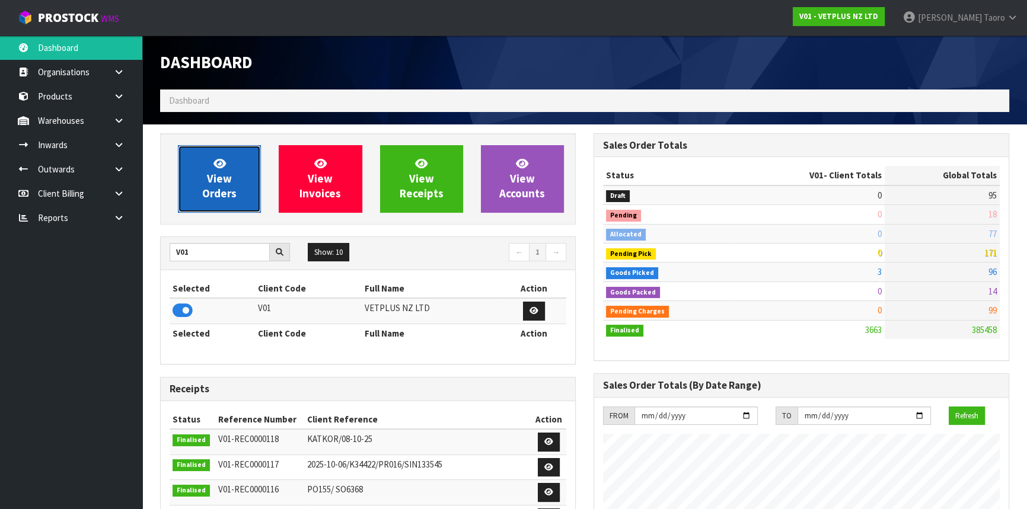
click at [221, 186] on span "View Orders" at bounding box center [219, 178] width 34 height 44
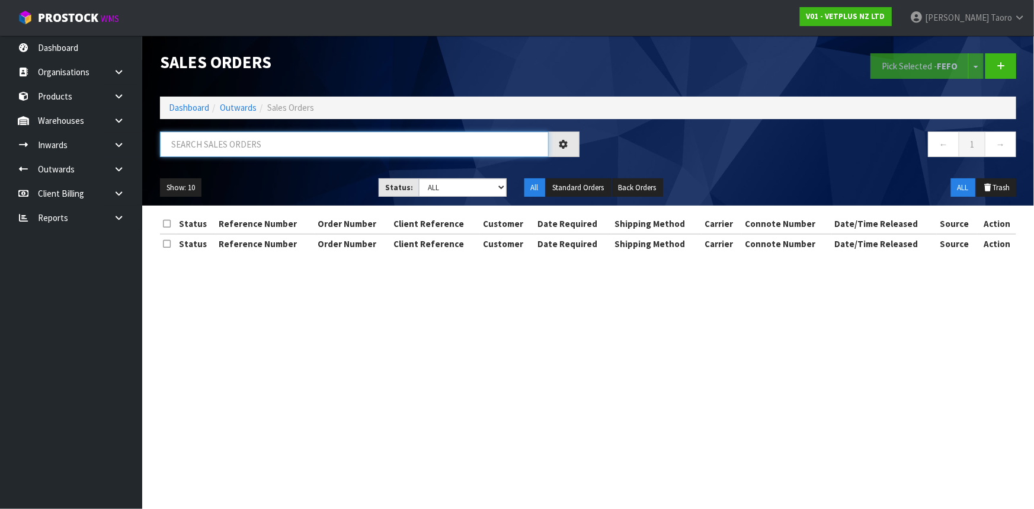
click at [235, 145] on input "text" at bounding box center [354, 144] width 389 height 25
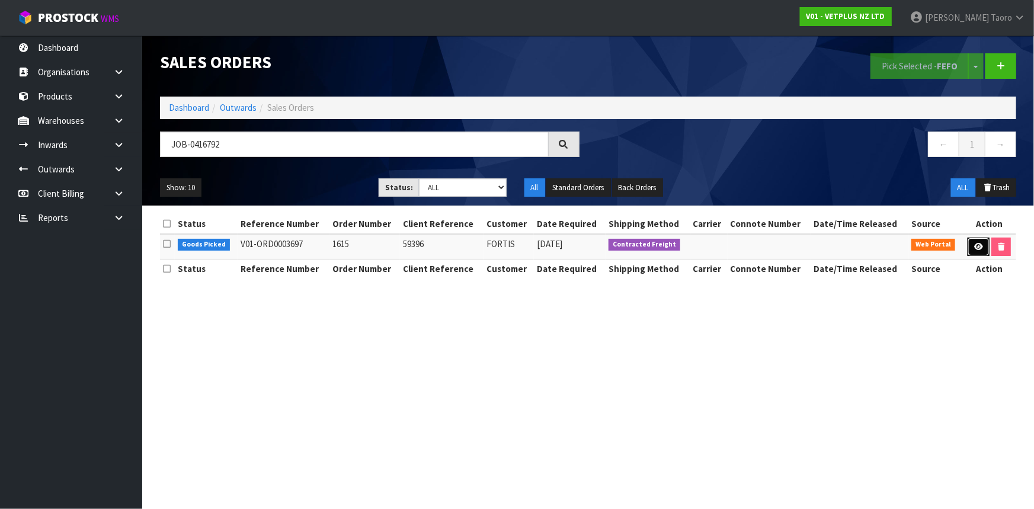
click at [981, 244] on icon at bounding box center [979, 247] width 9 height 8
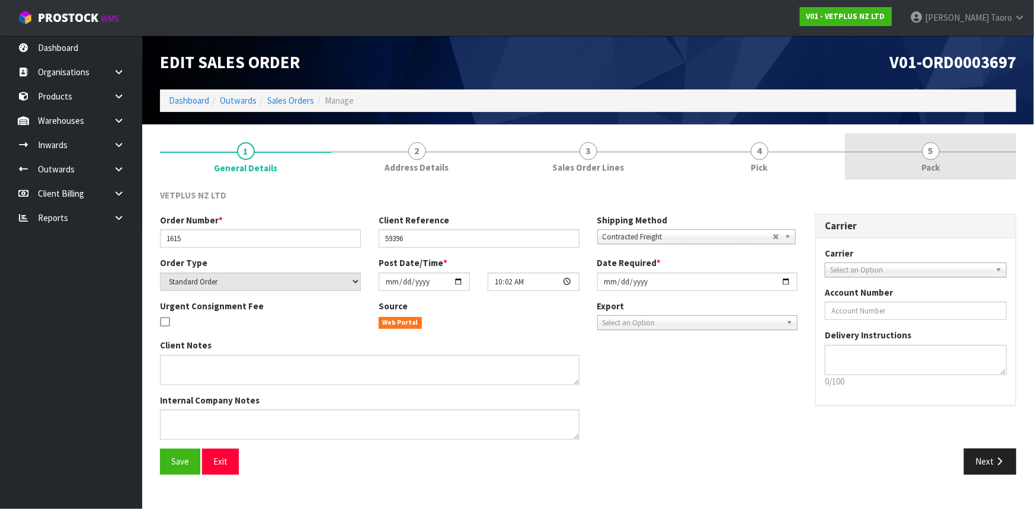
click at [937, 156] on span "5" at bounding box center [931, 151] width 18 height 18
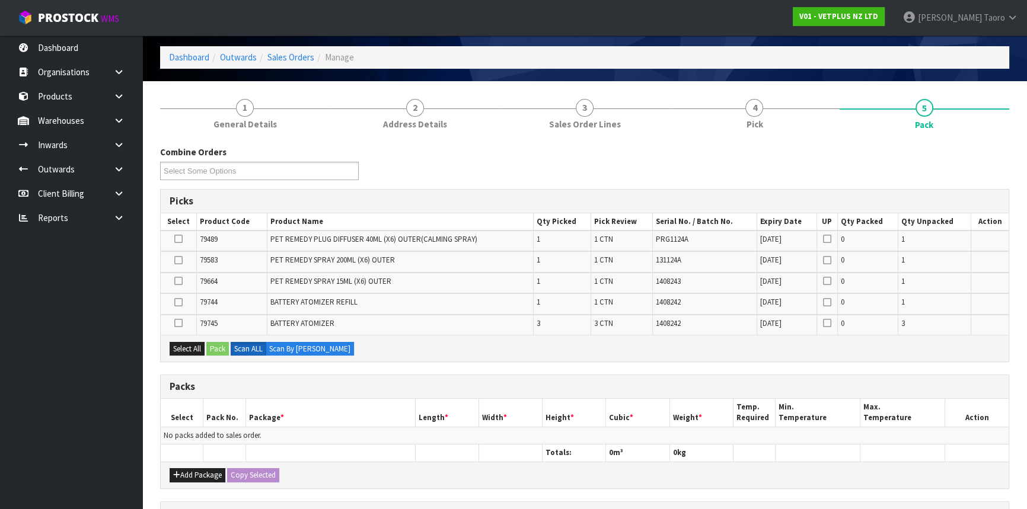
scroll to position [107, 0]
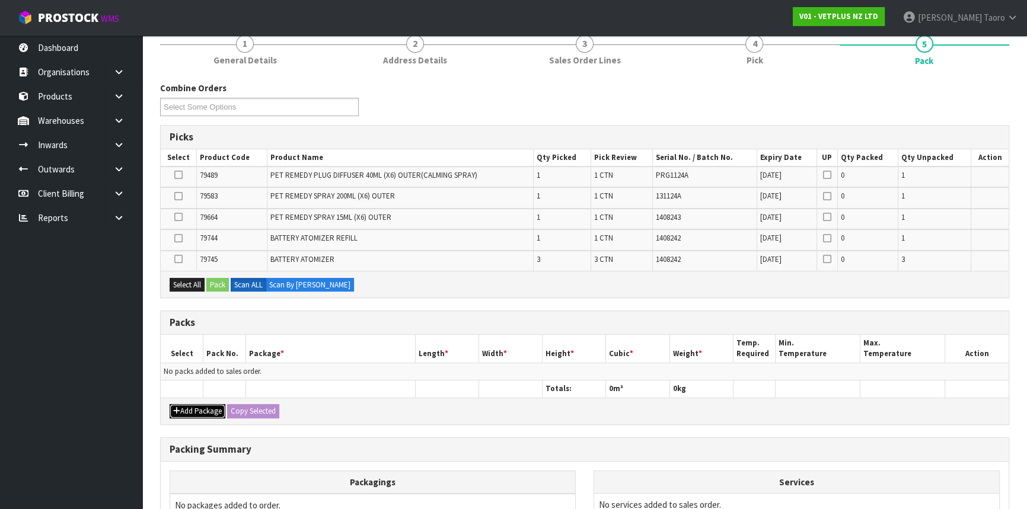
click at [196, 407] on button "Add Package" at bounding box center [198, 411] width 56 height 14
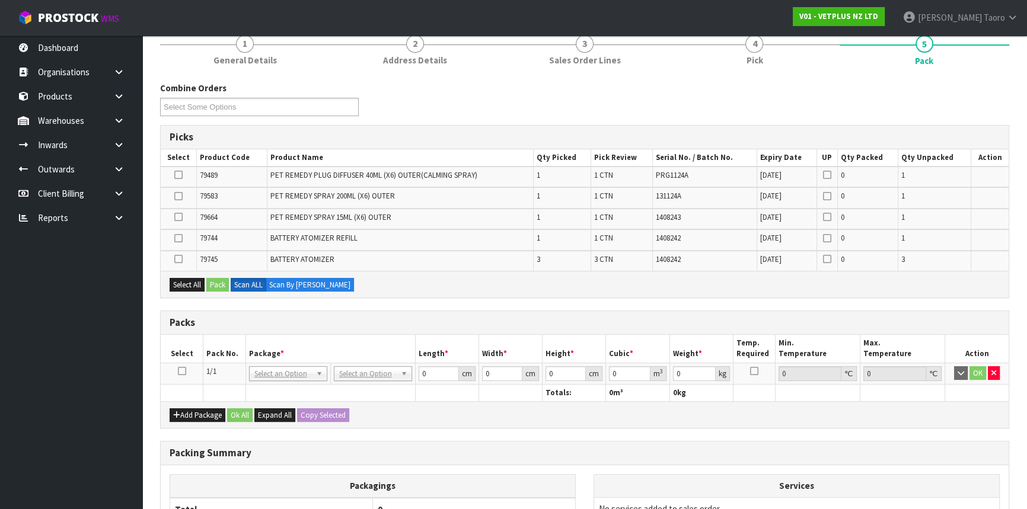
drag, startPoint x: 179, startPoint y: 370, endPoint x: 192, endPoint y: 362, distance: 15.5
click at [180, 371] on icon at bounding box center [182, 371] width 8 height 1
click at [209, 338] on th "Pack No." at bounding box center [224, 349] width 43 height 28
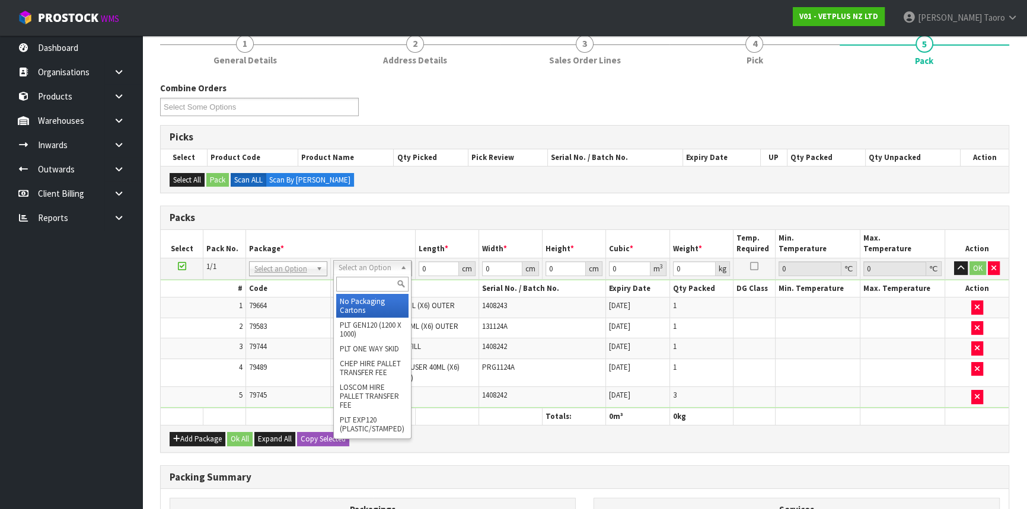
click at [389, 281] on input "text" at bounding box center [372, 284] width 72 height 15
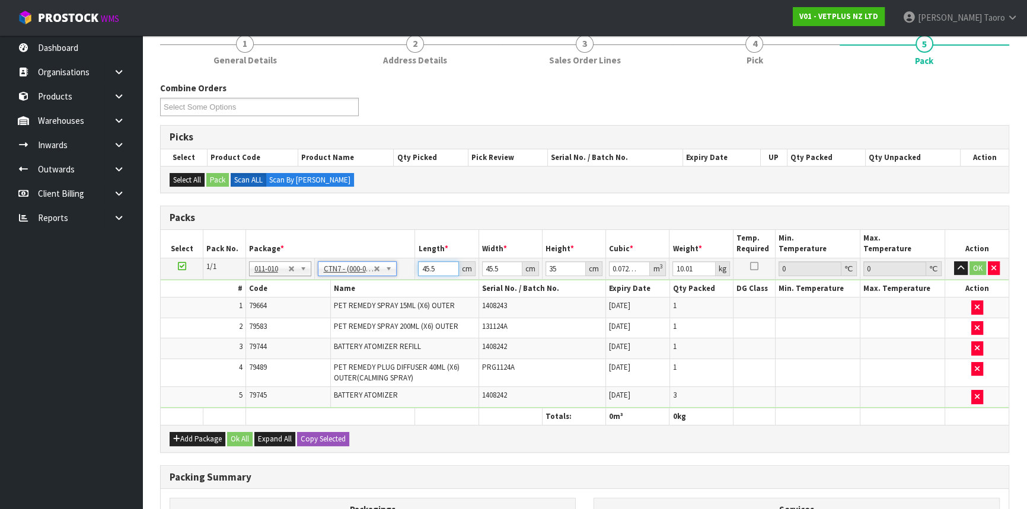
click at [430, 263] on input "45.5" at bounding box center [438, 268] width 40 height 15
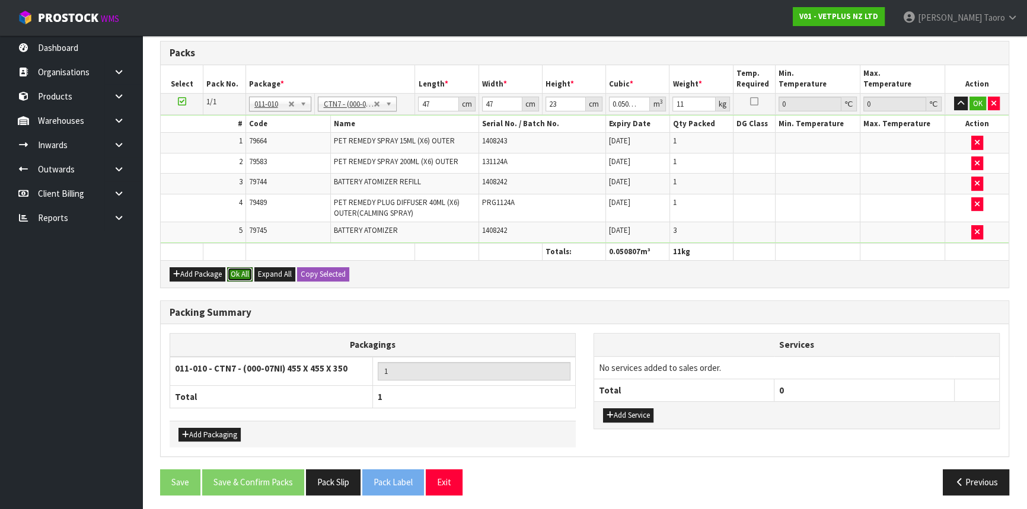
drag, startPoint x: 240, startPoint y: 274, endPoint x: 270, endPoint y: 488, distance: 215.5
click at [241, 276] on button "Ok All" at bounding box center [239, 274] width 25 height 14
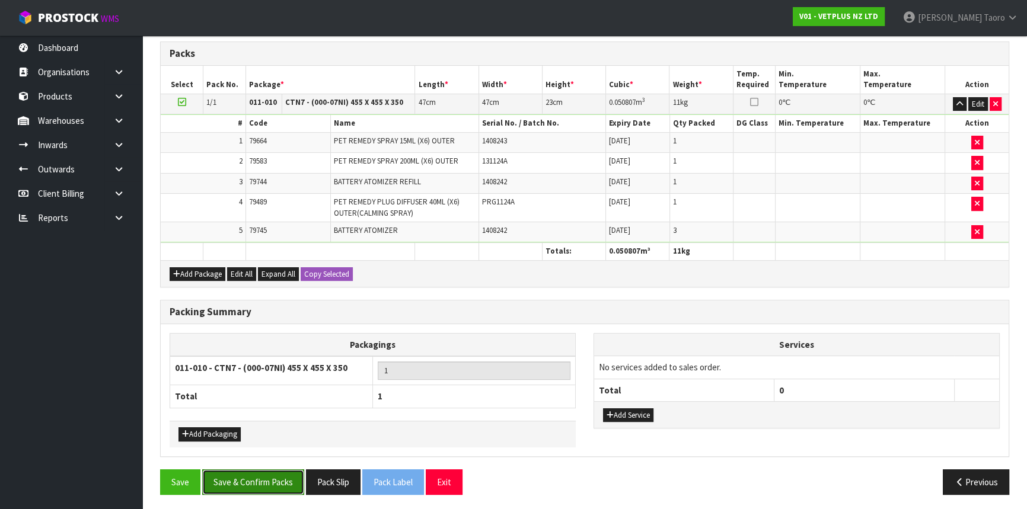
click at [273, 477] on button "Save & Confirm Packs" at bounding box center [253, 481] width 102 height 25
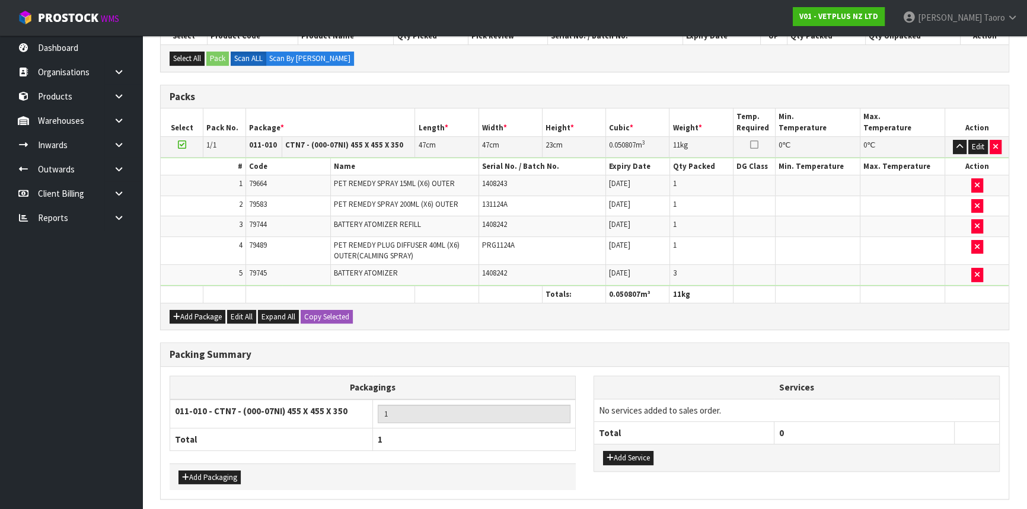
scroll to position [0, 0]
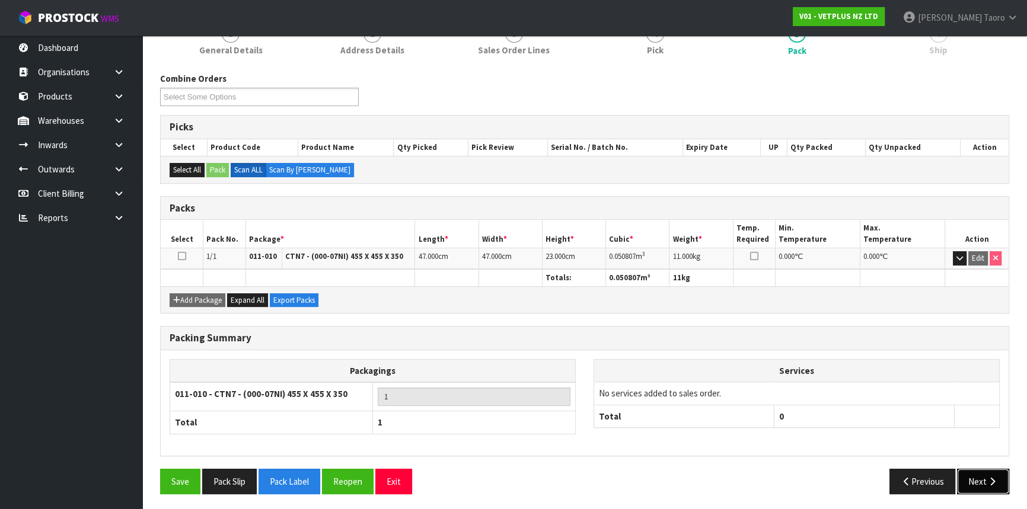
click at [990, 477] on icon "button" at bounding box center [991, 481] width 11 height 9
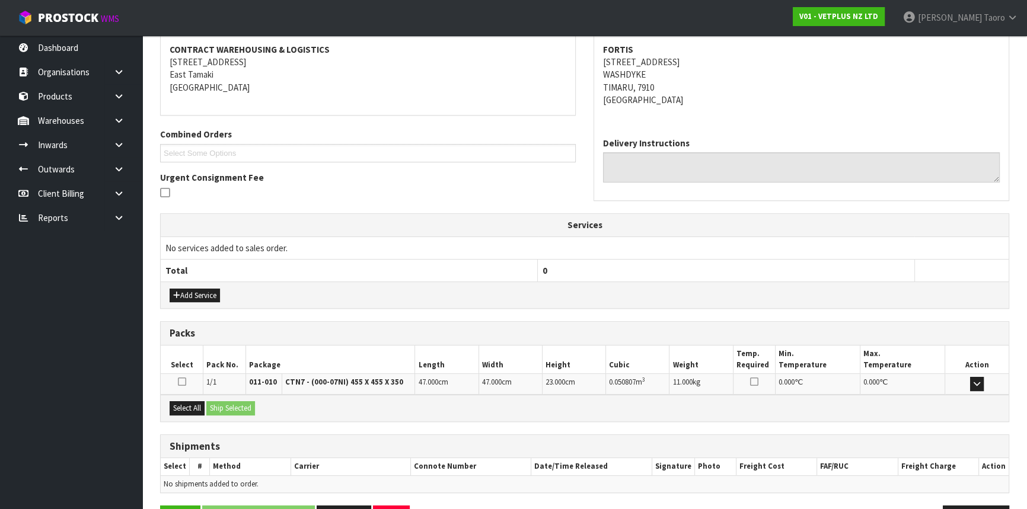
scroll to position [260, 0]
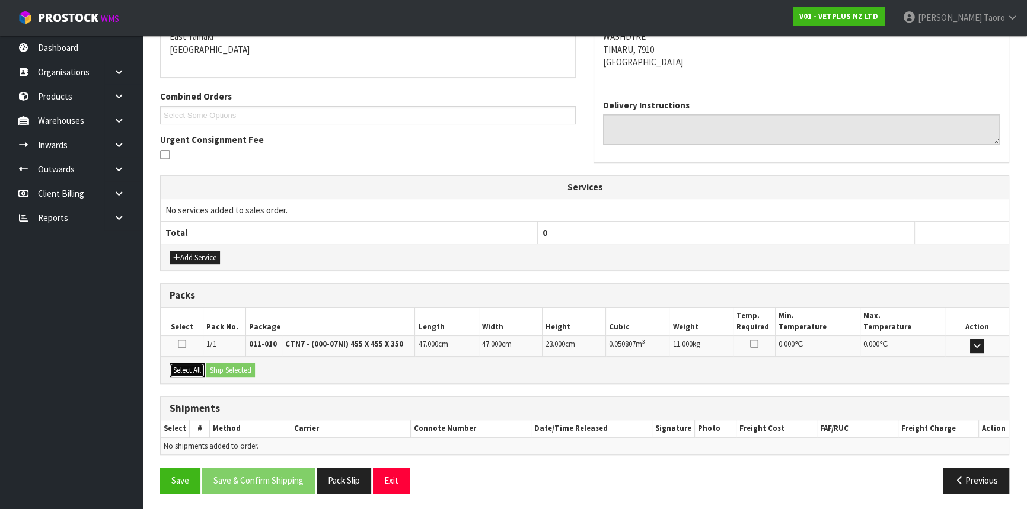
click at [199, 365] on button "Select All" at bounding box center [187, 370] width 35 height 14
click at [219, 368] on button "Ship Selected" at bounding box center [230, 370] width 49 height 14
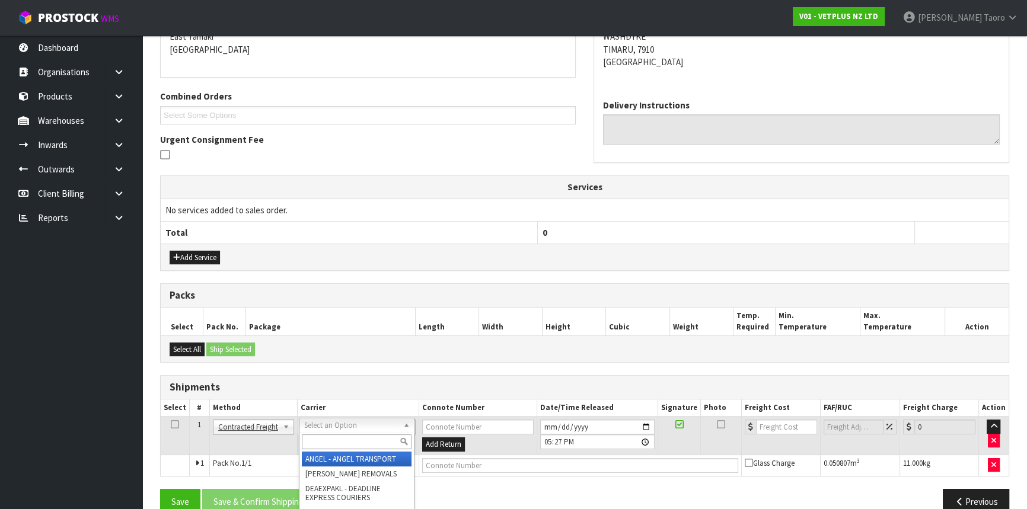
click at [704, 313] on th "Weight" at bounding box center [700, 322] width 63 height 28
drag, startPoint x: 373, startPoint y: 425, endPoint x: 370, endPoint y: 445, distance: 19.9
click at [372, 443] on input "text" at bounding box center [356, 442] width 110 height 15
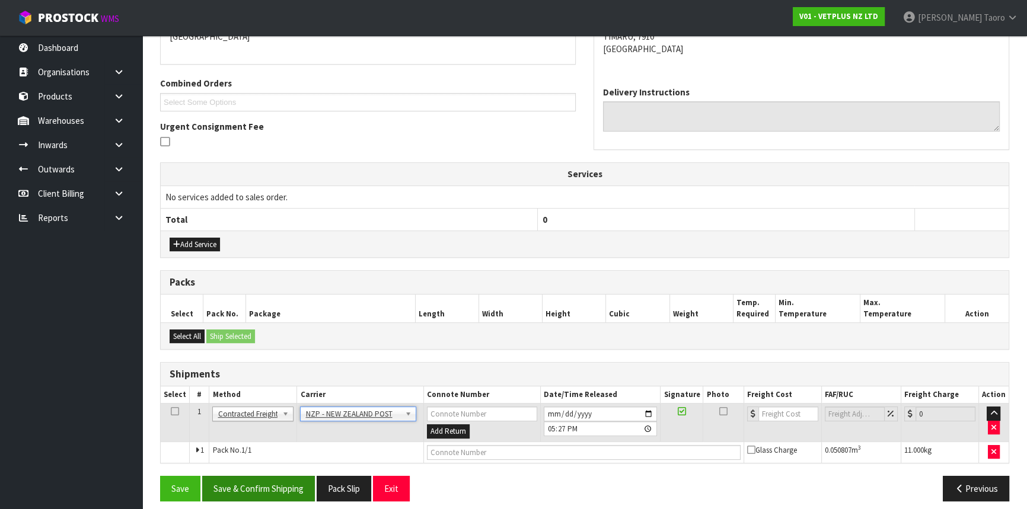
scroll to position [281, 0]
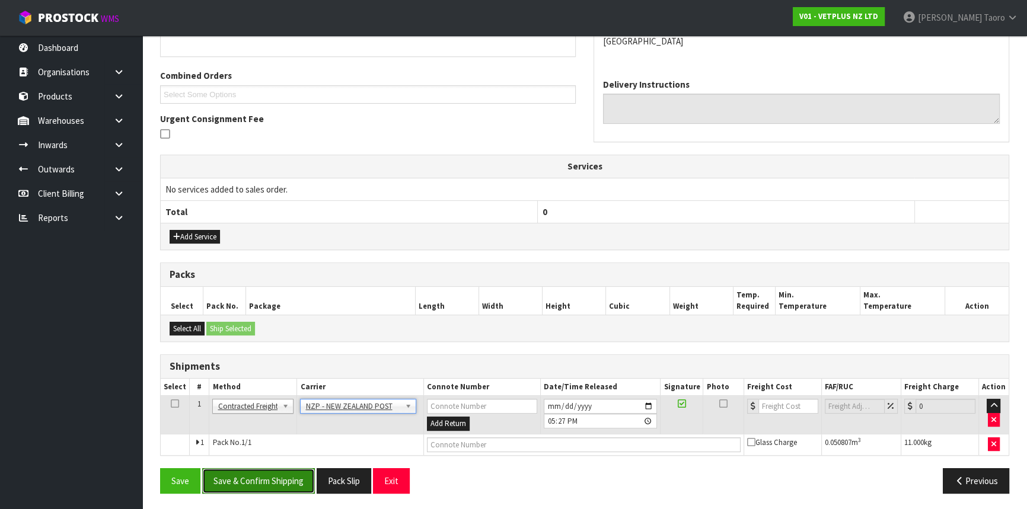
drag, startPoint x: 289, startPoint y: 484, endPoint x: 270, endPoint y: 478, distance: 19.9
click at [289, 484] on button "Save & Confirm Shipping" at bounding box center [258, 480] width 113 height 25
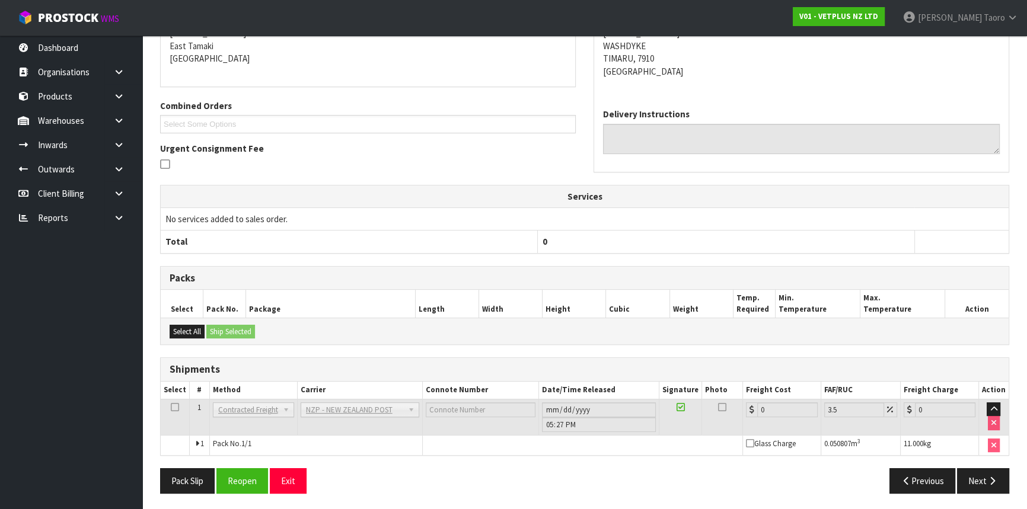
scroll to position [264, 0]
click at [242, 475] on button "Reopen" at bounding box center [242, 480] width 52 height 25
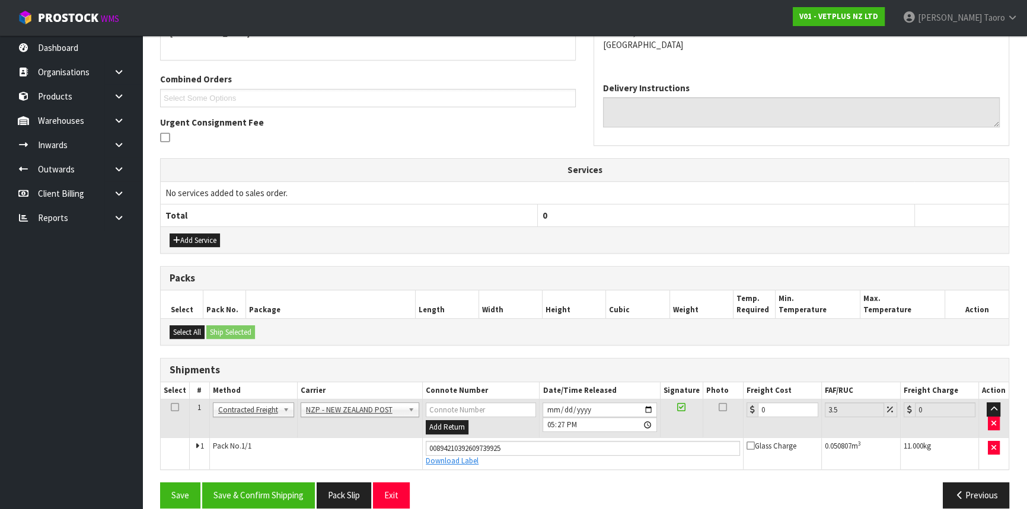
scroll to position [292, 0]
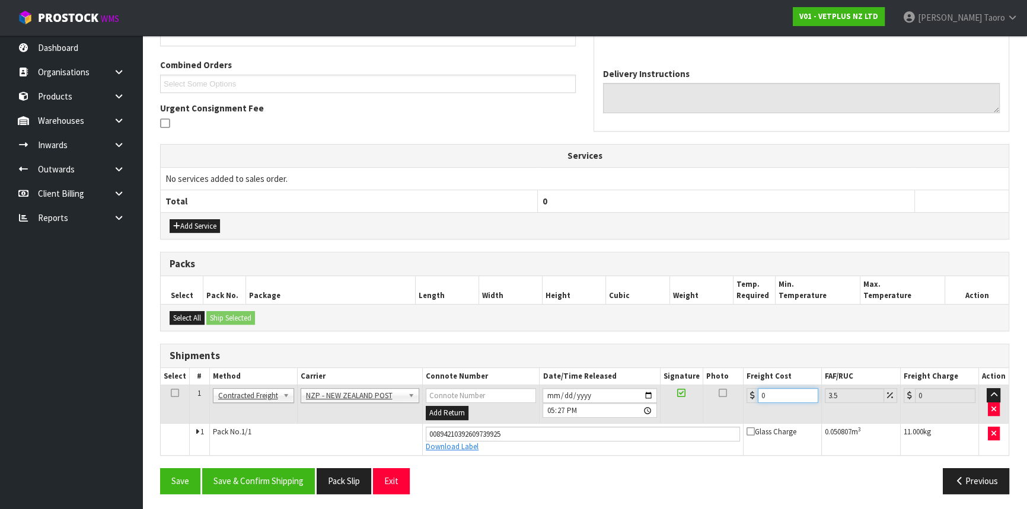
click at [788, 397] on input "0" at bounding box center [788, 395] width 60 height 15
click at [546, 391] on input "[DATE]" at bounding box center [599, 395] width 114 height 15
click at [550, 407] on input "17:27:00.000" at bounding box center [599, 410] width 114 height 15
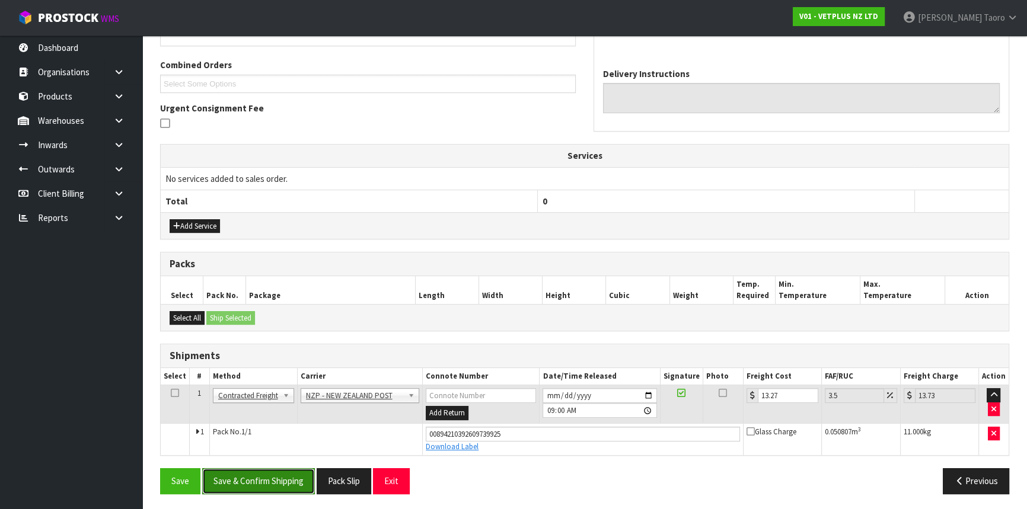
click at [288, 482] on button "Save & Confirm Shipping" at bounding box center [258, 480] width 113 height 25
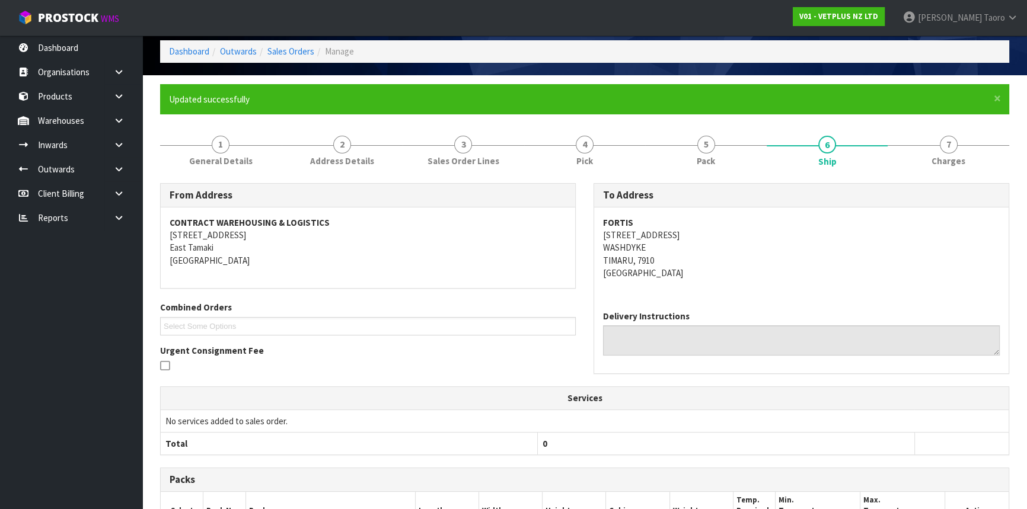
scroll to position [260, 0]
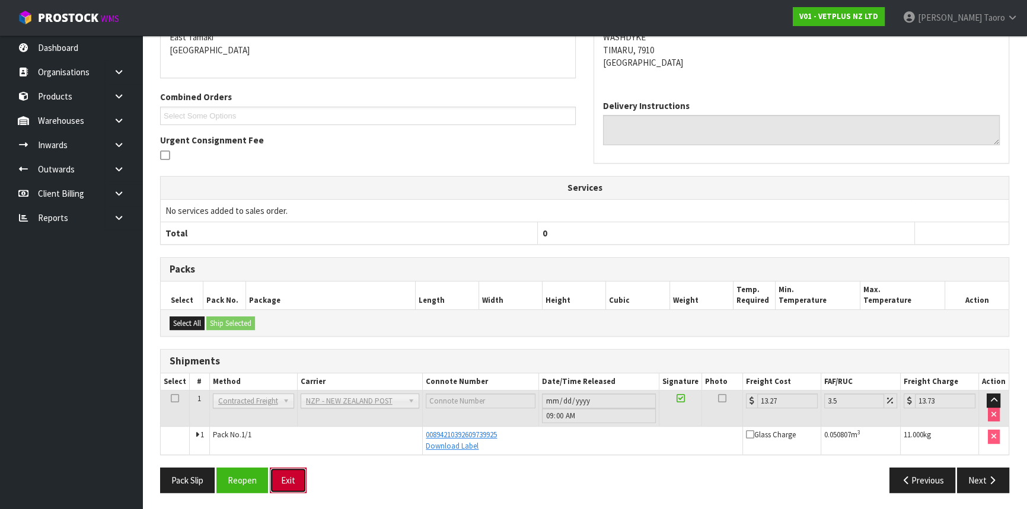
click at [299, 475] on button "Exit" at bounding box center [288, 480] width 37 height 25
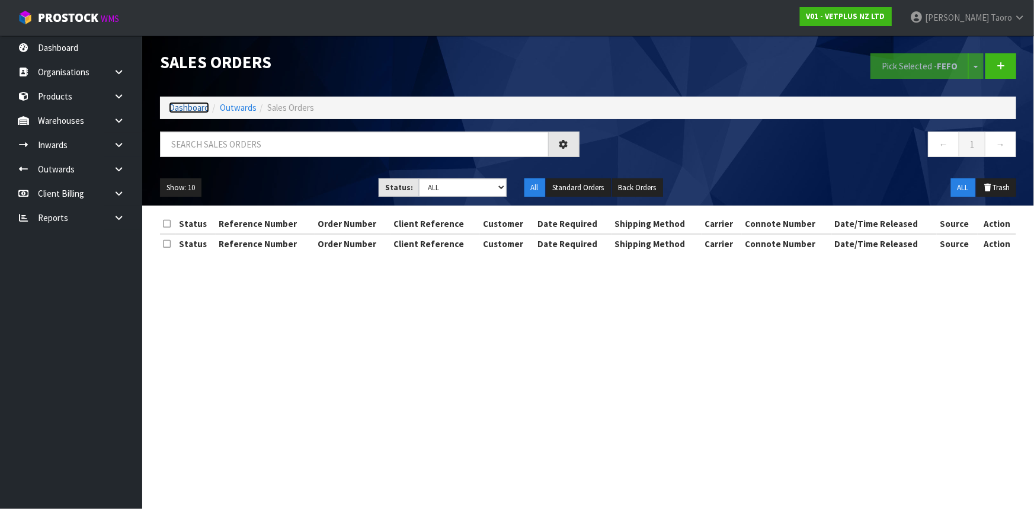
click at [193, 103] on link "Dashboard" at bounding box center [189, 107] width 40 height 11
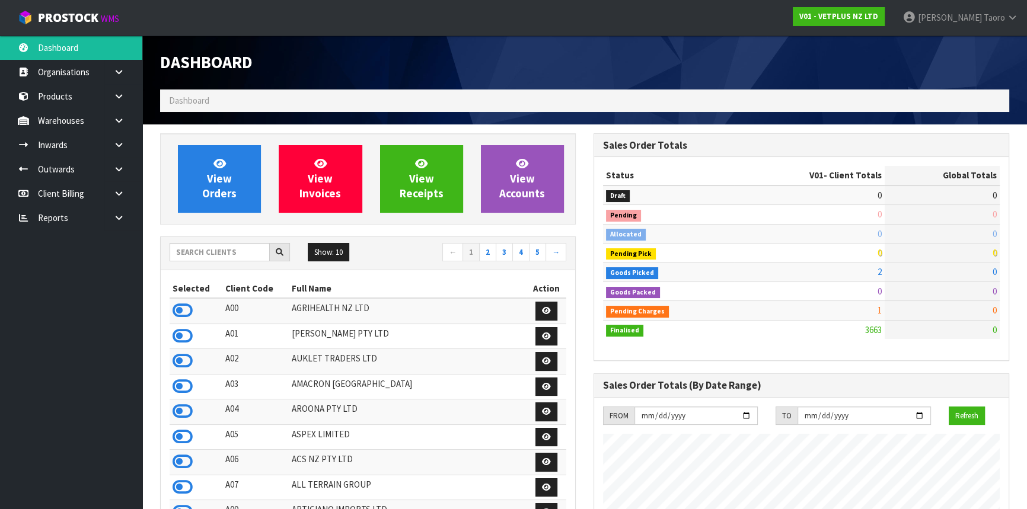
scroll to position [896, 433]
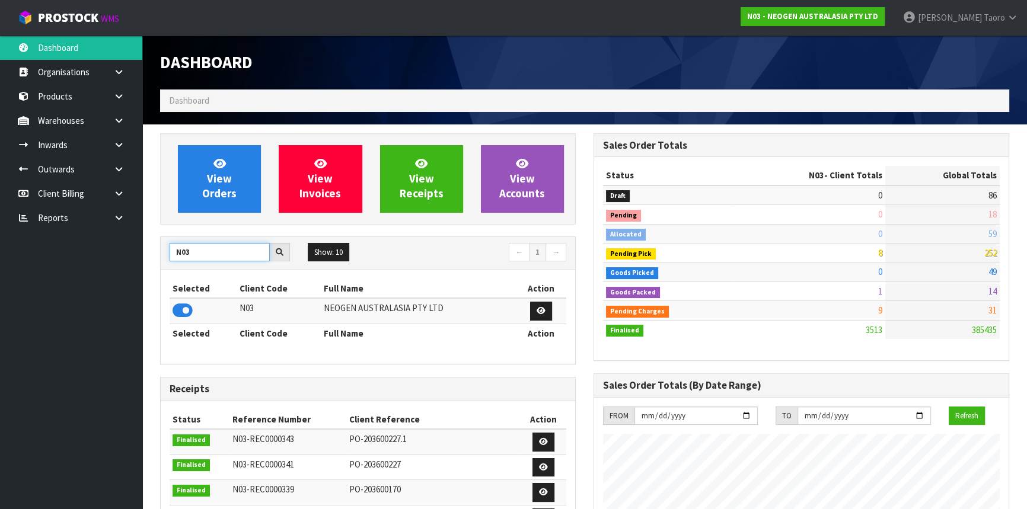
scroll to position [896, 433]
click at [213, 252] on input "N03" at bounding box center [220, 252] width 100 height 18
type input "S08"
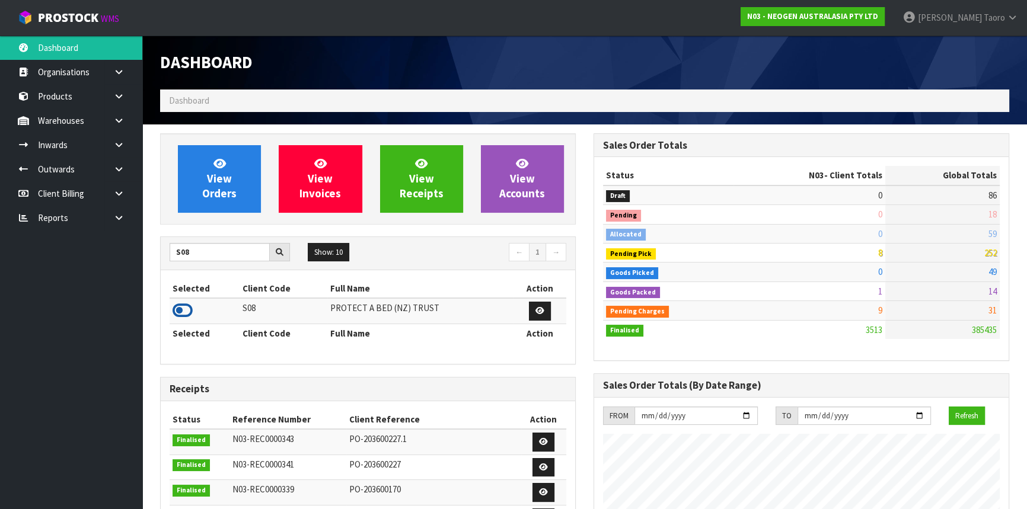
click at [184, 312] on icon at bounding box center [183, 311] width 20 height 18
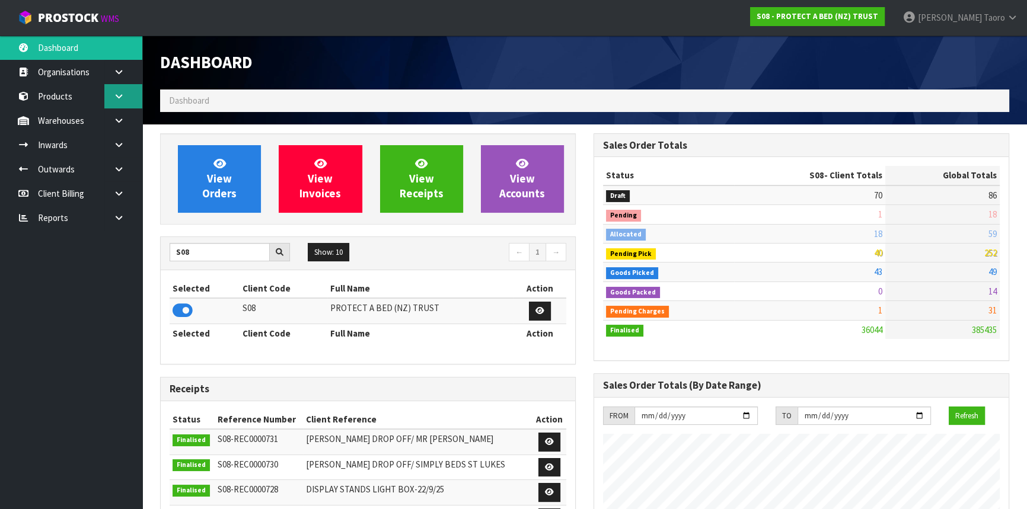
click at [109, 89] on link at bounding box center [123, 96] width 38 height 24
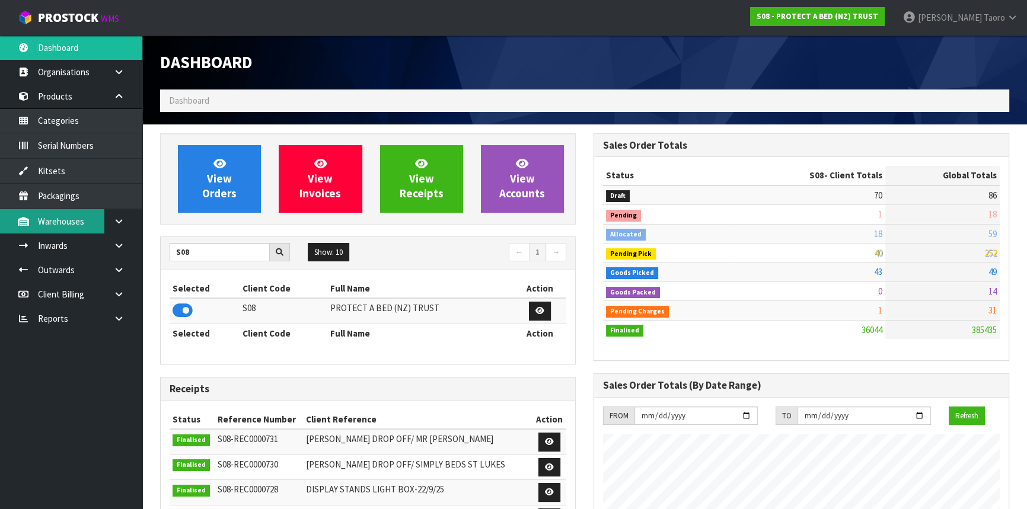
click at [58, 222] on link "Warehouses" at bounding box center [71, 221] width 142 height 24
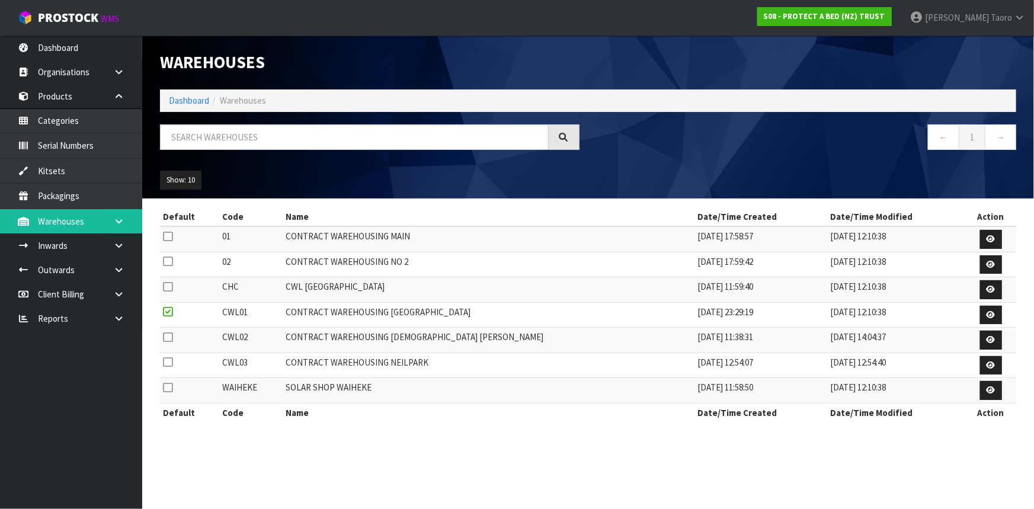
click at [119, 217] on icon at bounding box center [118, 221] width 11 height 9
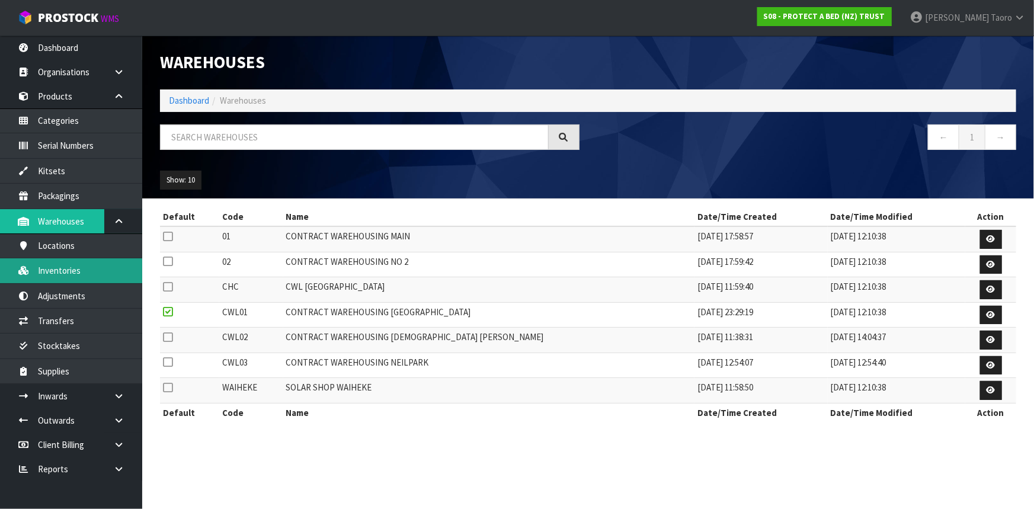
click at [92, 276] on link "Inventories" at bounding box center [71, 270] width 142 height 24
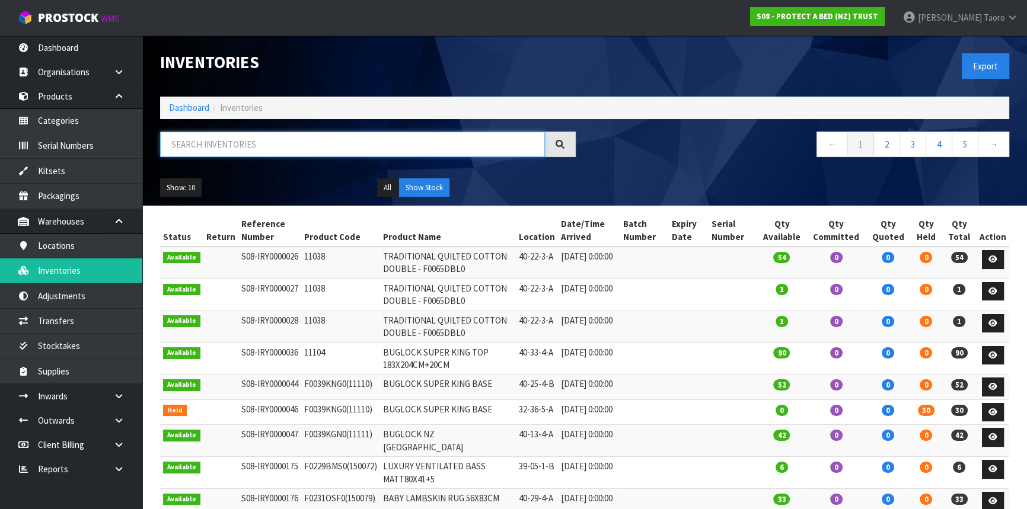
click at [308, 152] on input "text" at bounding box center [352, 144] width 385 height 25
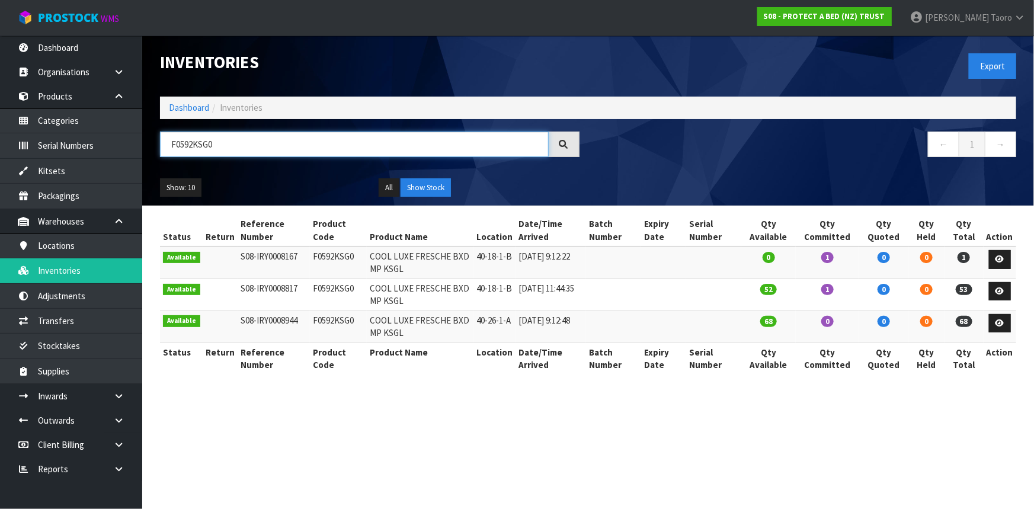
type input "F0592KSG0"
